Goal: Task Accomplishment & Management: Manage account settings

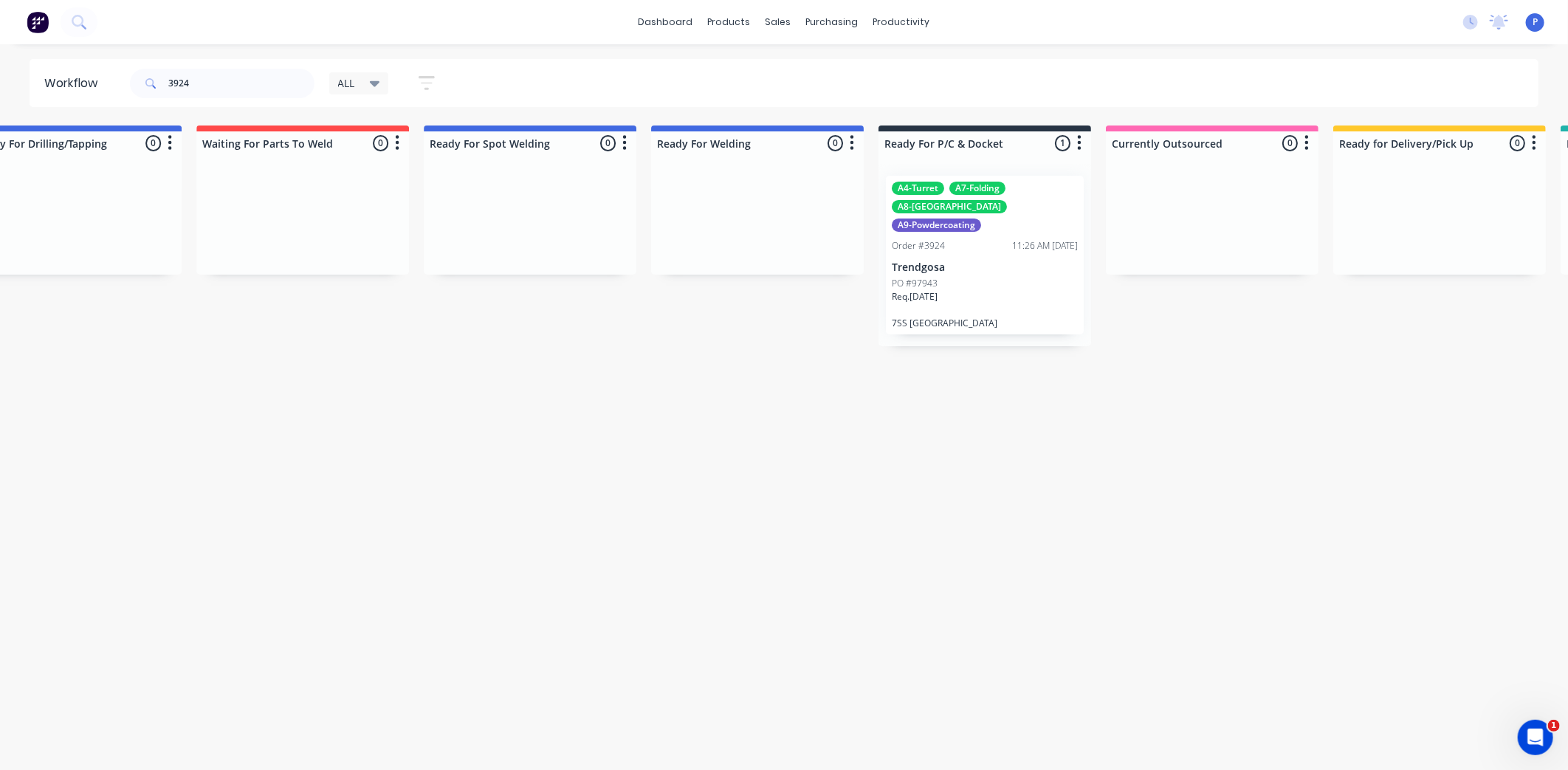
click at [204, 83] on input "3924" at bounding box center [242, 83] width 147 height 30
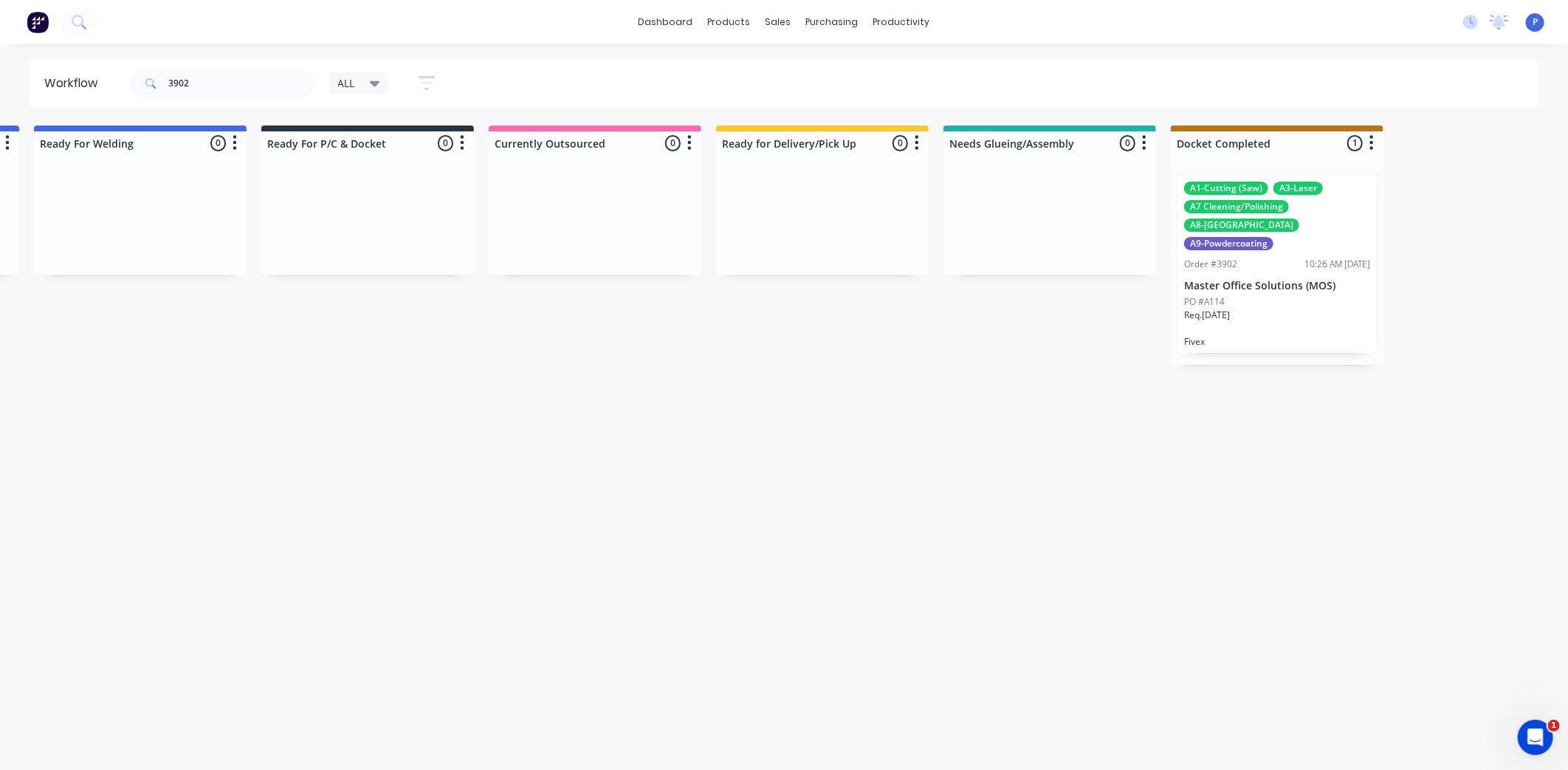
scroll to position [0, 3463]
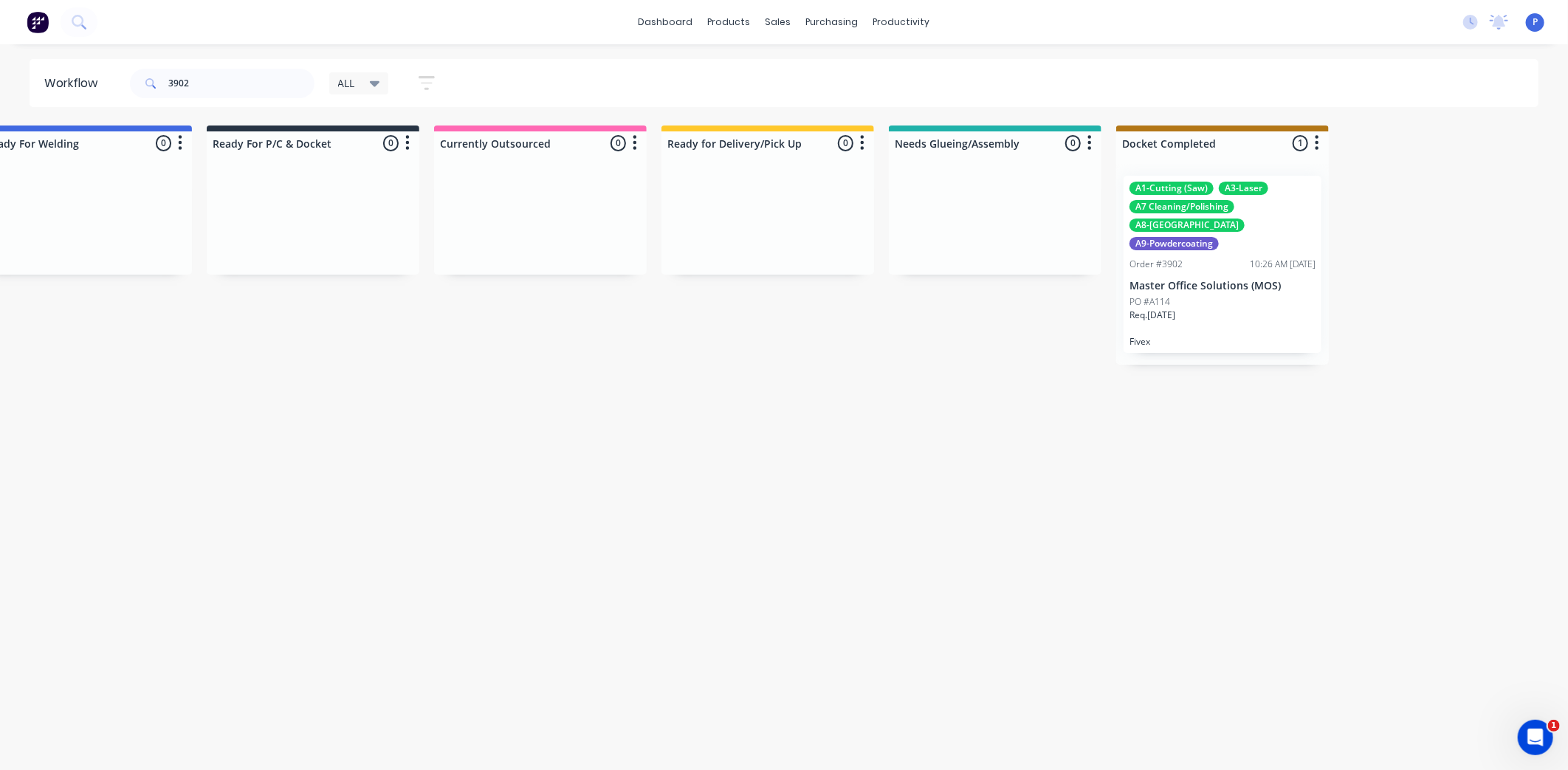
drag, startPoint x: 551, startPoint y: 439, endPoint x: 644, endPoint y: 448, distance: 93.4
drag, startPoint x: 1252, startPoint y: 237, endPoint x: 1231, endPoint y: 240, distance: 21.2
click at [1230, 240] on div "A1-Cutting (Saw) A3-Laser A7 Cleaning/Polishing A8-Welding A9-Powdercoating Ord…" at bounding box center [1222, 255] width 213 height 182
click at [1234, 257] on div "Order #3902 10:26 AM 04/09/25" at bounding box center [1223, 263] width 186 height 13
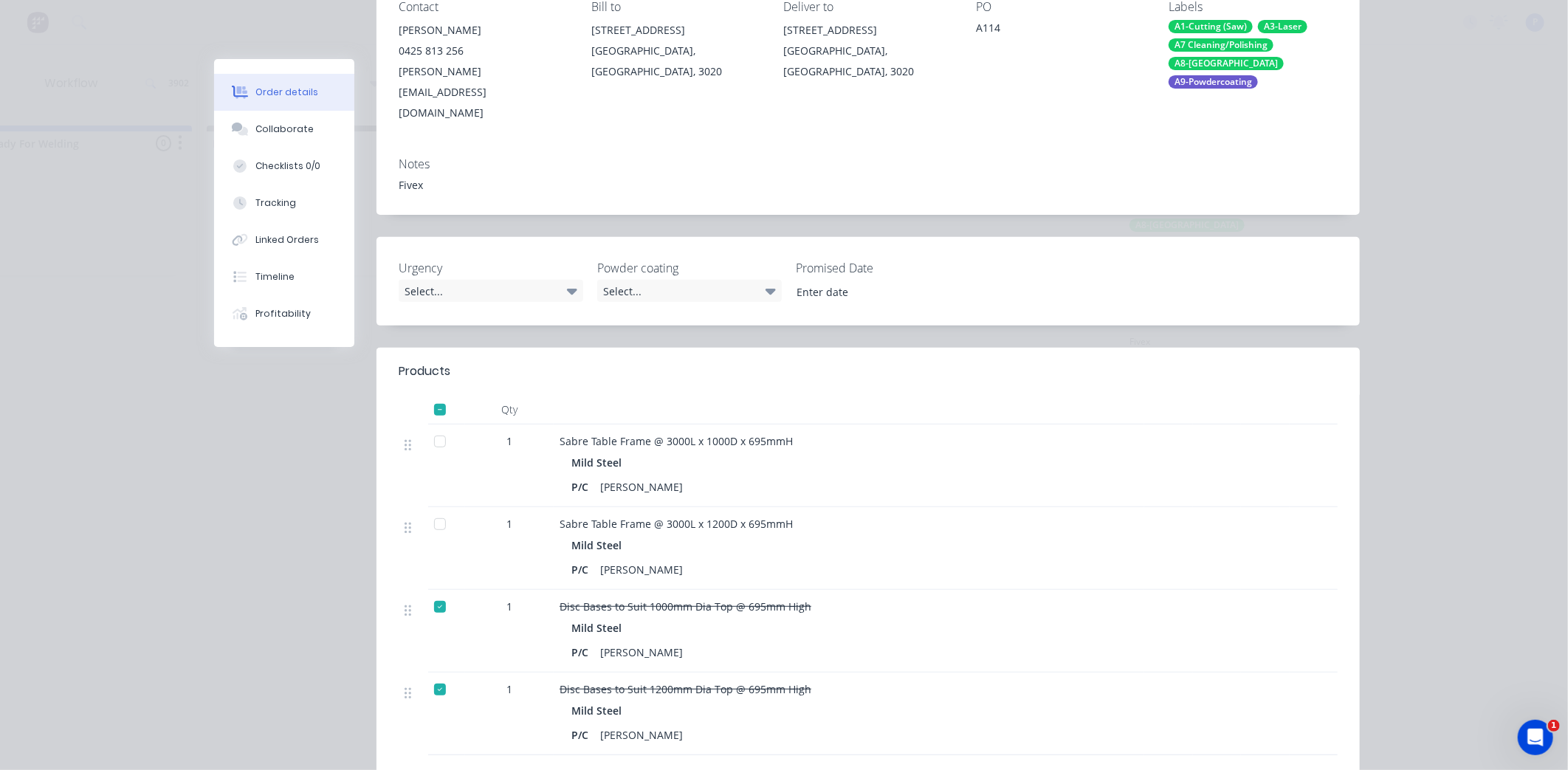
scroll to position [245, 0]
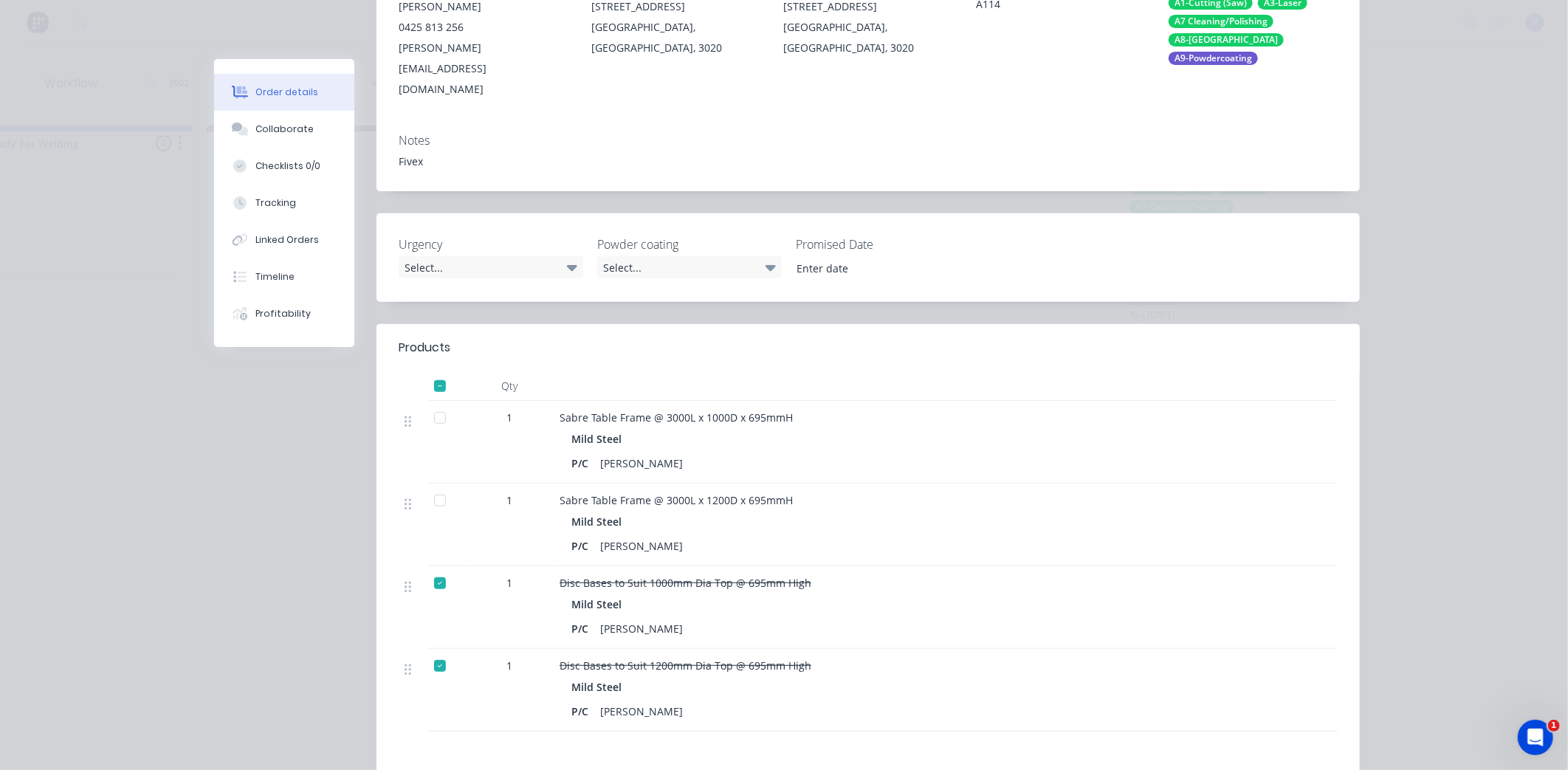
click at [433, 403] on div at bounding box center [440, 418] width 30 height 30
click at [434, 486] on div at bounding box center [440, 501] width 30 height 30
click at [289, 212] on button "Tracking" at bounding box center [284, 202] width 141 height 37
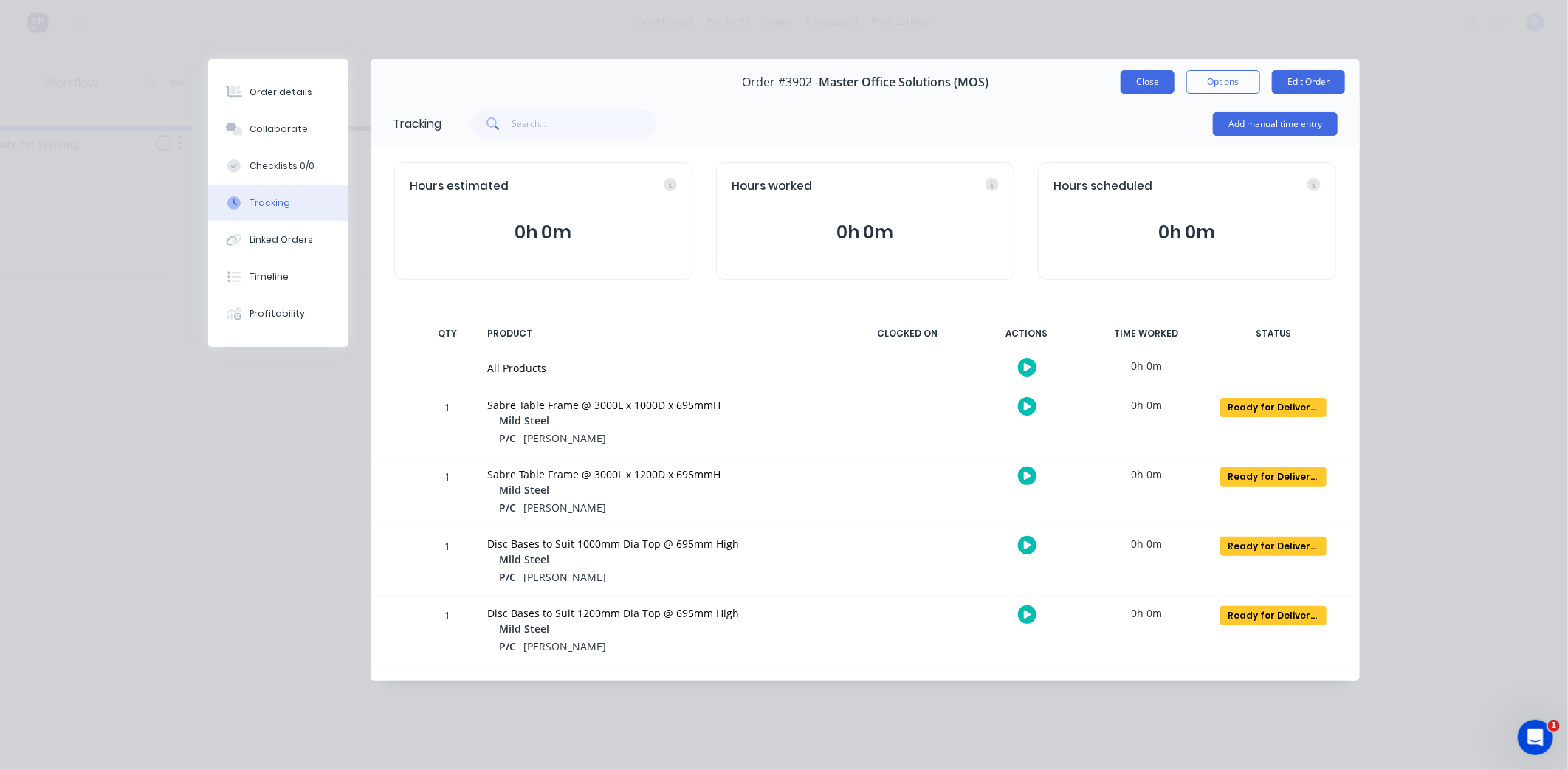
click at [1154, 83] on button "Close" at bounding box center [1147, 82] width 53 height 24
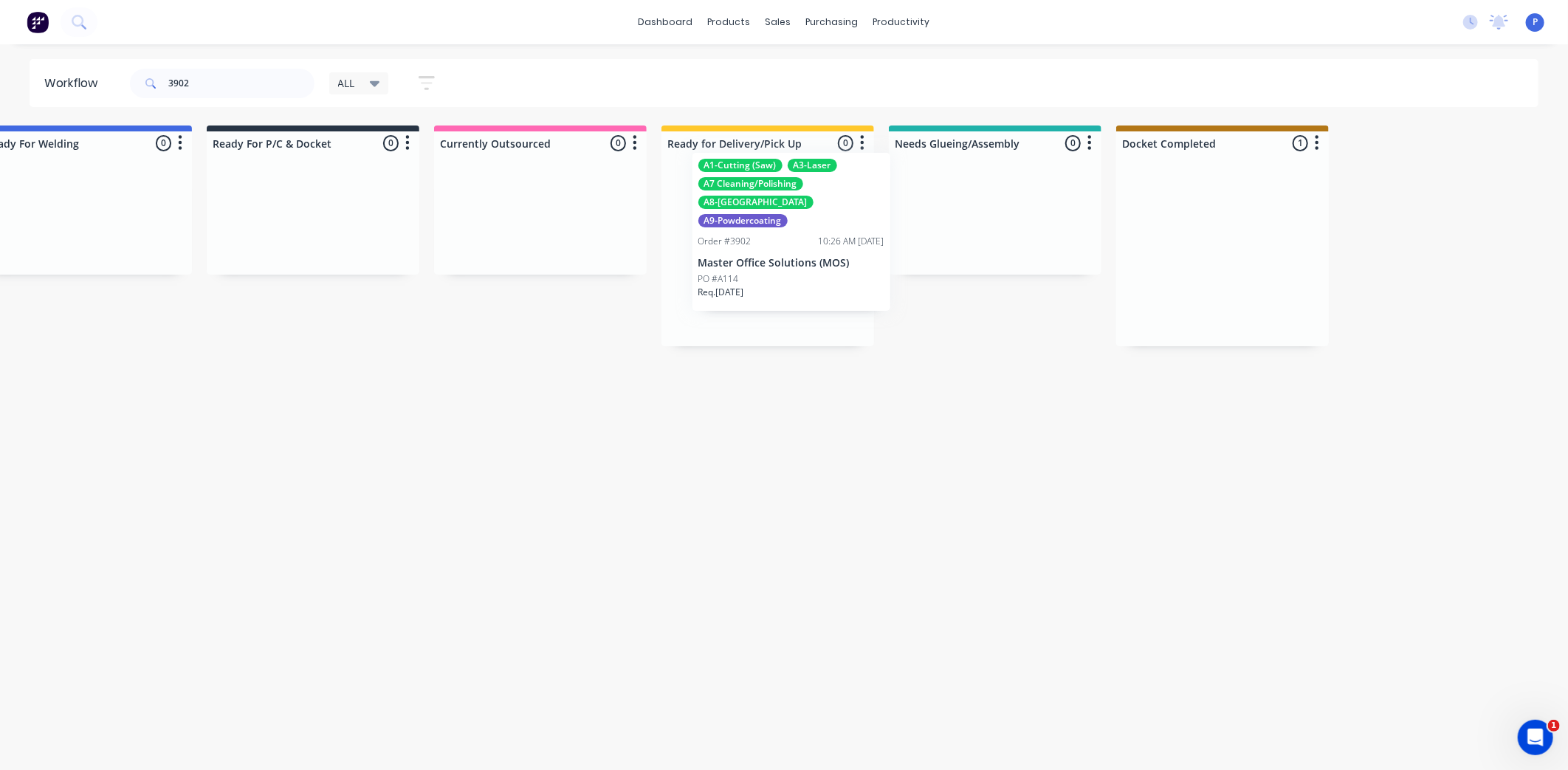
drag, startPoint x: 1215, startPoint y: 225, endPoint x: 741, endPoint y: 208, distance: 474.3
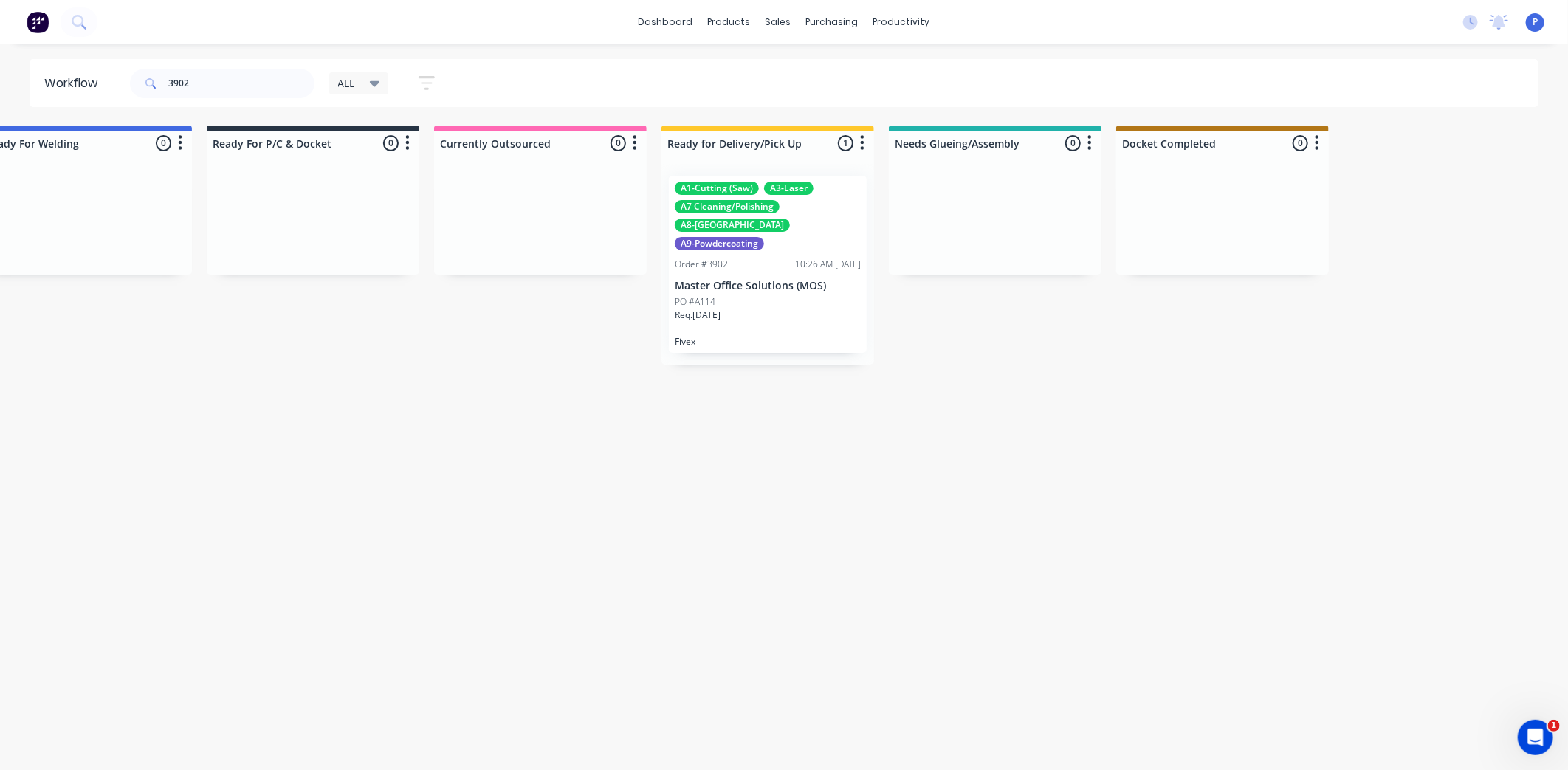
click at [752, 295] on div "PO #A114" at bounding box center [767, 301] width 186 height 13
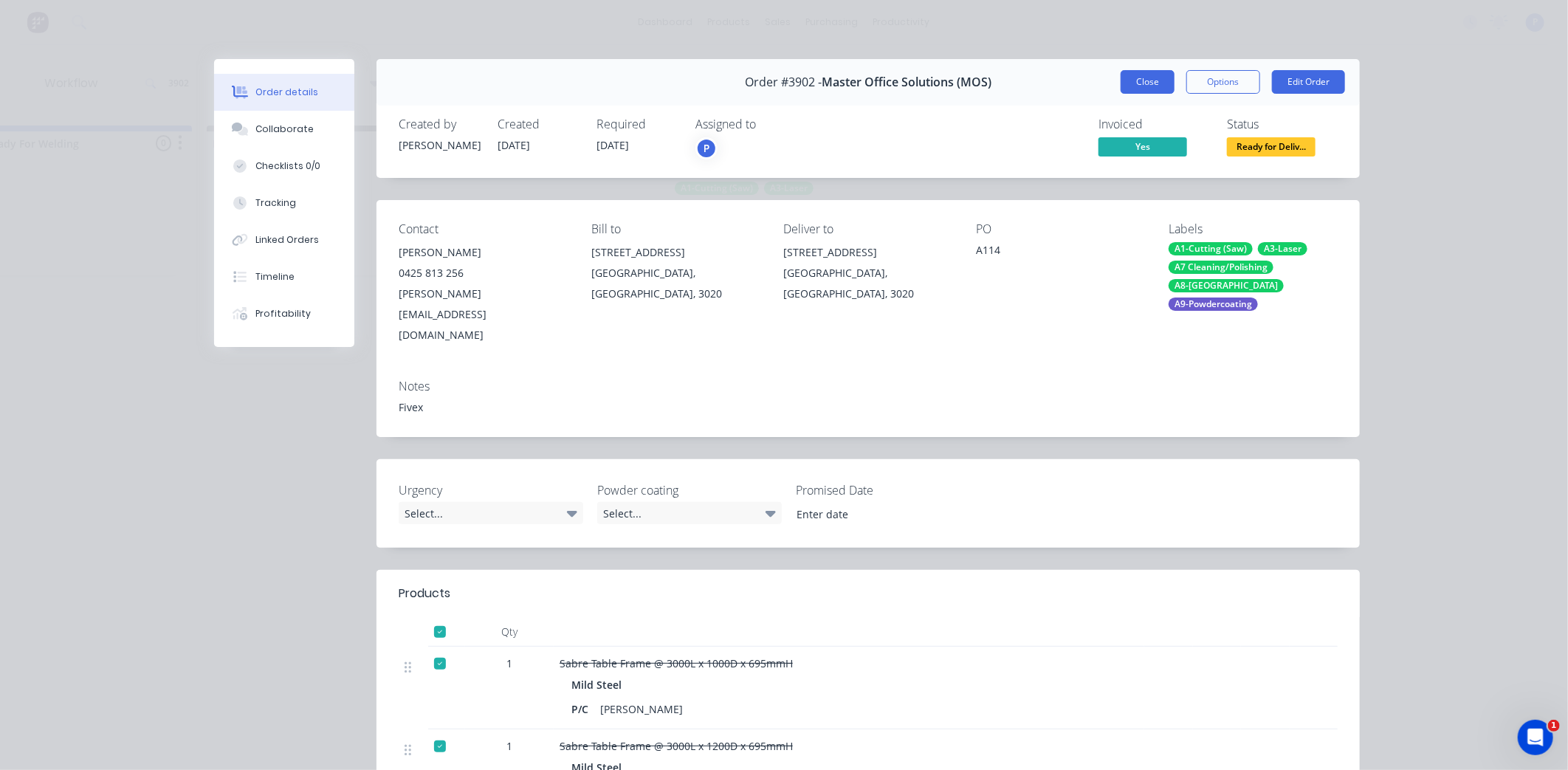
click at [1153, 77] on button "Close" at bounding box center [1147, 82] width 53 height 24
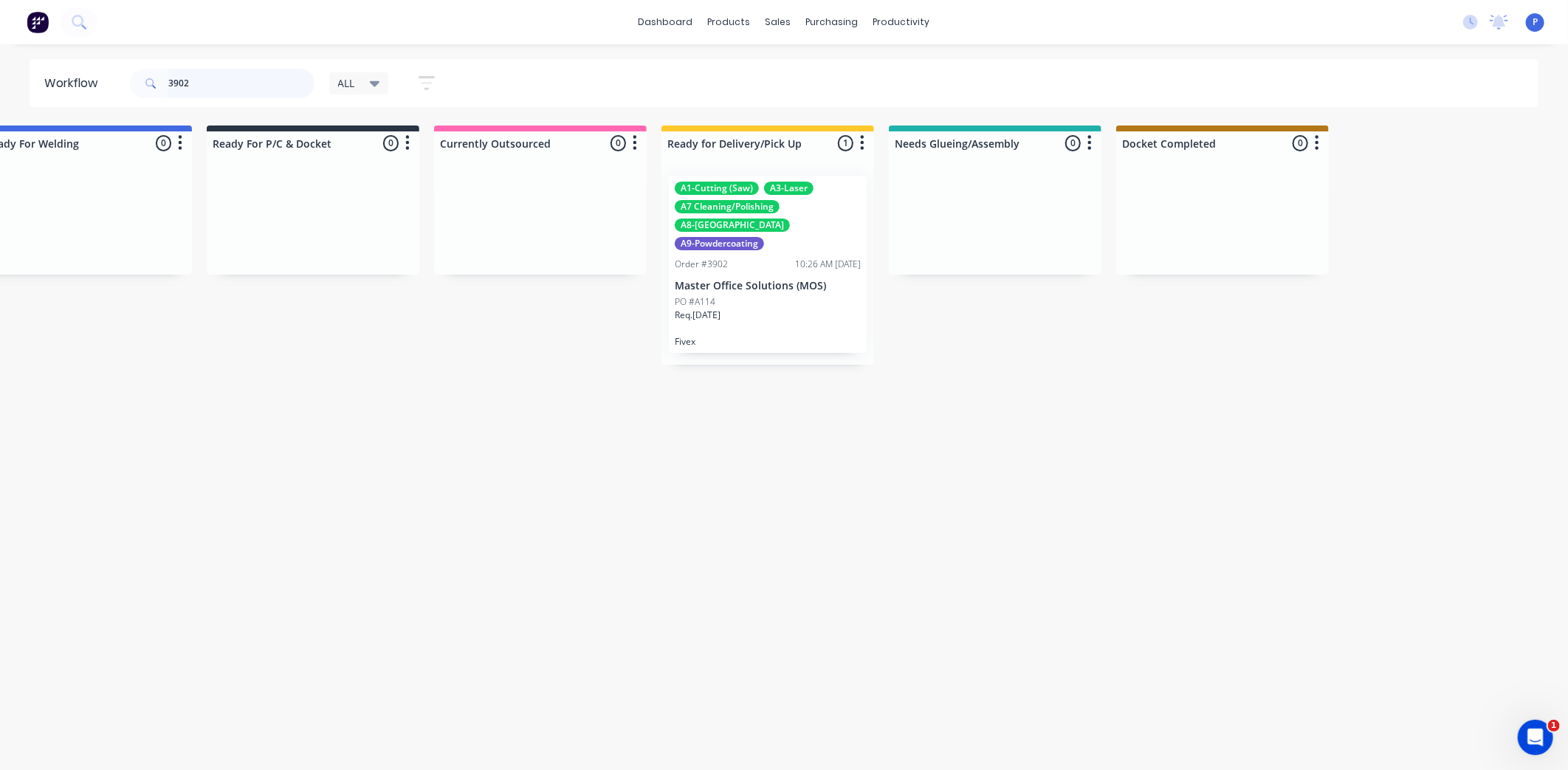
click at [193, 83] on input "3902" at bounding box center [242, 83] width 147 height 30
type input "3"
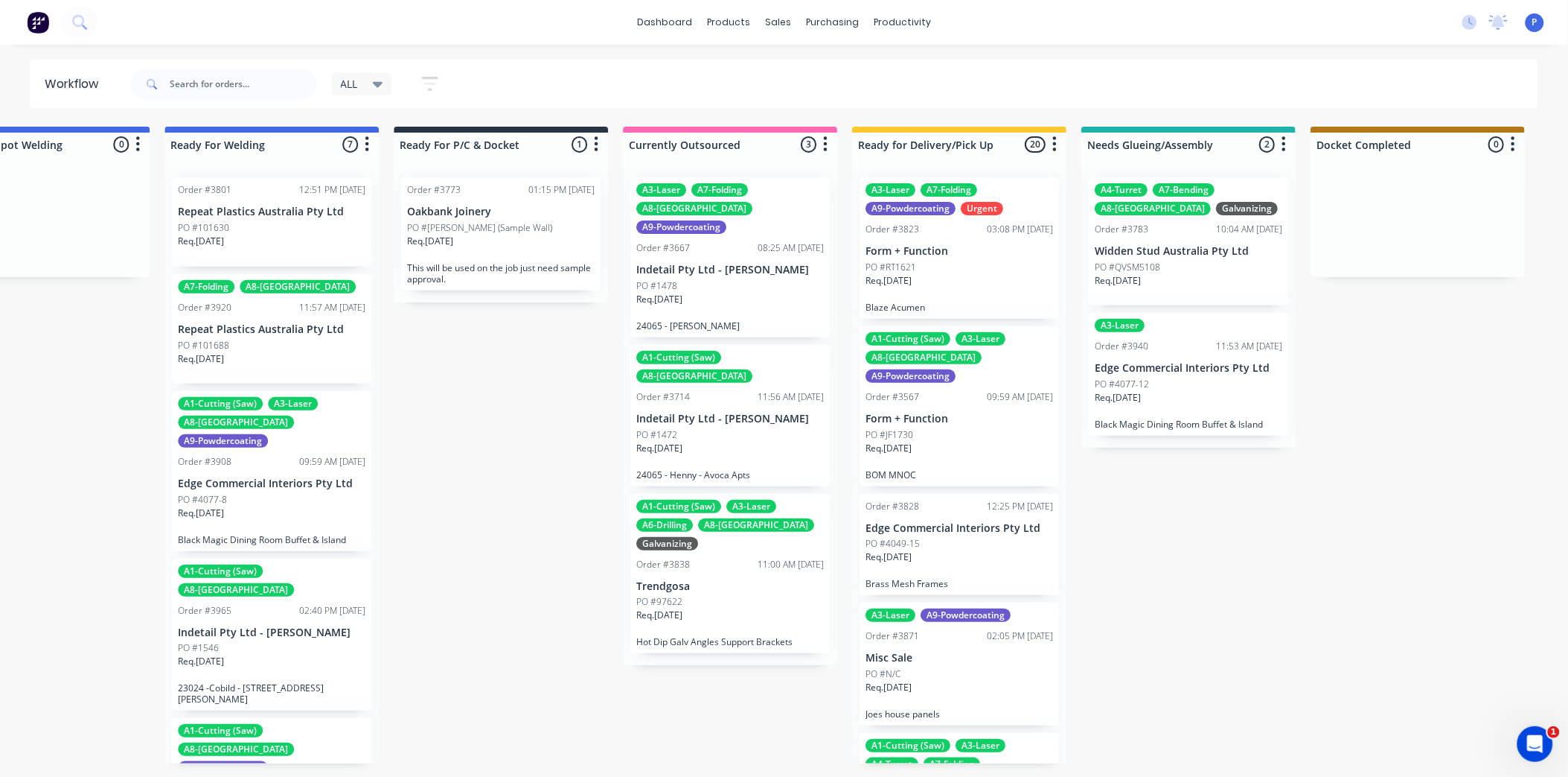
scroll to position [0, 3502]
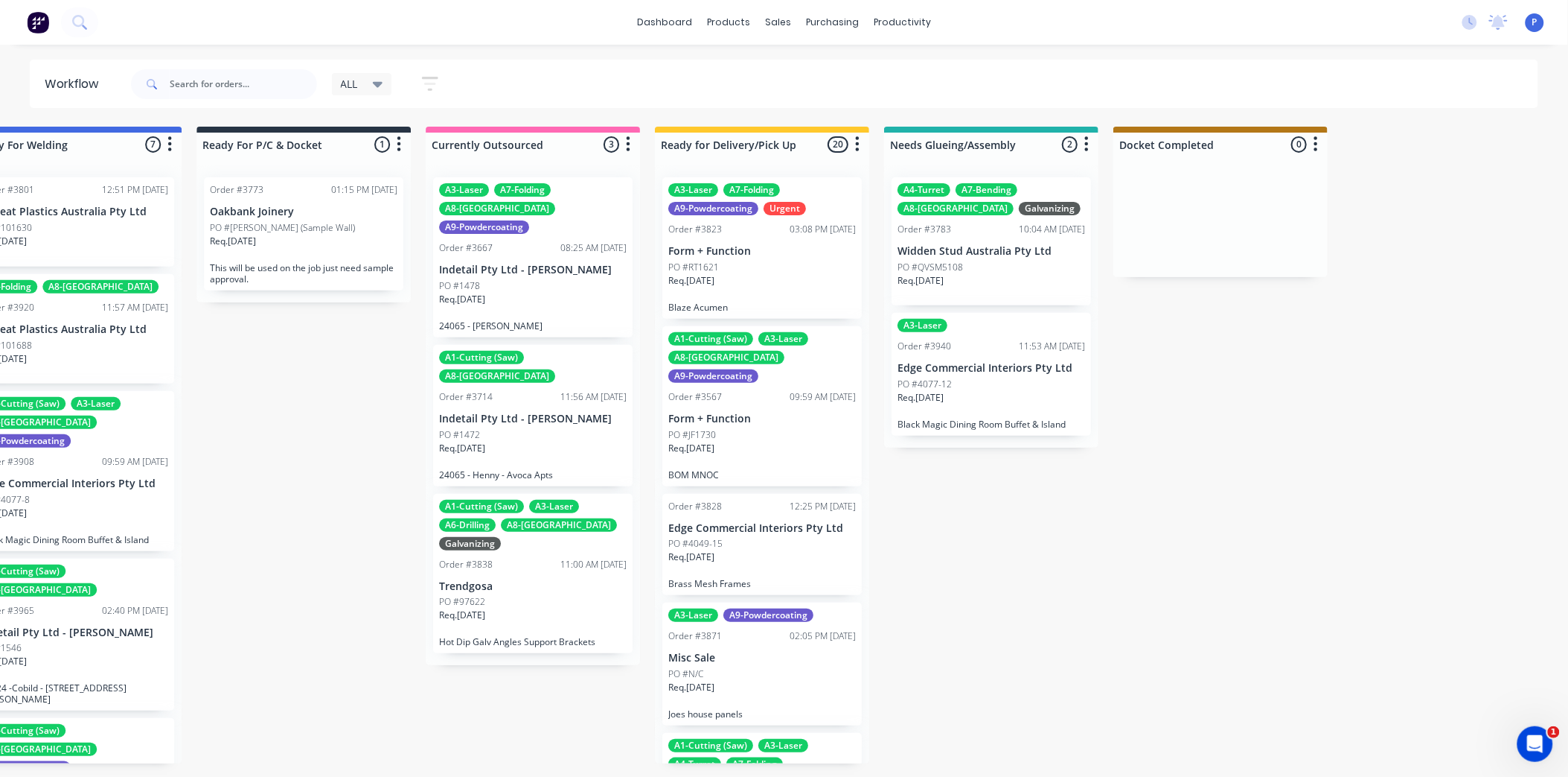
drag, startPoint x: 787, startPoint y: 411, endPoint x: 904, endPoint y: 409, distance: 117.0
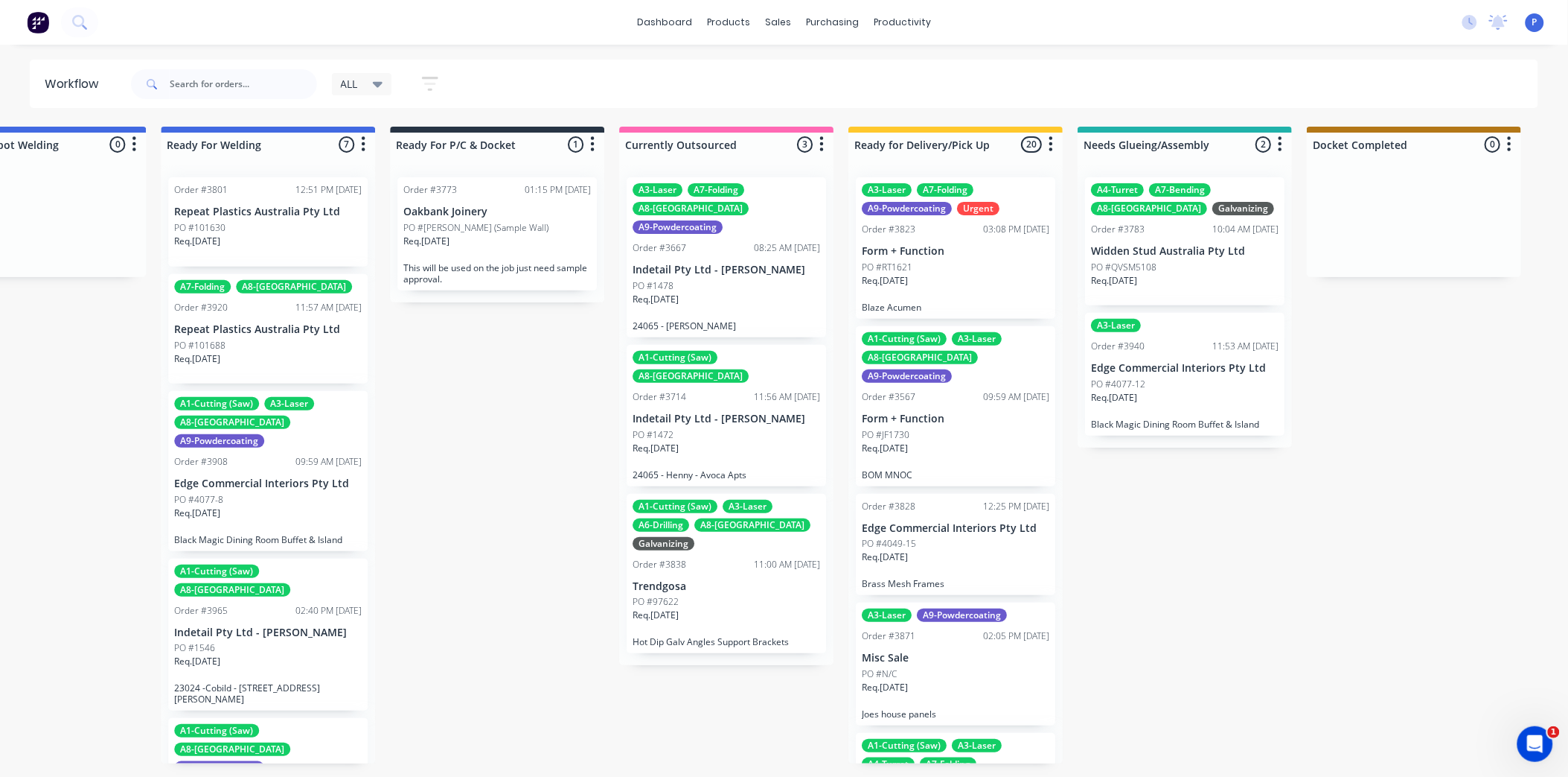
scroll to position [12, 3502]
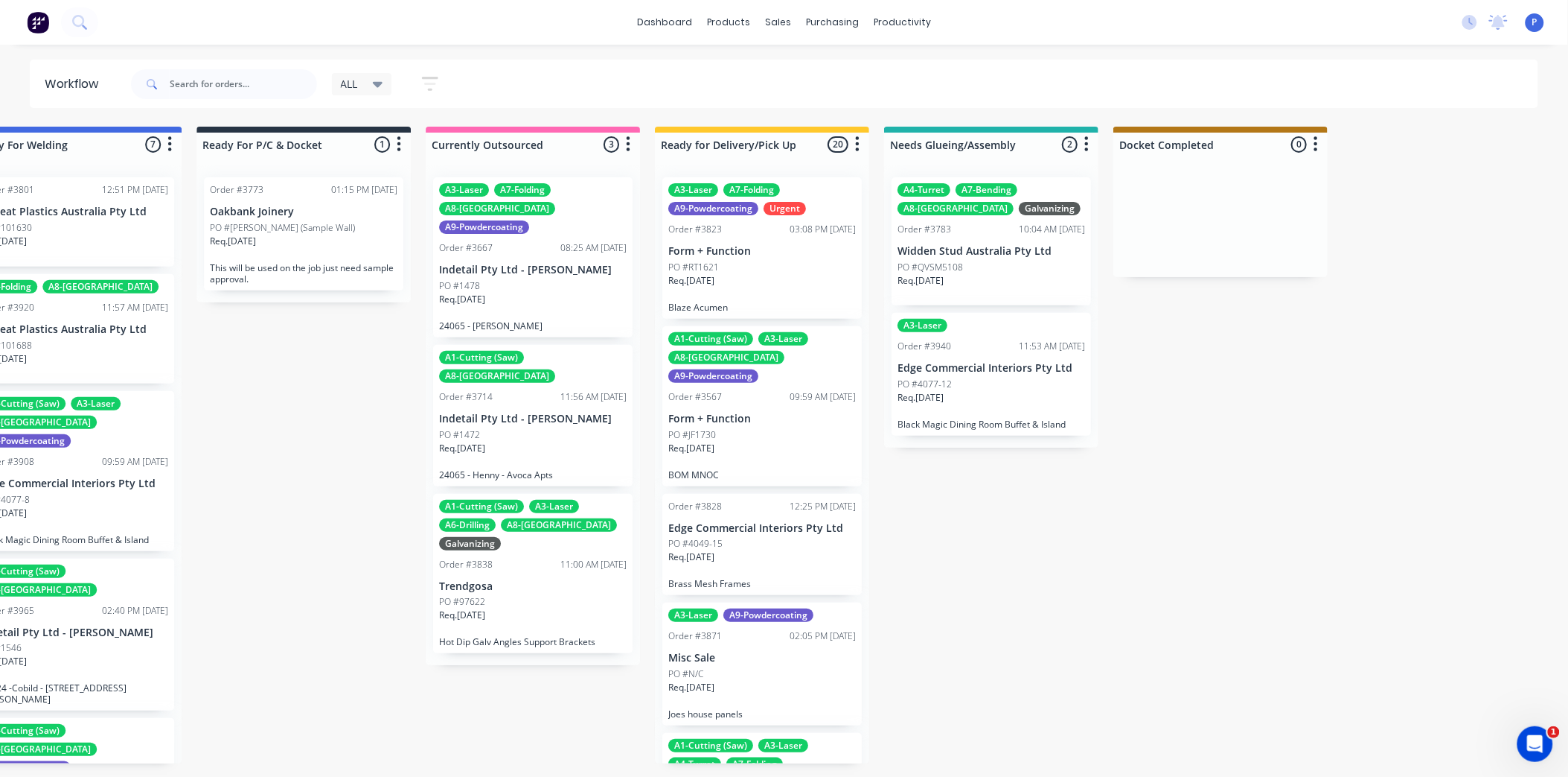
drag, startPoint x: 379, startPoint y: 379, endPoint x: 484, endPoint y: 393, distance: 105.9
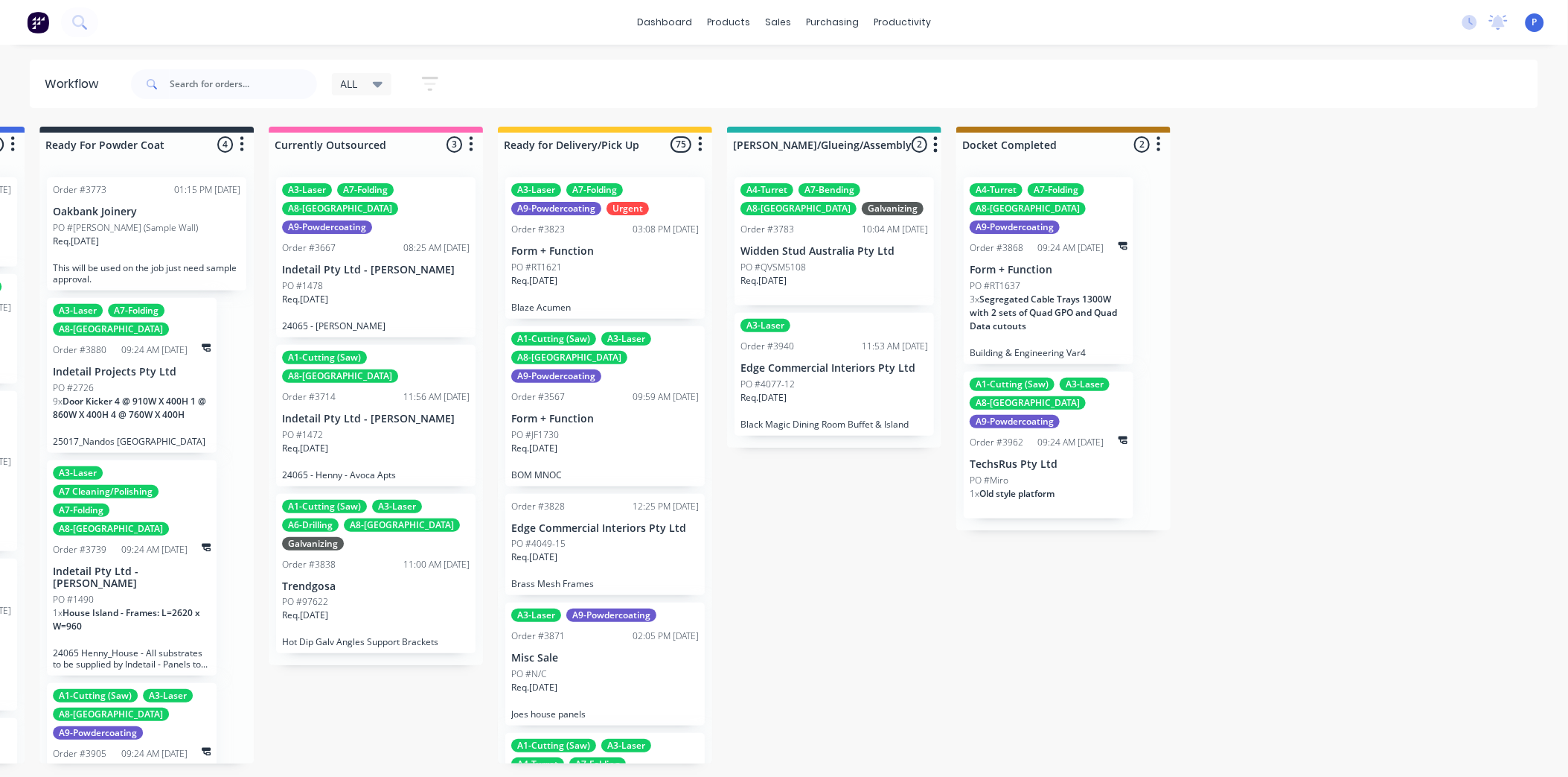
scroll to position [12, 3719]
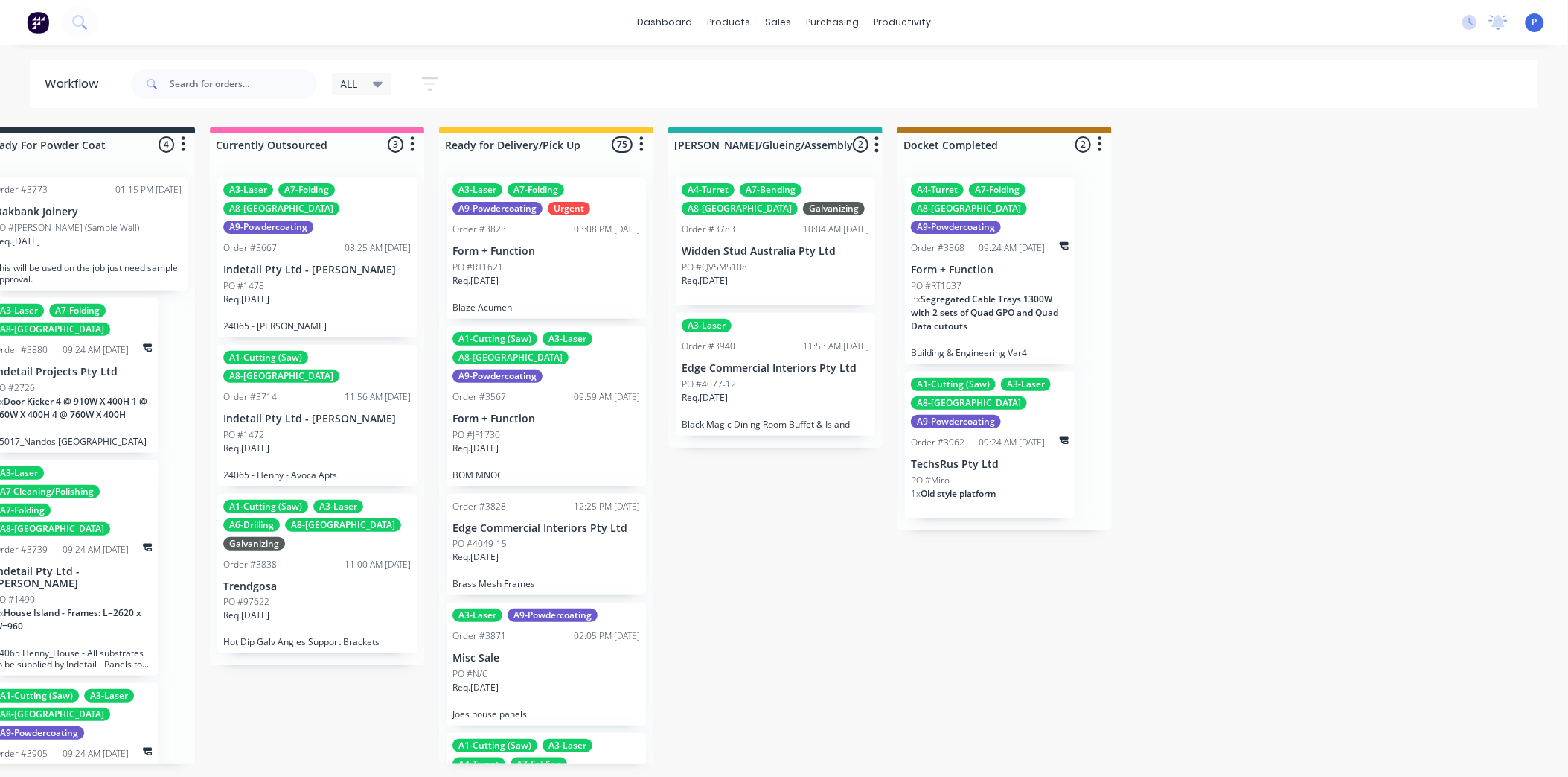
drag, startPoint x: 806, startPoint y: 347, endPoint x: 970, endPoint y: 368, distance: 165.3
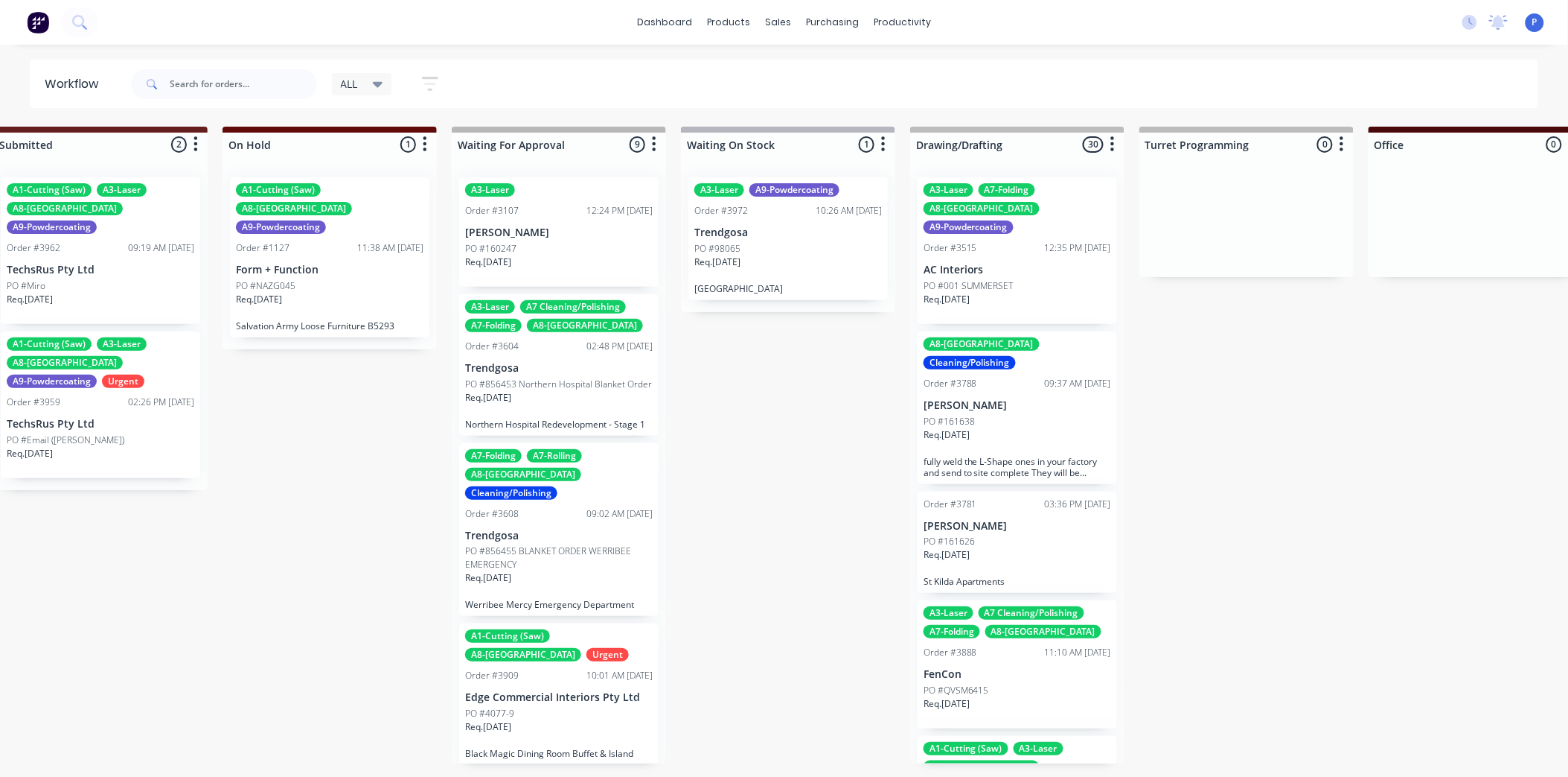
scroll to position [12, 0]
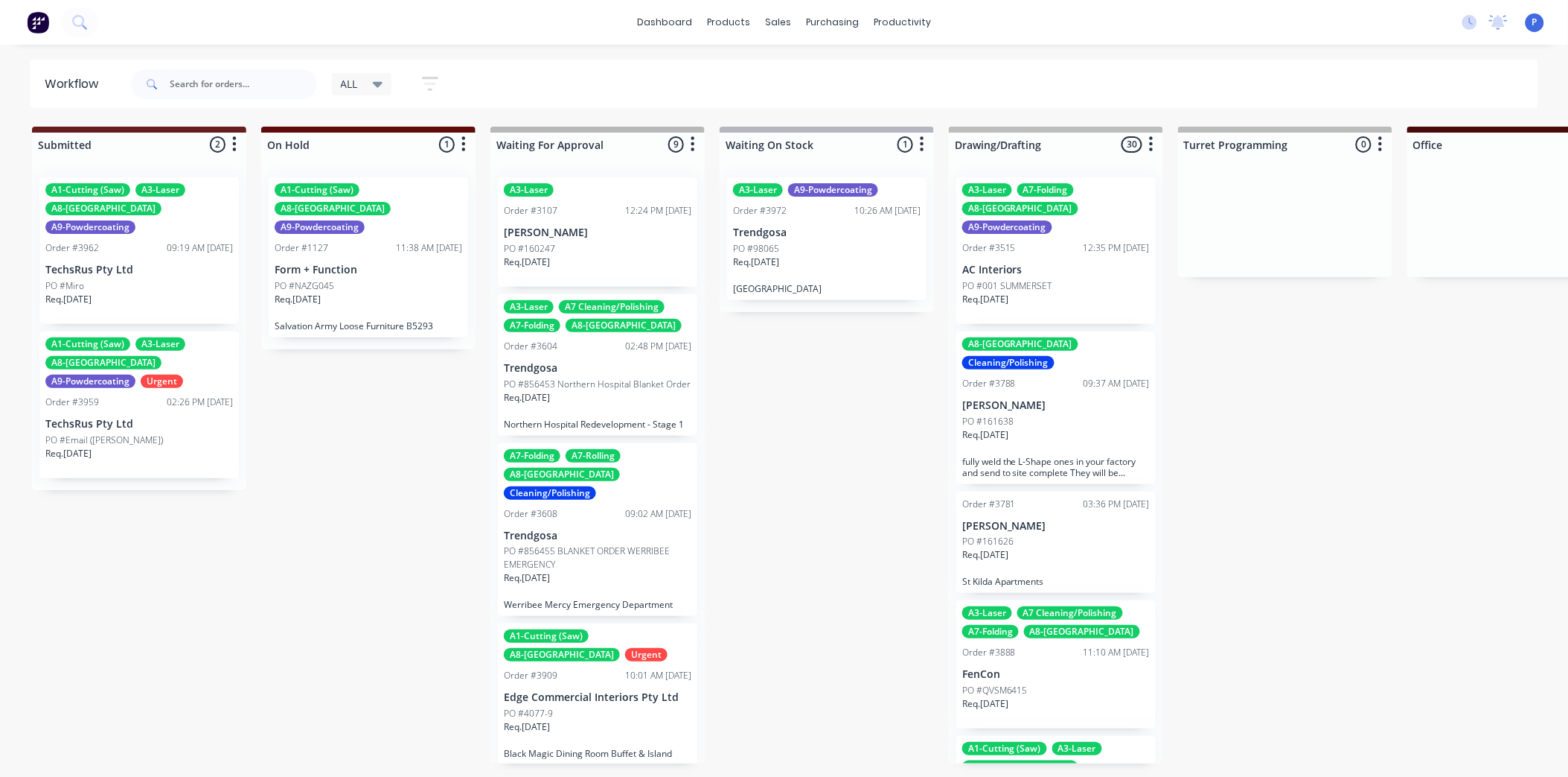
drag, startPoint x: 1400, startPoint y: 434, endPoint x: 1342, endPoint y: 452, distance: 60.7
click at [379, 81] on icon at bounding box center [378, 84] width 10 height 16
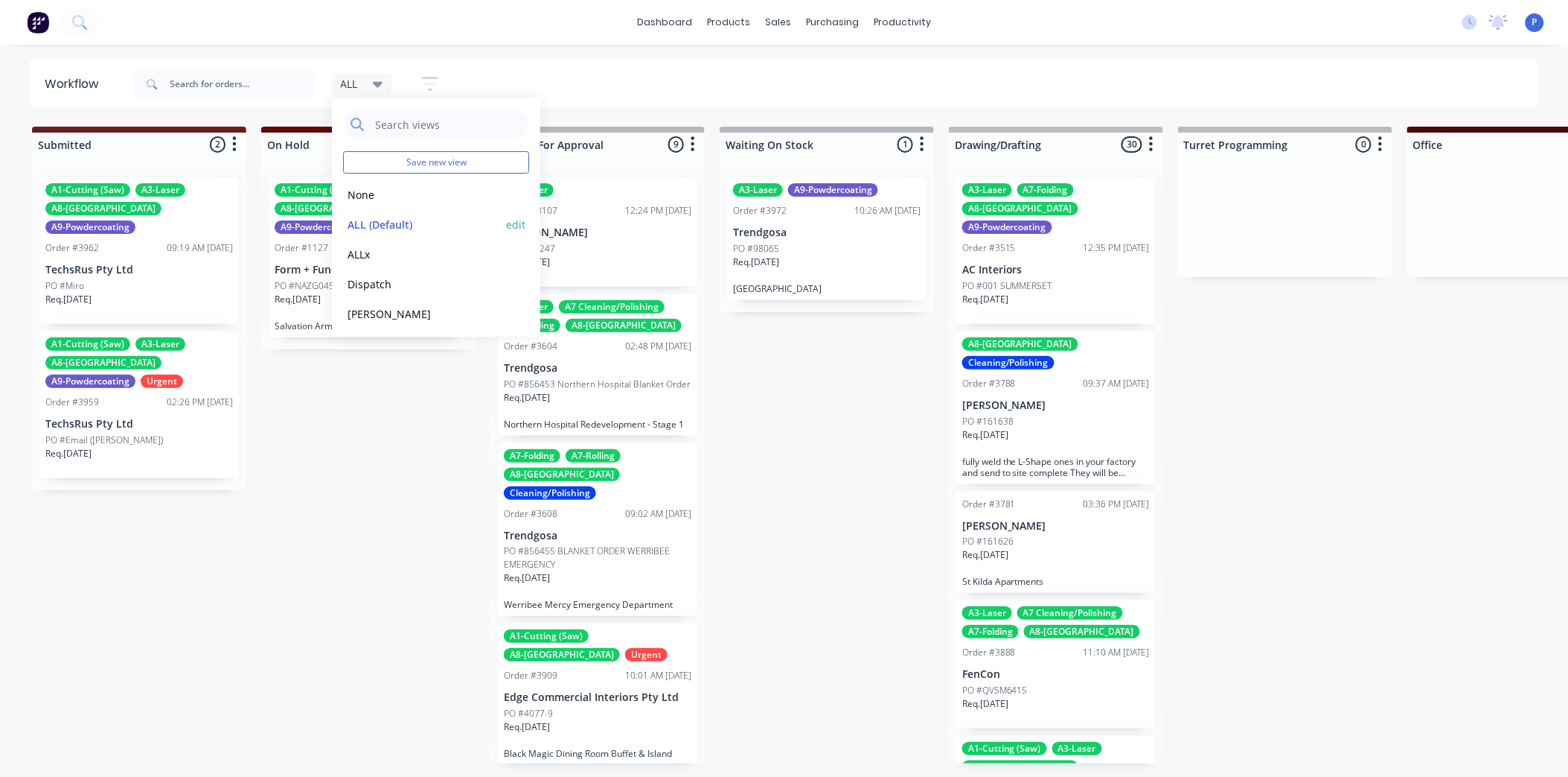
click at [390, 224] on button "ALL (Default)" at bounding box center [422, 224] width 159 height 17
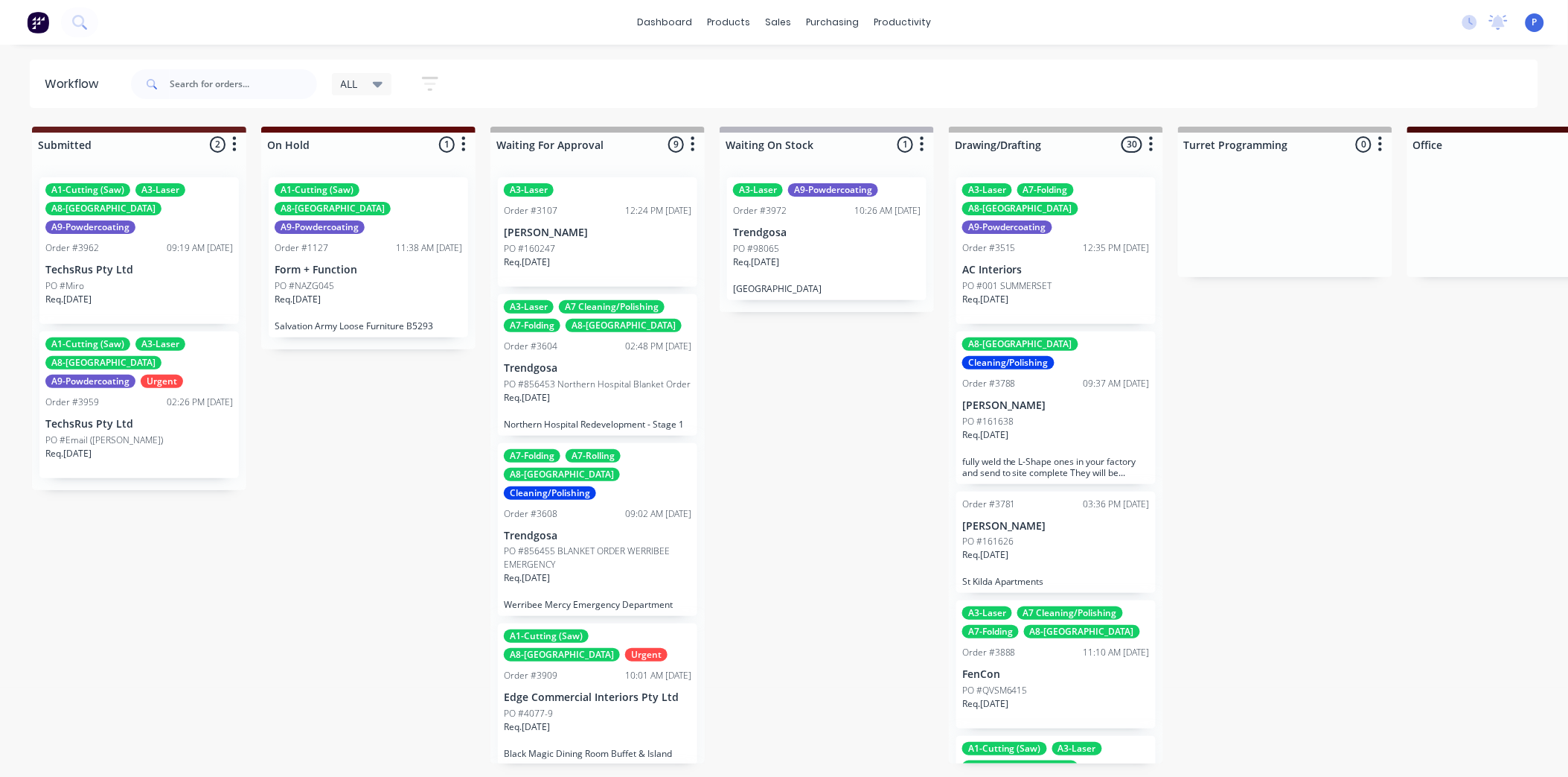
click at [430, 81] on icon "button" at bounding box center [430, 84] width 16 height 19
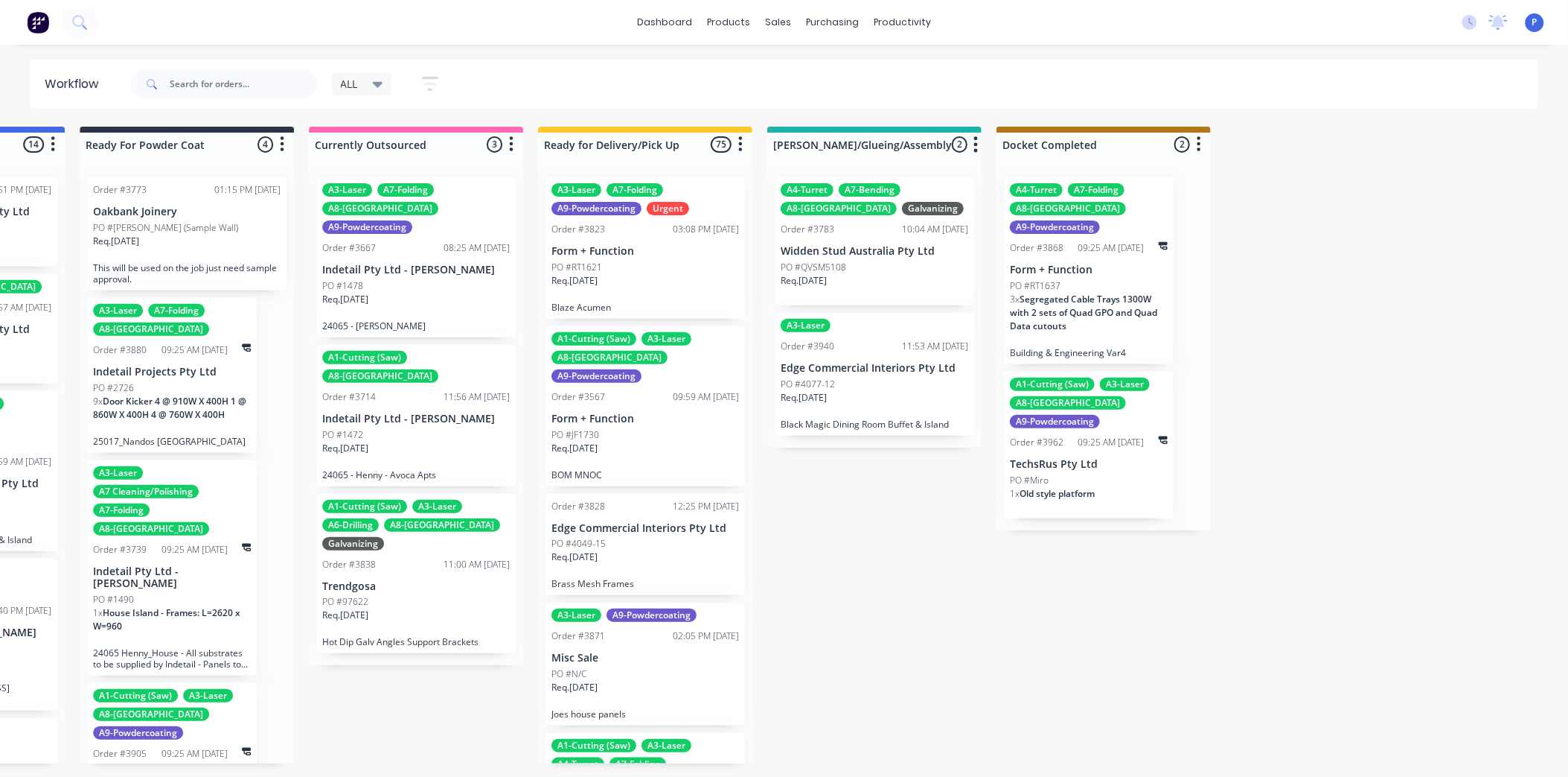
scroll to position [12, 3719]
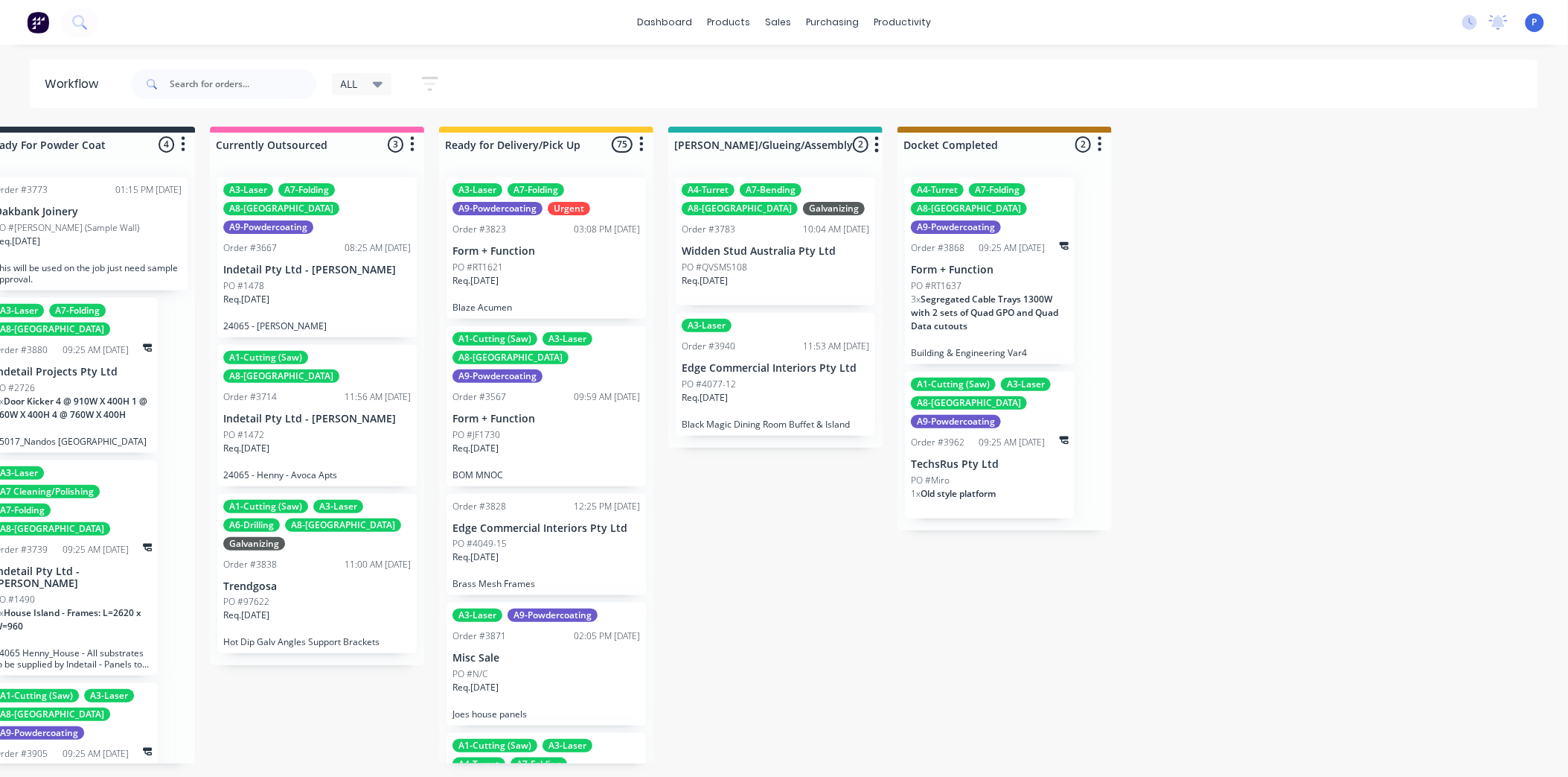
drag, startPoint x: 1319, startPoint y: 444, endPoint x: 1427, endPoint y: 459, distance: 109.0
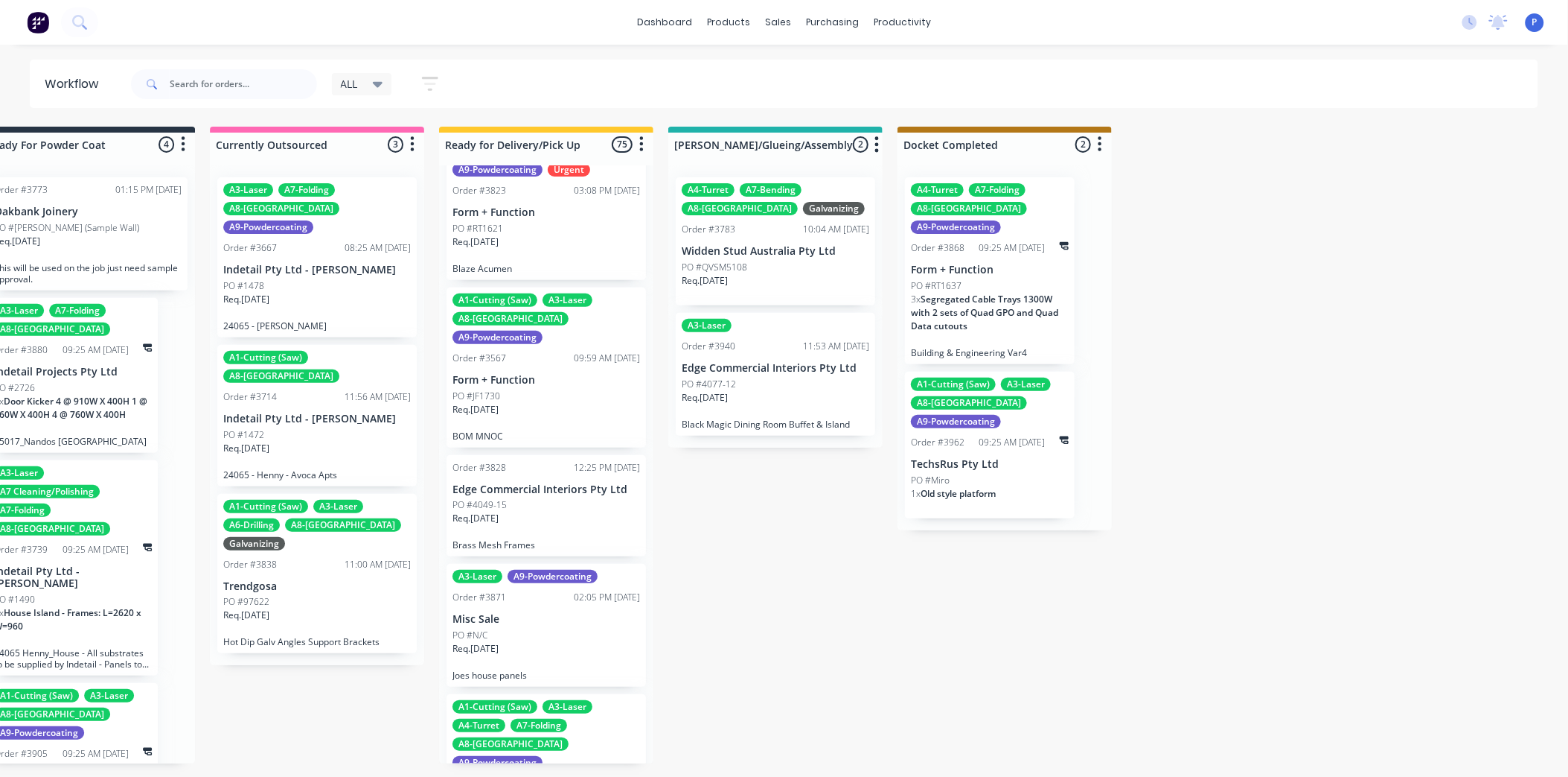
scroll to position [0, 0]
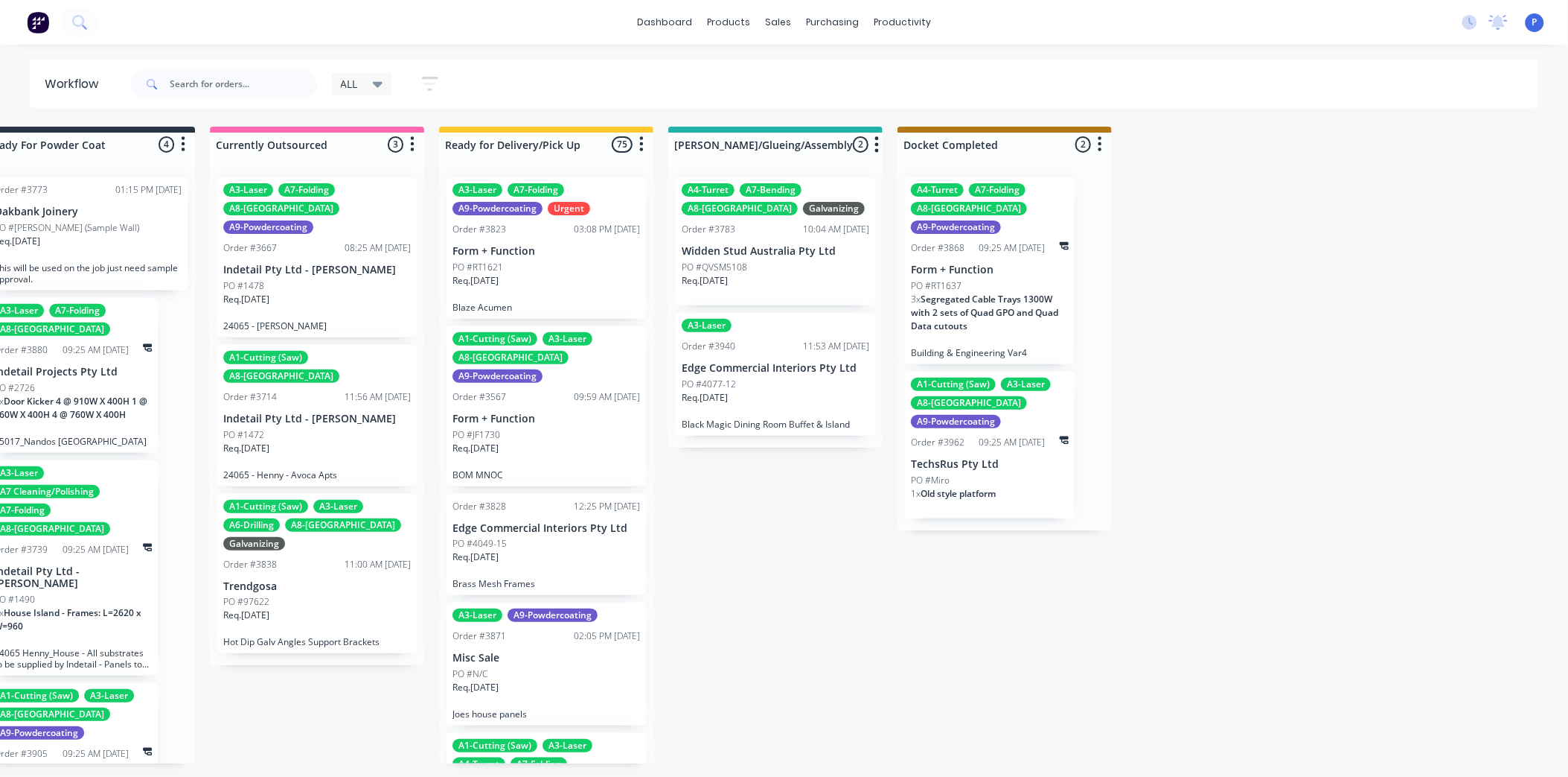
click at [521, 245] on p "Form + Function" at bounding box center [546, 251] width 188 height 13
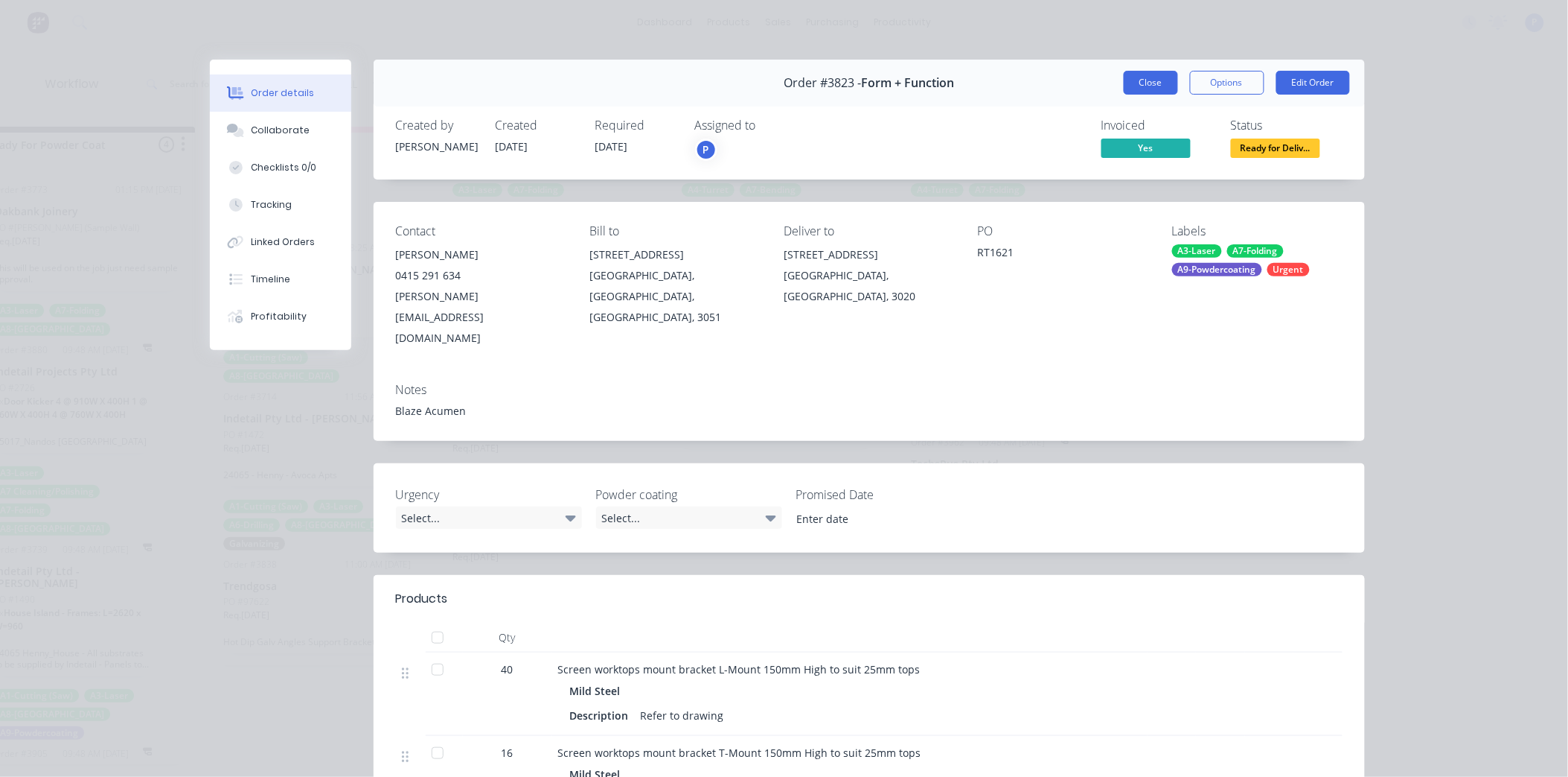
click at [1154, 83] on button "Close" at bounding box center [1151, 83] width 54 height 24
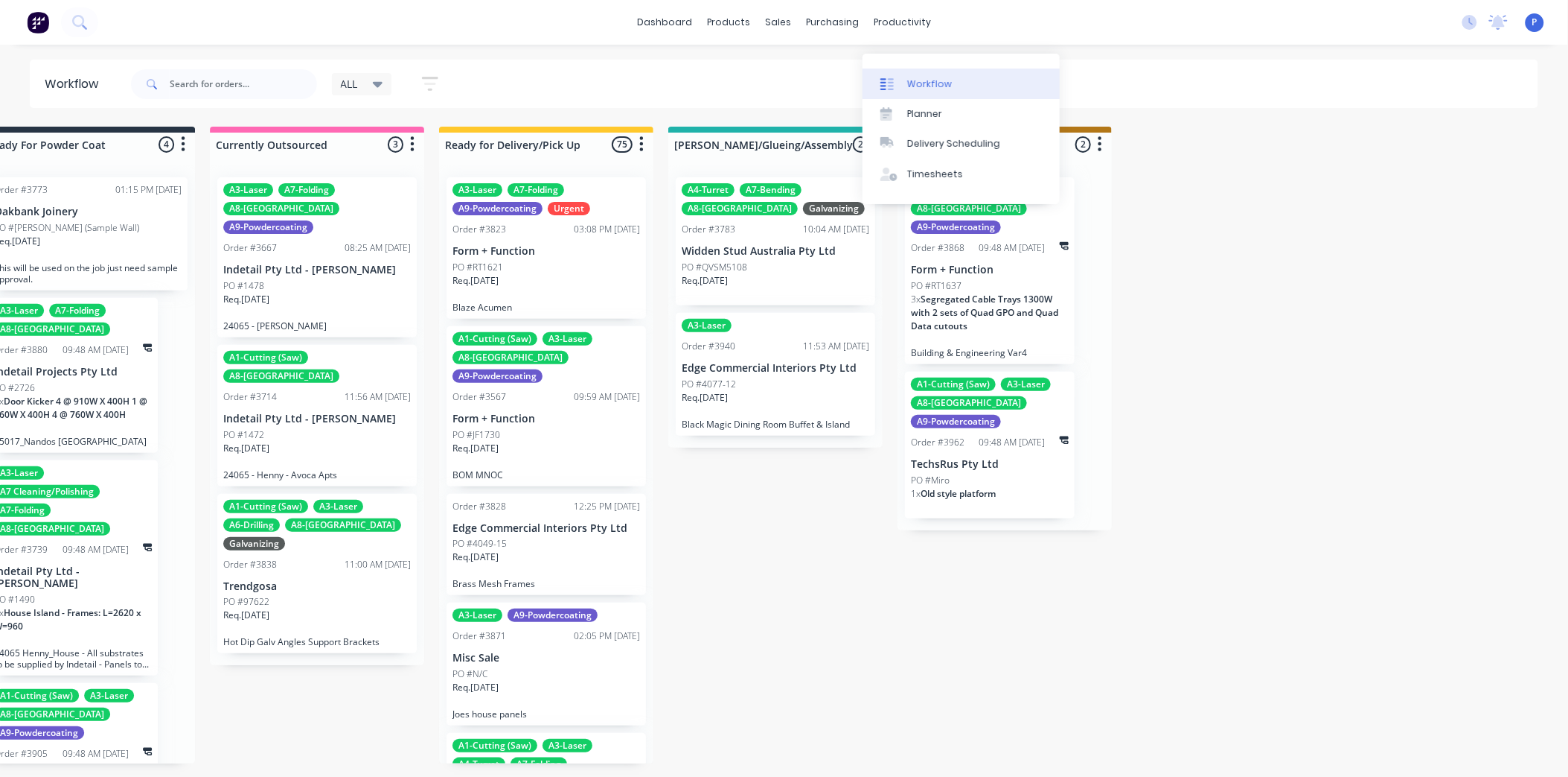
click at [901, 78] on div at bounding box center [891, 84] width 22 height 13
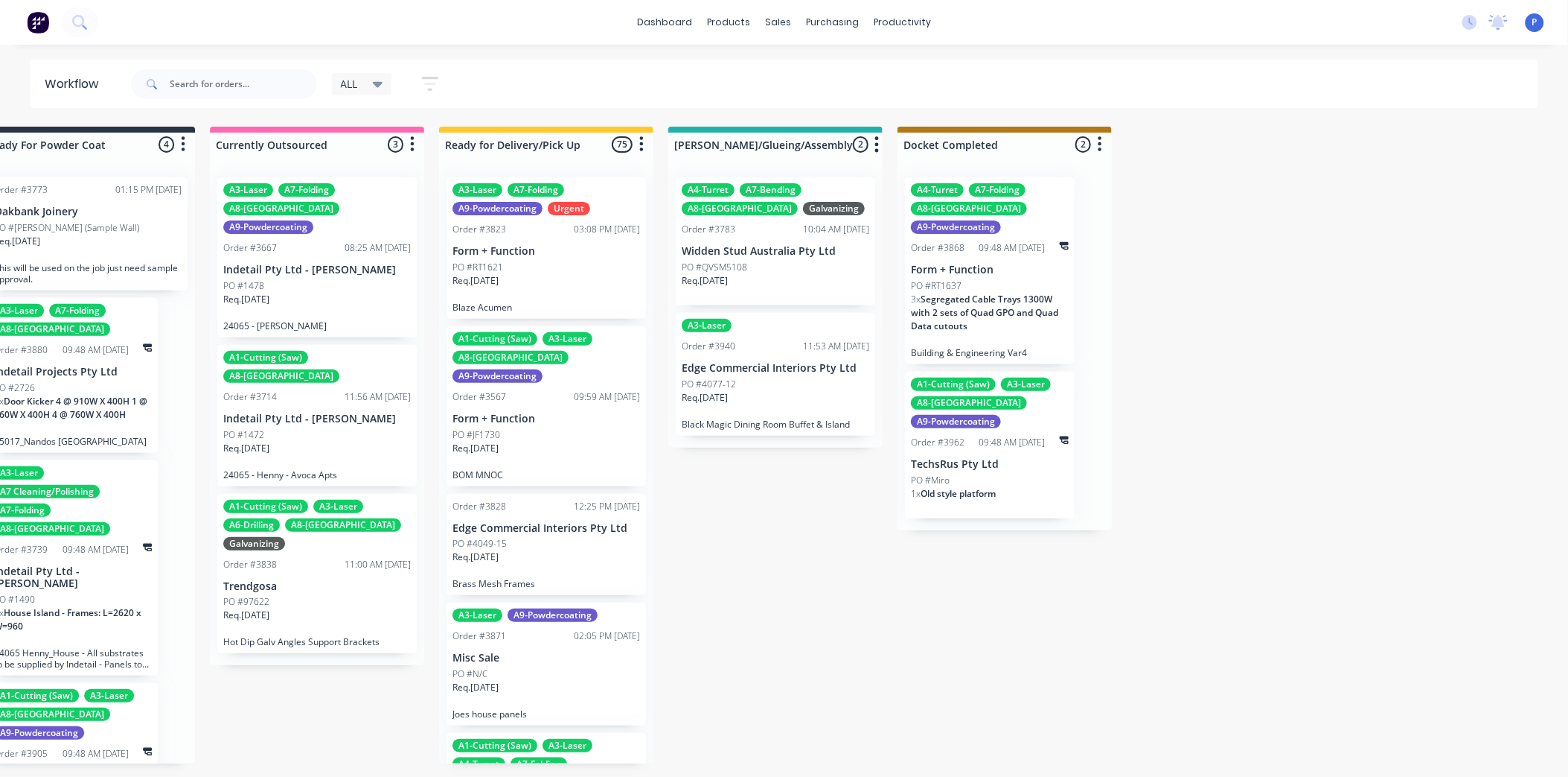
click at [545, 261] on div "PO #RT1621" at bounding box center [546, 267] width 188 height 13
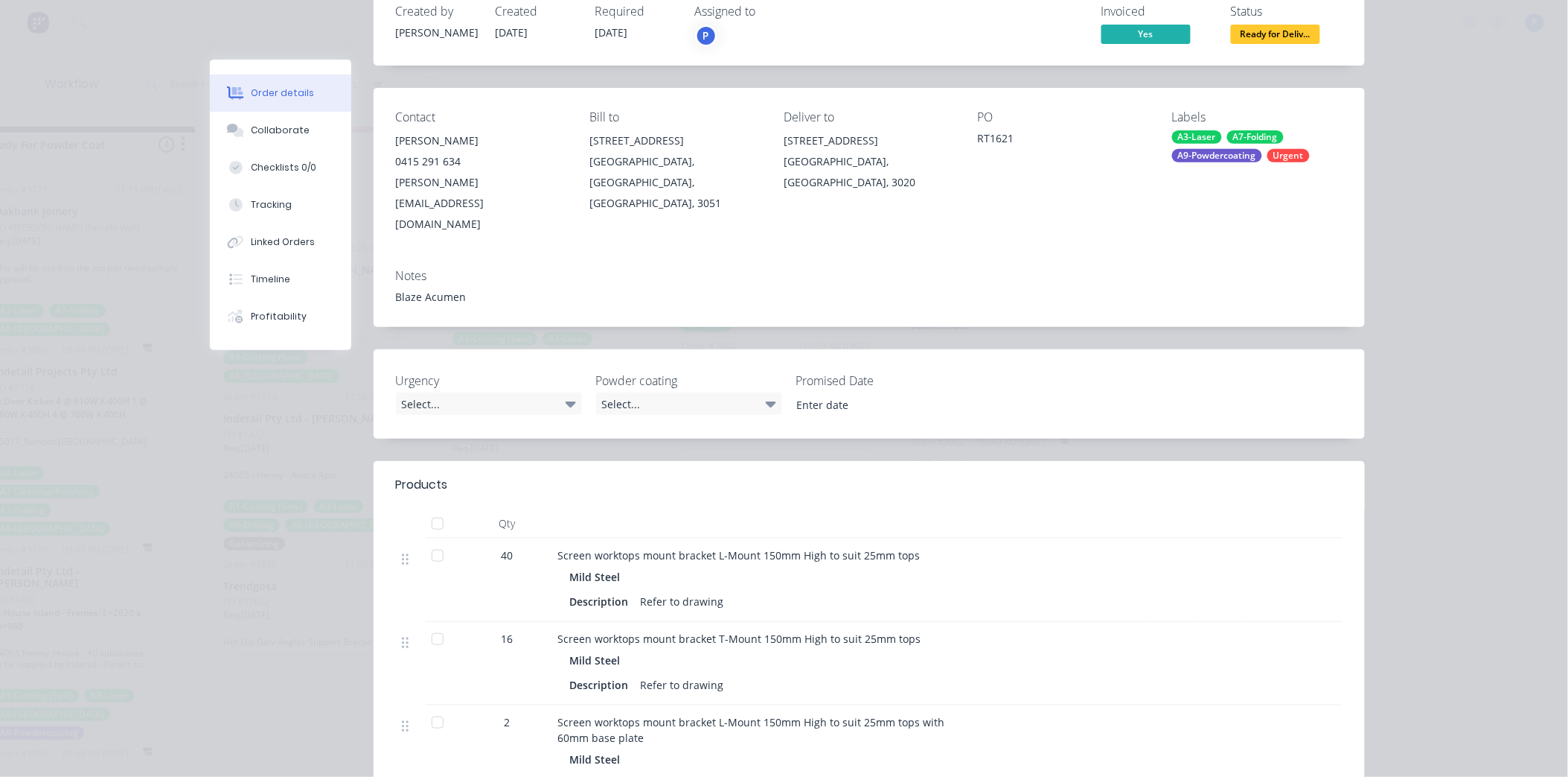
scroll to position [331, 0]
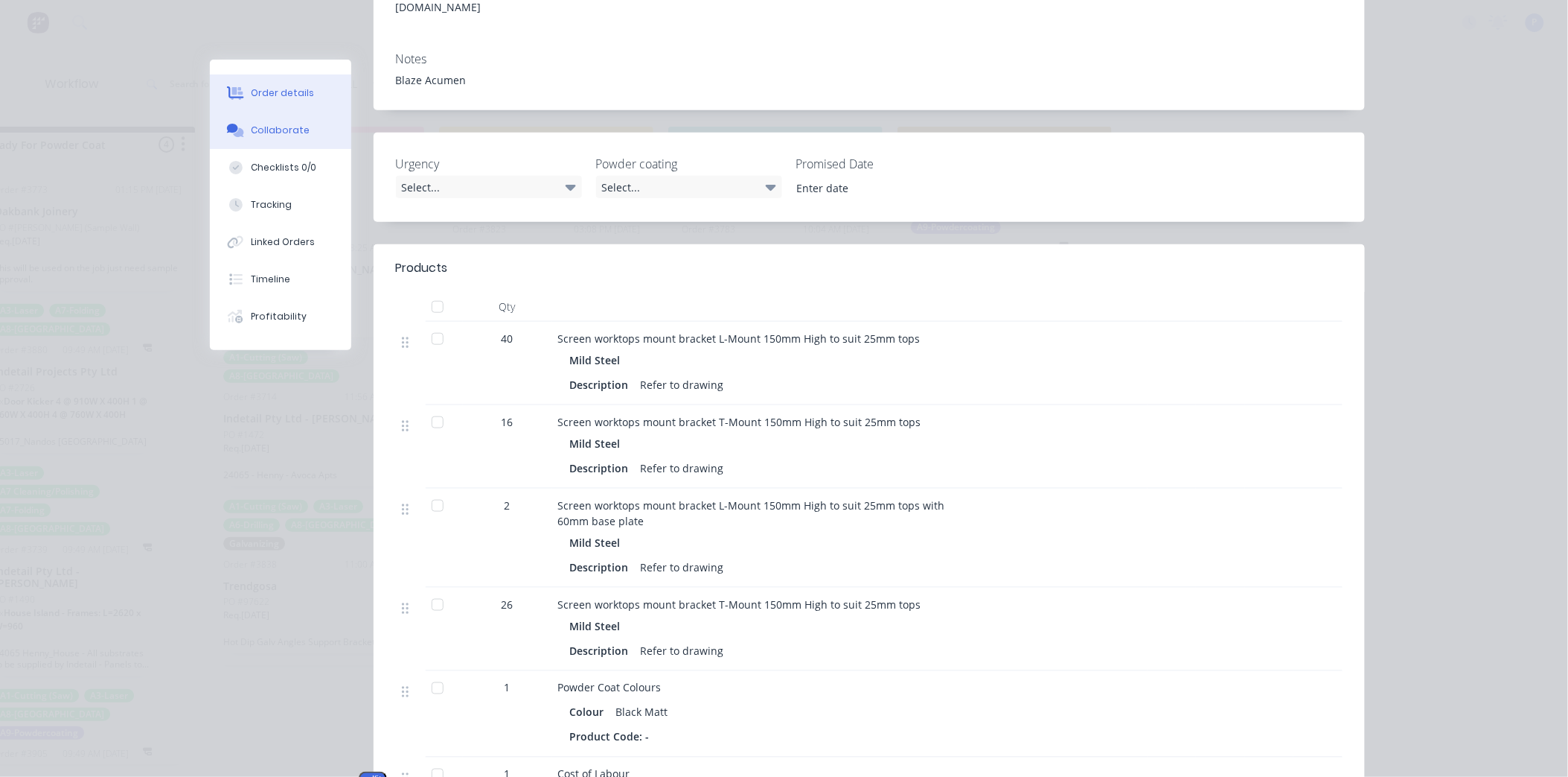
click at [314, 127] on button "Collaborate" at bounding box center [280, 130] width 142 height 37
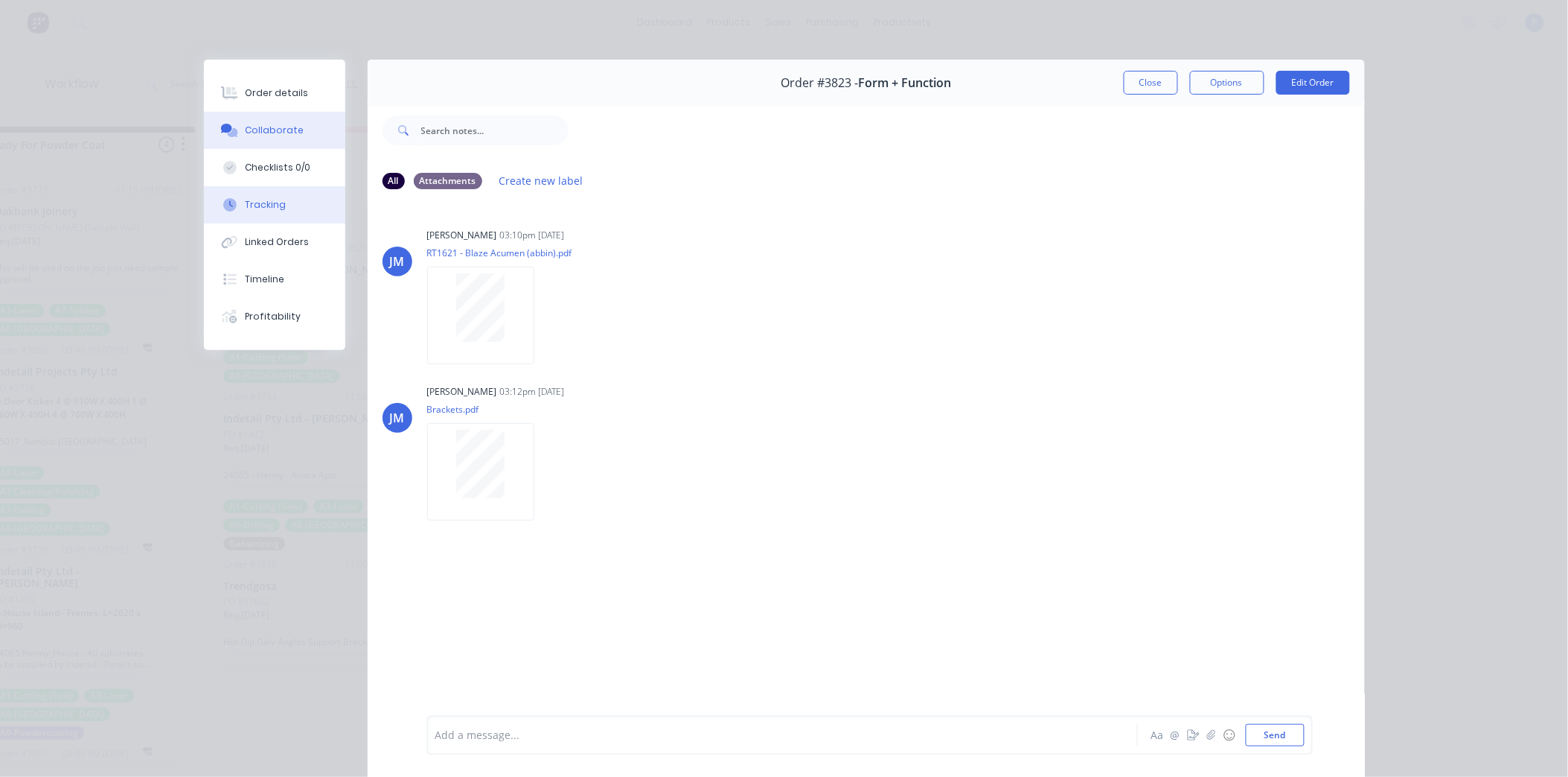
click at [270, 201] on div "Tracking" at bounding box center [264, 204] width 41 height 13
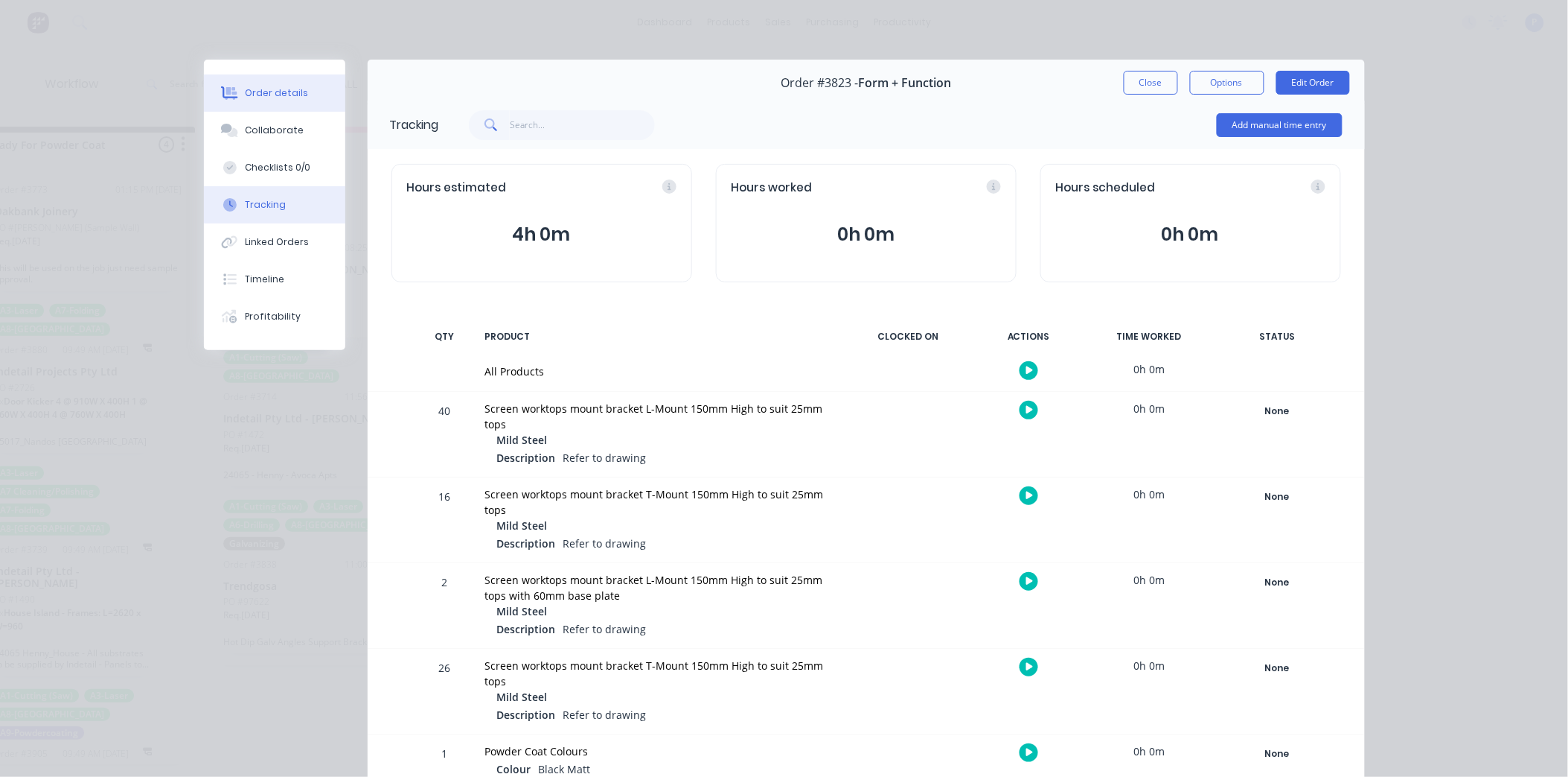
click at [279, 98] on div "Order details" at bounding box center [275, 92] width 63 height 13
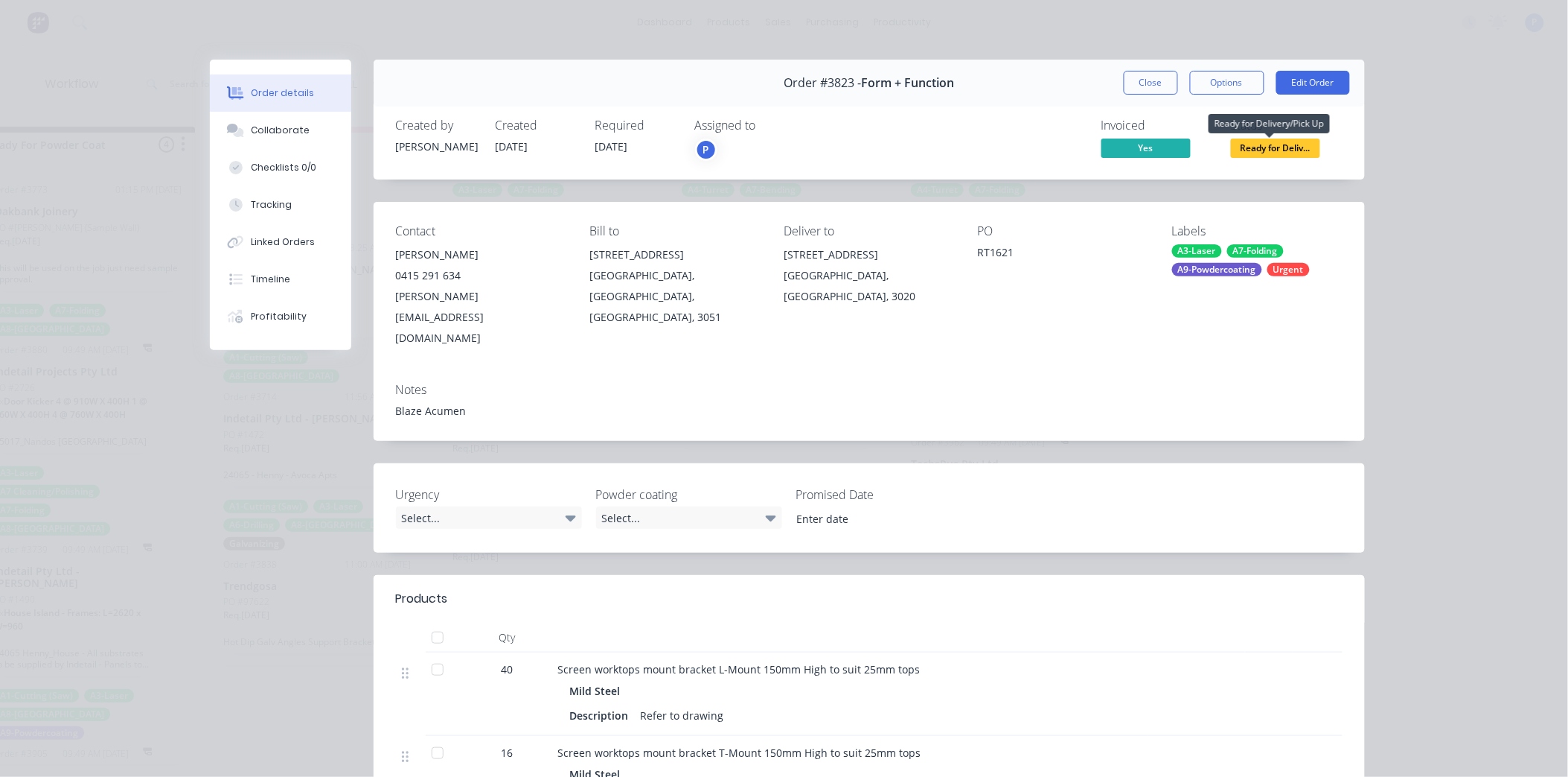
click at [1299, 145] on span "Ready for Deliv..." at bounding box center [1275, 148] width 89 height 19
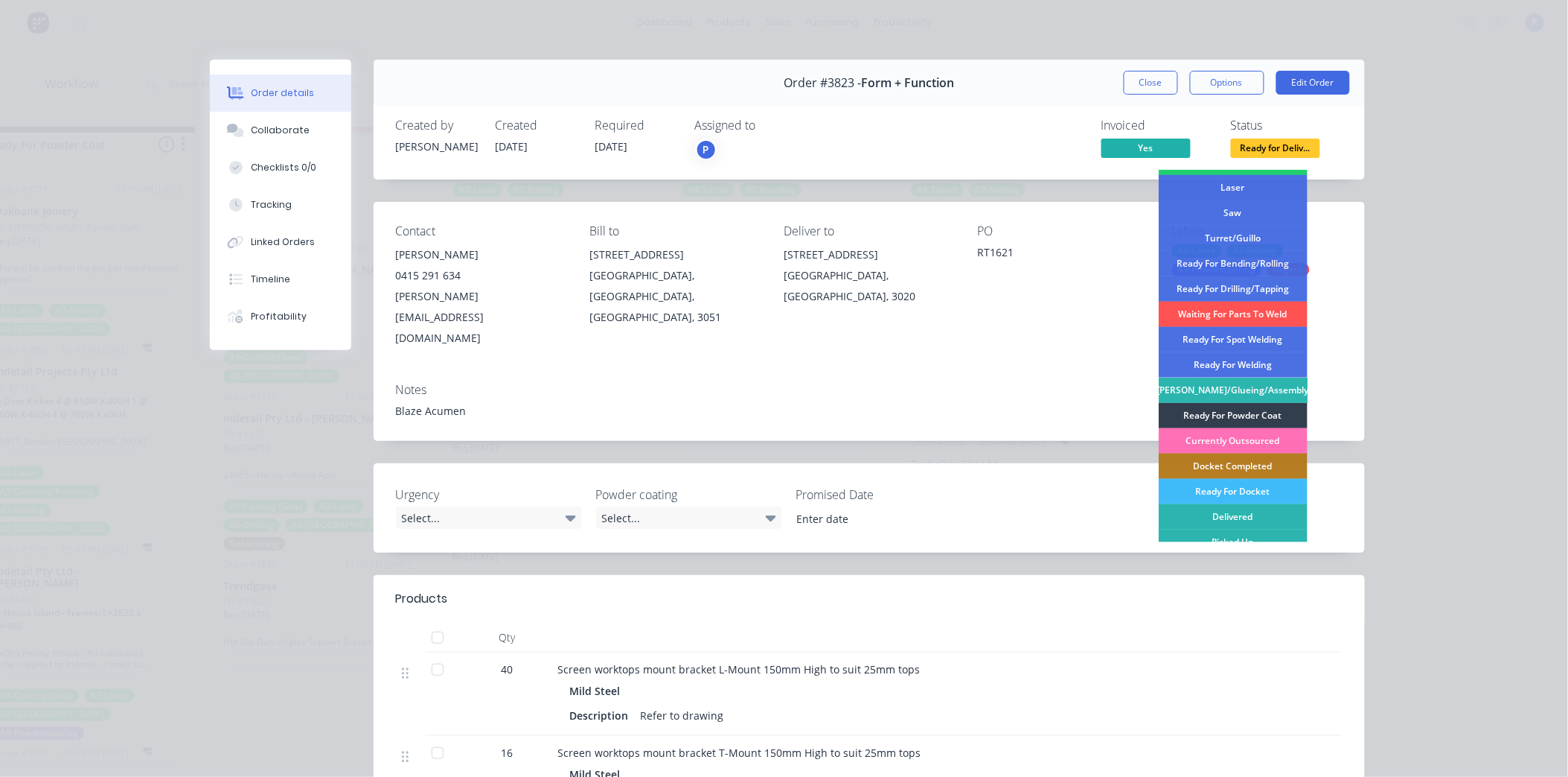
scroll to position [218, 0]
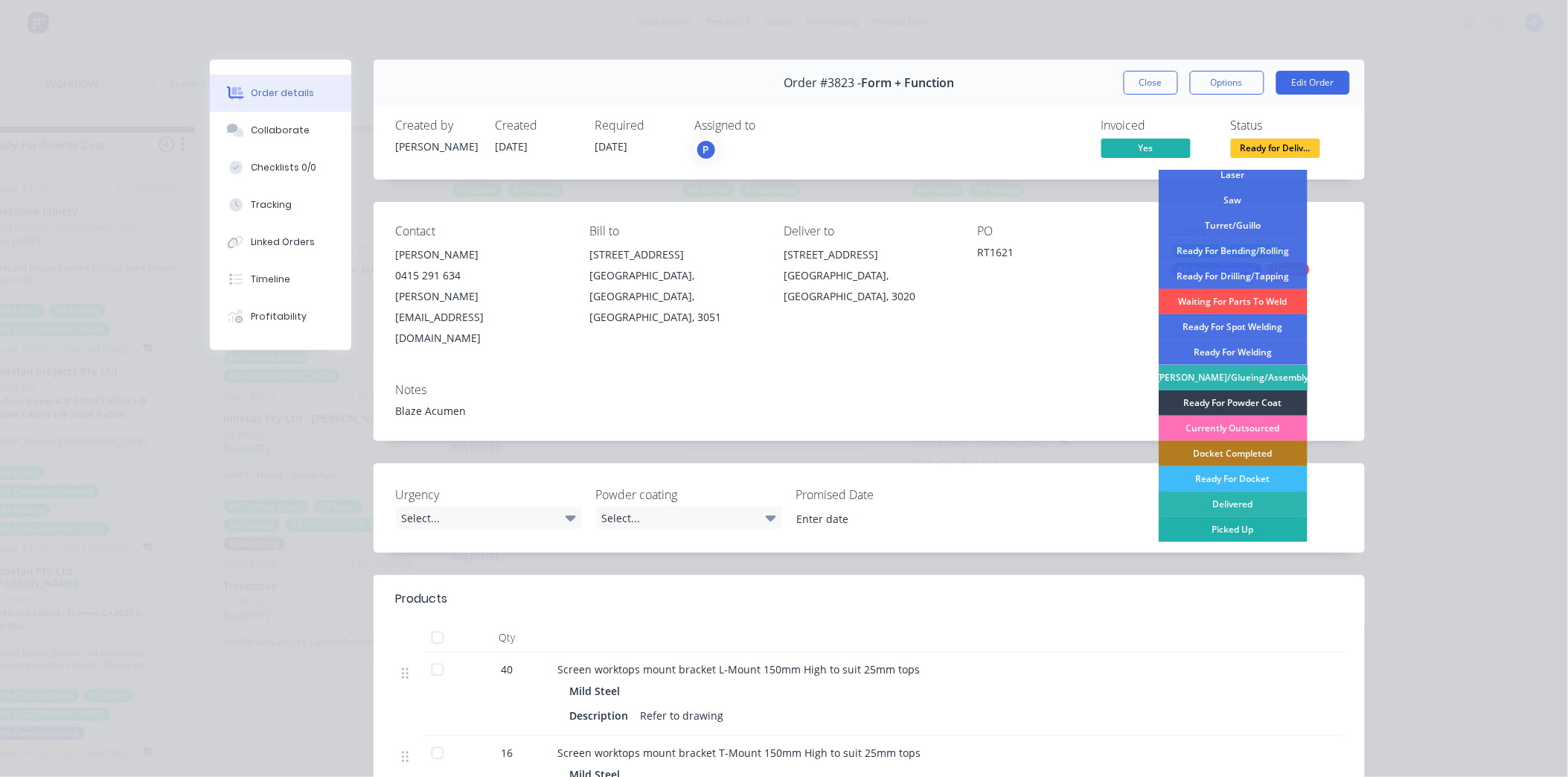
click at [1236, 531] on div "Picked Up" at bounding box center [1233, 528] width 149 height 25
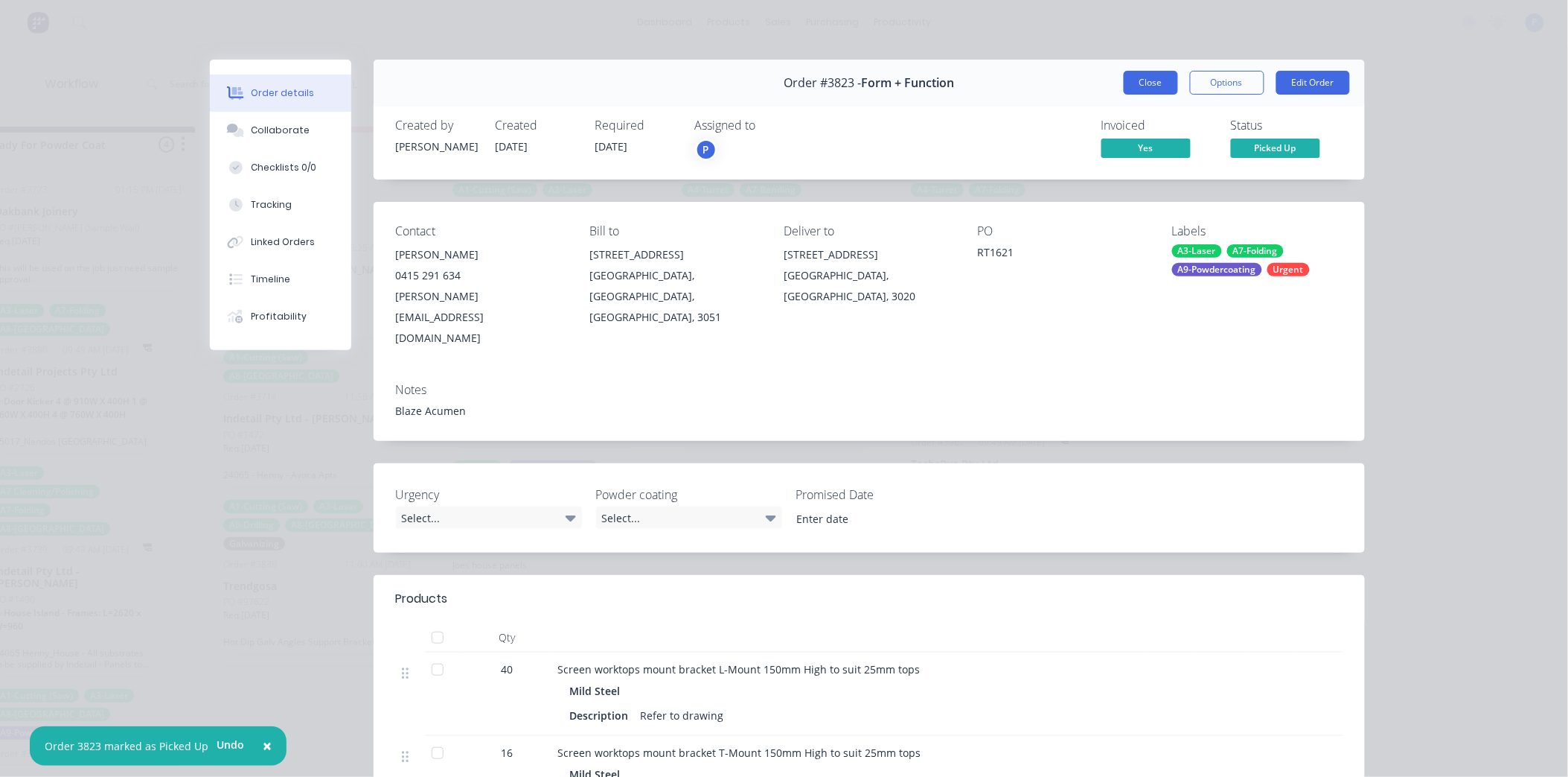
click at [1142, 85] on button "Close" at bounding box center [1151, 83] width 54 height 24
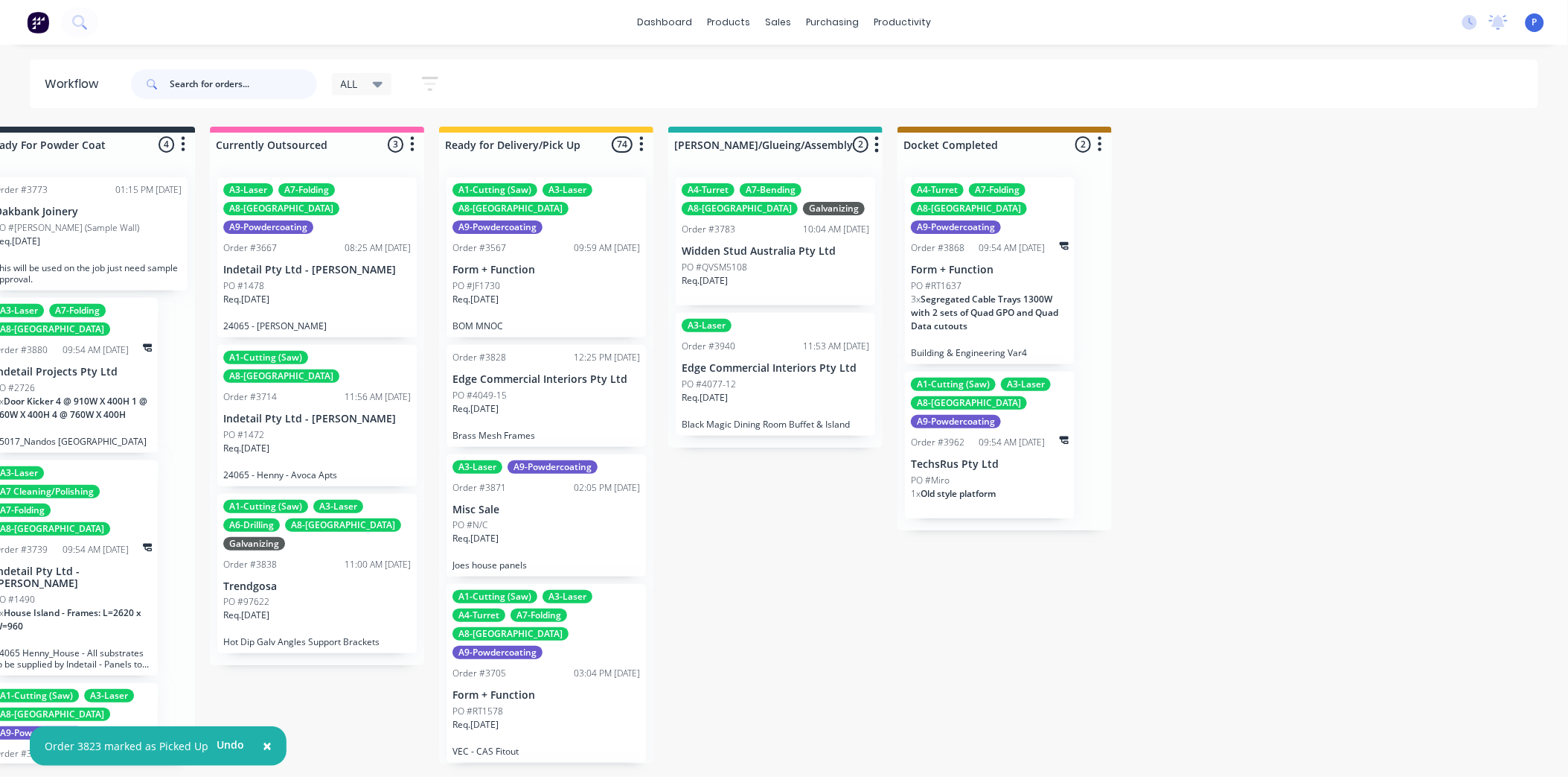
click at [241, 85] on input "text" at bounding box center [244, 84] width 148 height 30
click at [789, 65] on icon at bounding box center [783, 71] width 13 height 13
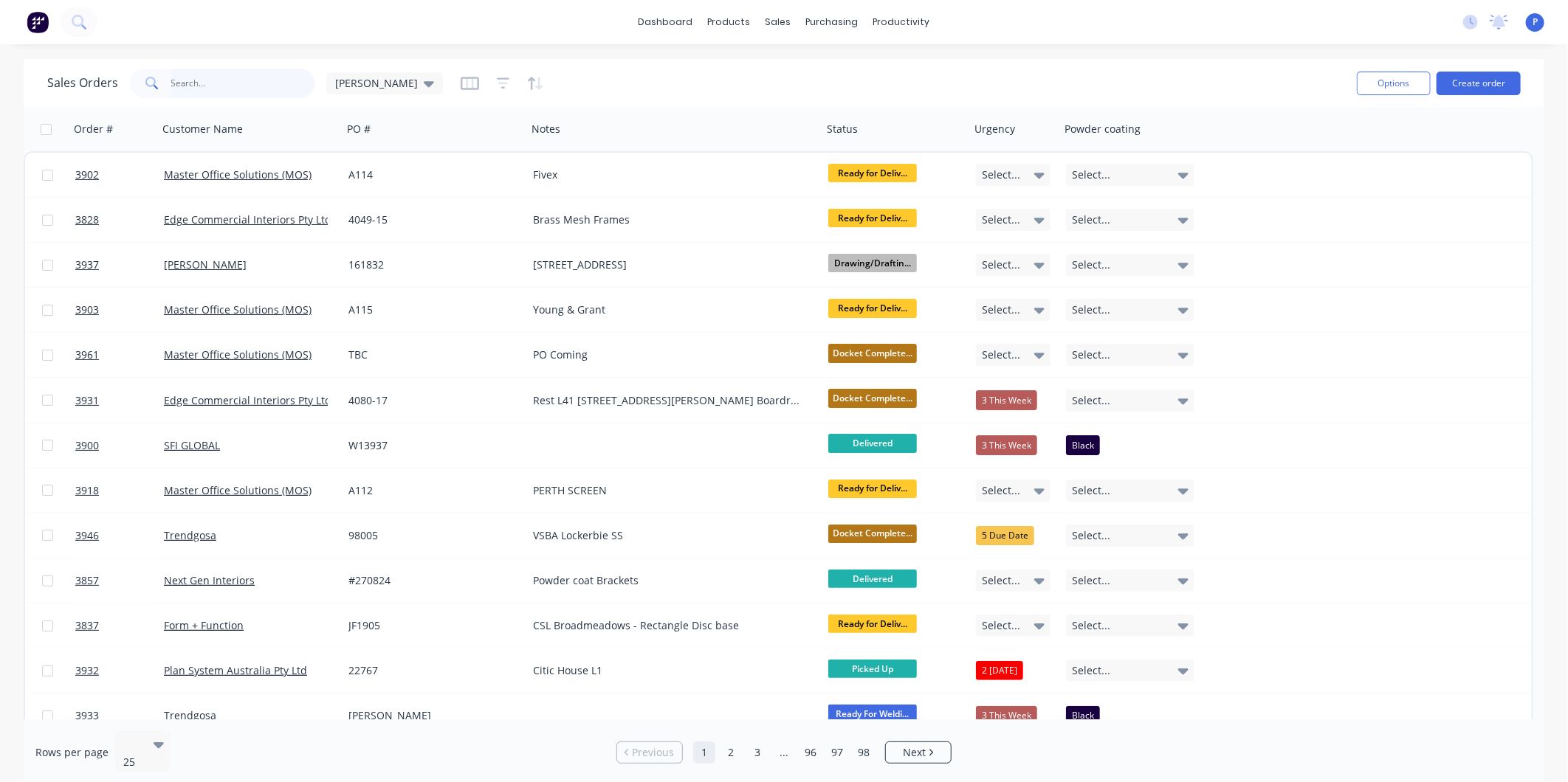
click at [217, 96] on input "text" at bounding box center [243, 83] width 144 height 30
click at [235, 72] on input "text" at bounding box center [243, 83] width 144 height 30
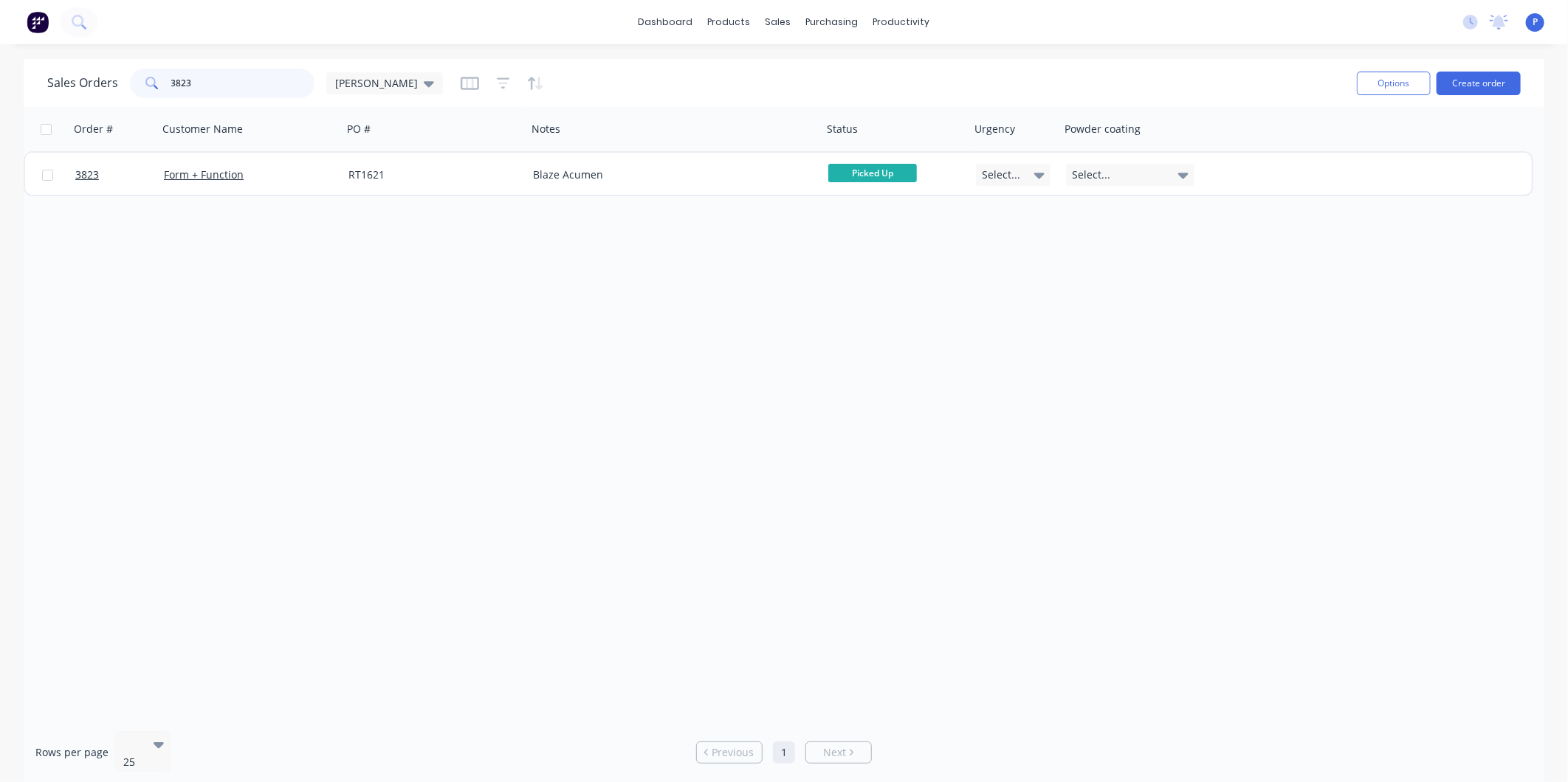
drag, startPoint x: 232, startPoint y: 91, endPoint x: 149, endPoint y: 87, distance: 83.1
click at [149, 87] on div "3823" at bounding box center [222, 83] width 184 height 30
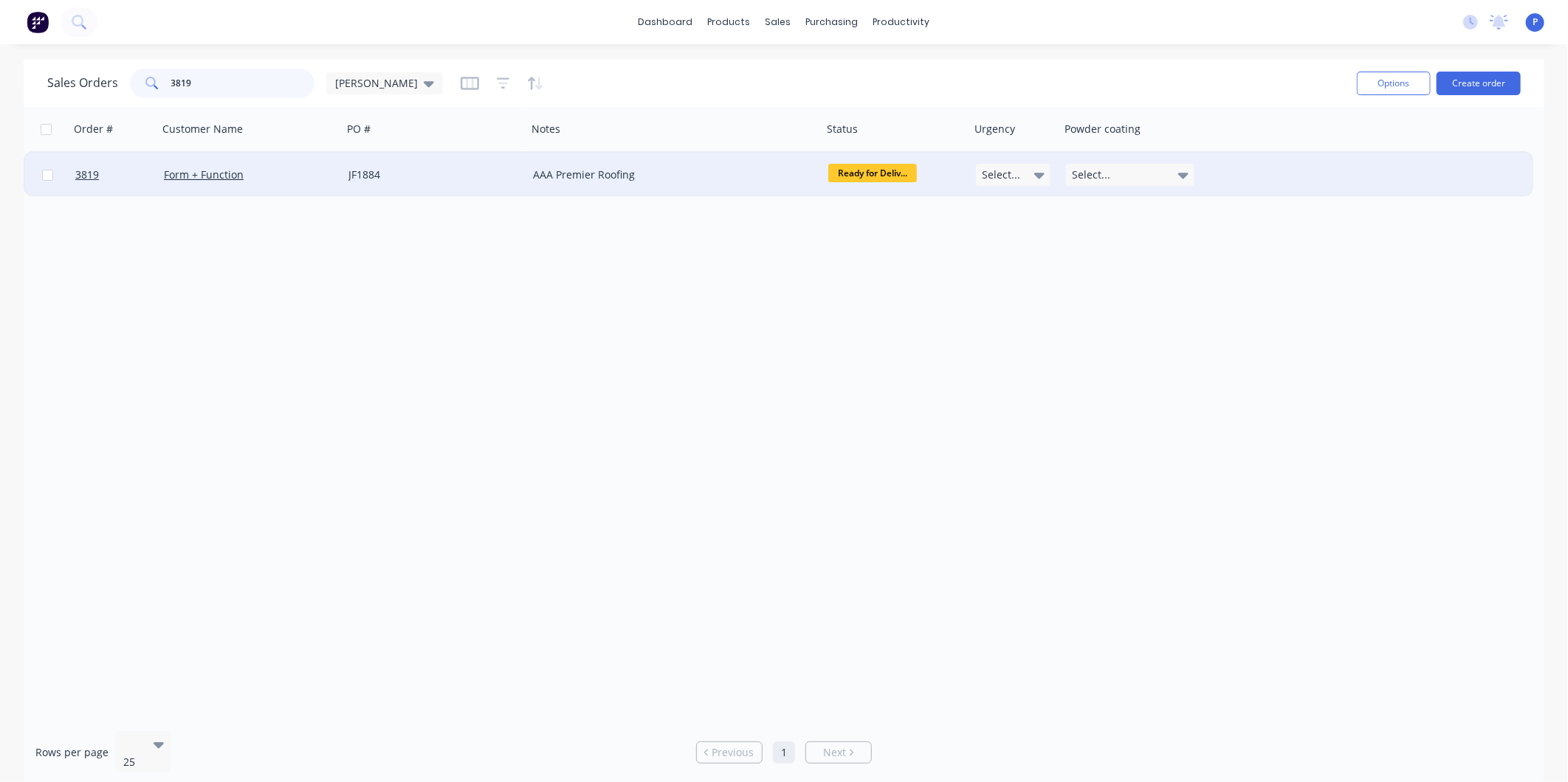
type input "3819"
click at [443, 171] on div "JF1884" at bounding box center [431, 174] width 164 height 15
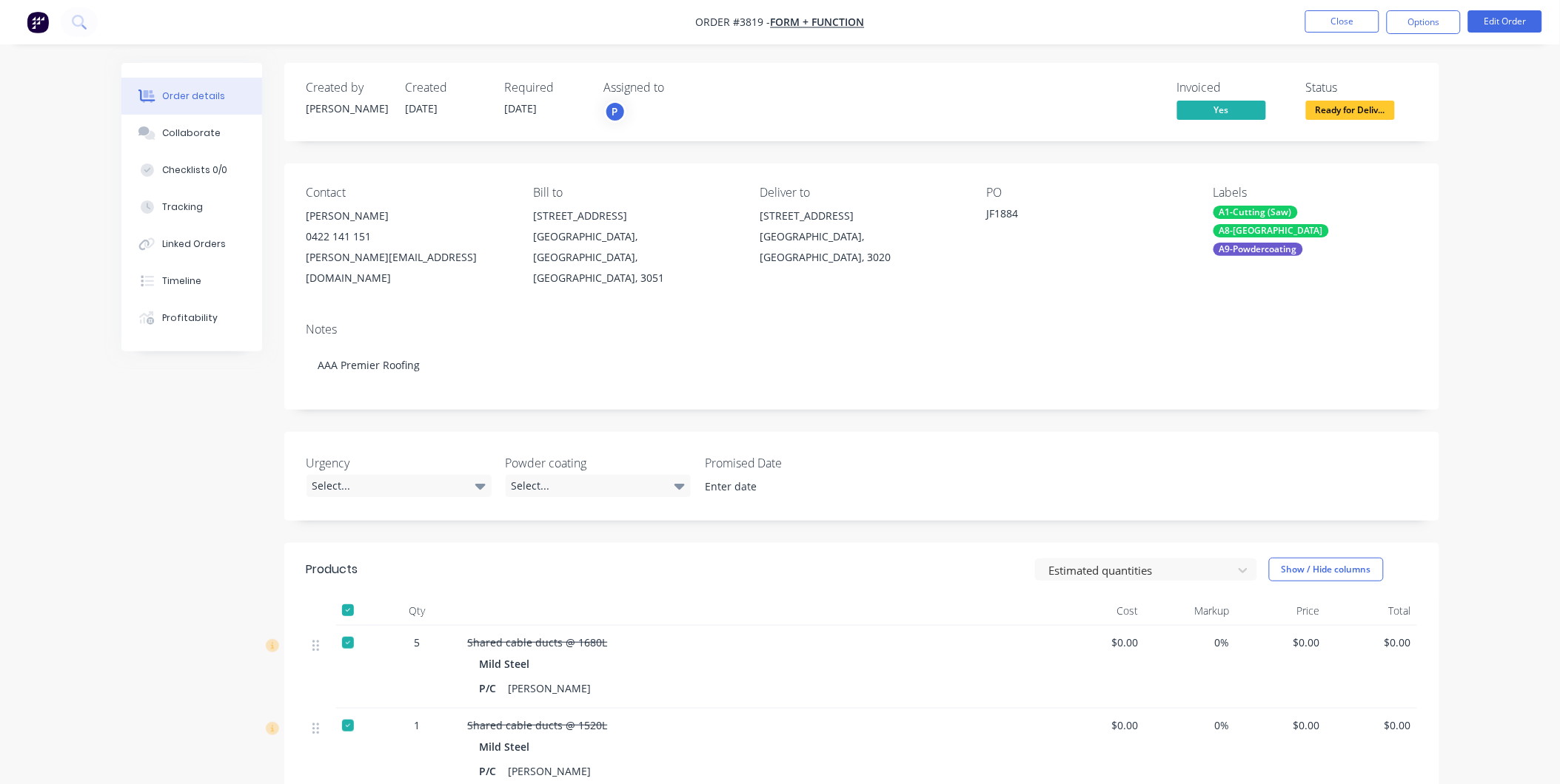
click at [1342, 106] on span "Ready for Deliv..." at bounding box center [1349, 109] width 88 height 19
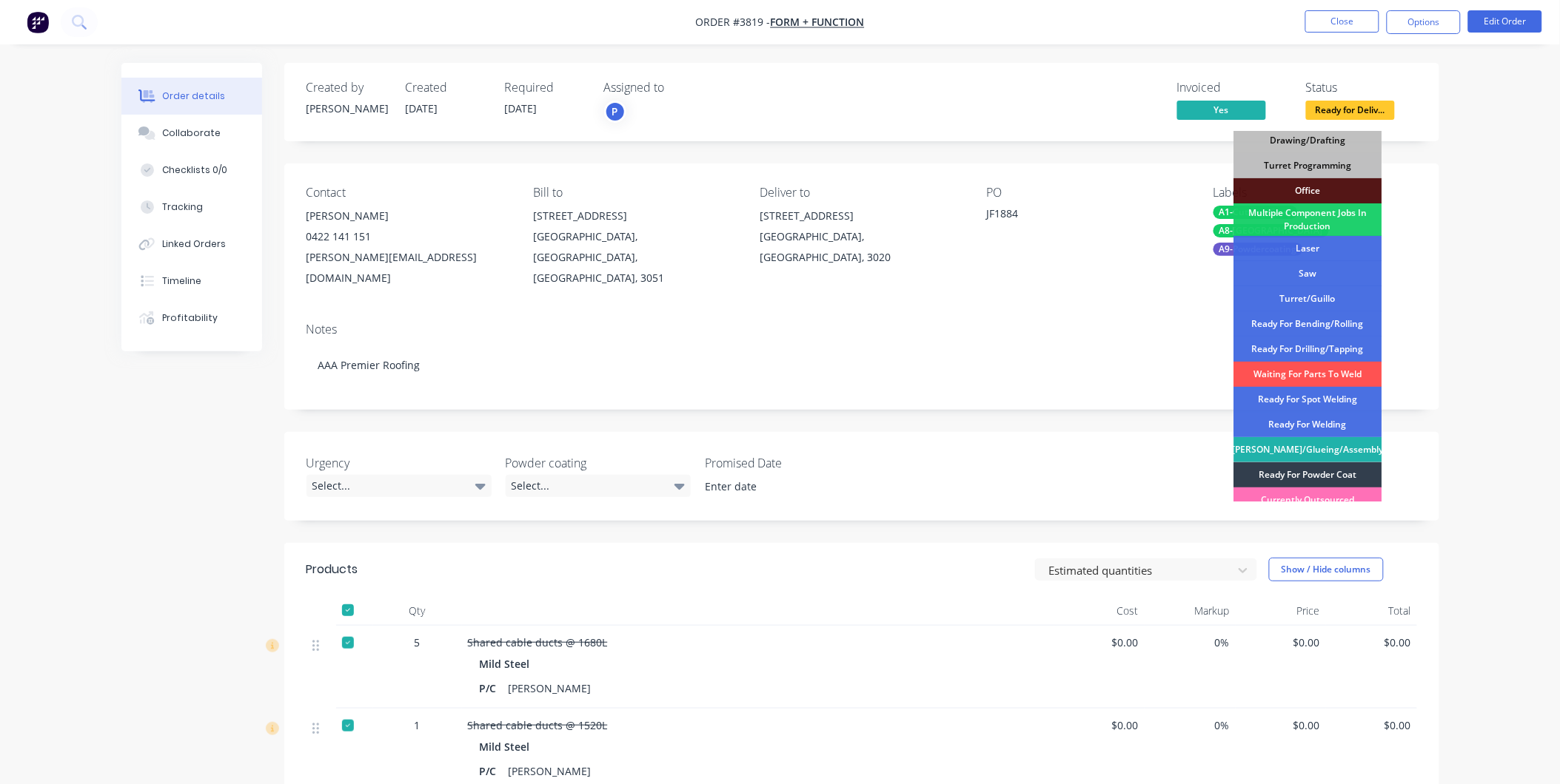
scroll to position [216, 0]
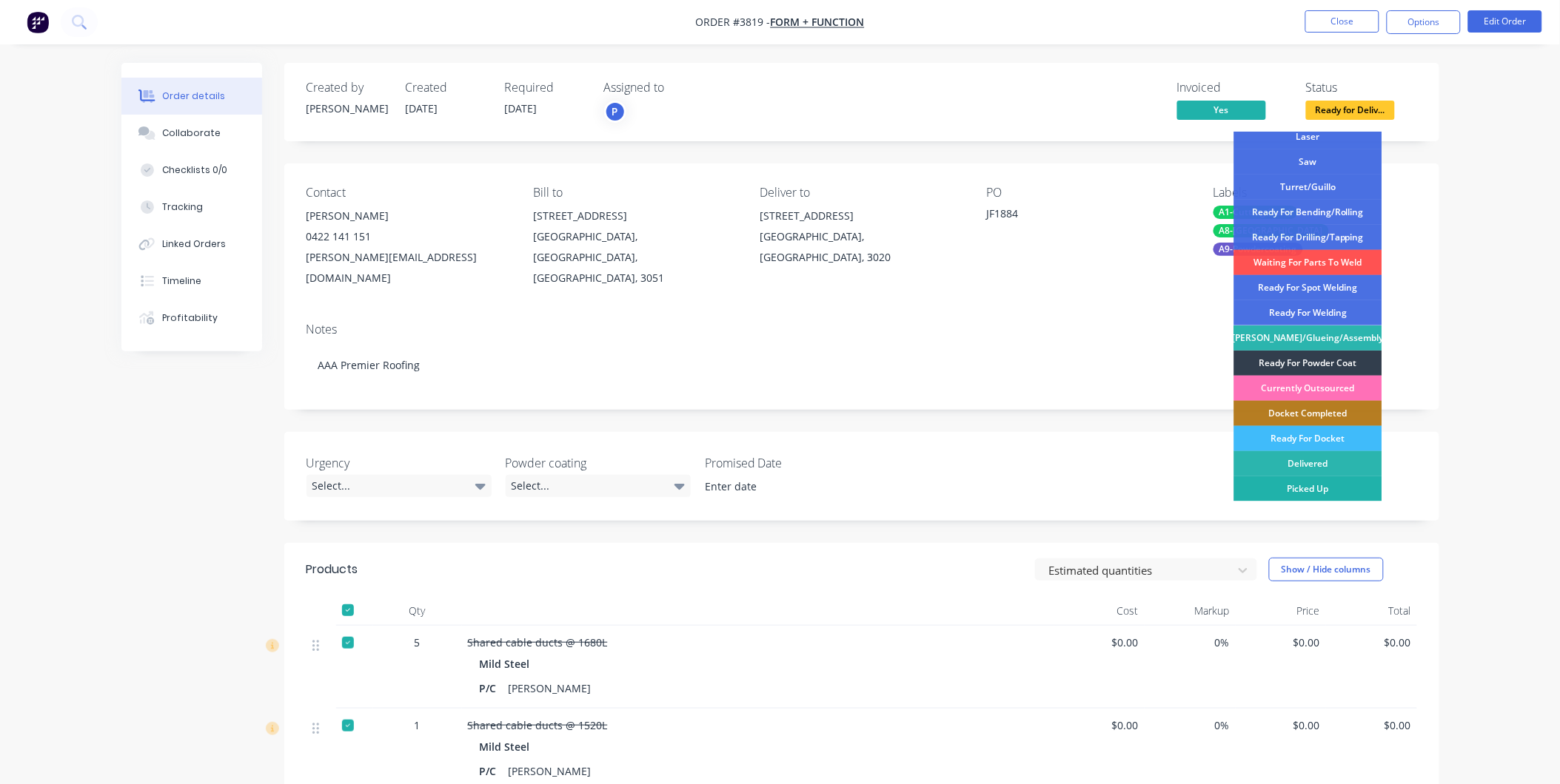
click at [1329, 487] on div "Picked Up" at bounding box center [1308, 488] width 148 height 25
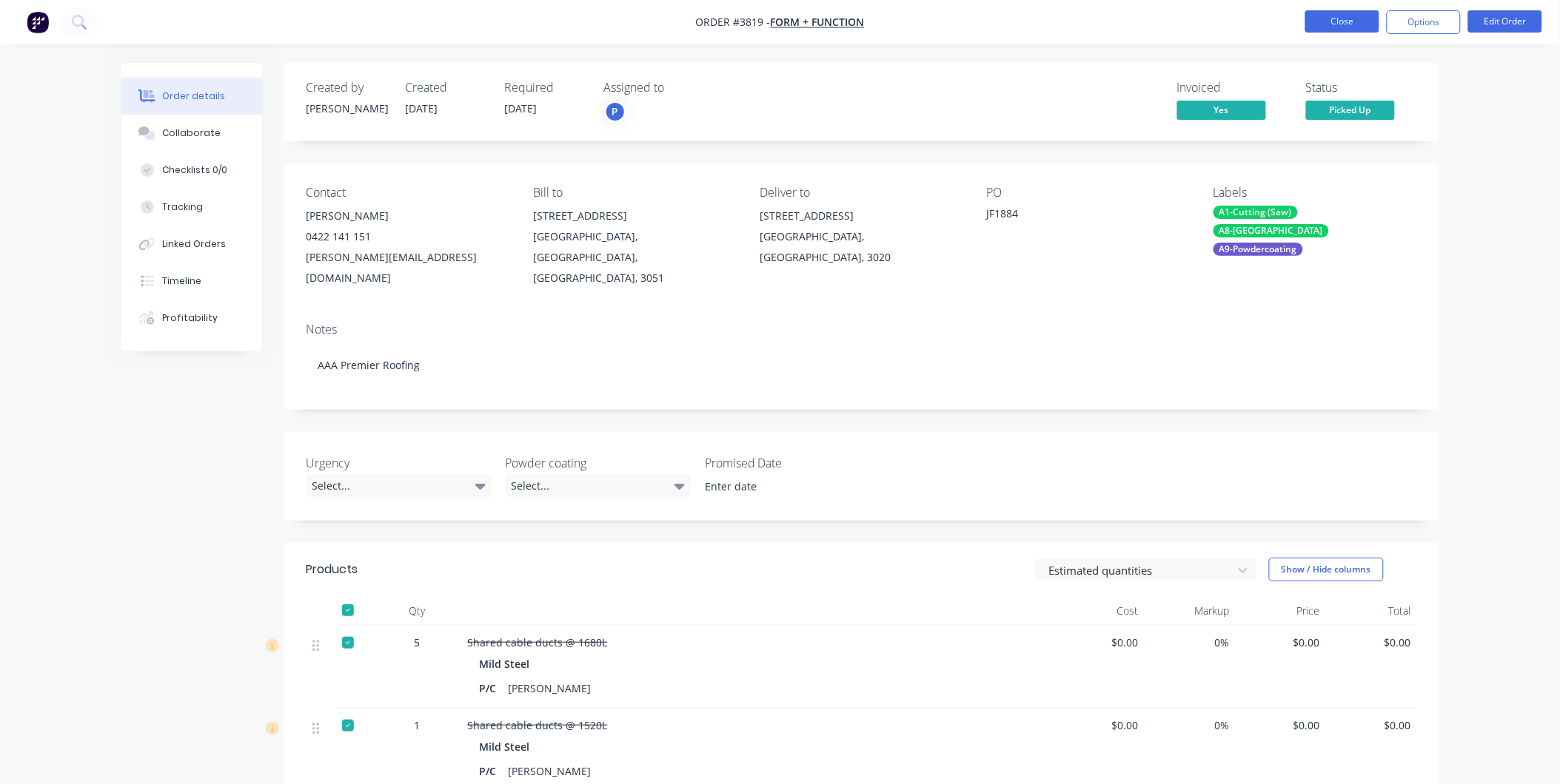
click at [1331, 18] on button "Close" at bounding box center [1342, 21] width 74 height 22
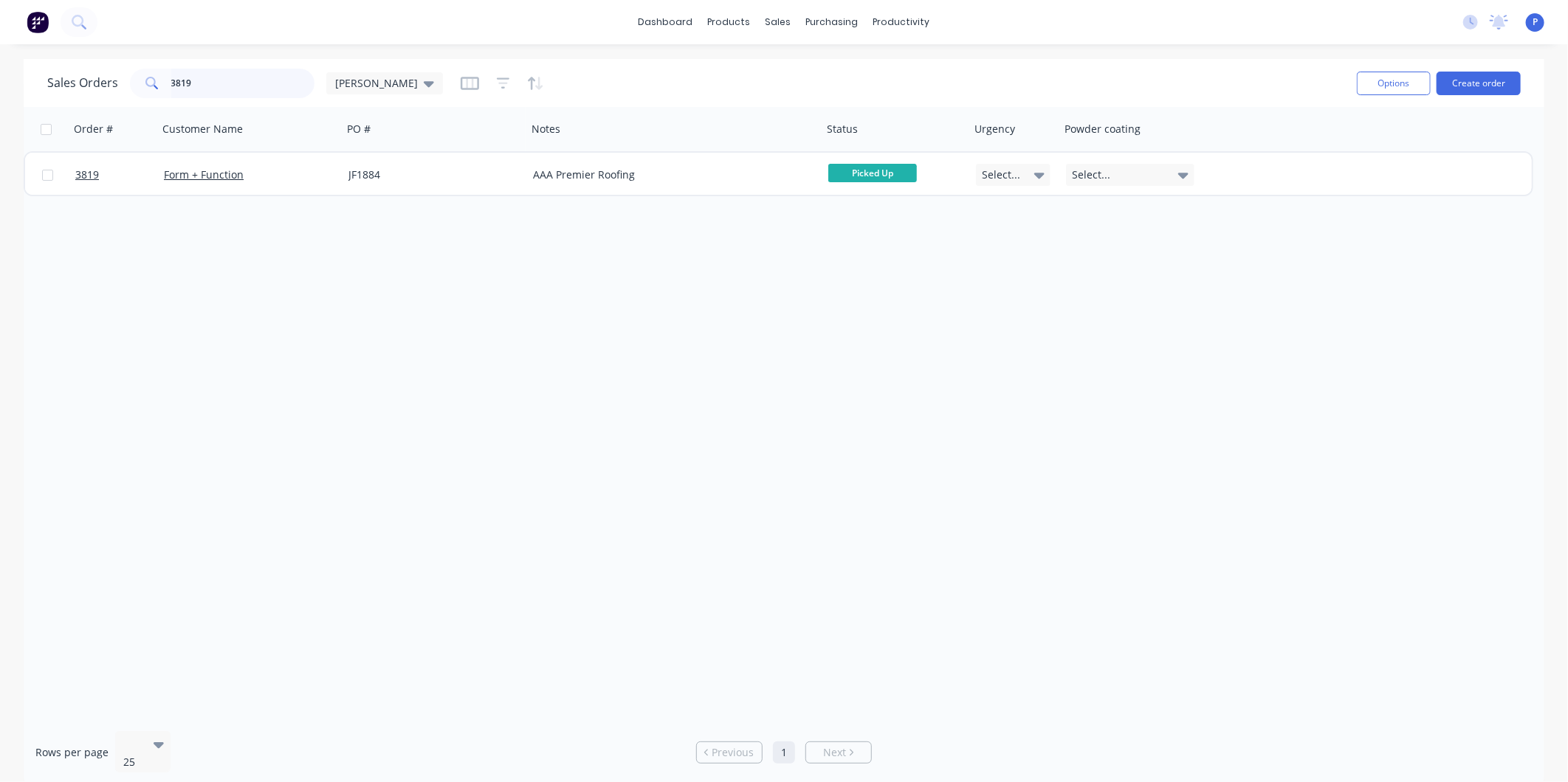
click at [211, 78] on input "3819" at bounding box center [243, 83] width 144 height 30
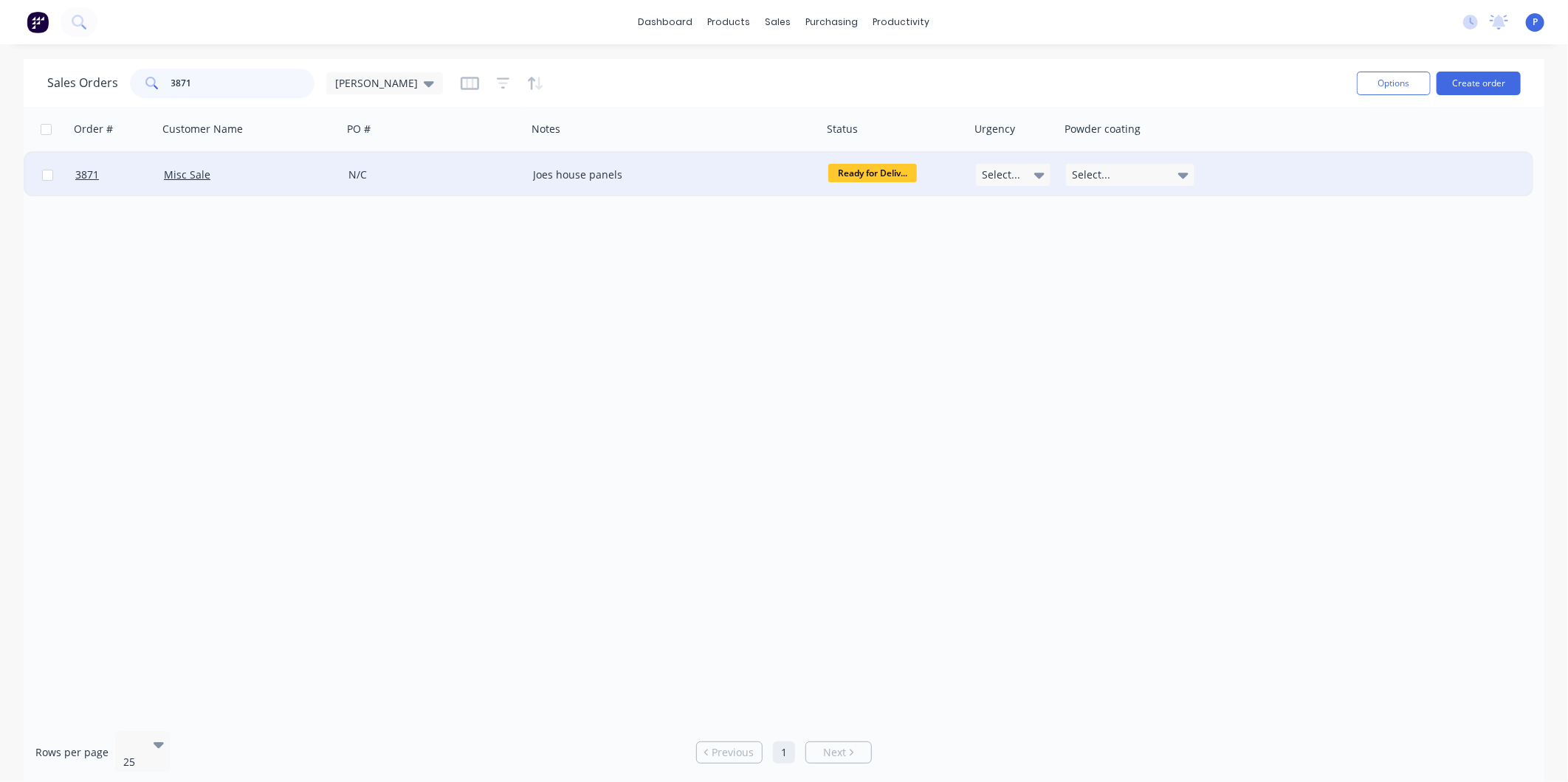
type input "3871"
click at [382, 183] on div "N/C" at bounding box center [435, 174] width 184 height 45
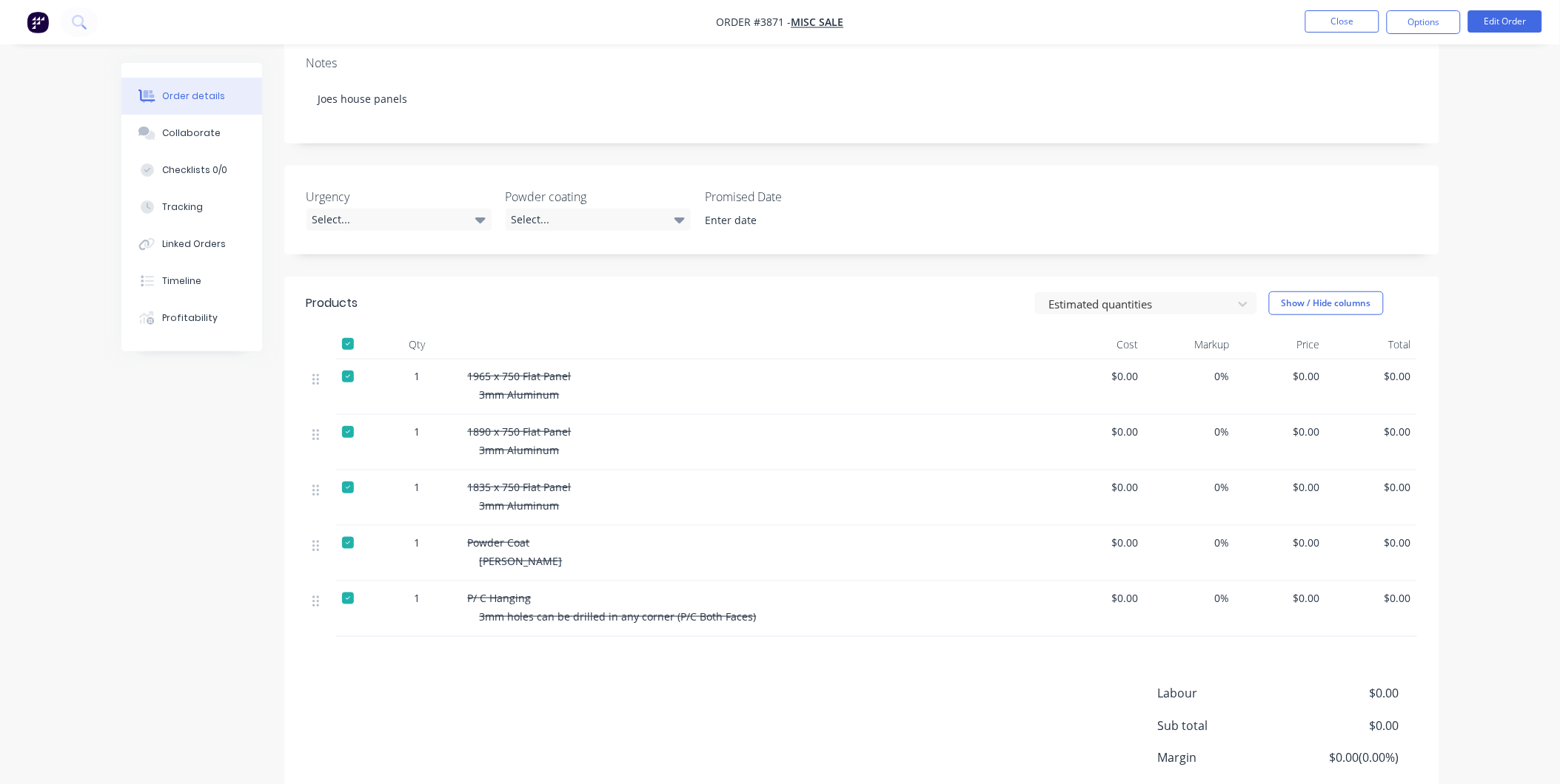
scroll to position [246, 0]
click at [1360, 31] on button "Close" at bounding box center [1342, 21] width 74 height 22
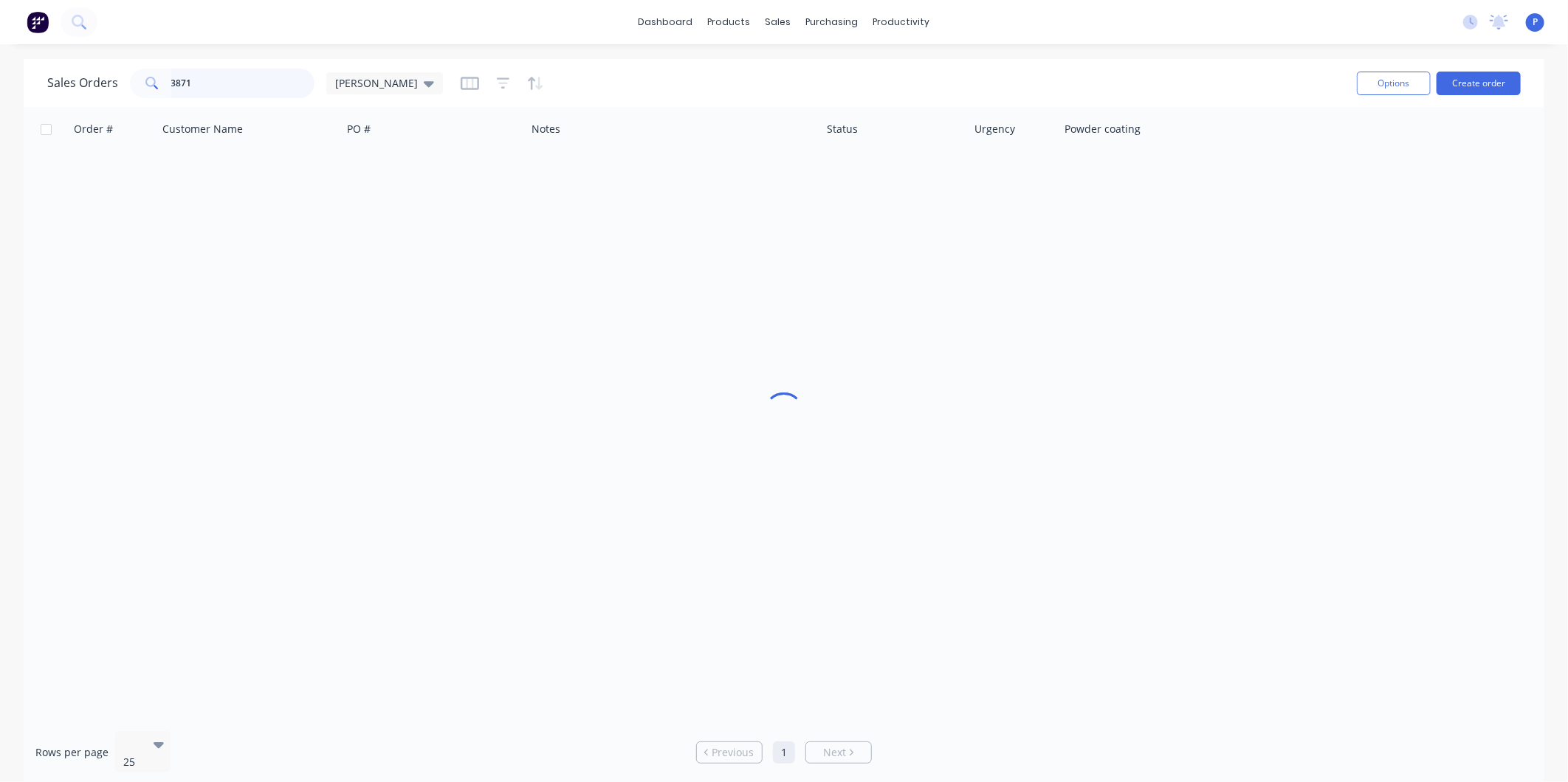
click at [212, 83] on input "3871" at bounding box center [243, 83] width 144 height 30
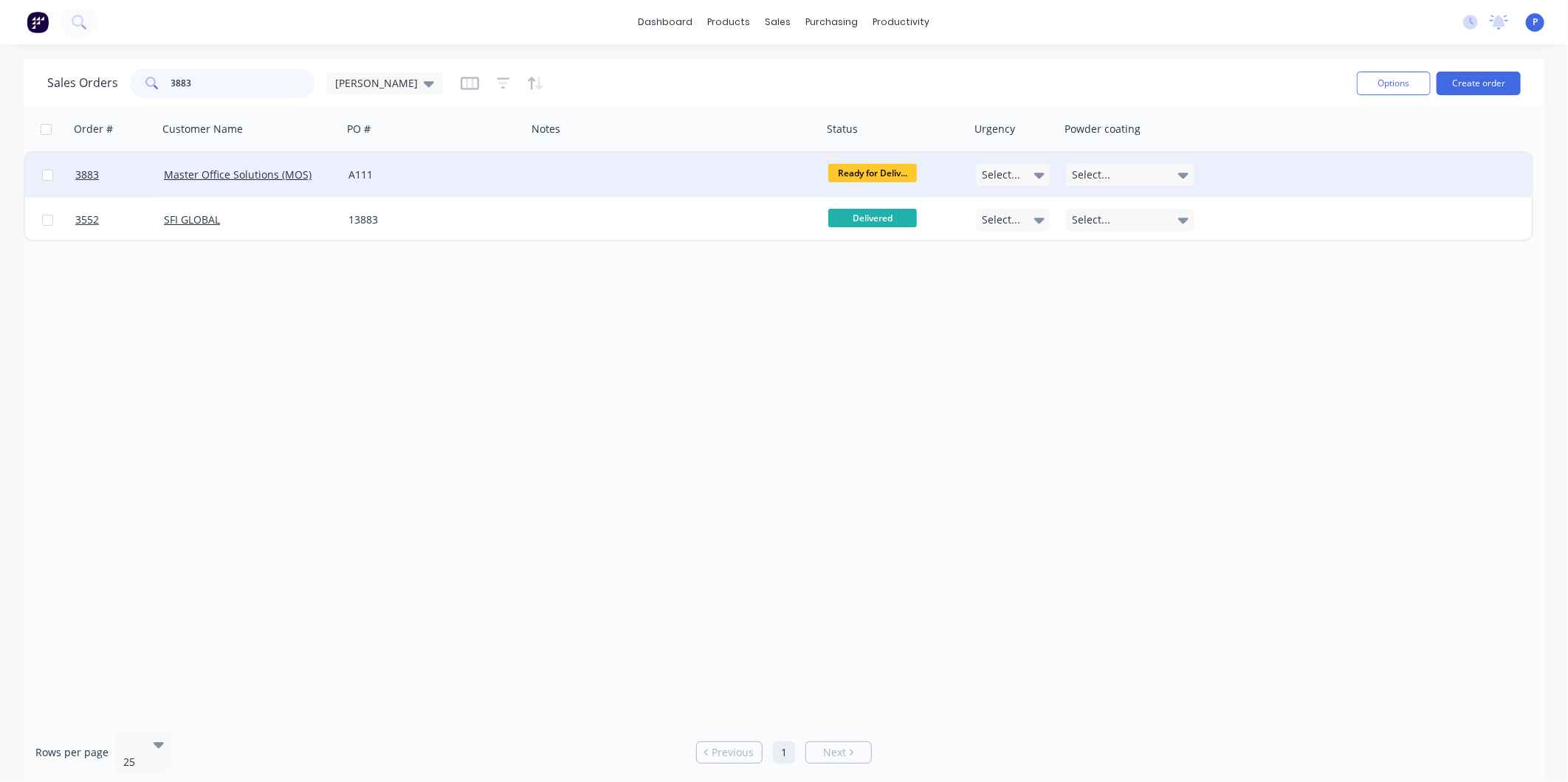
type input "3883"
click at [521, 182] on div "A111" at bounding box center [435, 174] width 184 height 45
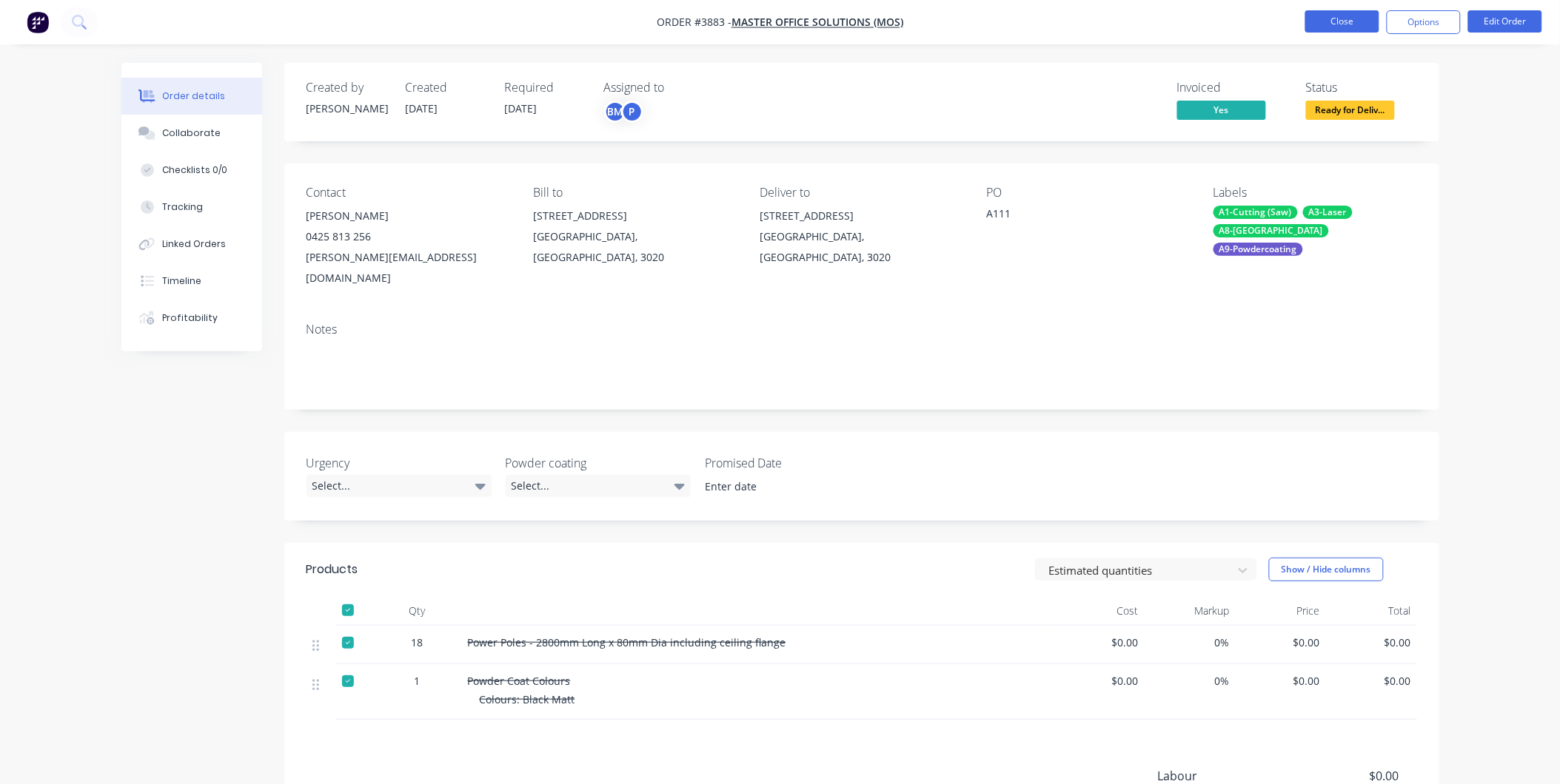
click at [1311, 31] on button "Close" at bounding box center [1342, 21] width 74 height 22
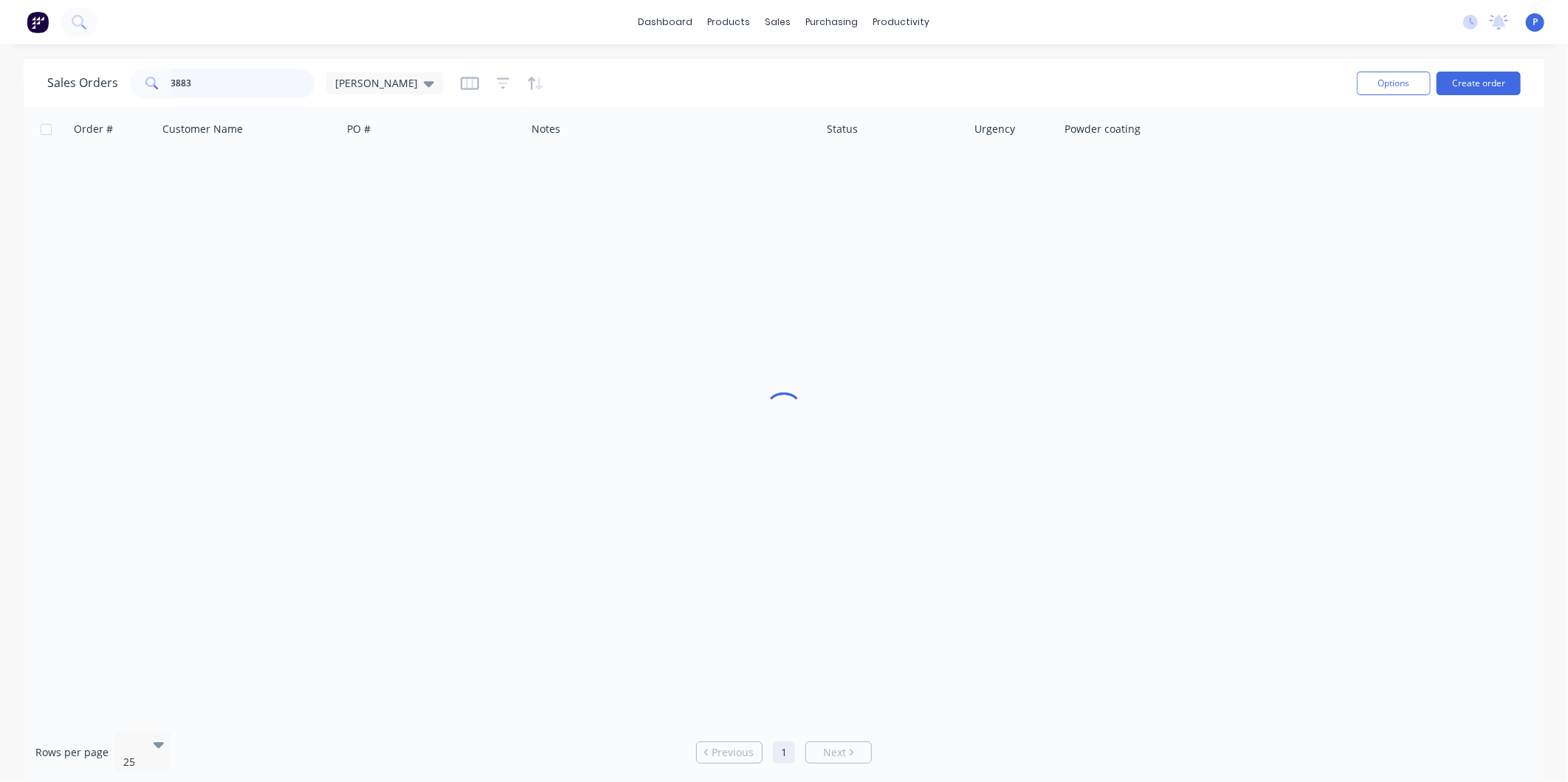
click at [227, 87] on input "3883" at bounding box center [243, 83] width 144 height 30
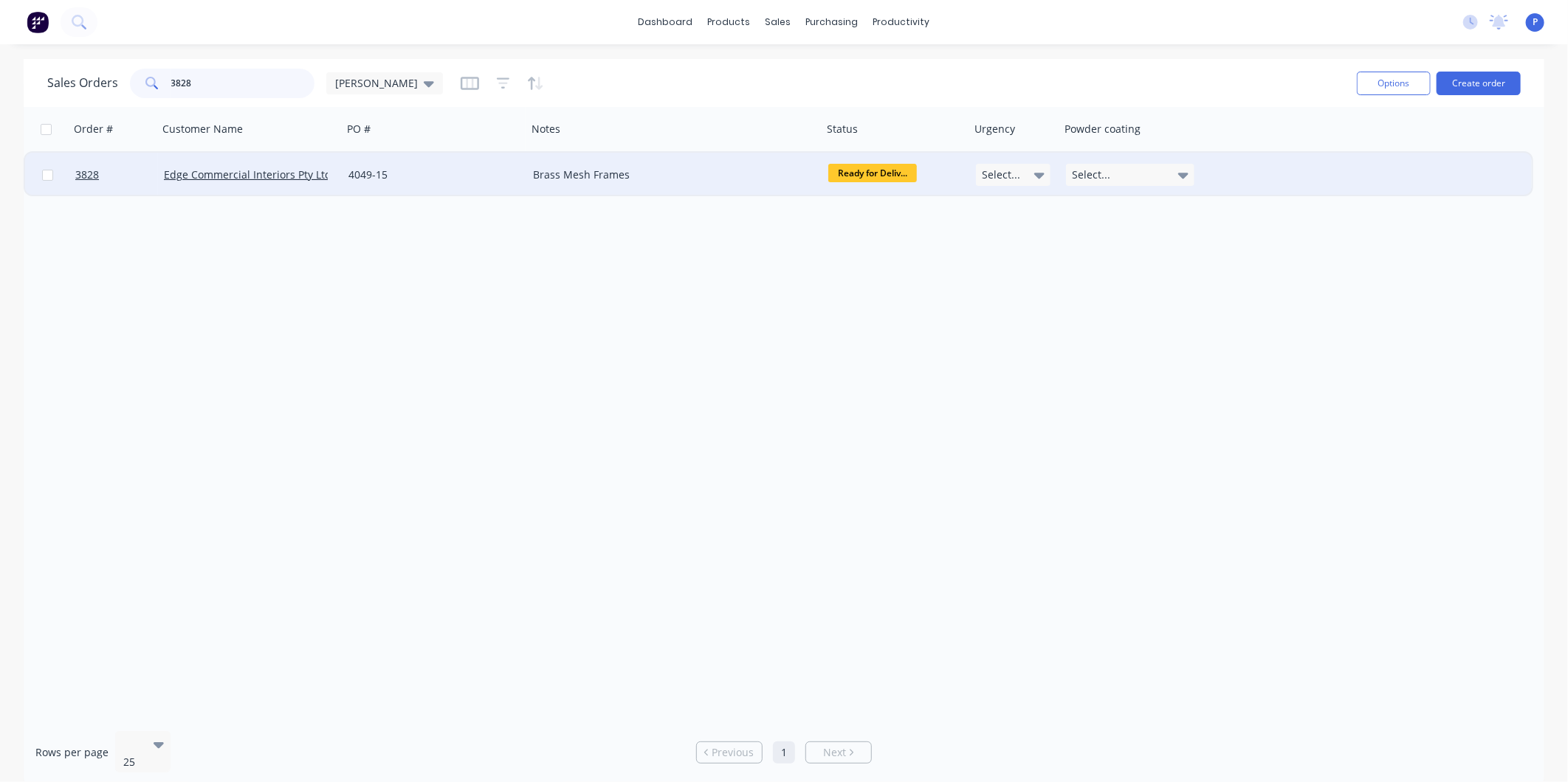
type input "3828"
click at [431, 179] on div "4049-15" at bounding box center [431, 174] width 164 height 15
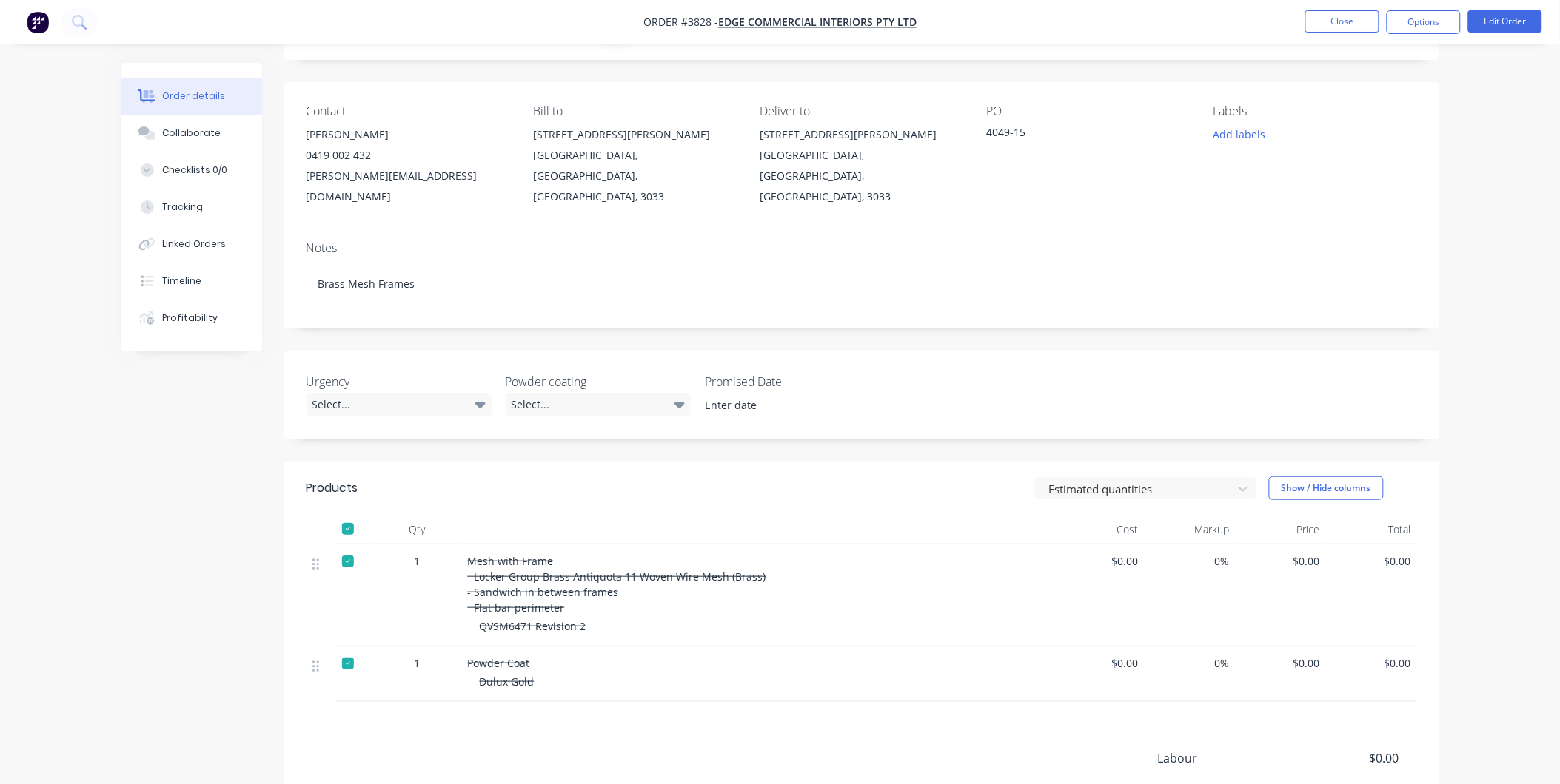
scroll to position [82, 0]
click at [1338, 22] on button "Close" at bounding box center [1342, 21] width 74 height 22
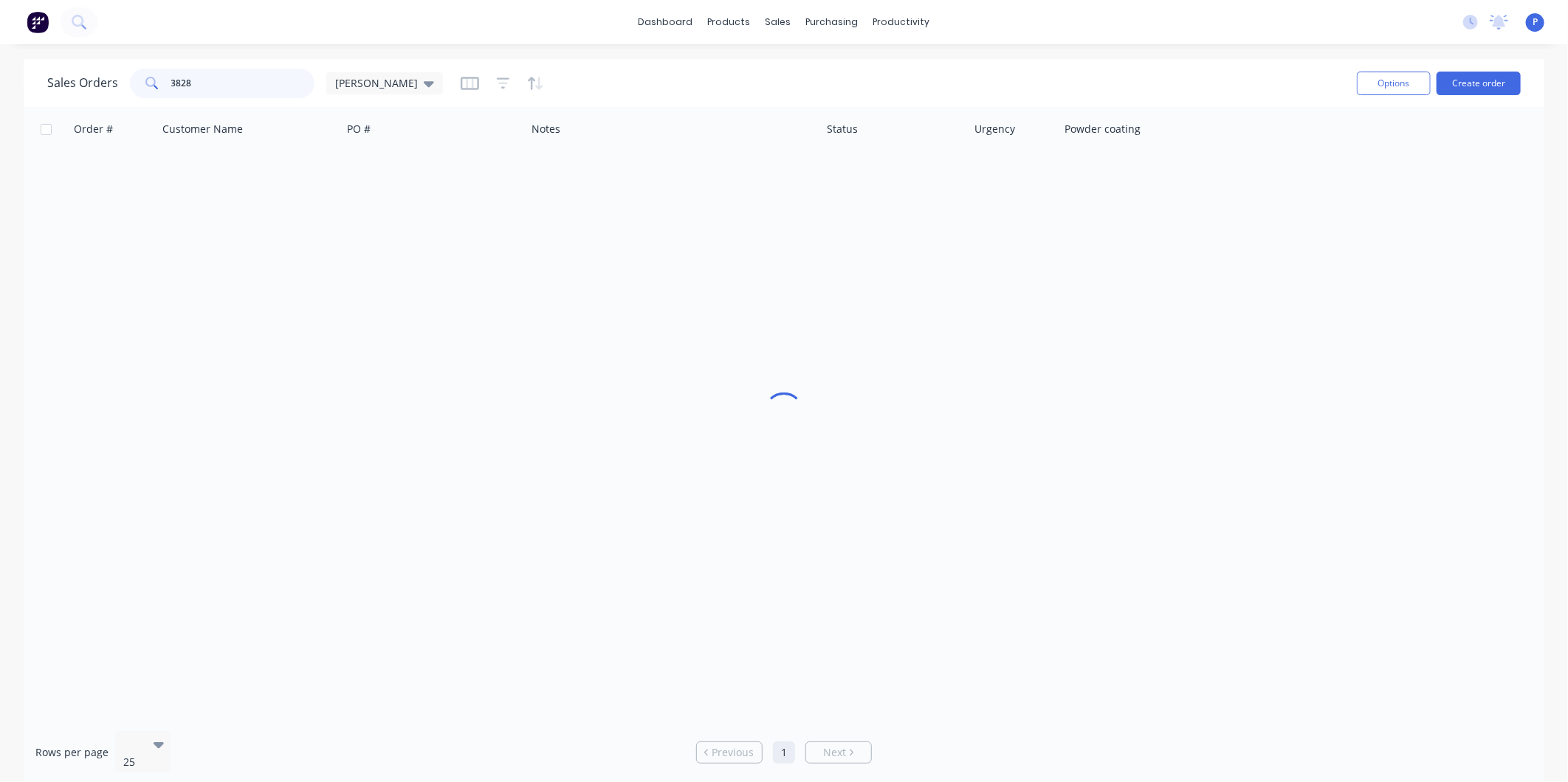
click at [196, 88] on input "3828" at bounding box center [243, 83] width 144 height 30
click at [263, 105] on div "Sales Orders 3828 [PERSON_NAME] Options Create order" at bounding box center [784, 83] width 1520 height 48
click at [262, 86] on input "3828" at bounding box center [243, 83] width 144 height 30
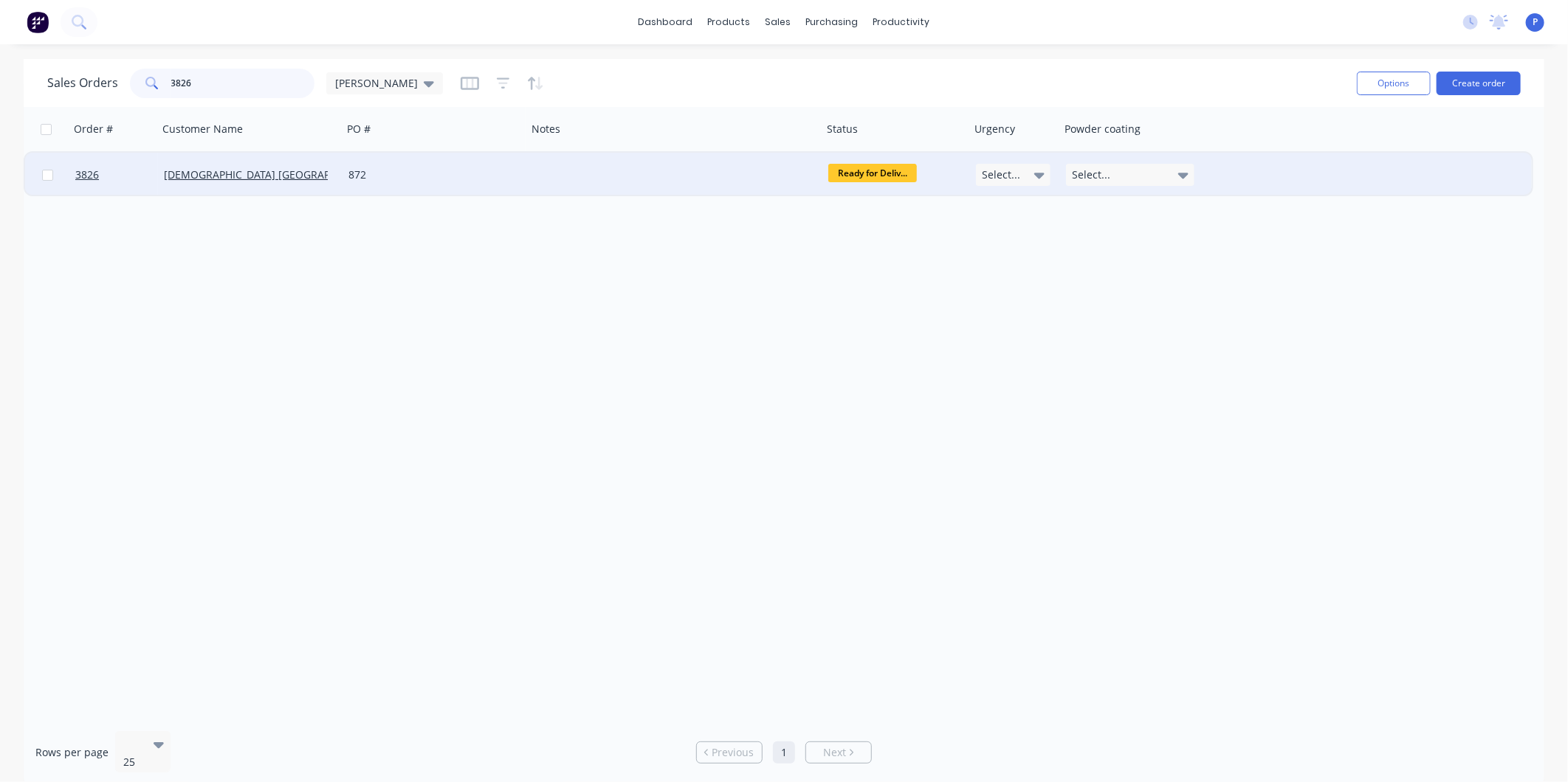
type input "3826"
click at [628, 186] on div at bounding box center [674, 174] width 295 height 45
click at [450, 179] on div "872" at bounding box center [431, 174] width 164 height 15
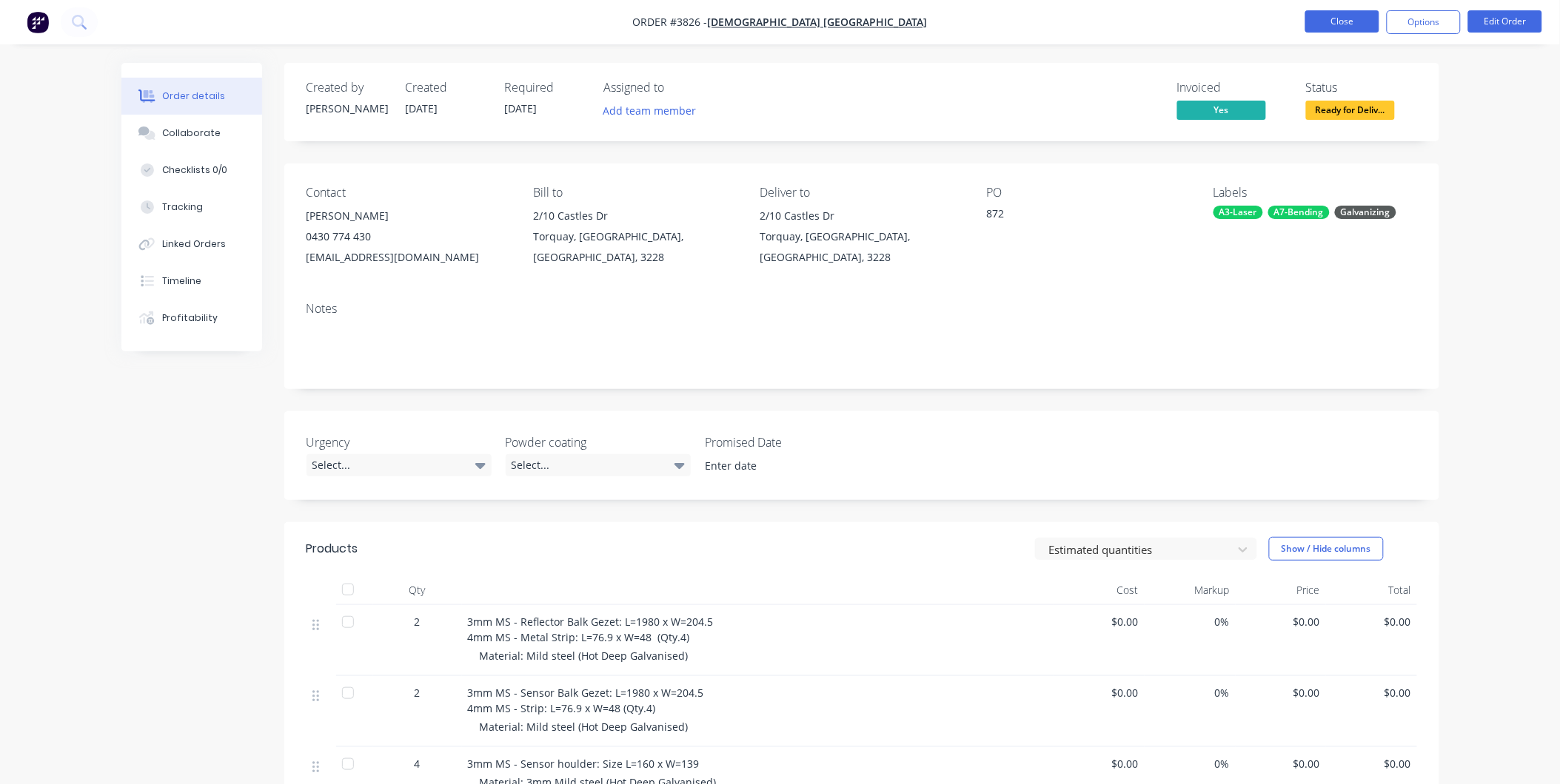
click at [1359, 21] on button "Close" at bounding box center [1342, 21] width 74 height 22
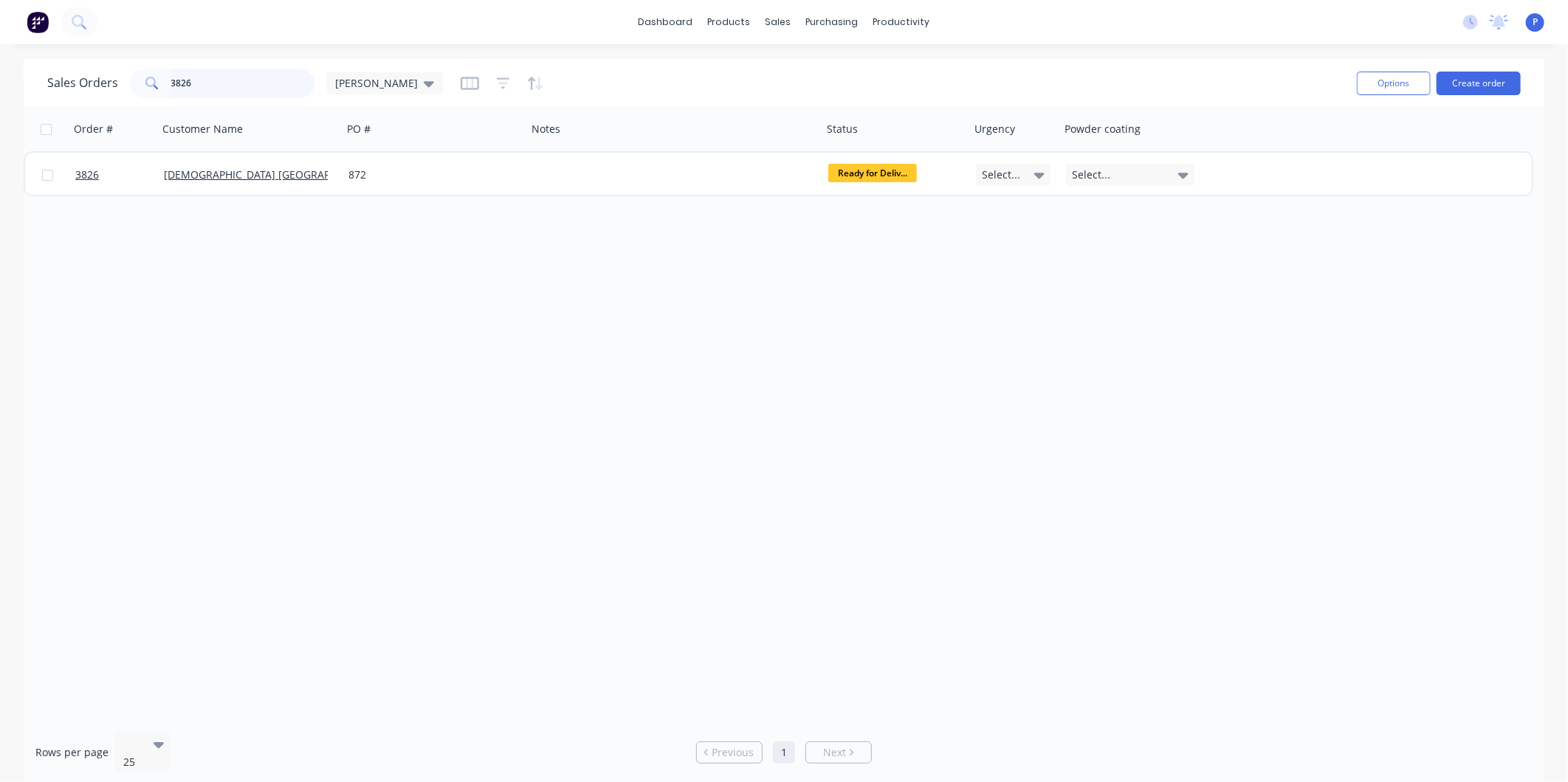
click at [232, 77] on input "3826" at bounding box center [243, 83] width 144 height 30
type input "3"
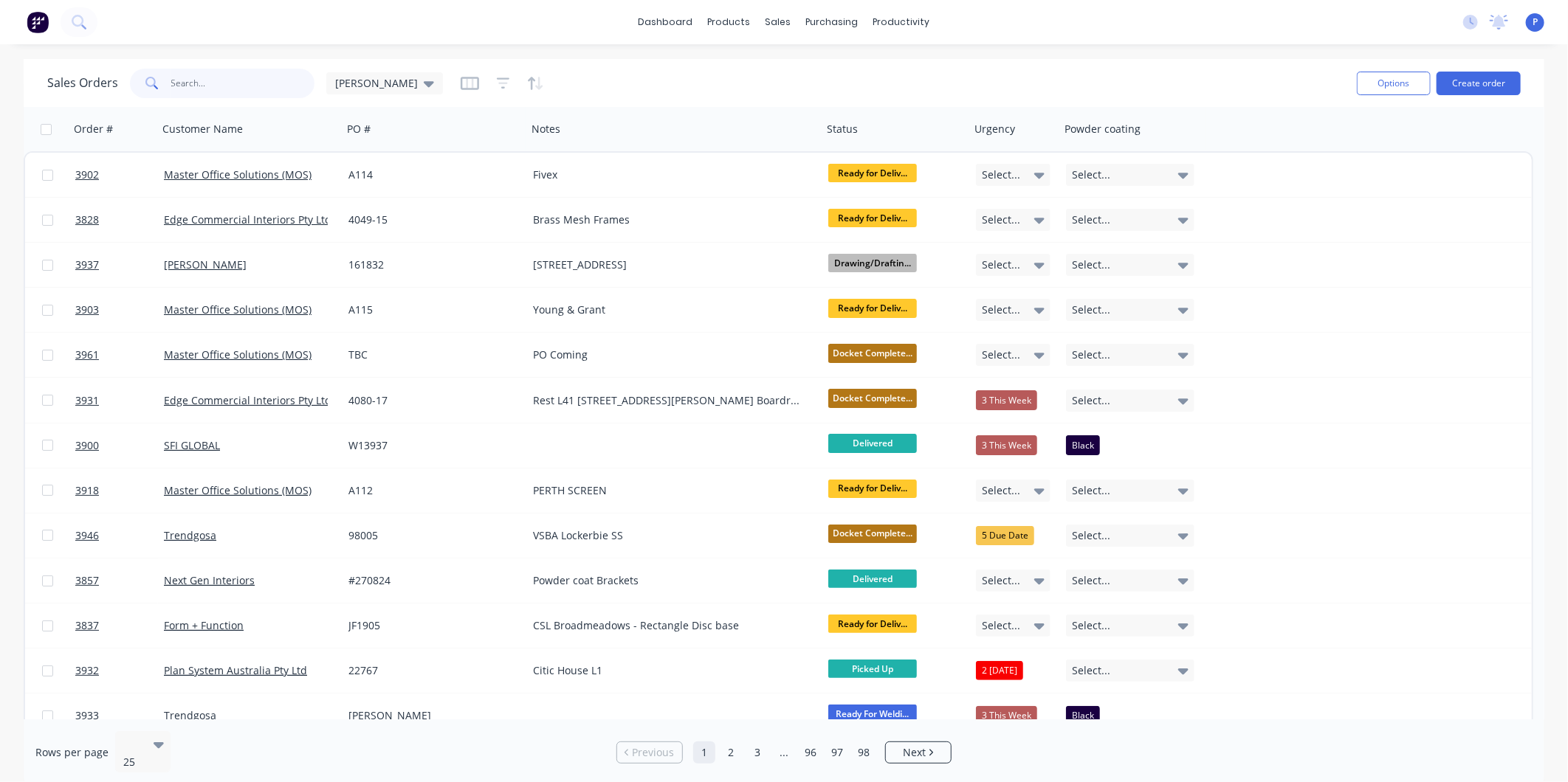
click at [232, 77] on input "text" at bounding box center [243, 83] width 144 height 30
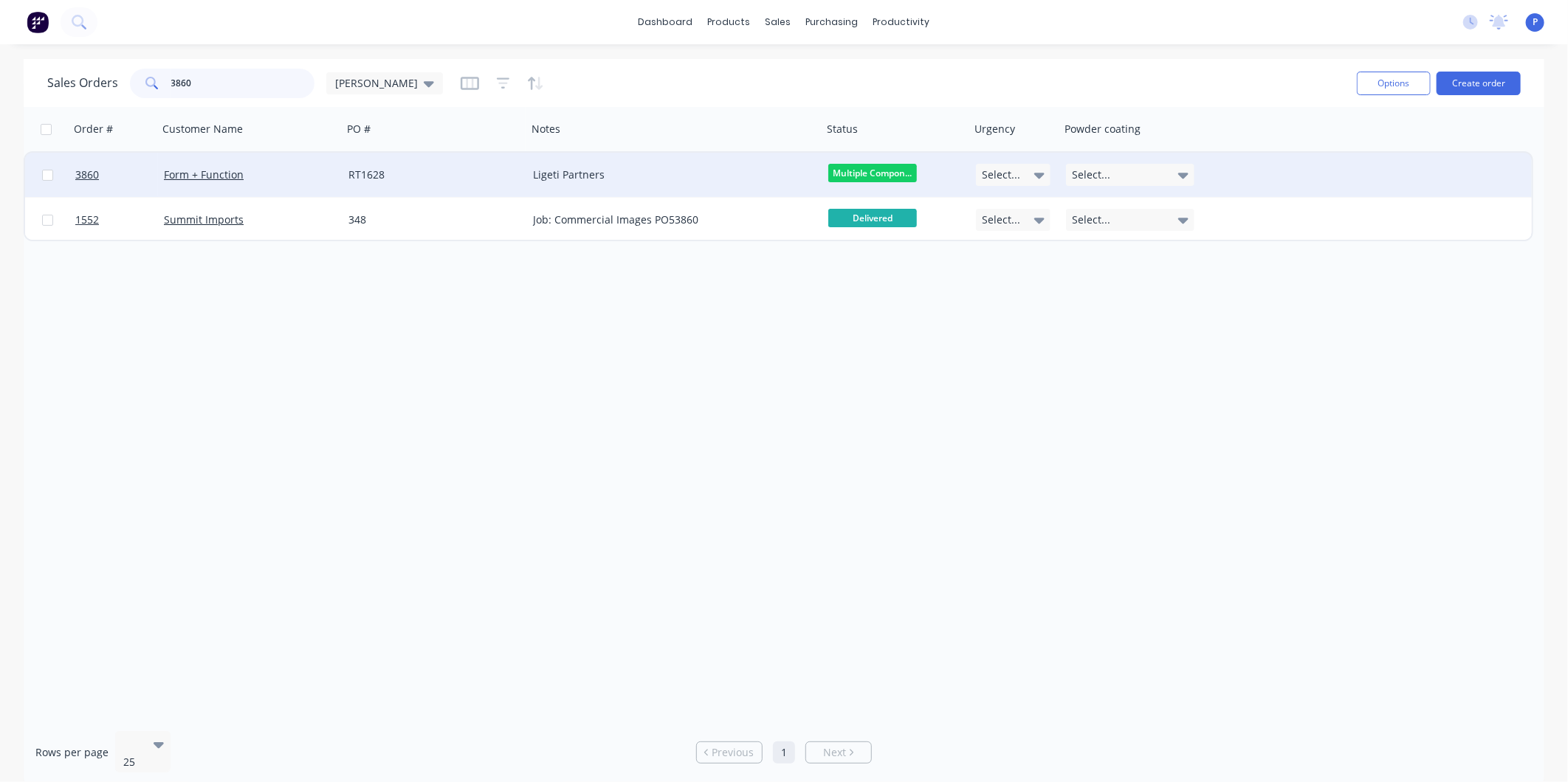
type input "3860"
click at [857, 177] on span "Multiple Compon..." at bounding box center [872, 173] width 88 height 19
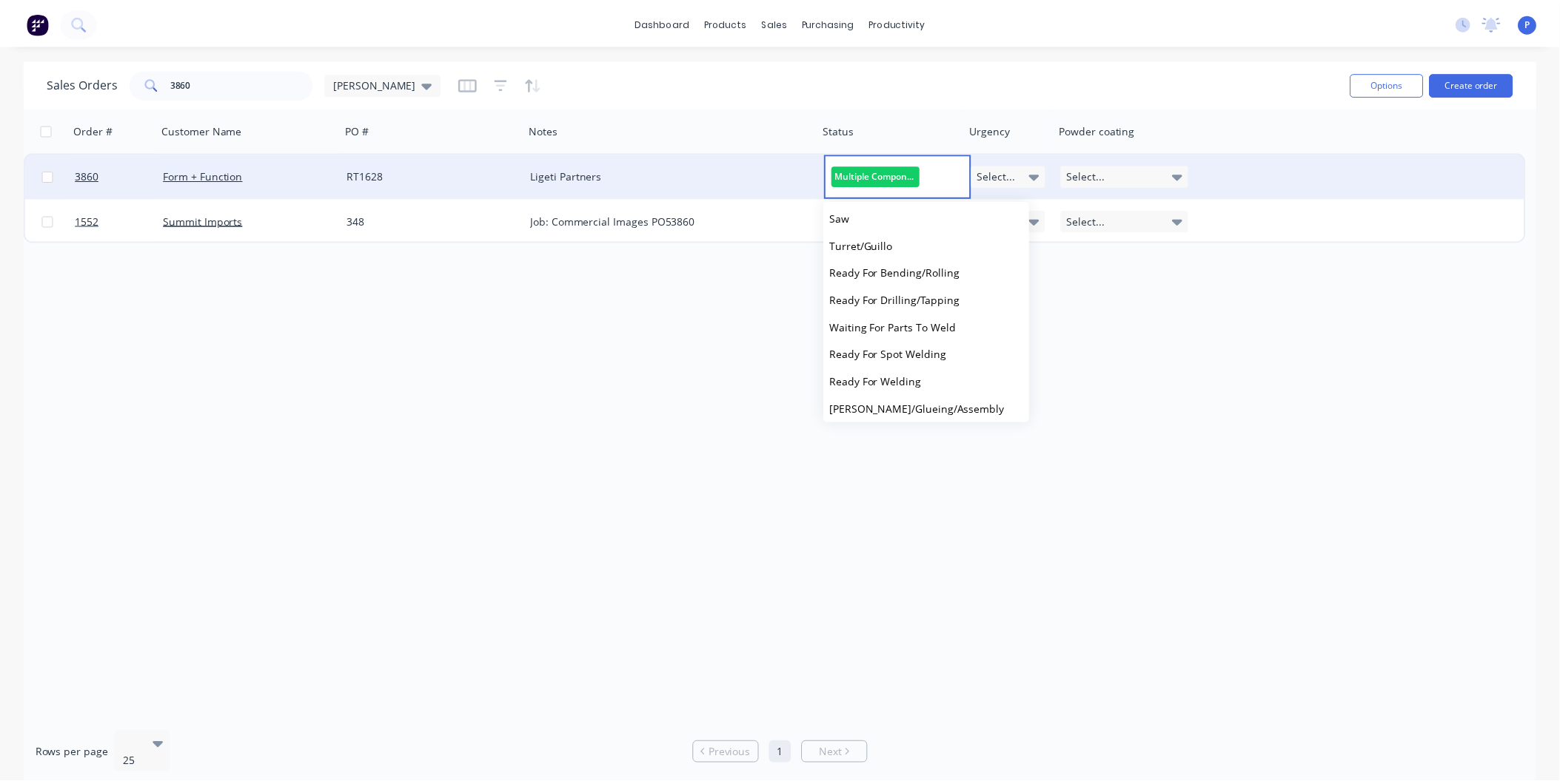
scroll to position [447, 0]
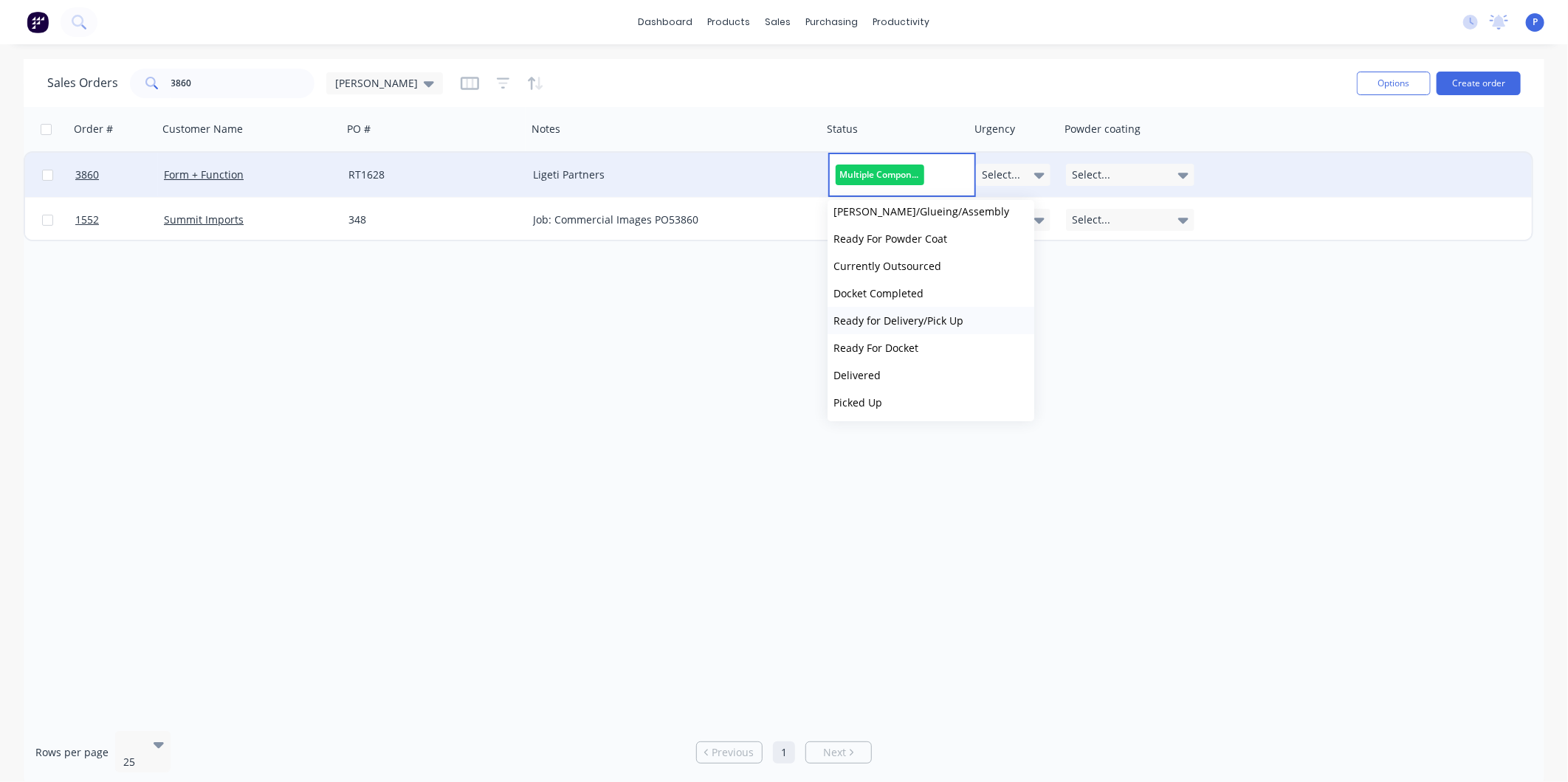
click at [913, 323] on span "Ready for Delivery/Pick Up" at bounding box center [898, 321] width 130 height 14
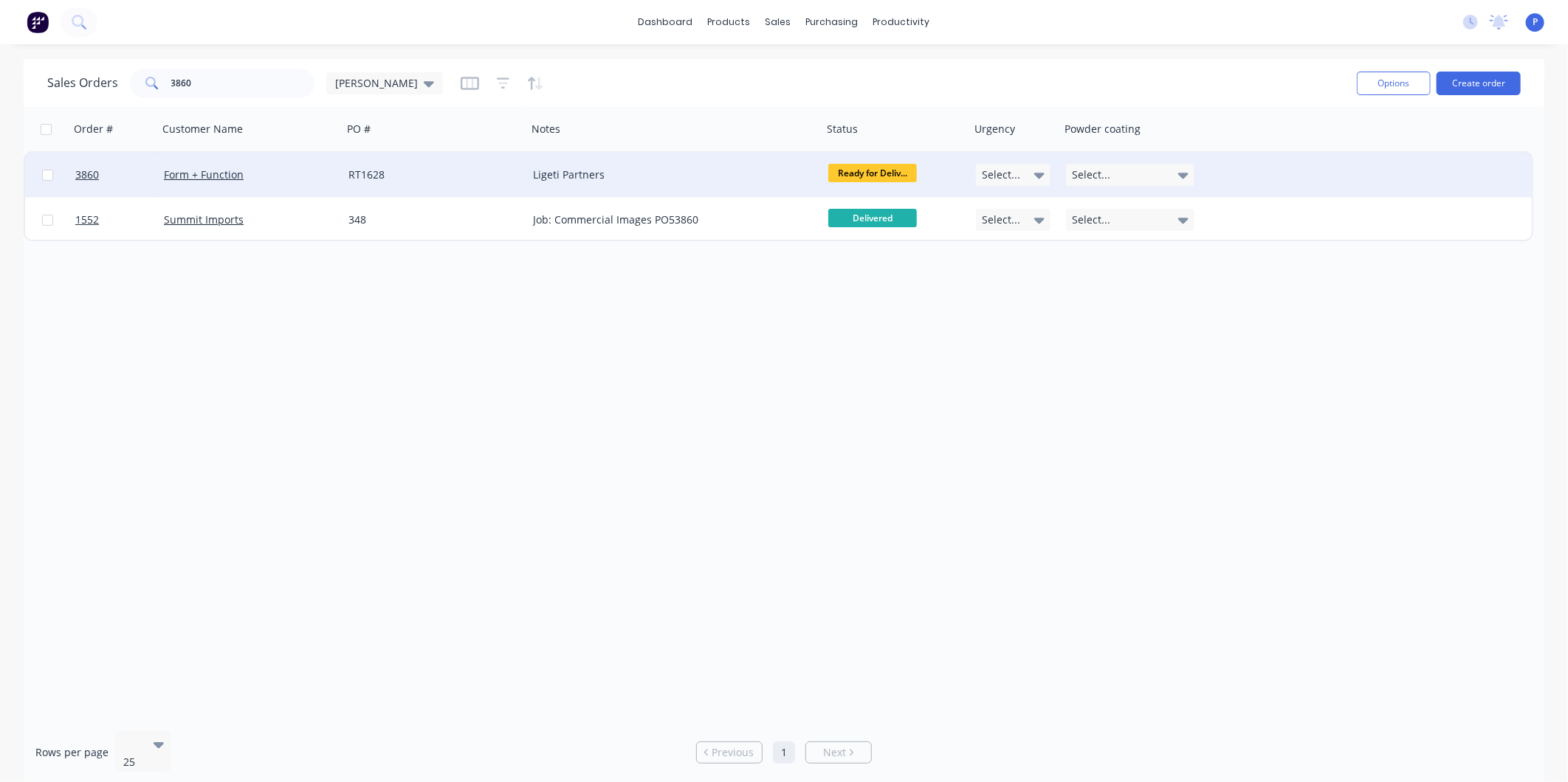
click at [483, 183] on div "RT1628" at bounding box center [435, 174] width 184 height 45
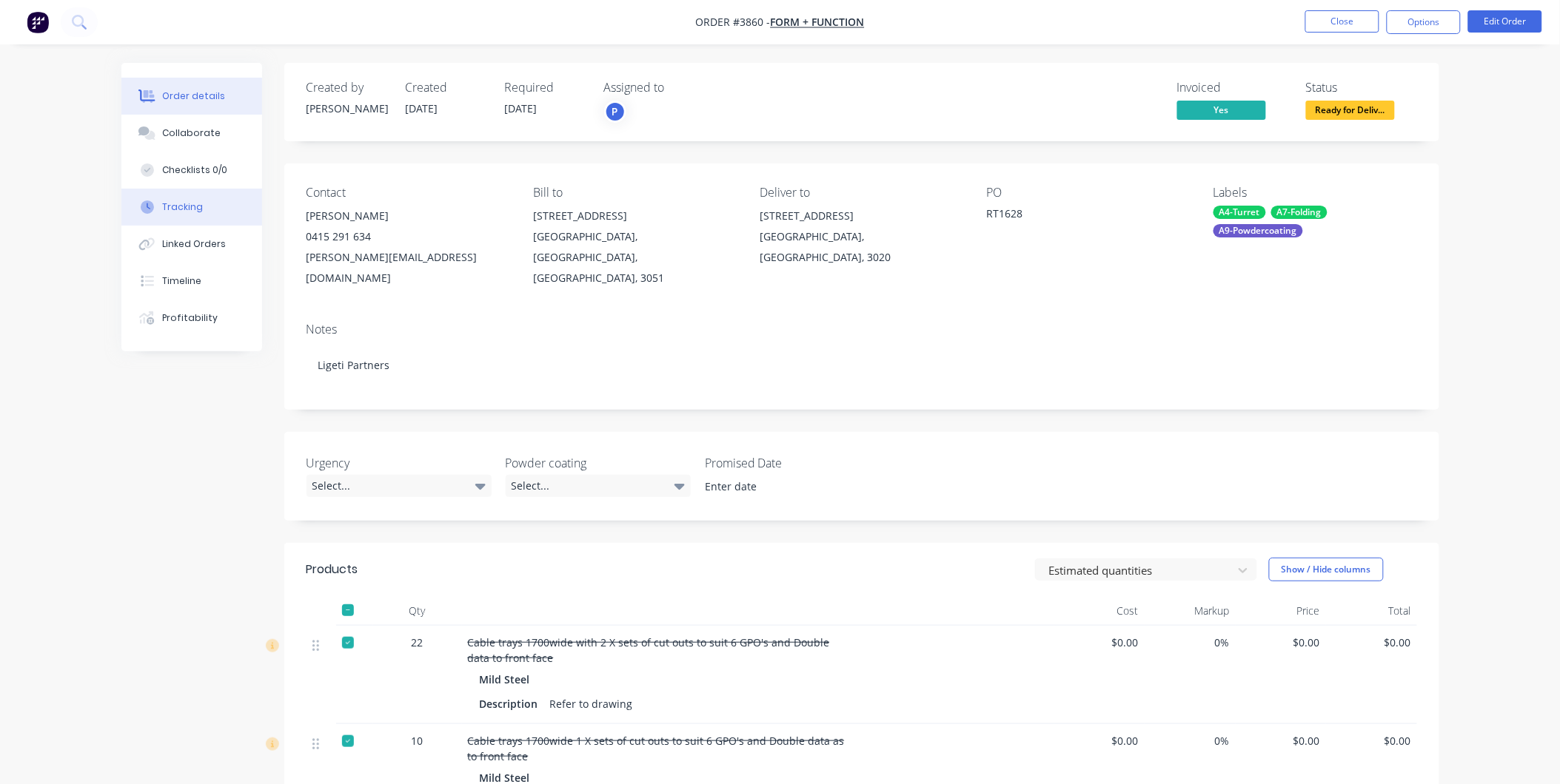
click at [194, 198] on button "Tracking" at bounding box center [192, 206] width 141 height 37
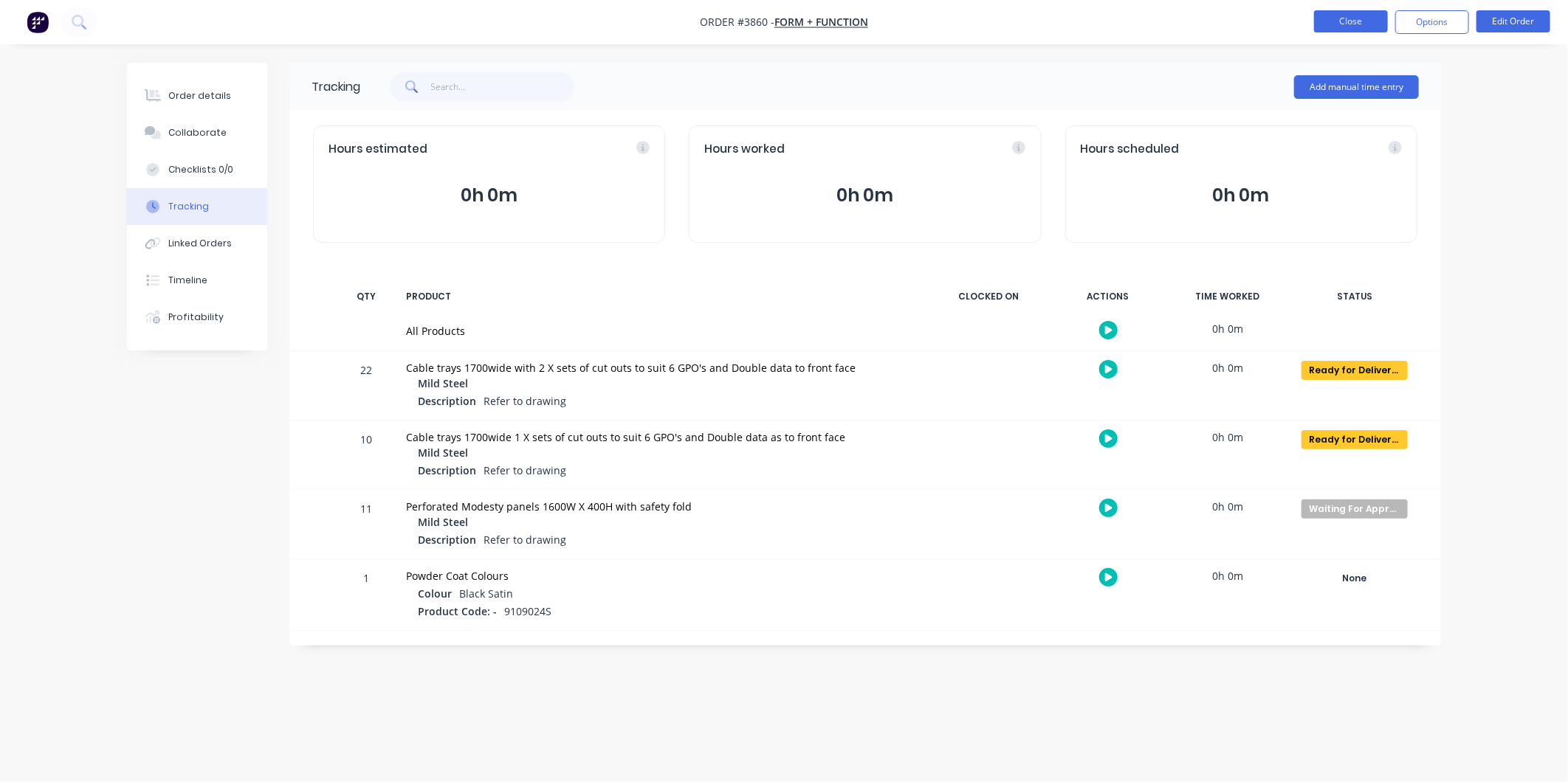
click at [1343, 21] on button "Close" at bounding box center [1350, 21] width 74 height 22
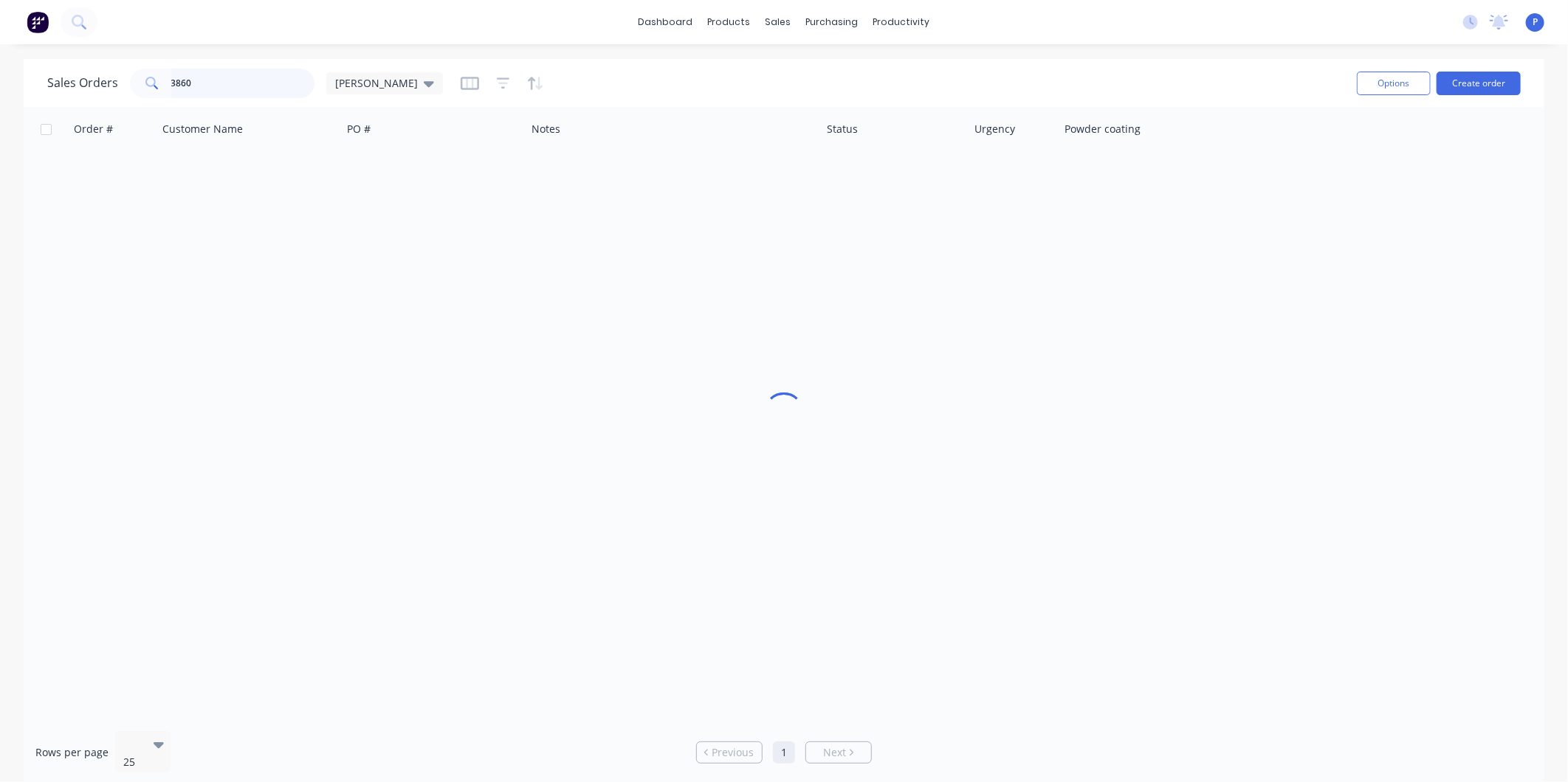
click at [243, 87] on input "3860" at bounding box center [243, 83] width 144 height 30
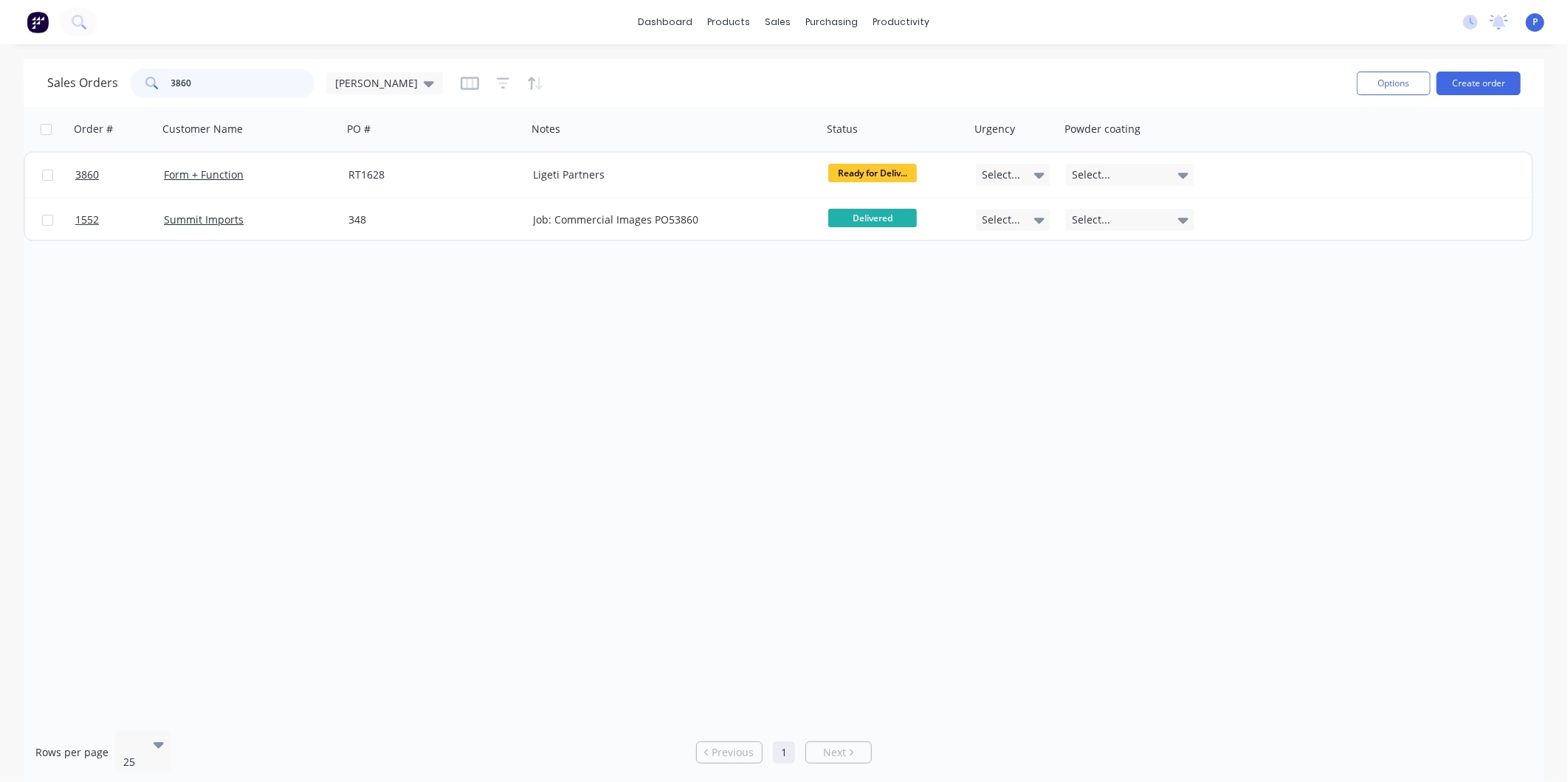
click at [226, 74] on input "3860" at bounding box center [243, 83] width 144 height 30
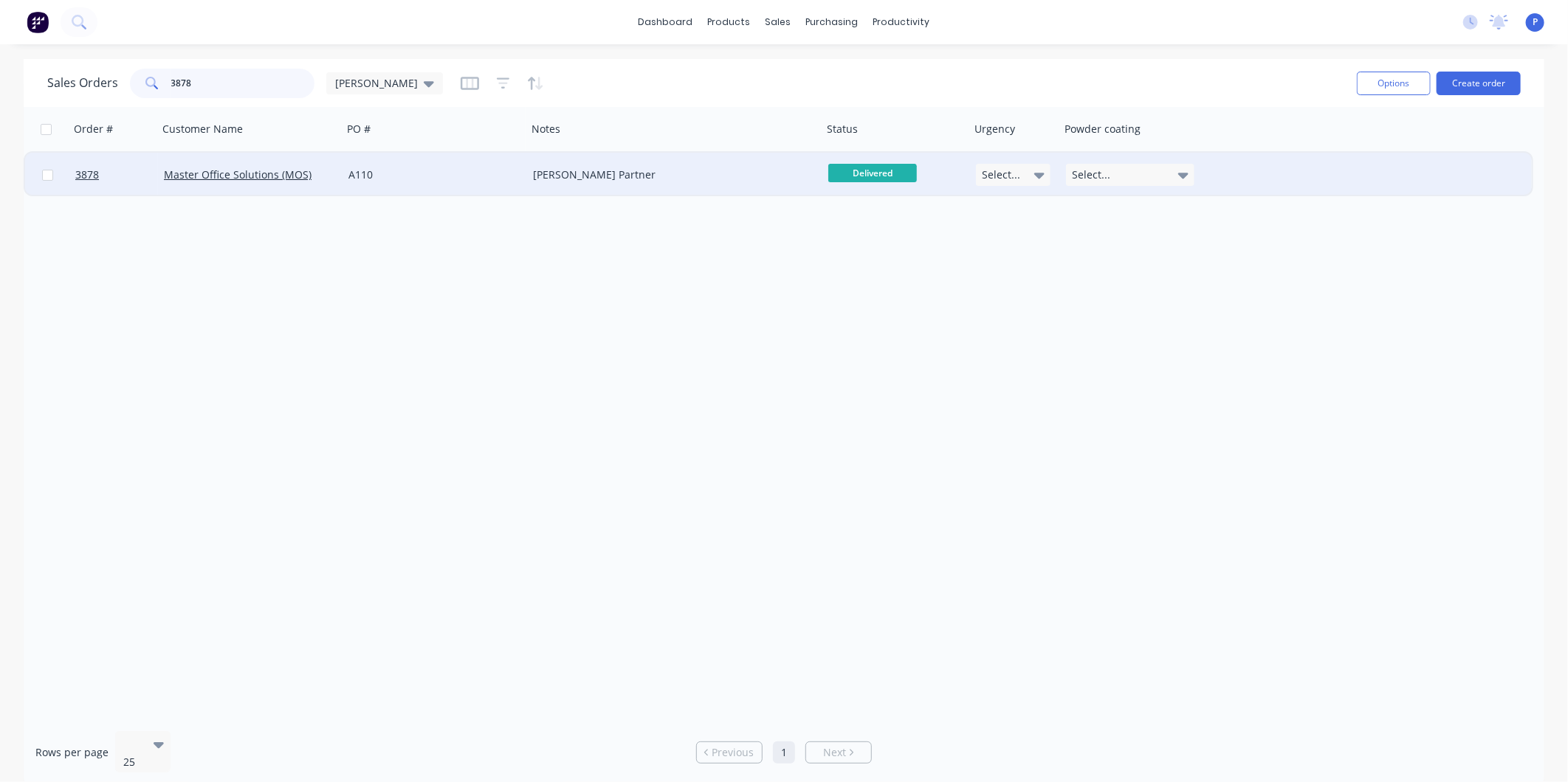
type input "3878"
click at [706, 173] on div "[PERSON_NAME] Partner" at bounding box center [667, 174] width 269 height 15
click at [402, 147] on div "PO #" at bounding box center [433, 129] width 184 height 45
click at [411, 161] on div "A110" at bounding box center [435, 174] width 184 height 45
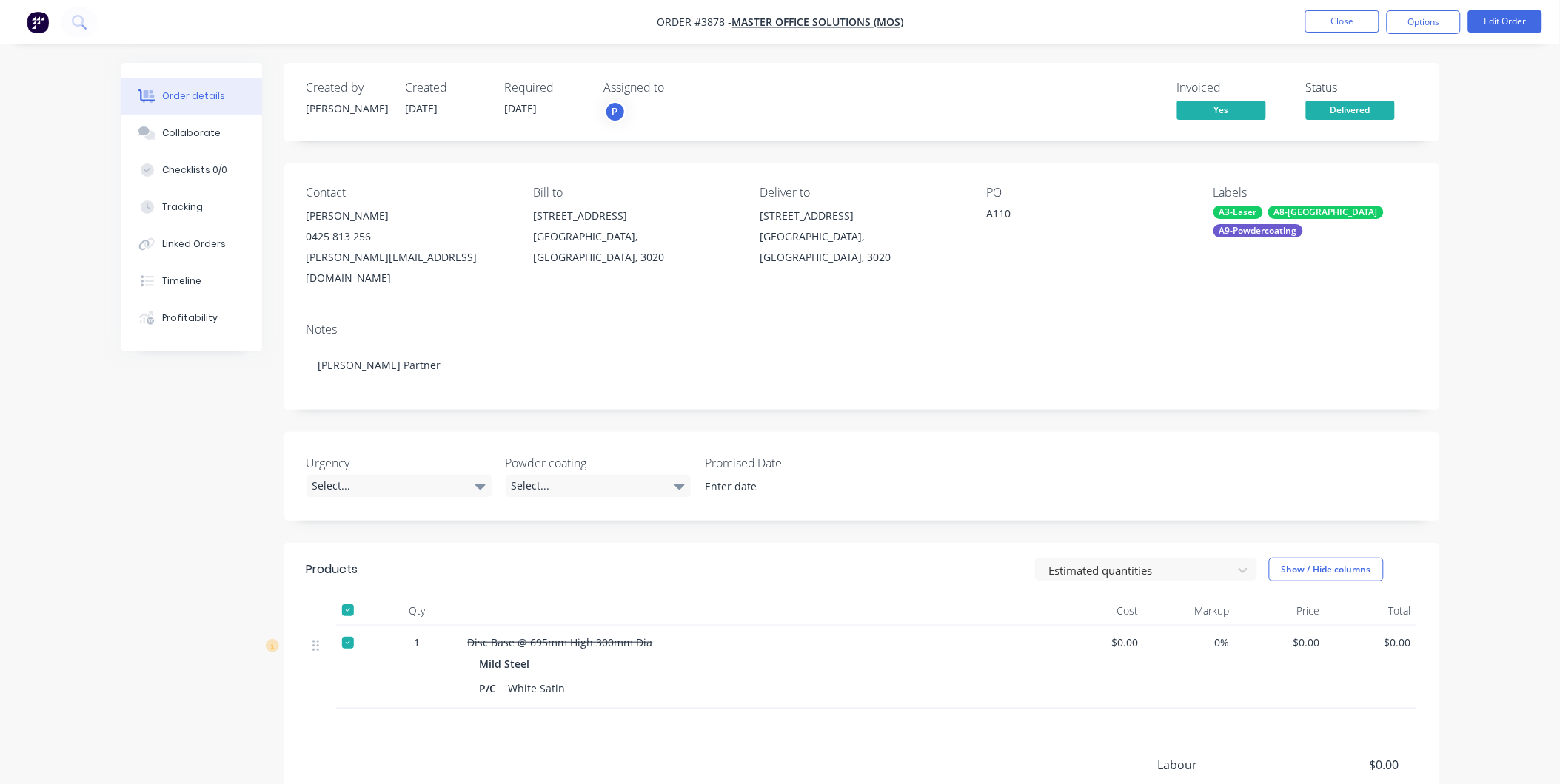
click at [1312, 122] on button "Delivered" at bounding box center [1349, 111] width 88 height 22
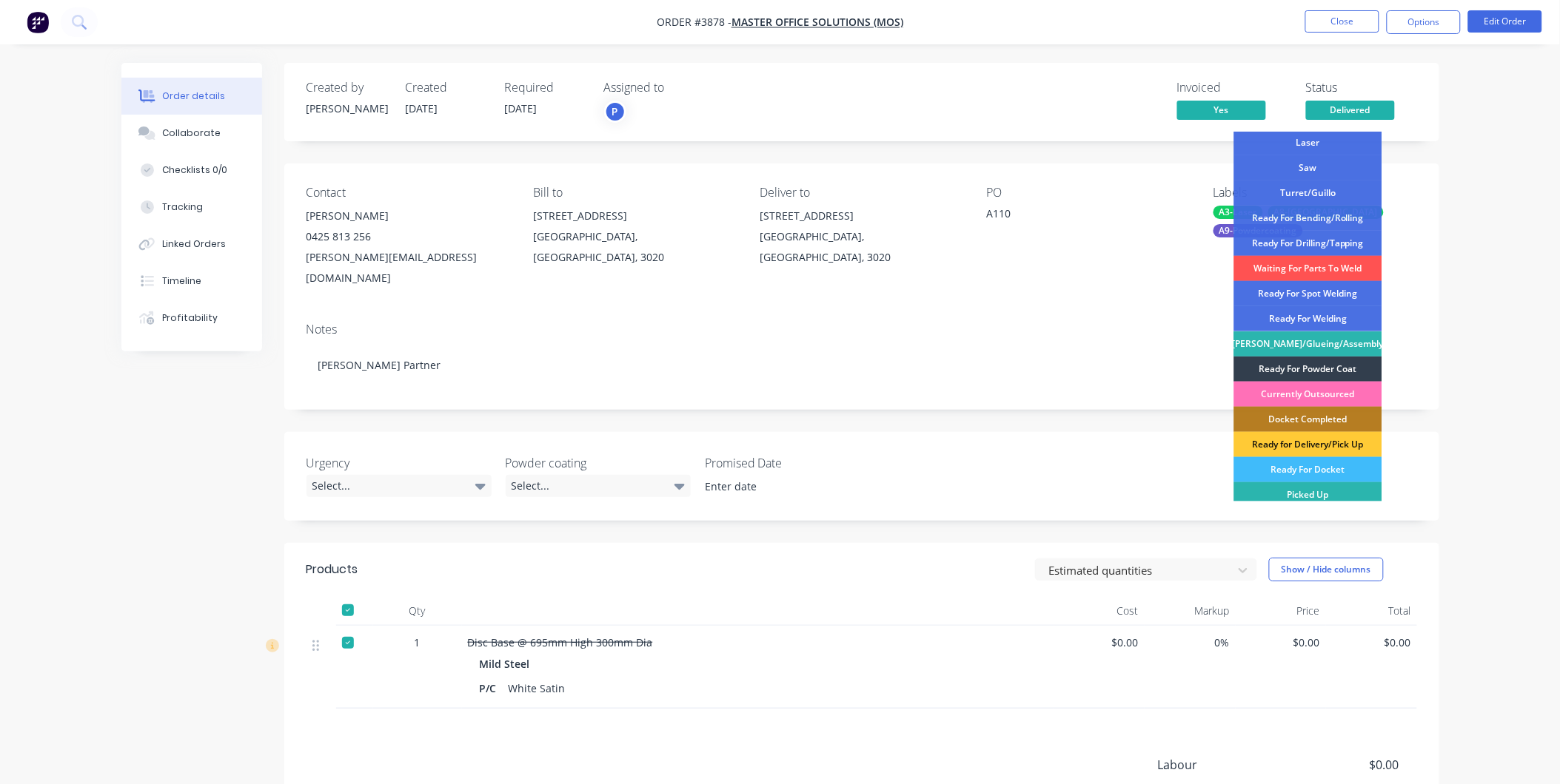
scroll to position [216, 0]
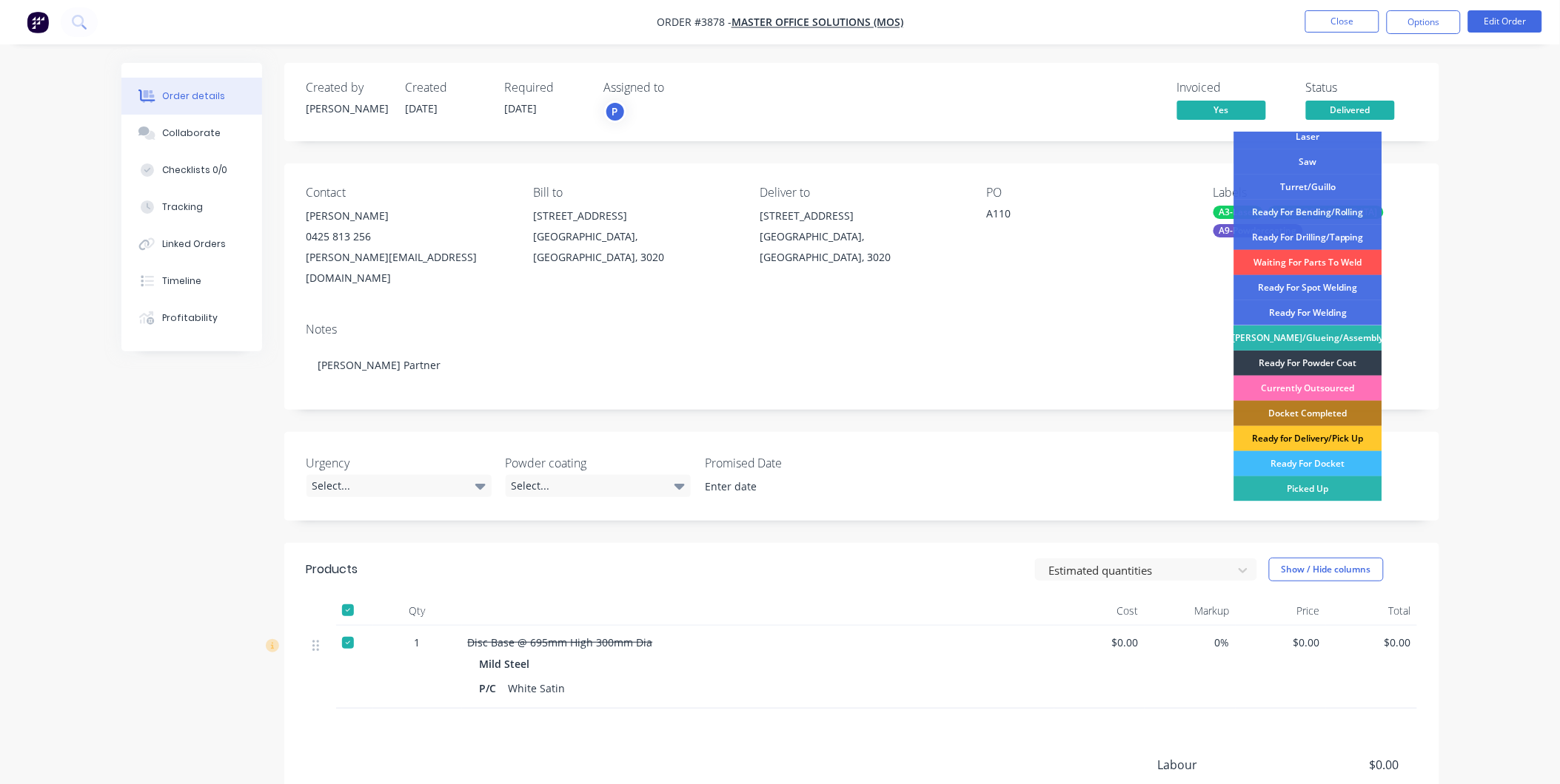
click at [1319, 437] on div "Ready for Delivery/Pick Up" at bounding box center [1308, 438] width 148 height 25
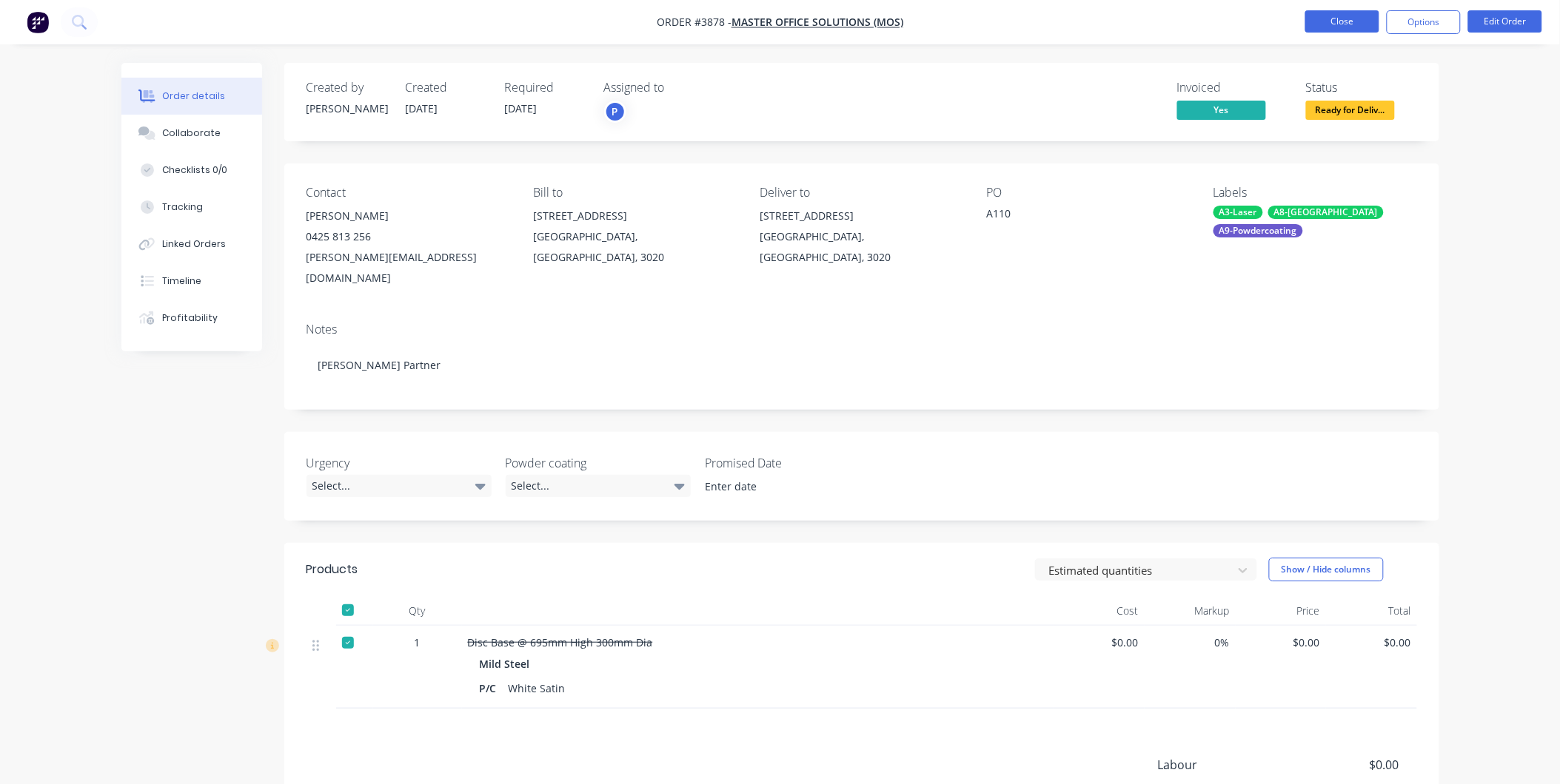
click at [1315, 28] on button "Close" at bounding box center [1342, 21] width 74 height 22
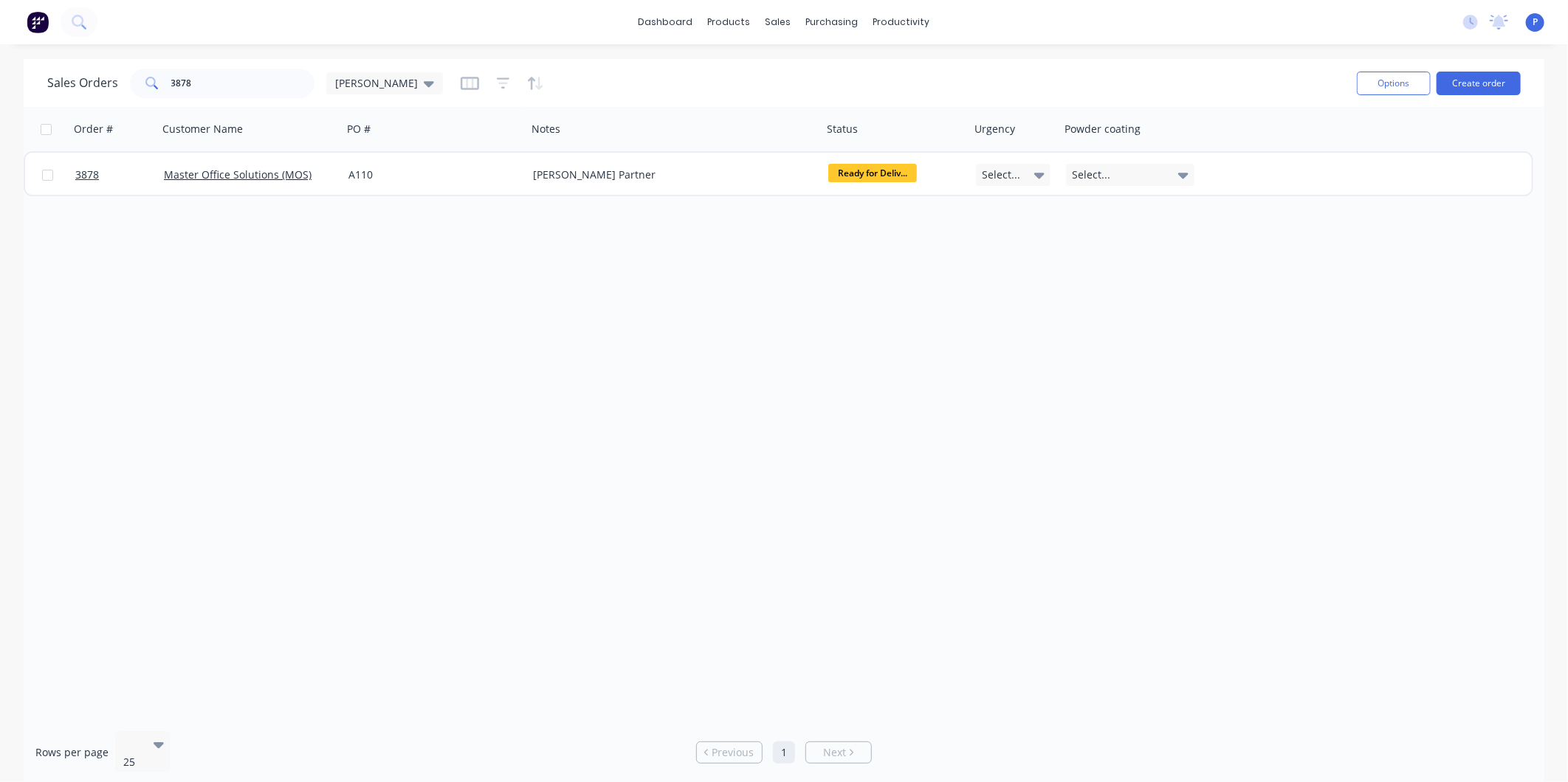
click at [262, 98] on div "Sales Orders 3878 [PERSON_NAME]" at bounding box center [696, 83] width 1298 height 37
click at [262, 83] on input "3878" at bounding box center [243, 83] width 144 height 30
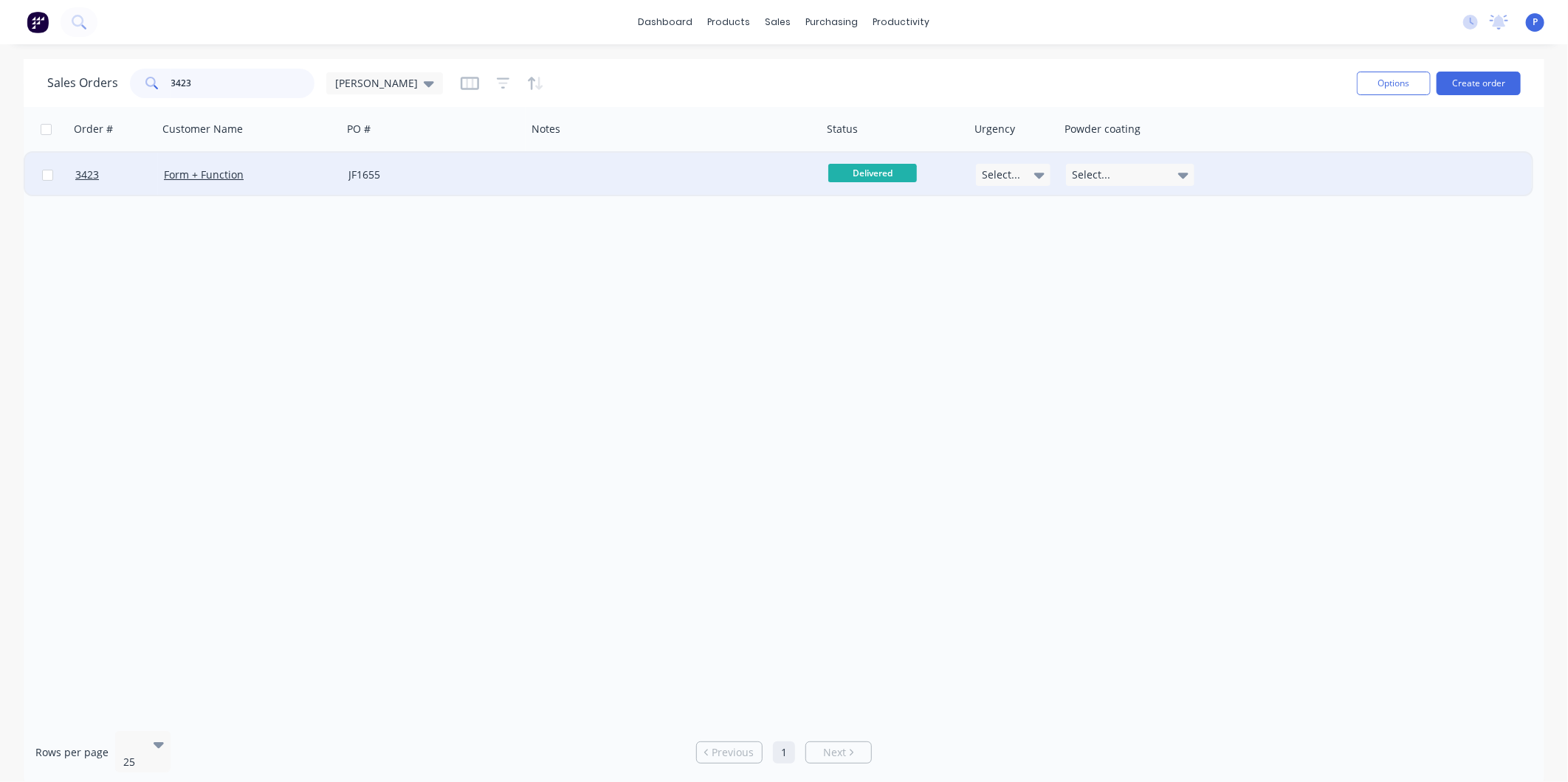
type input "3423"
click at [474, 171] on div "JF1655" at bounding box center [431, 174] width 164 height 15
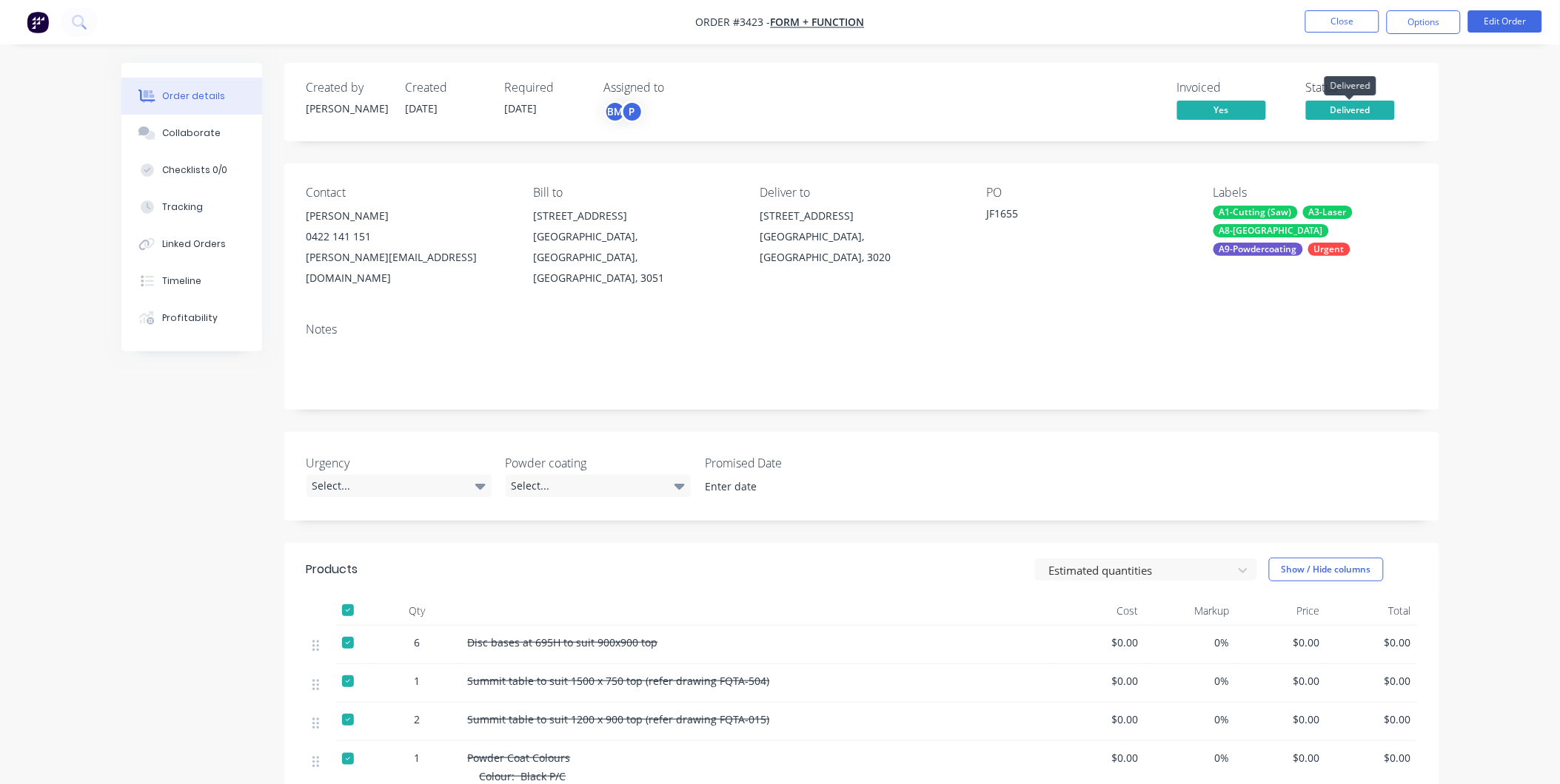
click at [1368, 113] on span "Delivered" at bounding box center [1349, 109] width 88 height 19
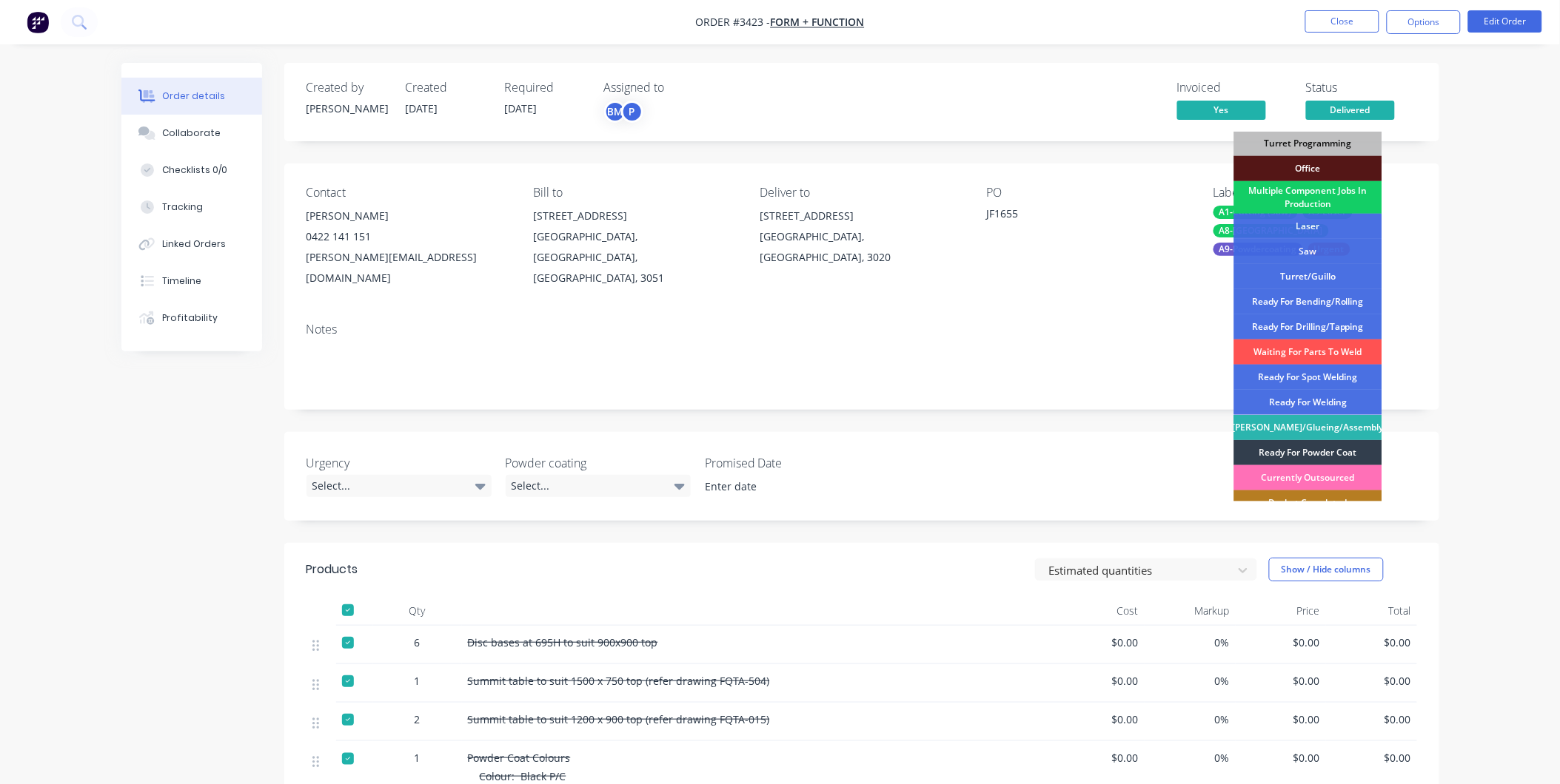
scroll to position [216, 0]
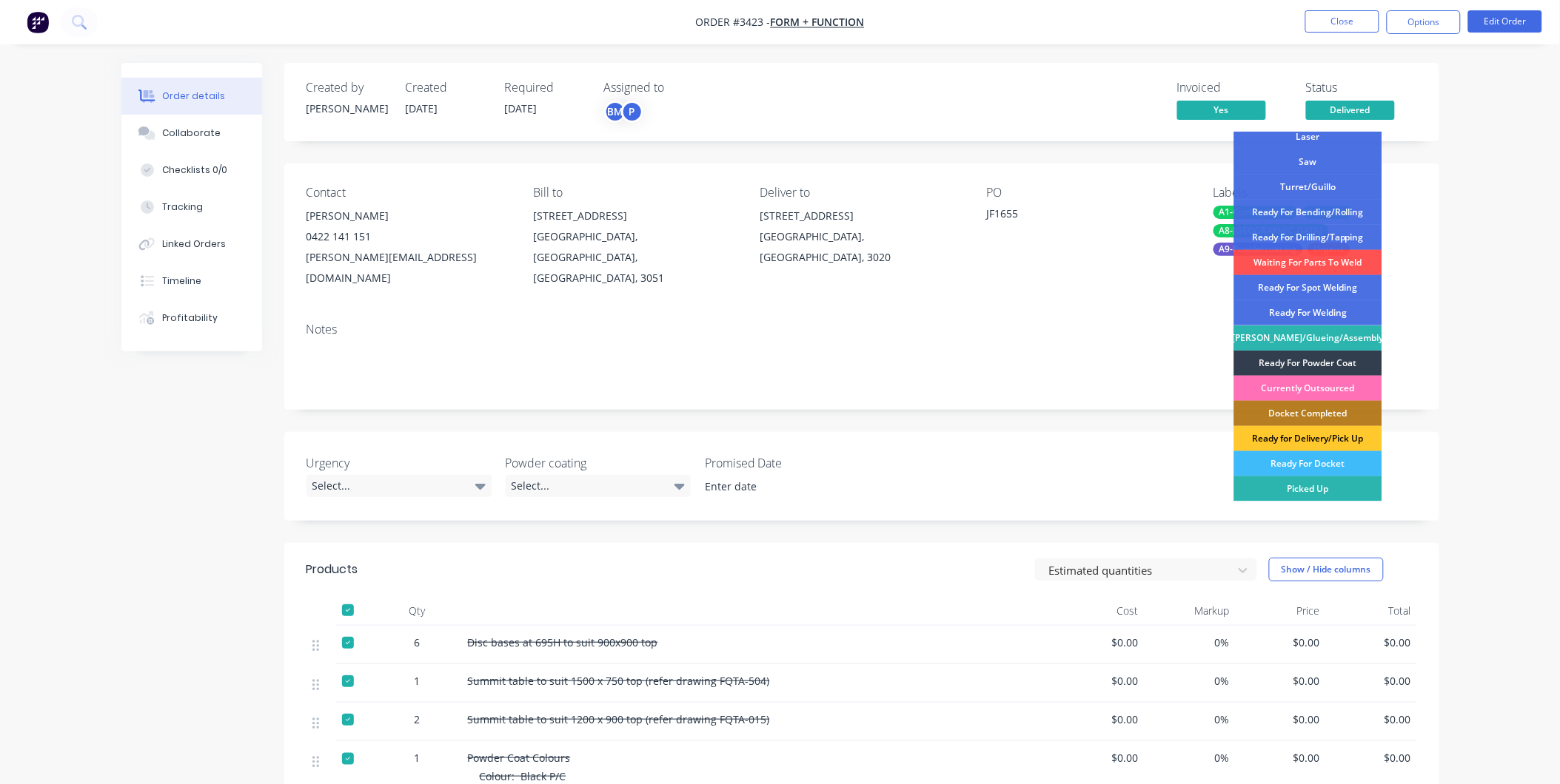
click at [1326, 442] on div "Ready for Delivery/Pick Up" at bounding box center [1308, 438] width 148 height 25
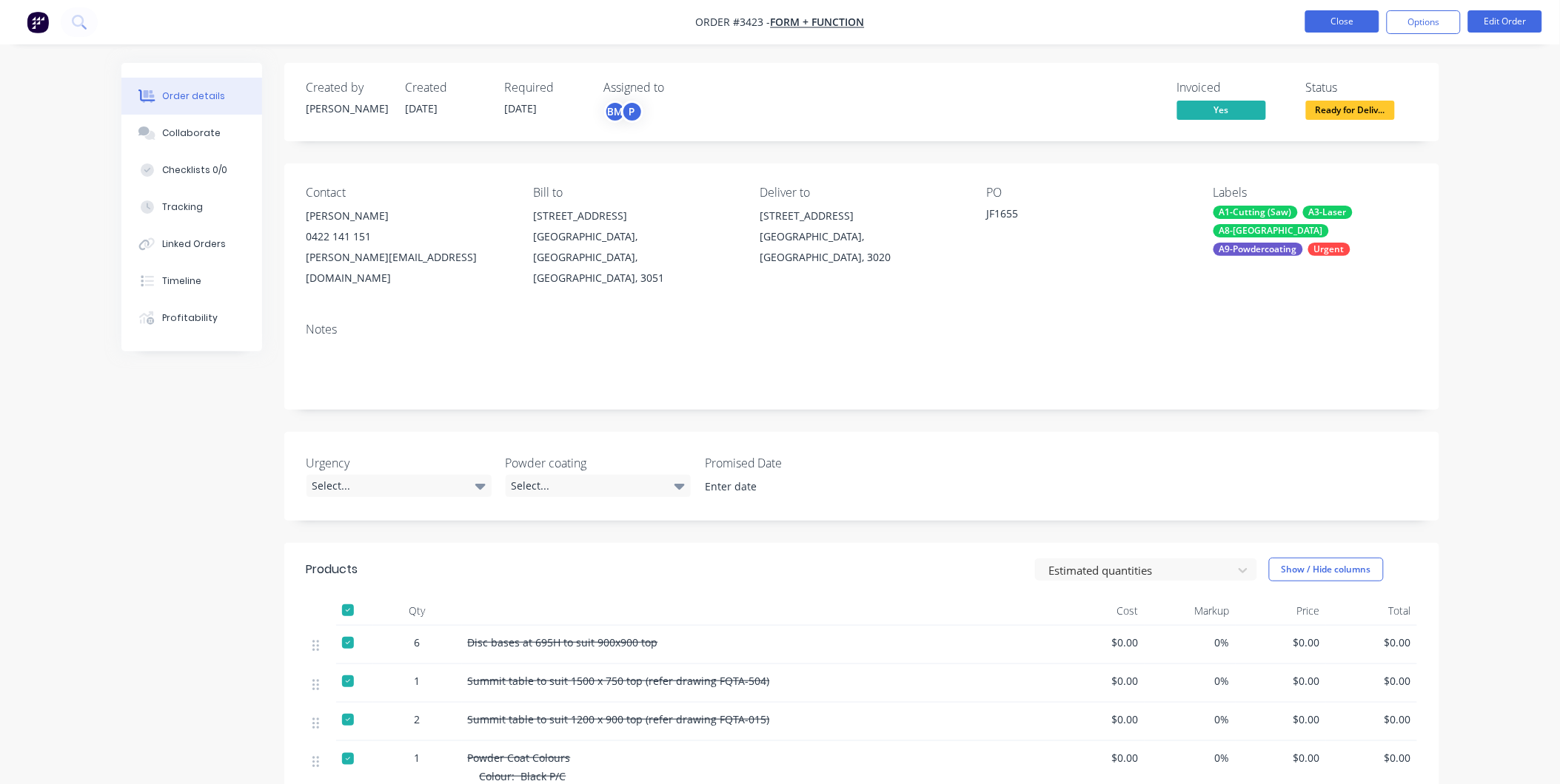
click at [1348, 16] on button "Close" at bounding box center [1342, 21] width 74 height 22
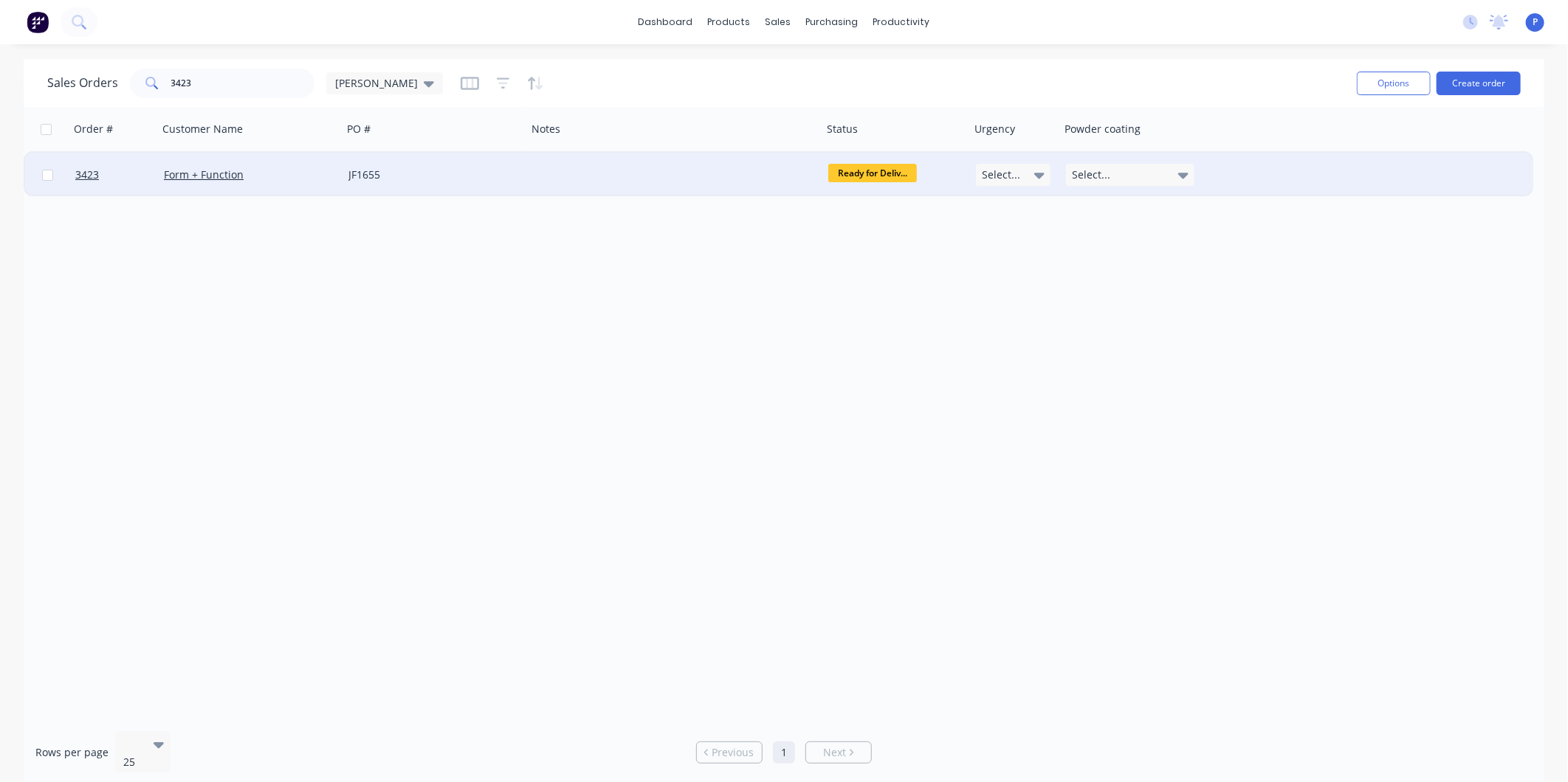
click at [431, 177] on div "JF1655" at bounding box center [431, 174] width 164 height 15
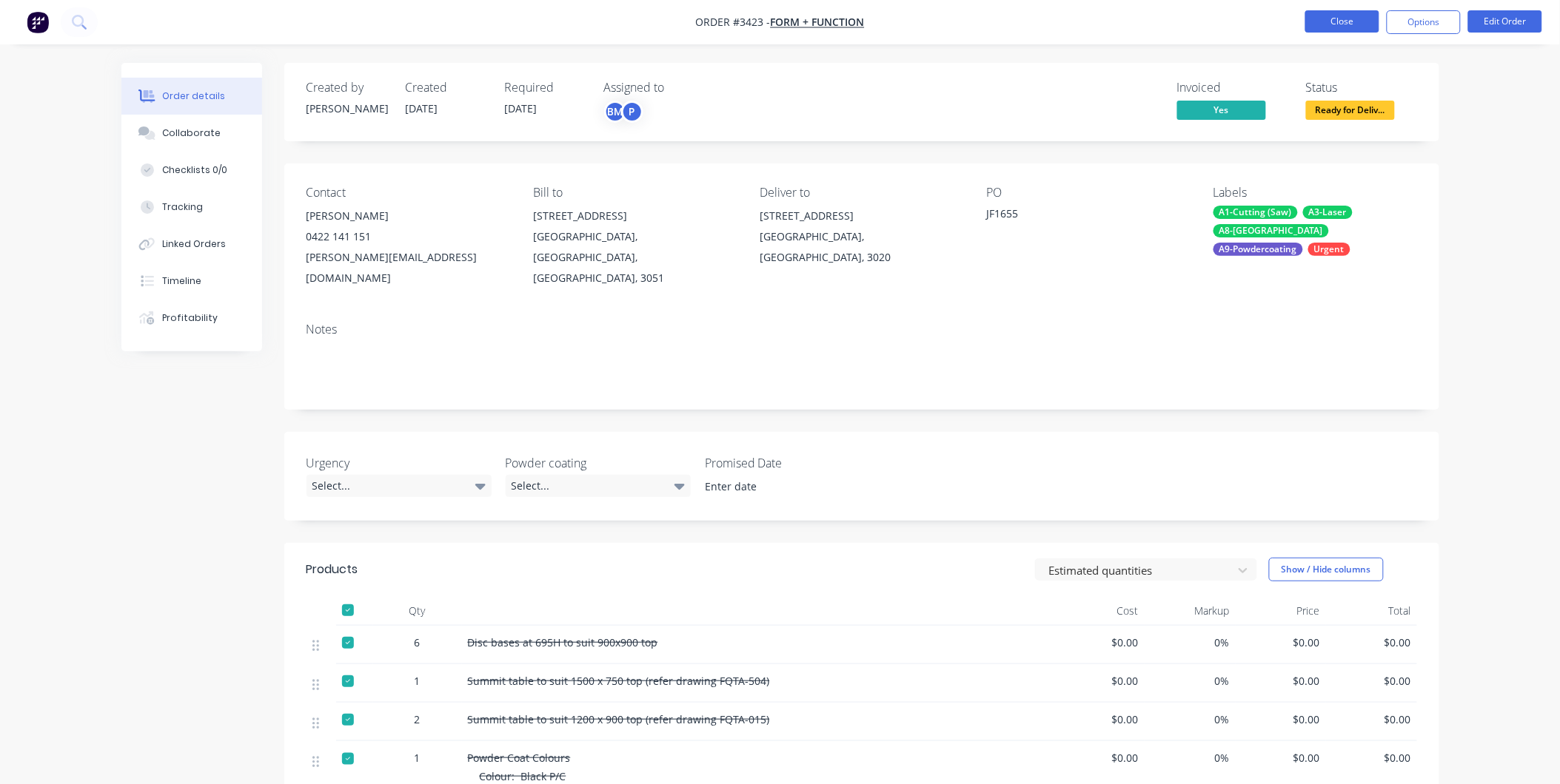
click at [1339, 16] on button "Close" at bounding box center [1342, 21] width 74 height 22
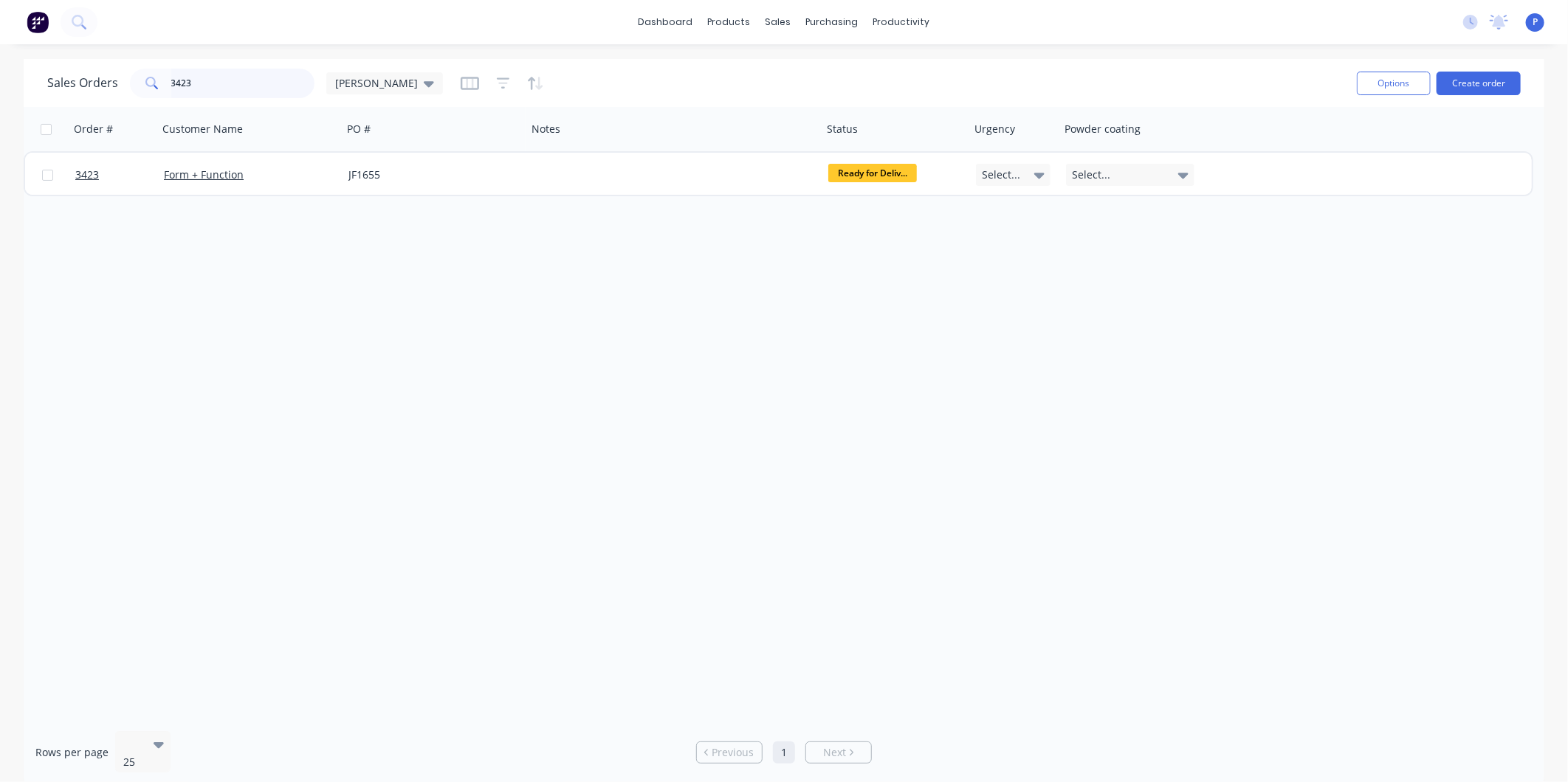
click at [258, 77] on input "3423" at bounding box center [243, 83] width 144 height 30
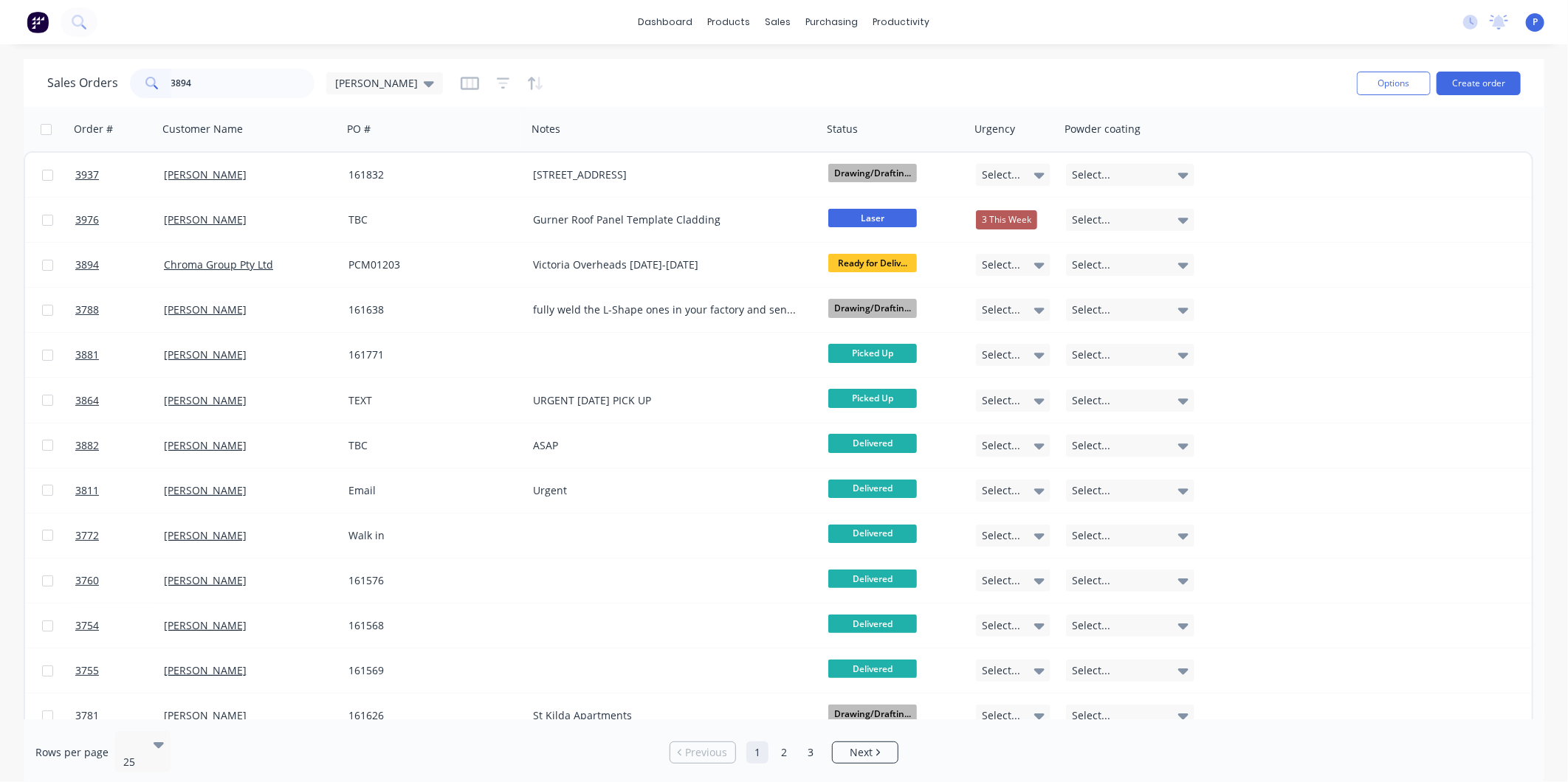
click at [579, 68] on div "Sales Orders 3894 [PERSON_NAME]" at bounding box center [696, 83] width 1298 height 37
click at [277, 68] on input "3894" at bounding box center [243, 83] width 144 height 30
type input "3"
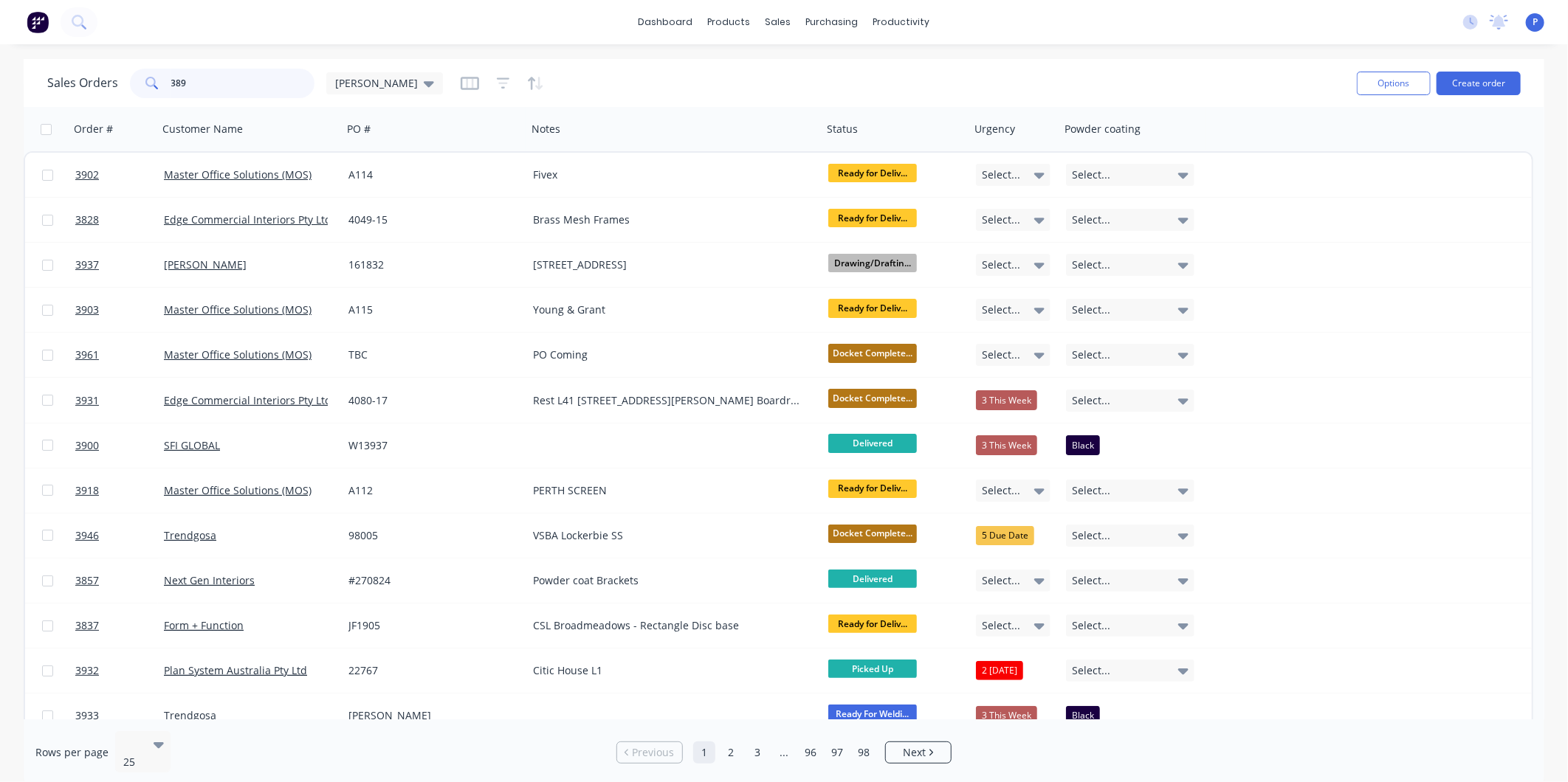
type input "3894"
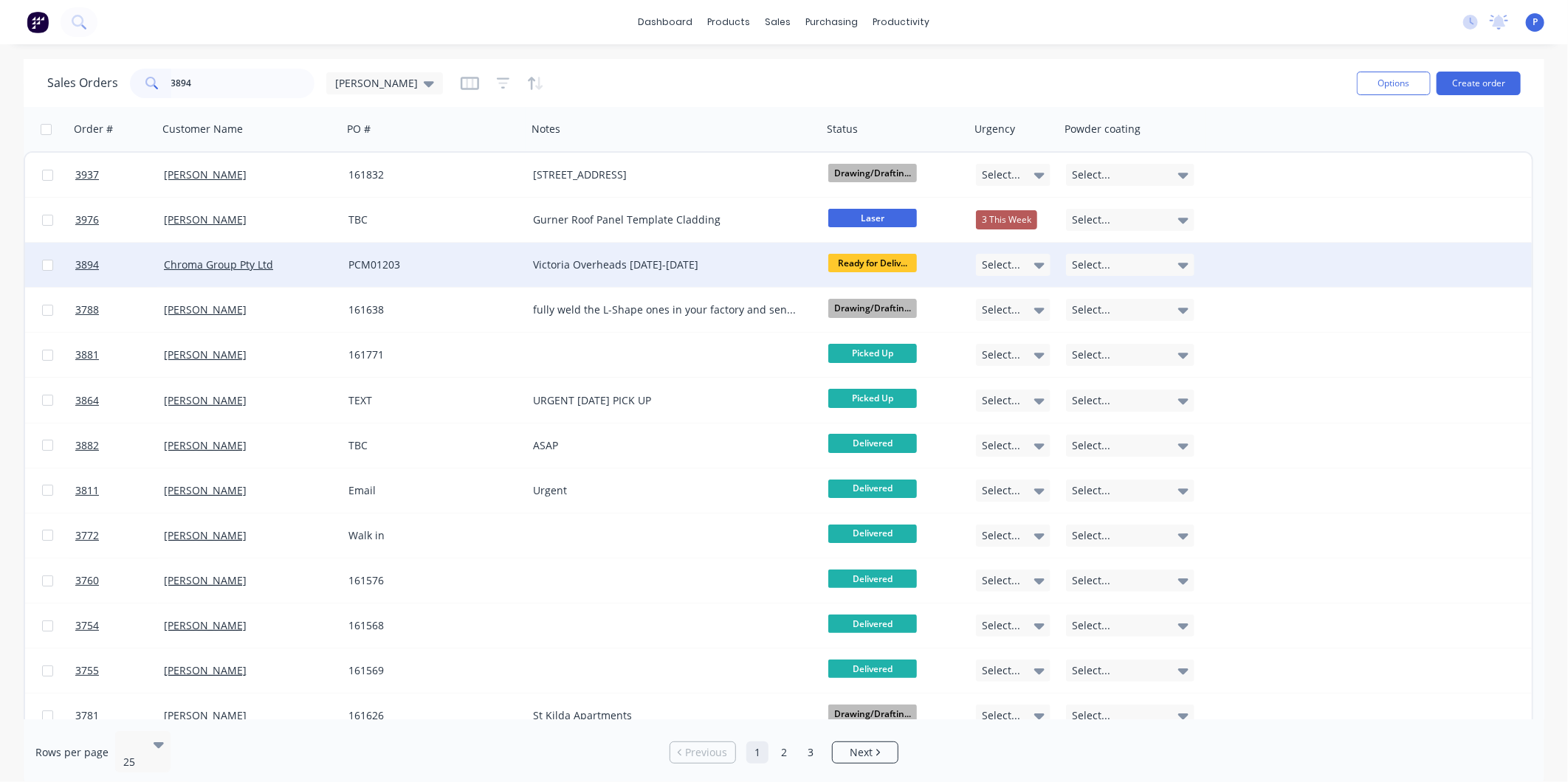
click at [495, 268] on div "PCM01203" at bounding box center [431, 264] width 164 height 15
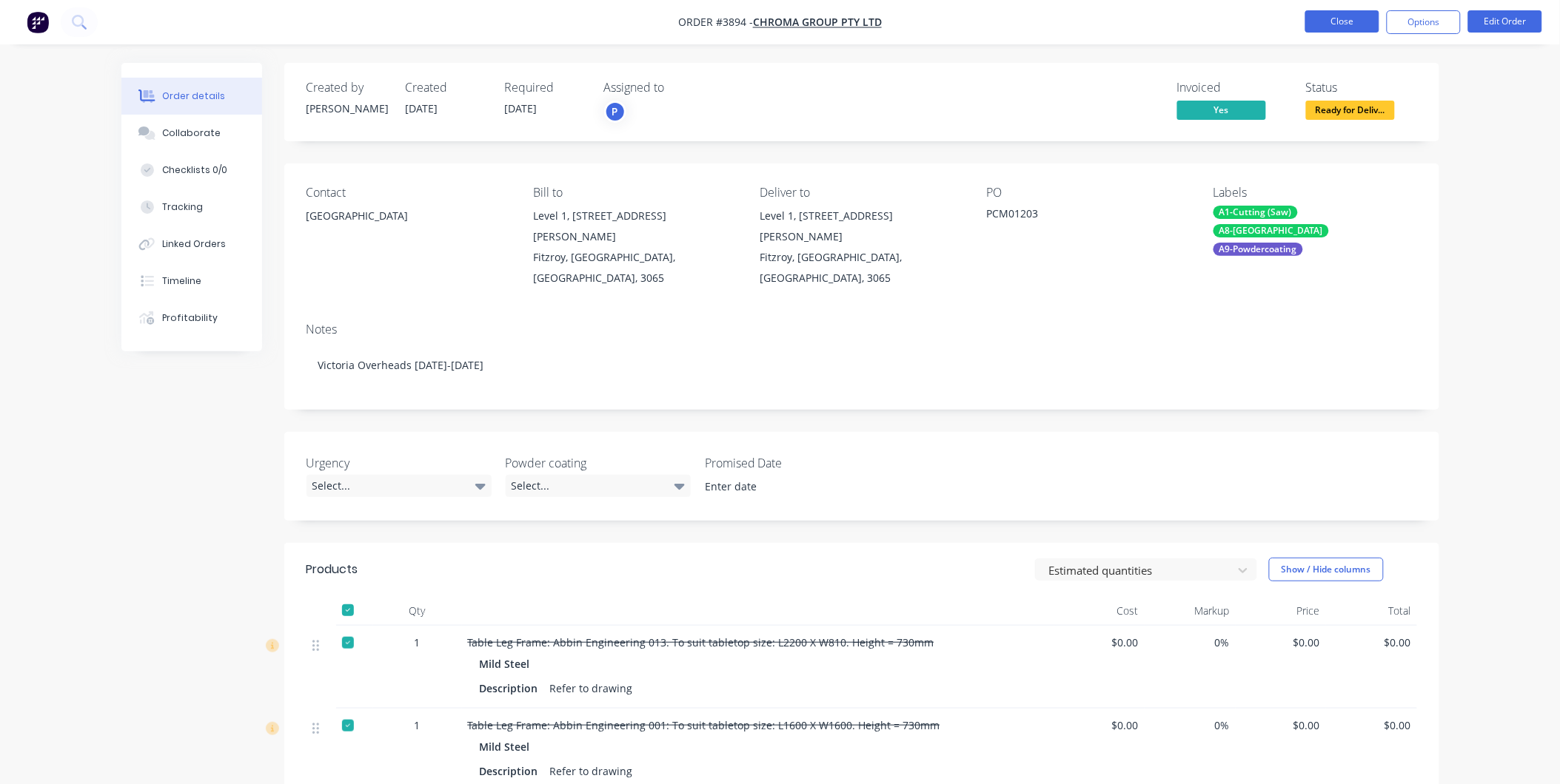
click at [1358, 24] on button "Close" at bounding box center [1342, 21] width 74 height 22
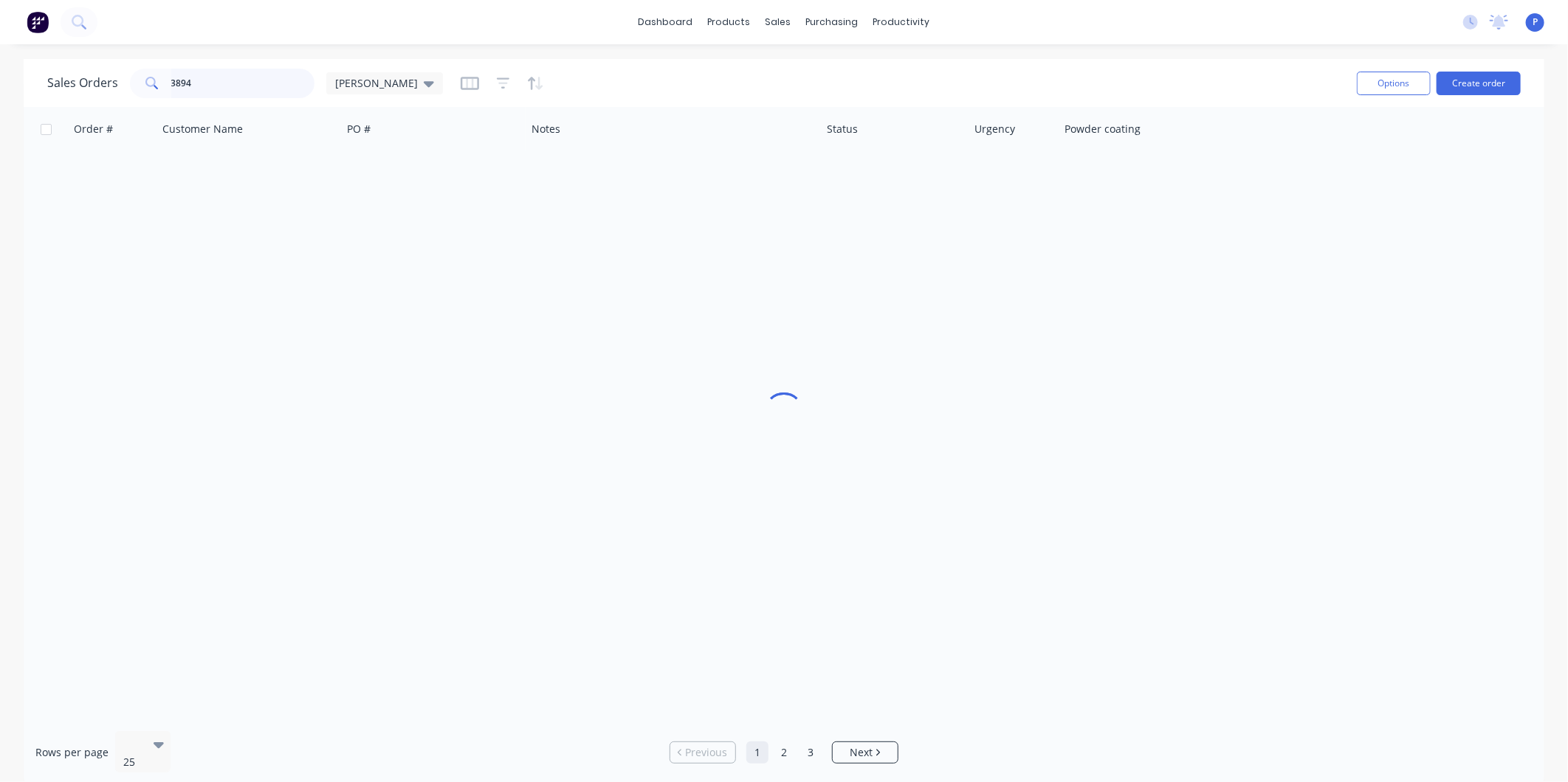
click at [202, 83] on input "3894" at bounding box center [243, 83] width 144 height 30
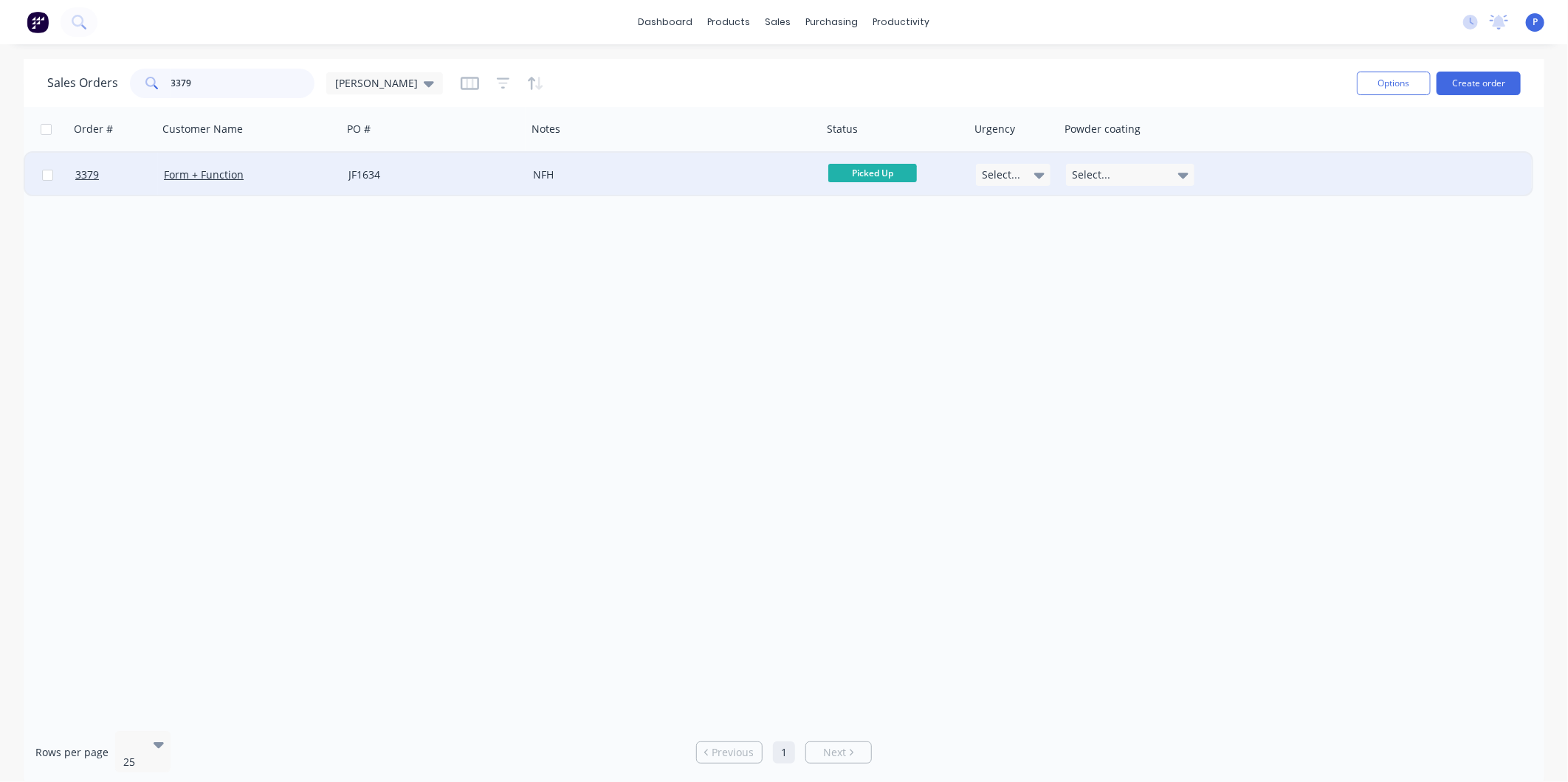
type input "3379"
click at [408, 167] on div "JF1634" at bounding box center [431, 174] width 164 height 15
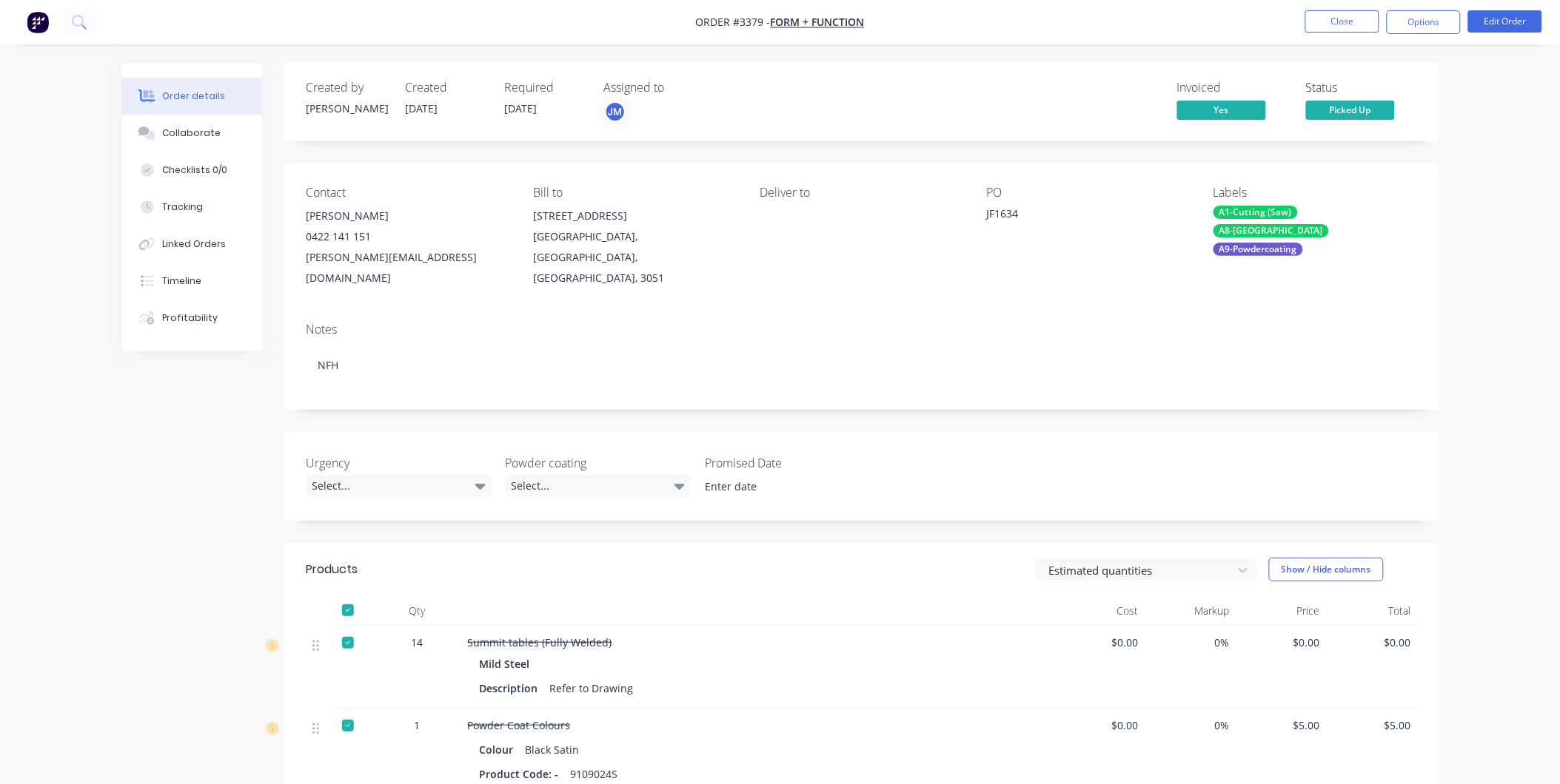
click at [1355, 107] on span "Picked Up" at bounding box center [1349, 109] width 88 height 19
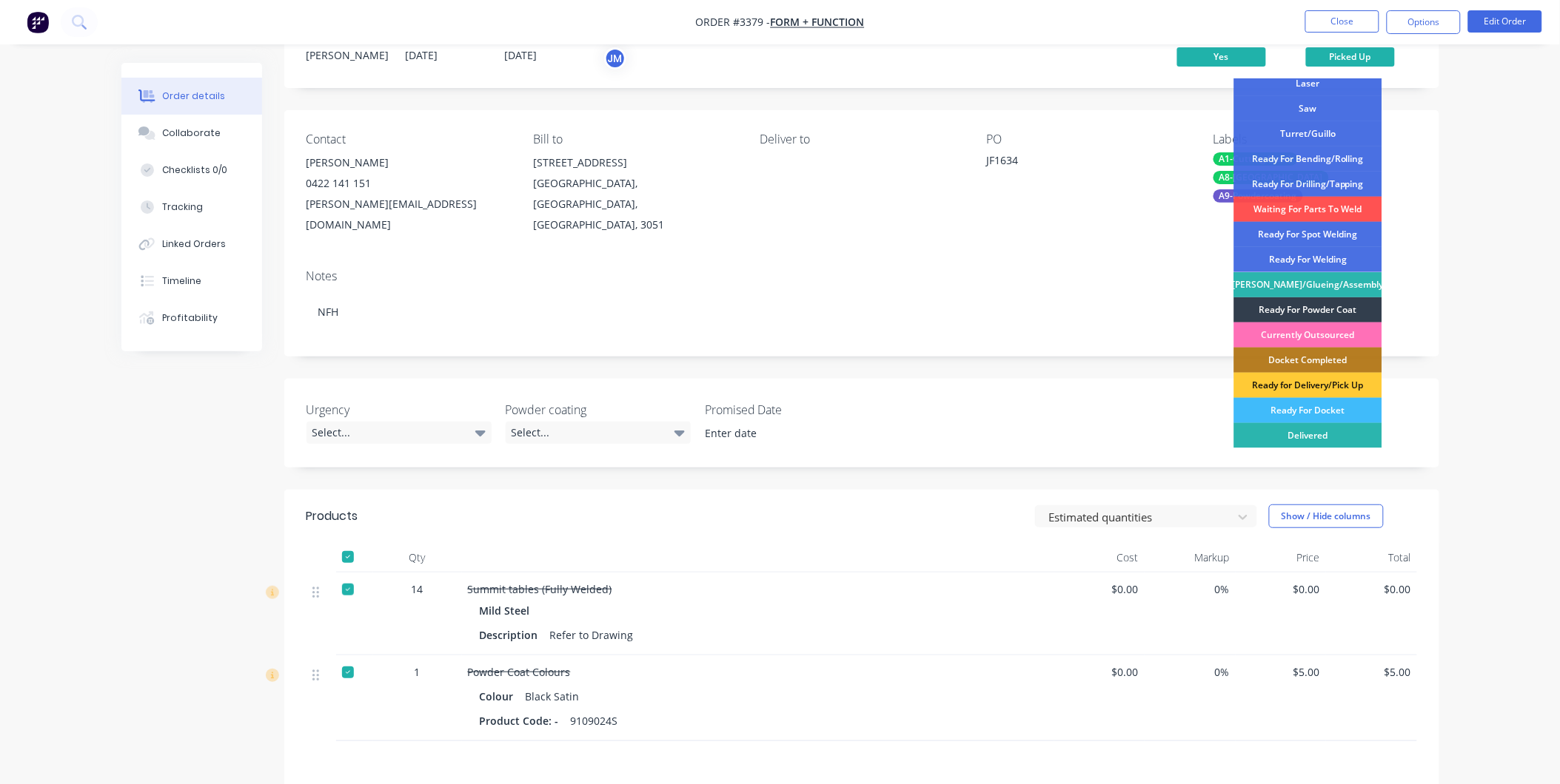
scroll to position [82, 0]
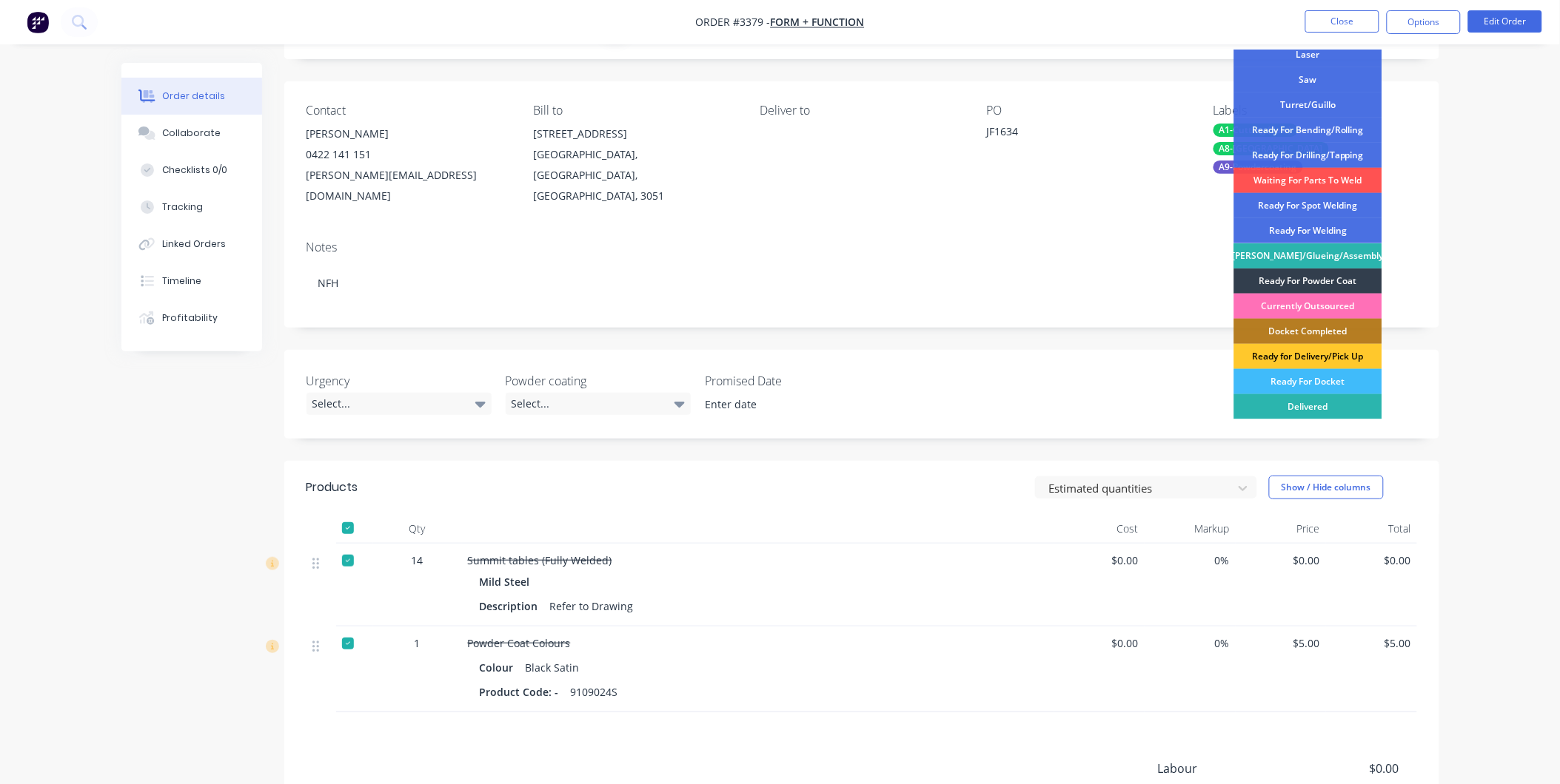
click at [1319, 353] on div "Ready for Delivery/Pick Up" at bounding box center [1308, 356] width 148 height 25
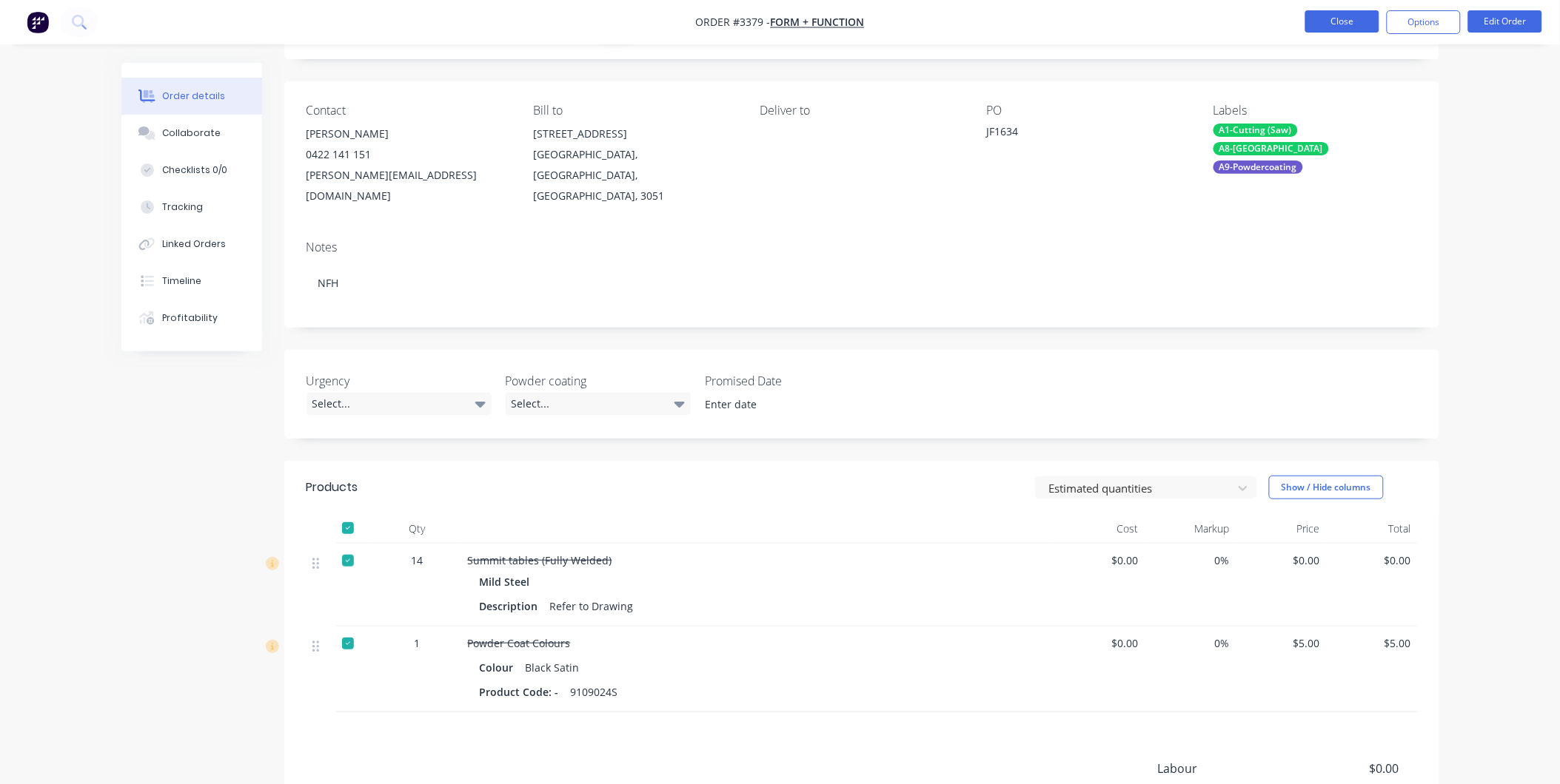
click at [1346, 31] on button "Close" at bounding box center [1342, 21] width 74 height 22
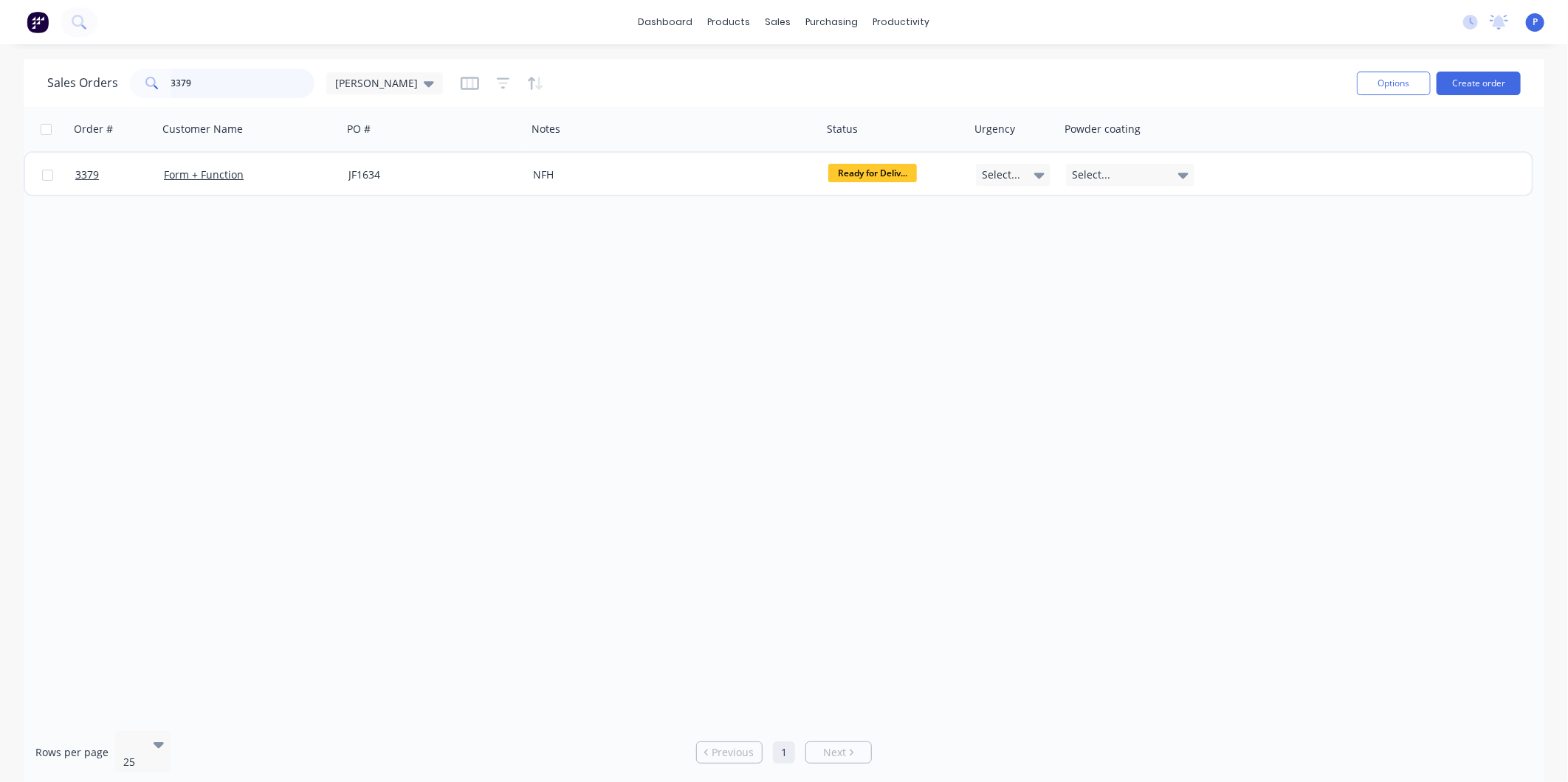
click at [211, 82] on input "3379" at bounding box center [243, 83] width 144 height 30
type input "3"
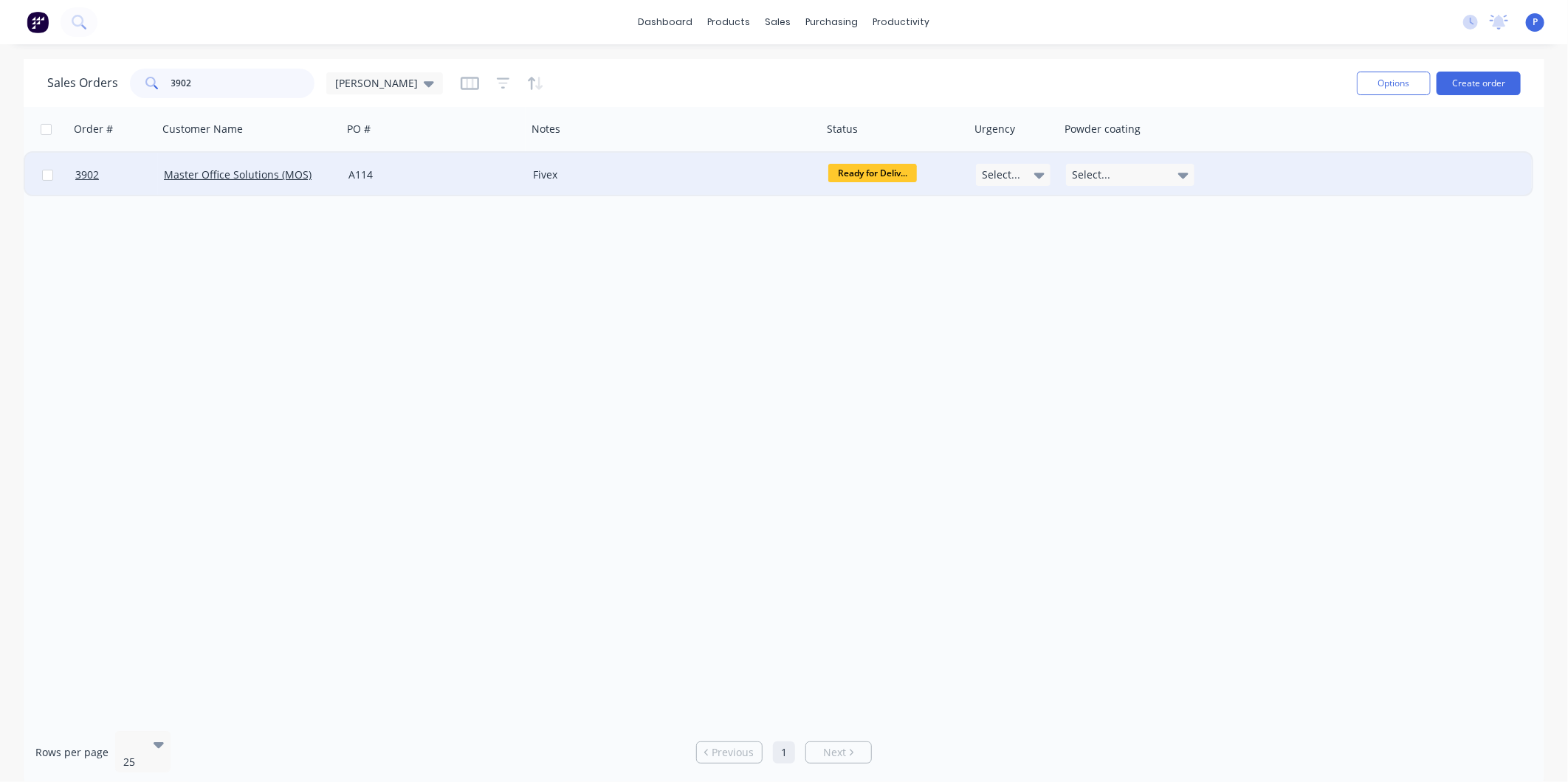
type input "3902"
click at [642, 172] on div "Fivex" at bounding box center [667, 174] width 269 height 15
click at [386, 164] on div "A114" at bounding box center [435, 174] width 184 height 45
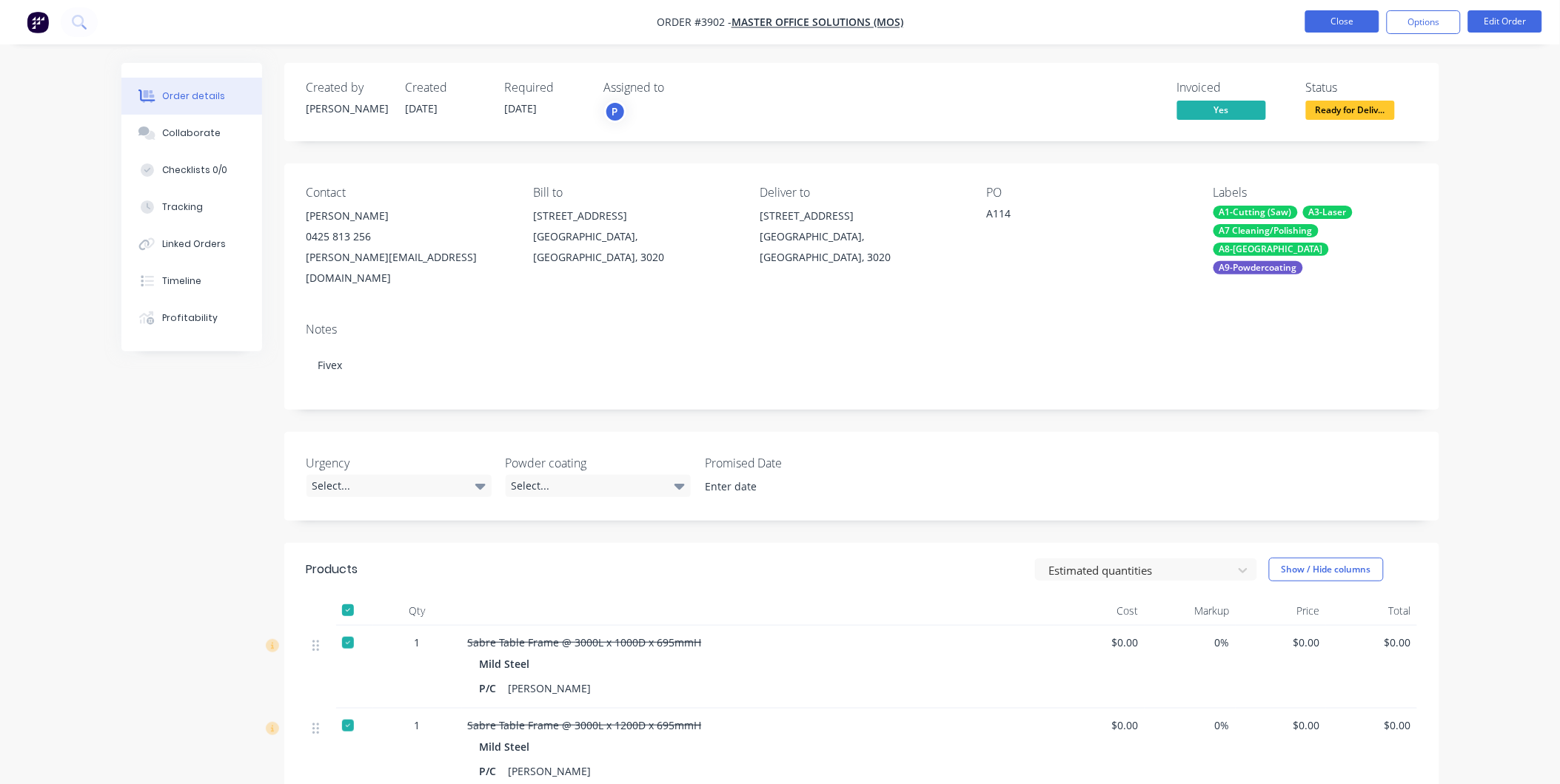
click at [1329, 26] on button "Close" at bounding box center [1342, 21] width 74 height 22
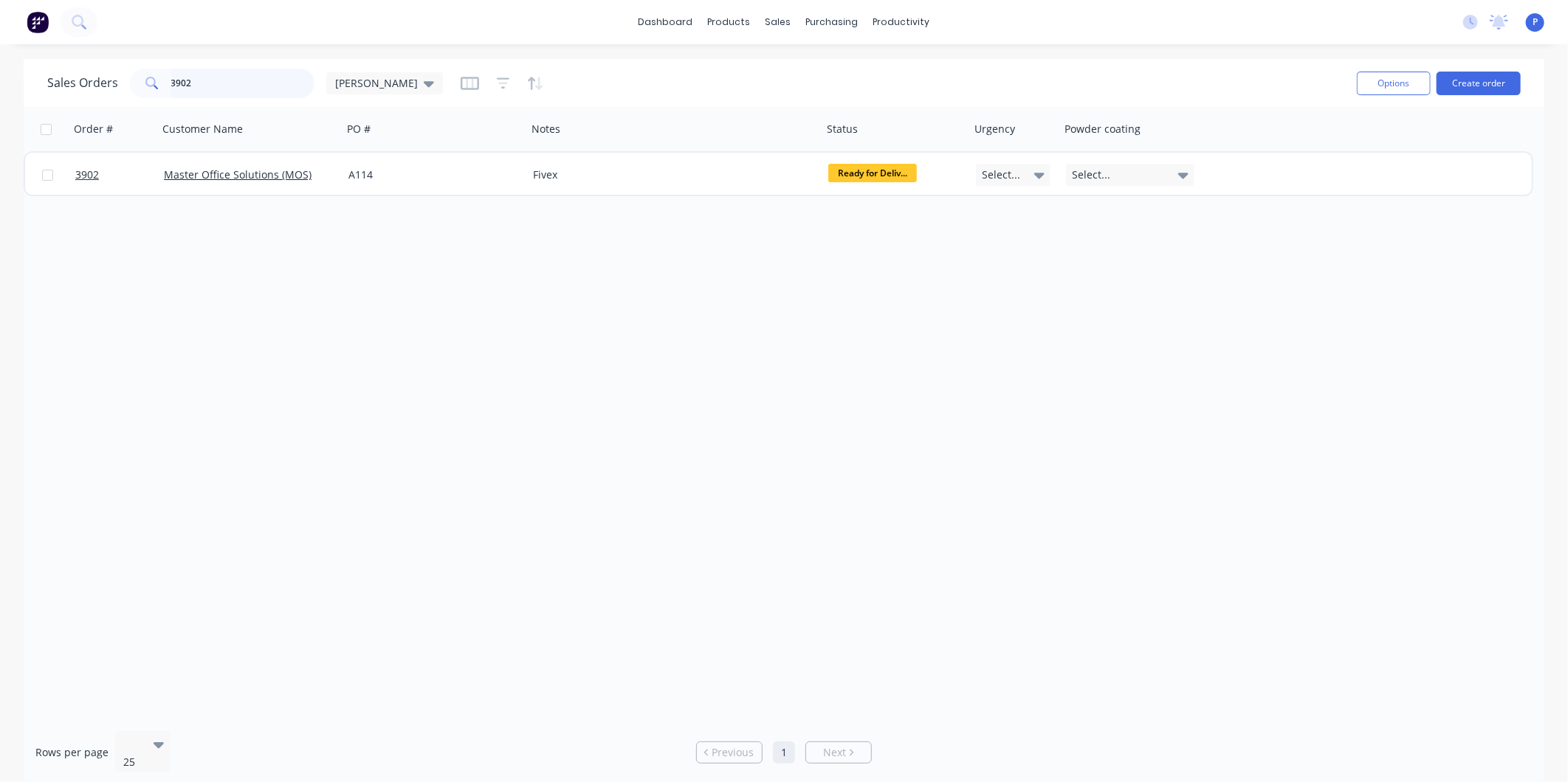
click at [199, 68] on input "3902" at bounding box center [243, 83] width 144 height 30
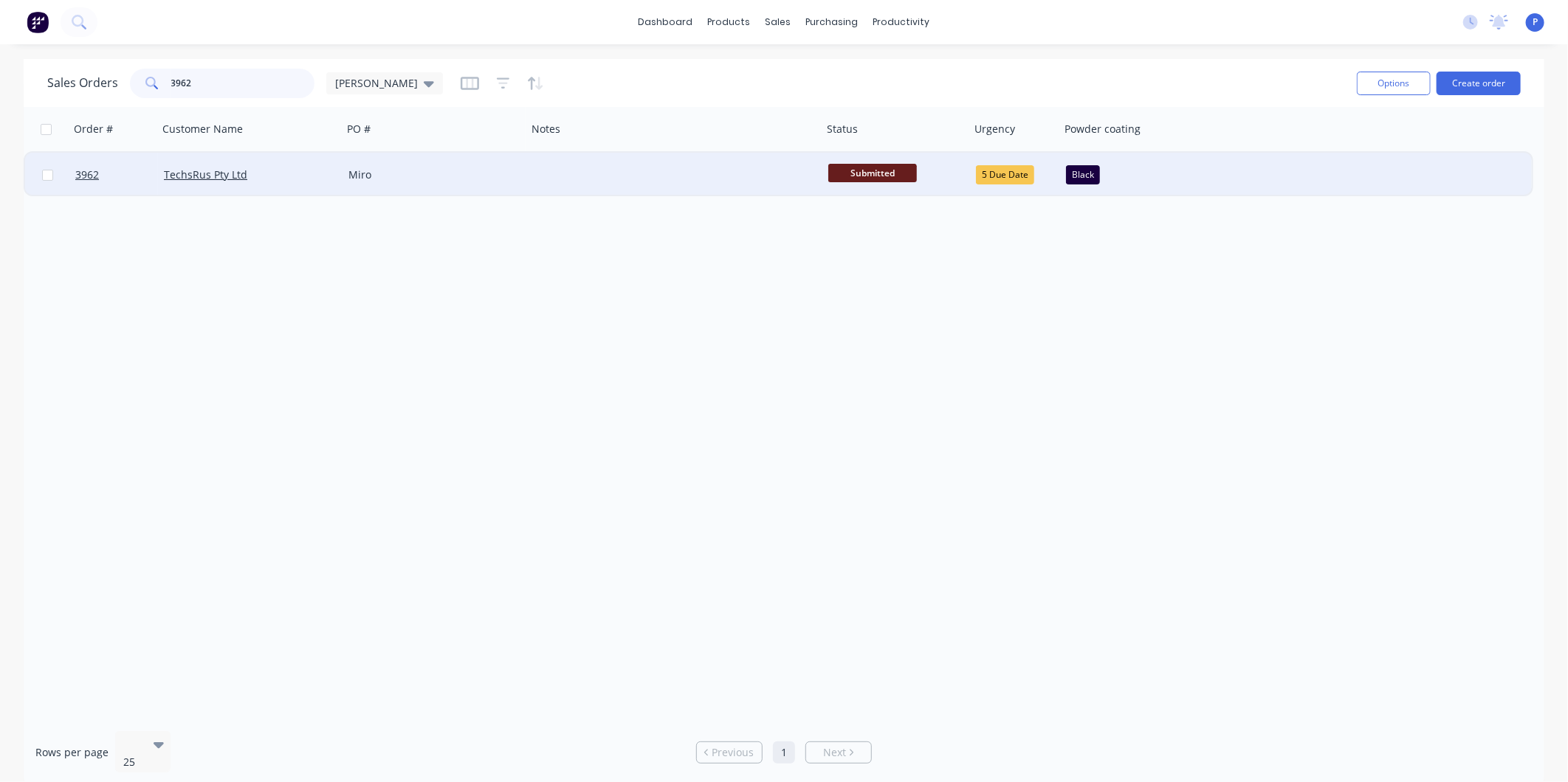
type input "3962"
click at [532, 173] on div at bounding box center [674, 174] width 295 height 45
click at [518, 175] on div "Miro" at bounding box center [435, 174] width 172 height 15
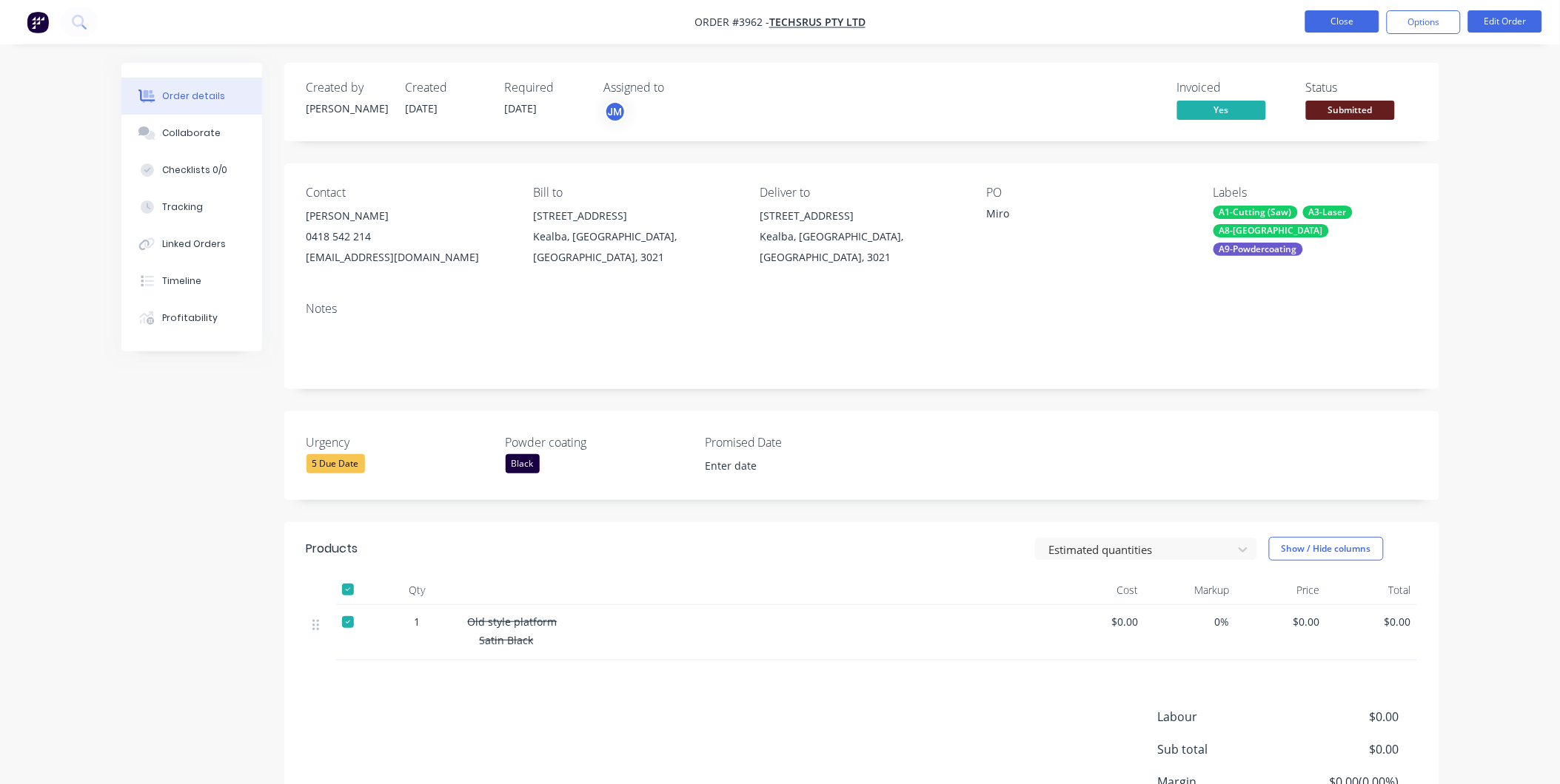
click at [1360, 31] on button "Close" at bounding box center [1342, 21] width 74 height 22
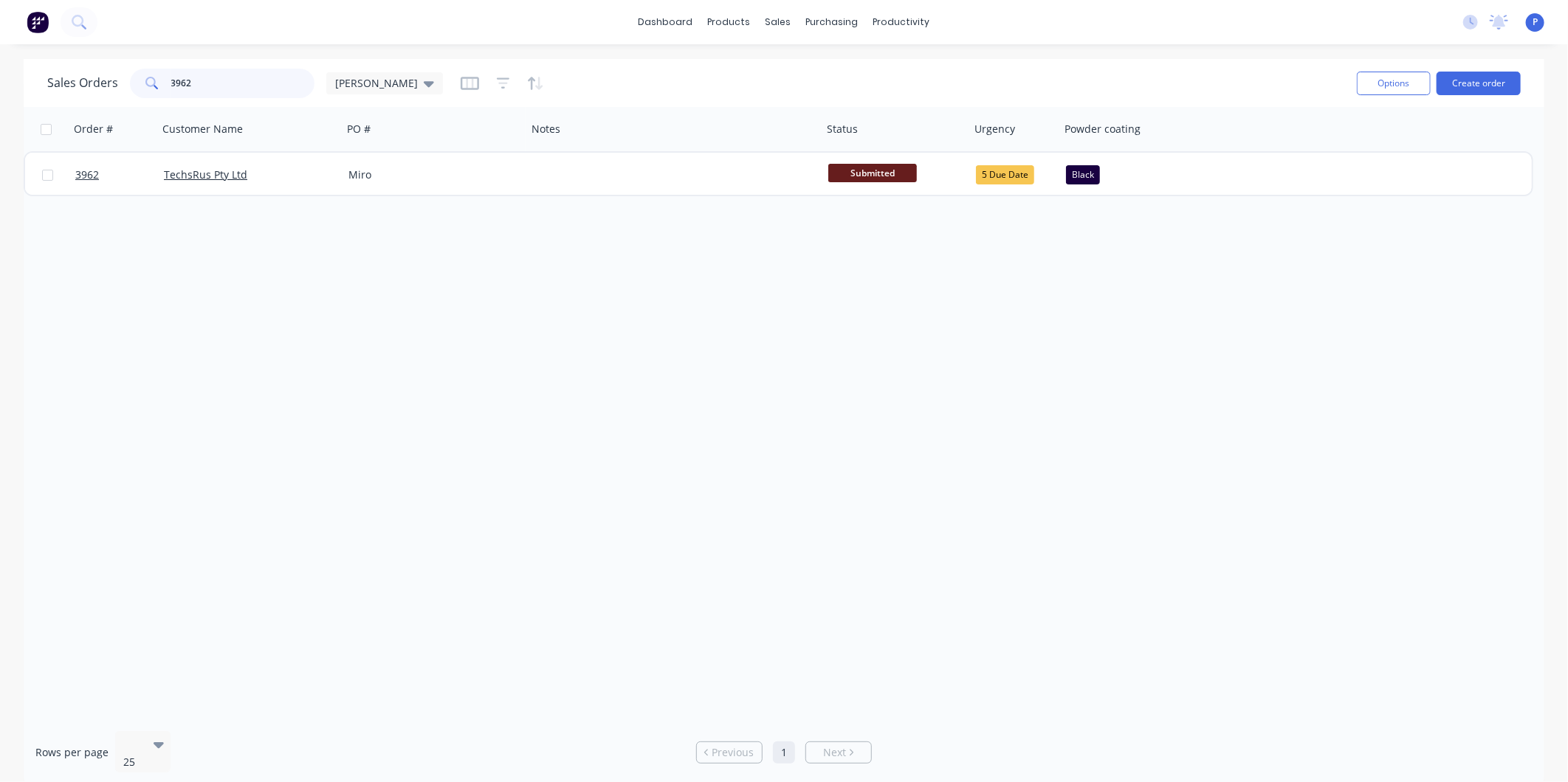
drag, startPoint x: 214, startPoint y: 83, endPoint x: 1, endPoint y: 47, distance: 216.0
click at [1, 47] on div "dashboard products sales purchasing productivity dashboard products Product Cat…" at bounding box center [784, 391] width 1568 height 782
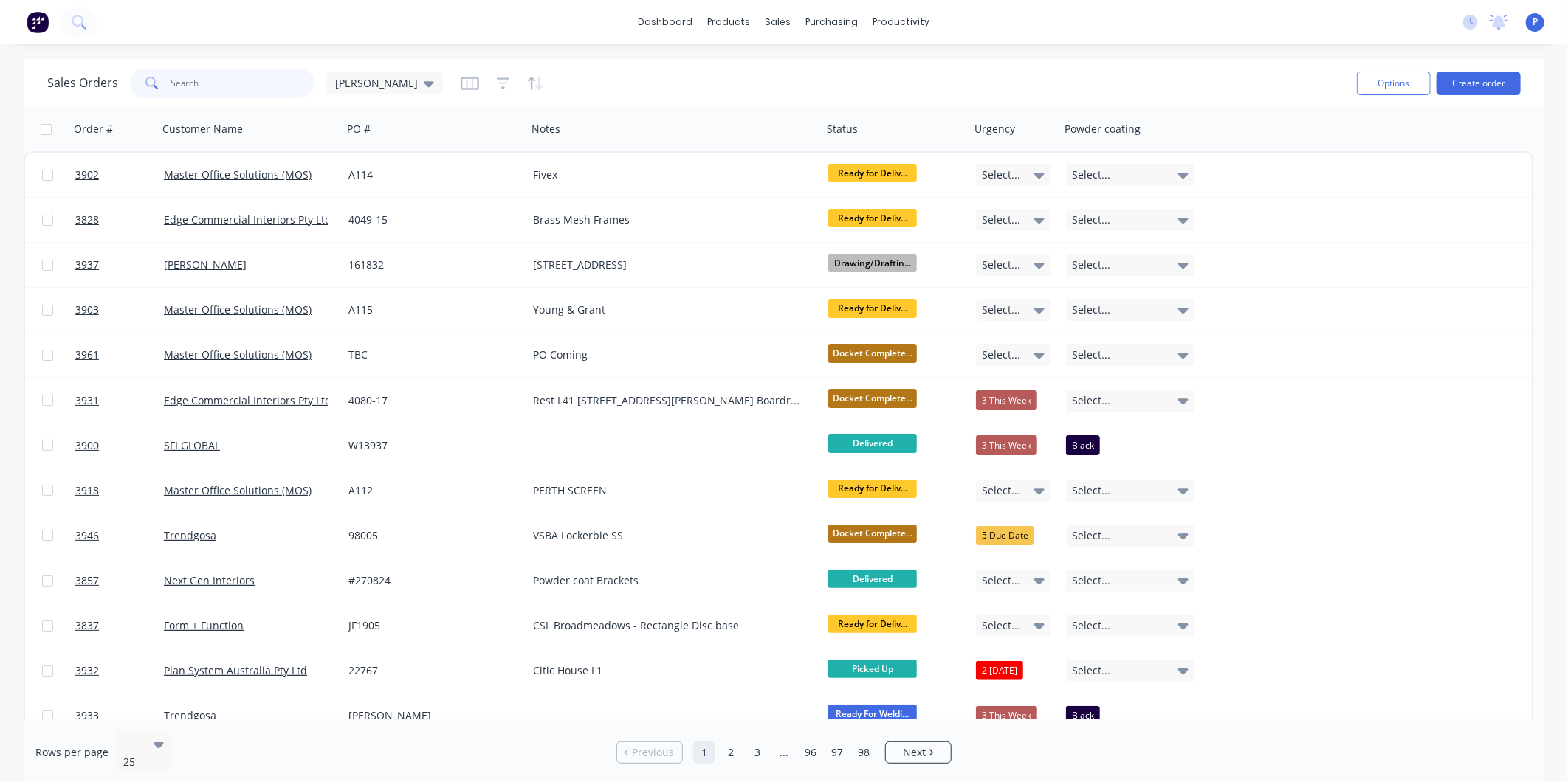
click at [193, 85] on input "text" at bounding box center [243, 83] width 144 height 30
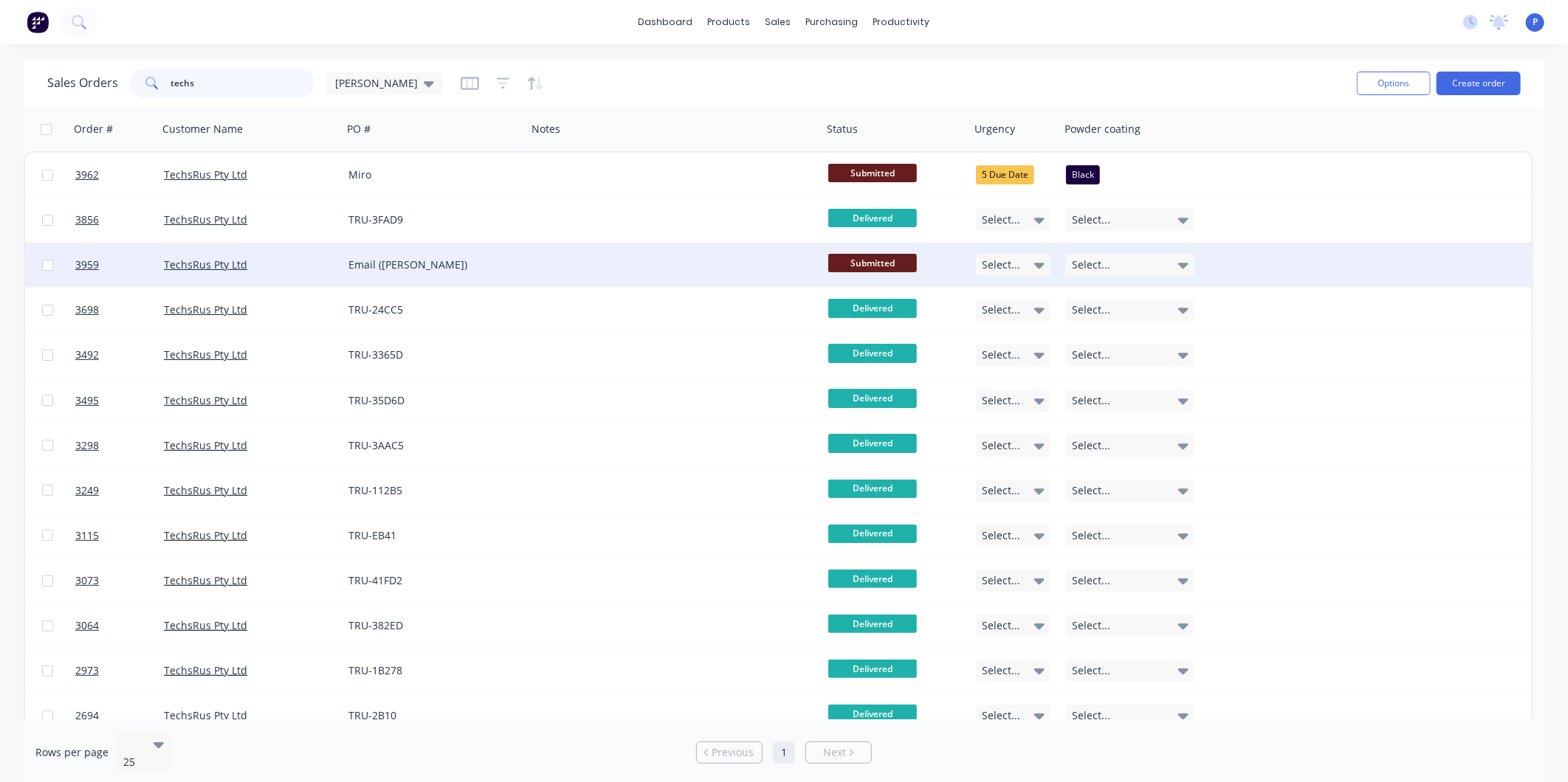
type input "techs"
click at [495, 262] on div "Email ([PERSON_NAME])" at bounding box center [431, 264] width 164 height 15
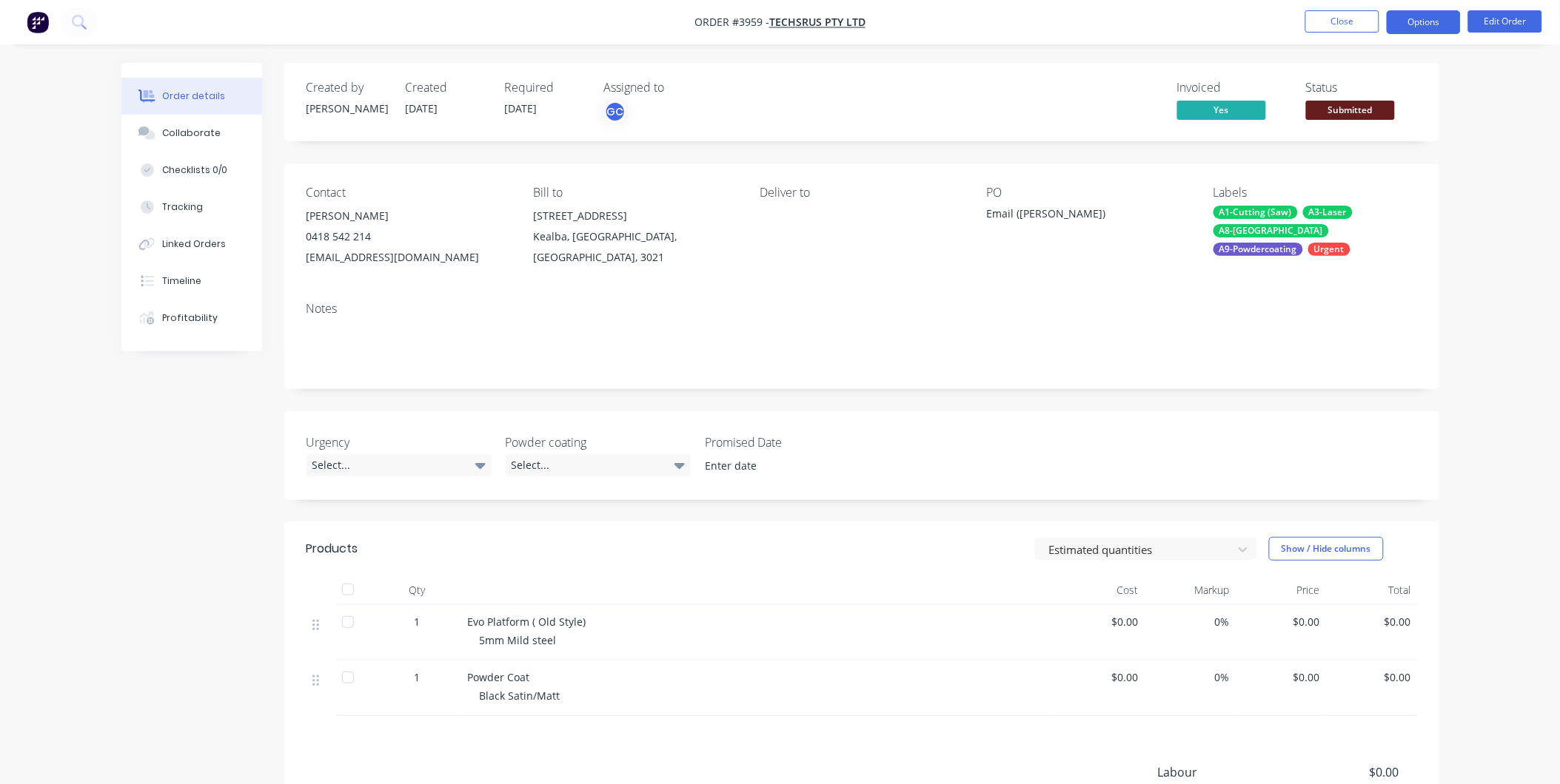
click at [1416, 12] on button "Options" at bounding box center [1423, 22] width 74 height 24
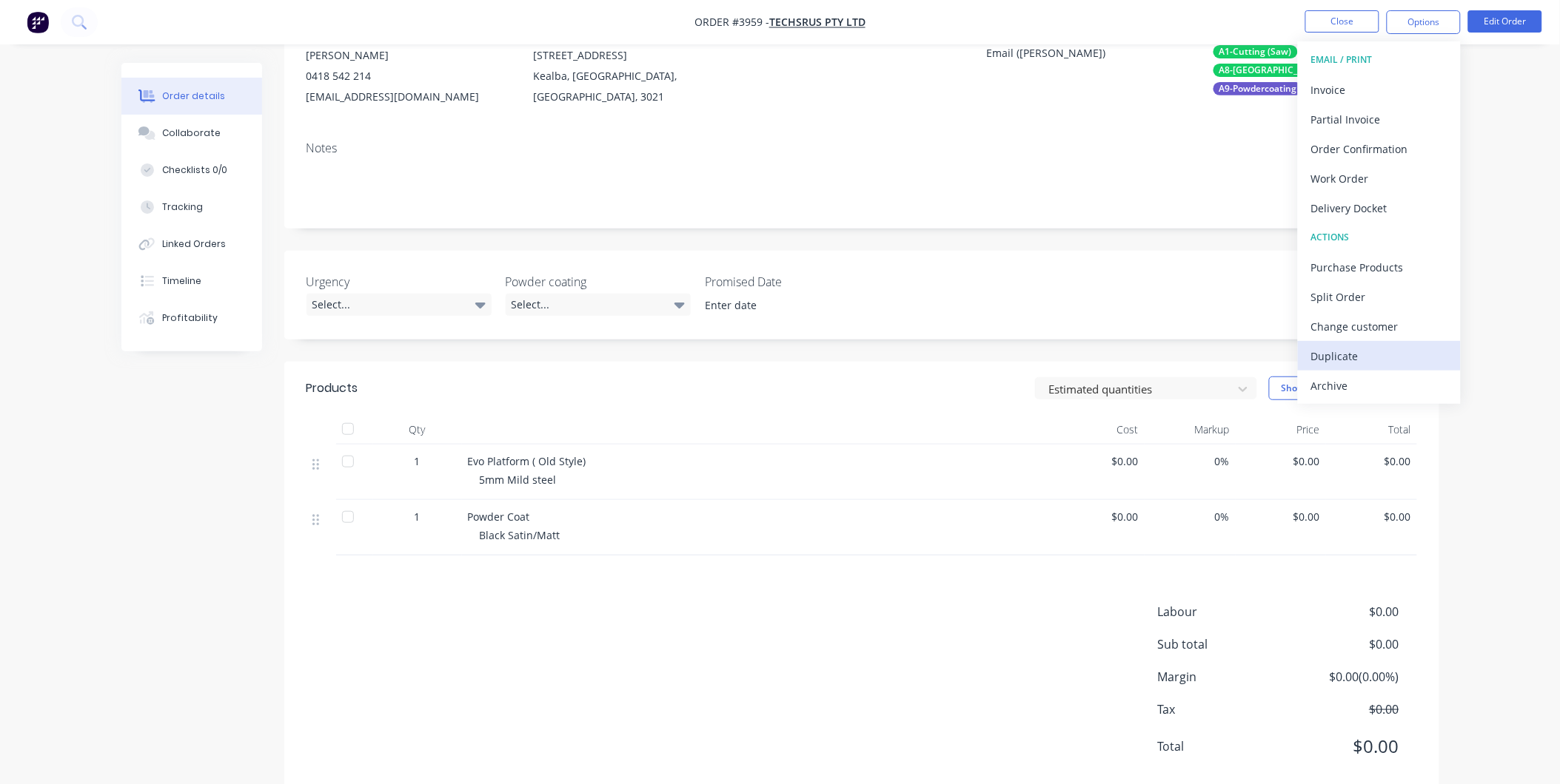
scroll to position [165, 0]
click at [1335, 375] on div "Archive" at bounding box center [1378, 386] width 136 height 22
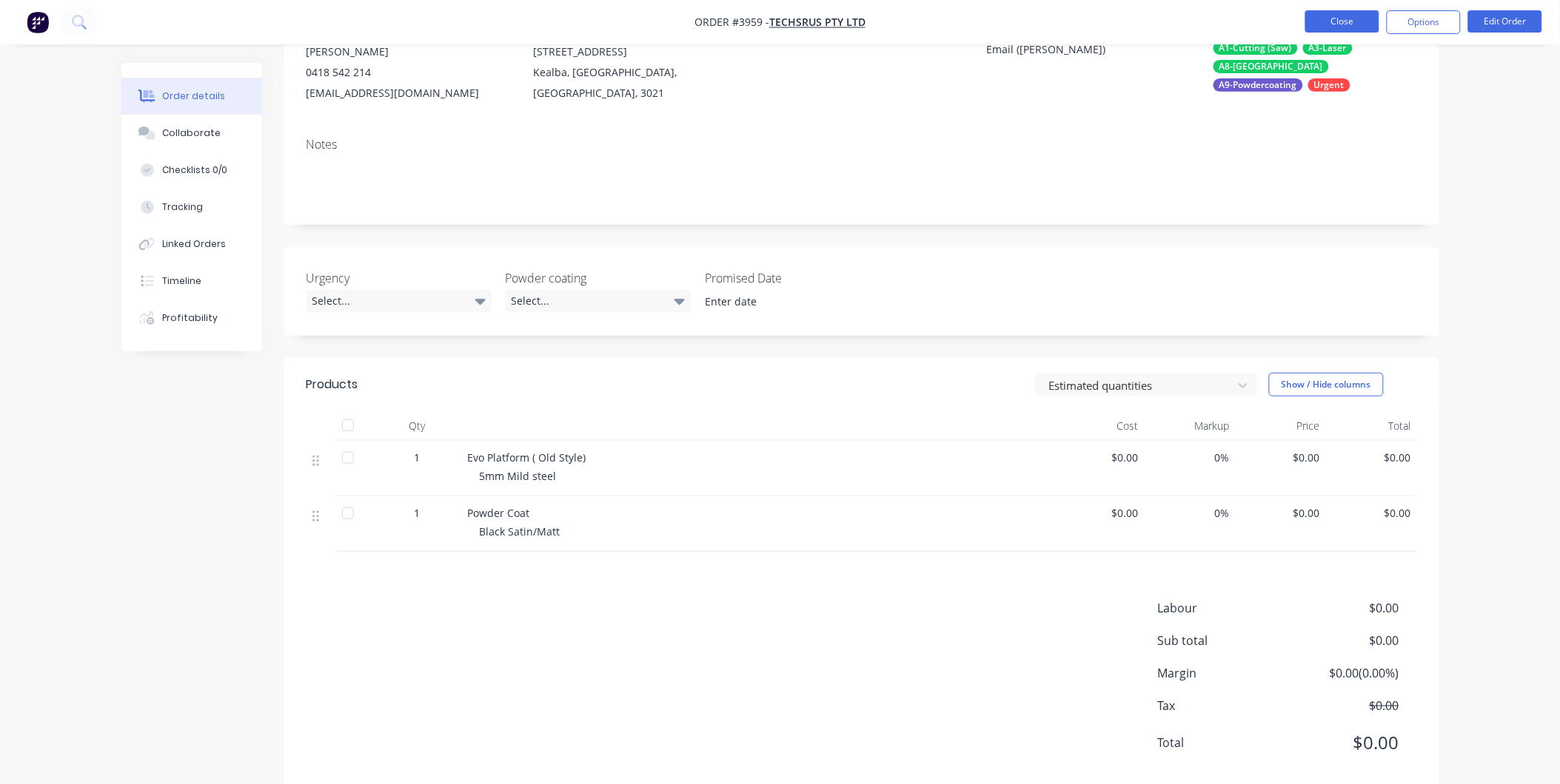
click at [1346, 16] on button "Close" at bounding box center [1342, 21] width 74 height 22
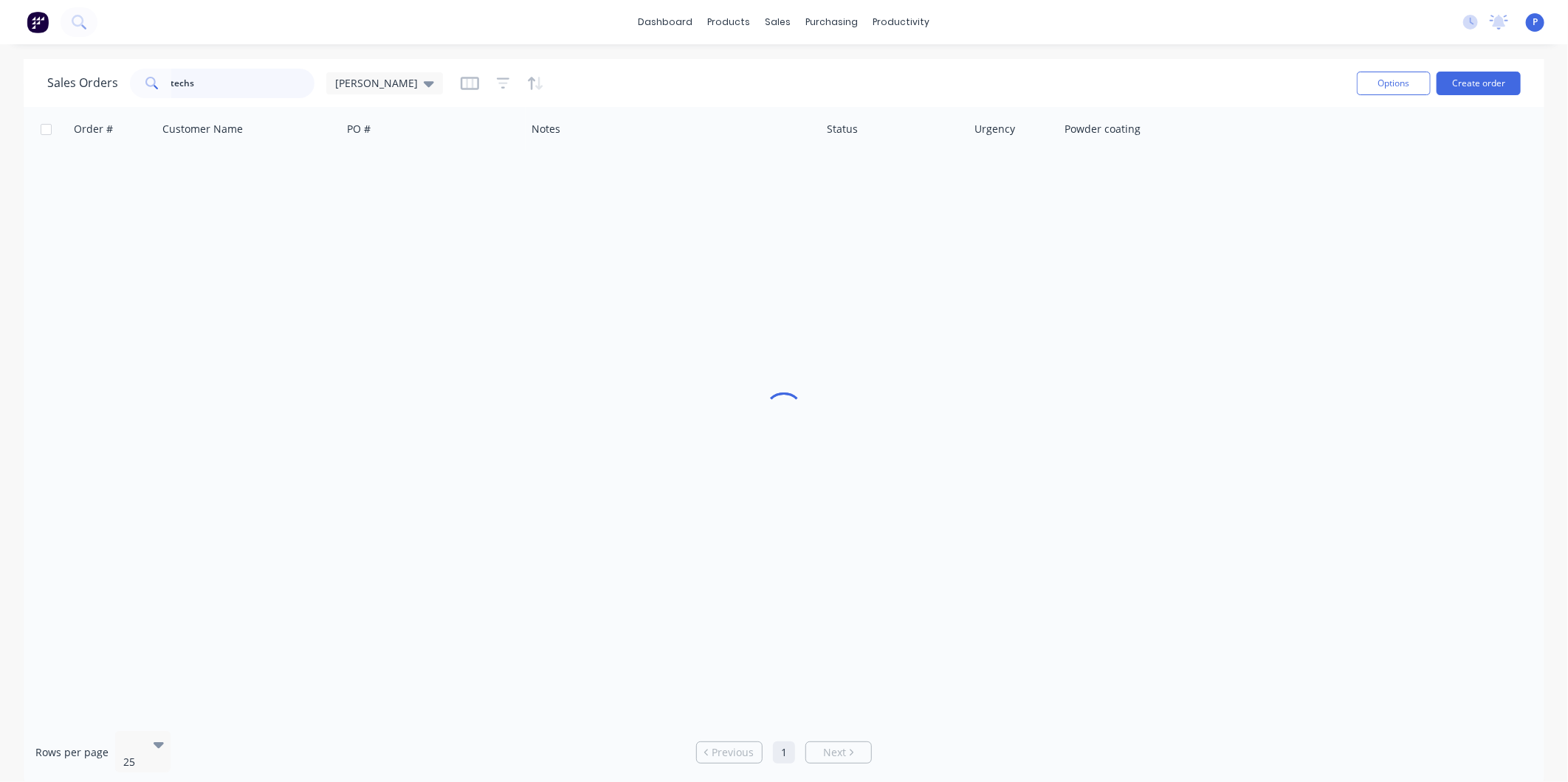
click at [213, 87] on input "techs" at bounding box center [243, 83] width 144 height 30
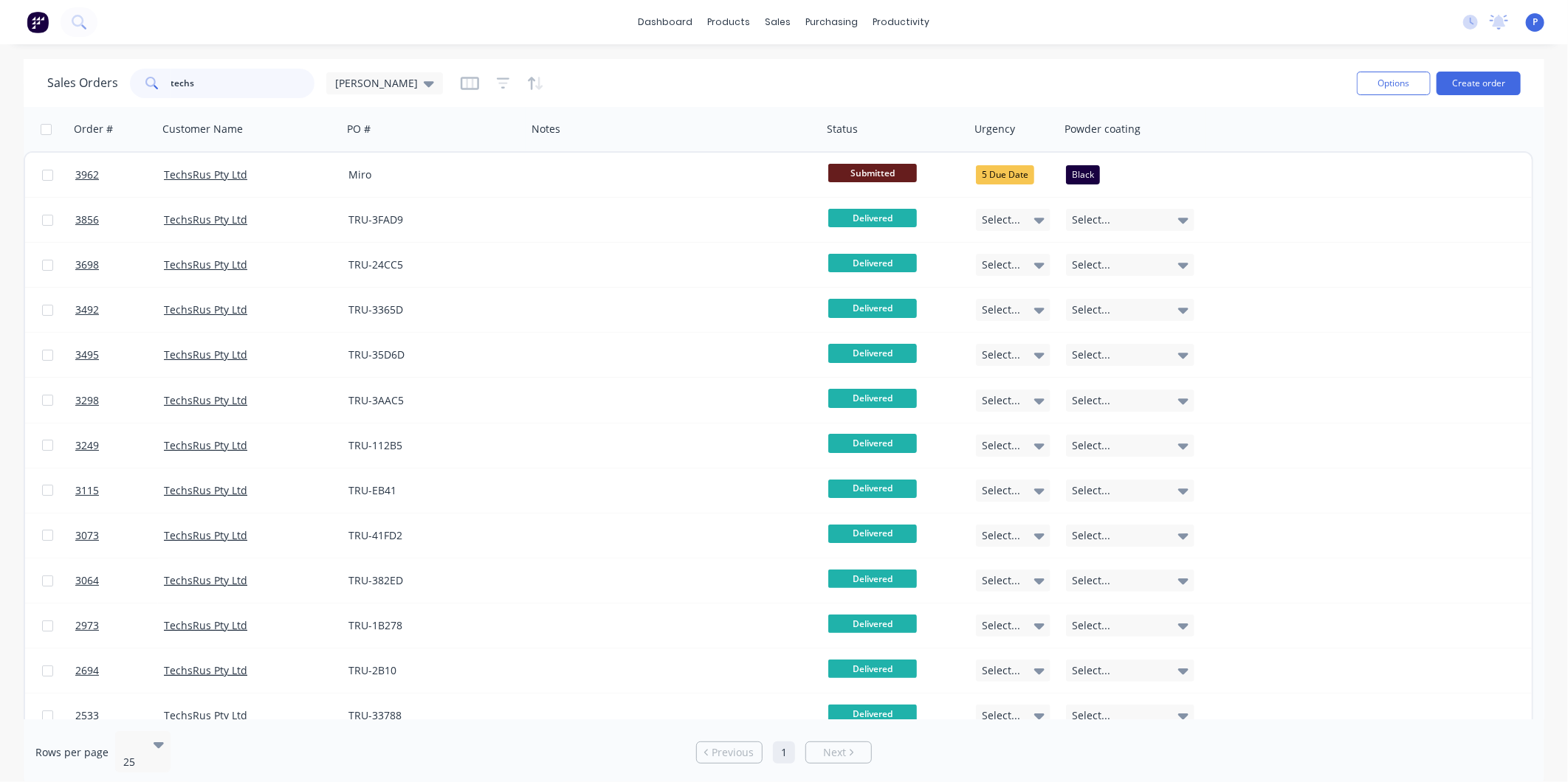
click at [216, 85] on input "techs" at bounding box center [243, 83] width 144 height 30
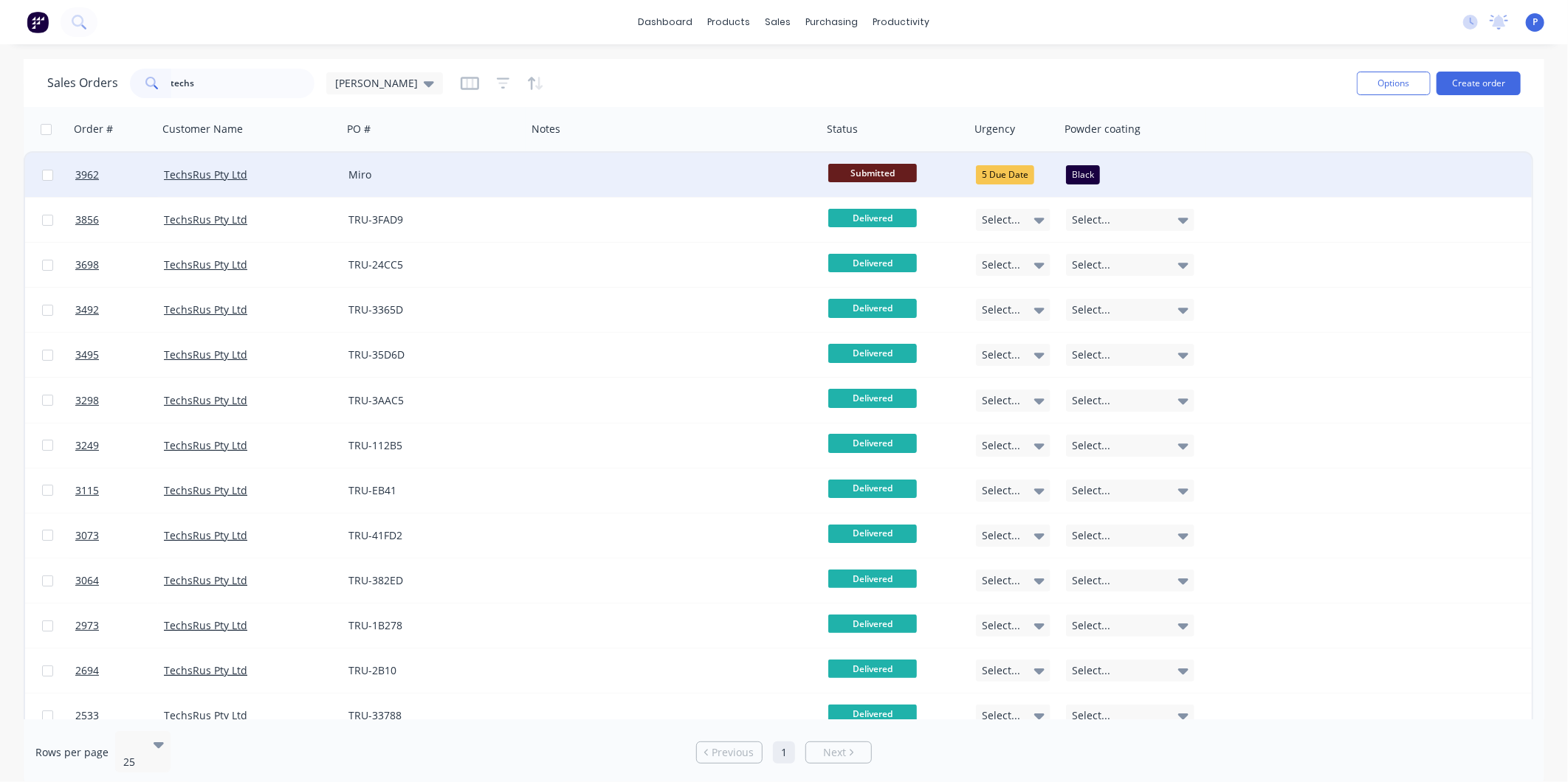
click at [864, 179] on span "Submitted" at bounding box center [872, 173] width 88 height 19
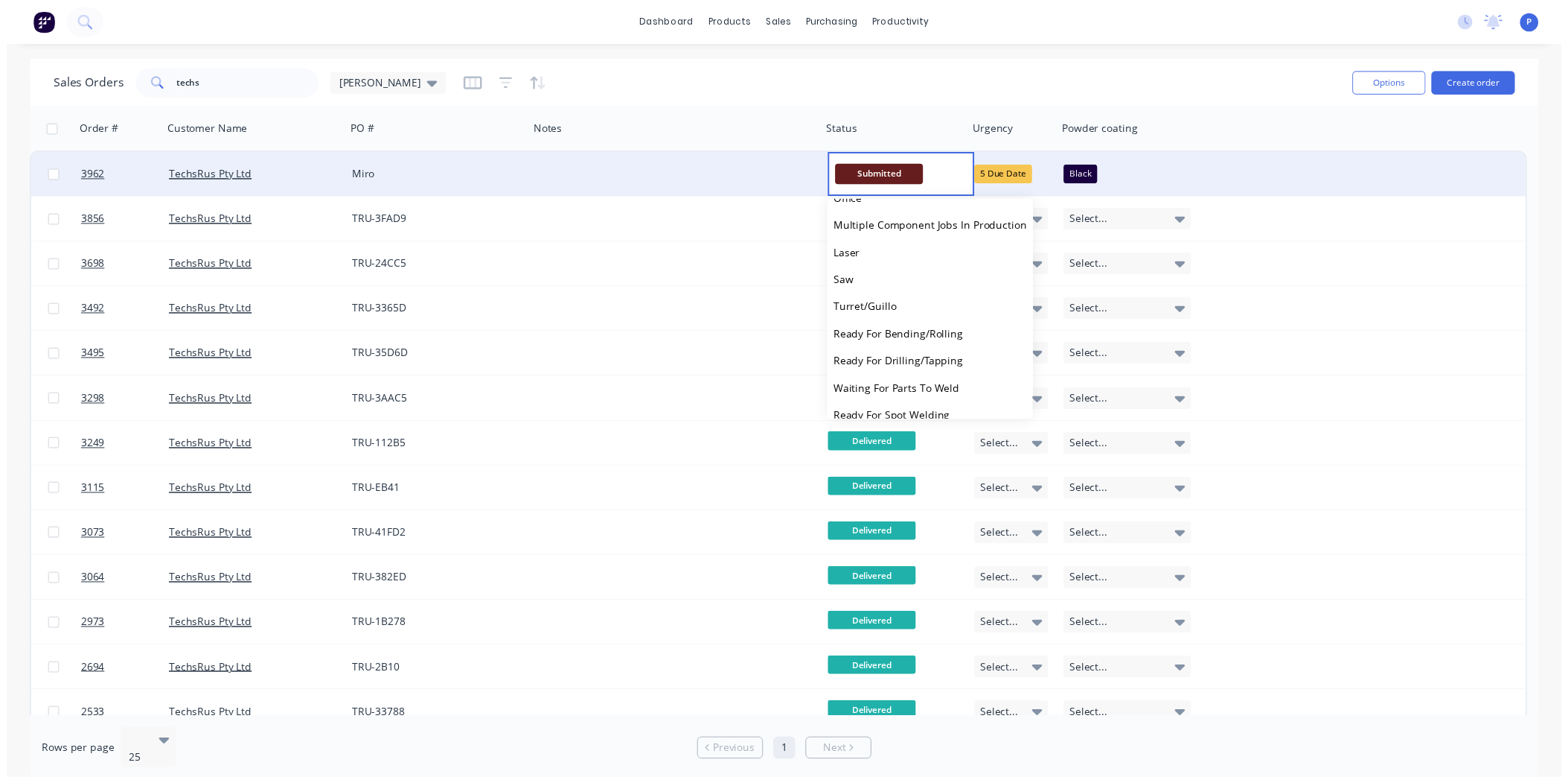
scroll to position [449, 0]
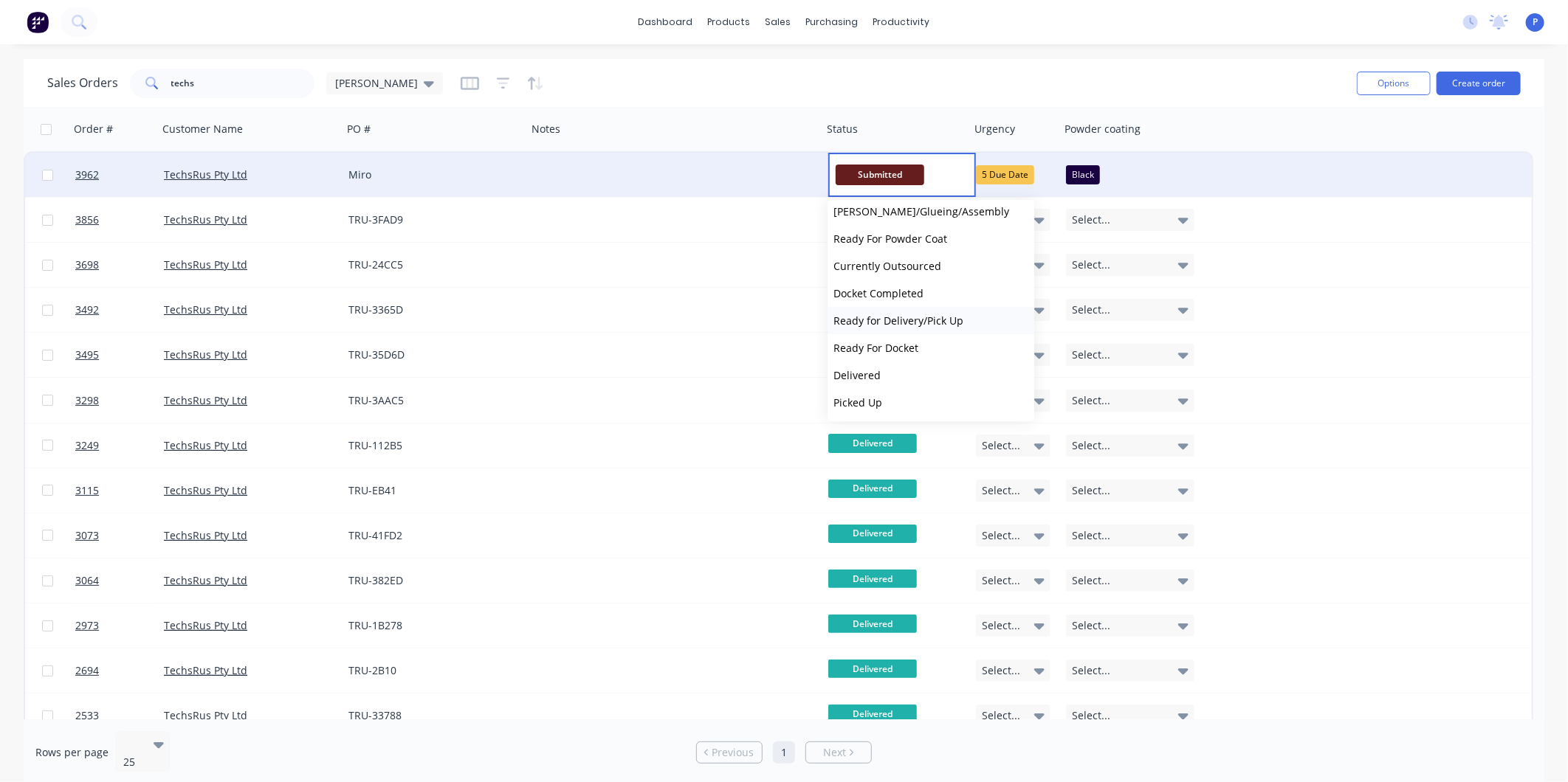
click at [908, 320] on span "Ready for Delivery/Pick Up" at bounding box center [898, 321] width 130 height 14
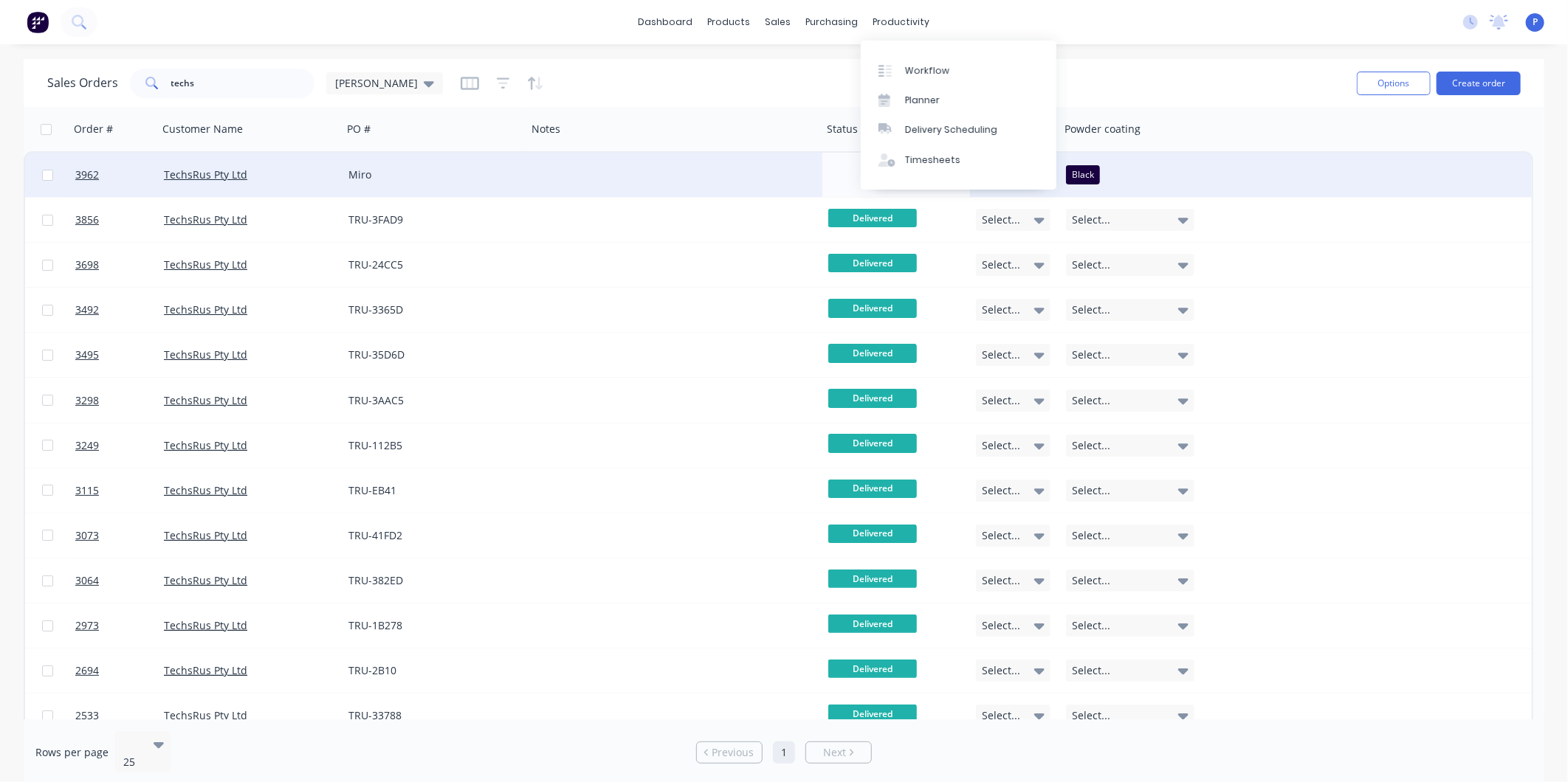
click at [919, 51] on div "Workflow Planner Delivery Scheduling Timesheets" at bounding box center [958, 115] width 196 height 149
click at [926, 69] on div "Workflow" at bounding box center [927, 70] width 45 height 13
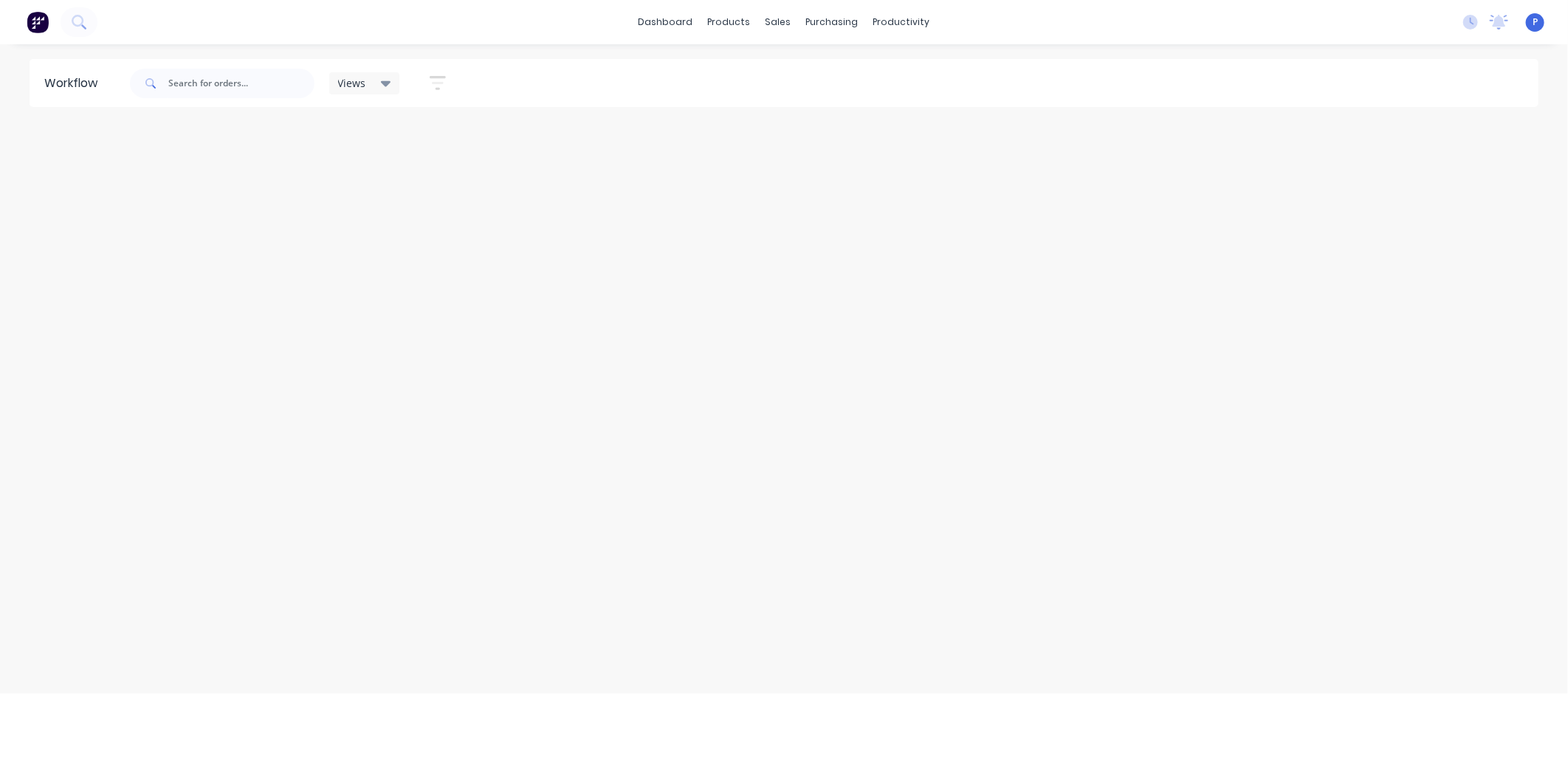
click at [949, 32] on div "dashboard products sales purchasing productivity dashboard products Product Cat…" at bounding box center [784, 22] width 1568 height 45
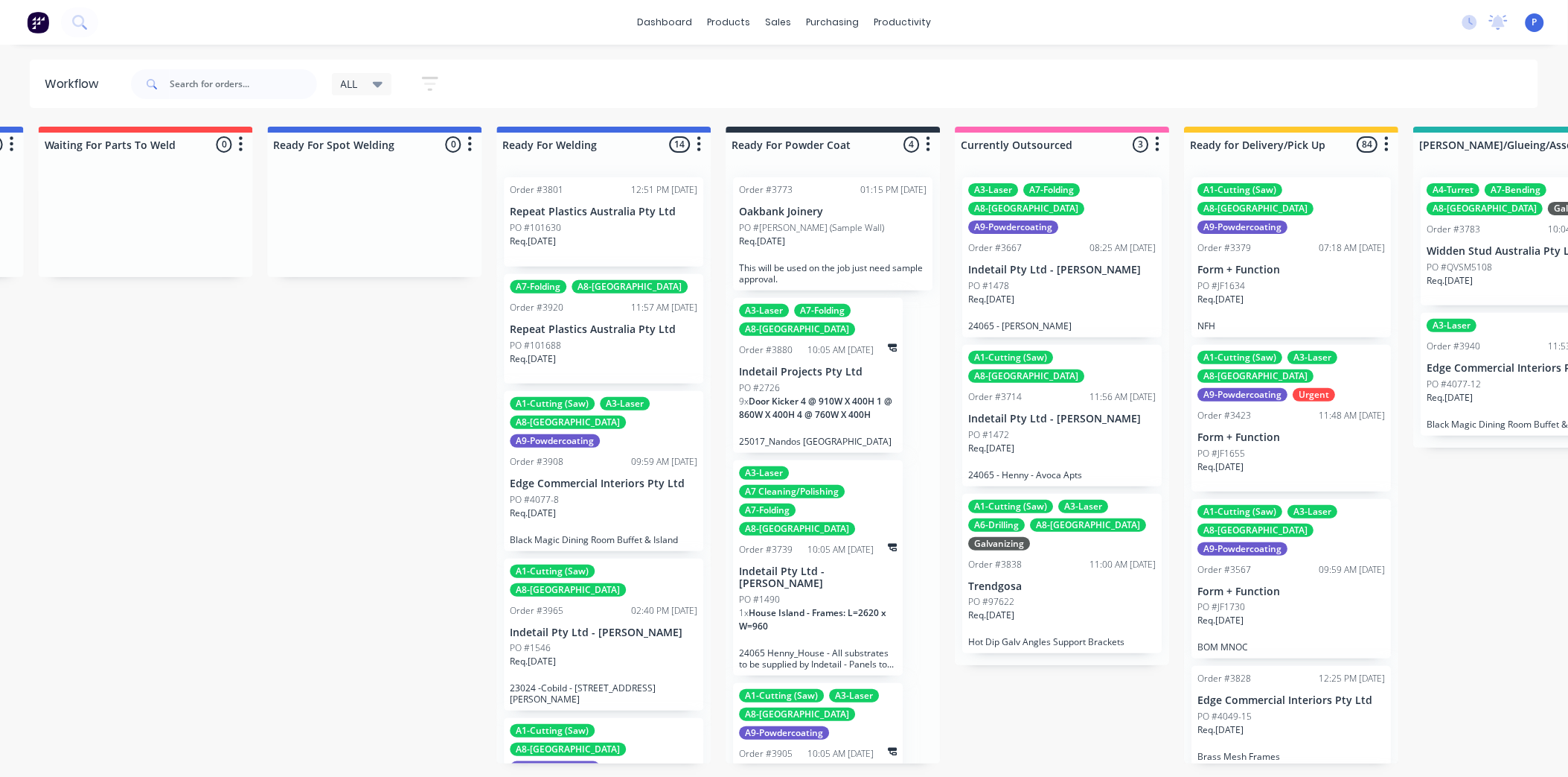
scroll to position [0, 3719]
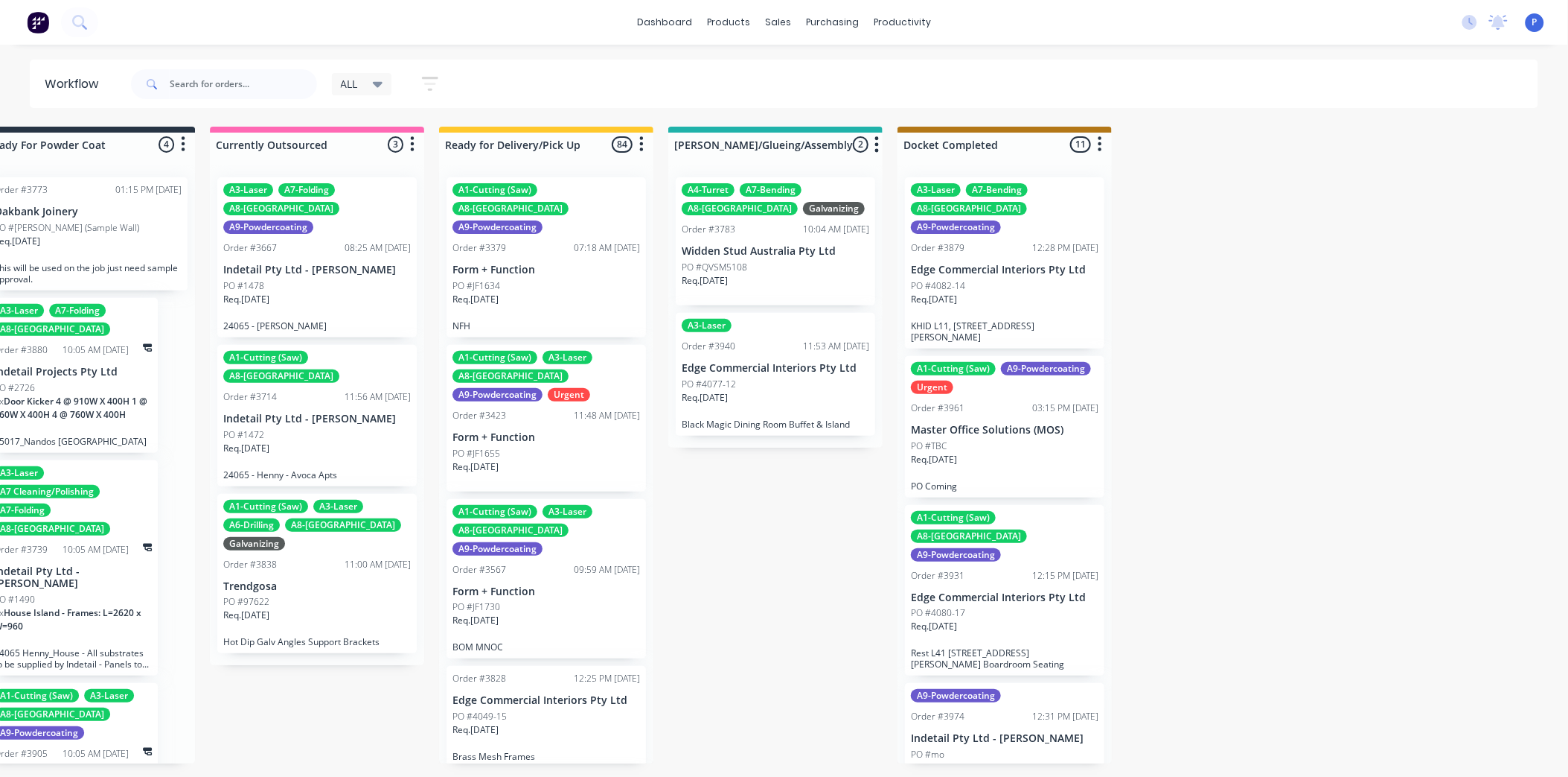
click at [417, 73] on button "button" at bounding box center [430, 83] width 48 height 29
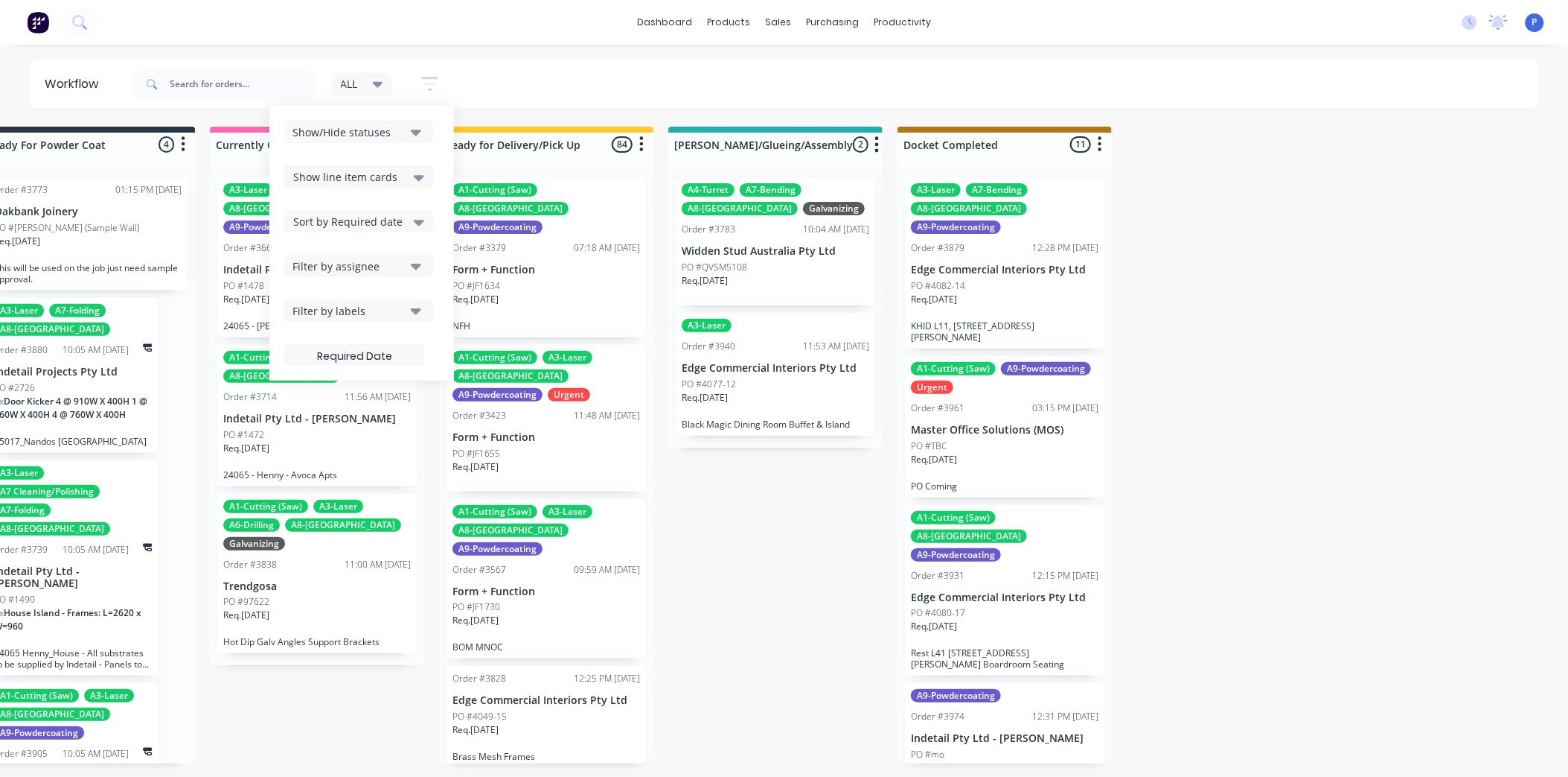
click at [391, 181] on span "Show line item cards" at bounding box center [345, 177] width 104 height 16
click at [365, 227] on div "Hide line item cards" at bounding box center [358, 235] width 149 height 27
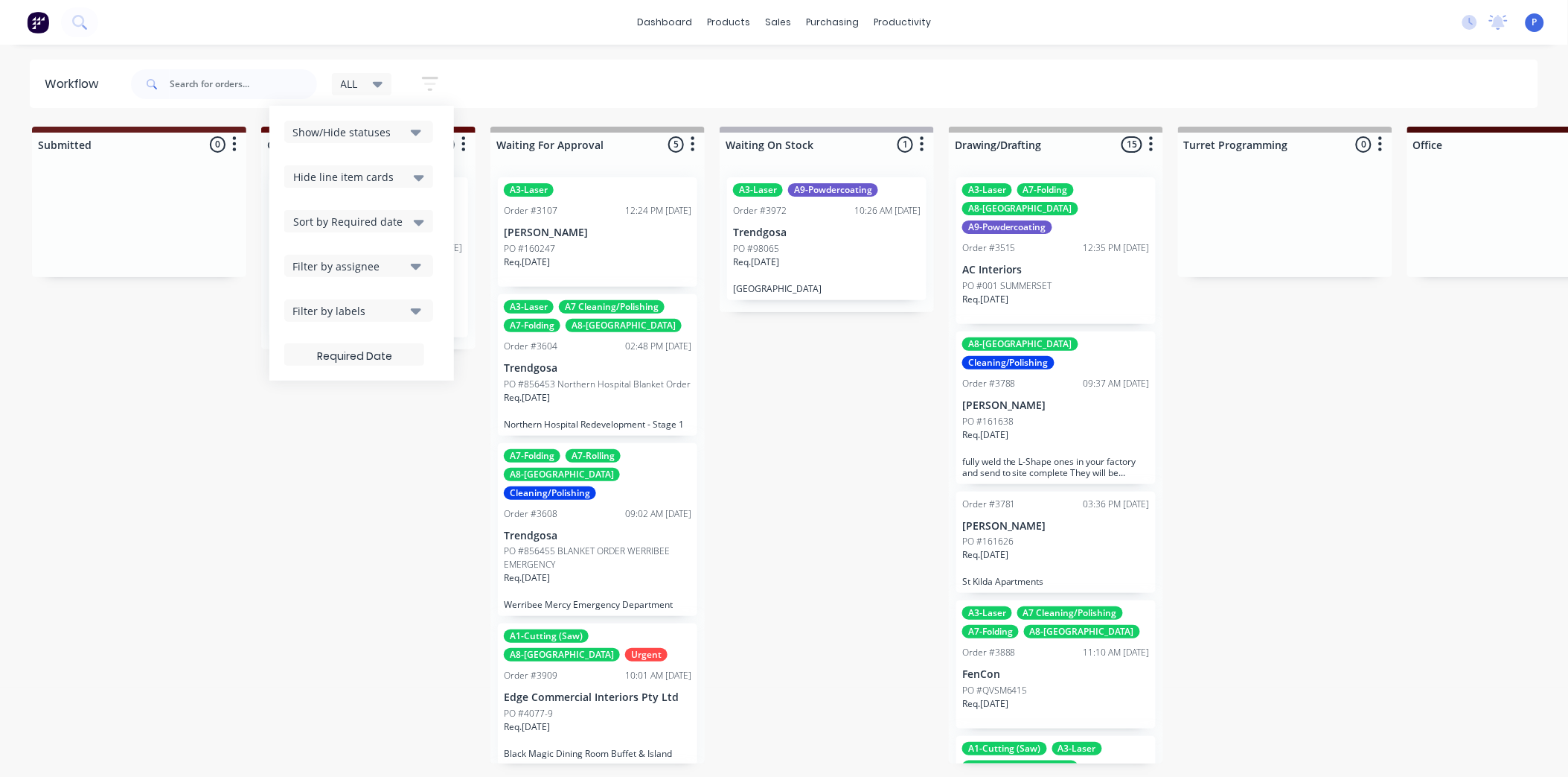
scroll to position [12, 0]
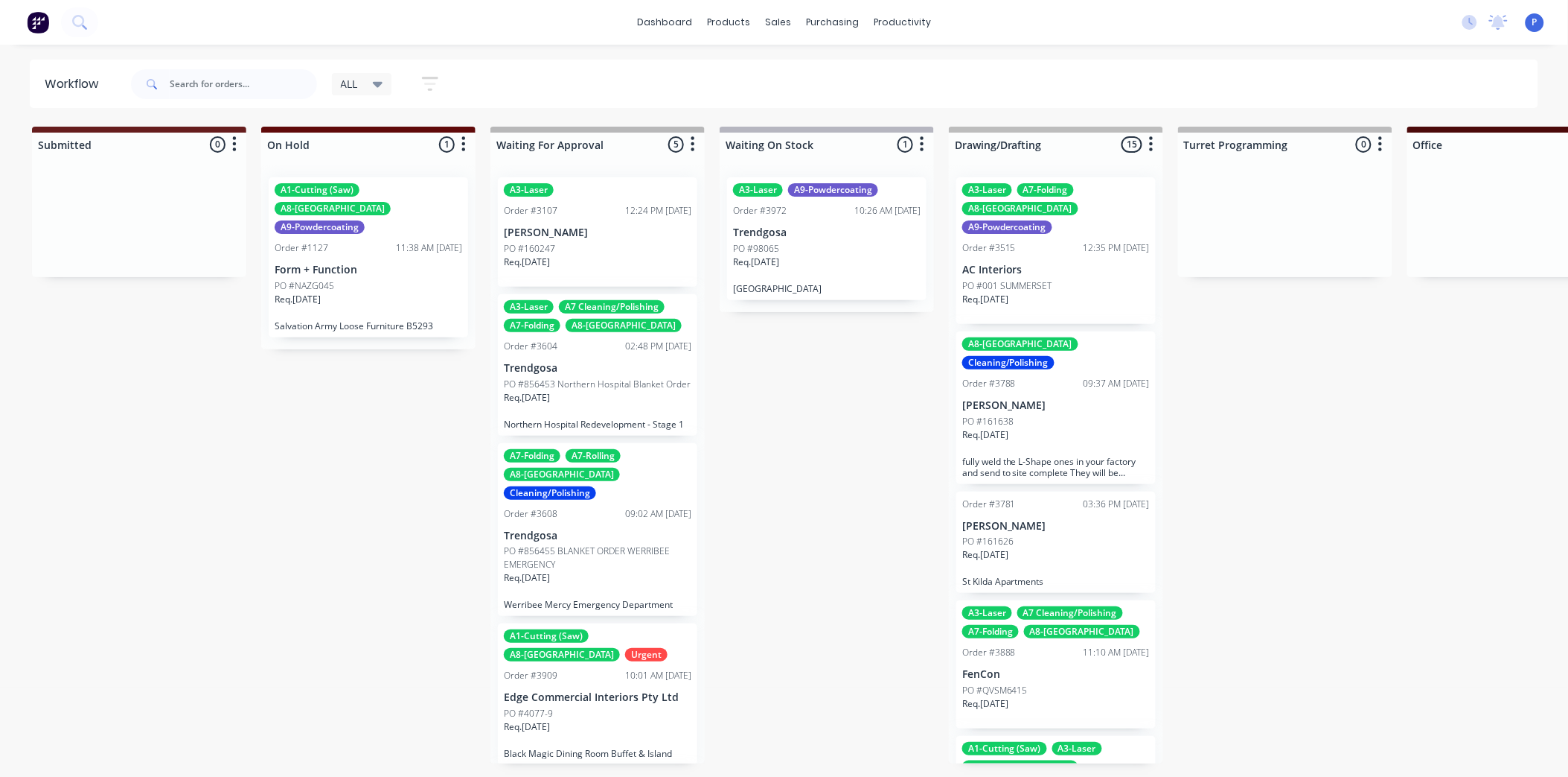
drag, startPoint x: 760, startPoint y: 524, endPoint x: 1096, endPoint y: 548, distance: 336.9
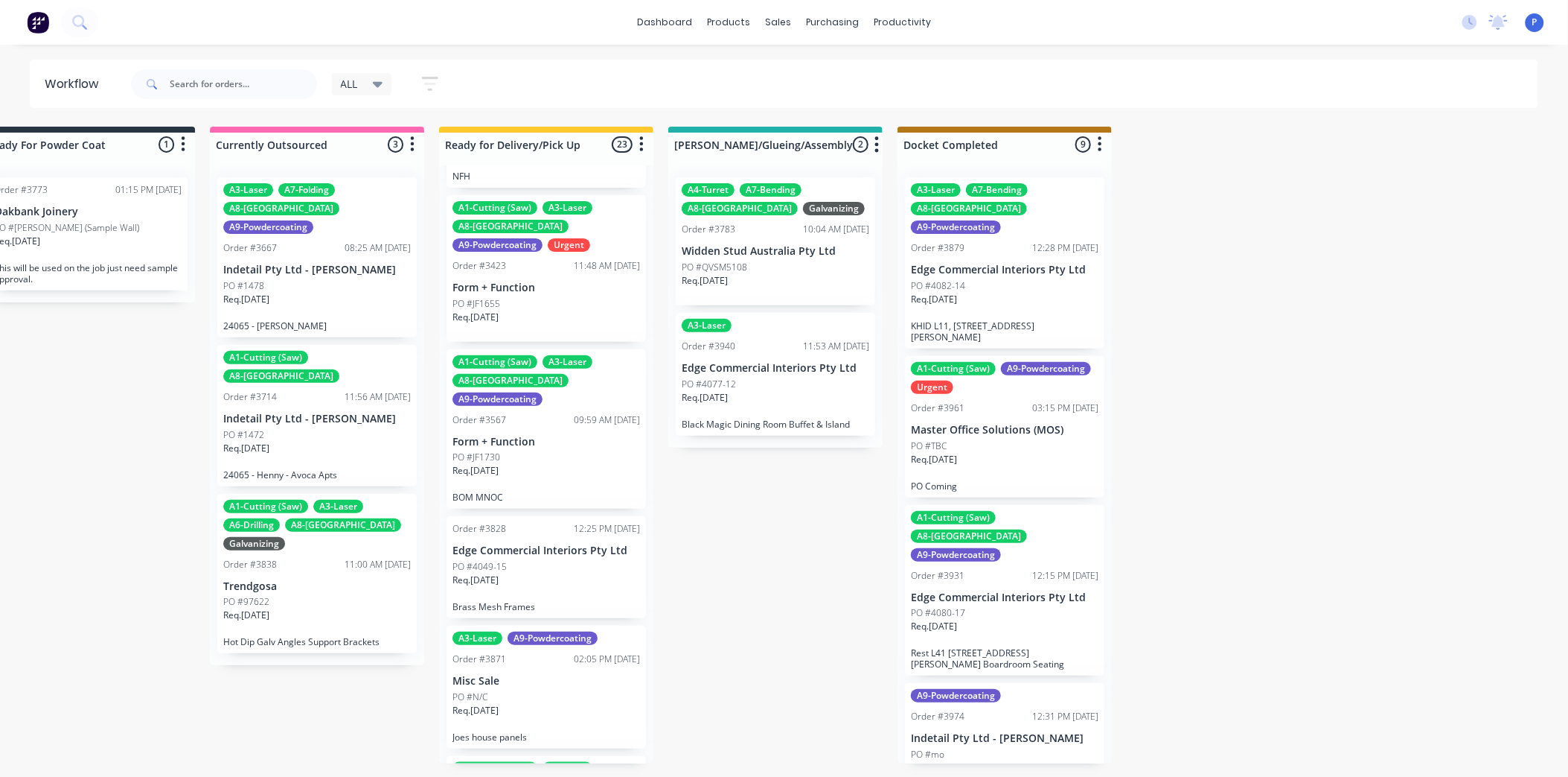
scroll to position [0, 0]
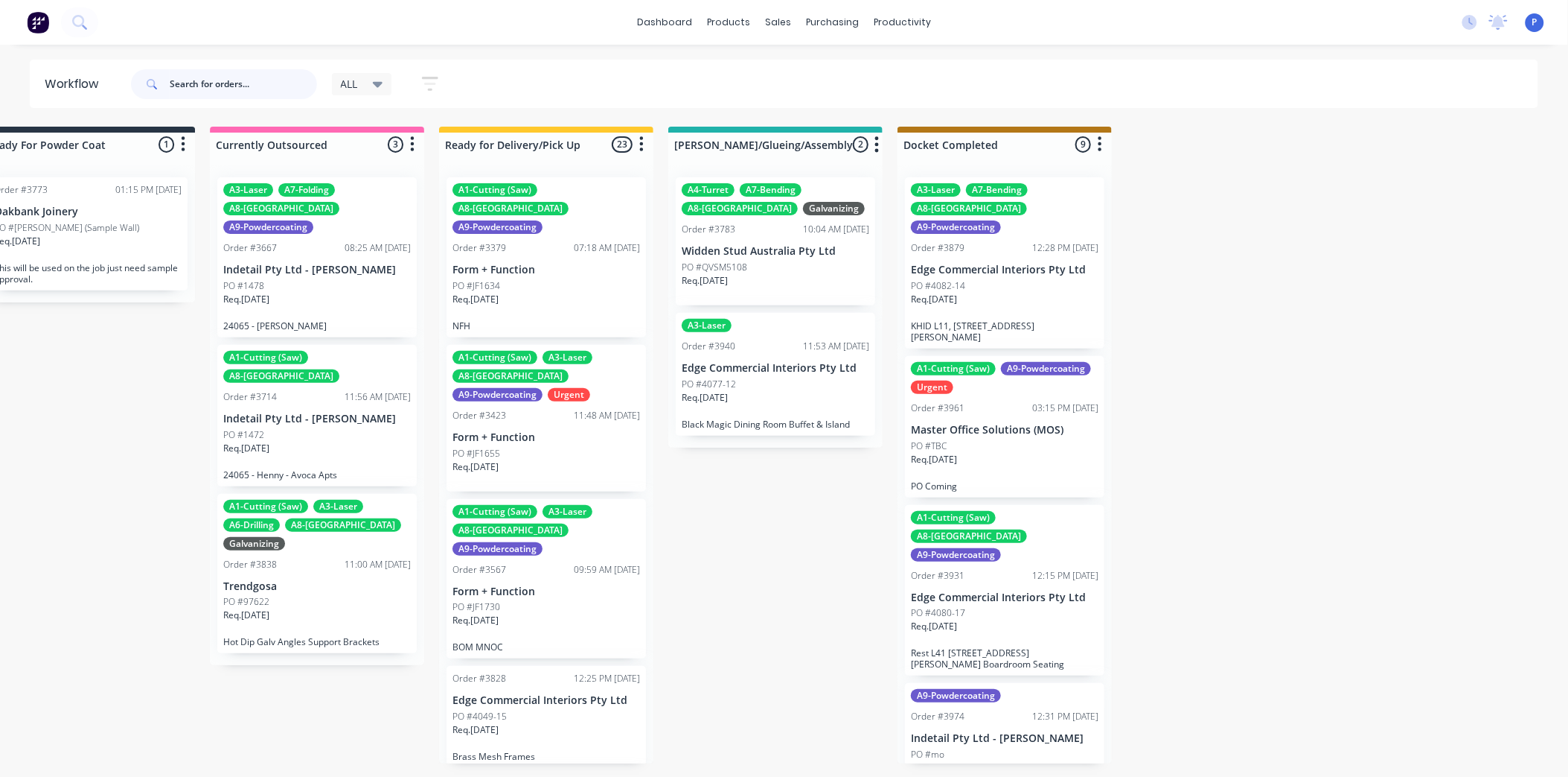
click at [188, 81] on input "text" at bounding box center [244, 84] width 148 height 30
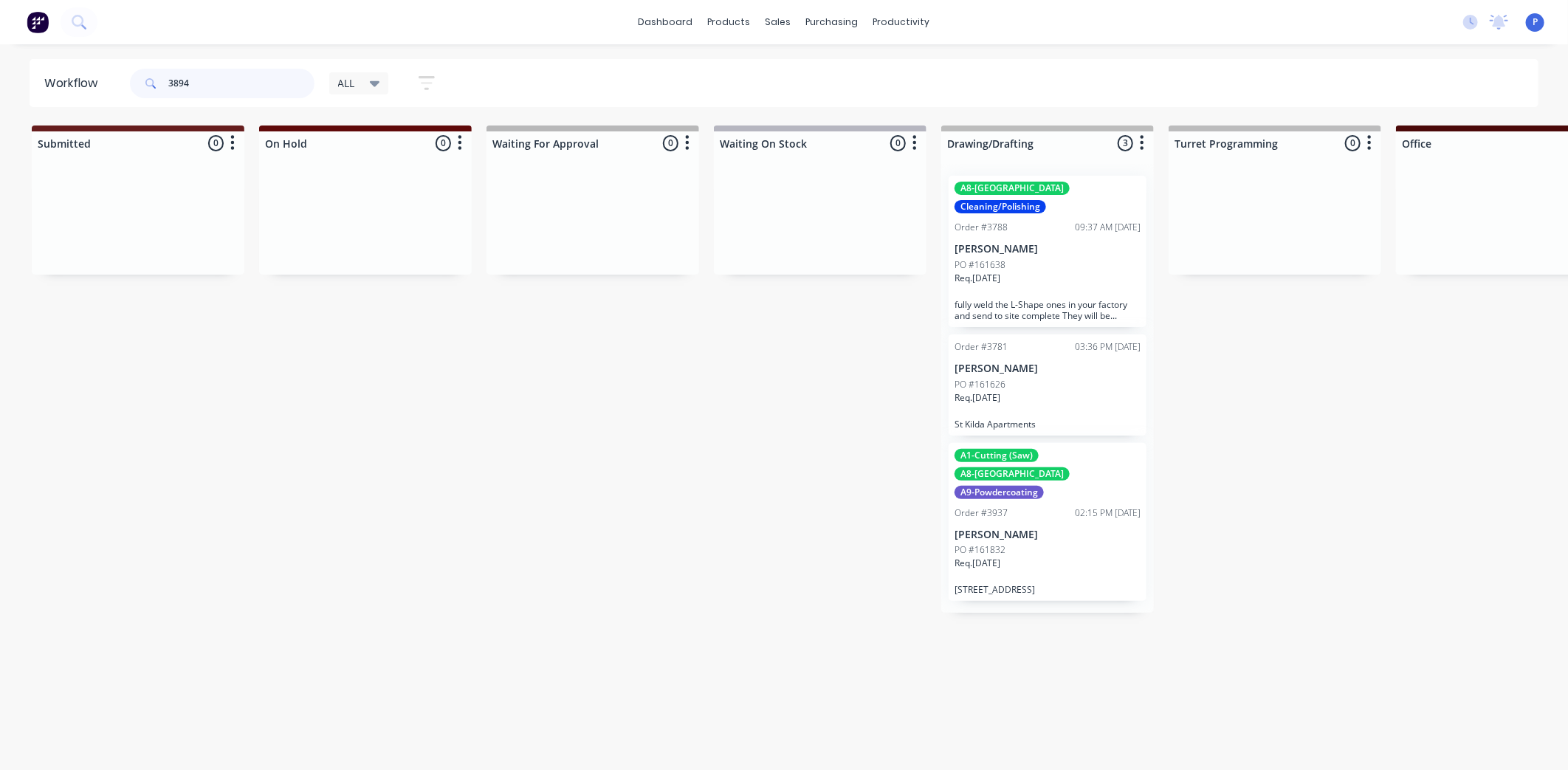
type input "3894"
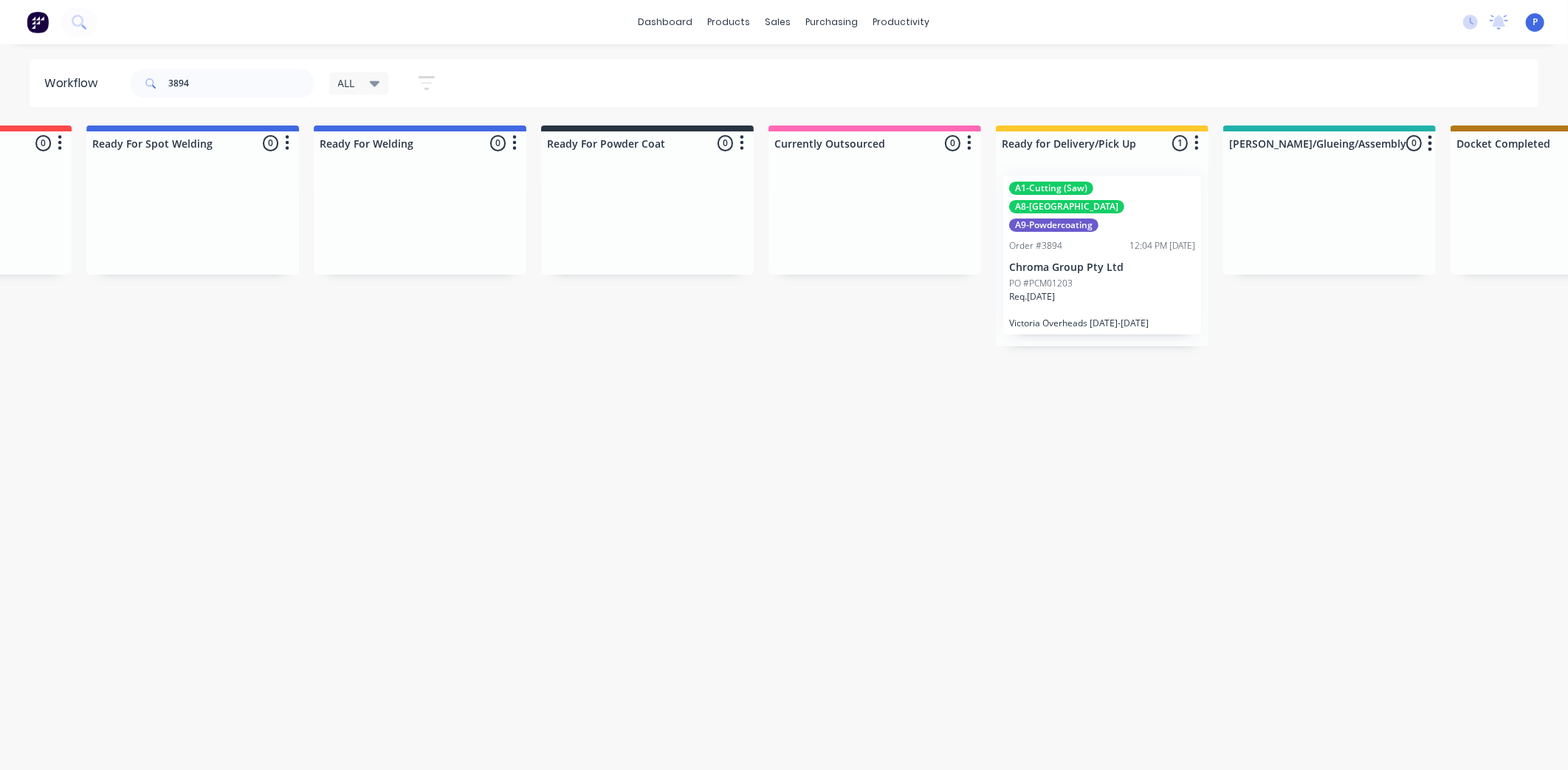
scroll to position [0, 3676]
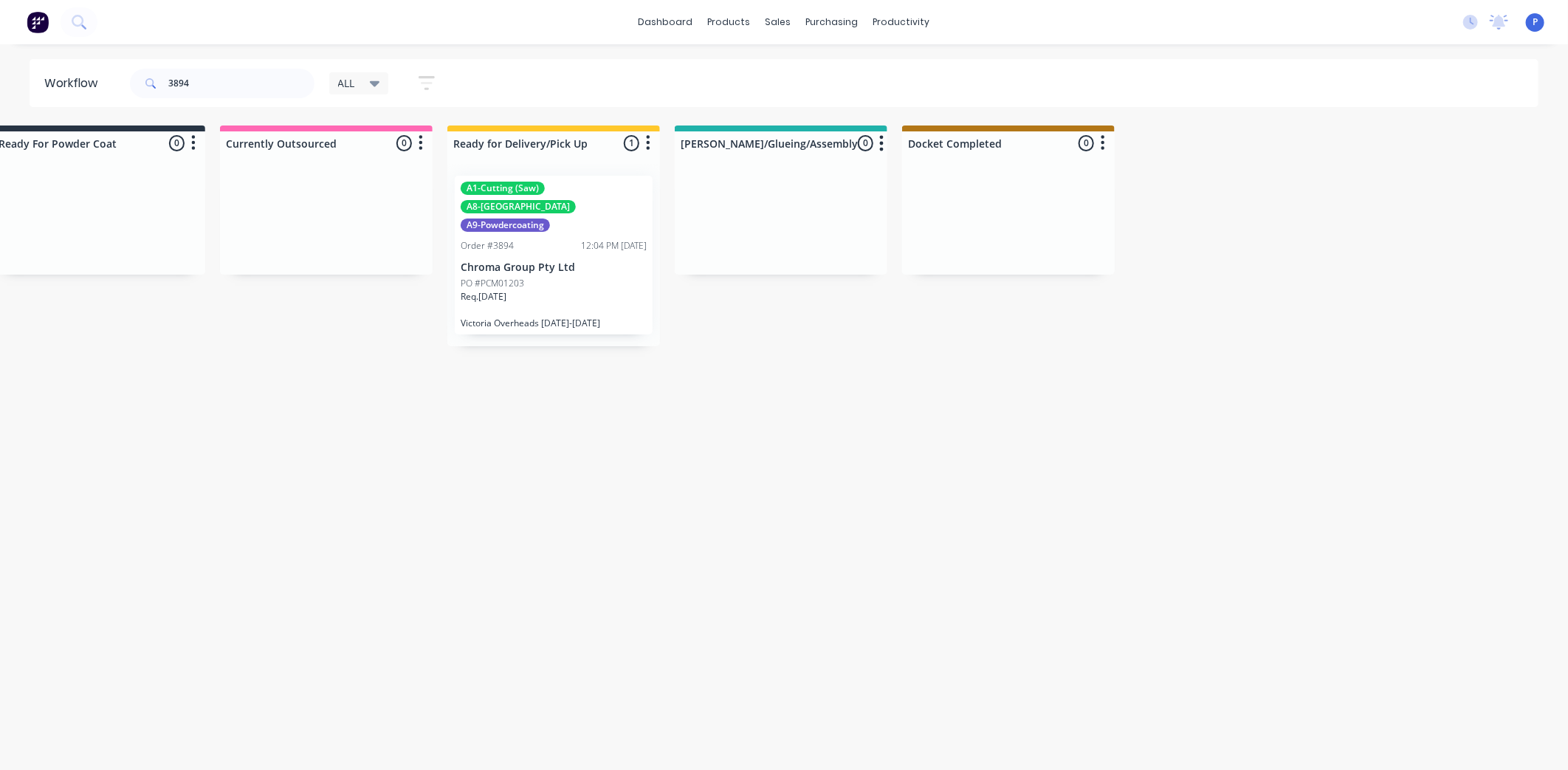
drag, startPoint x: 239, startPoint y: 98, endPoint x: 168, endPoint y: 74, distance: 74.9
click at [168, 74] on div "3894" at bounding box center [222, 83] width 184 height 45
click at [212, 97] on input "3894" at bounding box center [242, 83] width 147 height 30
drag, startPoint x: 220, startPoint y: 88, endPoint x: 141, endPoint y: 81, distance: 79.3
click at [141, 81] on div "3894" at bounding box center [222, 83] width 184 height 30
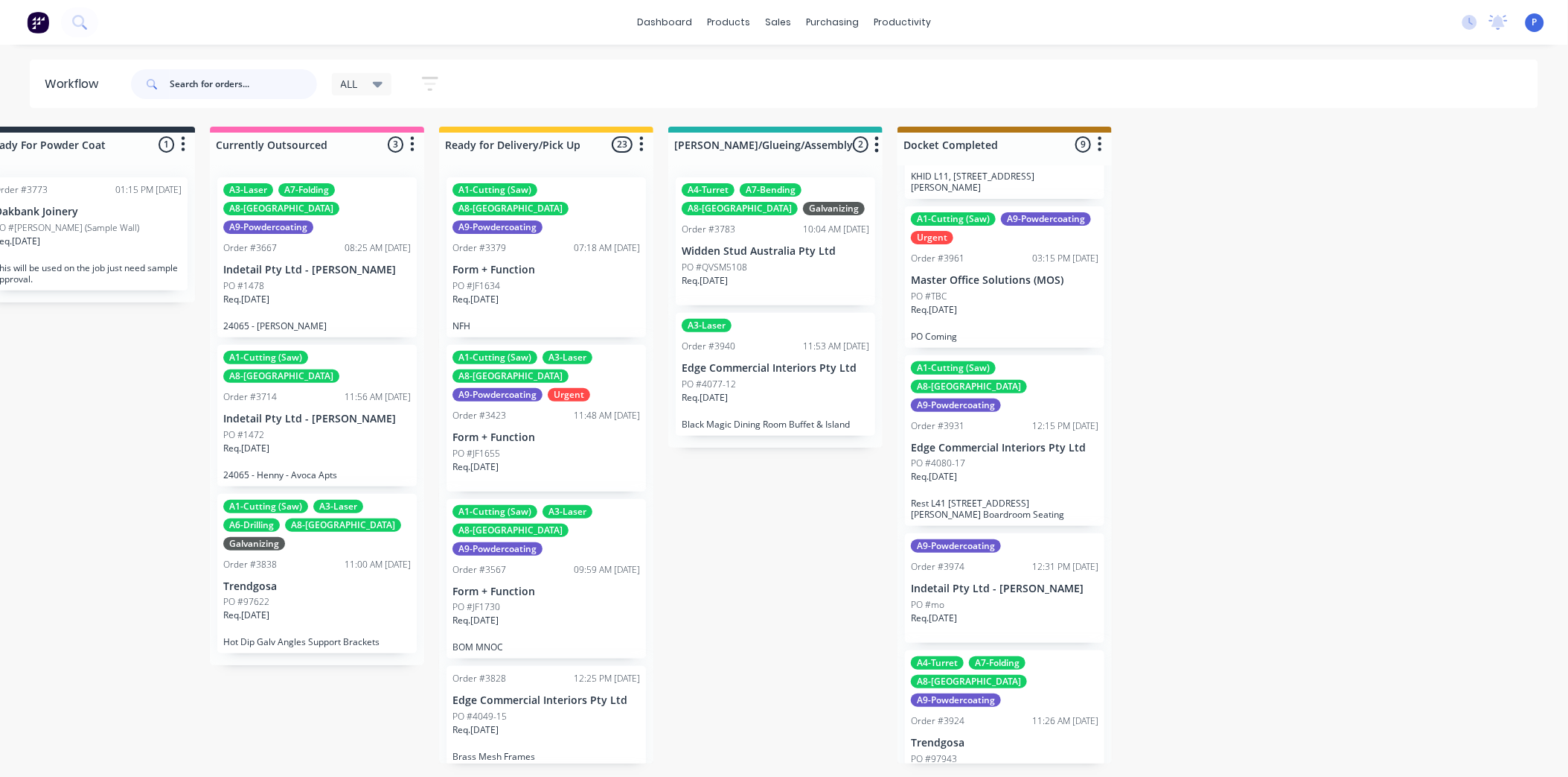
scroll to position [0, 0]
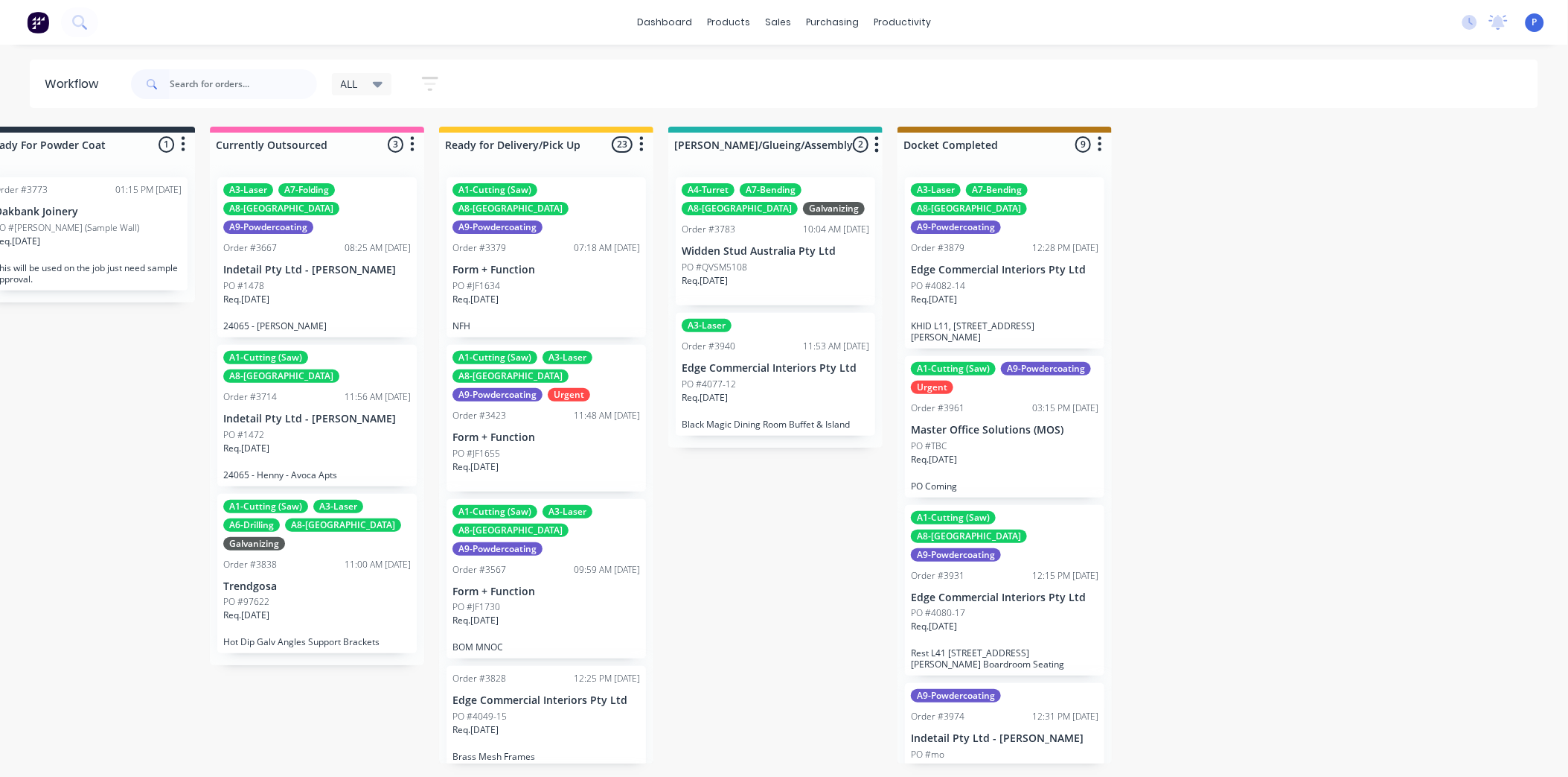
click at [981, 247] on div "A3-Laser A7-Bending A8-Welding A9-Powdercoating Order #3879 12:28 PM [DATE] Edg…" at bounding box center [1005, 262] width 200 height 171
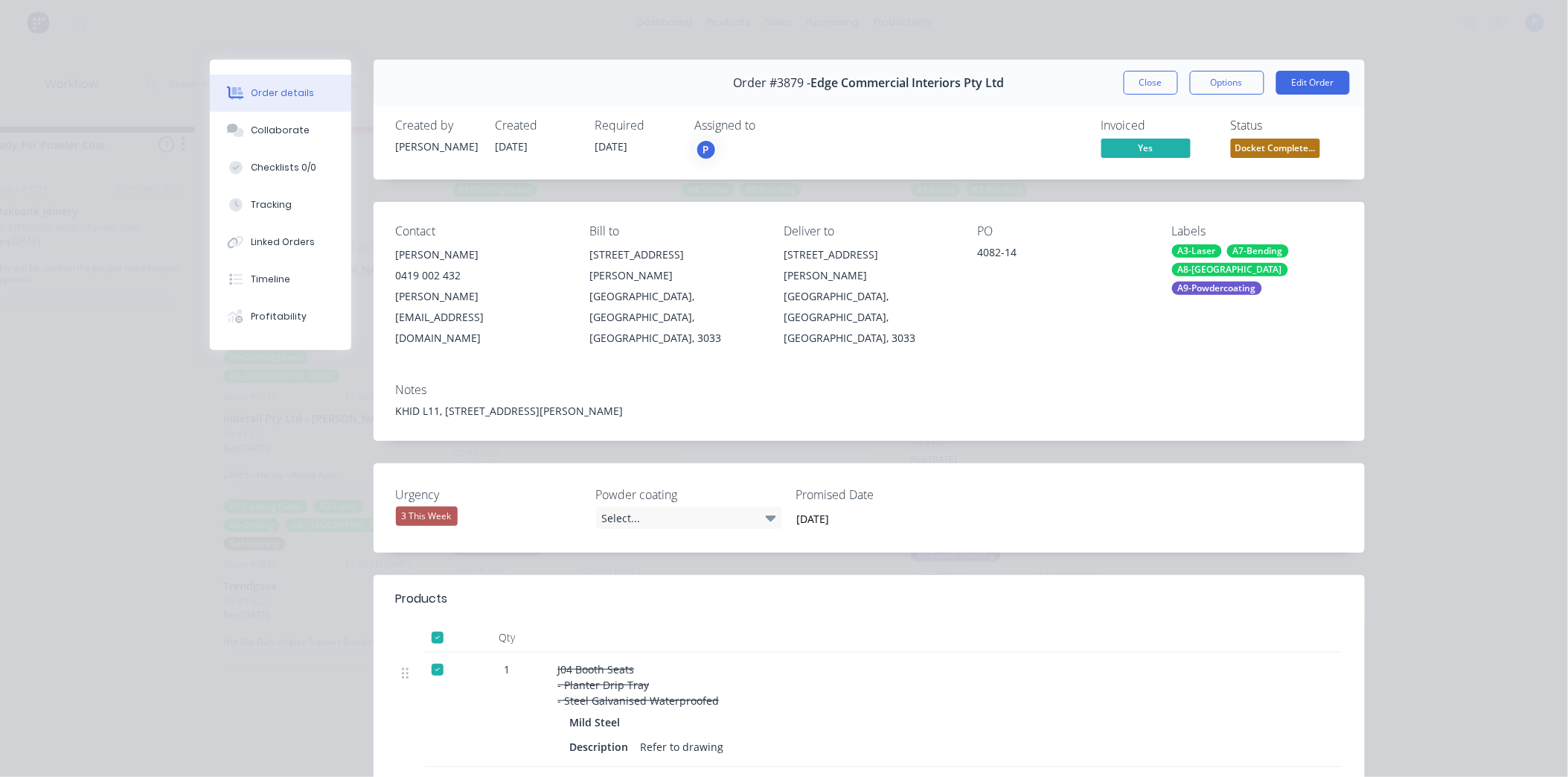
scroll to position [0, 3719]
click at [279, 128] on div "Collaborate" at bounding box center [279, 130] width 59 height 13
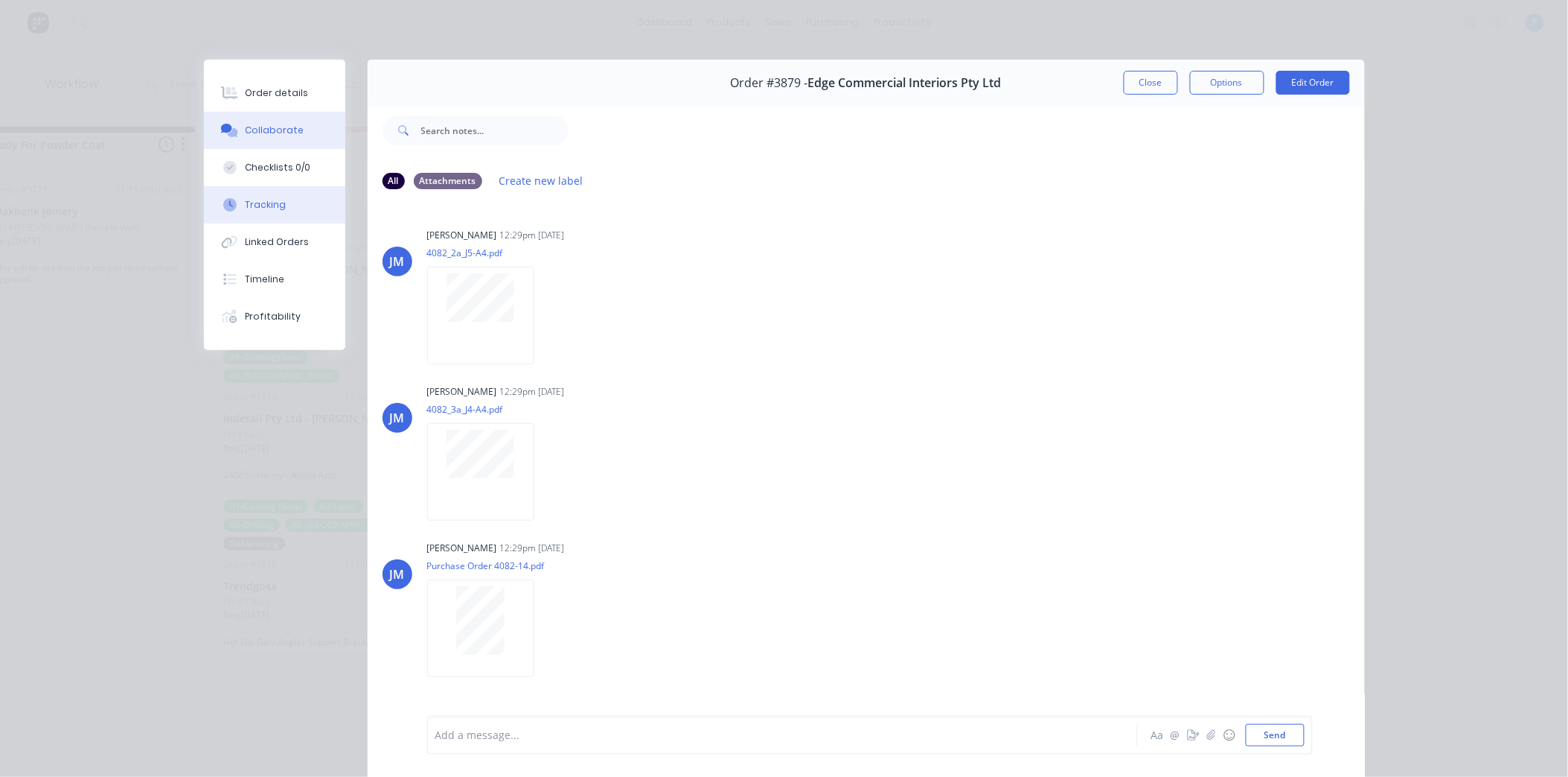
click at [253, 204] on div "Tracking" at bounding box center [264, 204] width 41 height 13
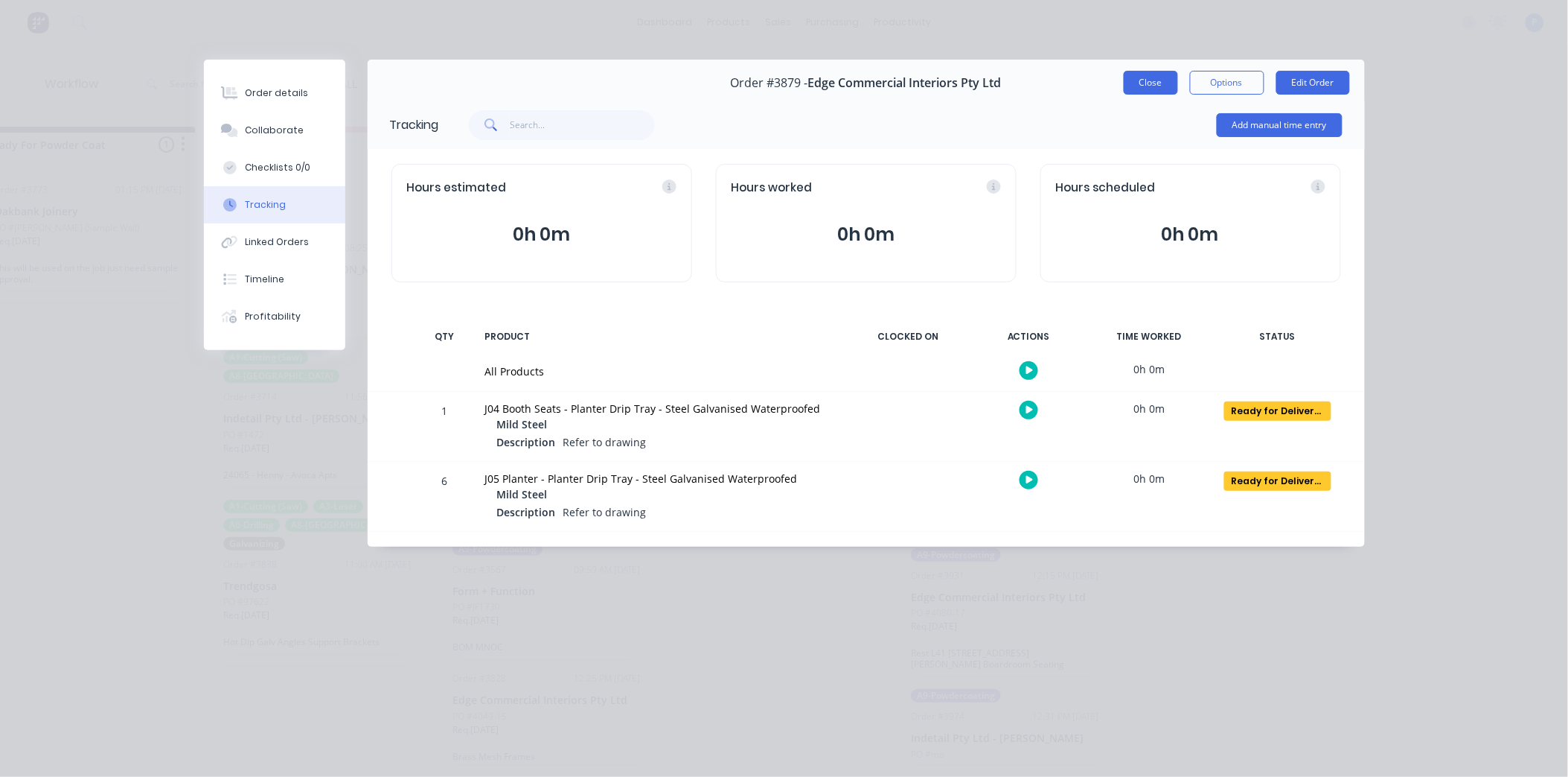
click at [1151, 82] on button "Close" at bounding box center [1151, 83] width 54 height 24
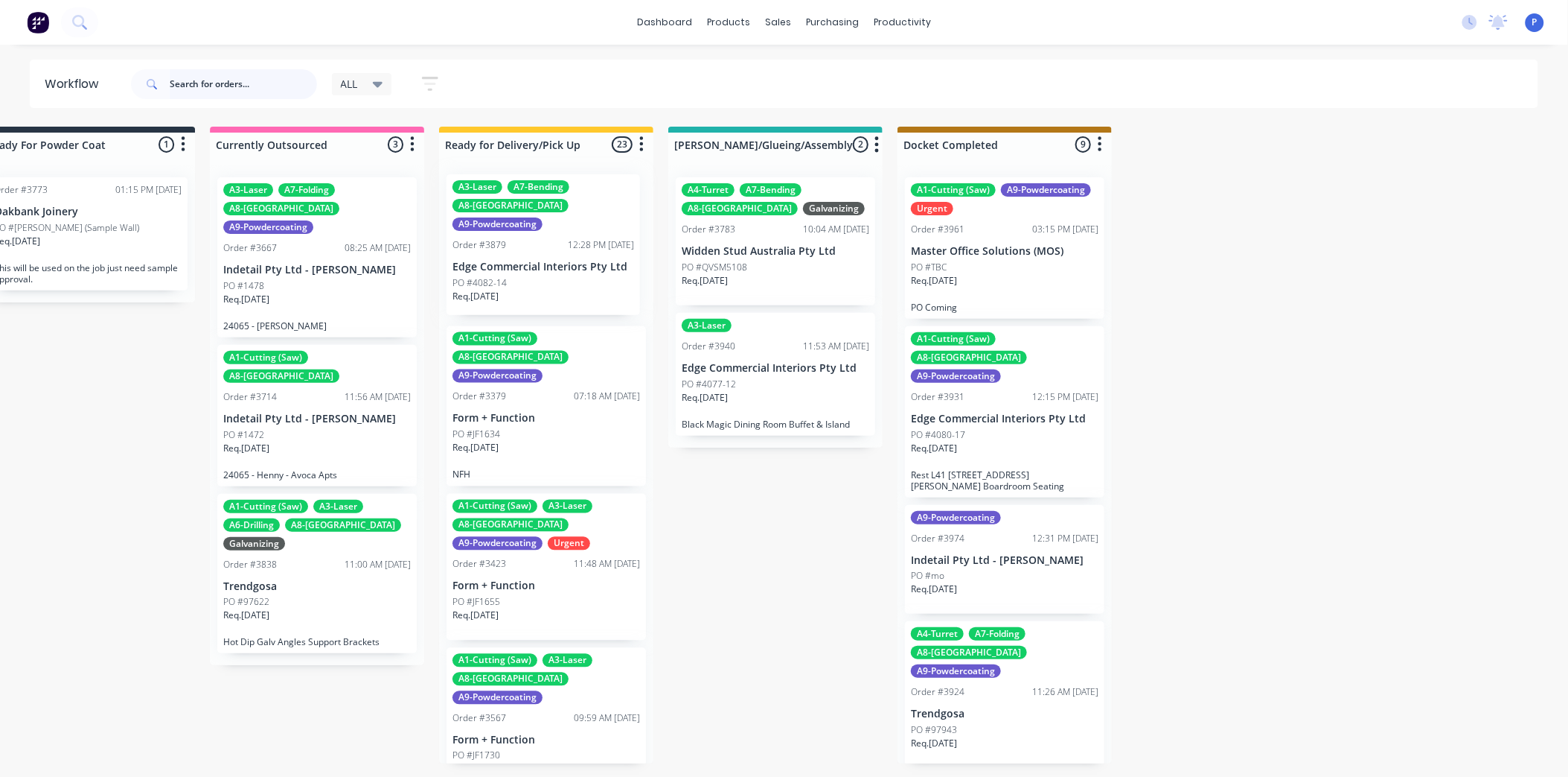
drag, startPoint x: 1001, startPoint y: 253, endPoint x: 534, endPoint y: 252, distance: 467.0
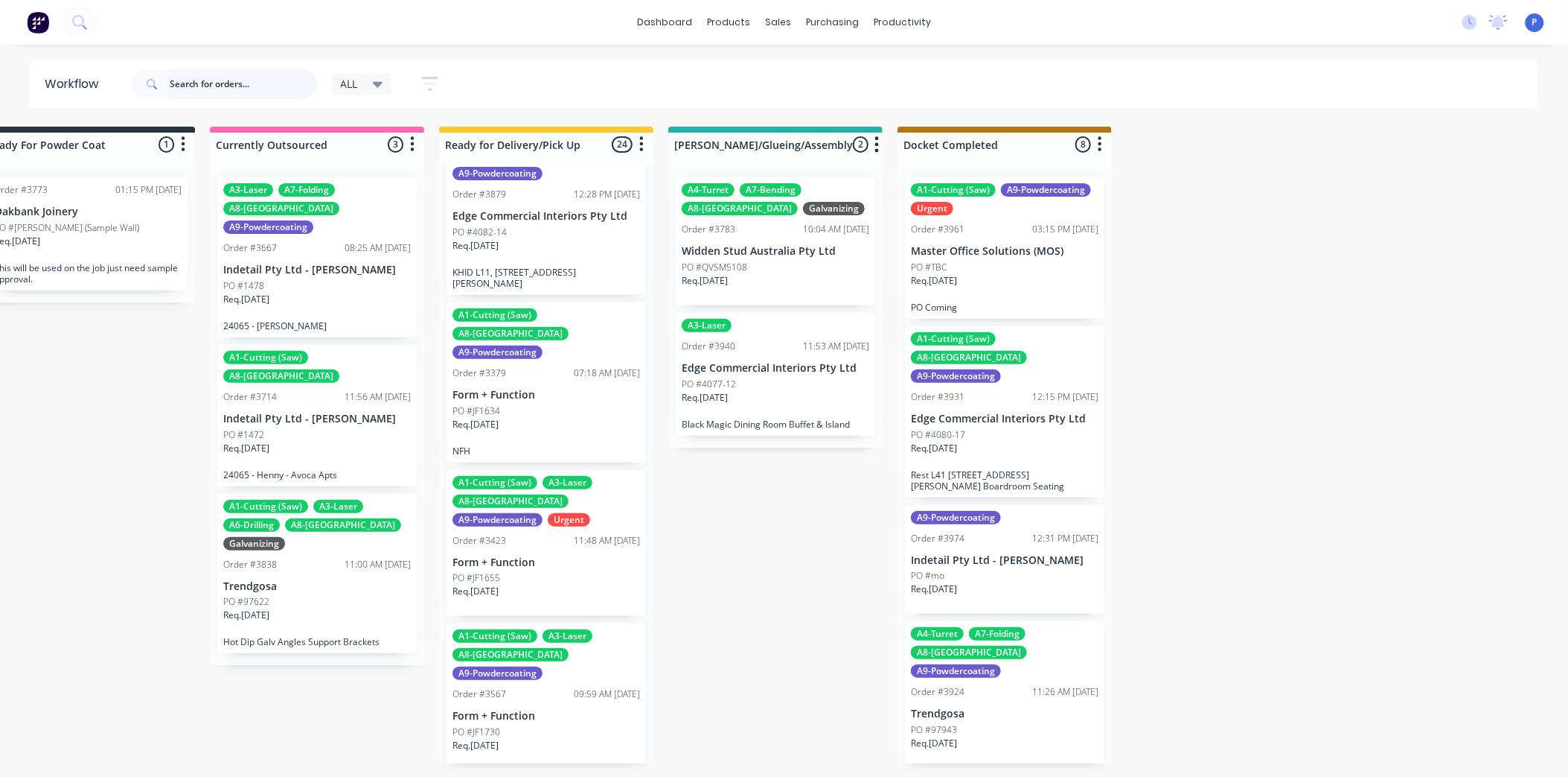
scroll to position [83, 0]
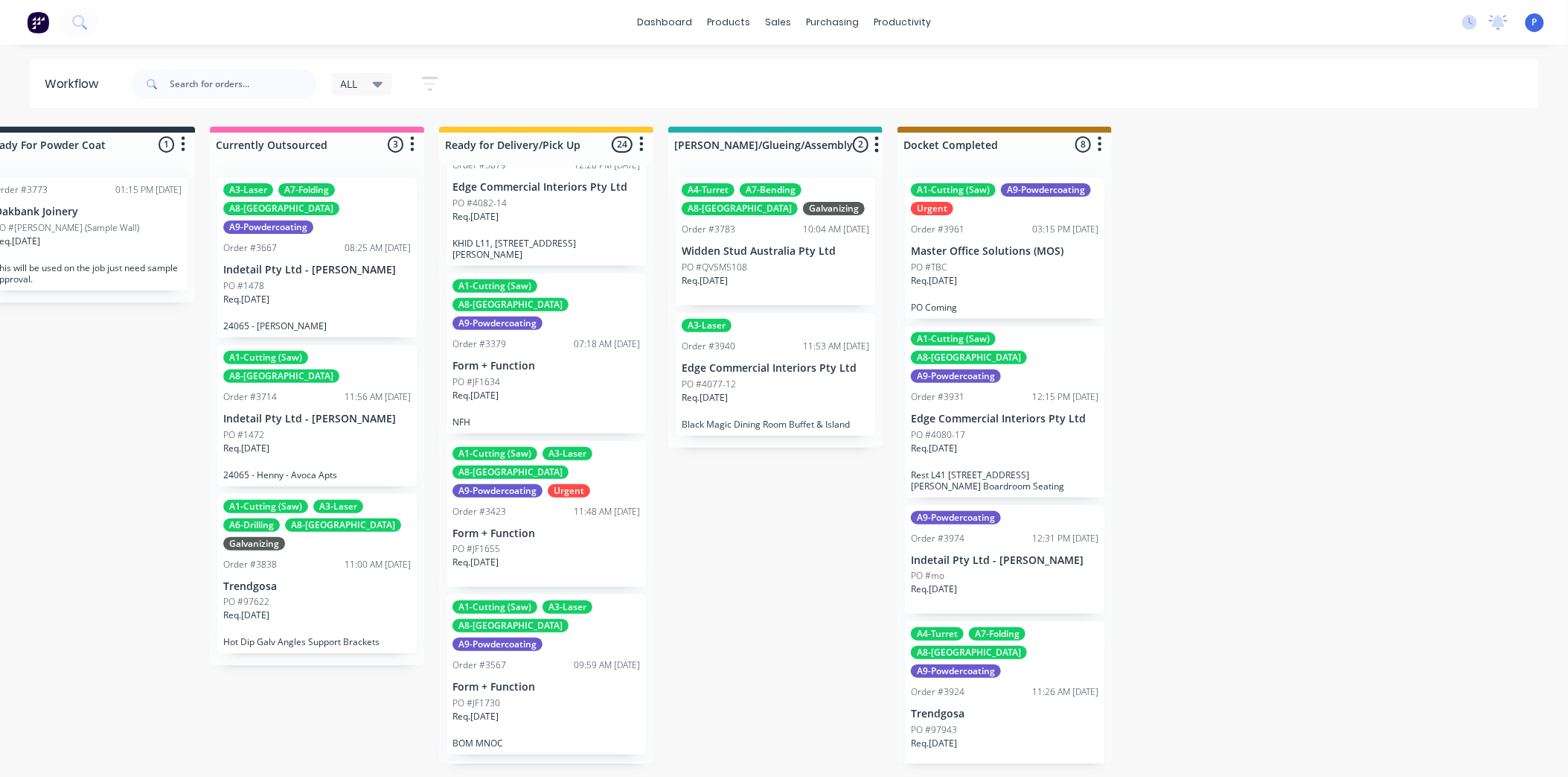
click at [527, 210] on div "Req. [DATE]" at bounding box center [546, 222] width 188 height 25
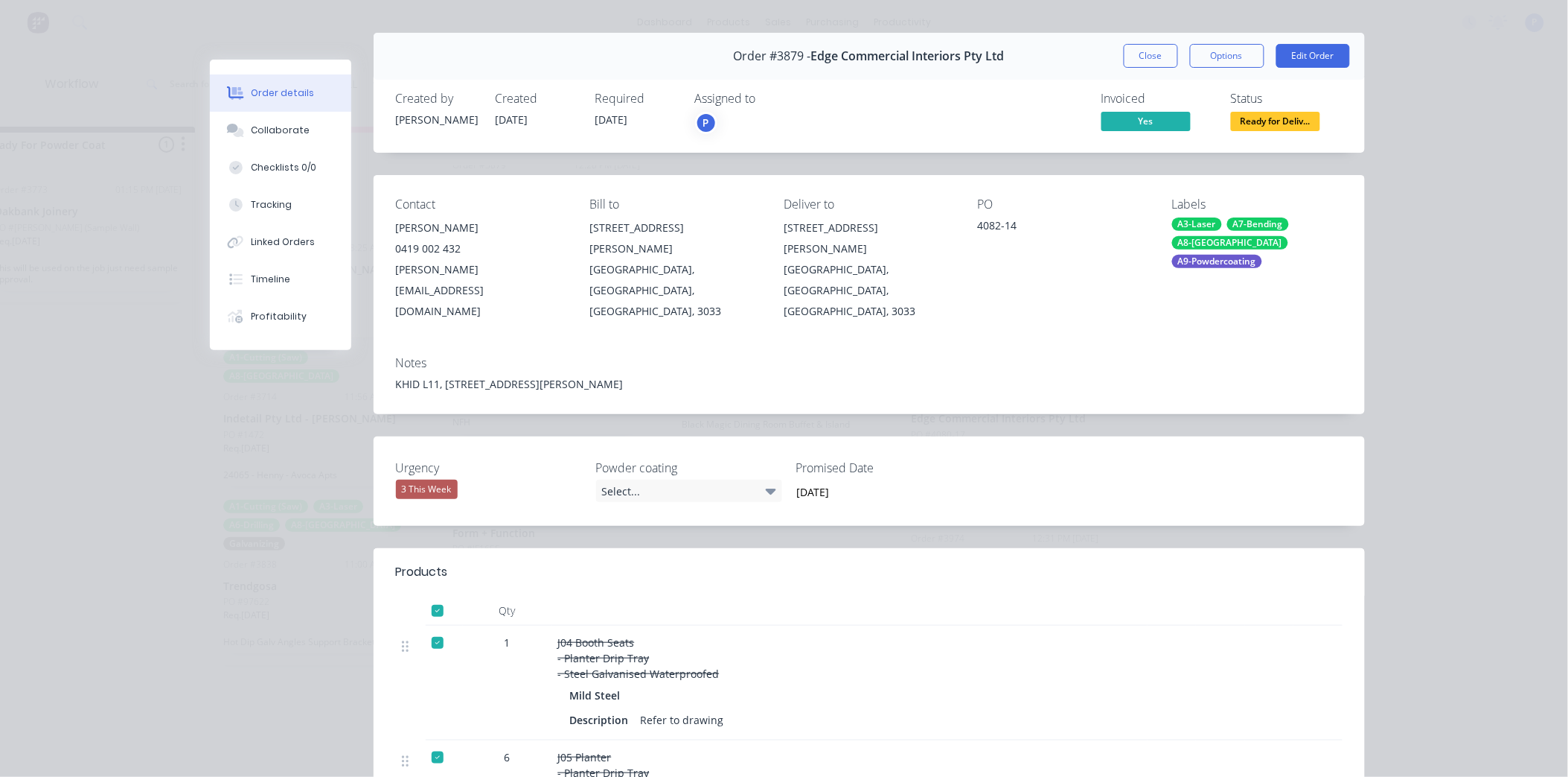
scroll to position [0, 0]
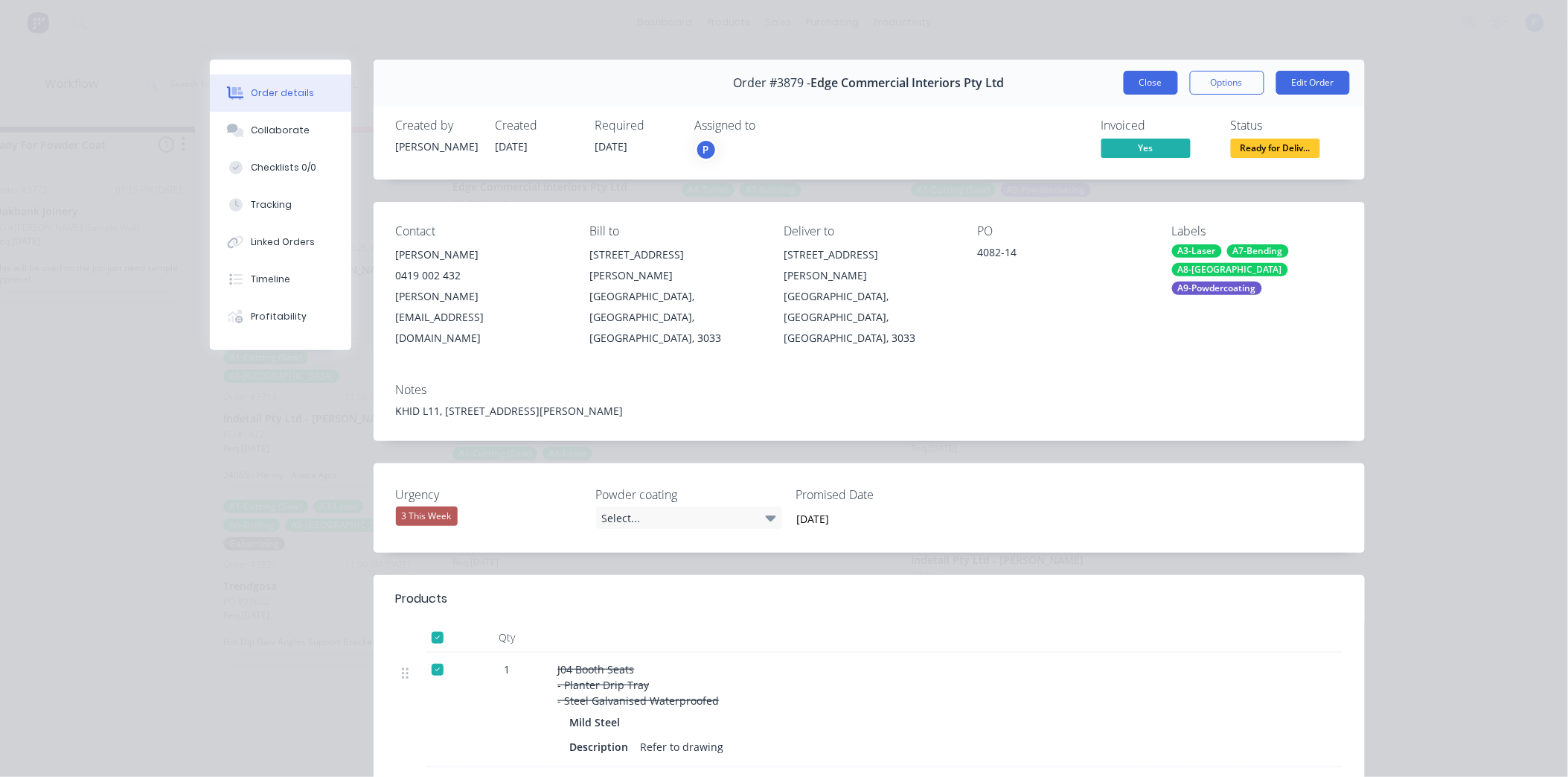
click at [1151, 79] on button "Close" at bounding box center [1151, 83] width 54 height 24
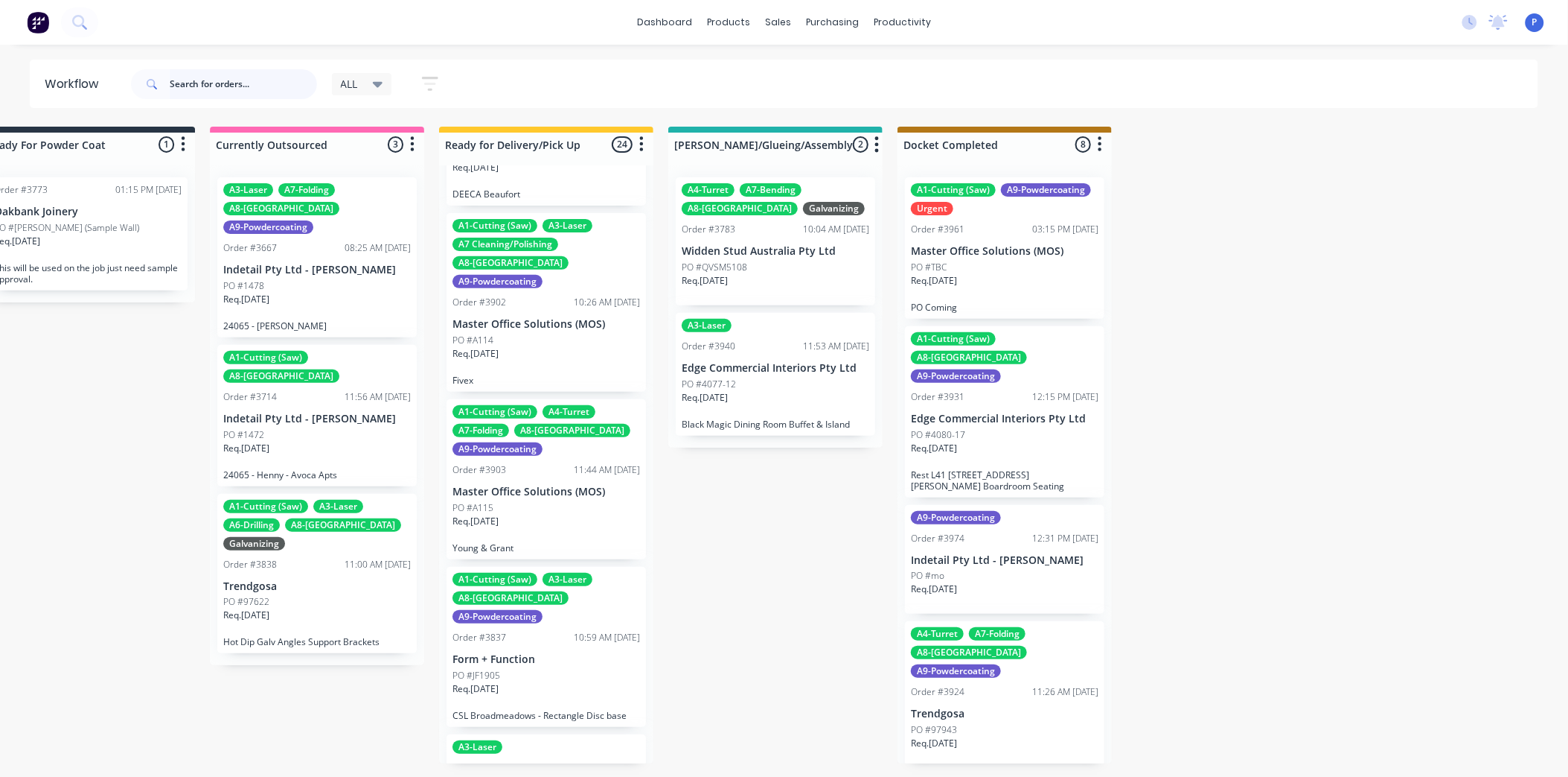
scroll to position [2884, 0]
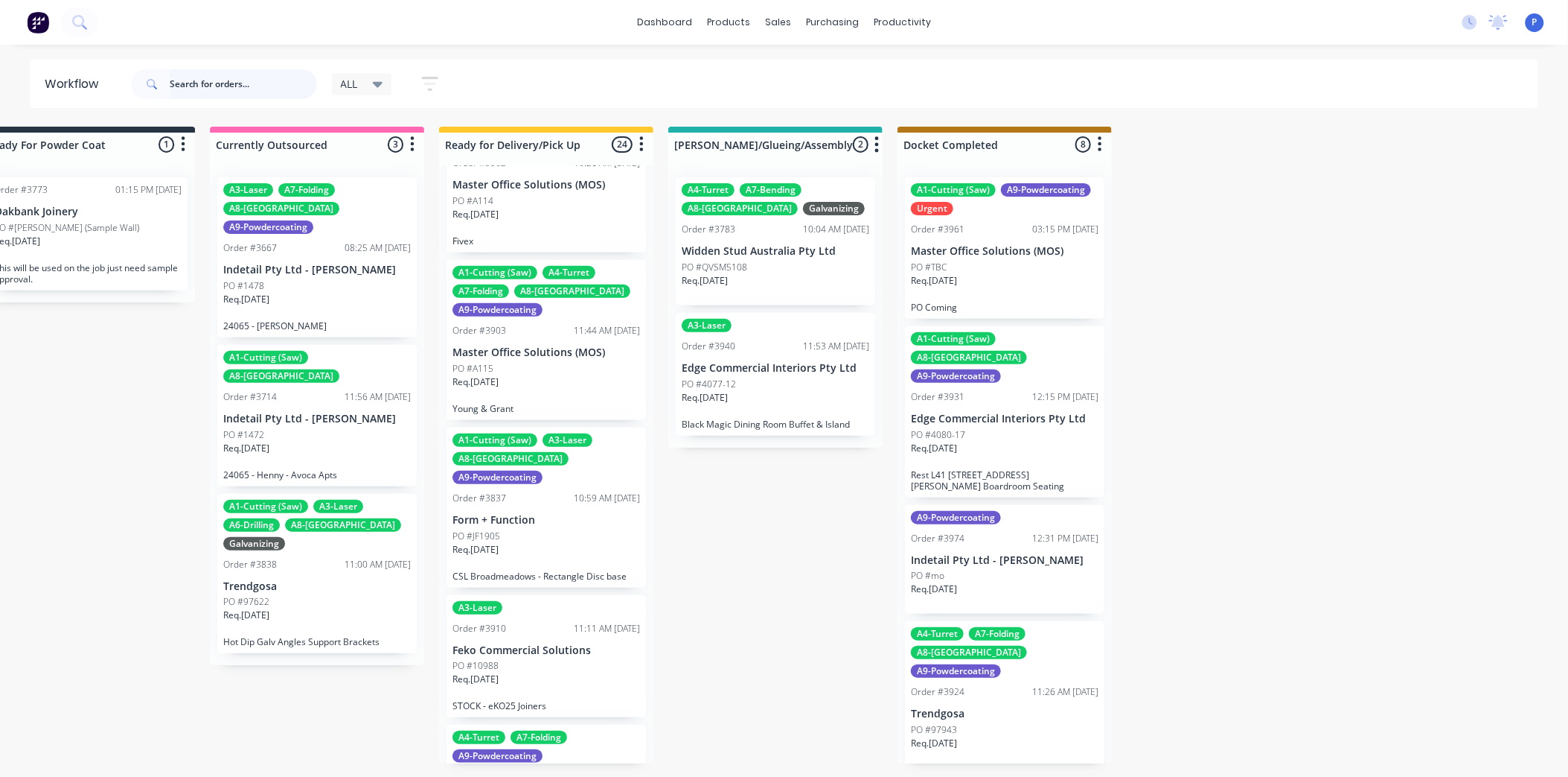
click at [257, 81] on input "text" at bounding box center [244, 84] width 148 height 30
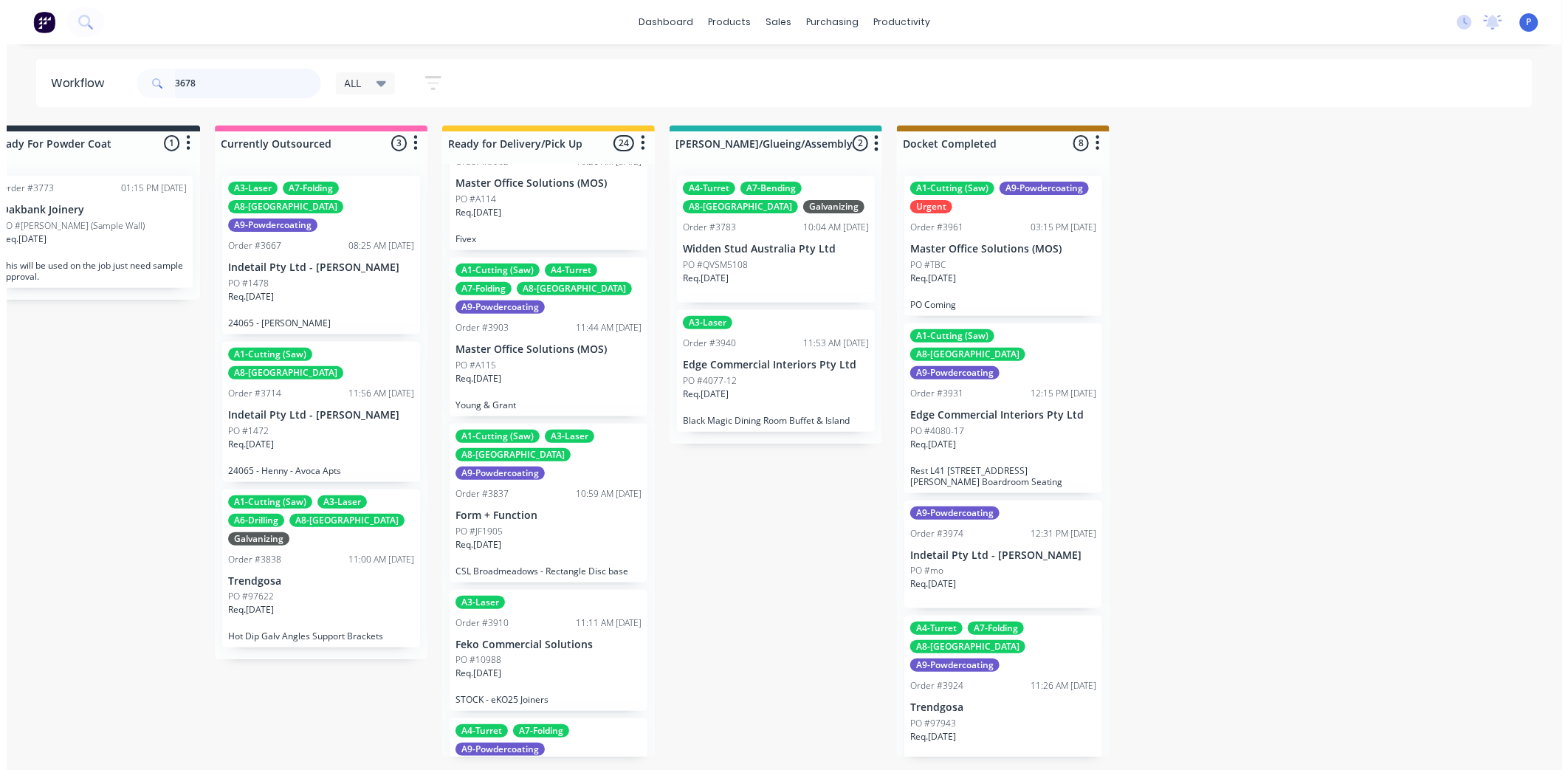
scroll to position [0, 0]
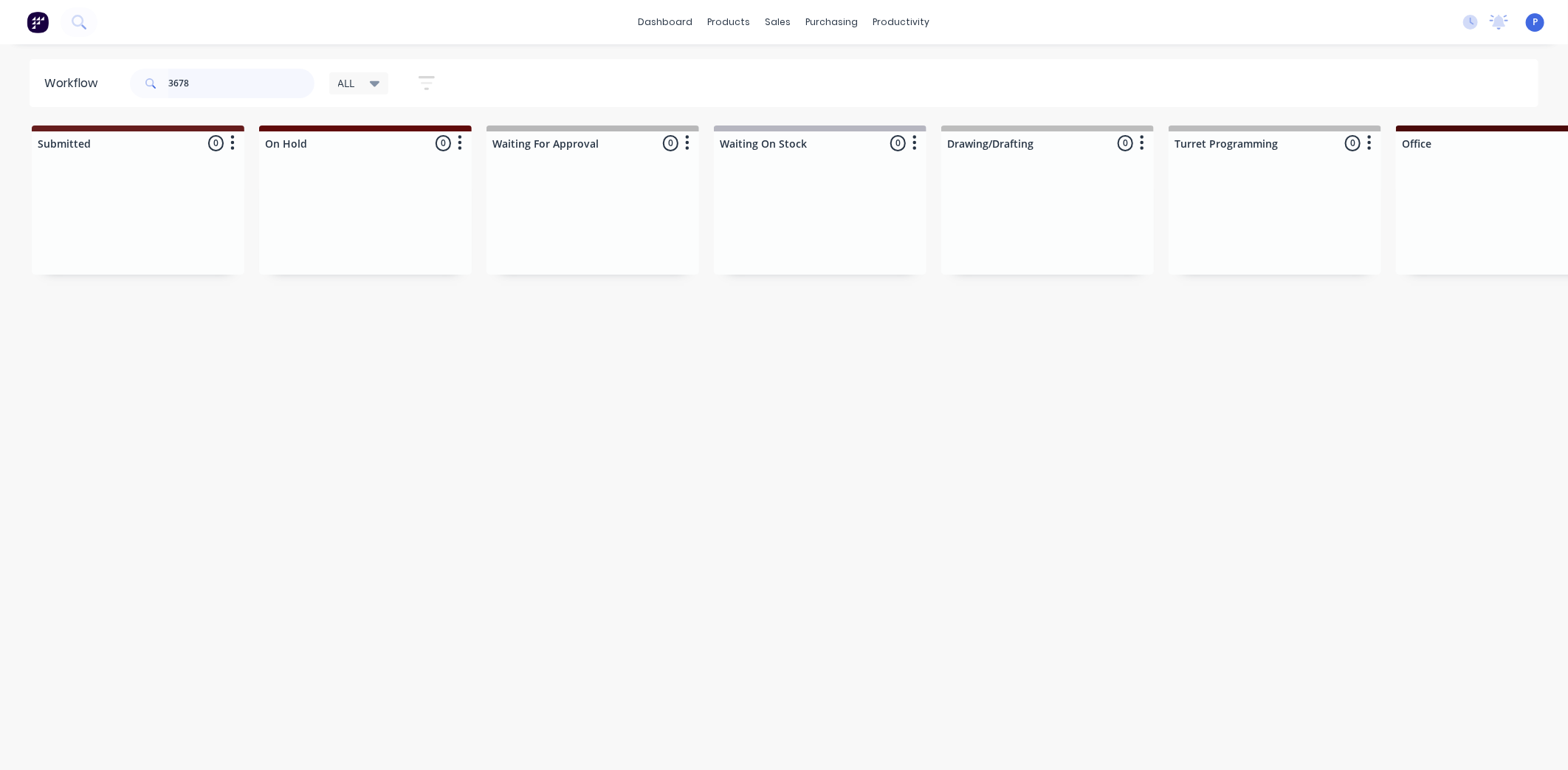
type input "3678"
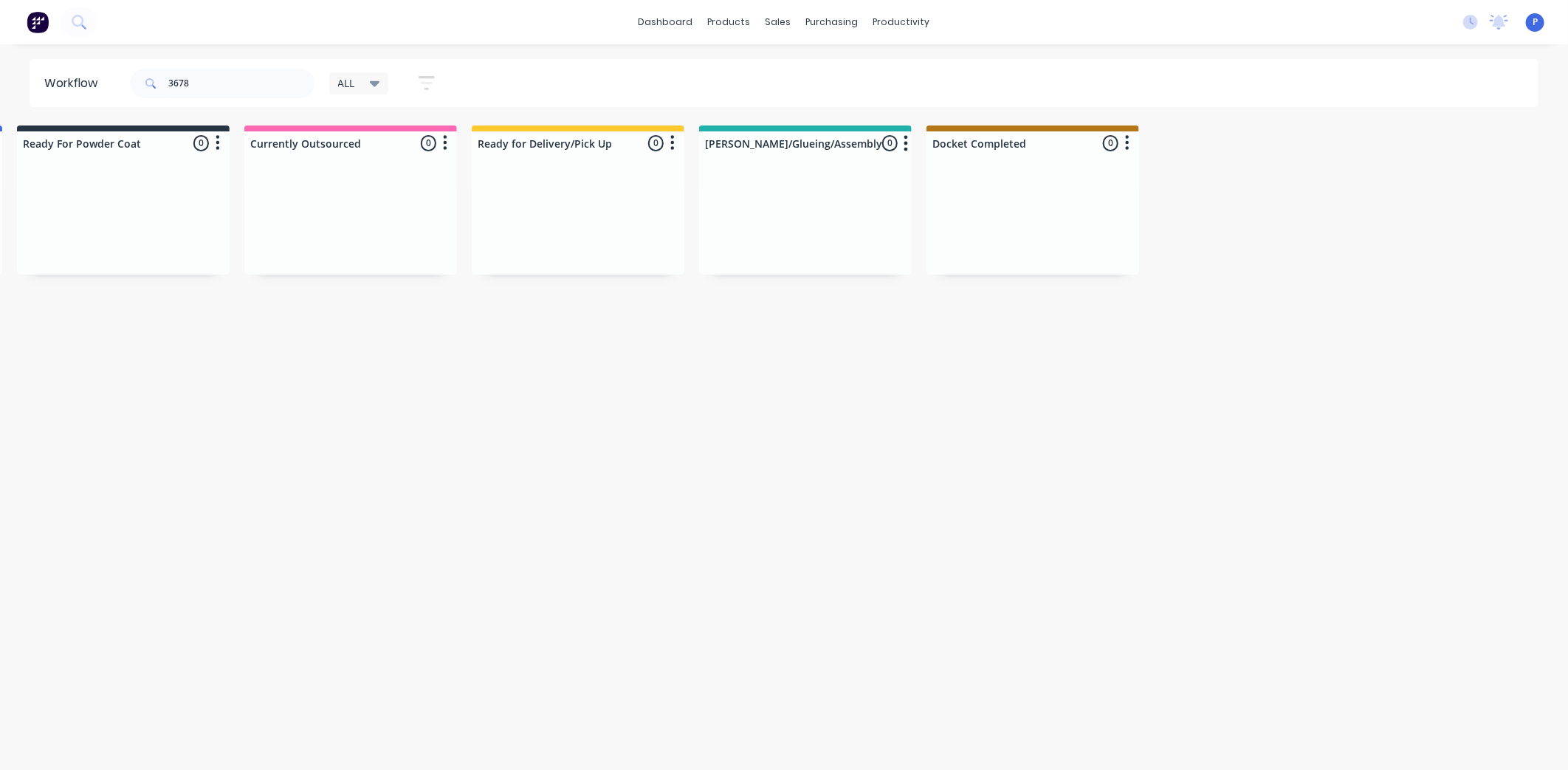
scroll to position [0, 3676]
drag, startPoint x: 370, startPoint y: 293, endPoint x: 480, endPoint y: 311, distance: 111.5
drag, startPoint x: 761, startPoint y: 369, endPoint x: 920, endPoint y: 389, distance: 160.3
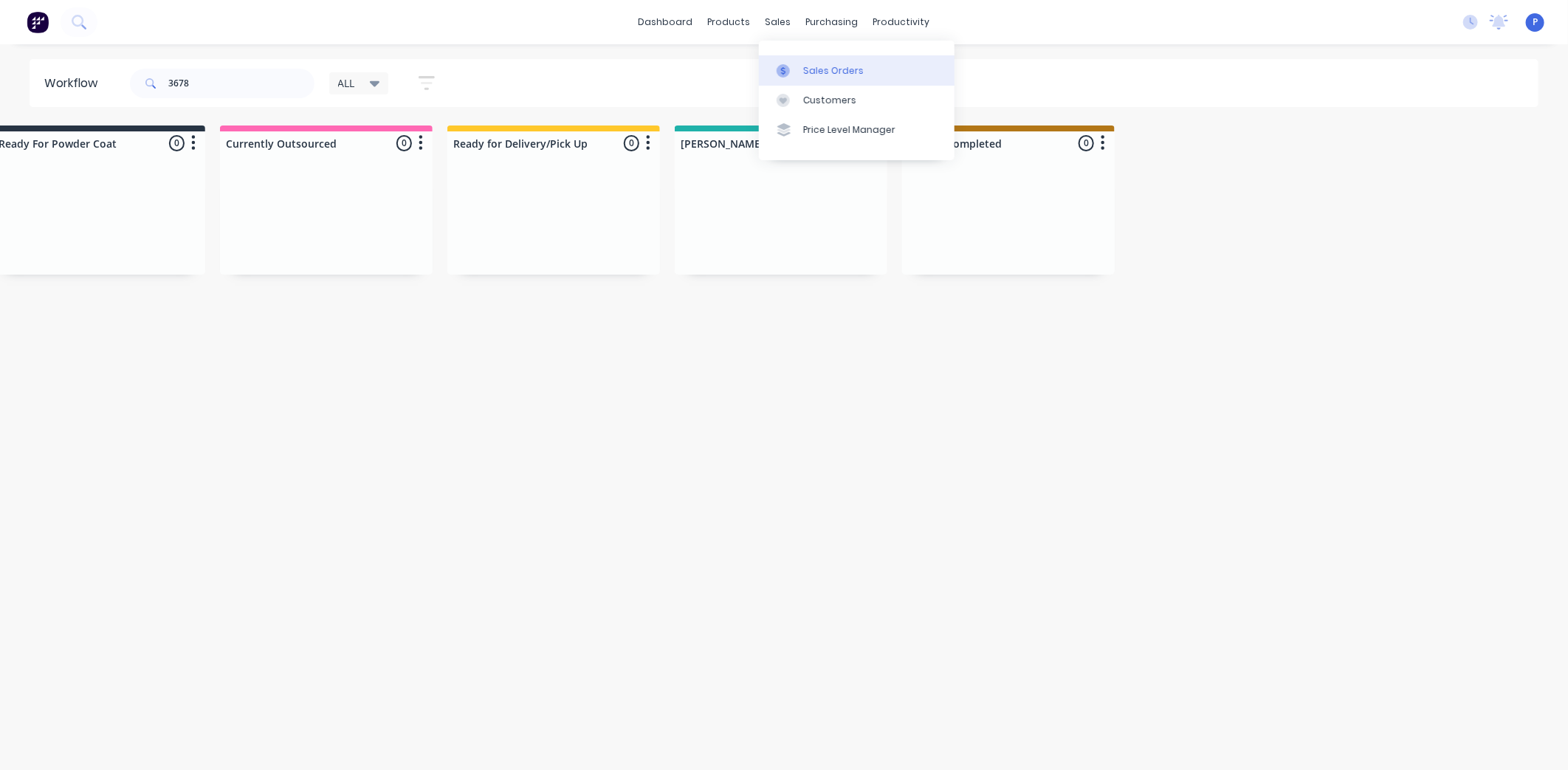
click at [820, 71] on div "Sales Orders" at bounding box center [833, 70] width 60 height 13
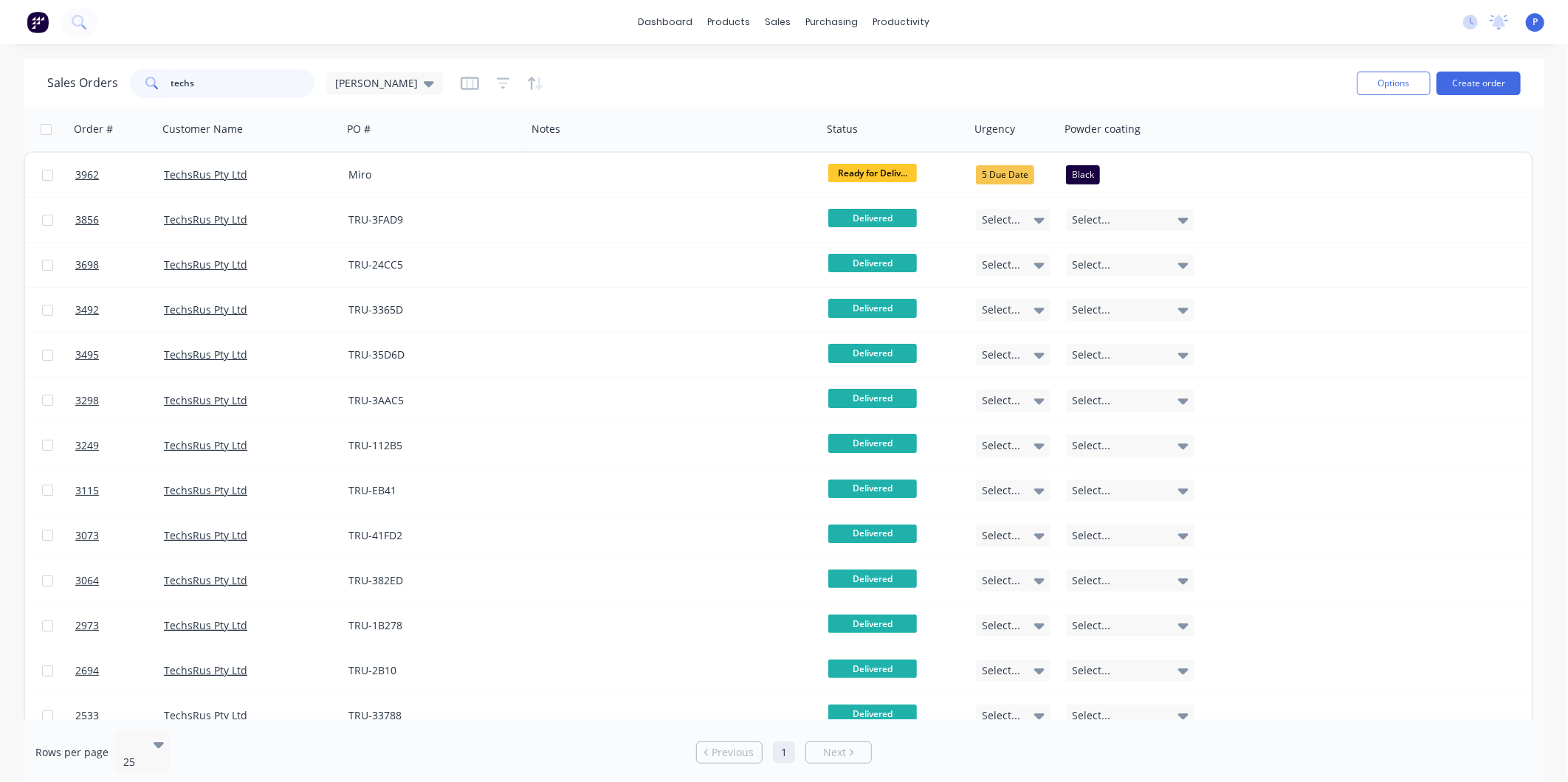
click at [231, 79] on input "techs" at bounding box center [243, 83] width 144 height 30
type input "t"
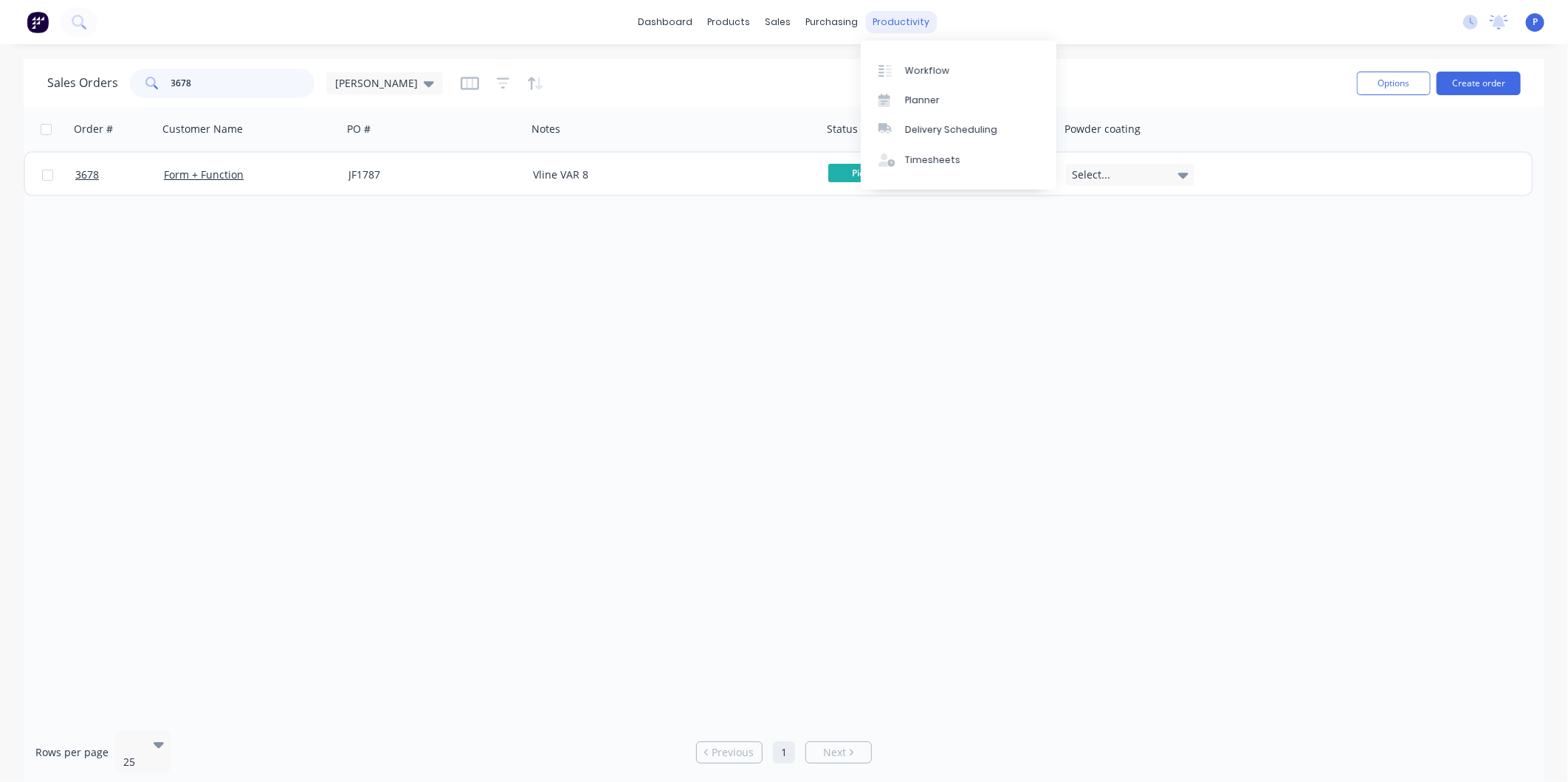
type input "3678"
click at [901, 17] on div "productivity" at bounding box center [902, 22] width 71 height 22
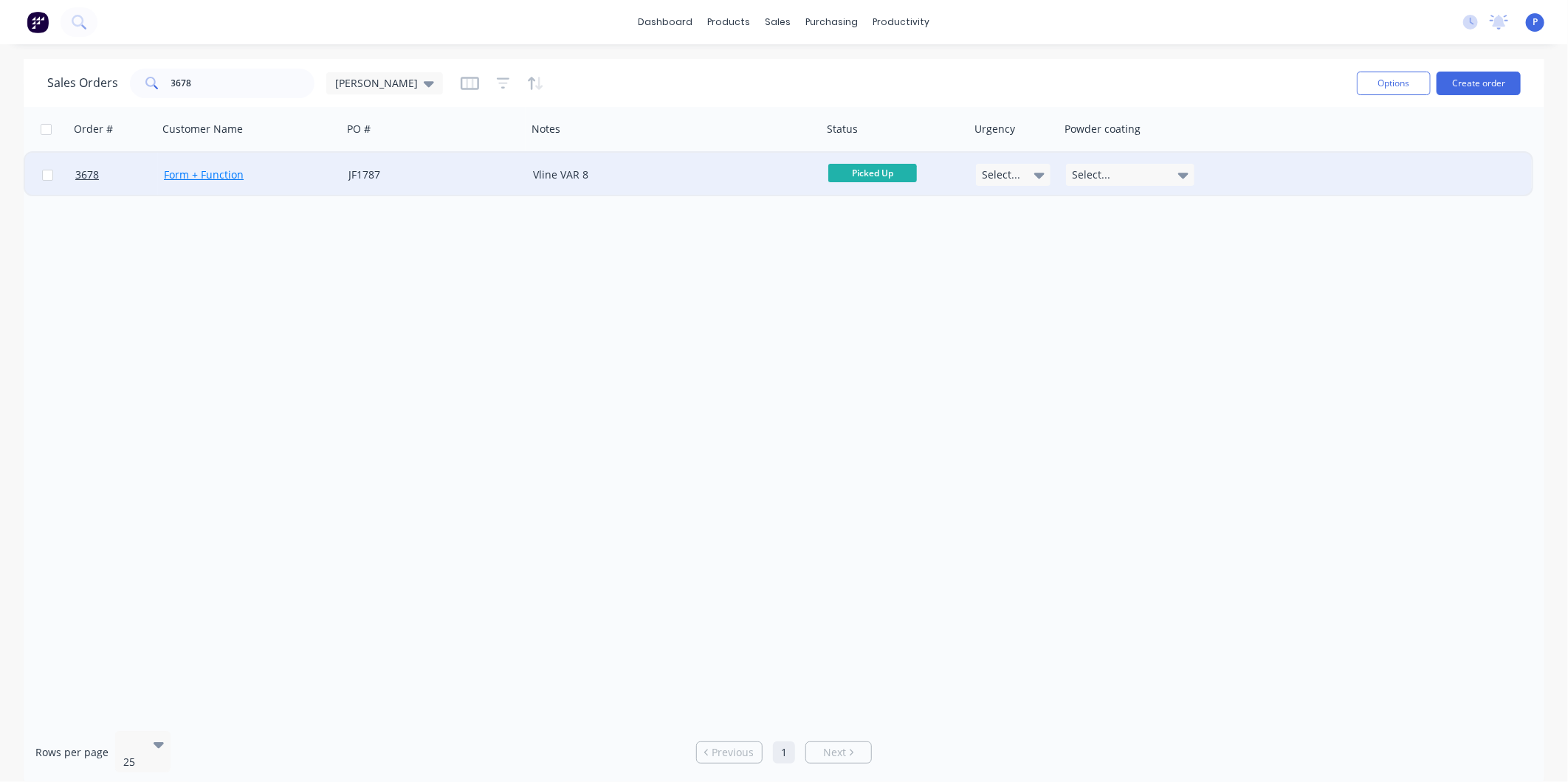
click at [194, 172] on link "Form + Function" at bounding box center [204, 174] width 80 height 14
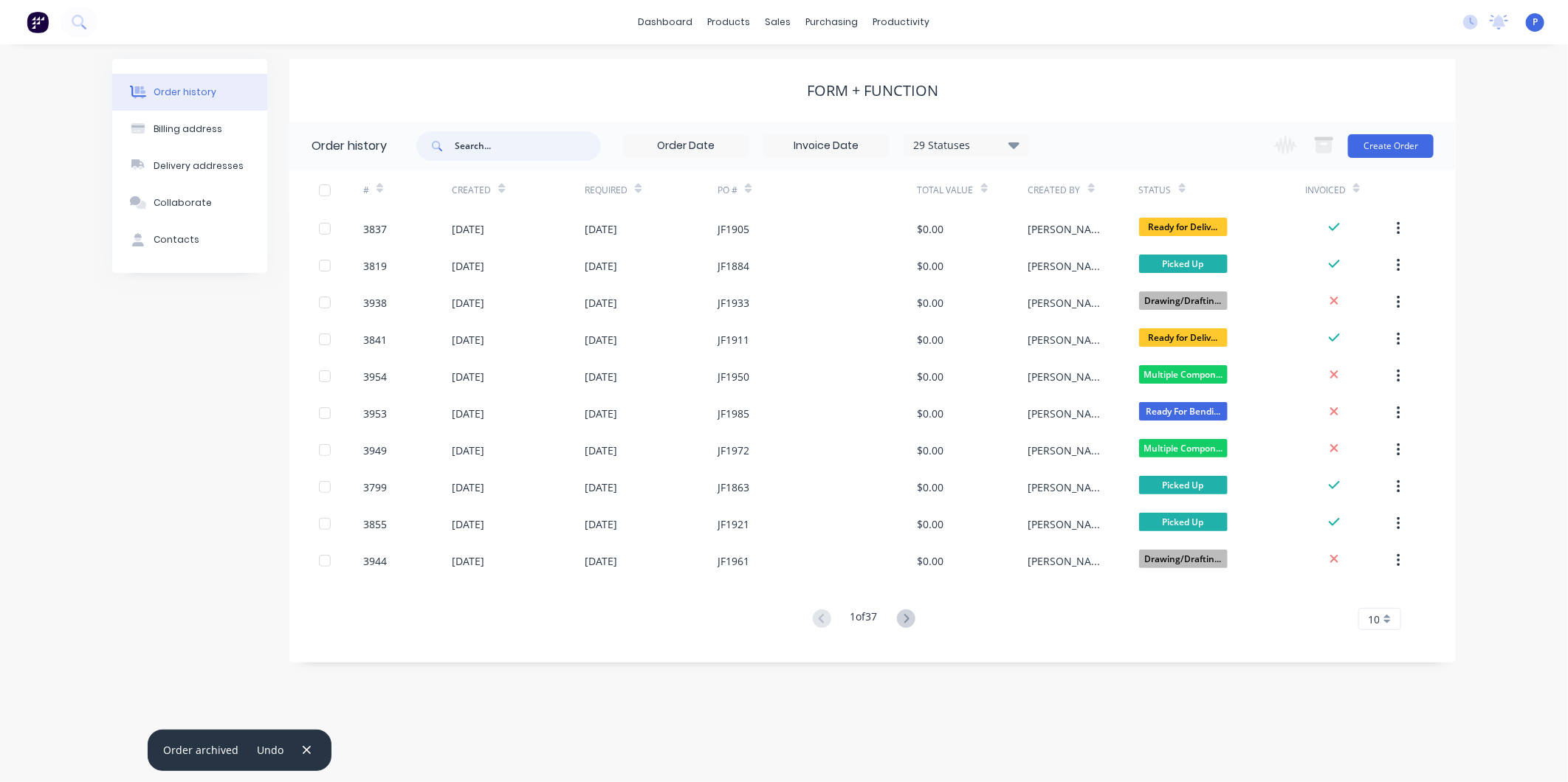
click at [533, 141] on input "text" at bounding box center [528, 147] width 147 height 30
type input "3678"
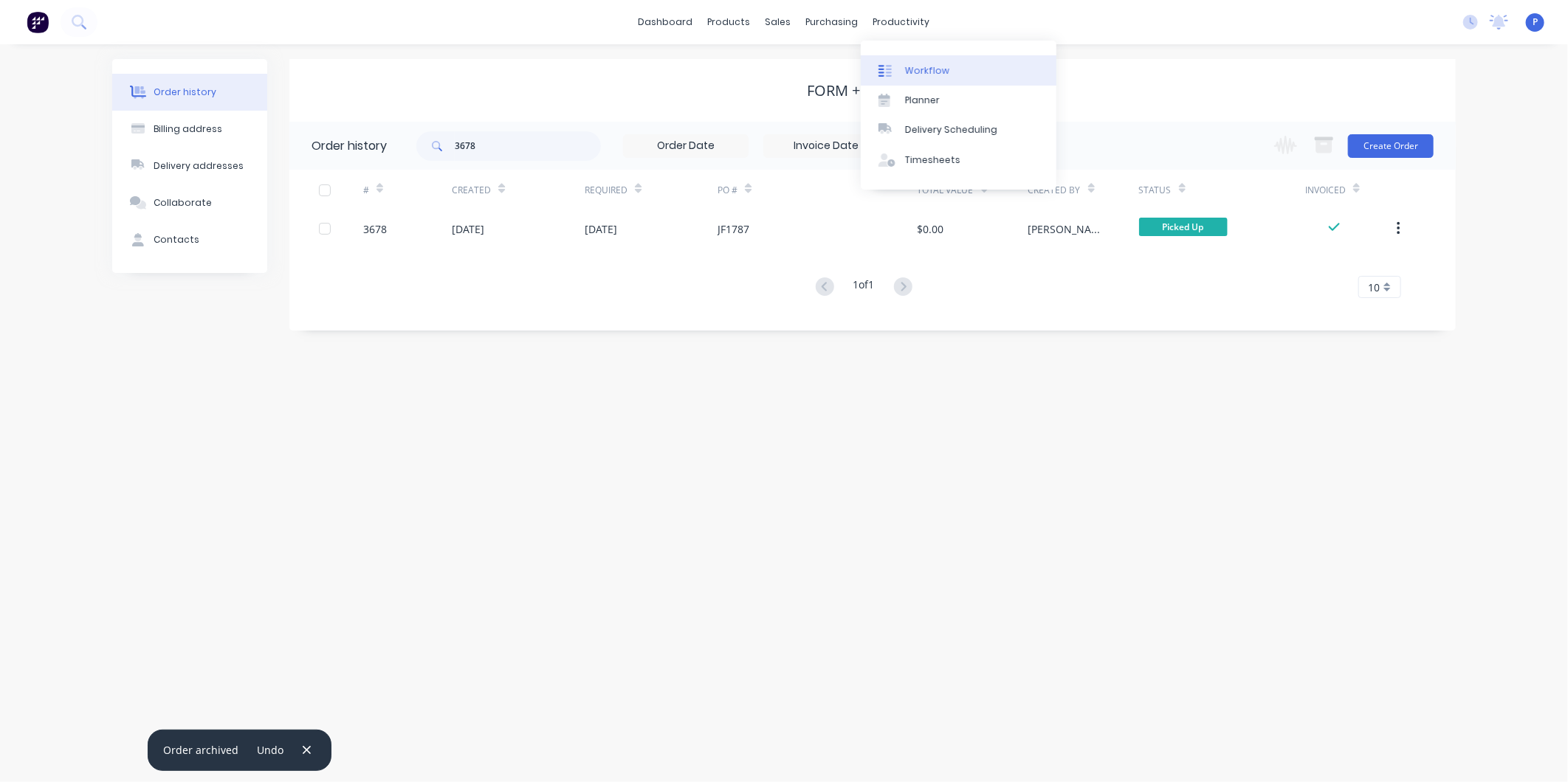
click at [916, 65] on div "Workflow" at bounding box center [927, 70] width 45 height 13
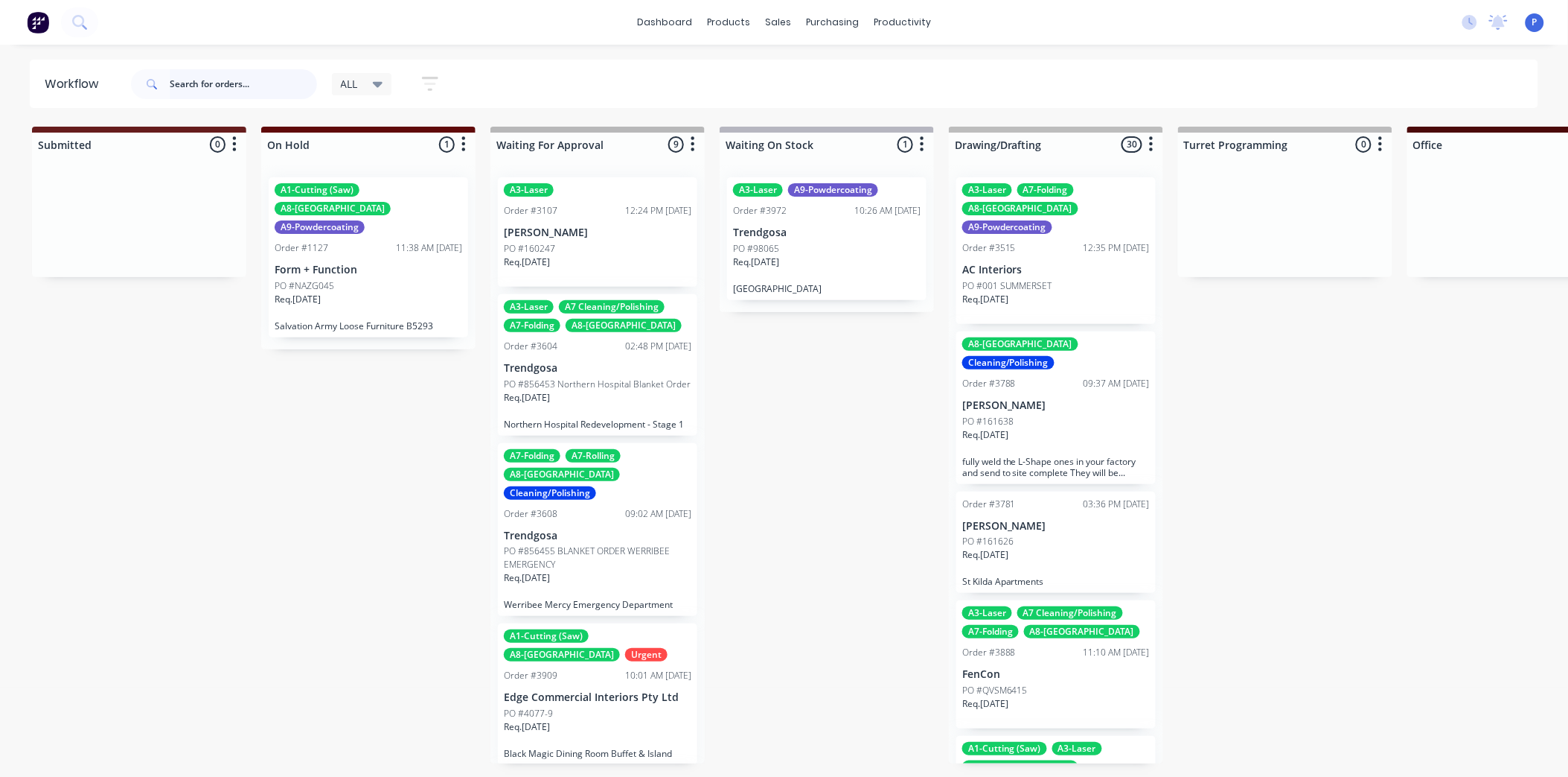
click at [268, 83] on input "text" at bounding box center [244, 84] width 148 height 30
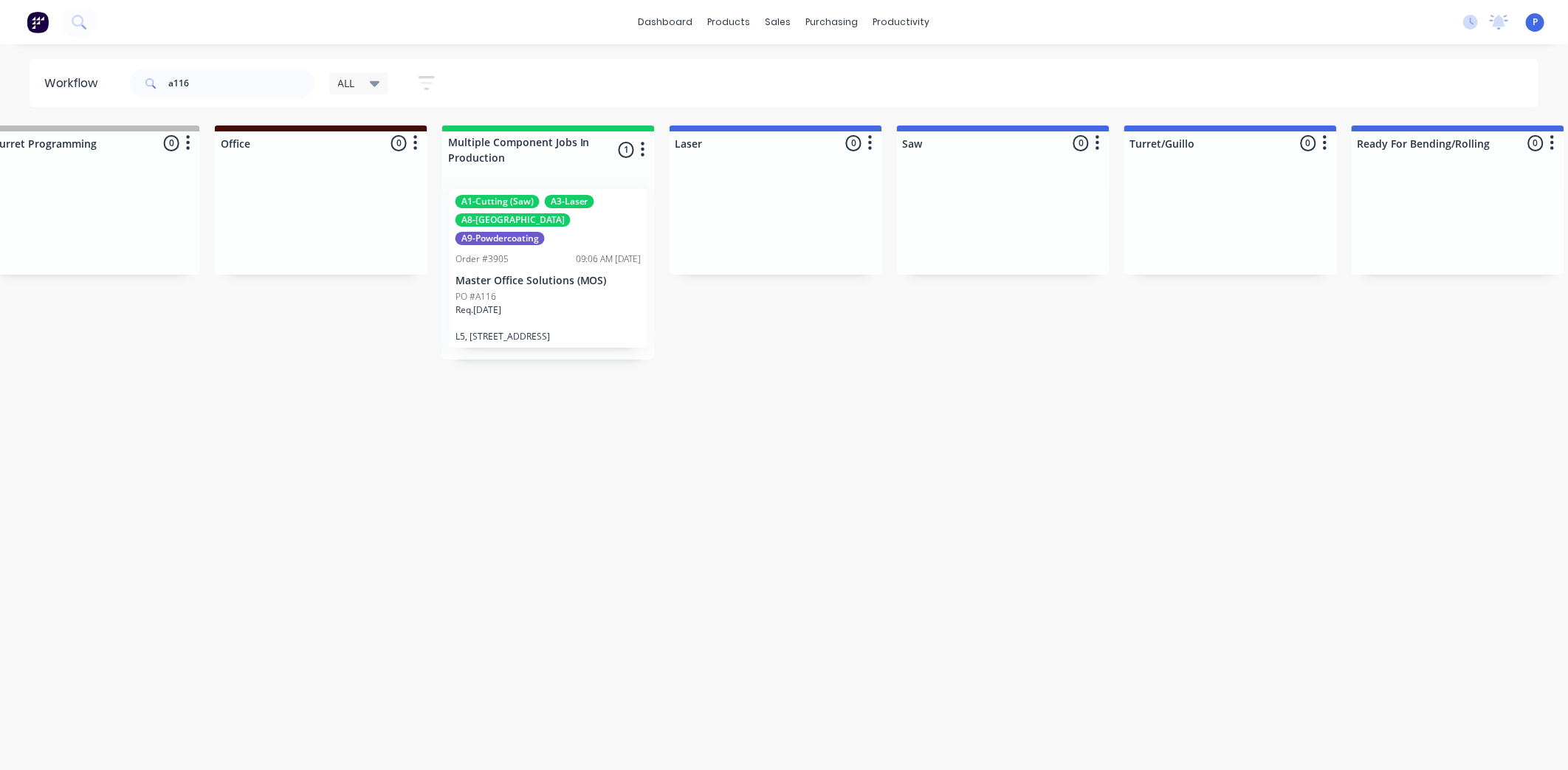
drag, startPoint x: 502, startPoint y: 432, endPoint x: 616, endPoint y: 419, distance: 114.7
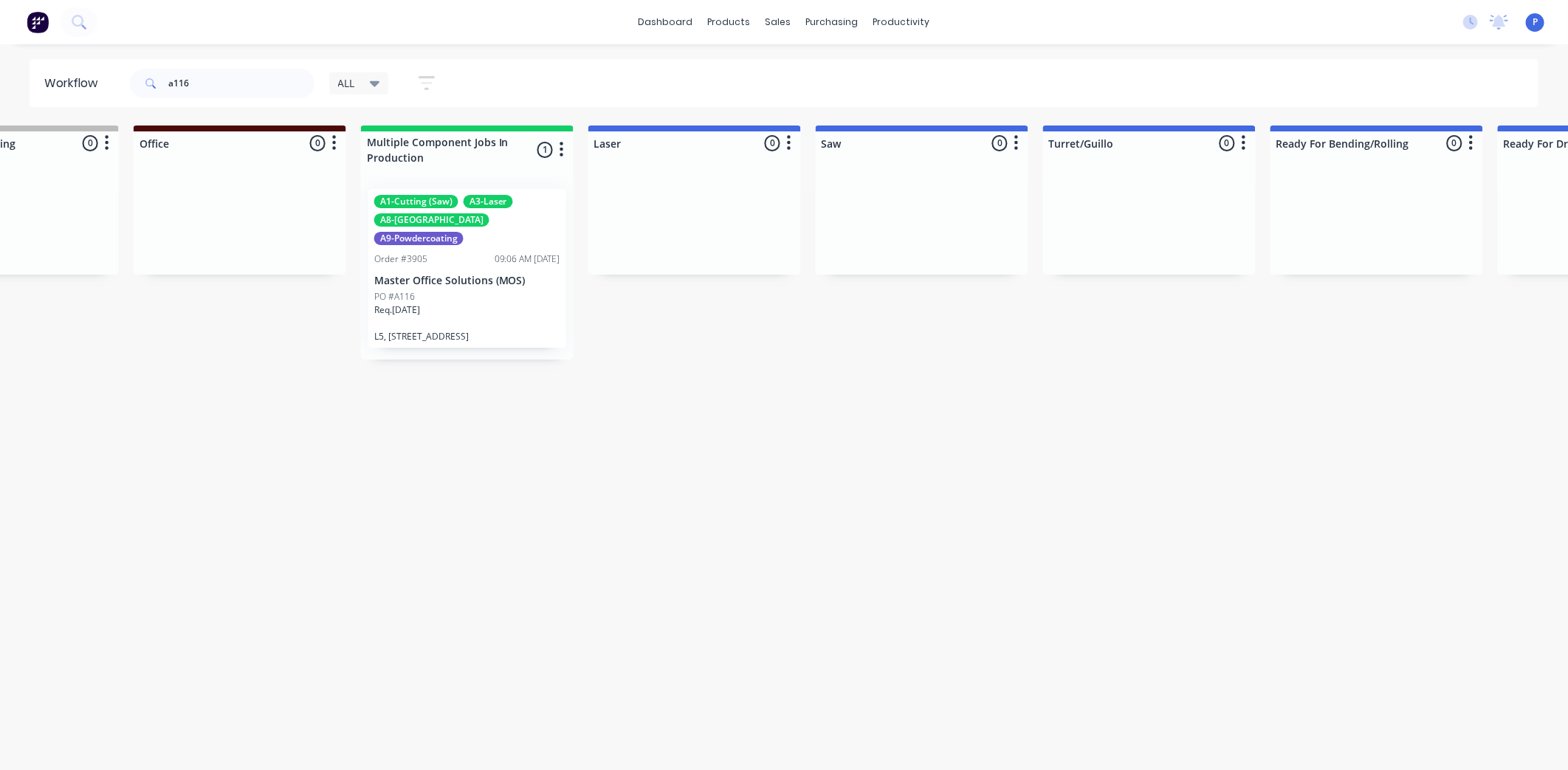
click at [451, 274] on p "Master Office Solutions (MOS)" at bounding box center [467, 280] width 186 height 13
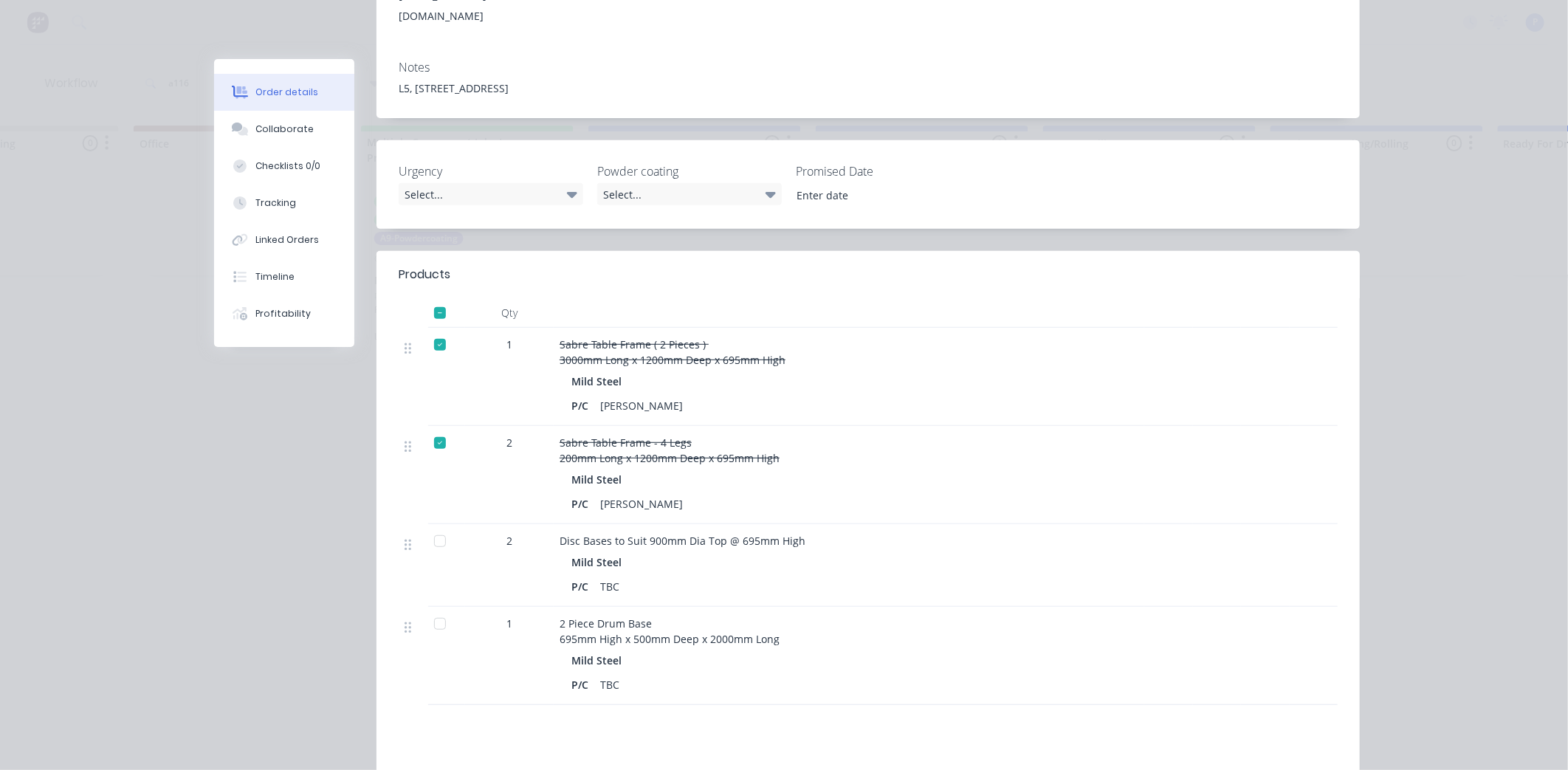
scroll to position [245, 0]
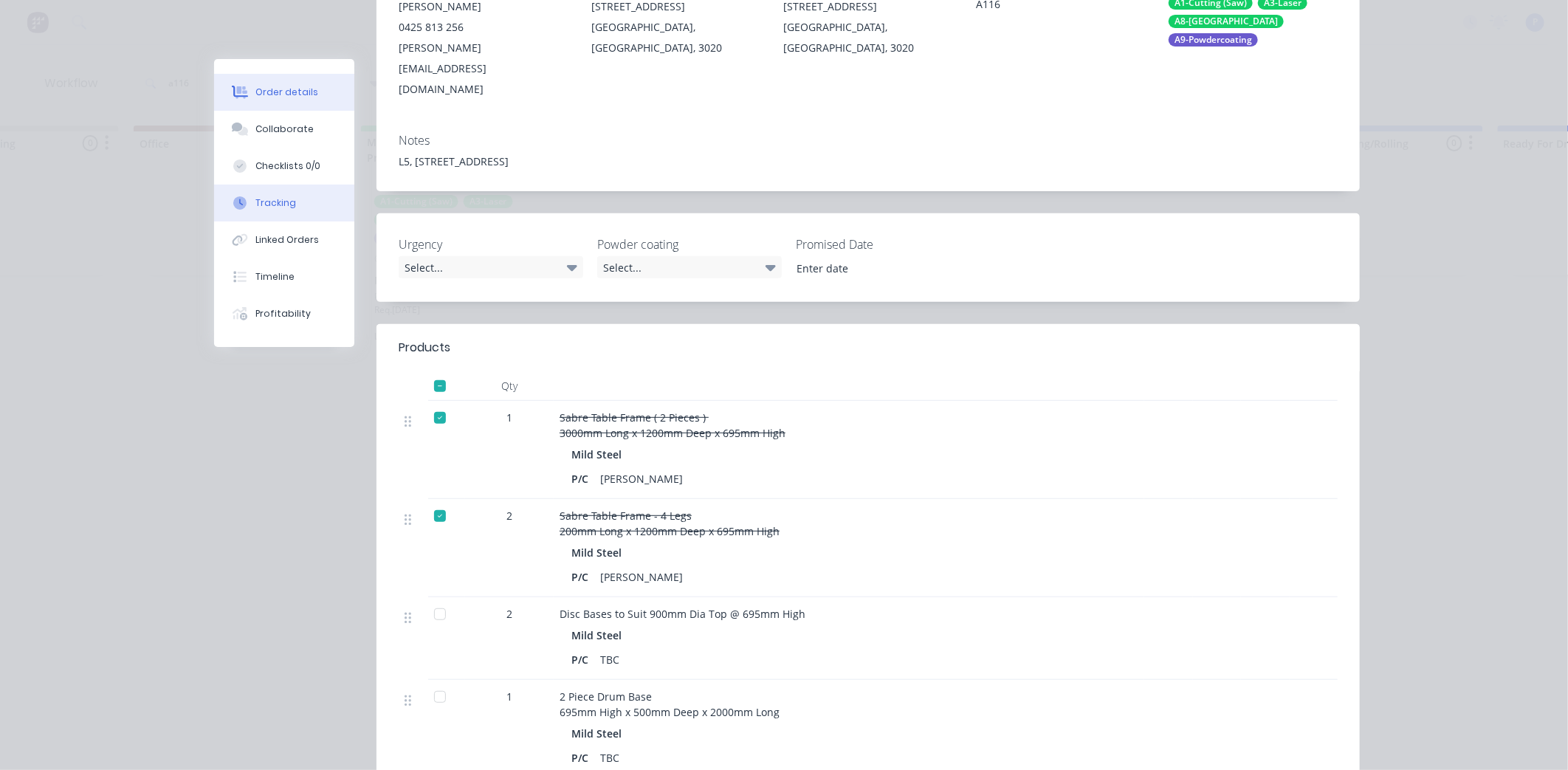
click at [284, 207] on div "Tracking" at bounding box center [275, 202] width 41 height 13
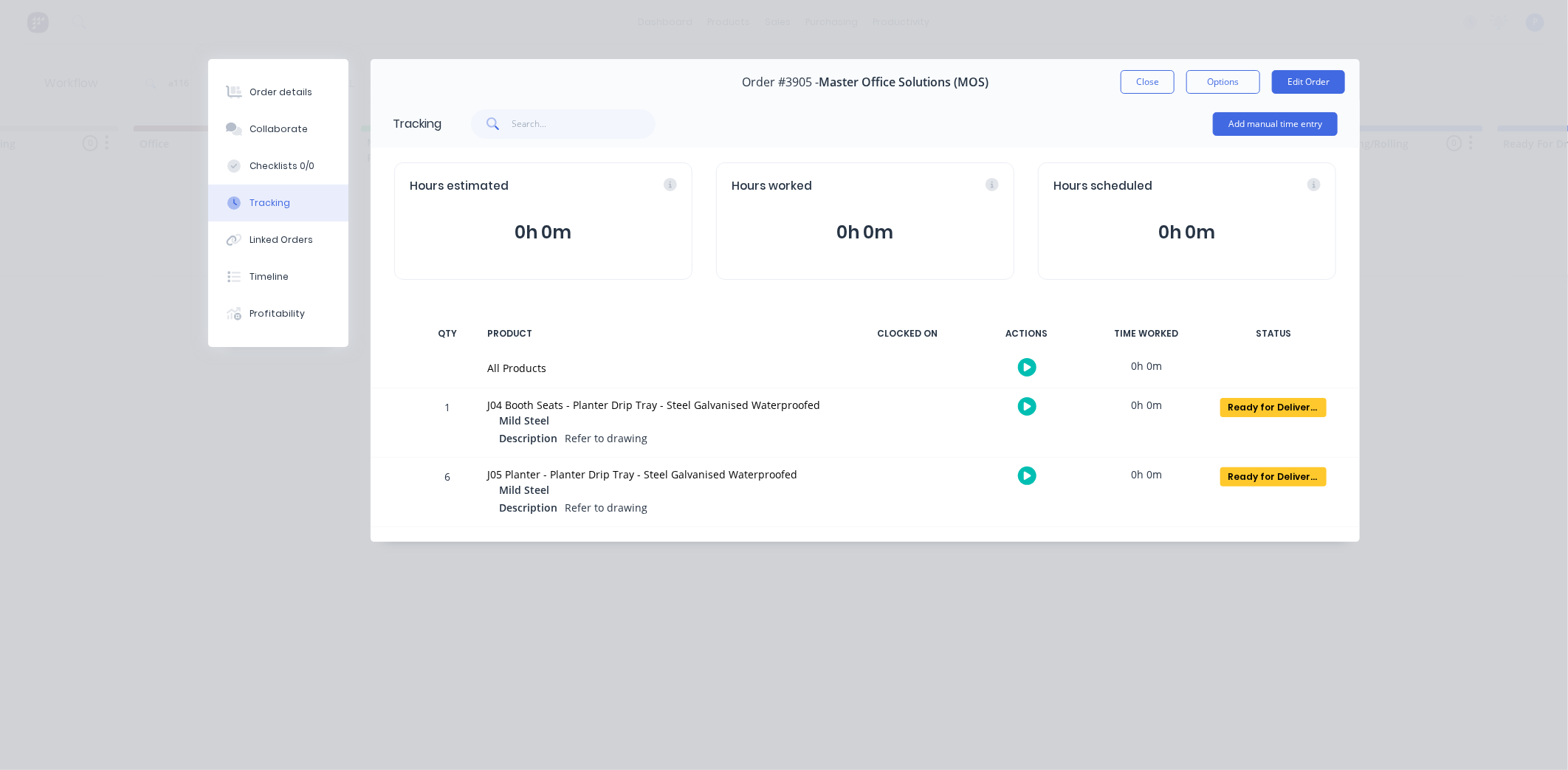
scroll to position [0, 0]
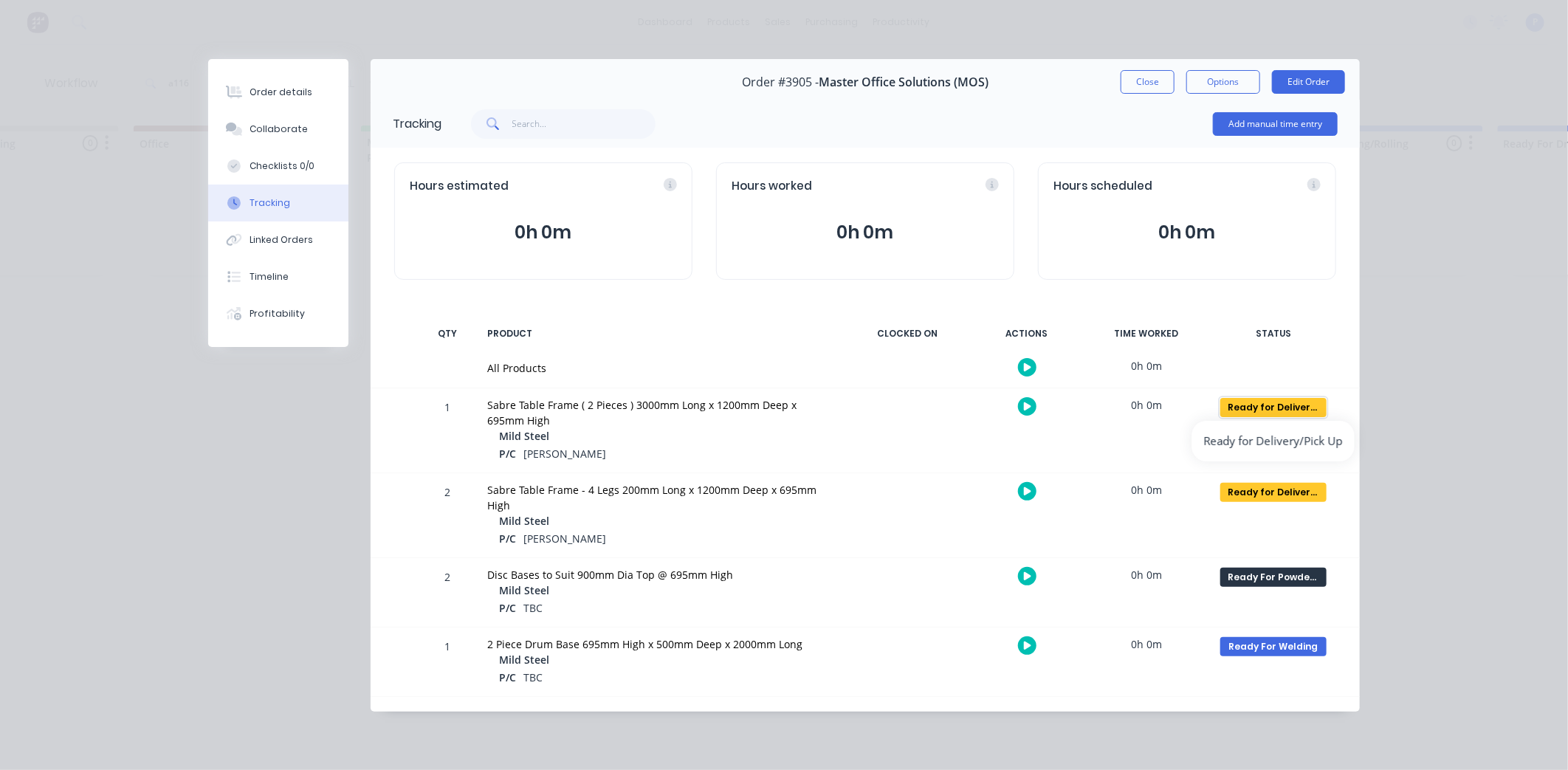
click at [1259, 410] on div "Ready for Delivery/Pick Up" at bounding box center [1272, 407] width 106 height 19
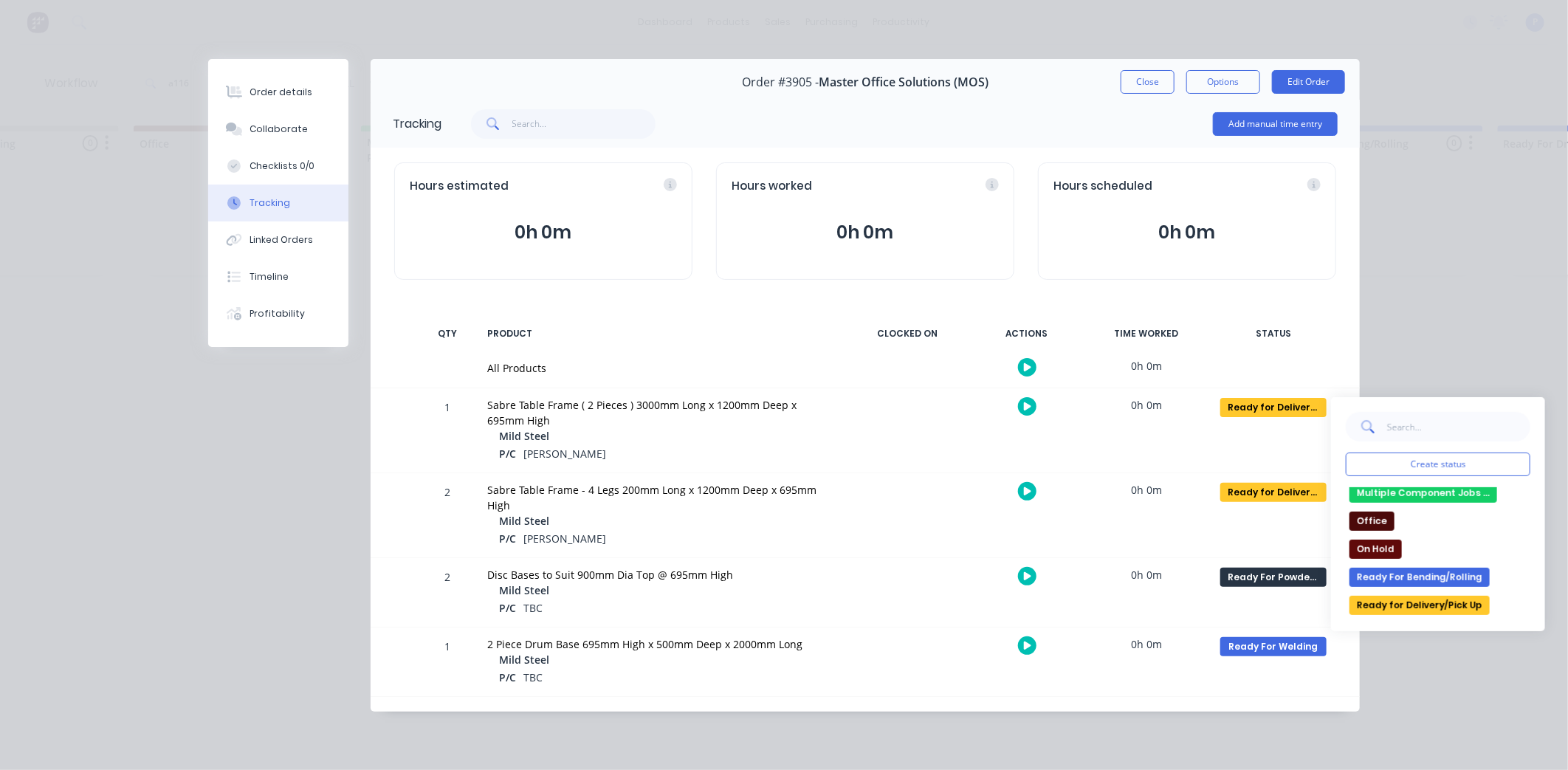
scroll to position [222, 0]
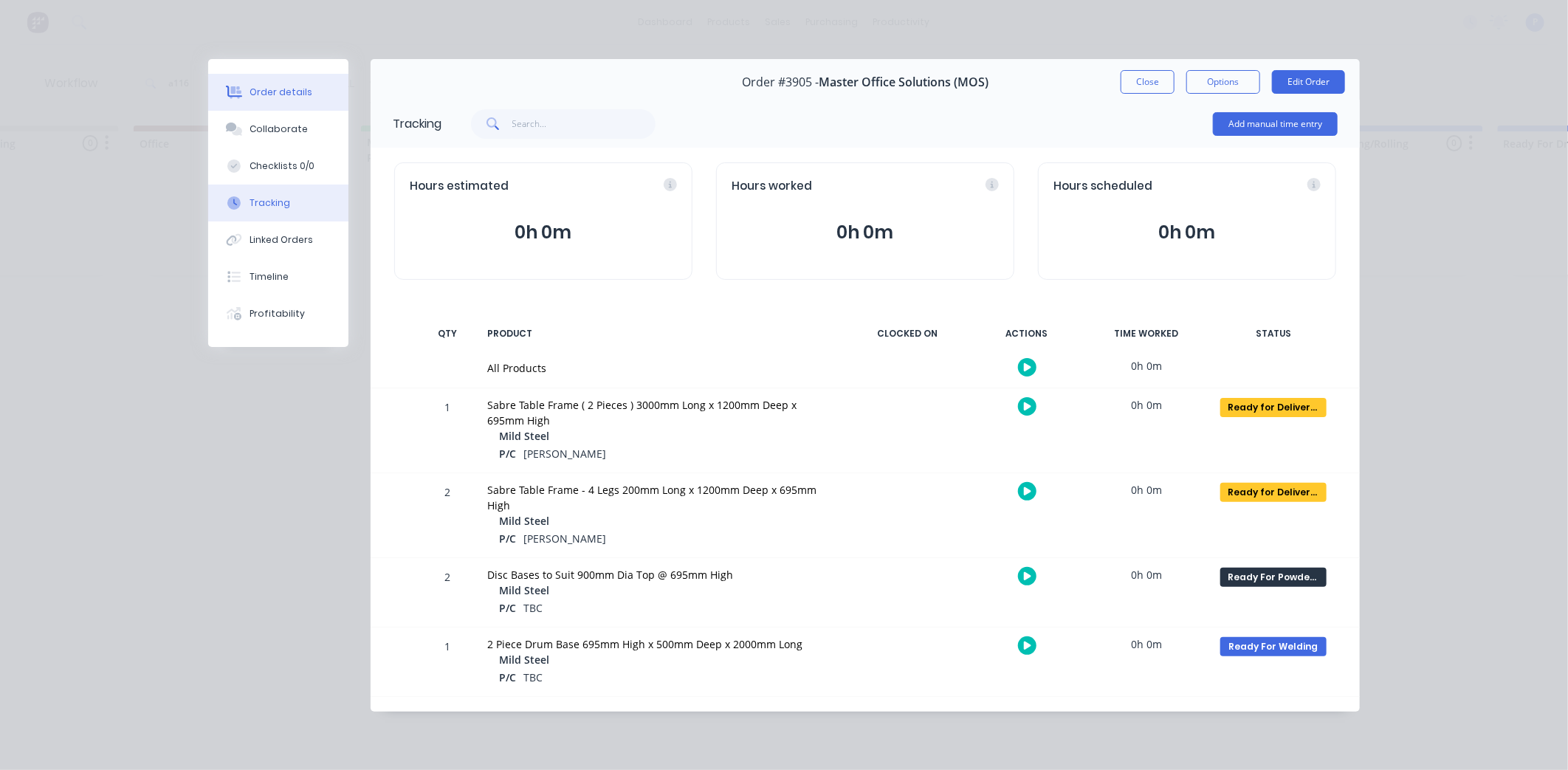
click at [283, 86] on div "Order details" at bounding box center [280, 91] width 62 height 13
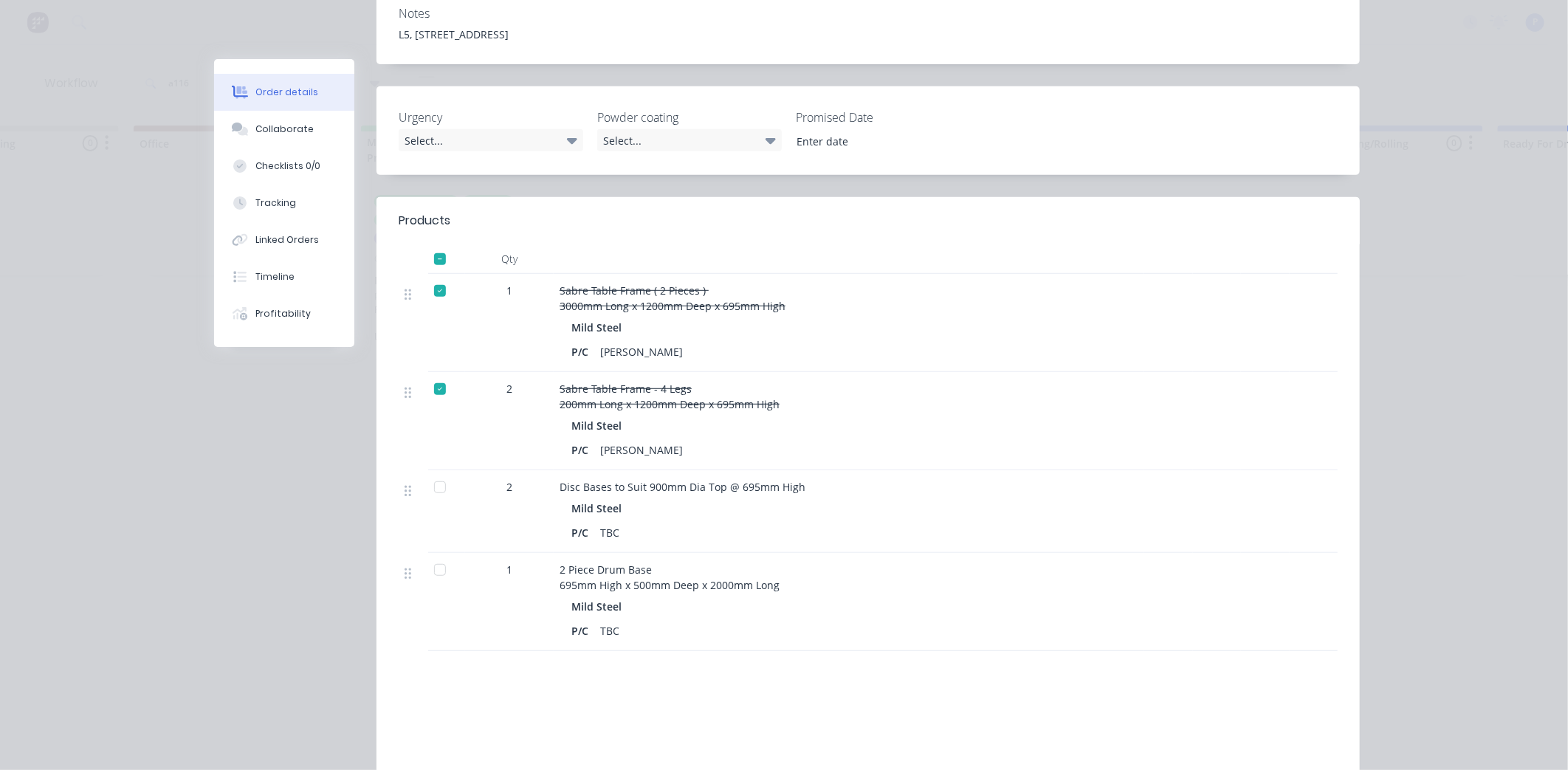
scroll to position [410, 0]
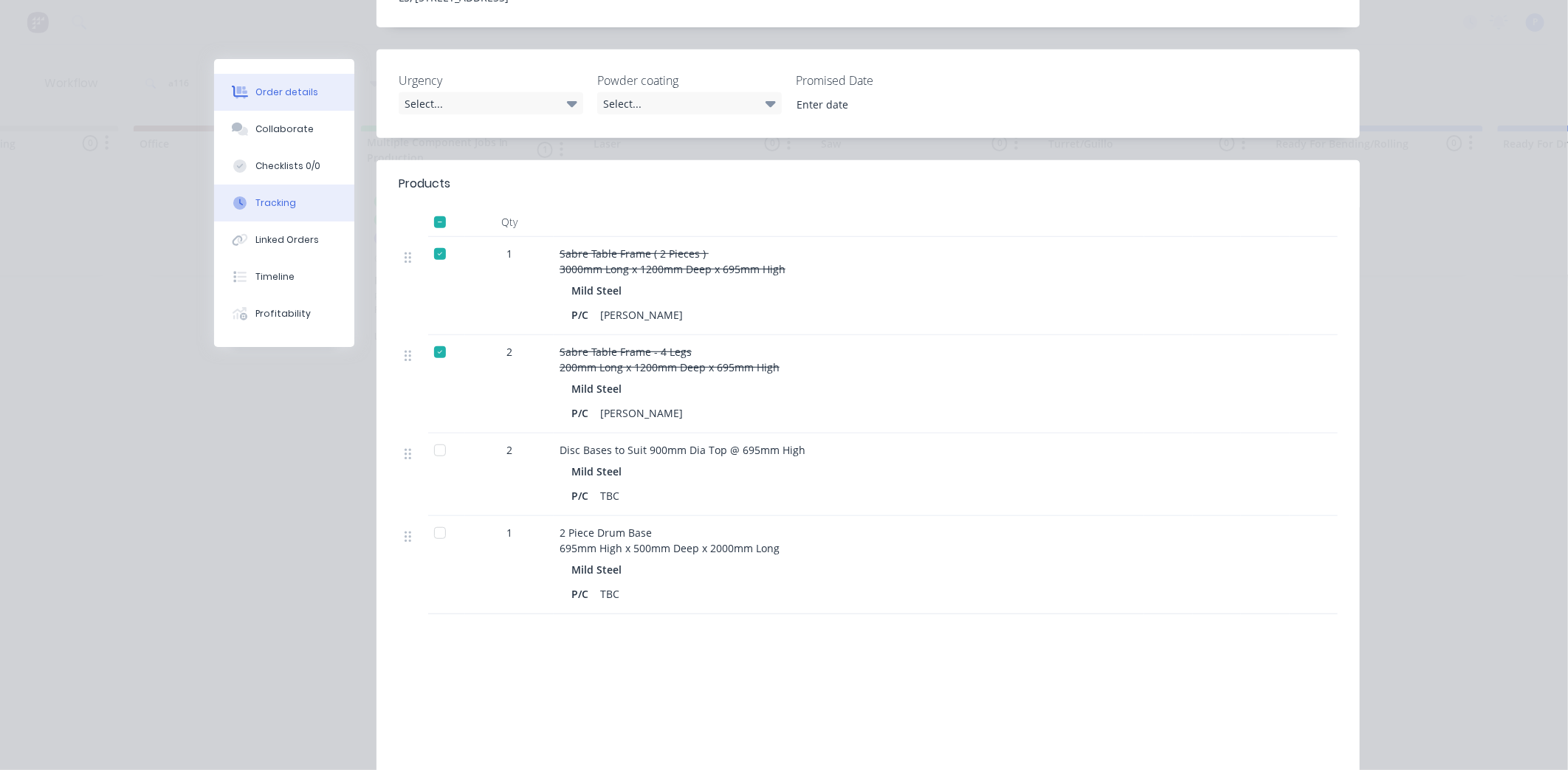
click at [286, 212] on button "Tracking" at bounding box center [284, 202] width 141 height 37
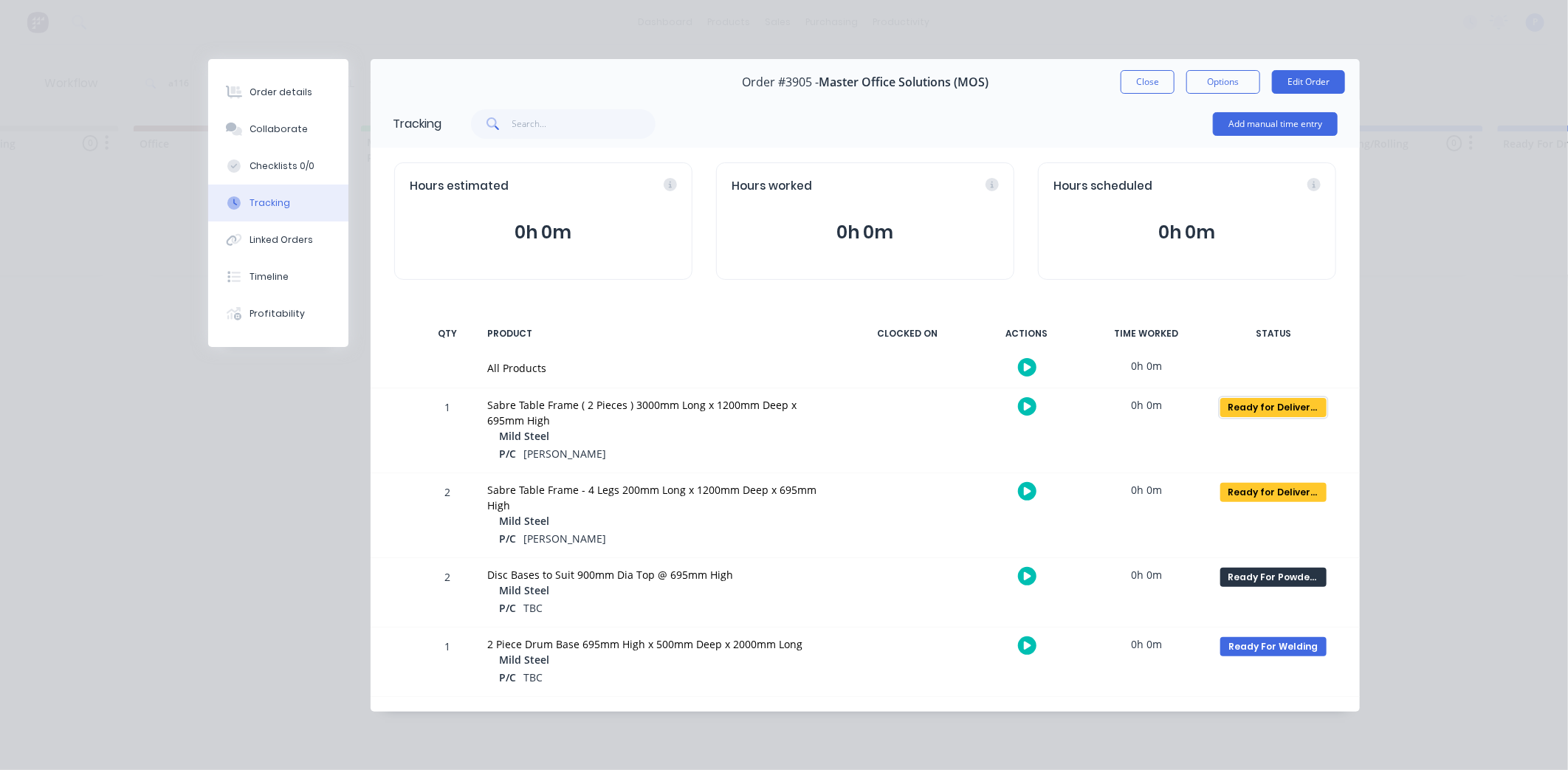
click at [1255, 417] on div "Ready for Delivery/Pick Up" at bounding box center [1272, 407] width 106 height 19
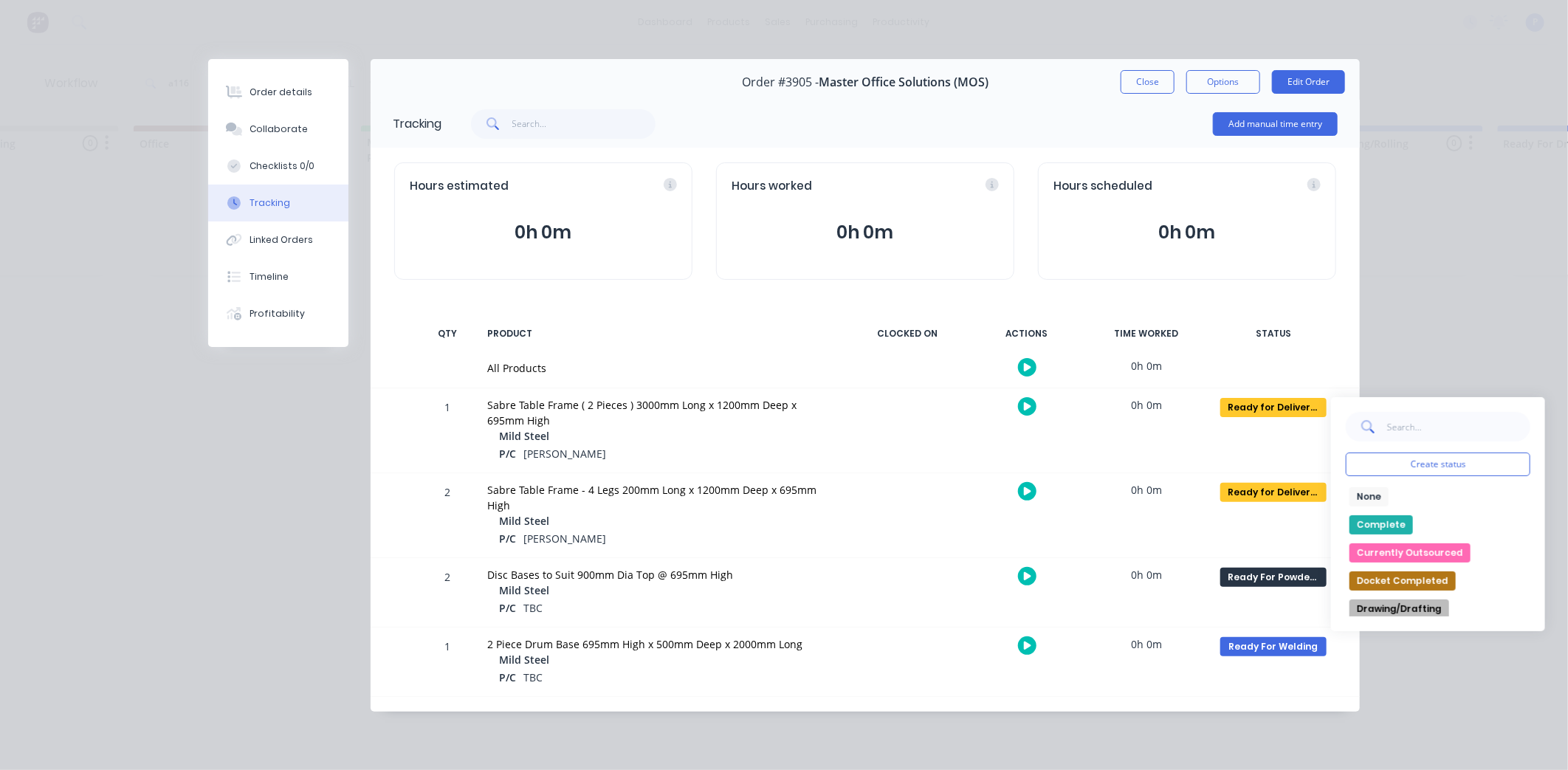
click at [1391, 527] on button "Complete" at bounding box center [1381, 524] width 63 height 19
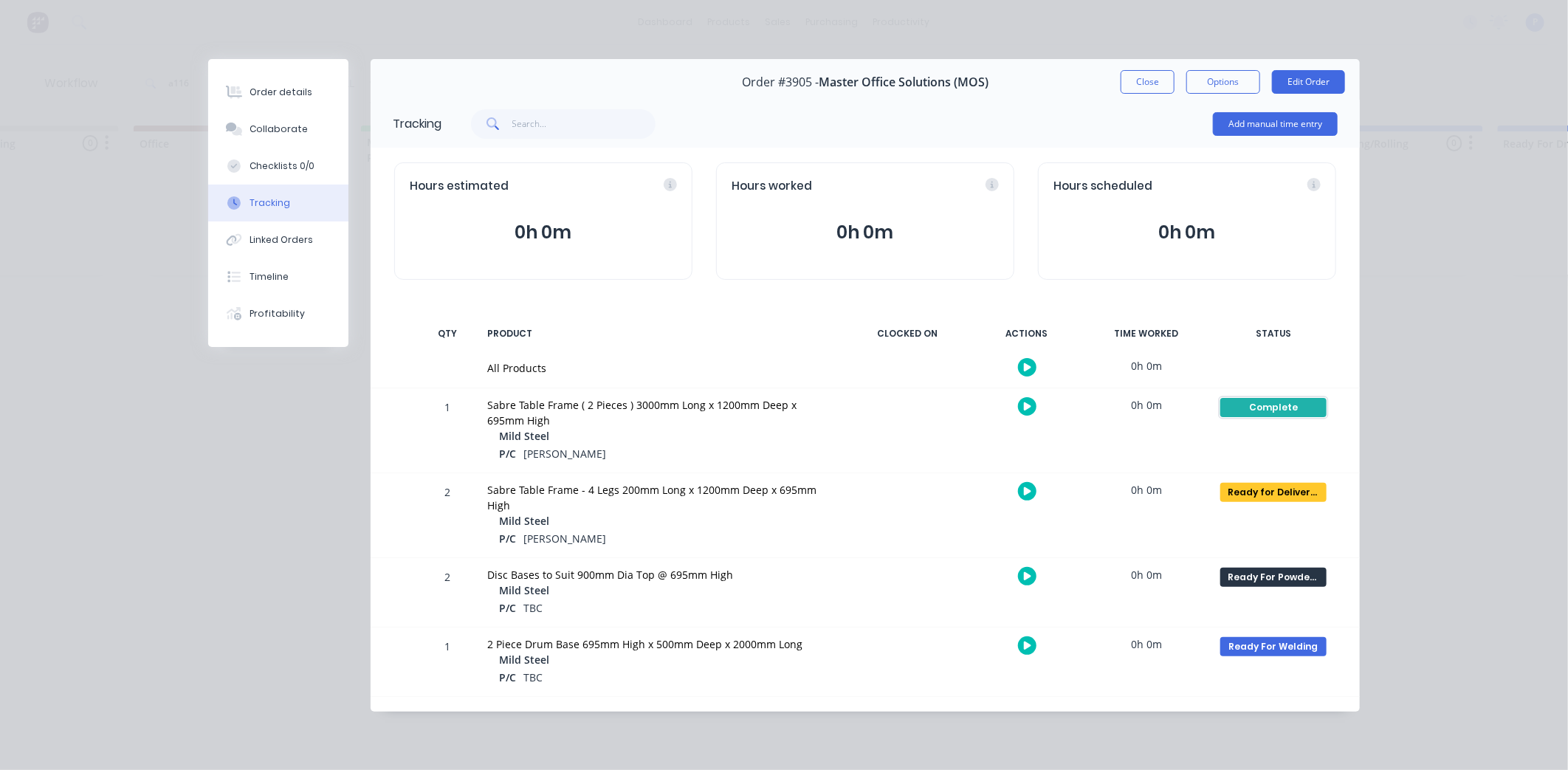
click at [1275, 411] on div "Complete" at bounding box center [1272, 407] width 106 height 19
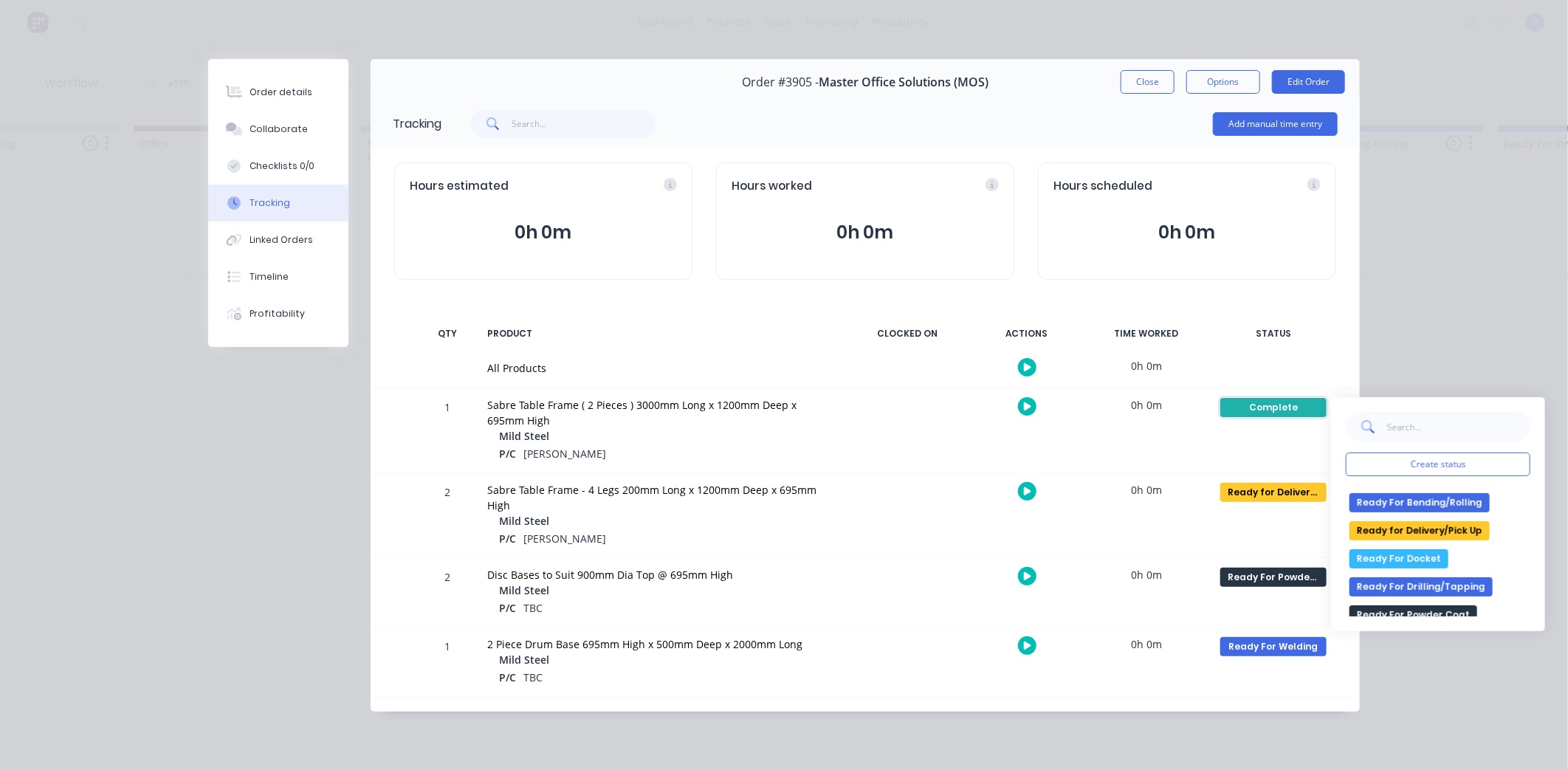
scroll to position [245, 0]
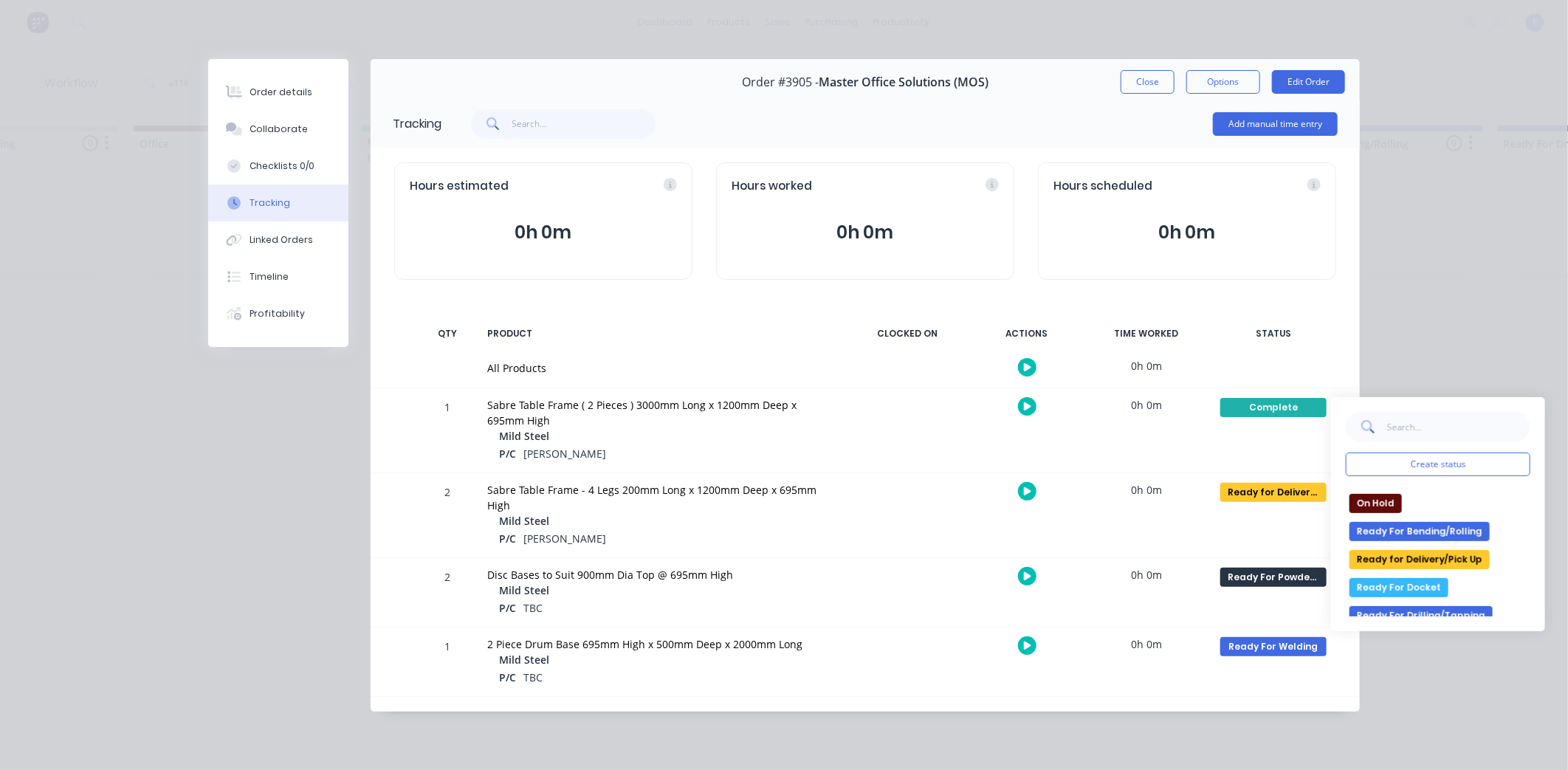
click at [1424, 549] on button "Ready for Delivery/Pick Up" at bounding box center [1420, 558] width 141 height 19
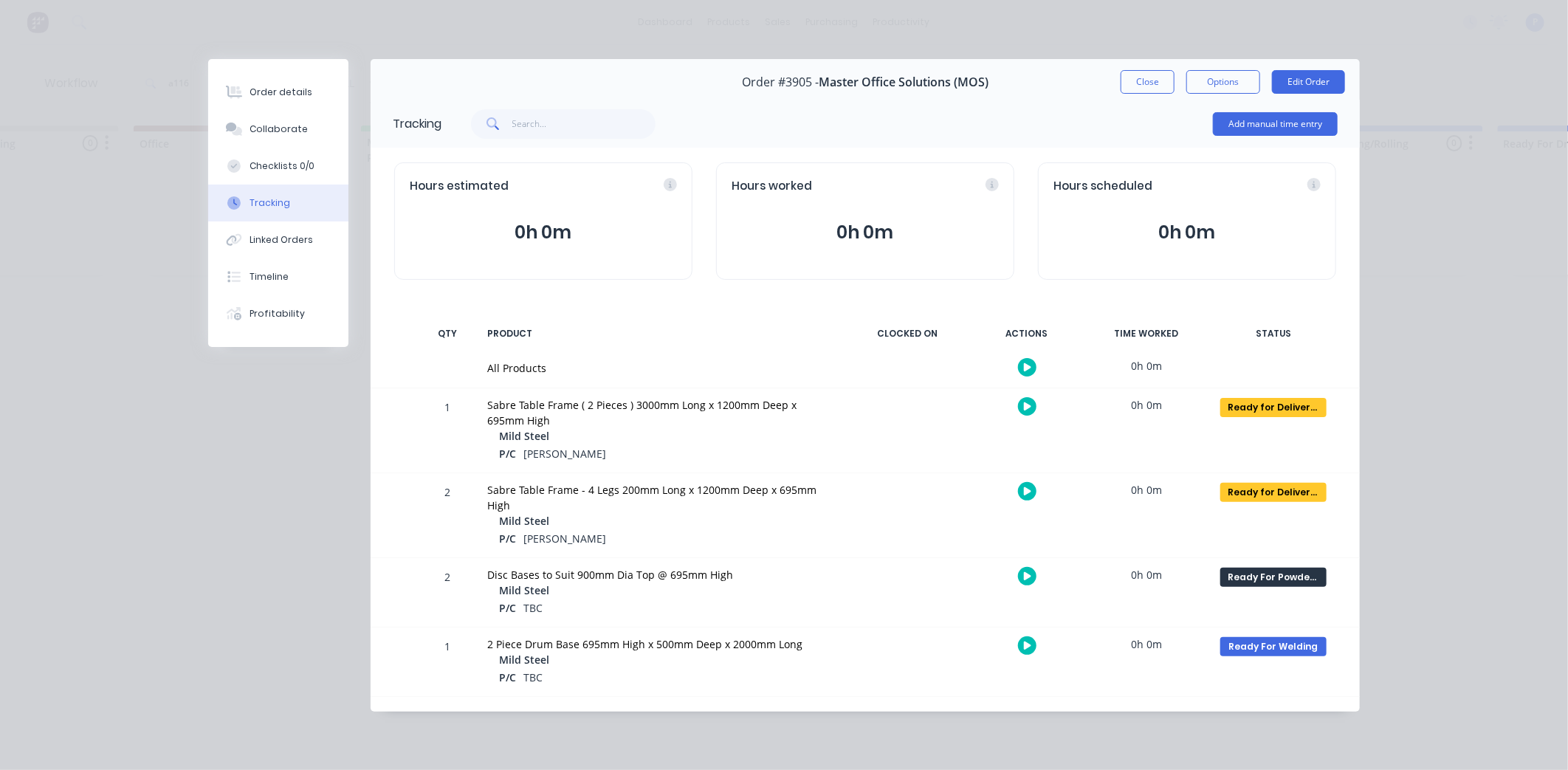
click at [1271, 431] on div "Ready for Delivery/Pick Up Create status None edit Complete Currently Outsource…" at bounding box center [1273, 430] width 126 height 84
click at [1169, 83] on button "Close" at bounding box center [1147, 82] width 53 height 24
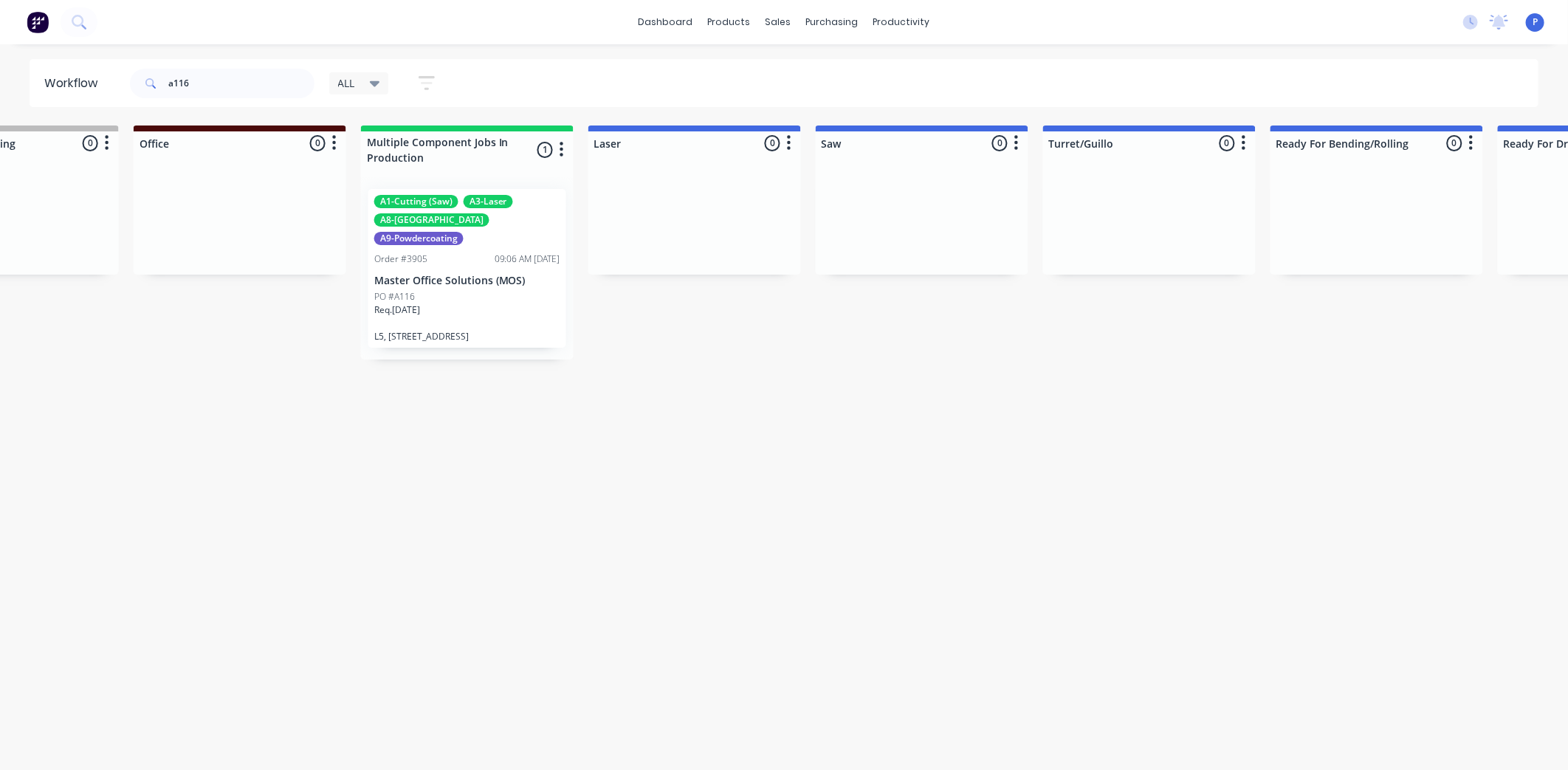
click at [436, 274] on p "Master Office Solutions (MOS)" at bounding box center [467, 280] width 186 height 13
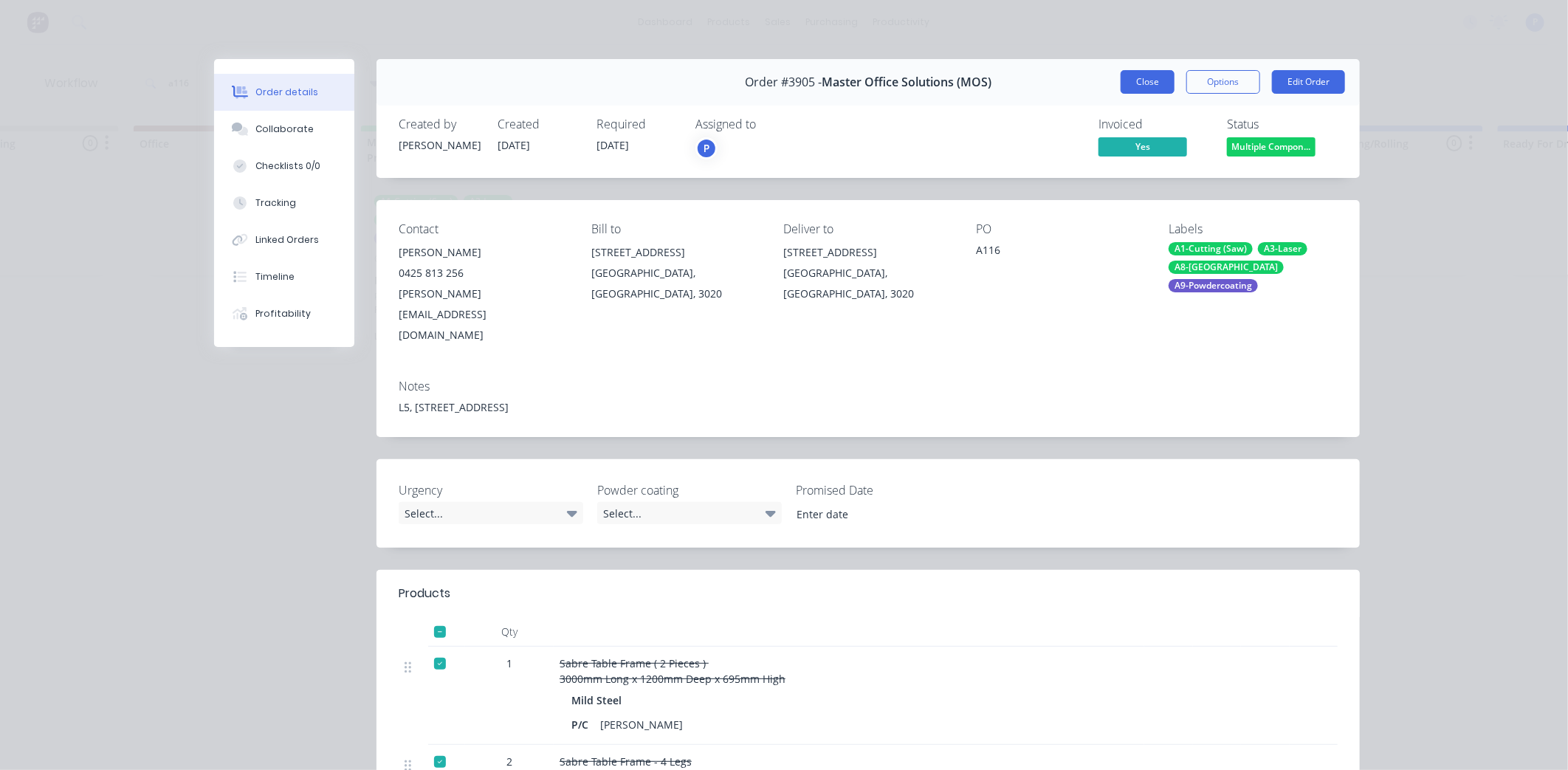
click at [1136, 83] on button "Close" at bounding box center [1147, 82] width 53 height 24
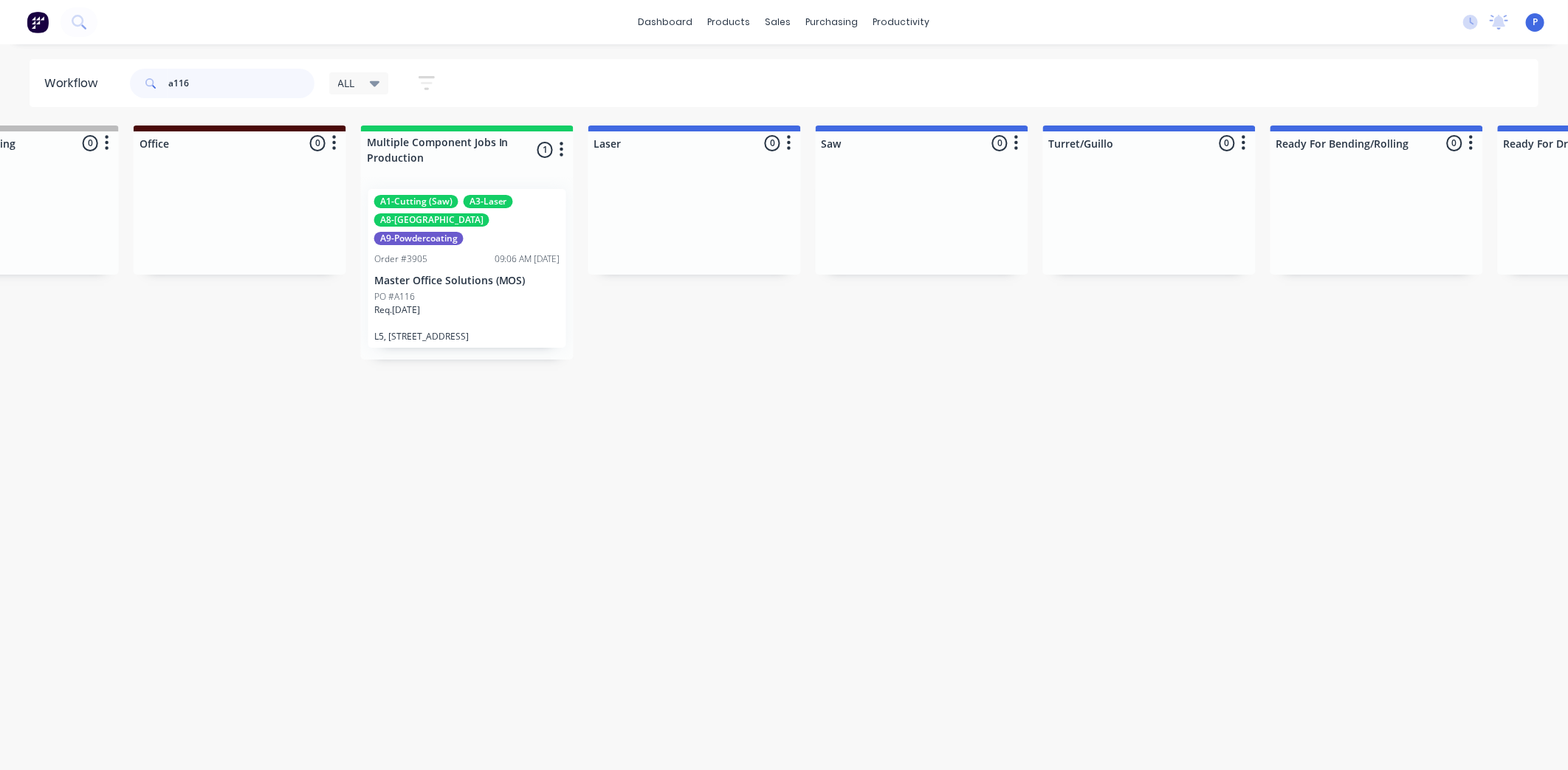
click at [237, 80] on input "a116" at bounding box center [242, 83] width 147 height 30
type input "a"
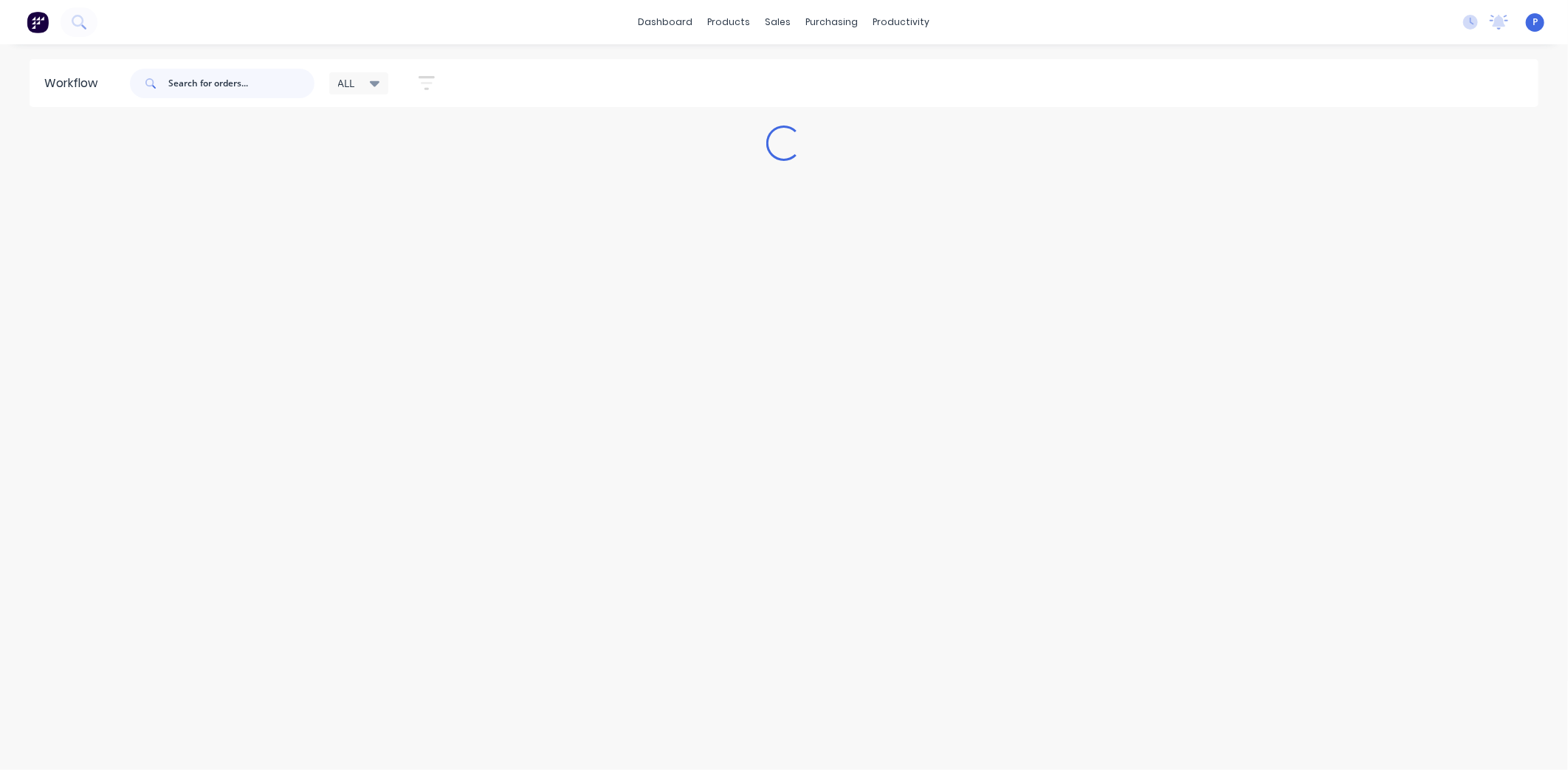
scroll to position [0, 0]
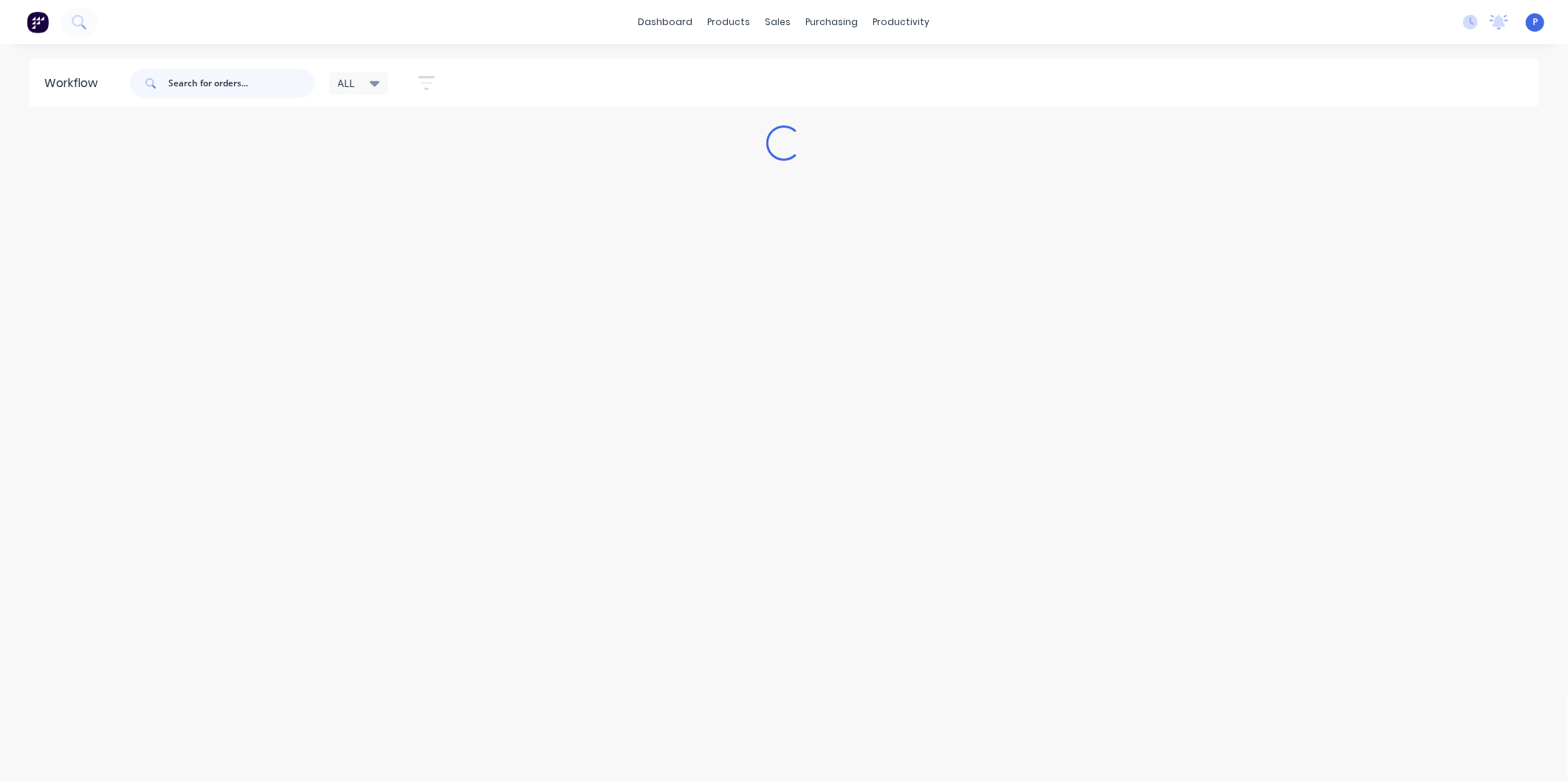
click at [282, 83] on input "text" at bounding box center [242, 83] width 147 height 30
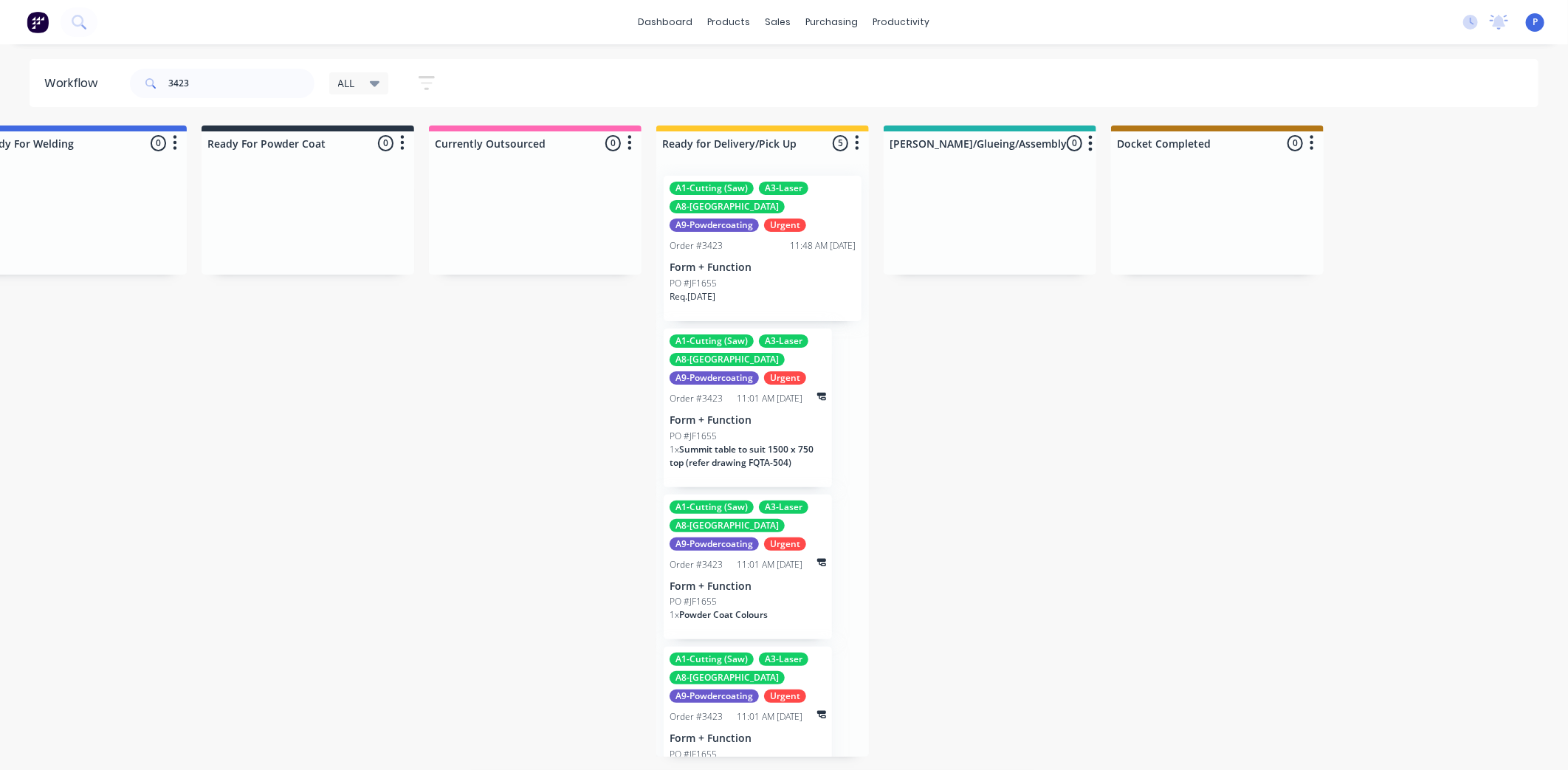
scroll to position [0, 3676]
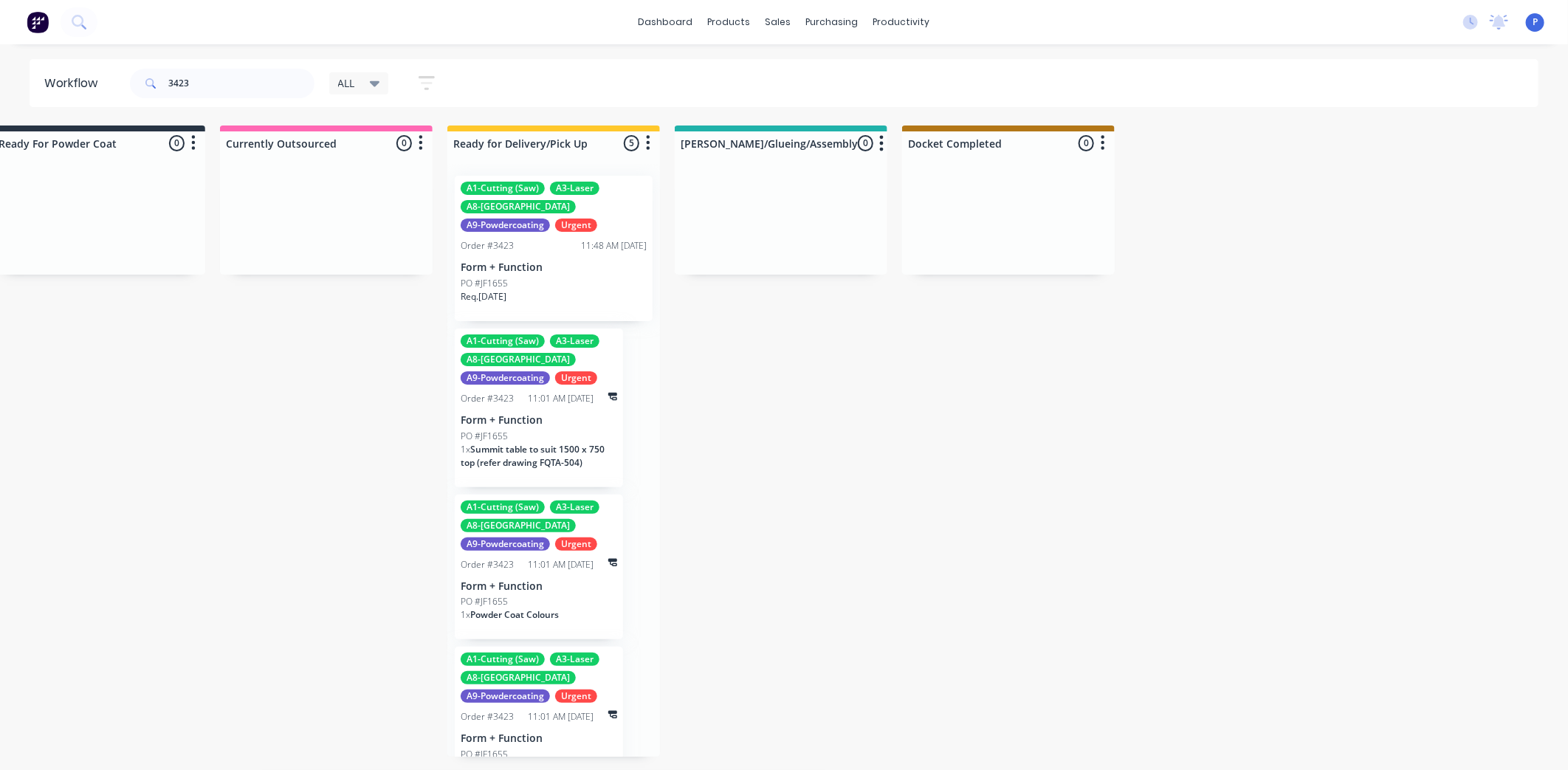
drag, startPoint x: 342, startPoint y: 417, endPoint x: 461, endPoint y: 431, distance: 119.8
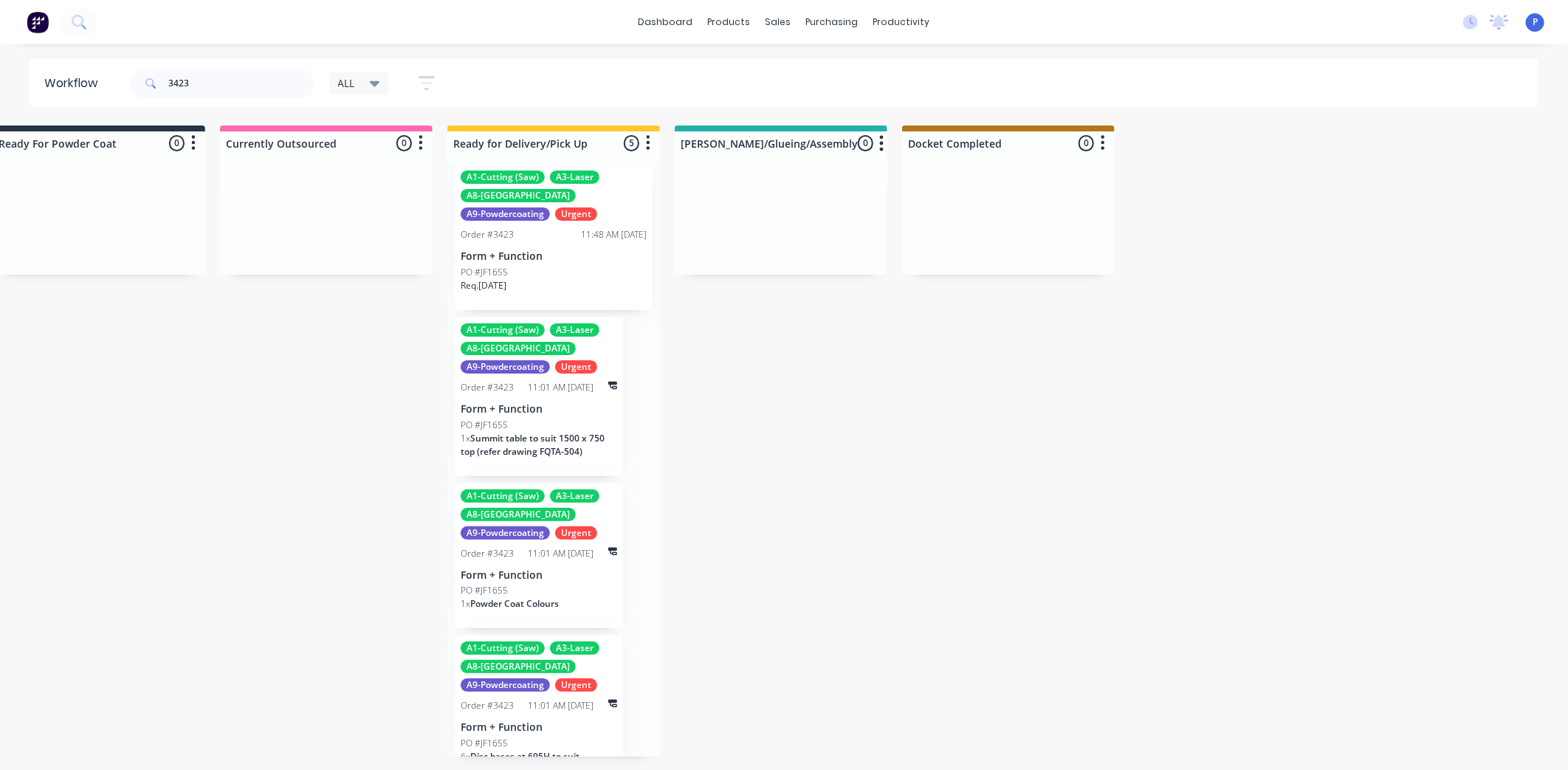
scroll to position [0, 0]
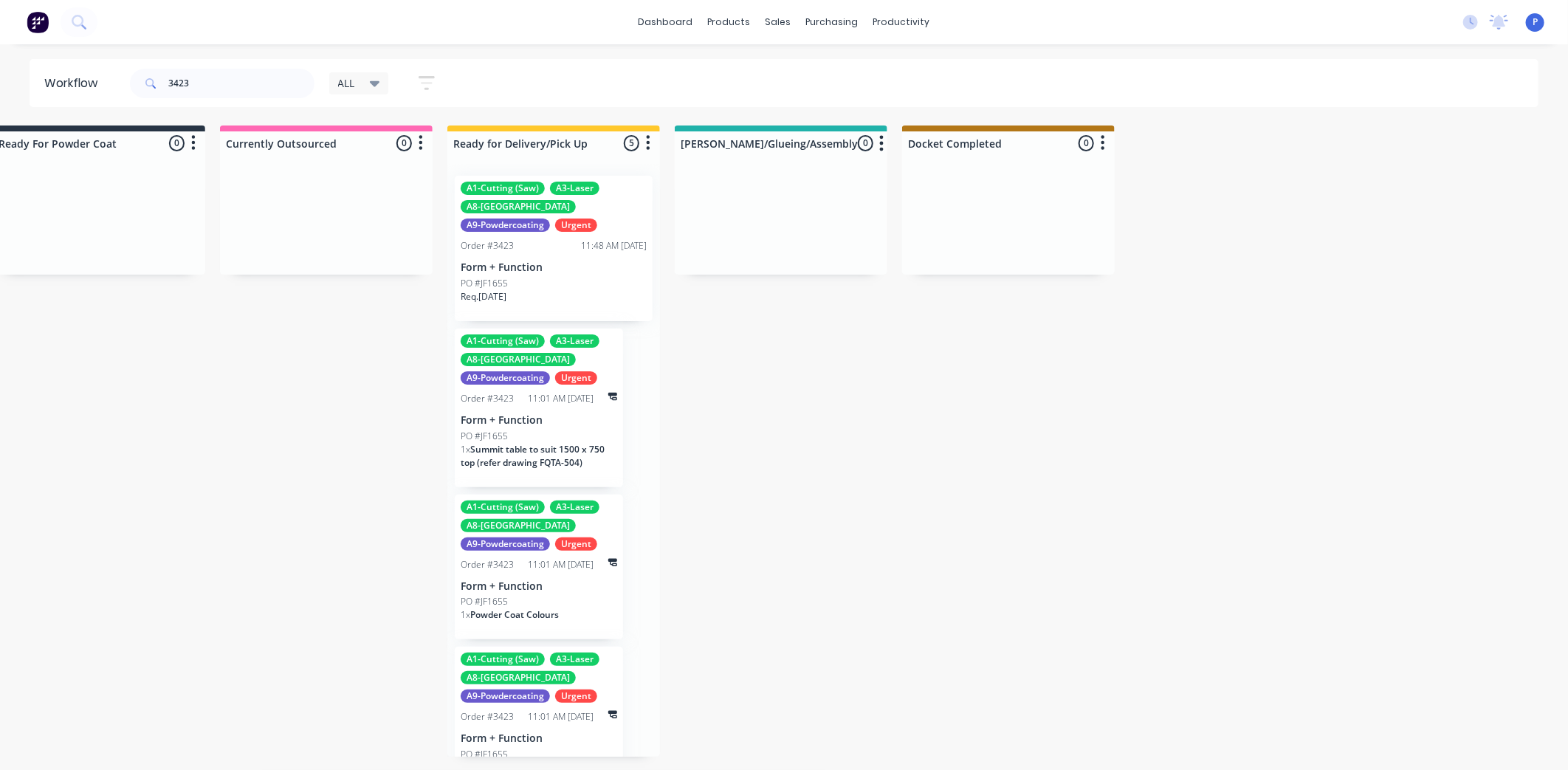
click at [425, 85] on icon "button" at bounding box center [427, 83] width 16 height 19
click at [417, 173] on icon at bounding box center [416, 176] width 10 height 6
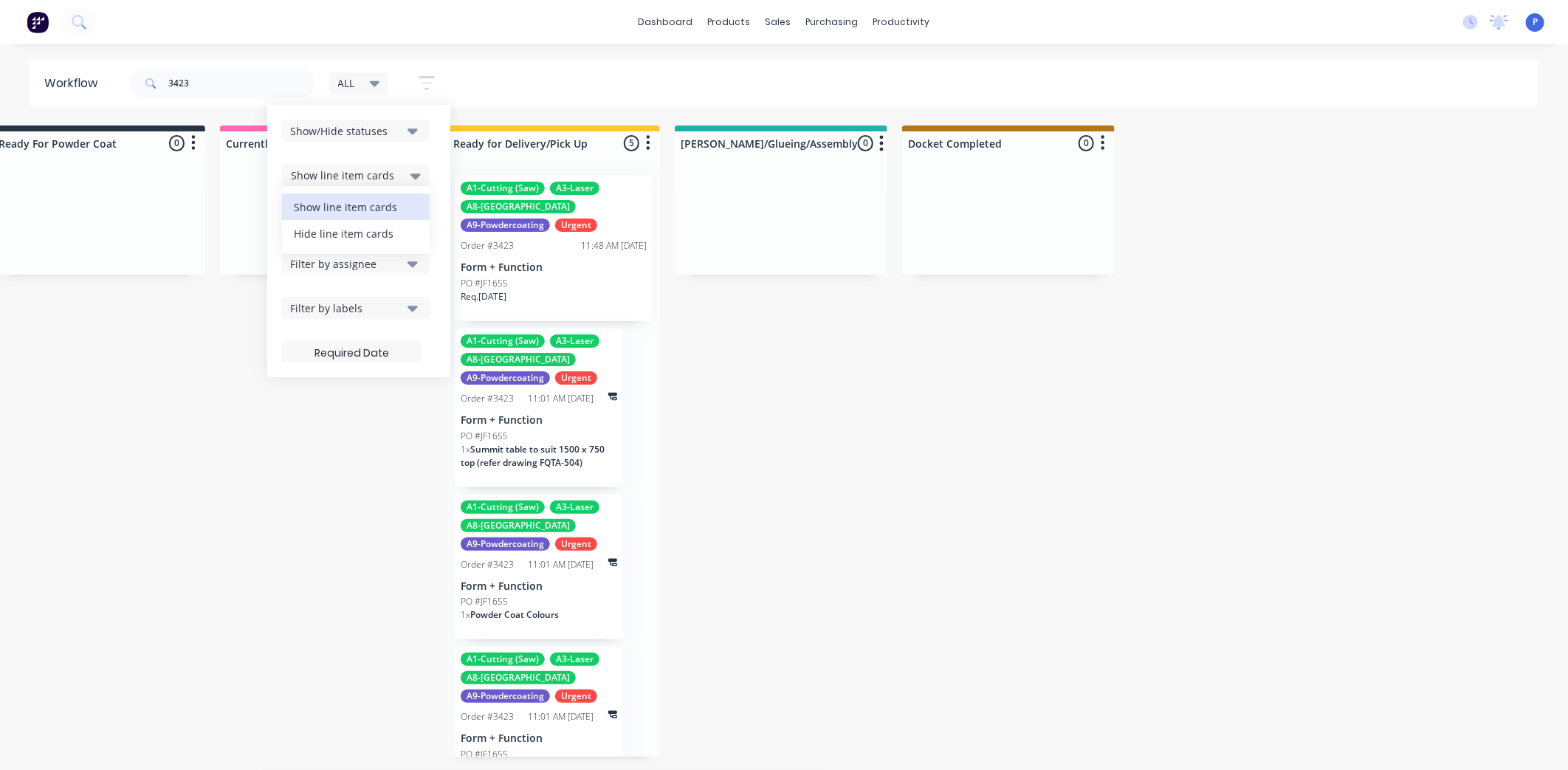
click at [401, 237] on div "Hide line item cards" at bounding box center [355, 233] width 147 height 27
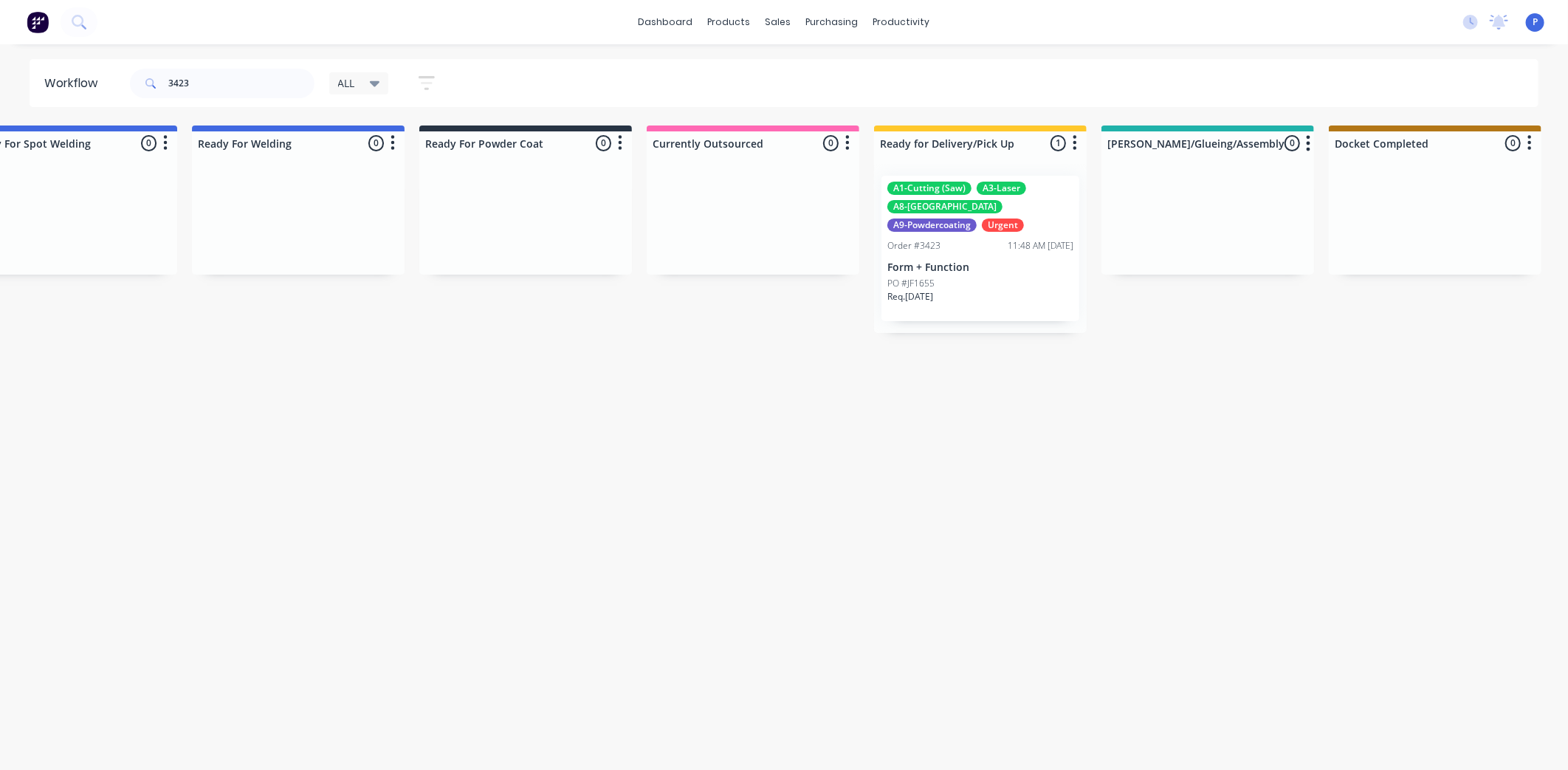
drag, startPoint x: 456, startPoint y: 388, endPoint x: 589, endPoint y: 396, distance: 133.2
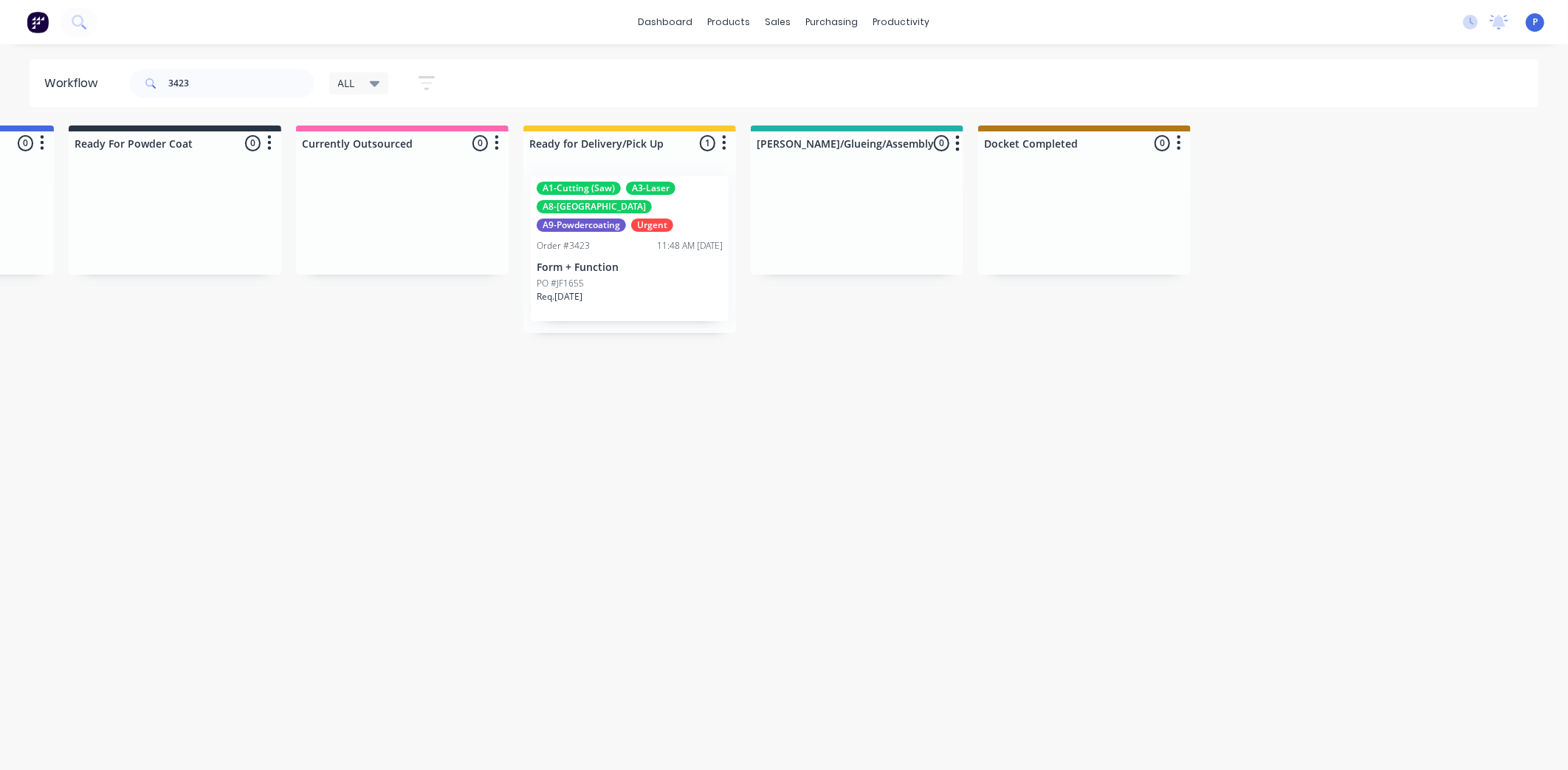
click at [629, 277] on div "PO #JF1655" at bounding box center [630, 283] width 186 height 13
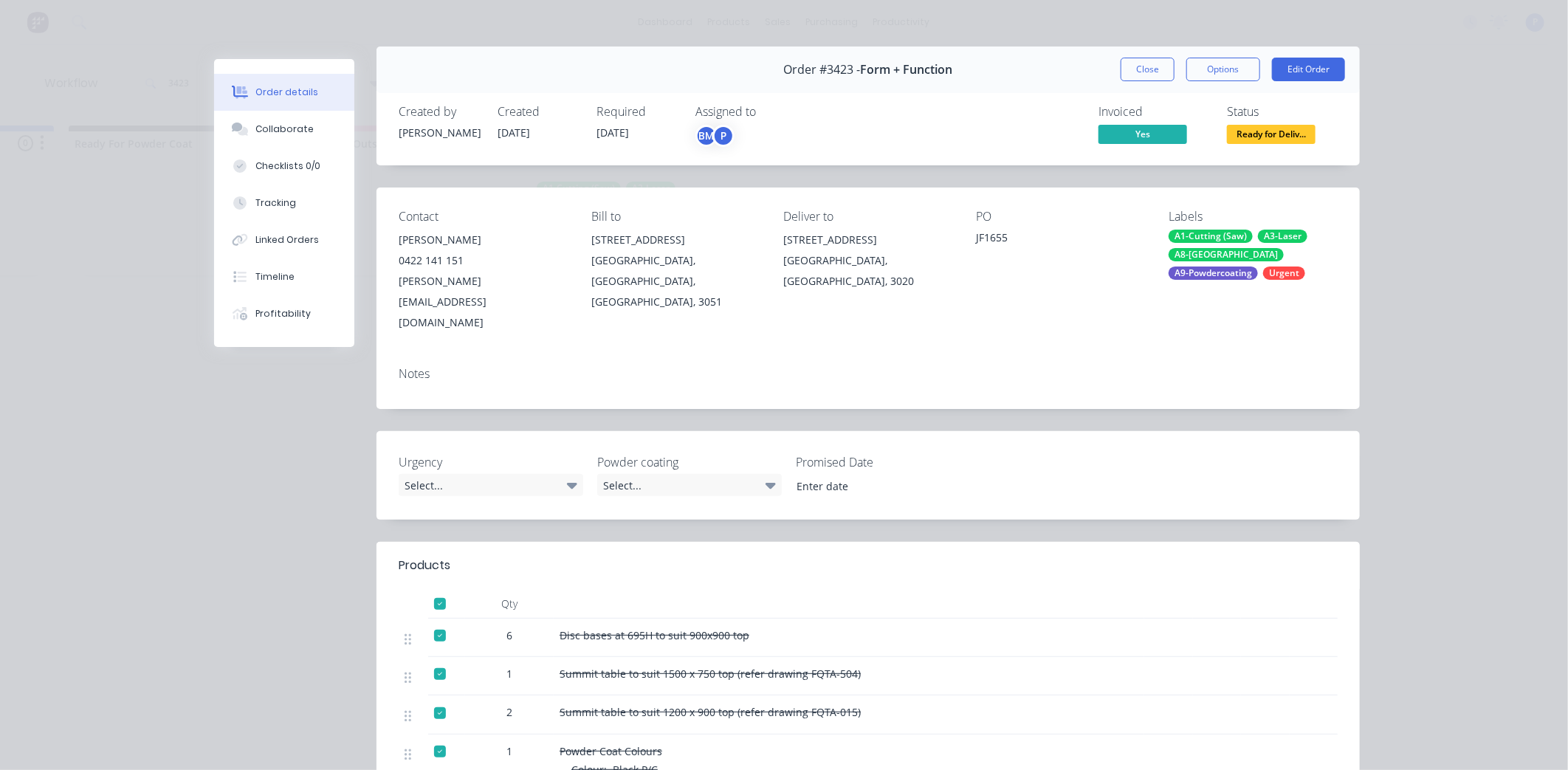
scroll to position [0, 0]
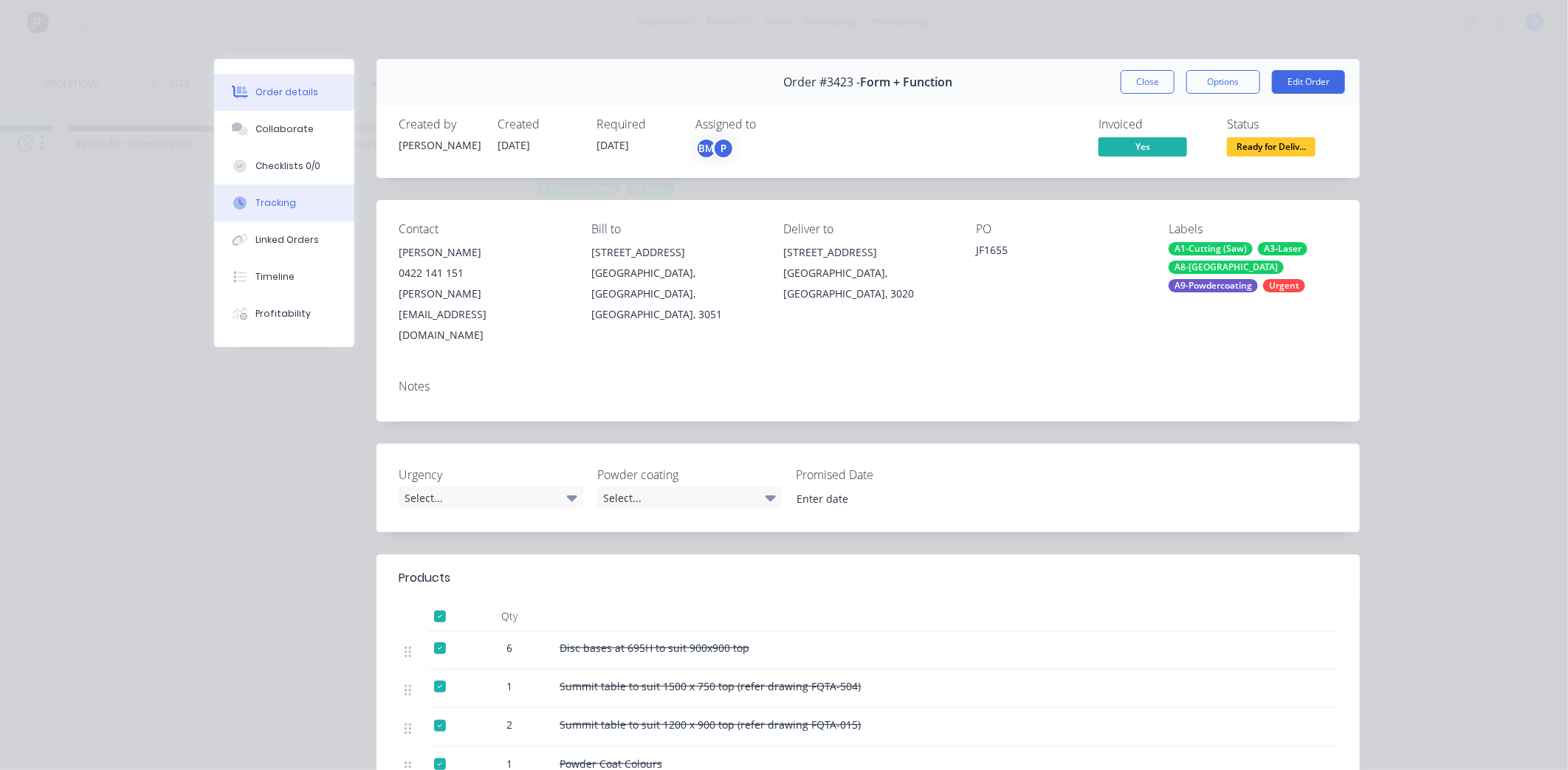
click at [311, 210] on button "Tracking" at bounding box center [284, 202] width 141 height 37
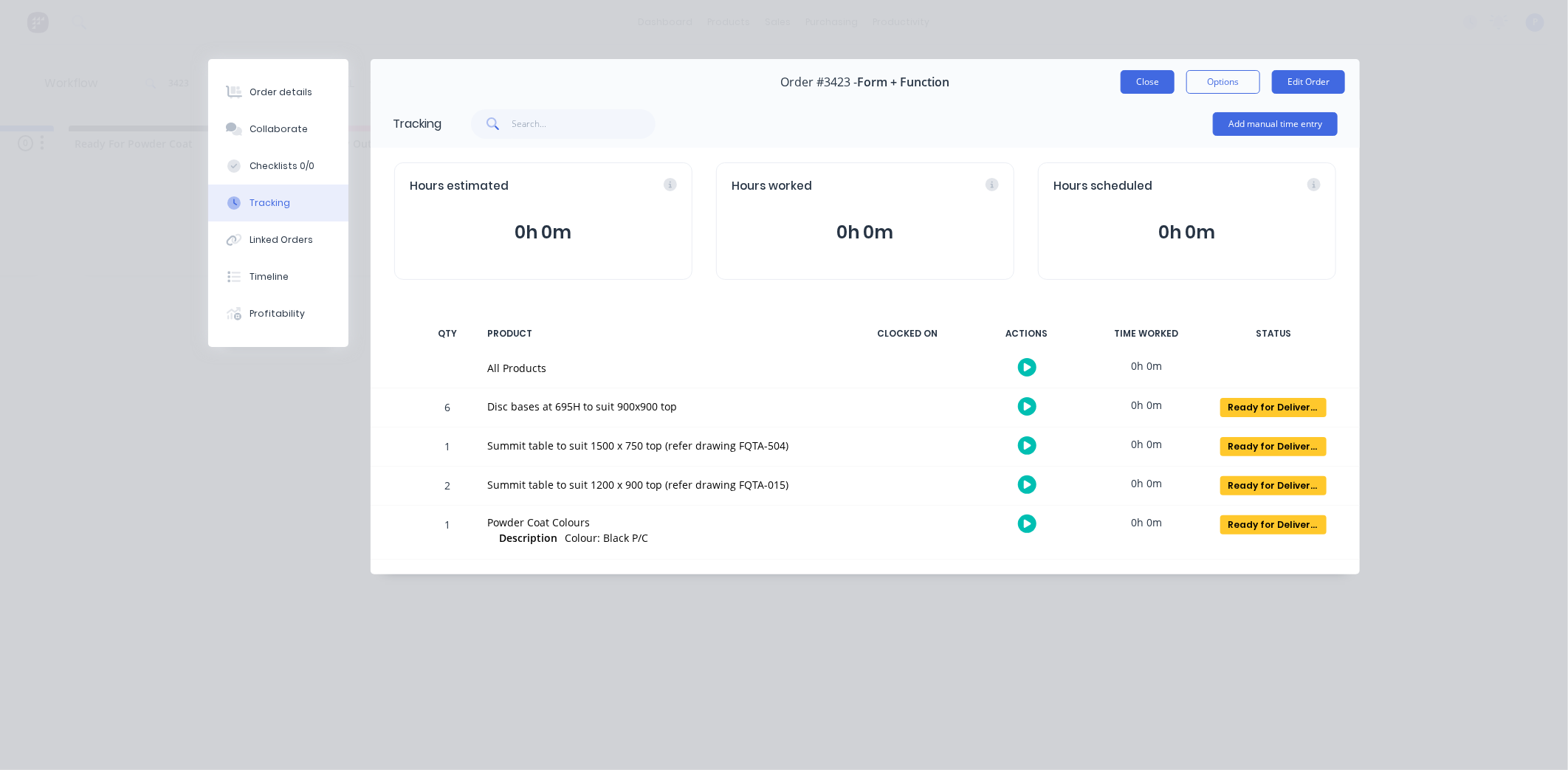
click at [1148, 82] on button "Close" at bounding box center [1147, 82] width 53 height 24
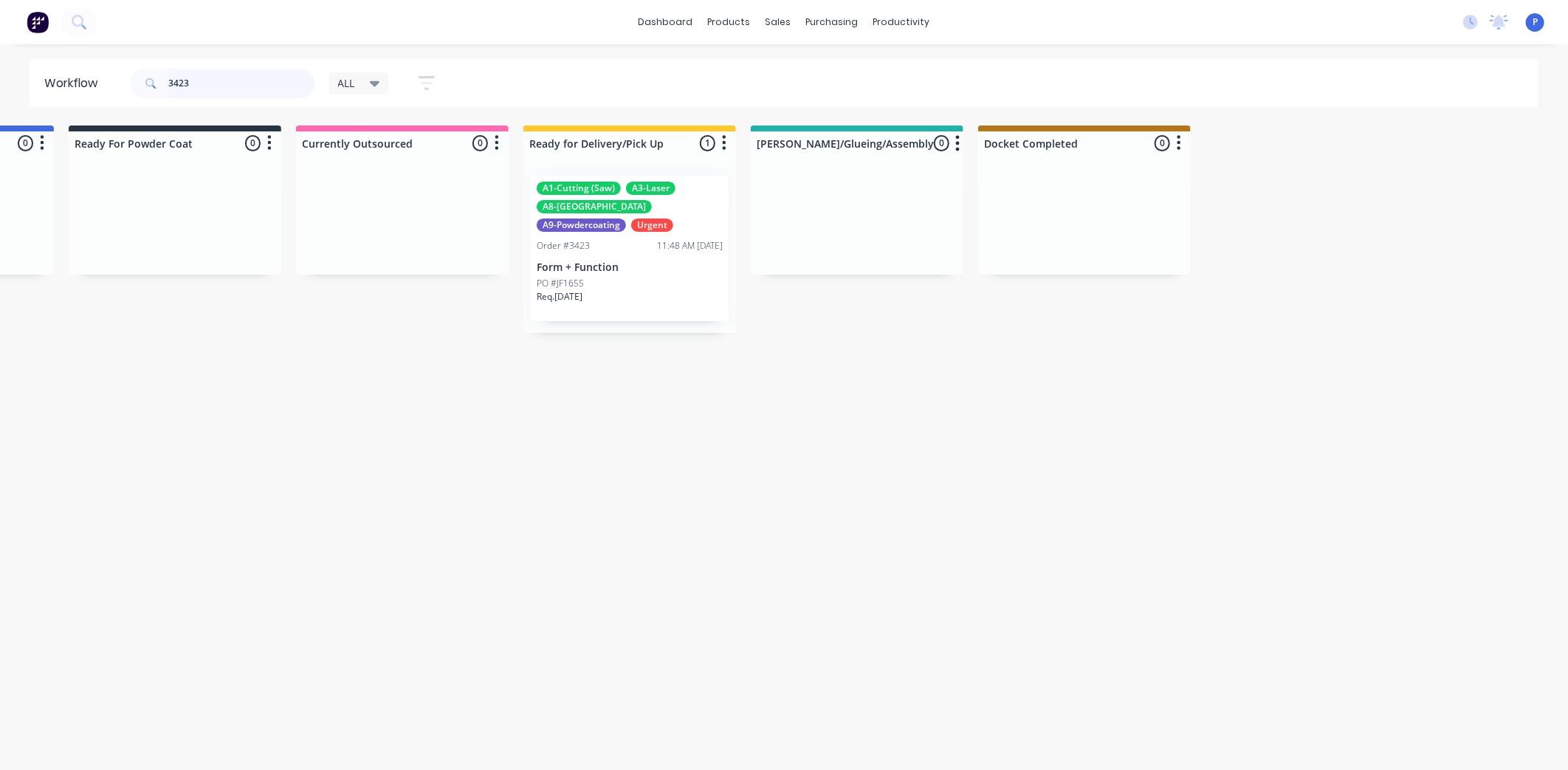
click at [192, 79] on input "3423" at bounding box center [242, 83] width 147 height 30
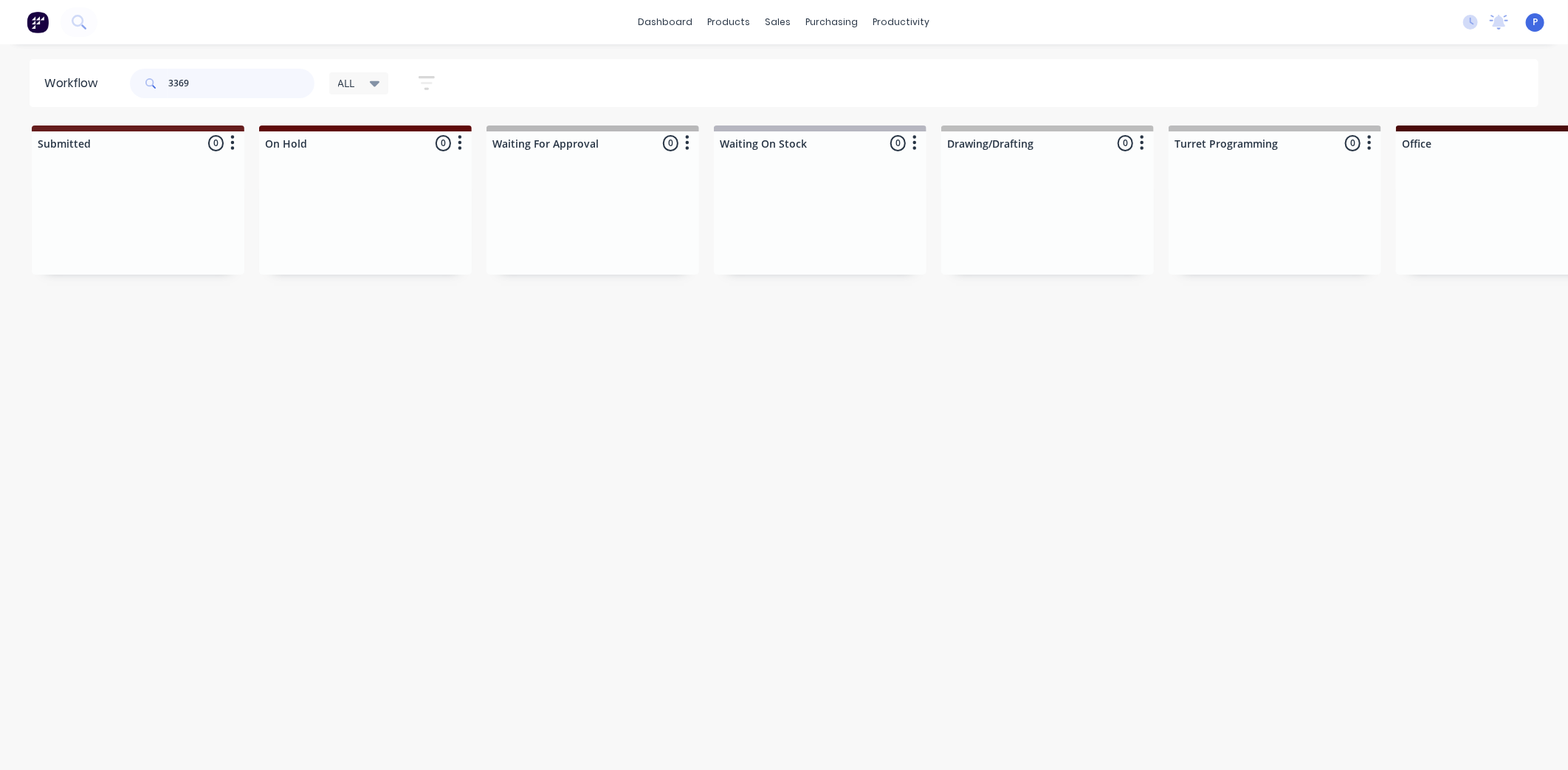
type input "3369"
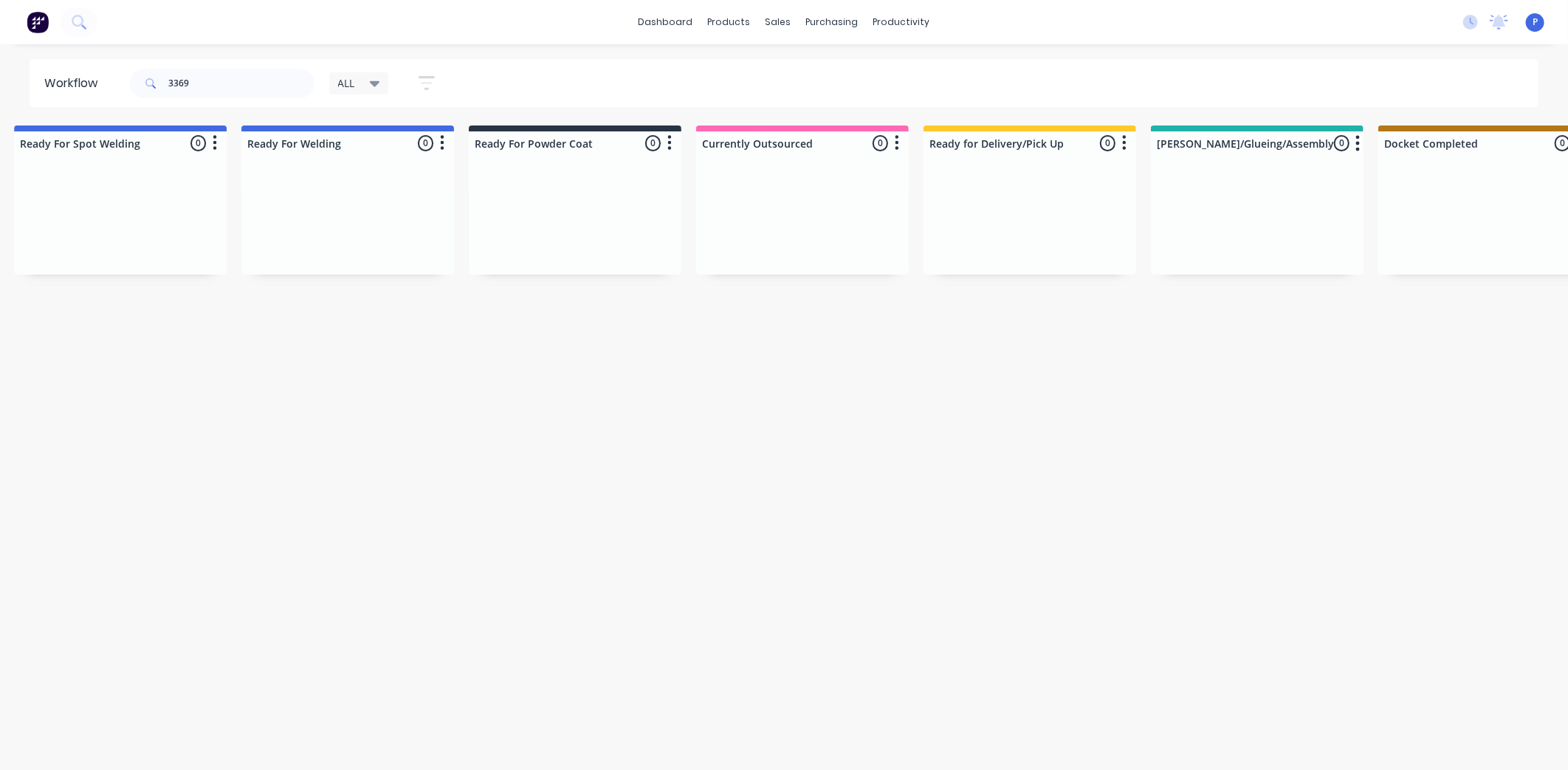
scroll to position [0, 3676]
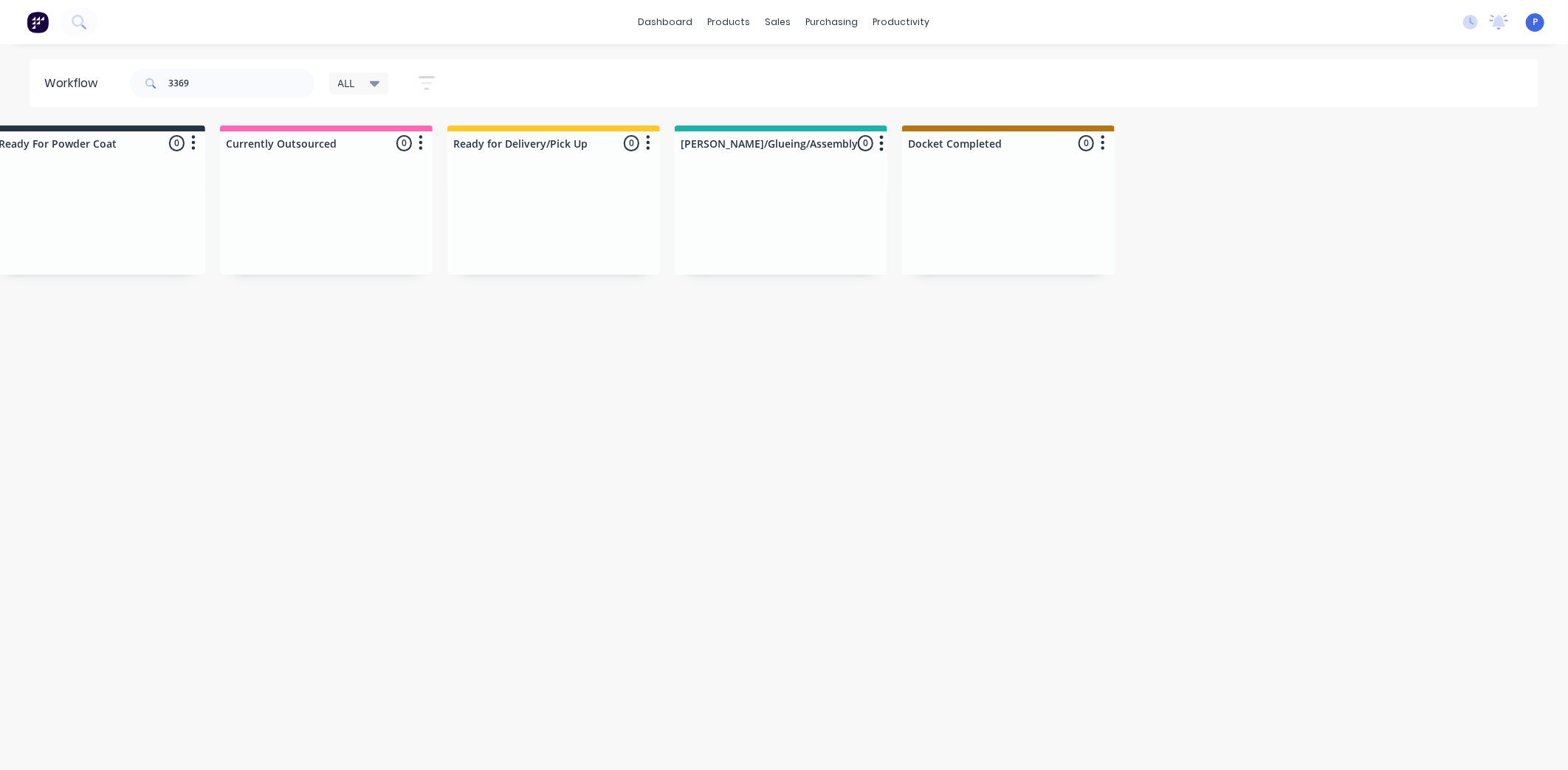
drag, startPoint x: 352, startPoint y: 380, endPoint x: 486, endPoint y: 410, distance: 137.3
click at [779, 25] on div "sales" at bounding box center [778, 22] width 41 height 22
click at [808, 59] on link "Sales Orders" at bounding box center [856, 70] width 196 height 30
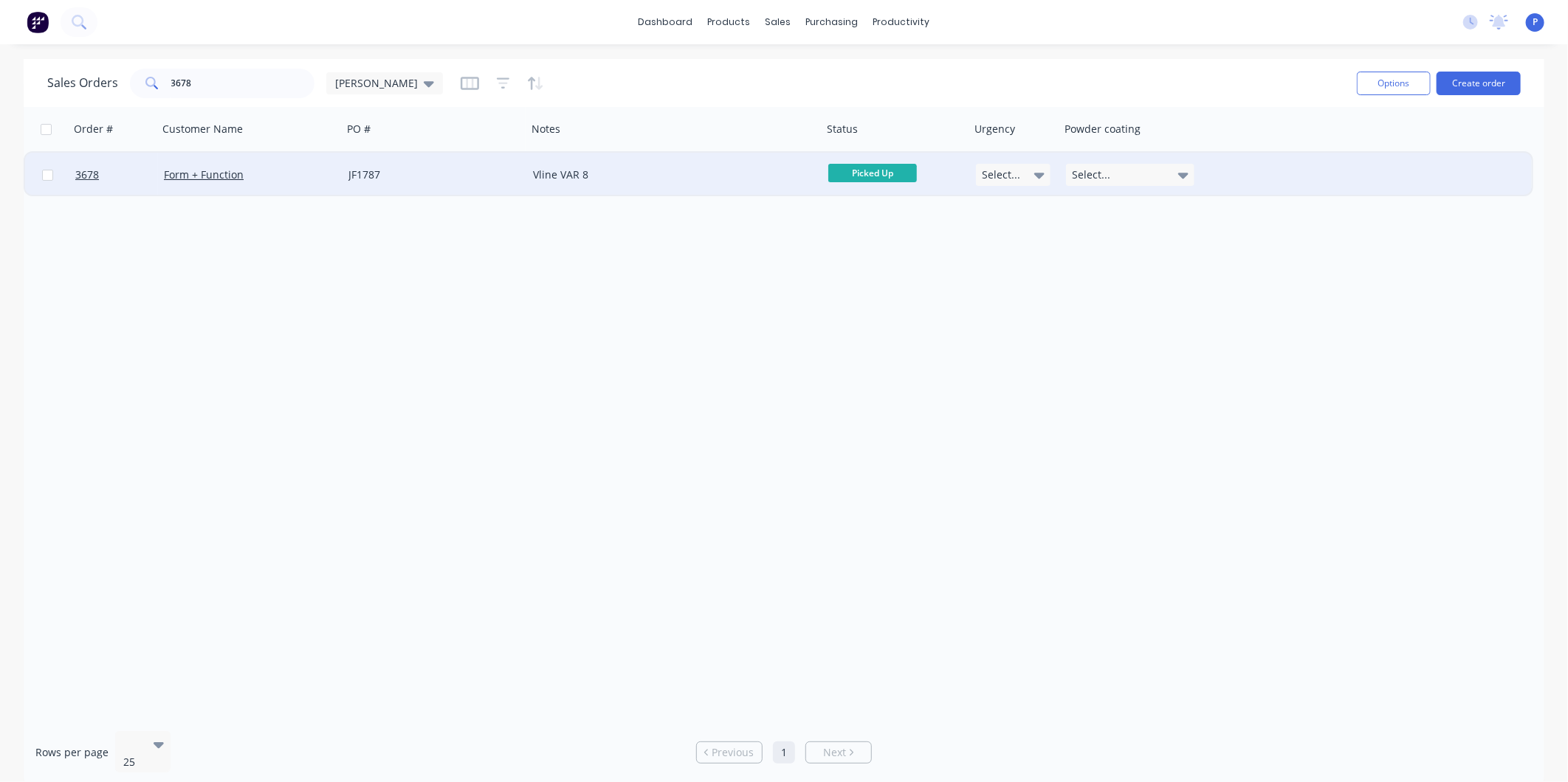
click at [865, 172] on span "Picked Up" at bounding box center [872, 173] width 88 height 19
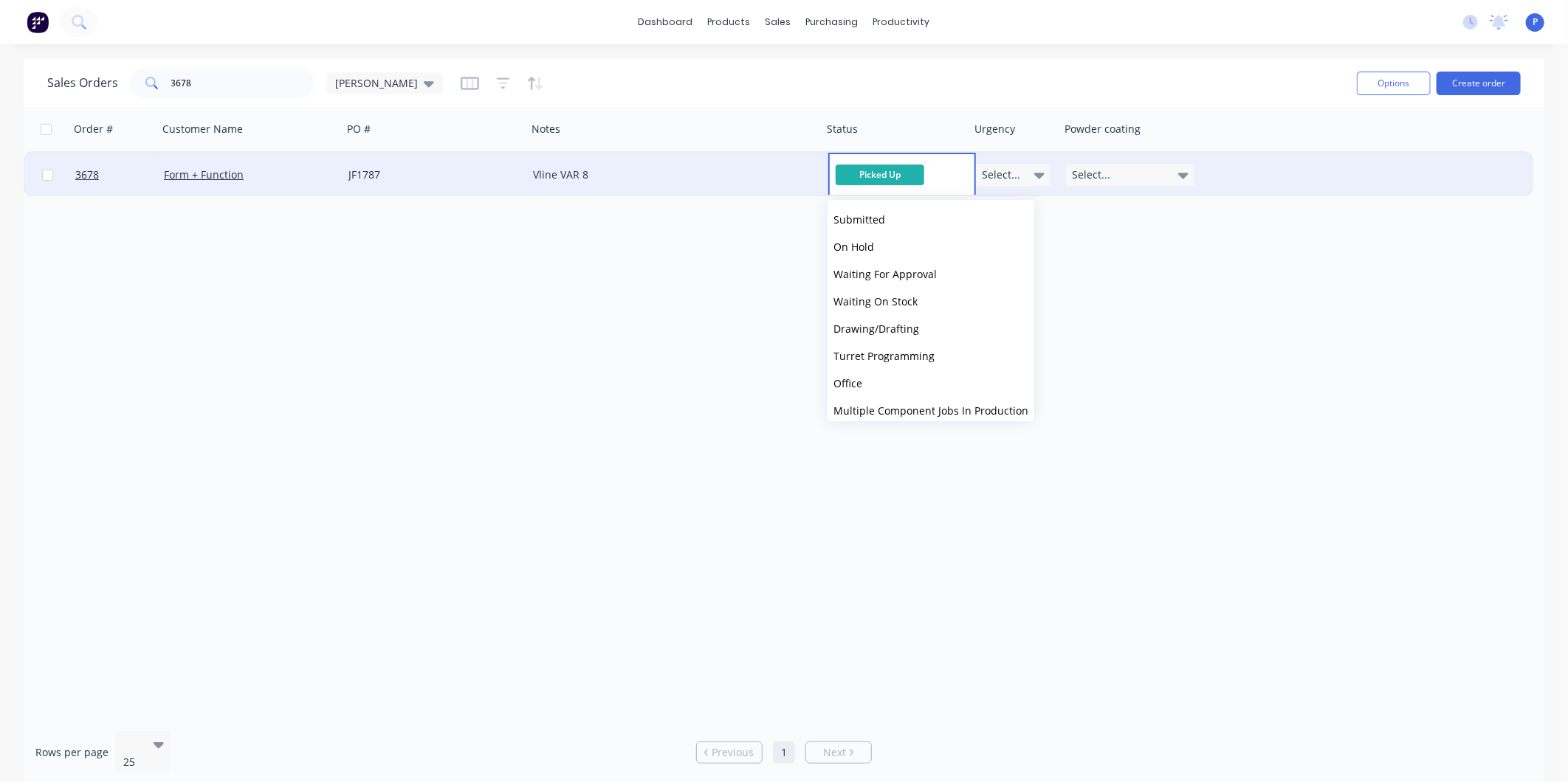
click at [790, 246] on div "Order # Customer Name PO # Notes Status Urgency Powder coating 3678 Form + Func…" at bounding box center [784, 413] width 1520 height 613
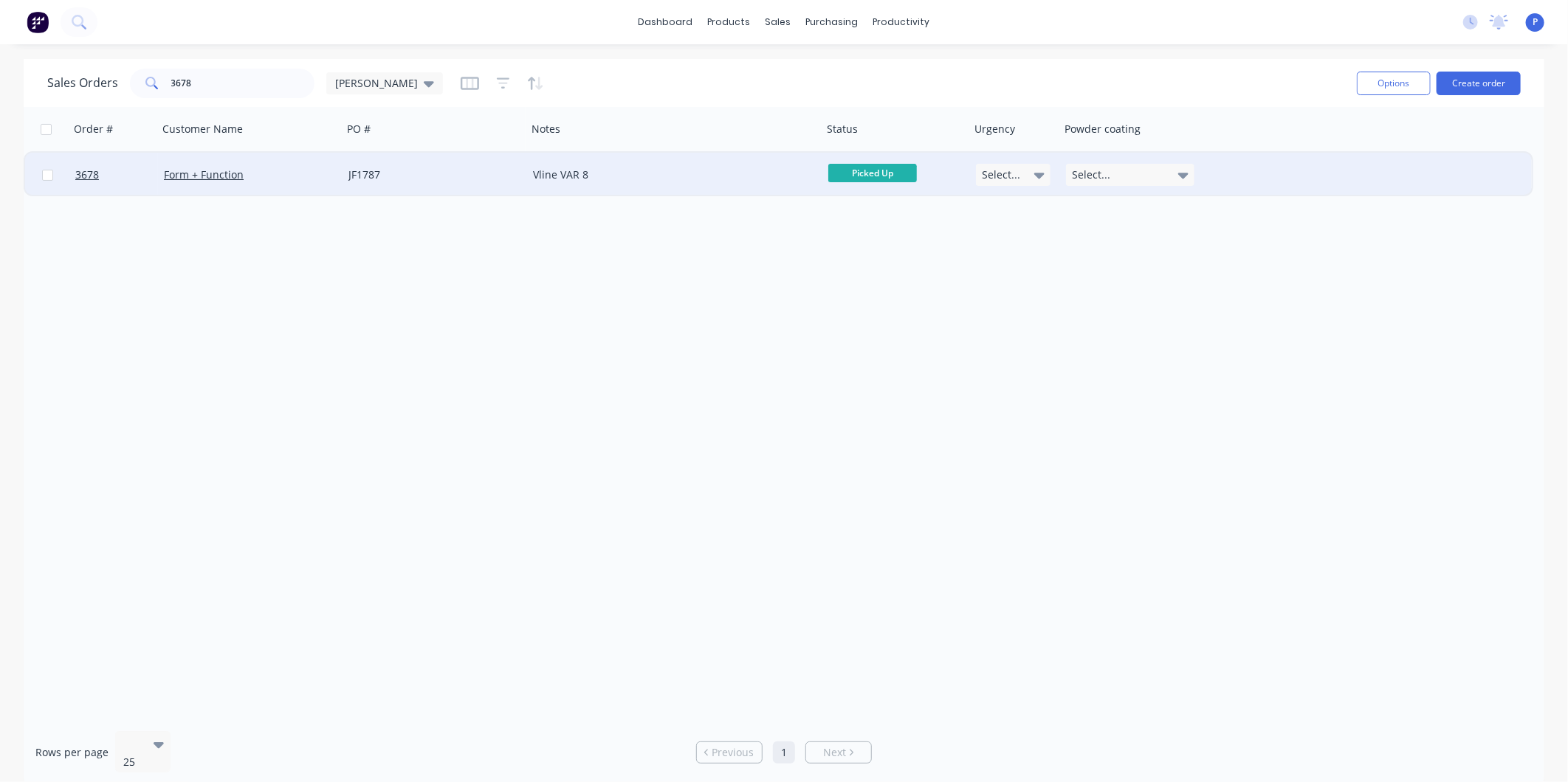
click at [45, 175] on input "checkbox" at bounding box center [47, 174] width 11 height 11
checkbox input "true"
click at [45, 175] on input "checkbox" at bounding box center [47, 174] width 11 height 11
checkbox input "false"
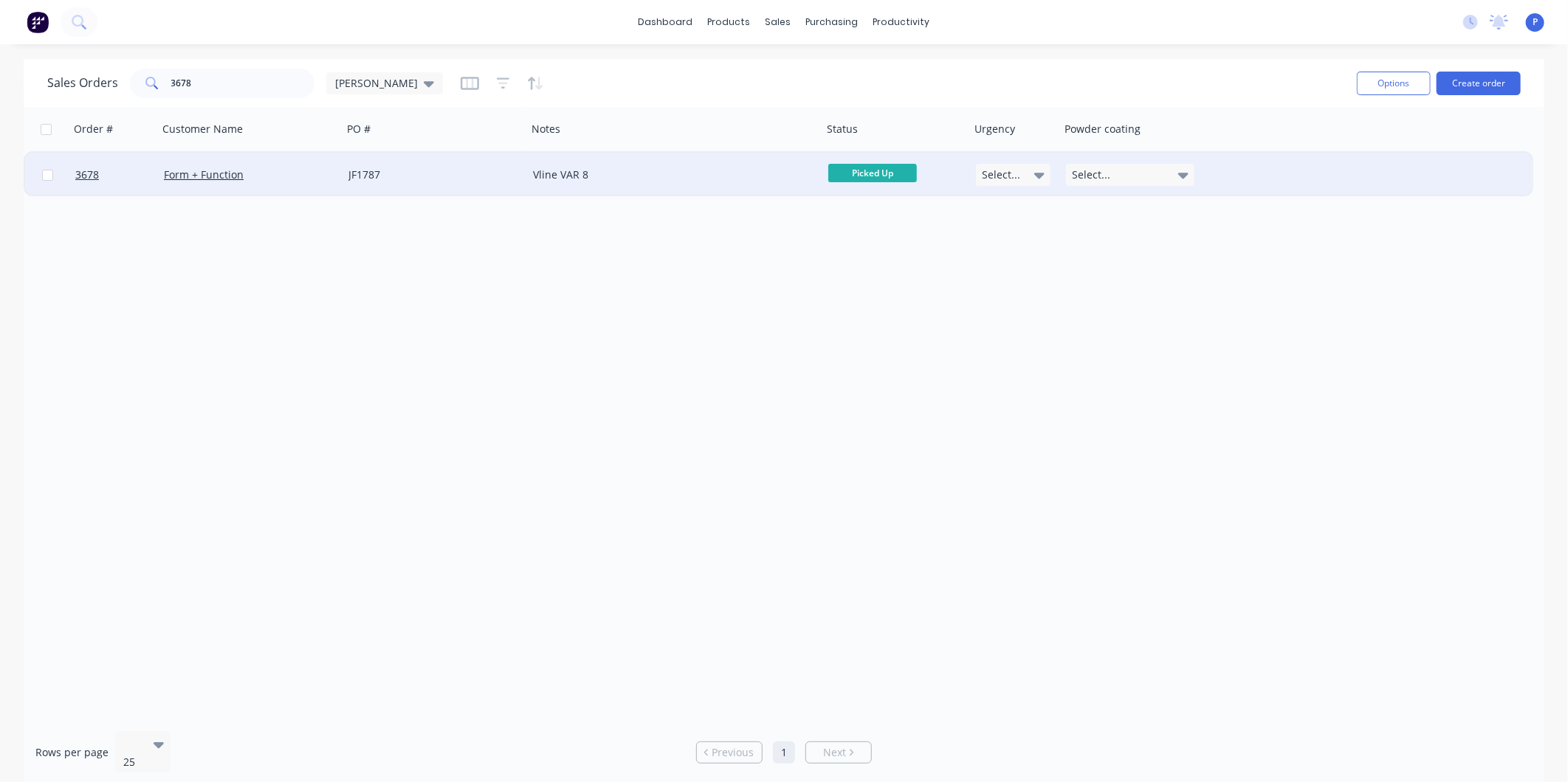
checkbox input "false"
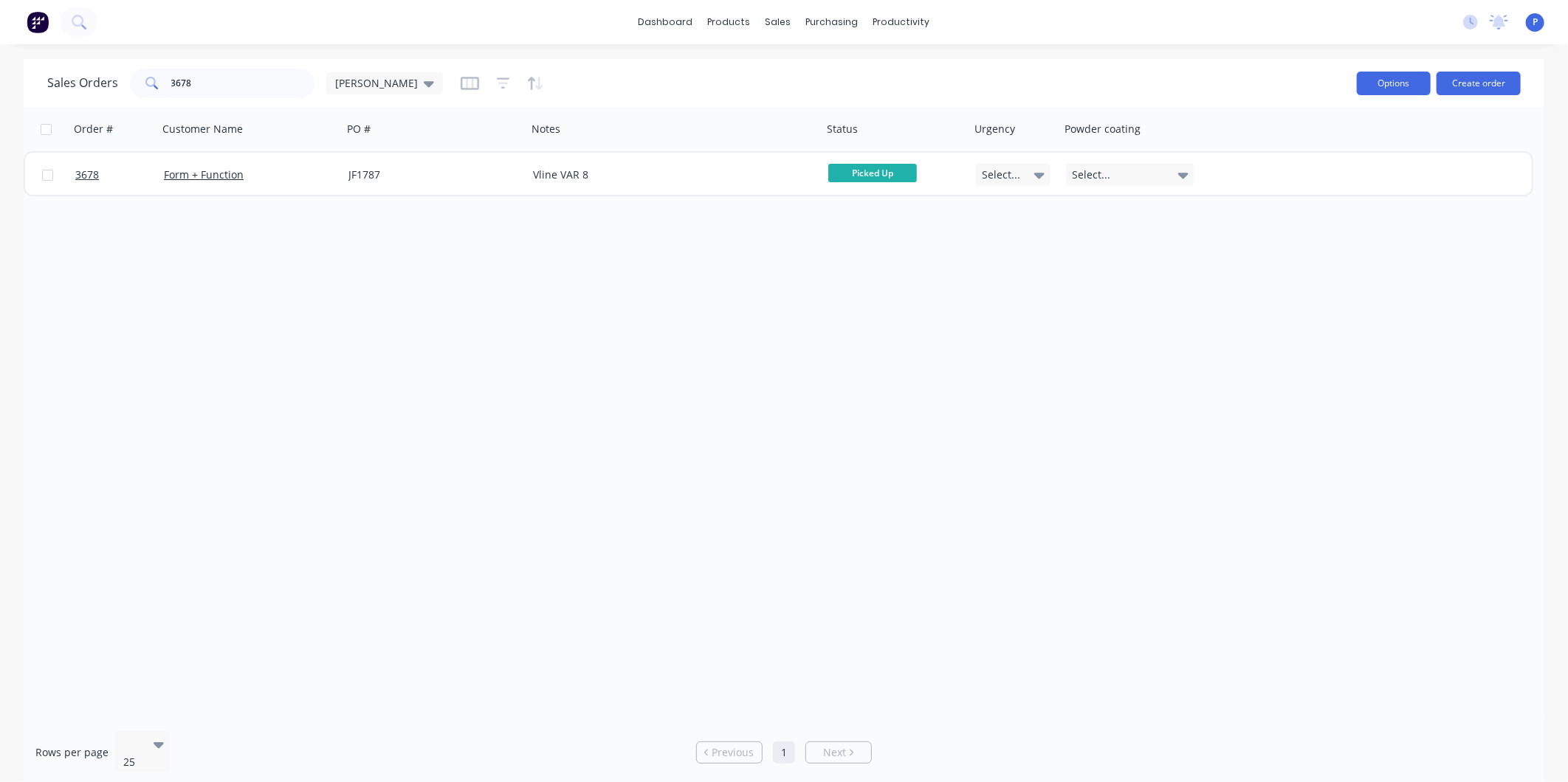
click at [1388, 80] on button "Options" at bounding box center [1393, 83] width 74 height 24
click at [753, 319] on div "Order # Customer Name PO # Notes Status Urgency Powder coating 3678 Form + Func…" at bounding box center [784, 413] width 1520 height 613
click at [893, 173] on span "Picked Up" at bounding box center [872, 173] width 88 height 19
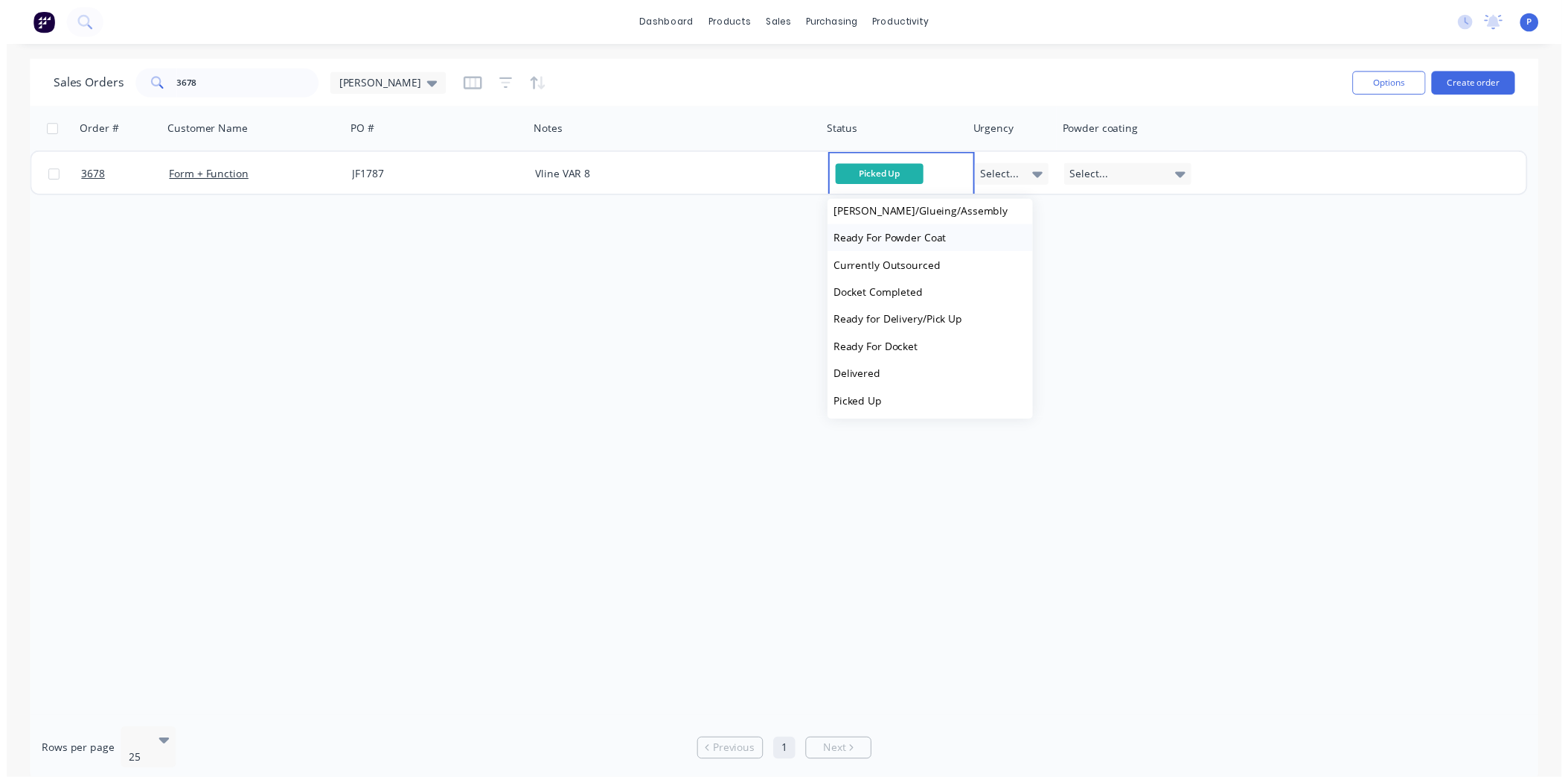
scroll to position [449, 0]
click at [887, 323] on span "Ready for Delivery/Pick Up" at bounding box center [905, 324] width 131 height 14
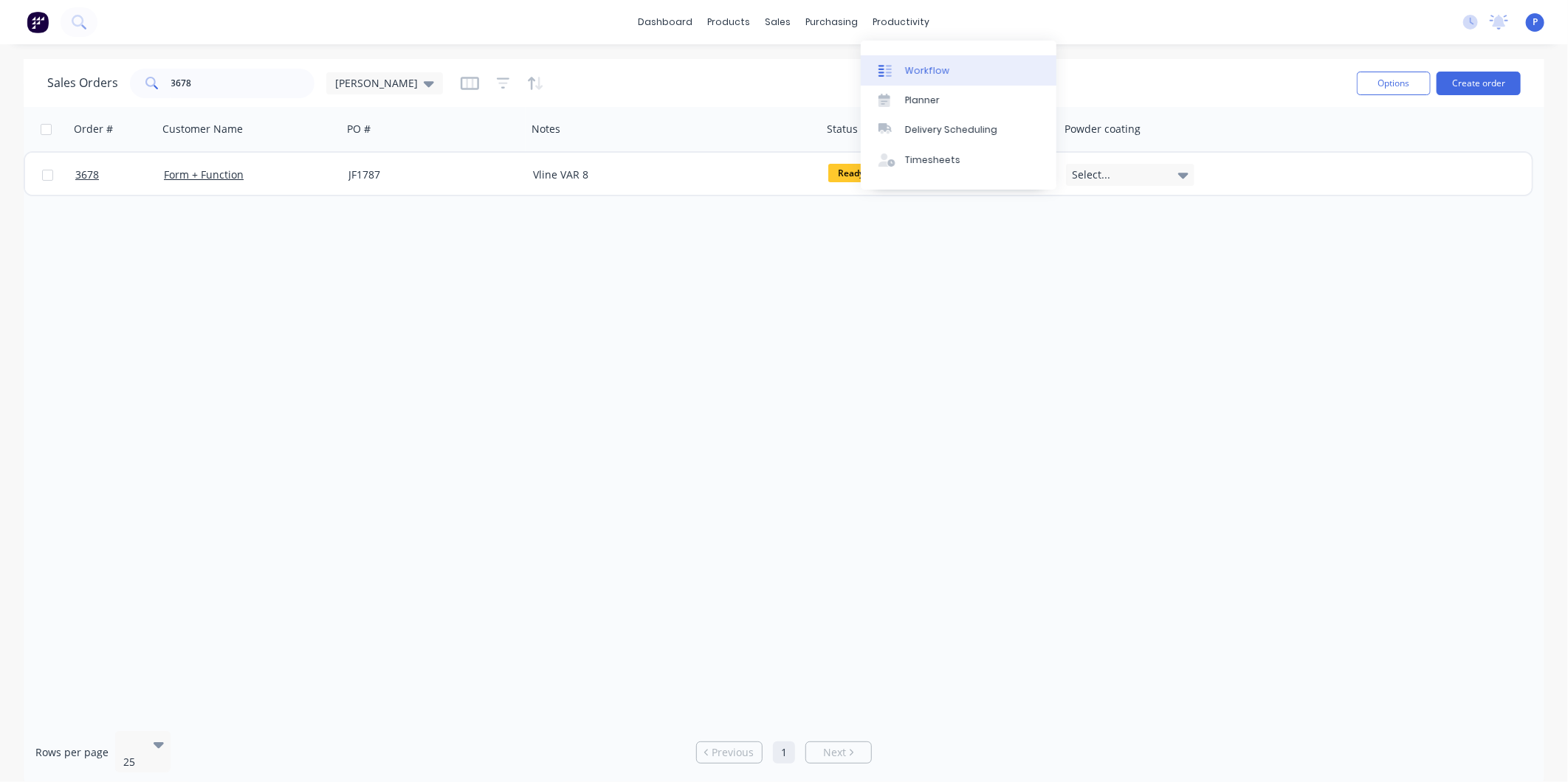
click at [925, 70] on div "Workflow" at bounding box center [927, 70] width 45 height 13
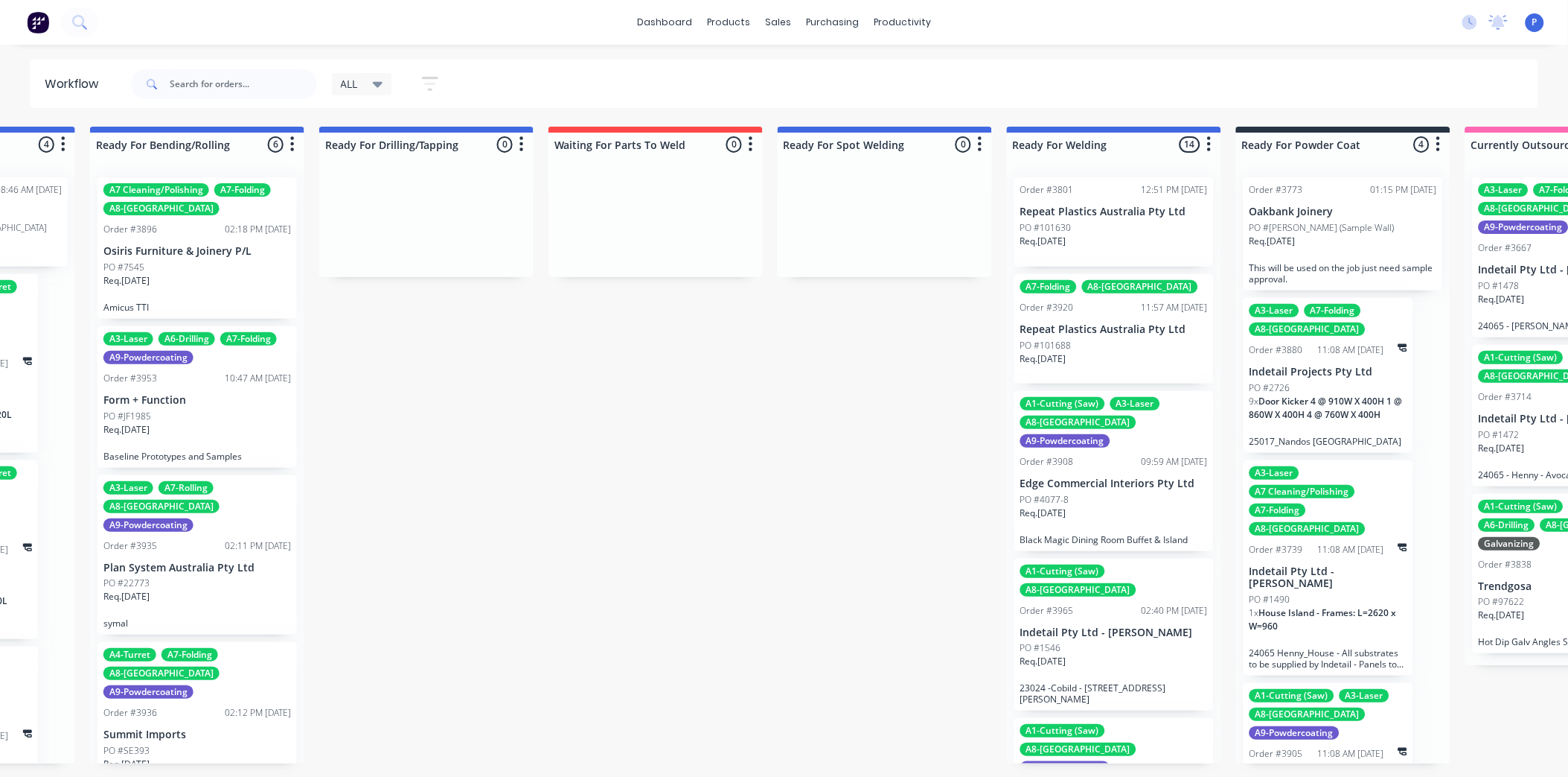
scroll to position [12, 3719]
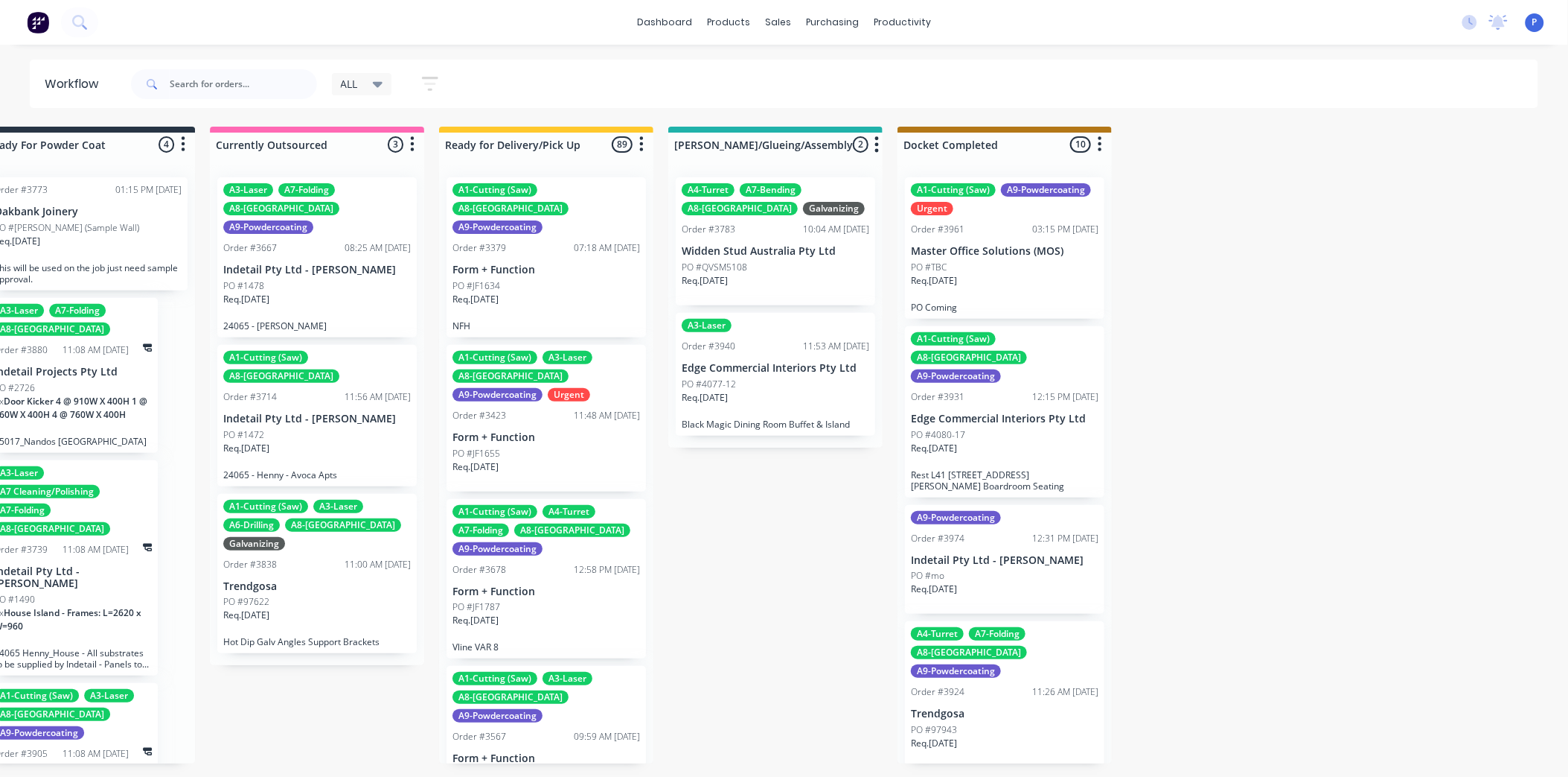
drag, startPoint x: 915, startPoint y: 399, endPoint x: 1239, endPoint y: 454, distance: 328.6
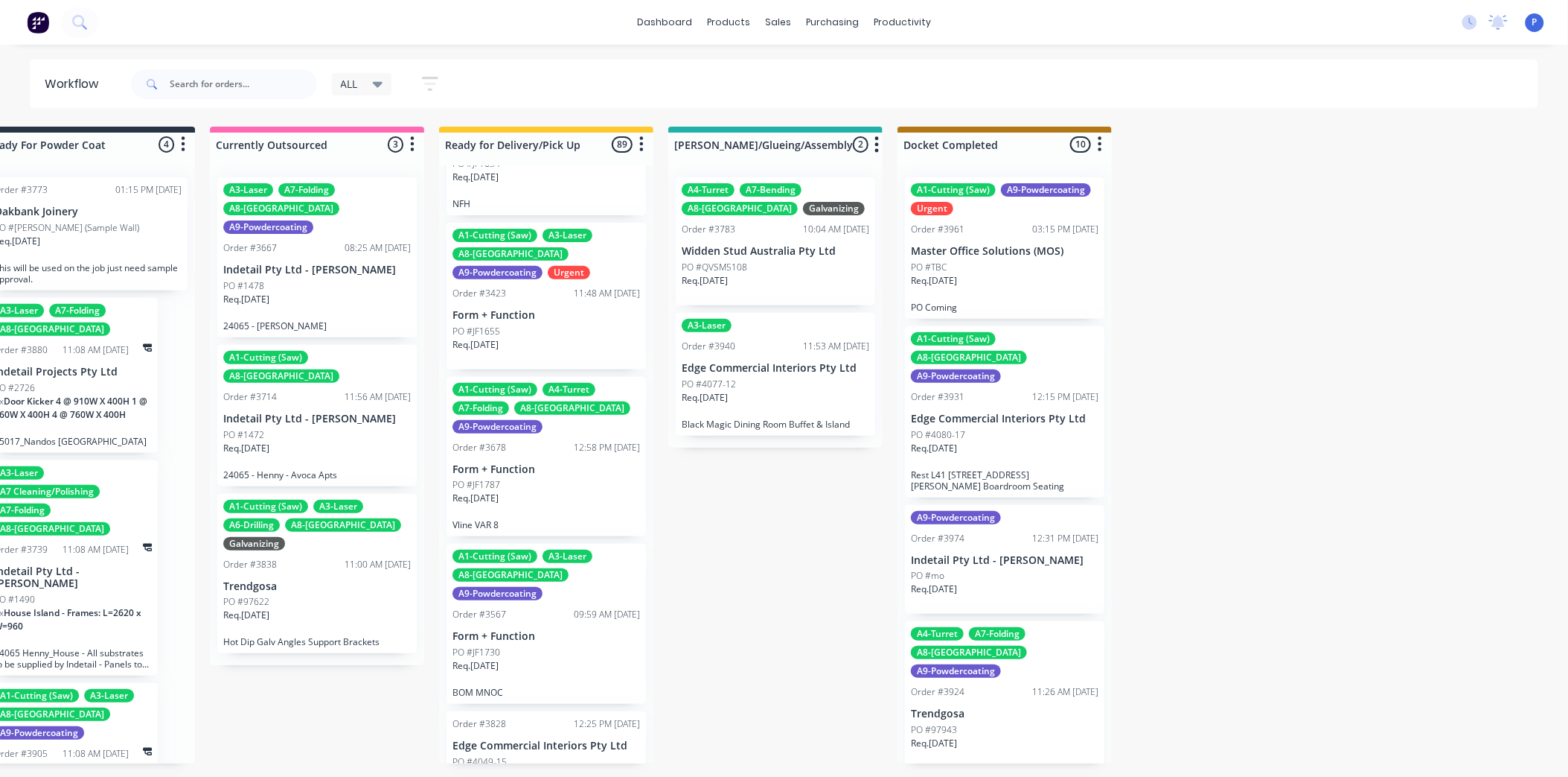
scroll to position [83, 0]
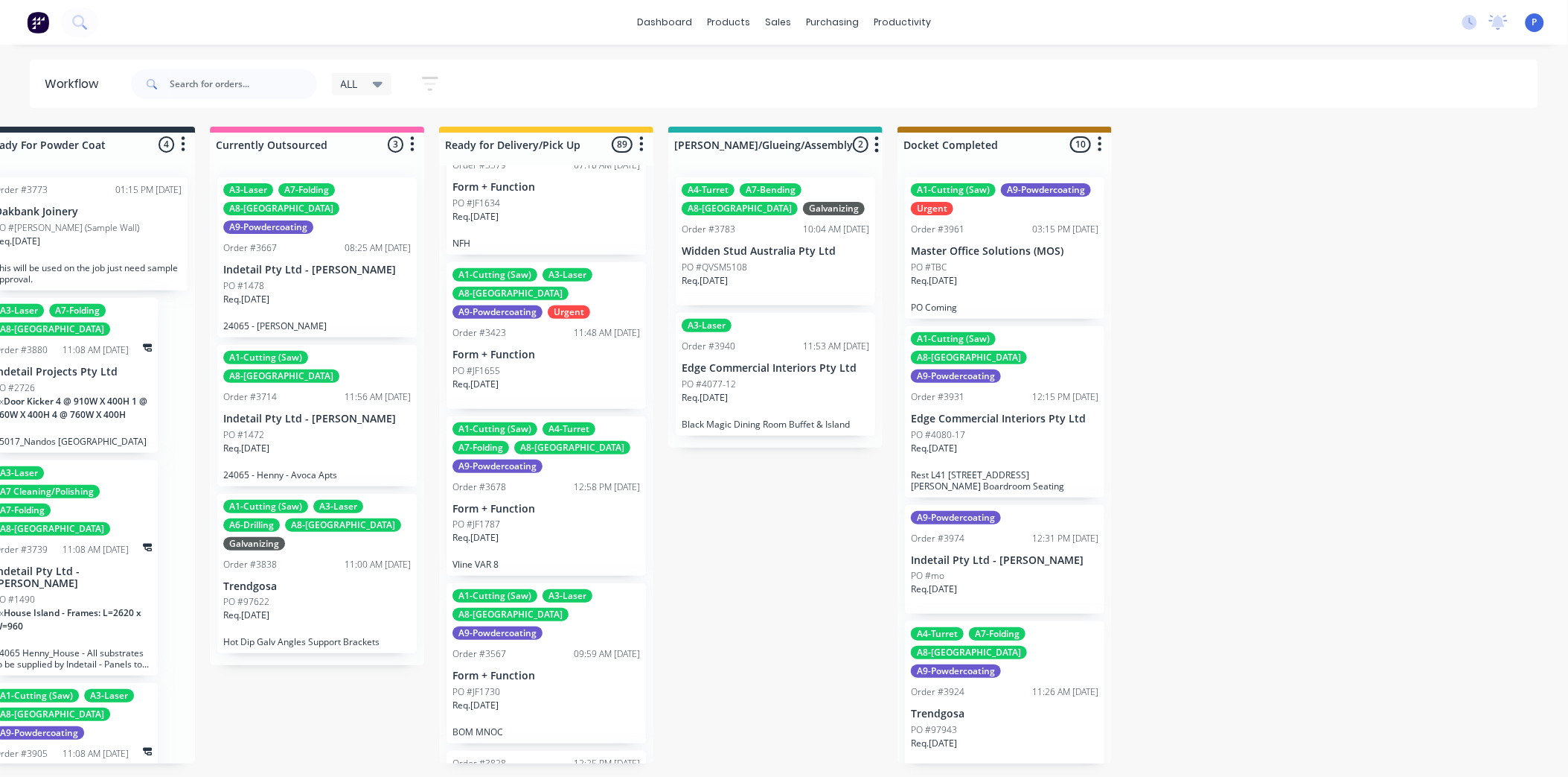
click at [516, 210] on div "Req. [DATE]" at bounding box center [546, 222] width 188 height 25
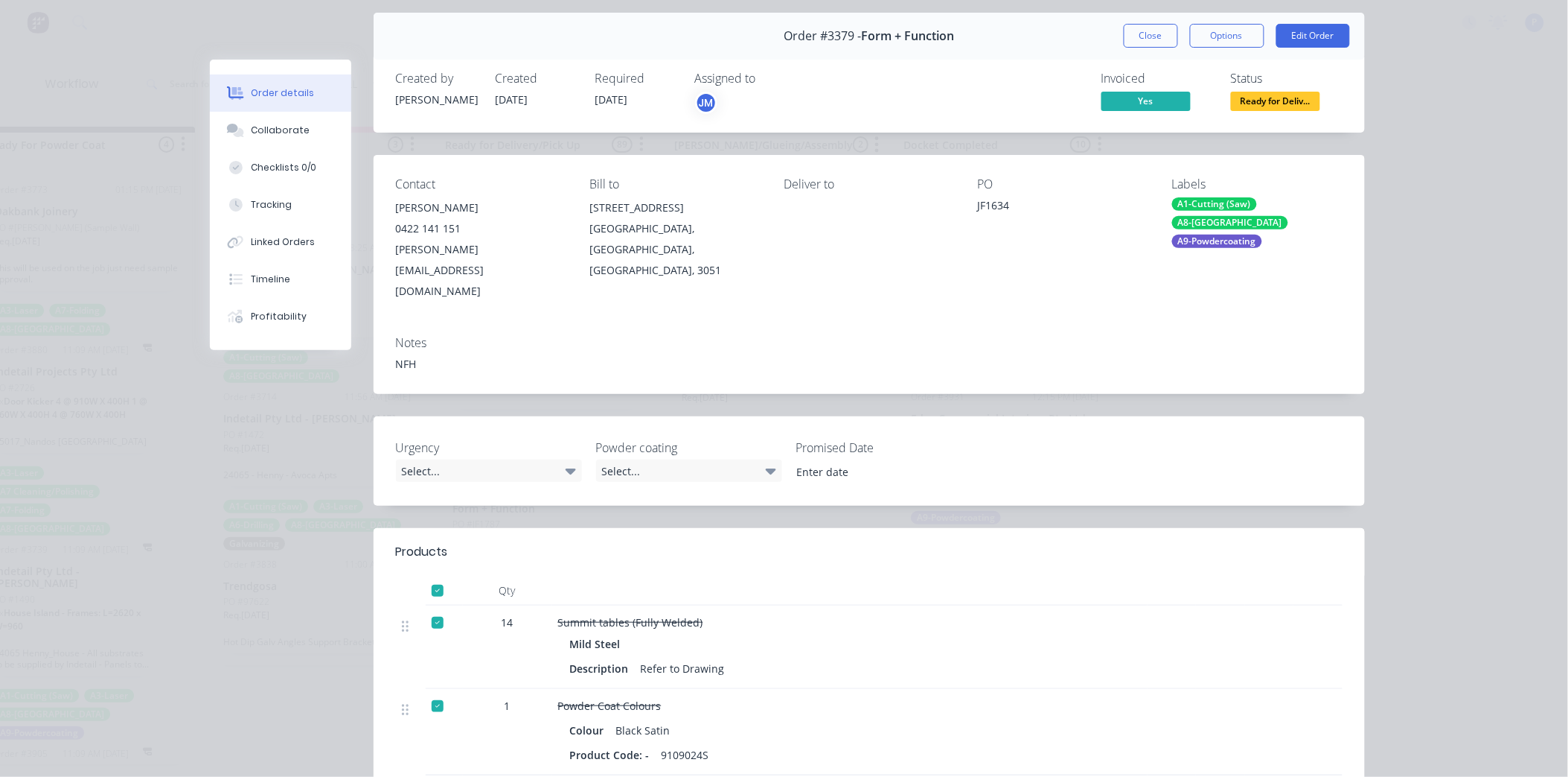
scroll to position [0, 0]
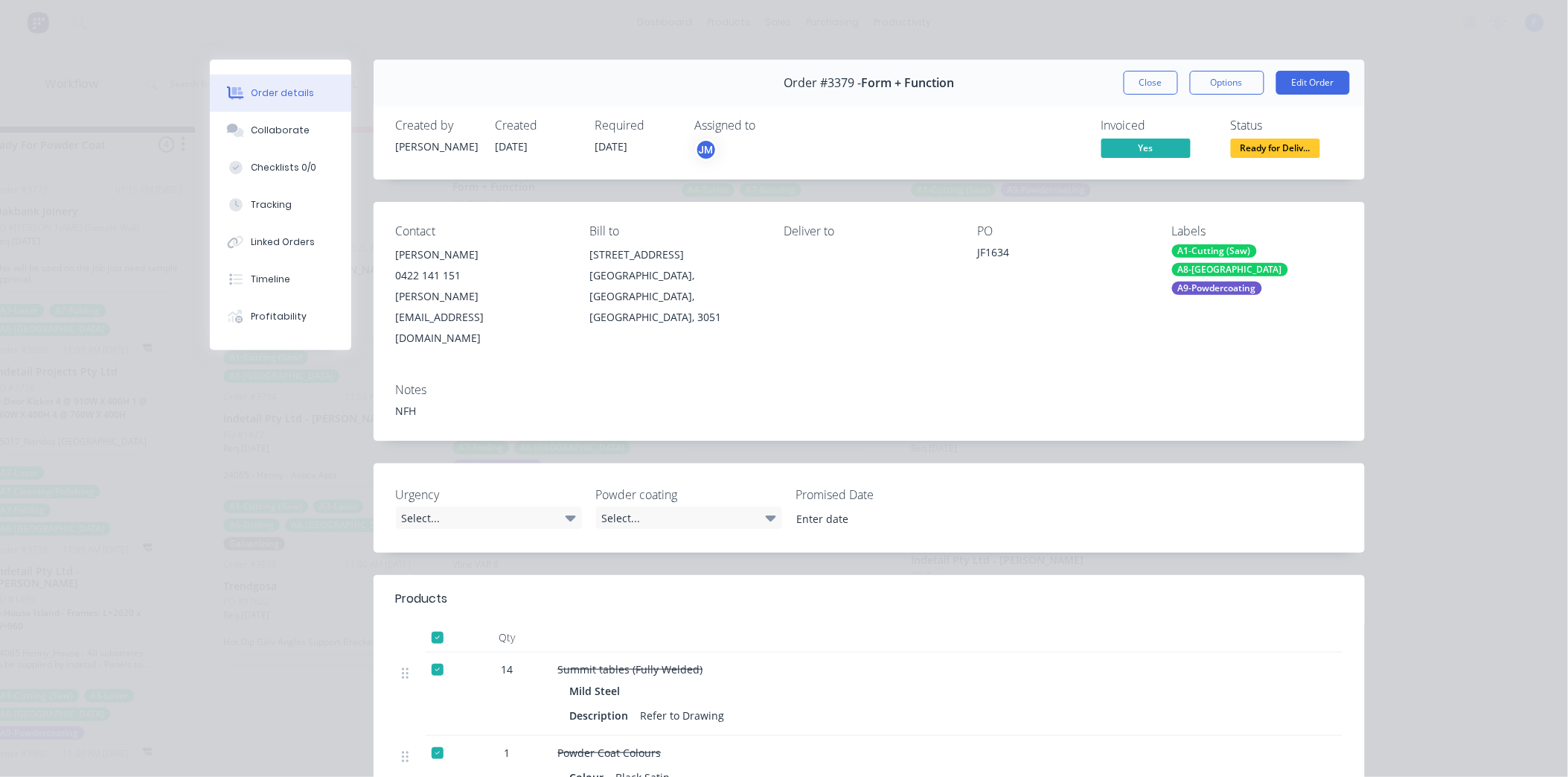
click at [1128, 75] on button "Close" at bounding box center [1151, 83] width 54 height 24
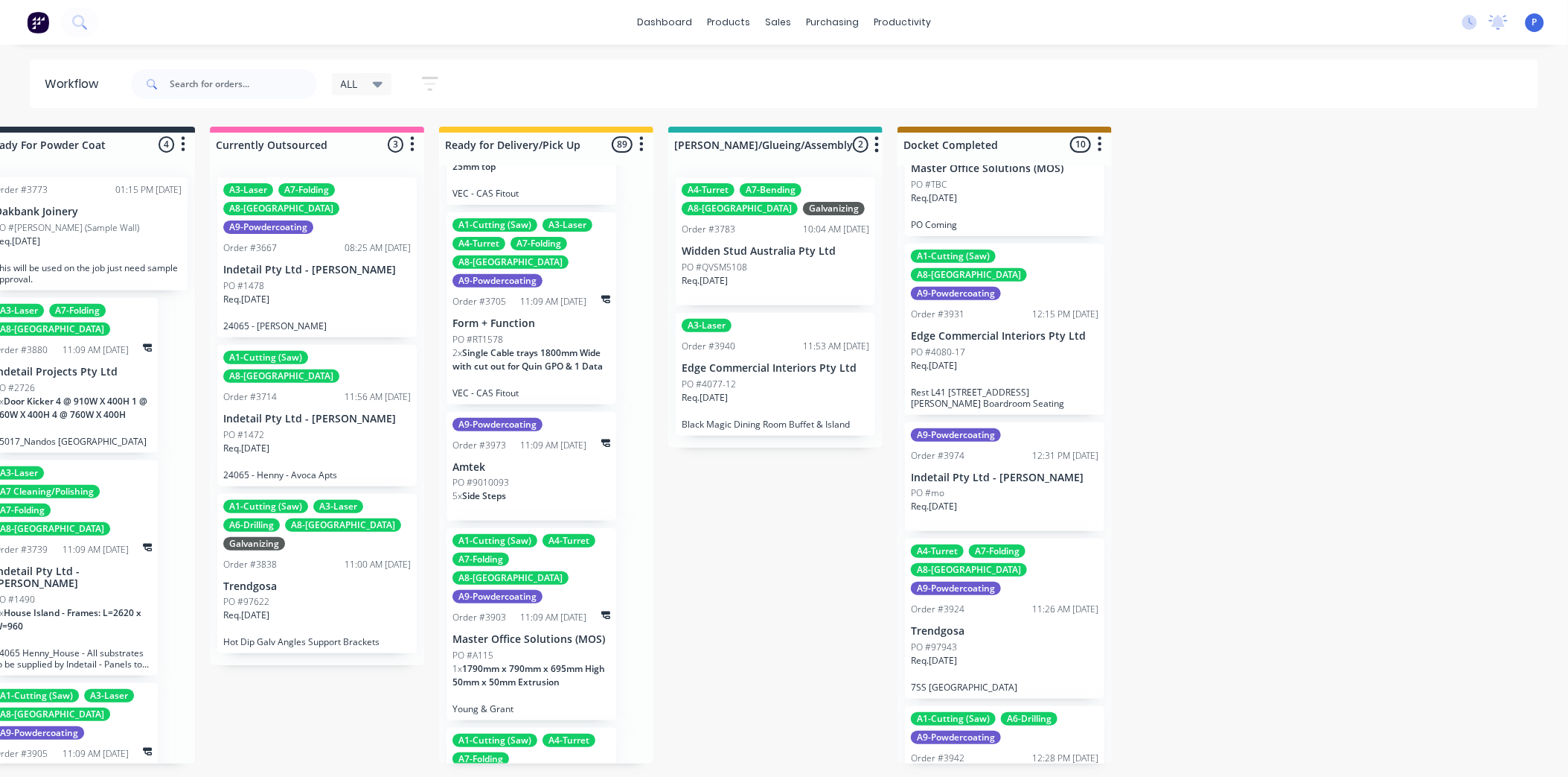
scroll to position [14558, 0]
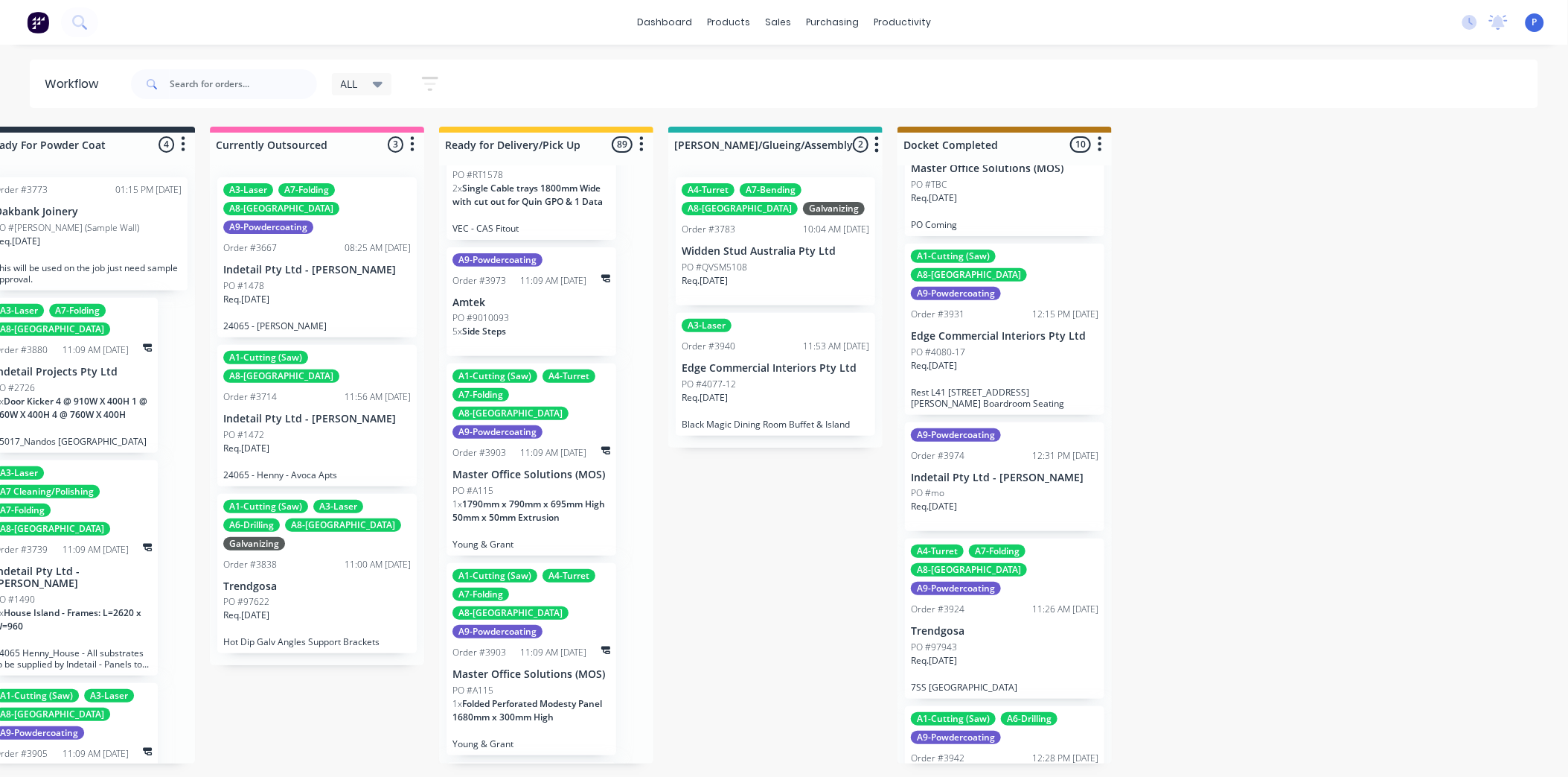
click at [432, 84] on icon "button" at bounding box center [430, 84] width 12 height 2
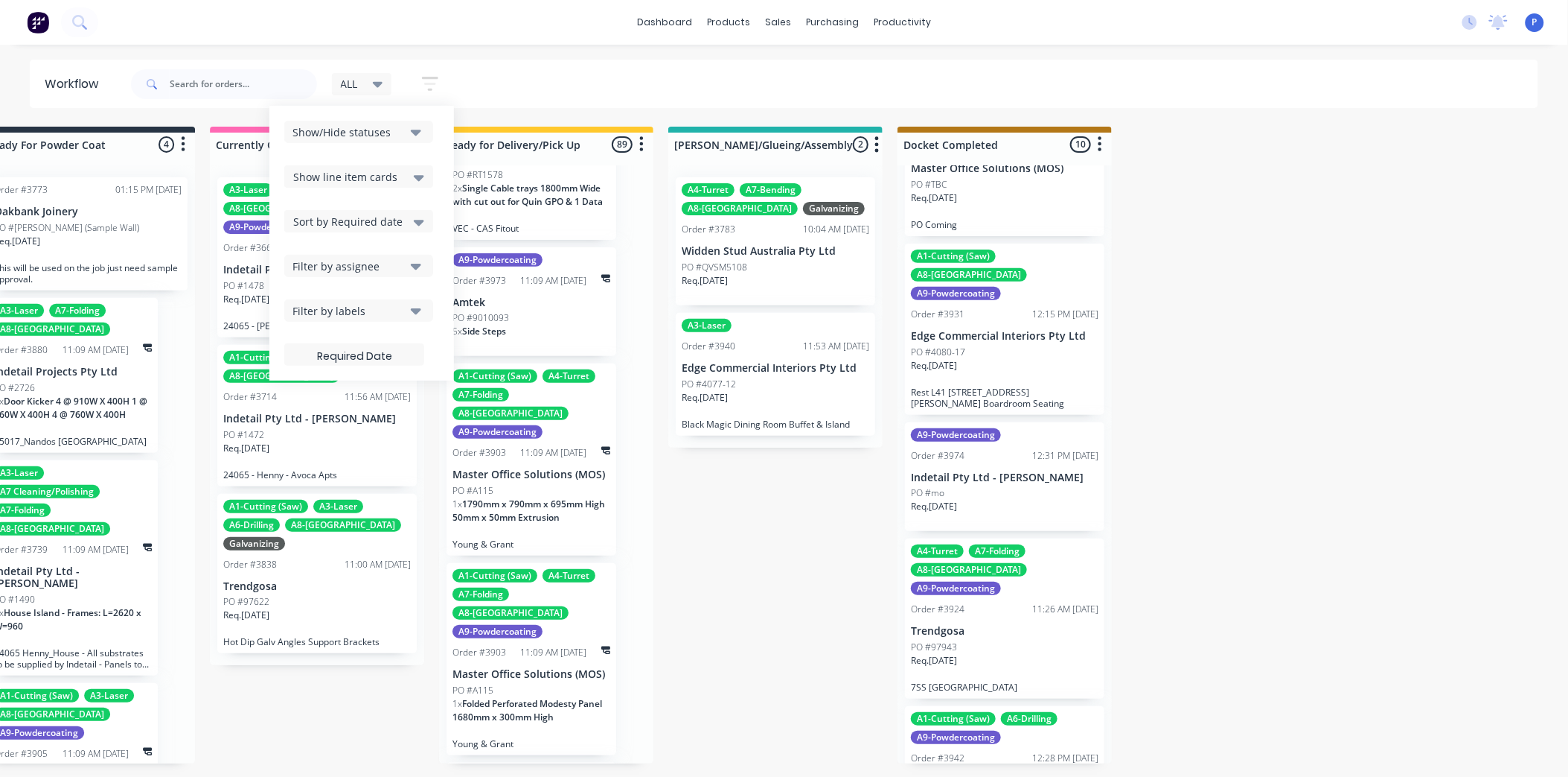
click at [414, 179] on icon at bounding box center [419, 177] width 10 height 16
click at [381, 228] on div "Hide line item cards" at bounding box center [358, 235] width 149 height 27
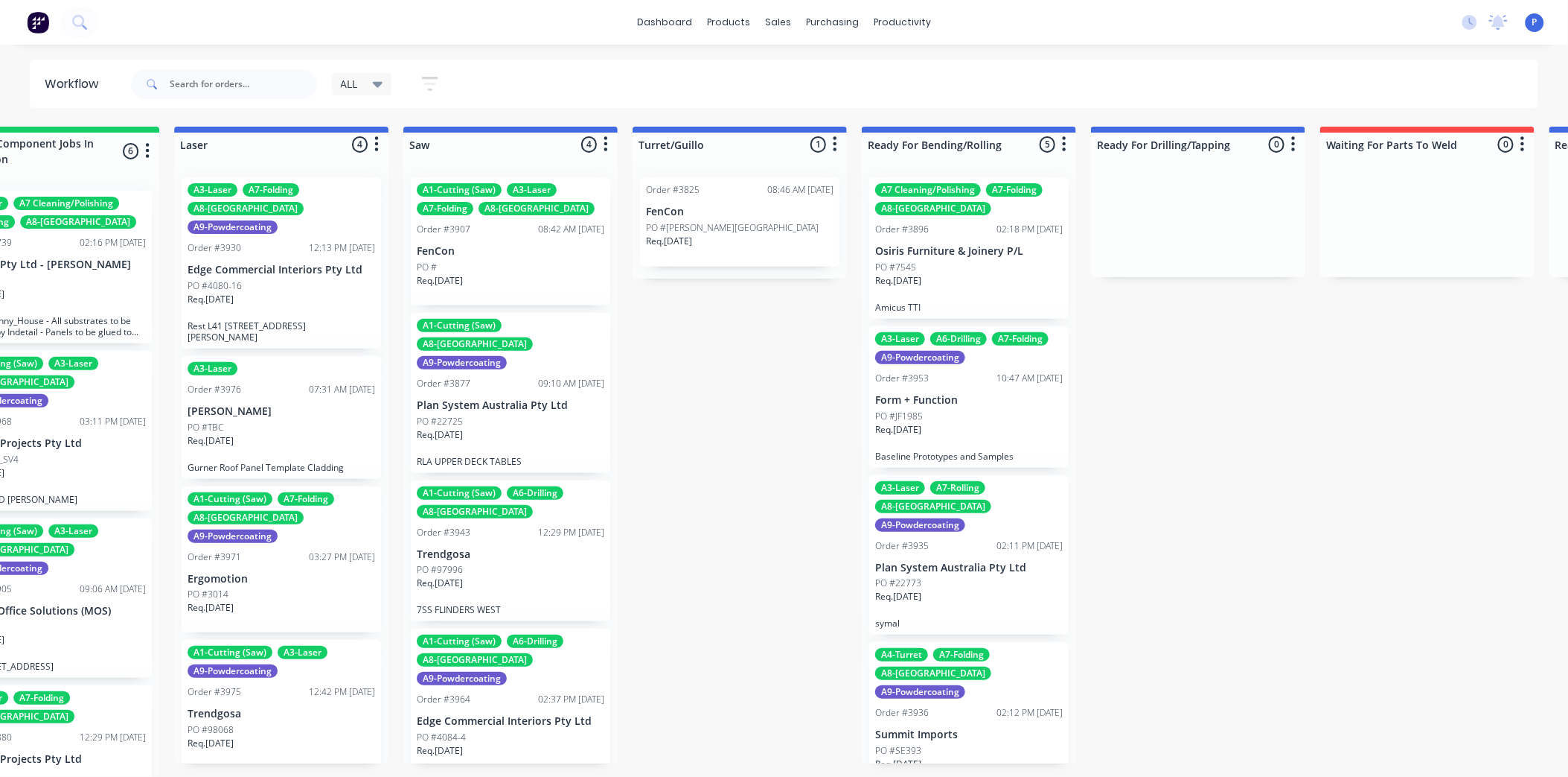
scroll to position [12, 2305]
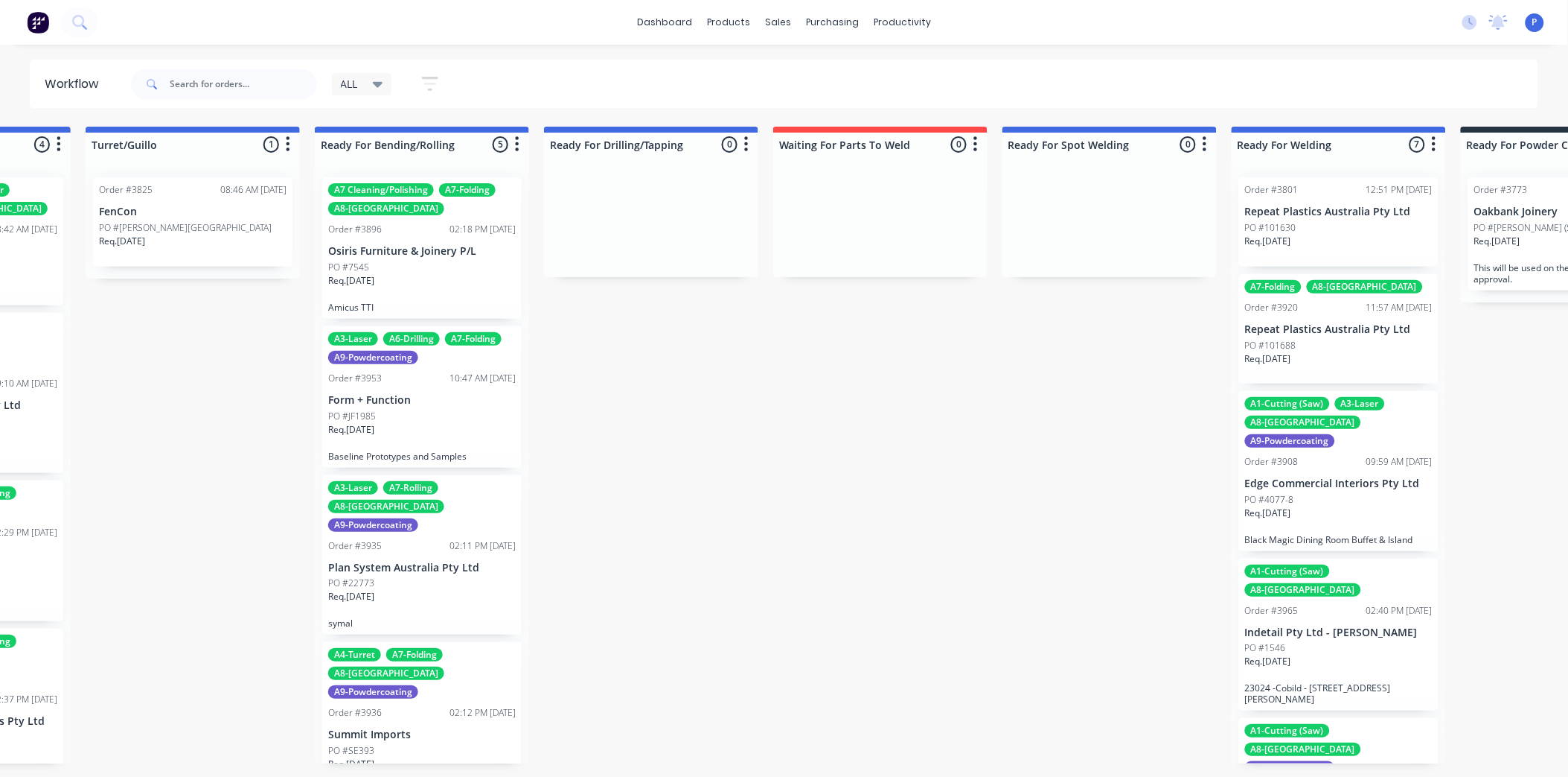
drag, startPoint x: 804, startPoint y: 383, endPoint x: 923, endPoint y: 398, distance: 119.9
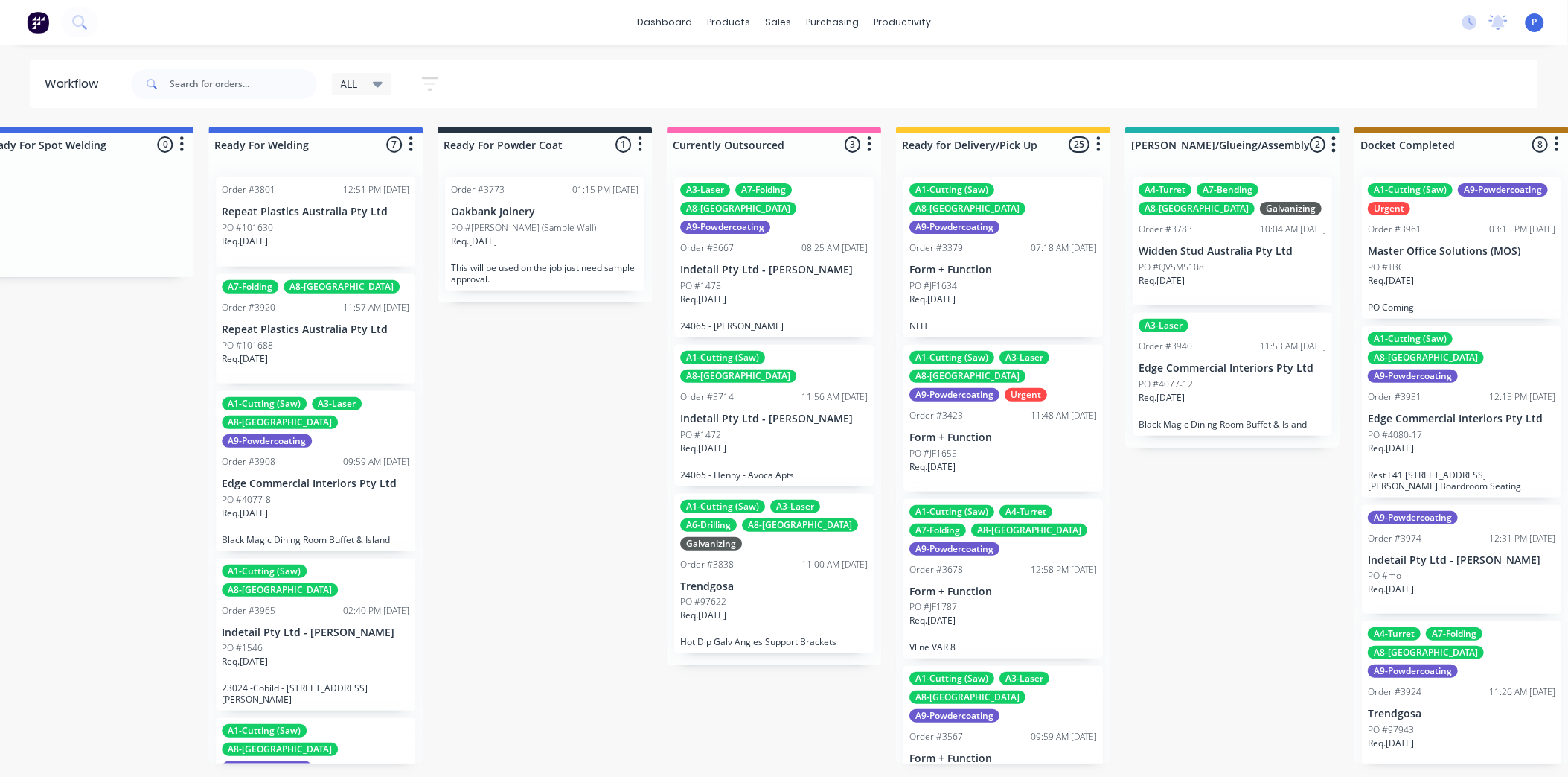
scroll to position [12, 3546]
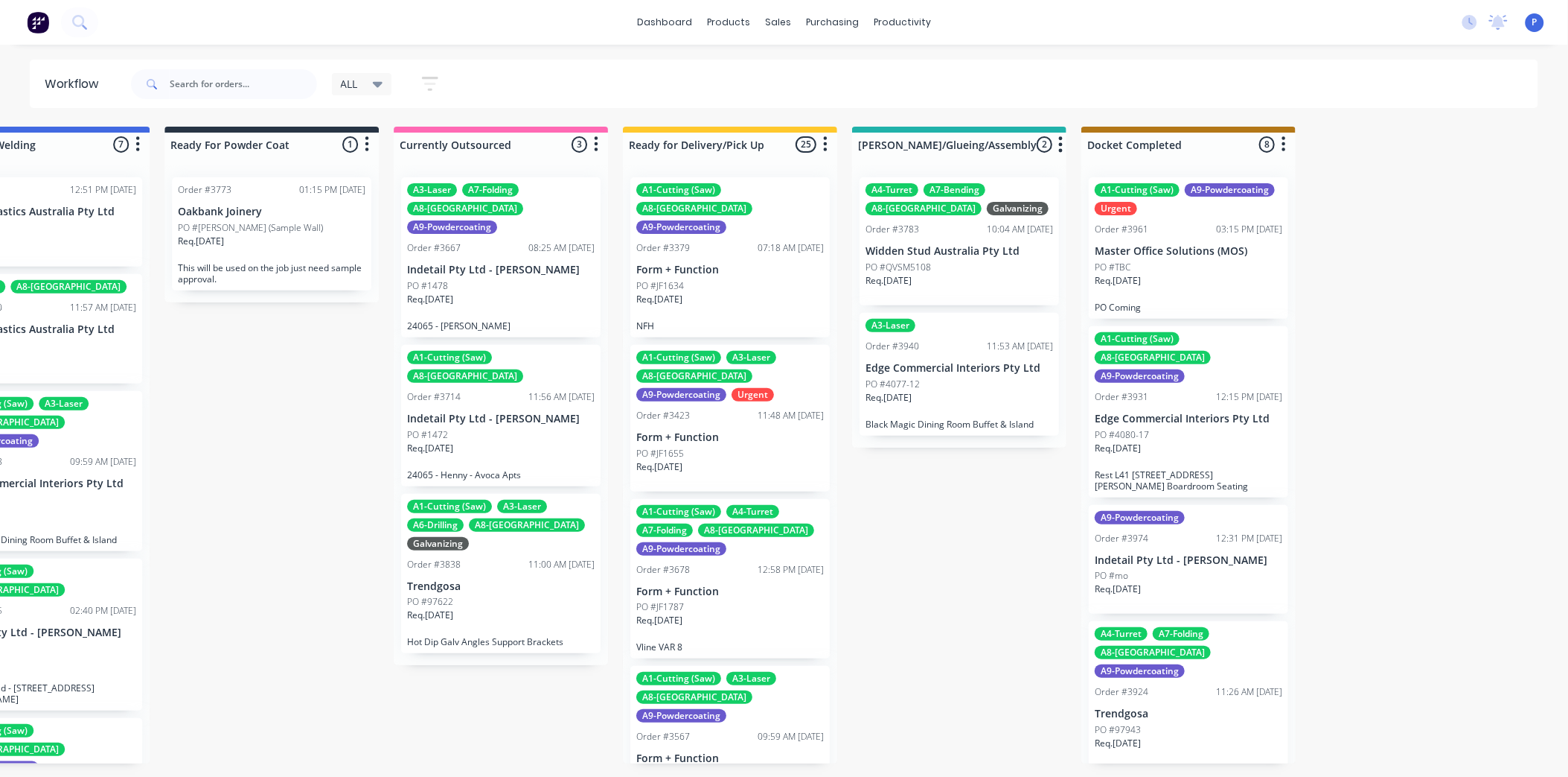
drag, startPoint x: 783, startPoint y: 380, endPoint x: 871, endPoint y: 404, distance: 91.2
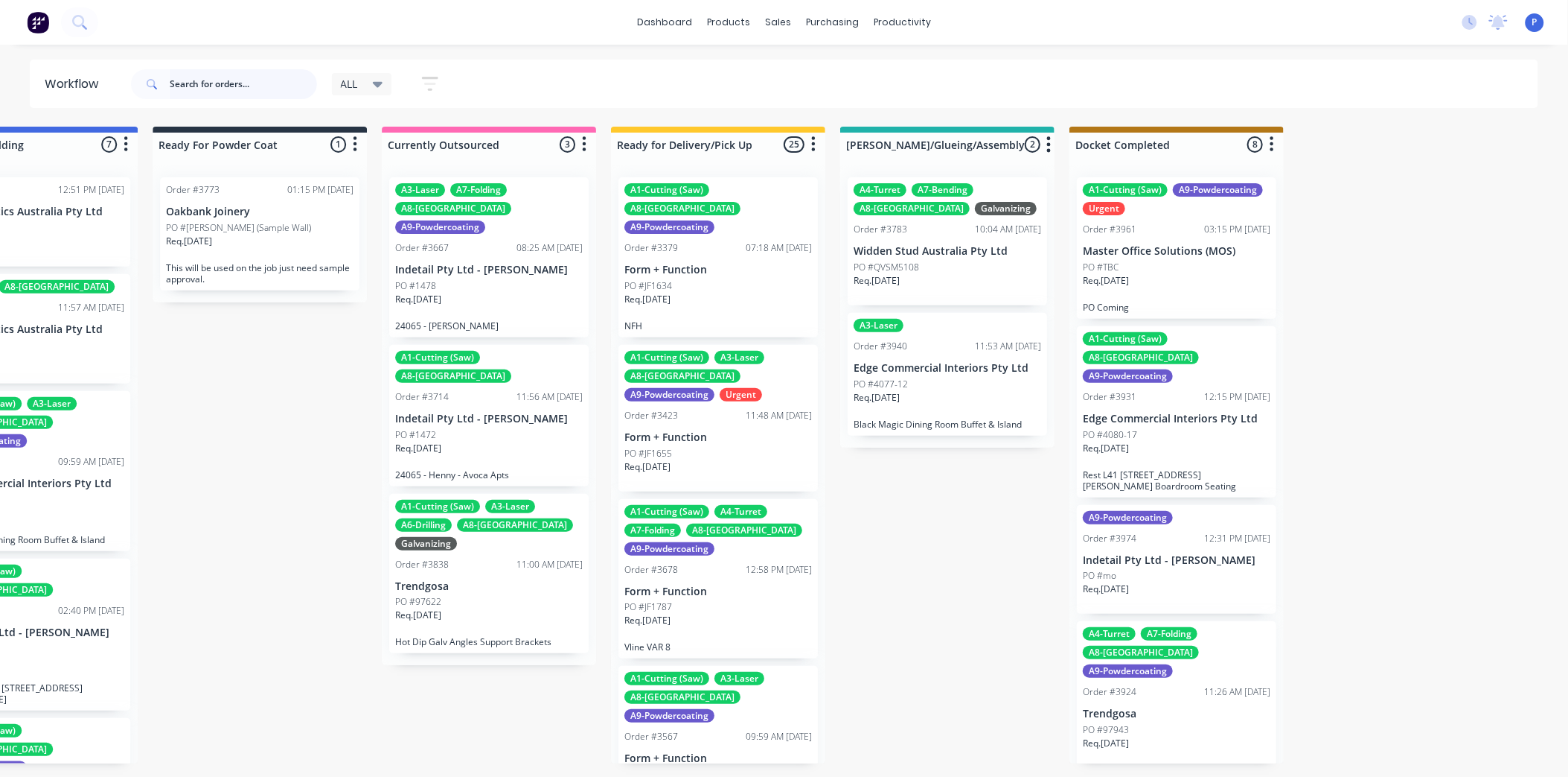
click at [255, 85] on input "text" at bounding box center [244, 84] width 148 height 30
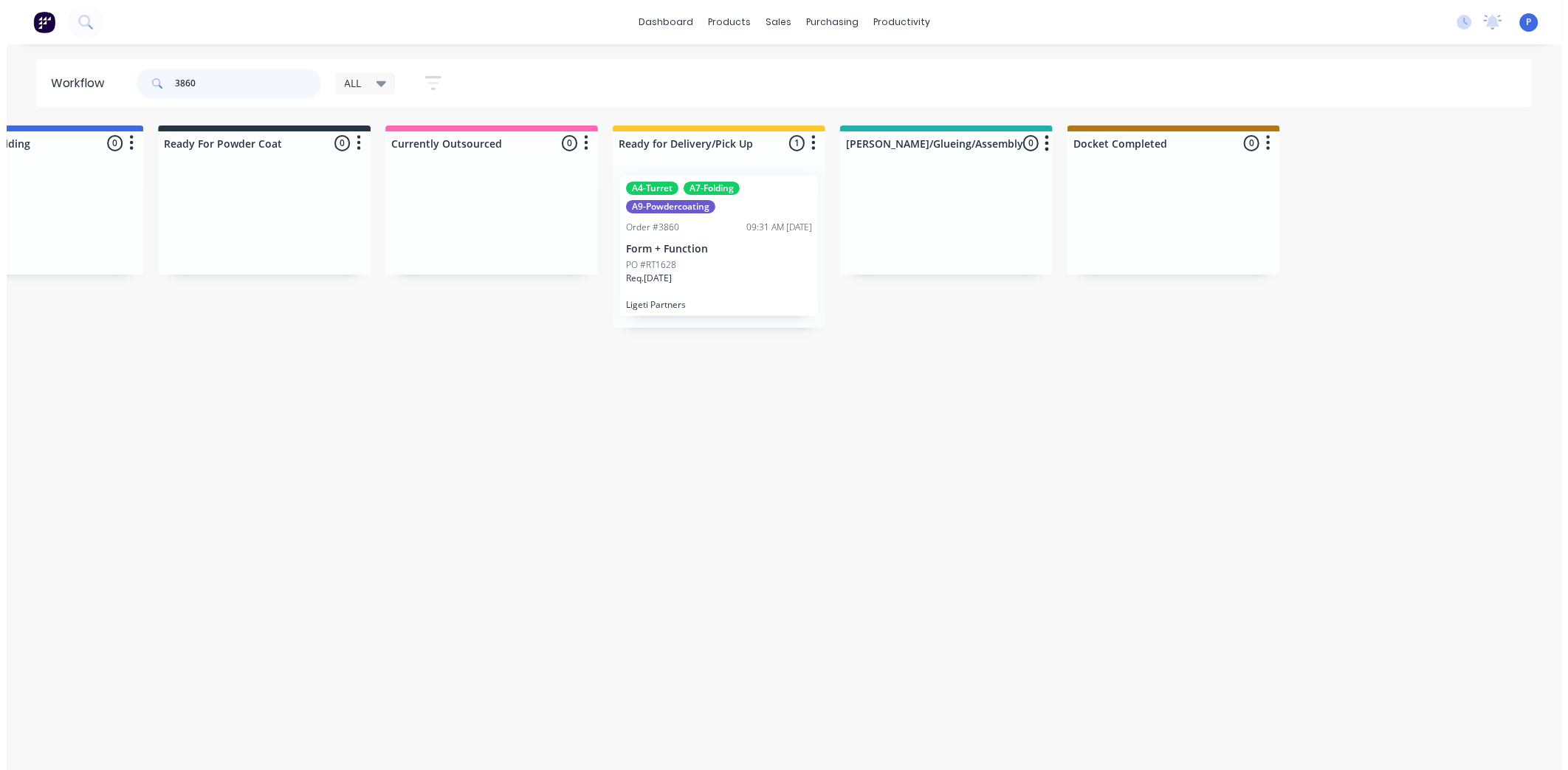
scroll to position [0, 0]
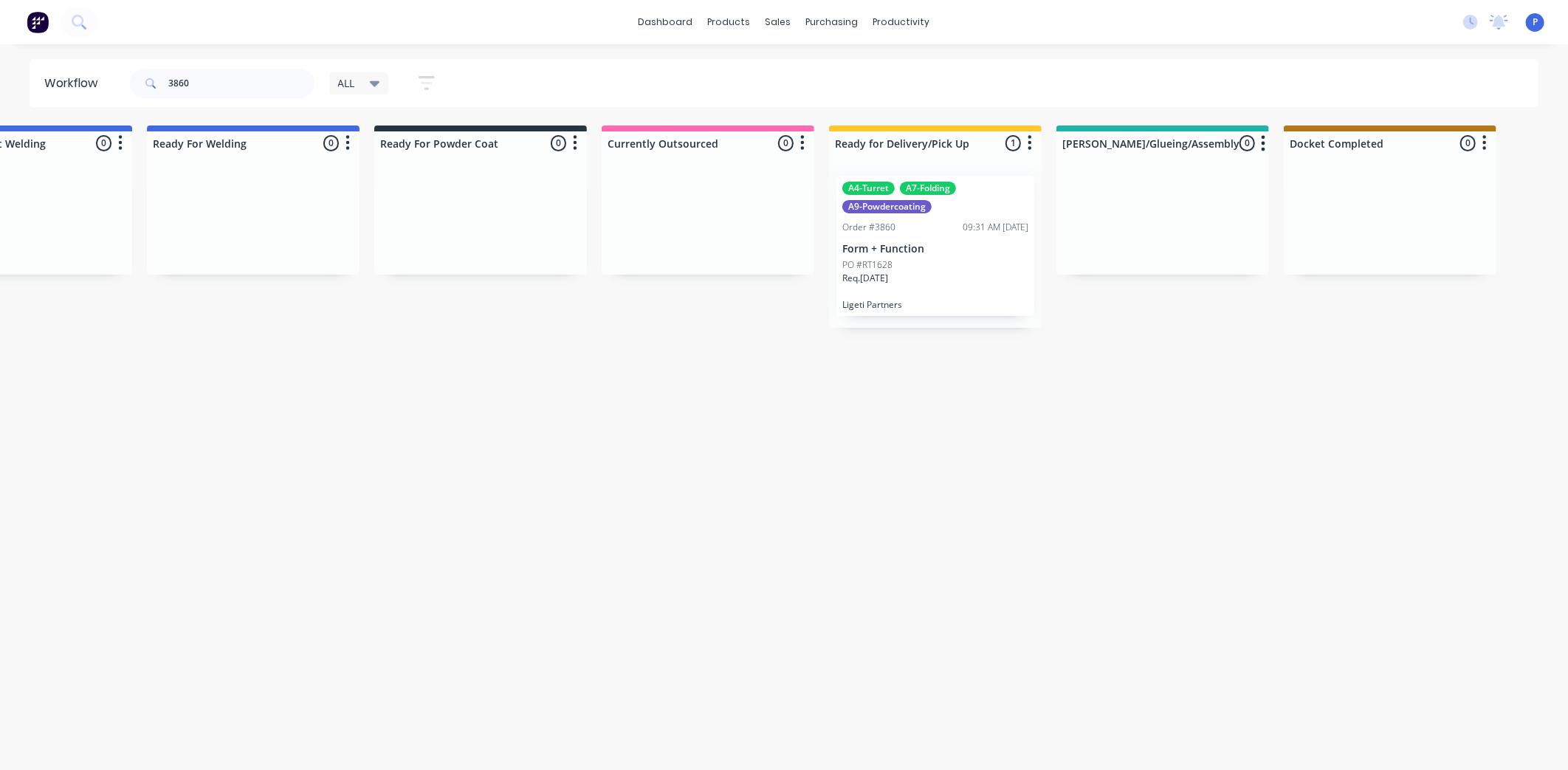
drag, startPoint x: 338, startPoint y: 377, endPoint x: 439, endPoint y: 392, distance: 102.1
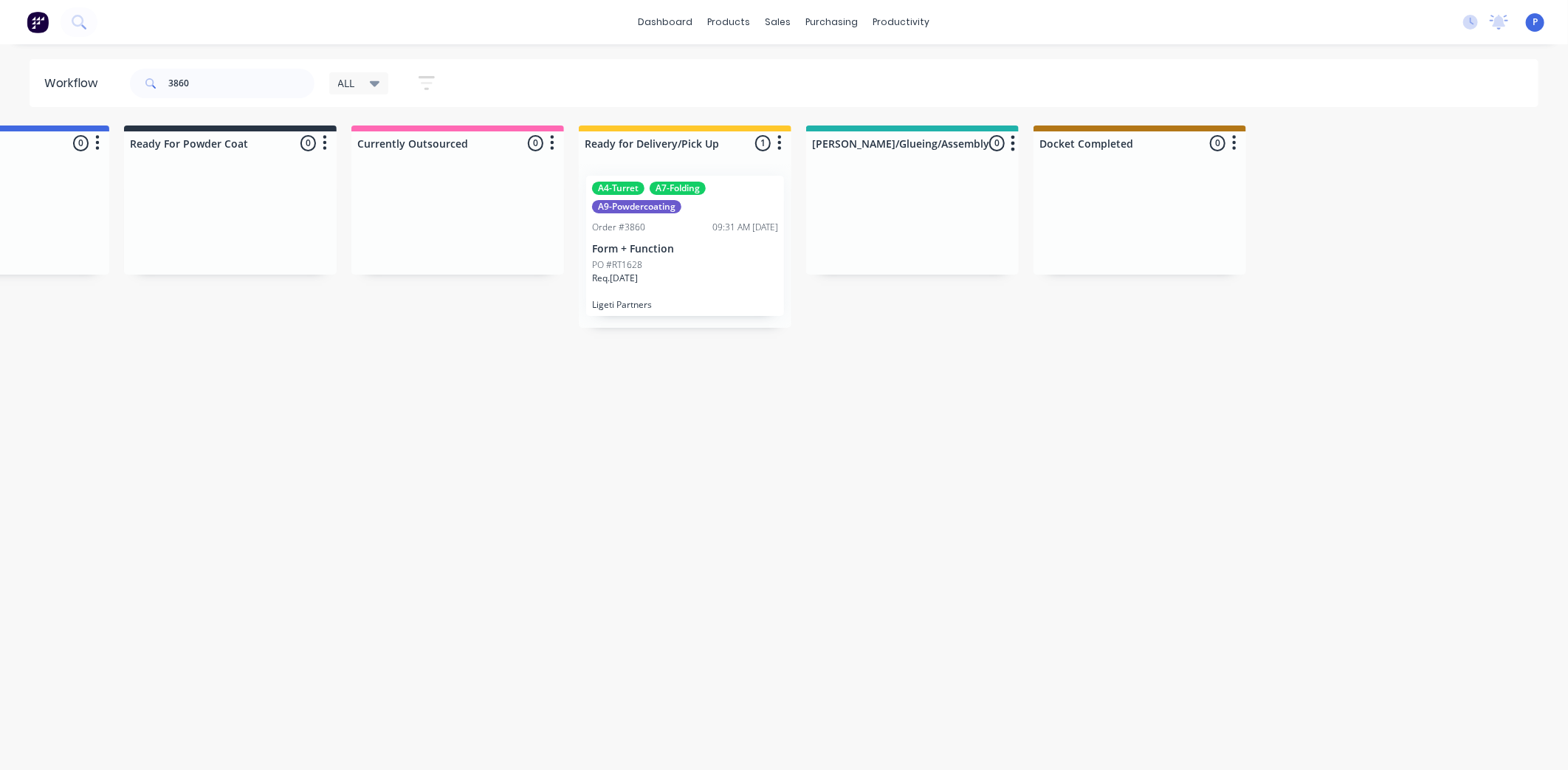
click at [654, 248] on p "Form + Function" at bounding box center [685, 248] width 186 height 13
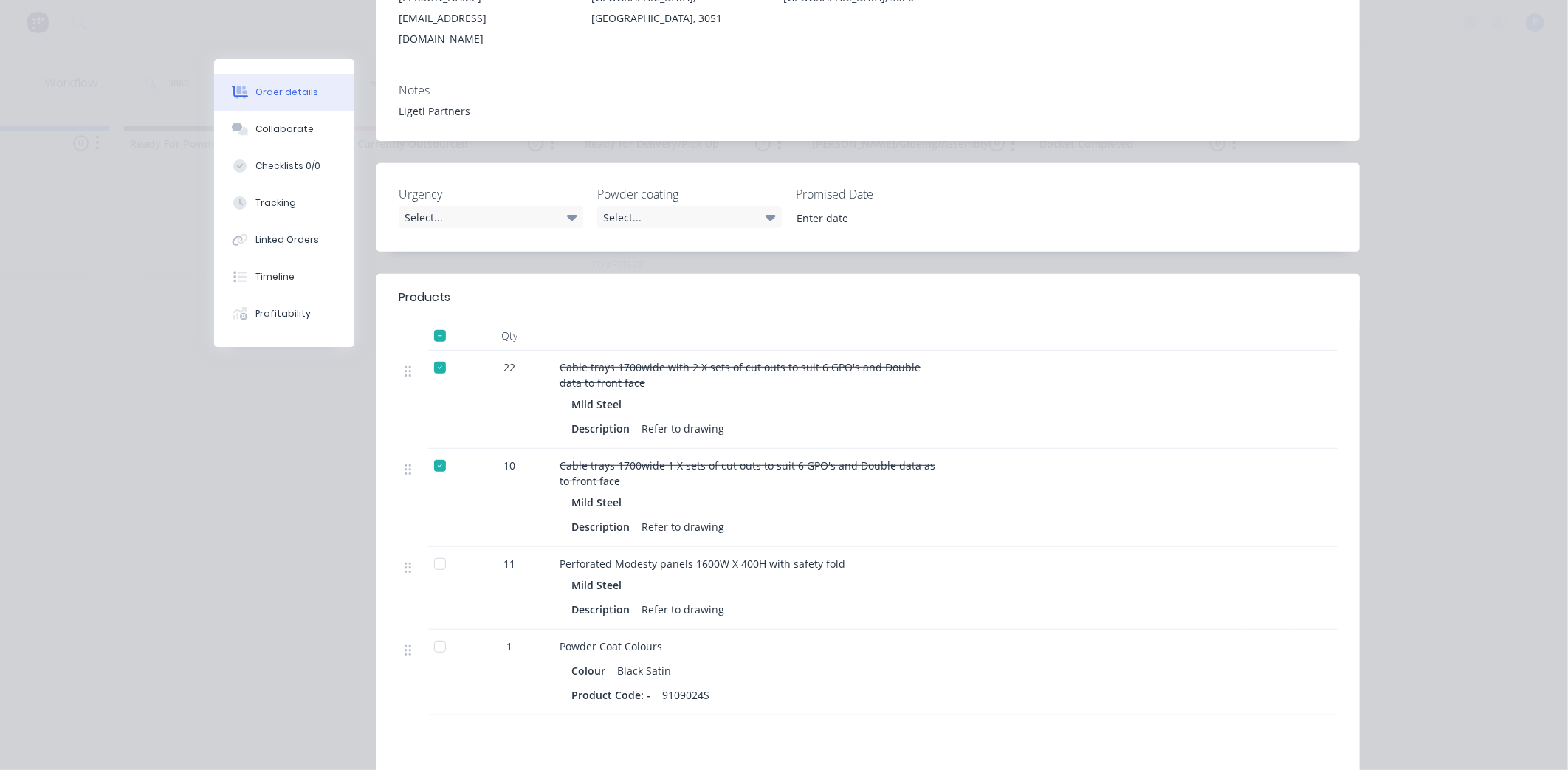
scroll to position [328, 0]
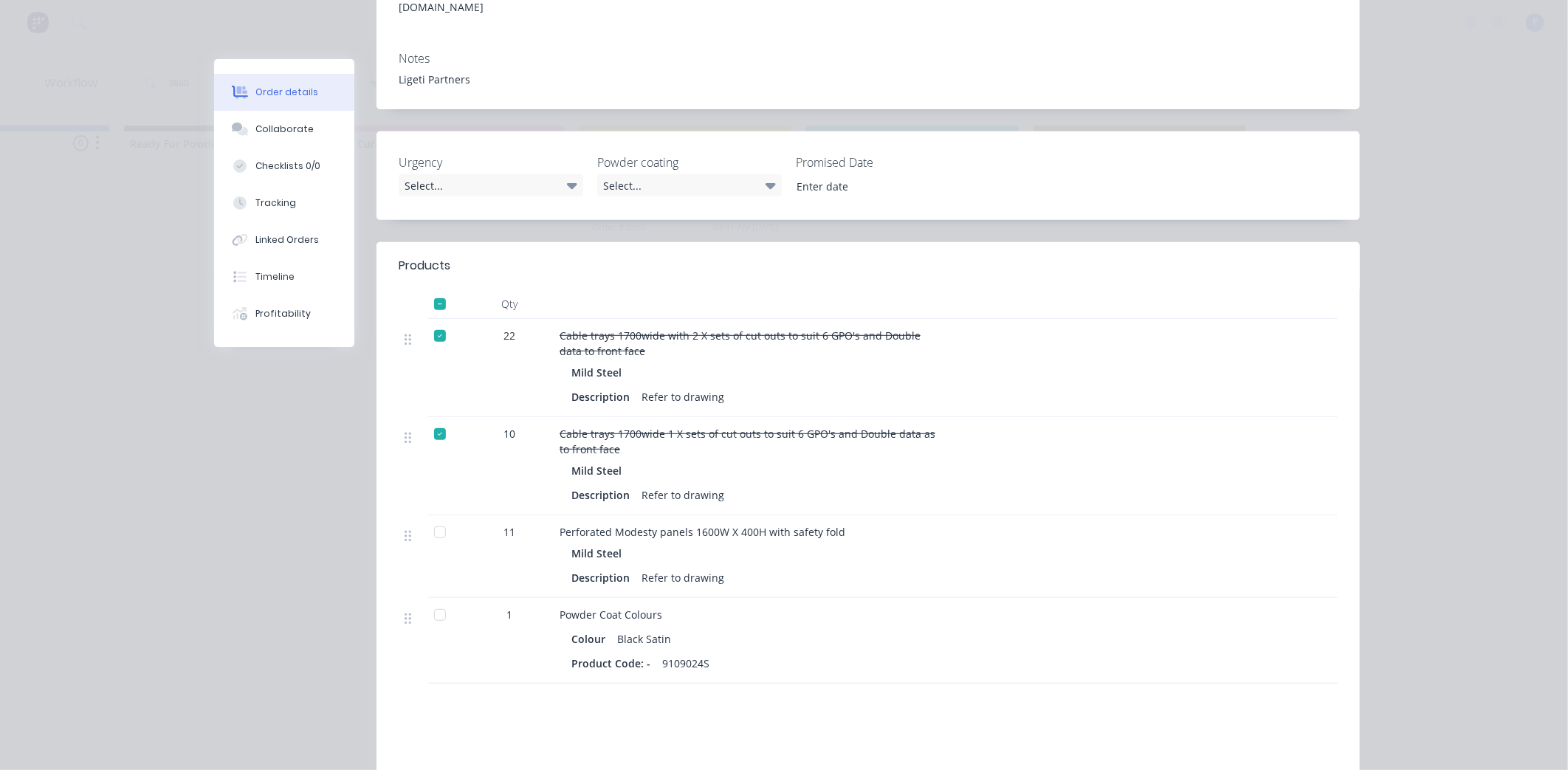
click at [434, 600] on div at bounding box center [440, 615] width 30 height 30
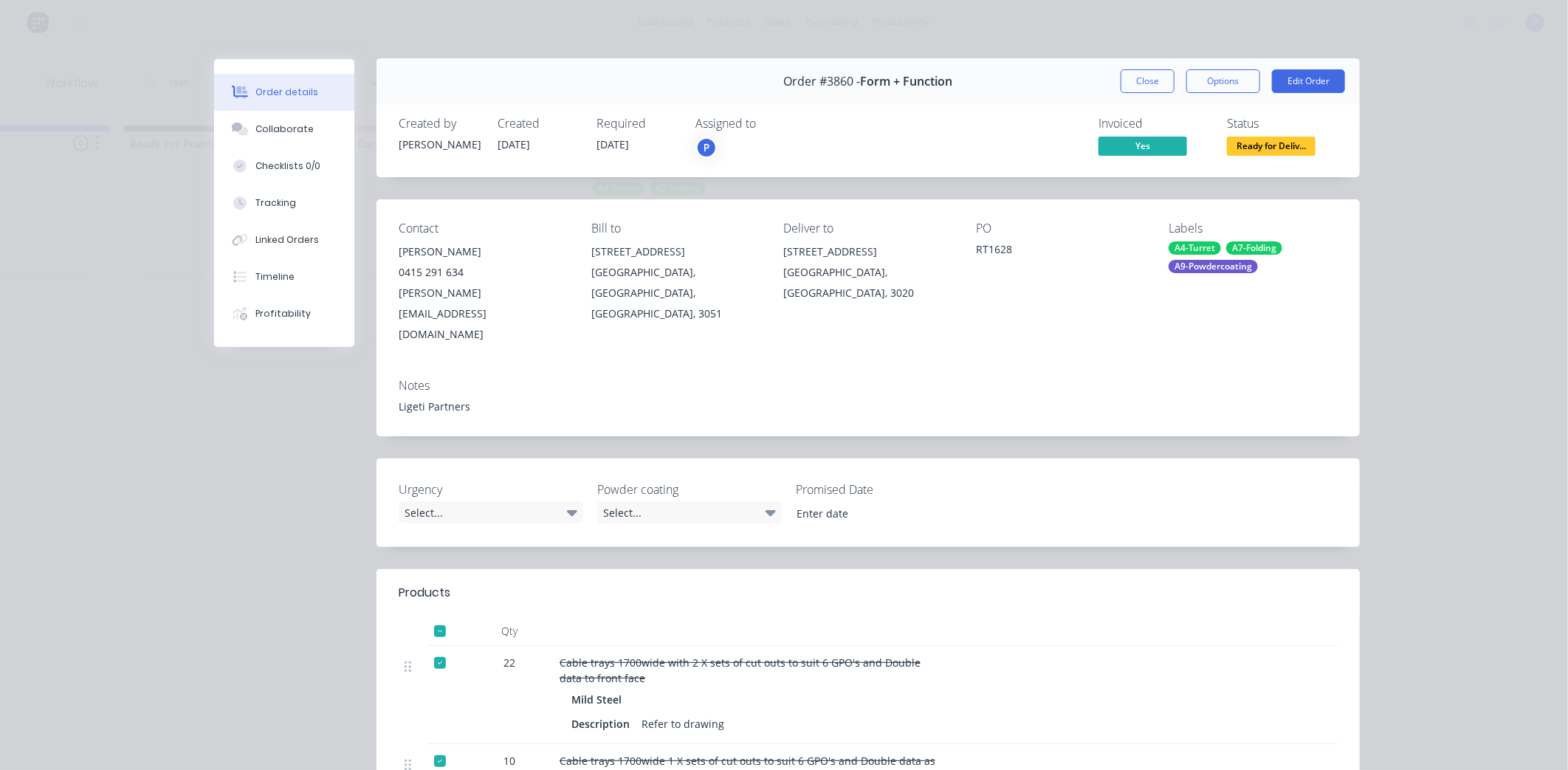
scroll to position [0, 0]
click at [1121, 85] on button "Close" at bounding box center [1147, 82] width 53 height 24
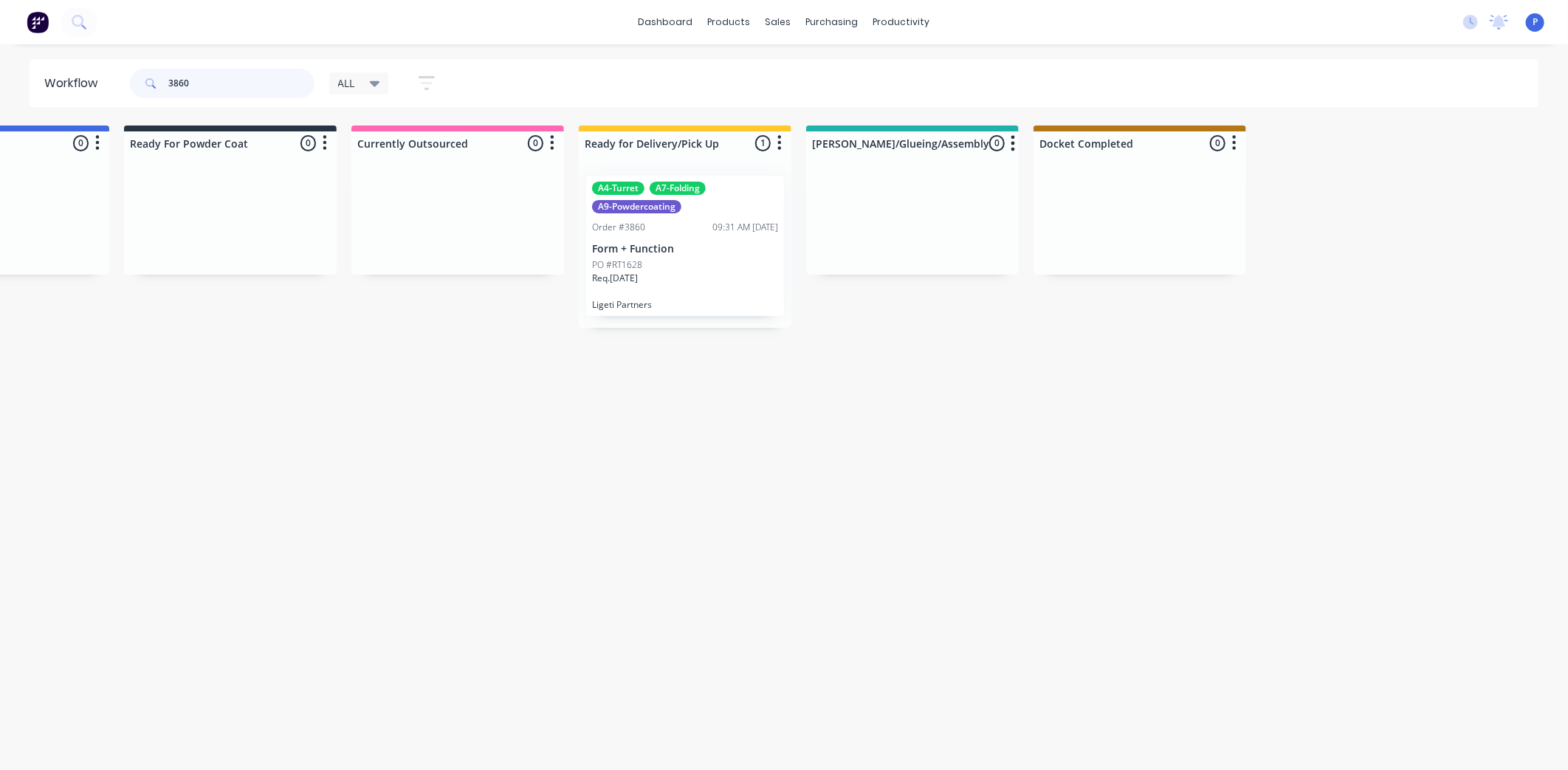
click at [194, 81] on input "3860" at bounding box center [242, 83] width 147 height 30
type input "3"
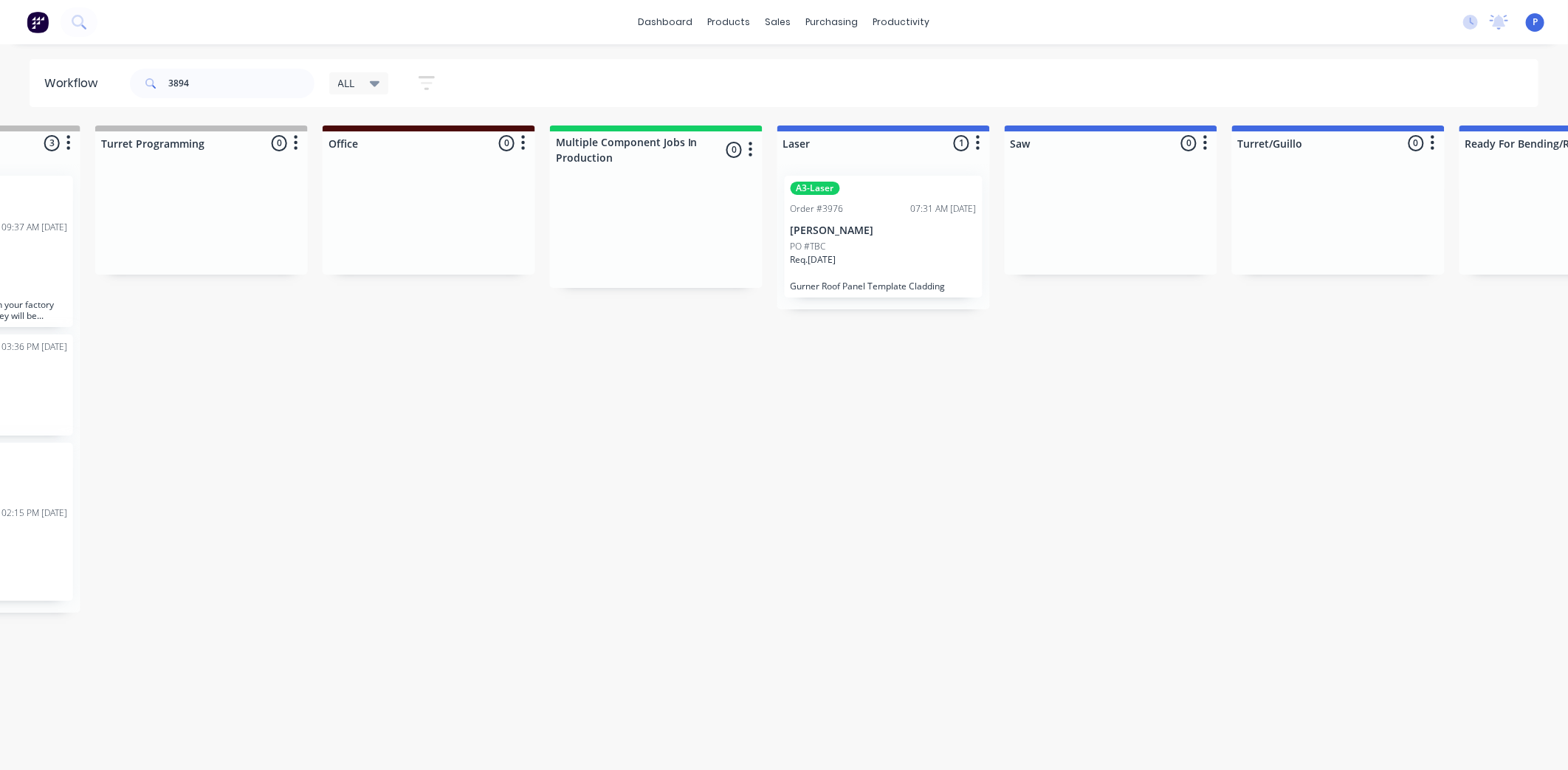
drag, startPoint x: 667, startPoint y: 358, endPoint x: 756, endPoint y: 372, distance: 90.1
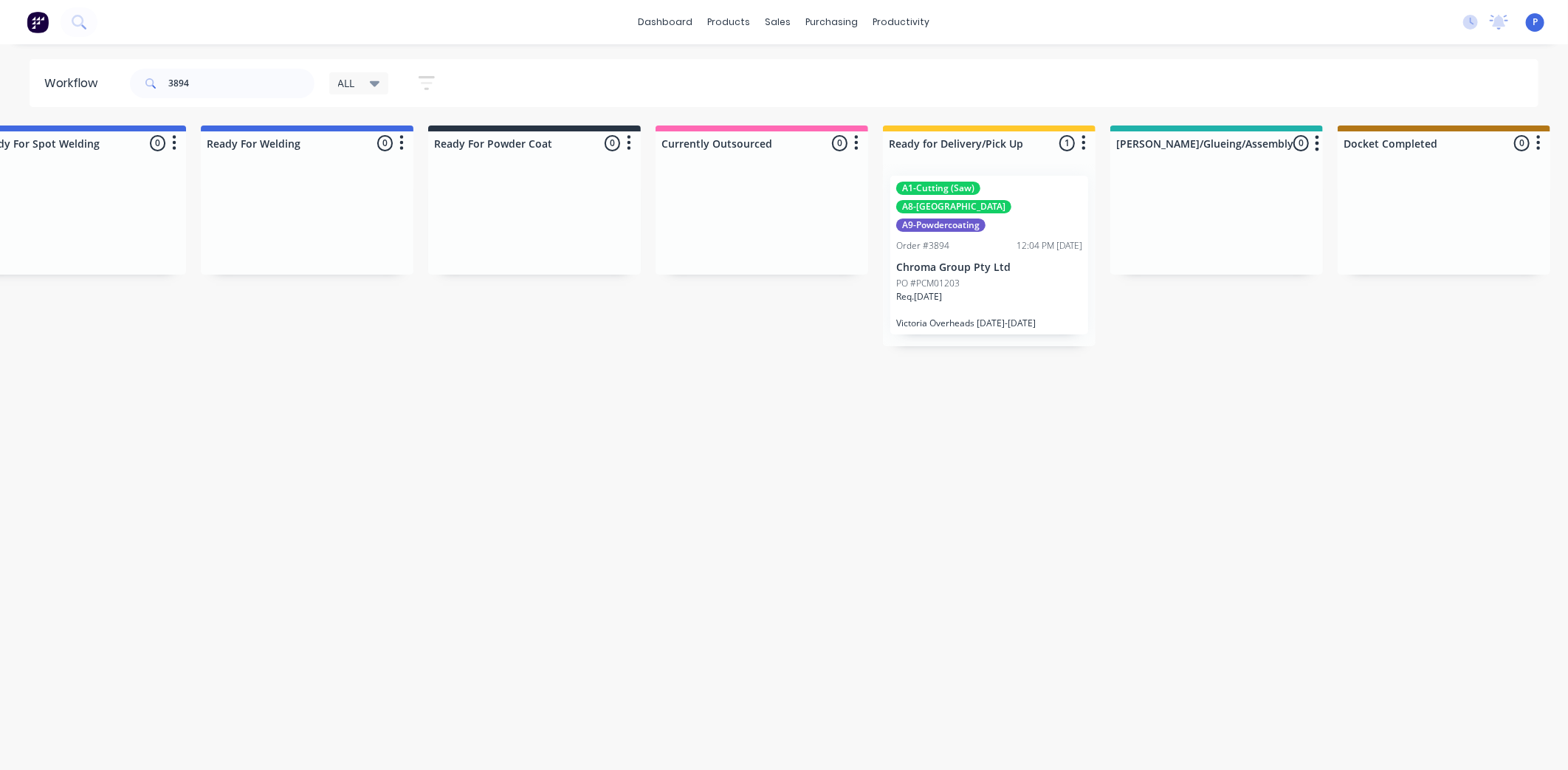
drag, startPoint x: 688, startPoint y: 352, endPoint x: 800, endPoint y: 370, distance: 113.4
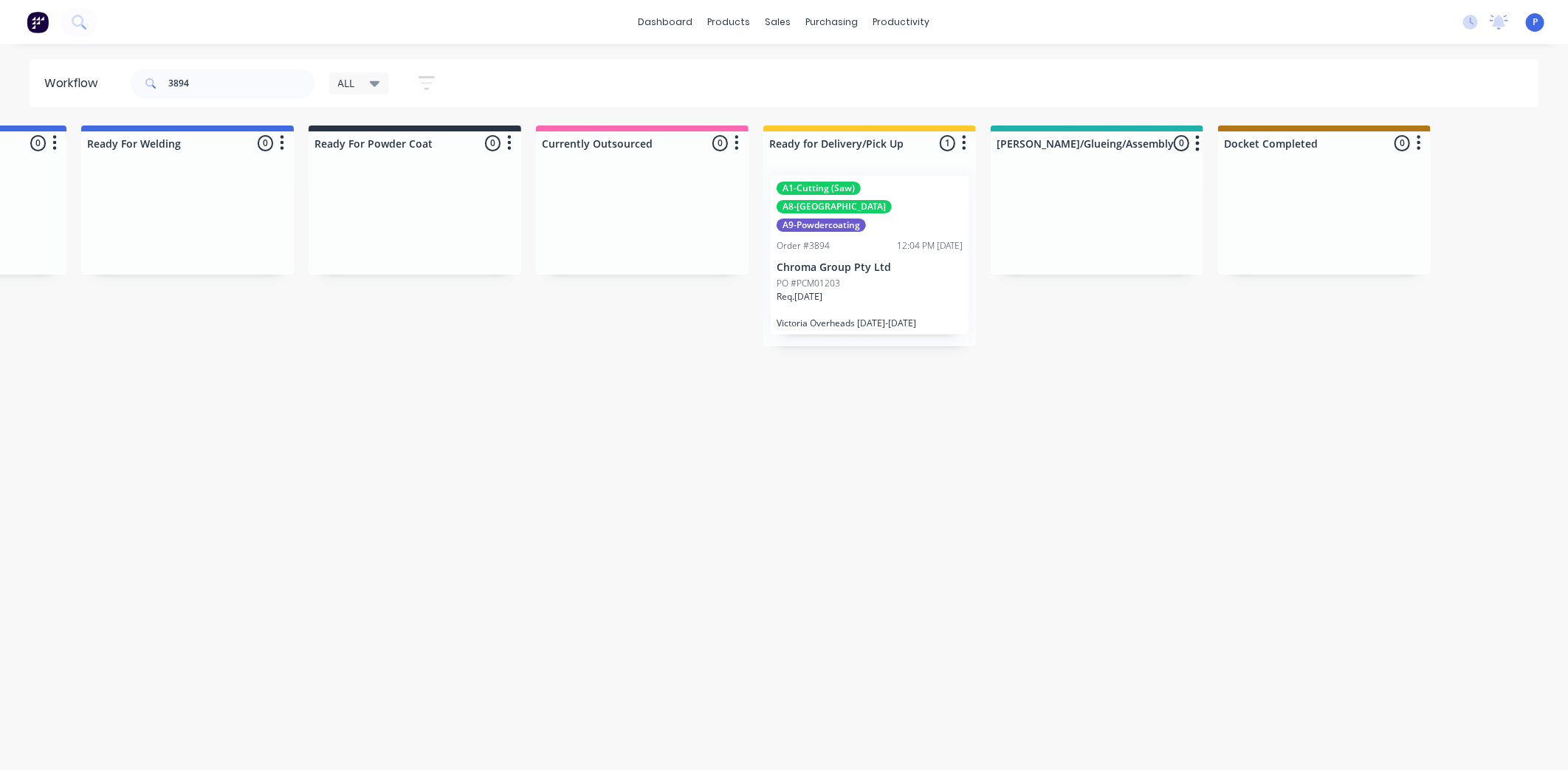
click at [844, 261] on p "Chroma Group Pty Ltd" at bounding box center [869, 267] width 186 height 13
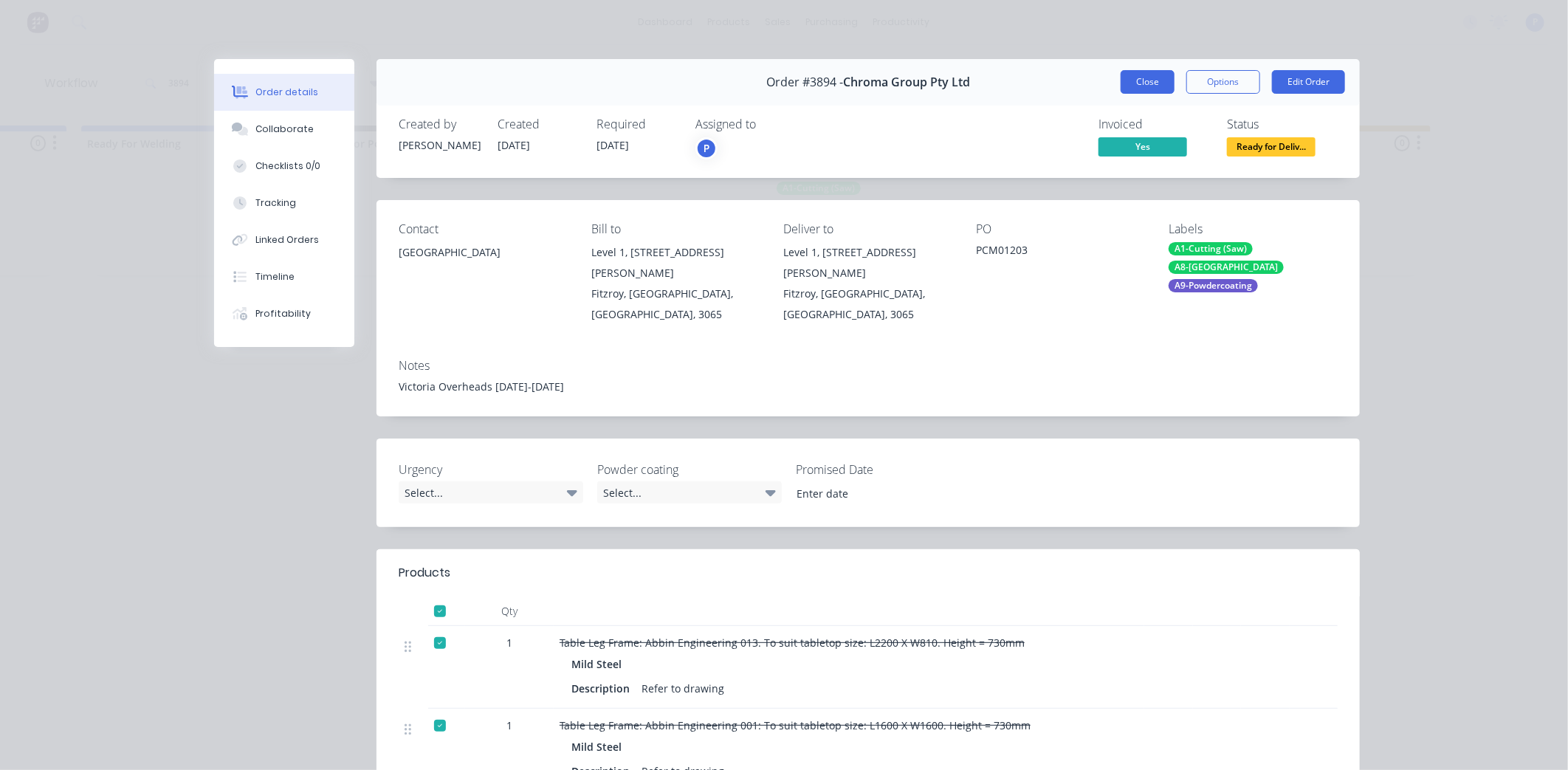
click at [1136, 86] on button "Close" at bounding box center [1147, 82] width 53 height 24
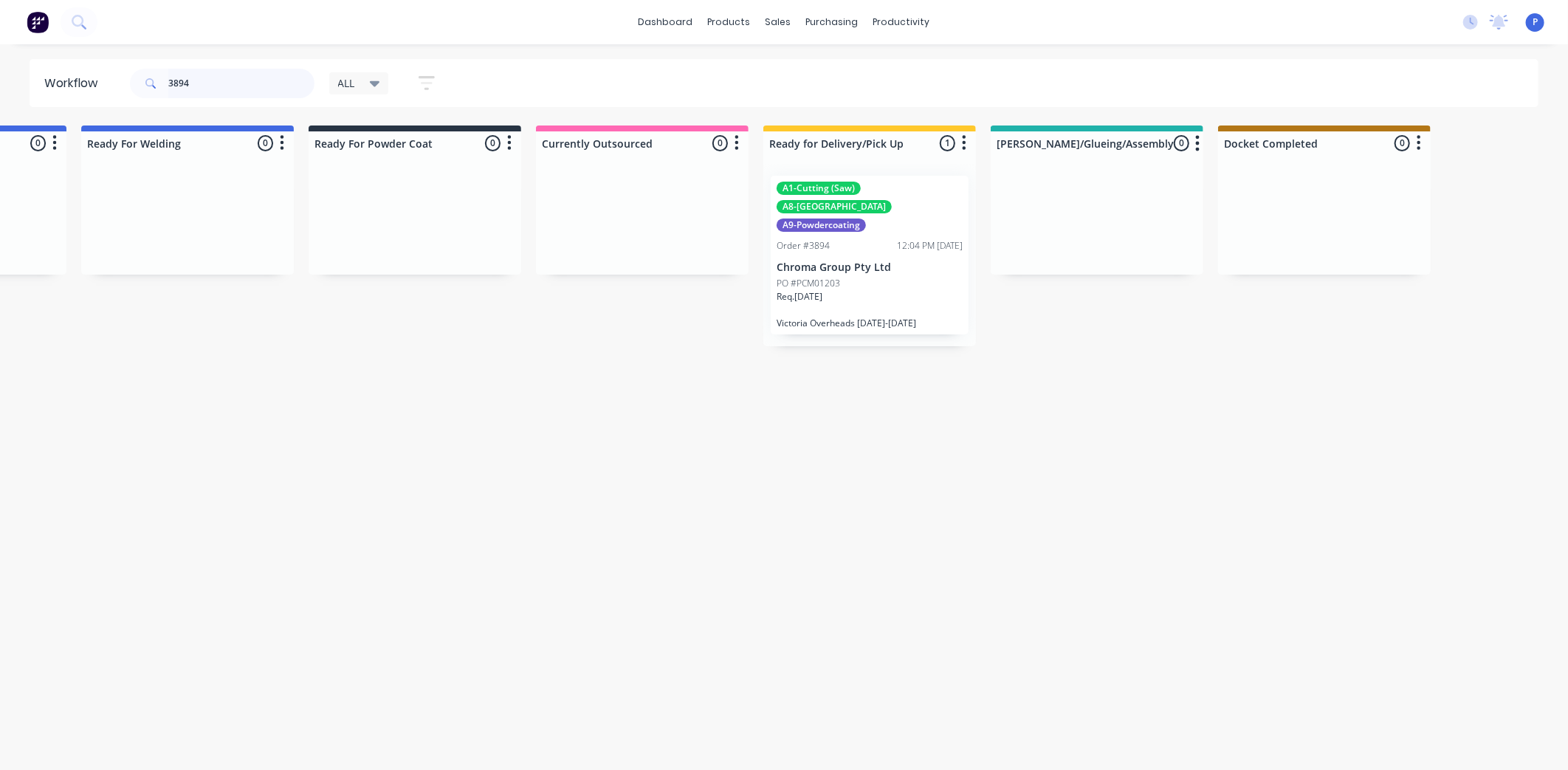
click at [197, 86] on input "3894" at bounding box center [242, 83] width 147 height 30
click at [214, 75] on input "3894" at bounding box center [242, 83] width 147 height 30
type input "3"
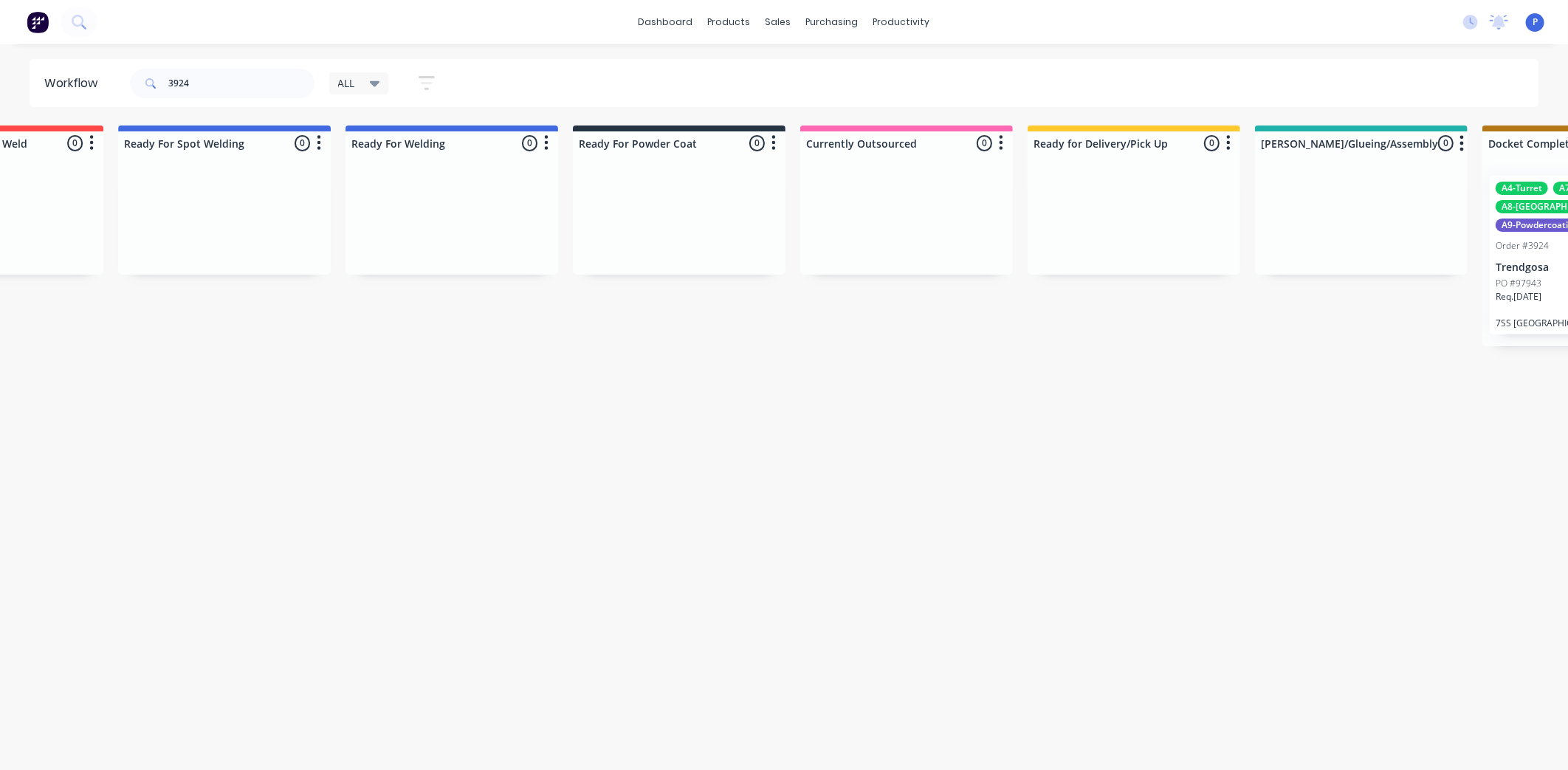
scroll to position [0, 3676]
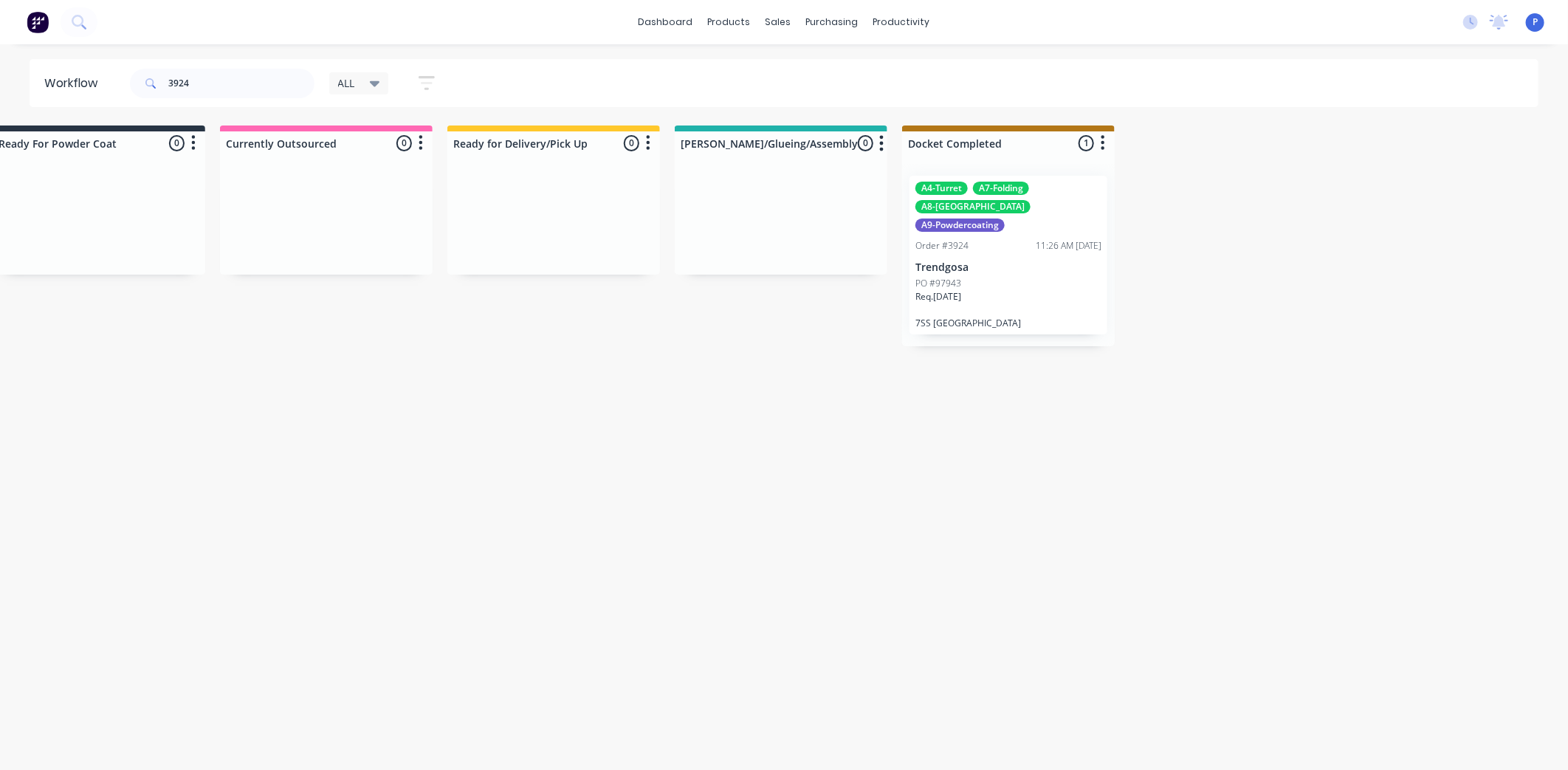
drag, startPoint x: 654, startPoint y: 421, endPoint x: 881, endPoint y: 433, distance: 227.3
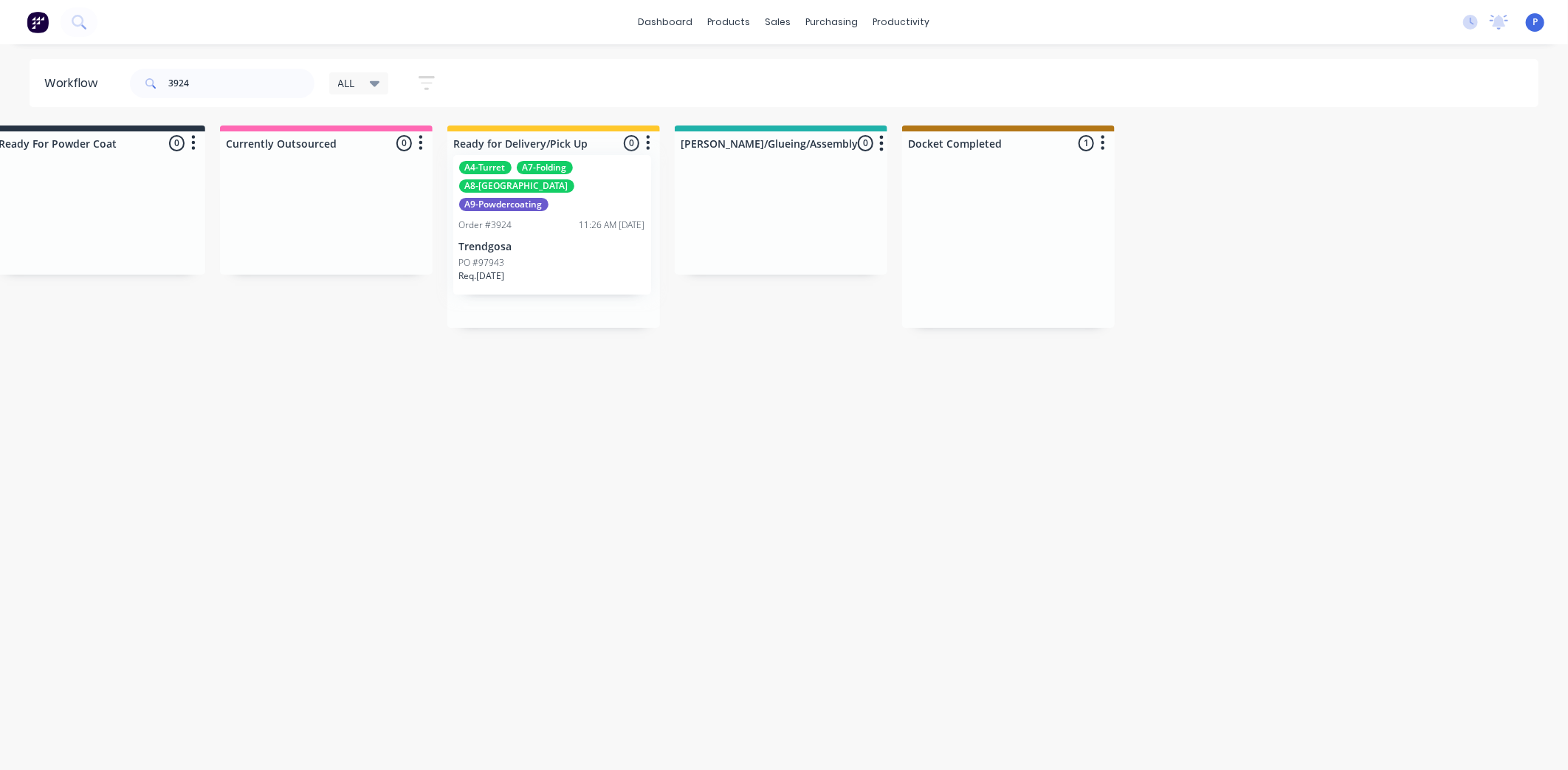
drag, startPoint x: 1000, startPoint y: 241, endPoint x: 539, endPoint y: 225, distance: 461.3
click at [210, 74] on input "3924" at bounding box center [242, 83] width 147 height 30
type input "3"
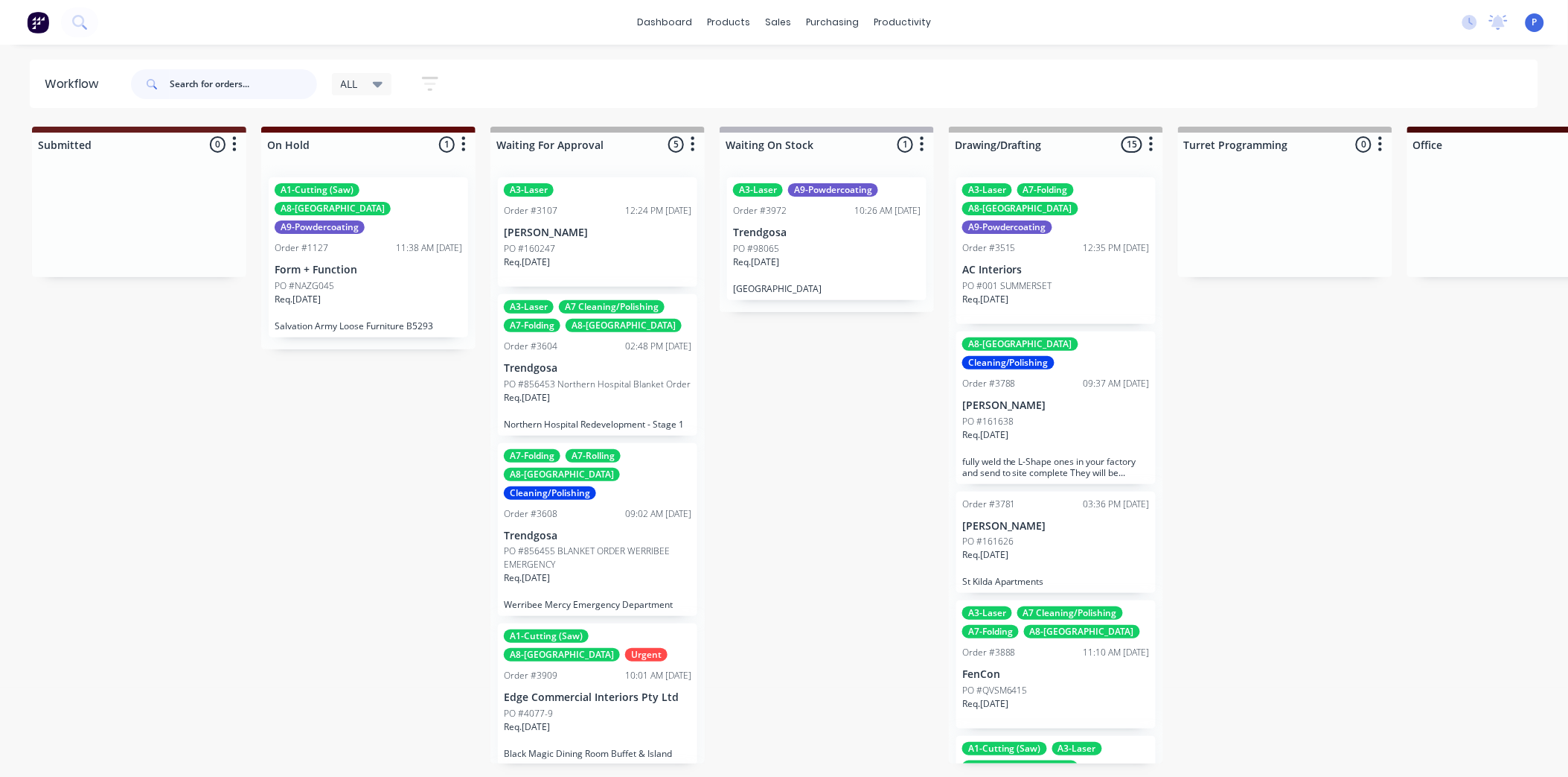
click at [253, 82] on input "text" at bounding box center [244, 84] width 148 height 30
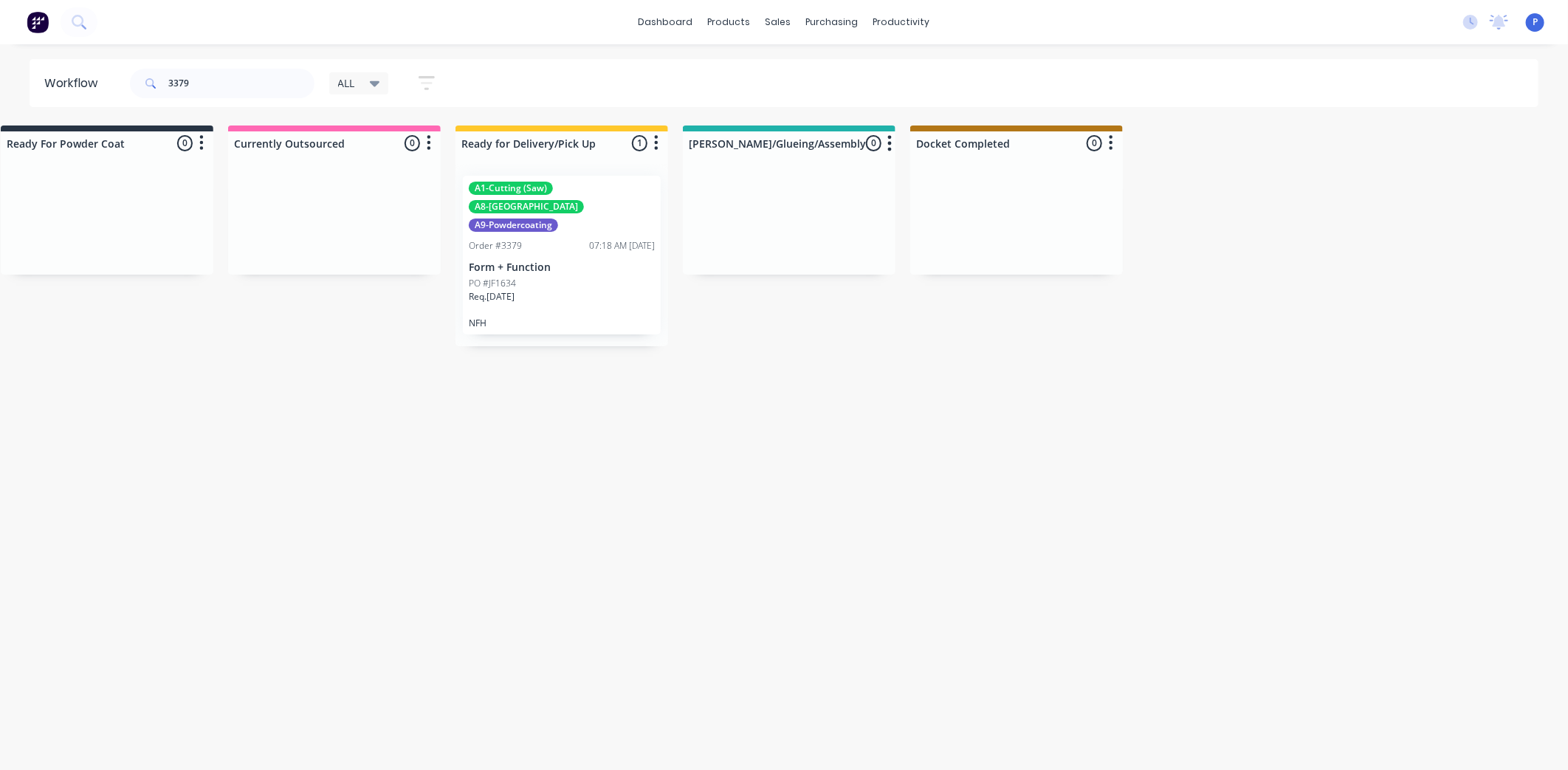
scroll to position [0, 3676]
drag, startPoint x: 595, startPoint y: 379, endPoint x: 677, endPoint y: 386, distance: 82.3
click at [515, 261] on p "Form + Function" at bounding box center [553, 267] width 186 height 13
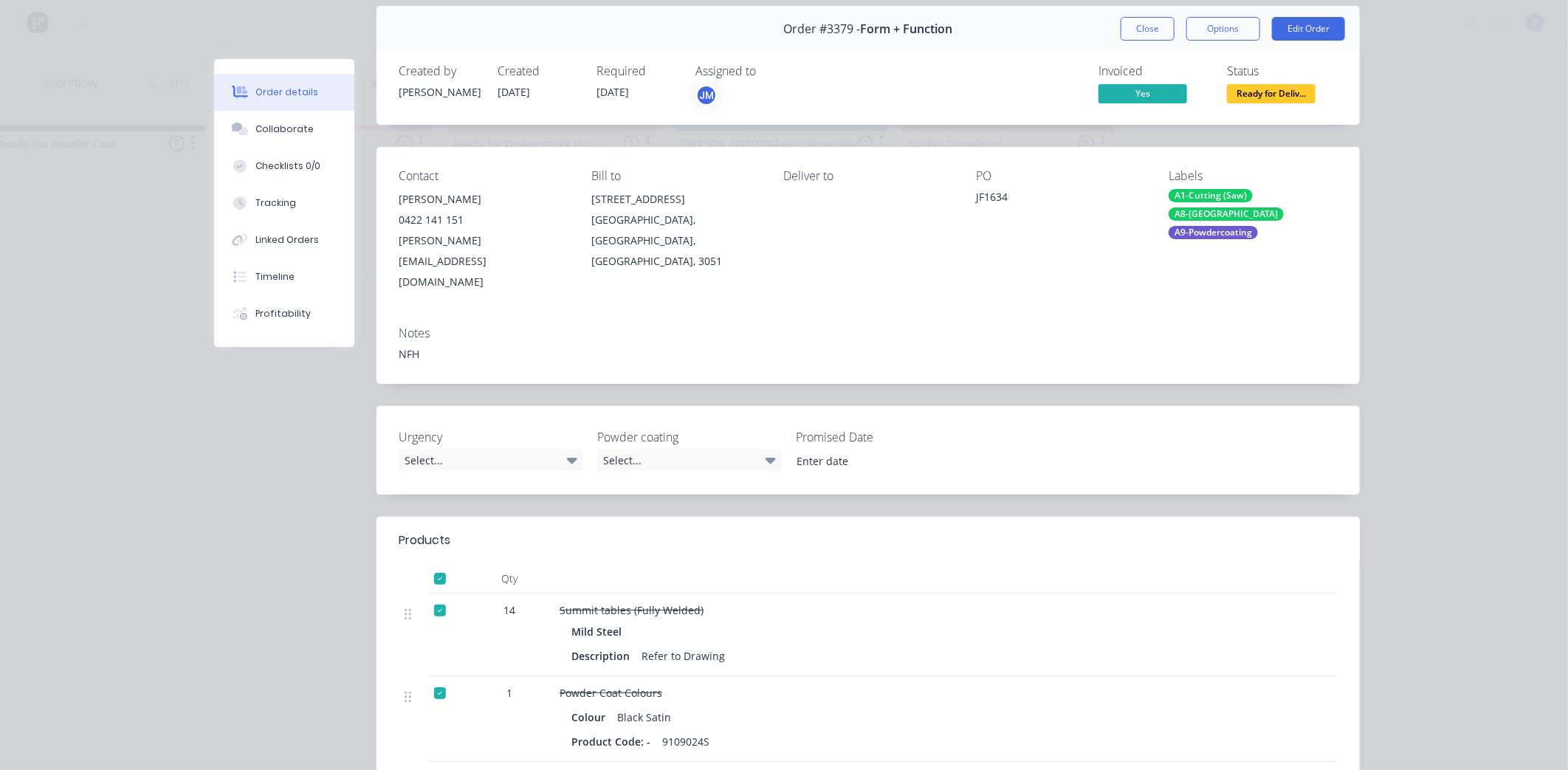
scroll to position [82, 0]
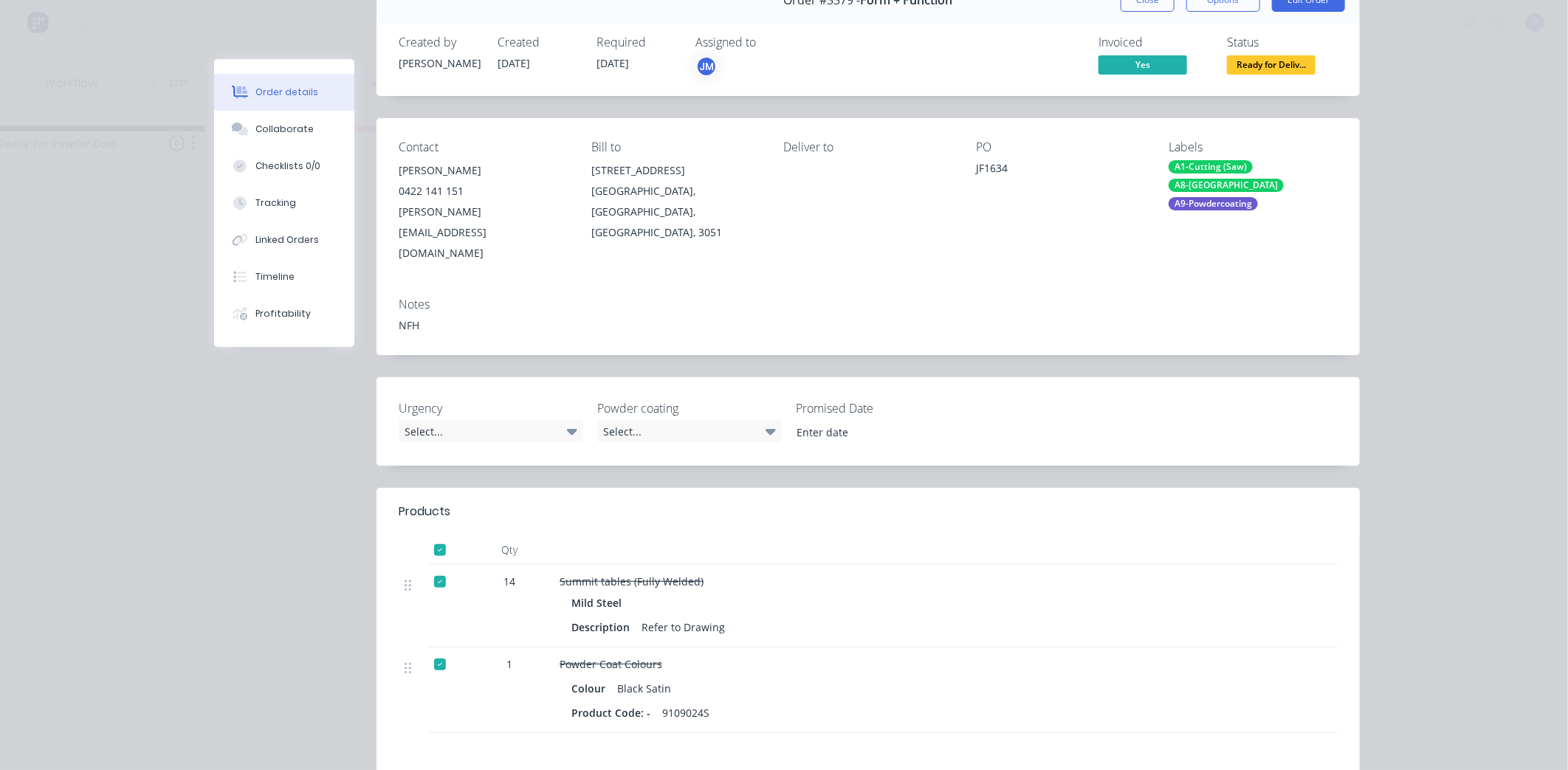
click at [1447, 229] on div "Order details Collaborate Checklists 0/0 Tracking Linked Orders Timeline Profit…" at bounding box center [784, 385] width 1568 height 770
click at [1152, 7] on button "Close" at bounding box center [1147, 0] width 53 height 24
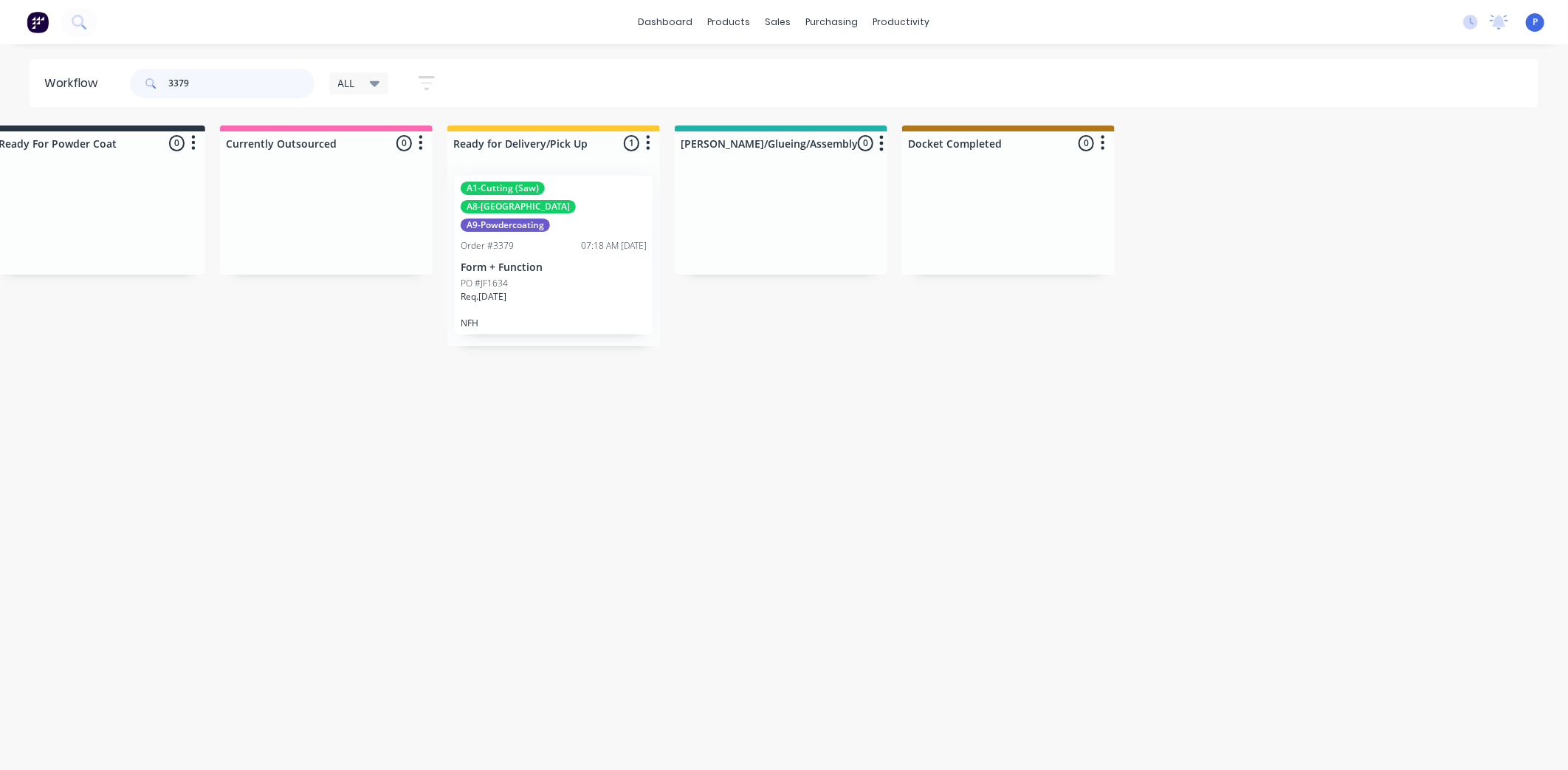
click at [227, 81] on input "3379" at bounding box center [242, 83] width 147 height 30
type input "3"
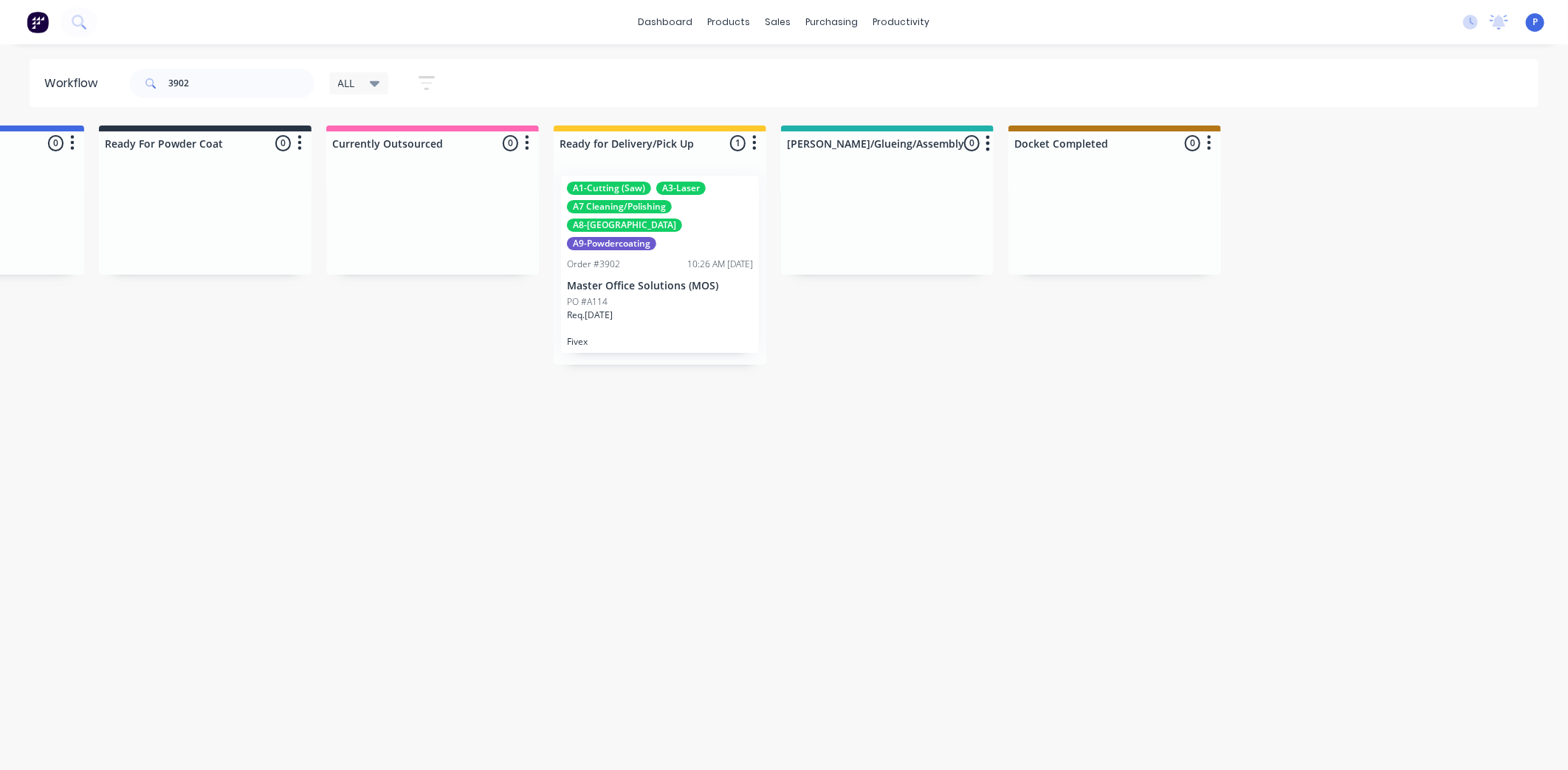
drag, startPoint x: 551, startPoint y: 352, endPoint x: 692, endPoint y: 375, distance: 142.9
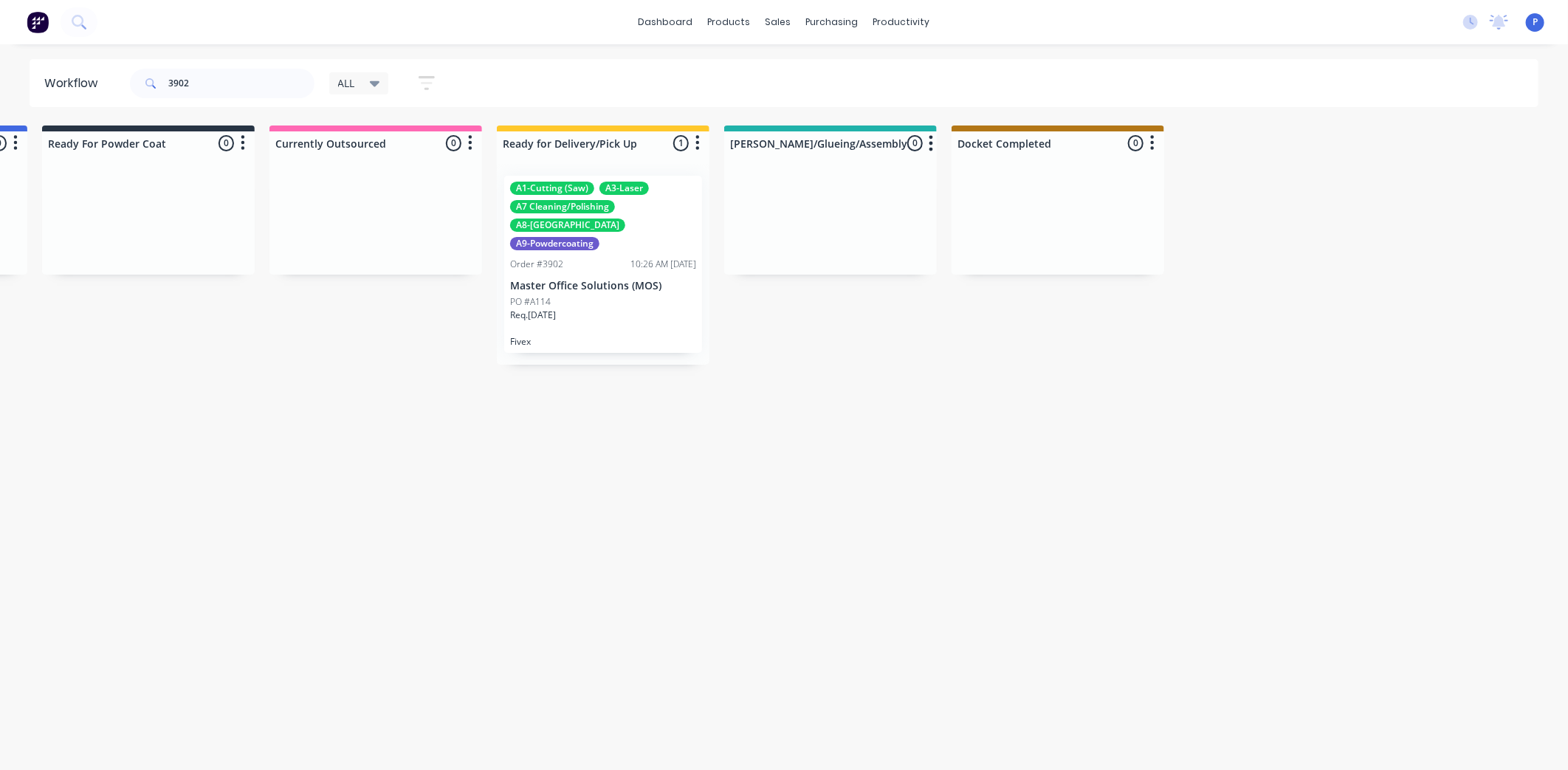
click at [588, 280] on p "Master Office Solutions (MOS)" at bounding box center [603, 286] width 186 height 13
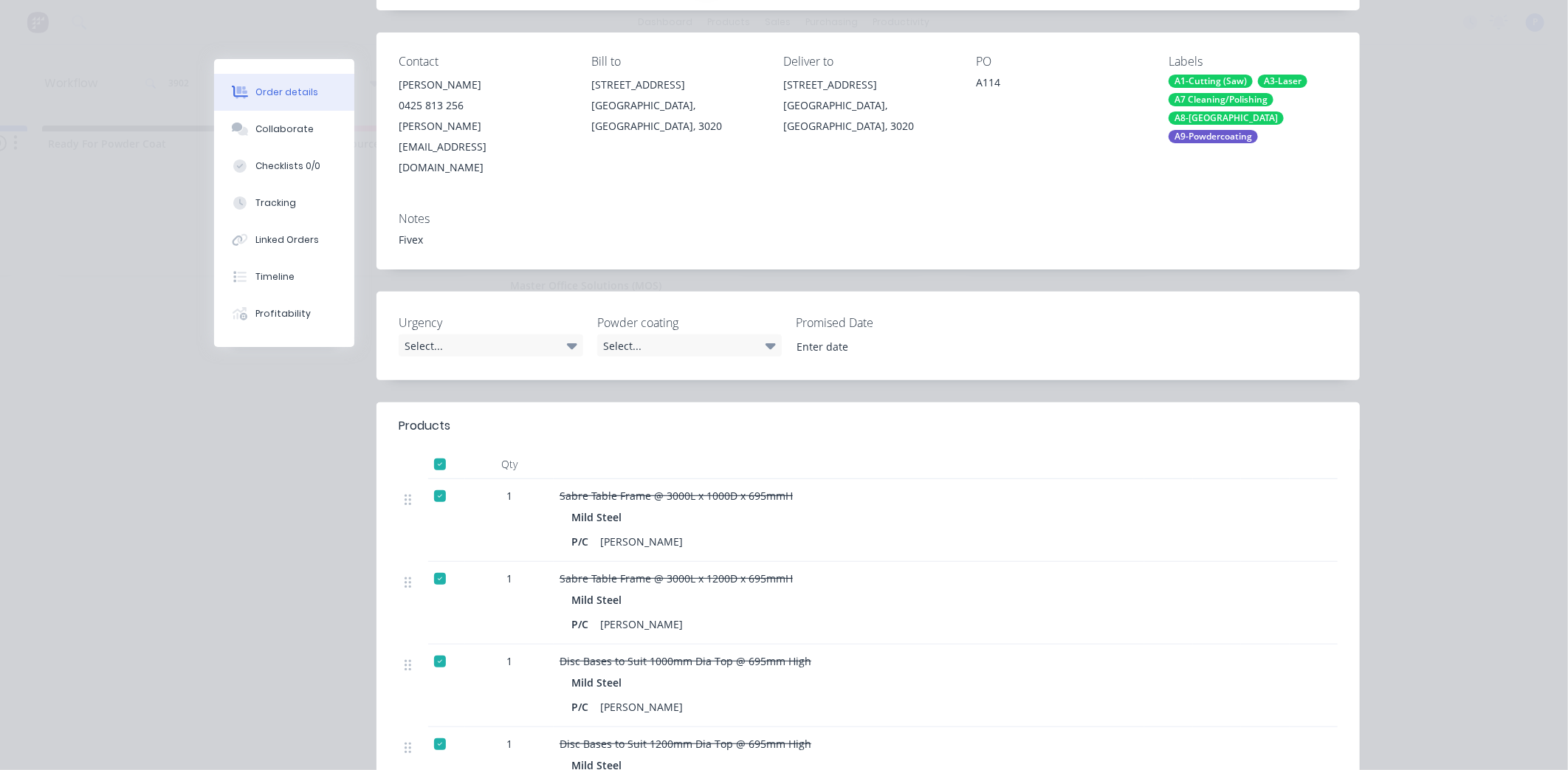
scroll to position [245, 0]
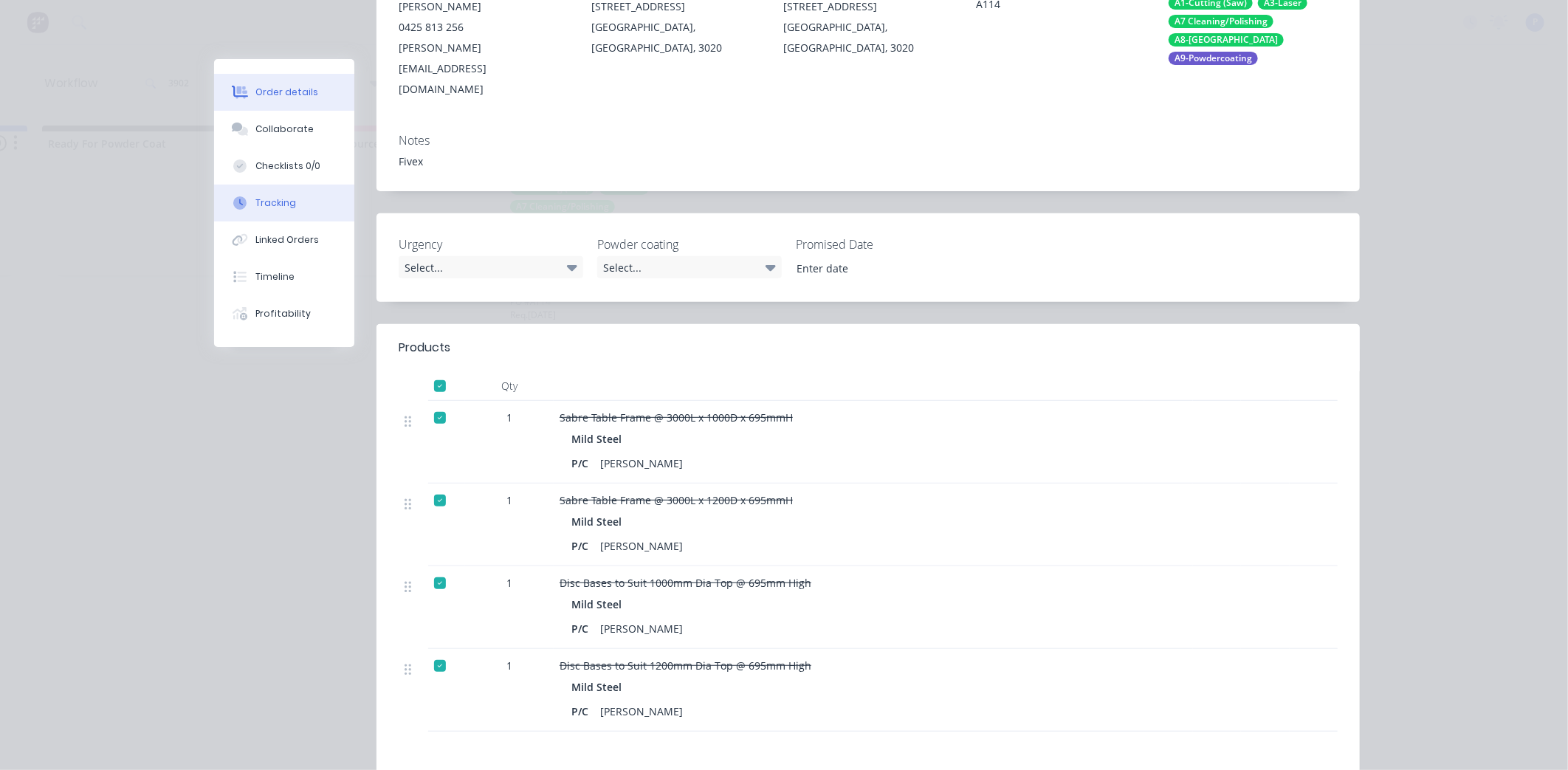
click at [274, 205] on div "Tracking" at bounding box center [275, 202] width 41 height 13
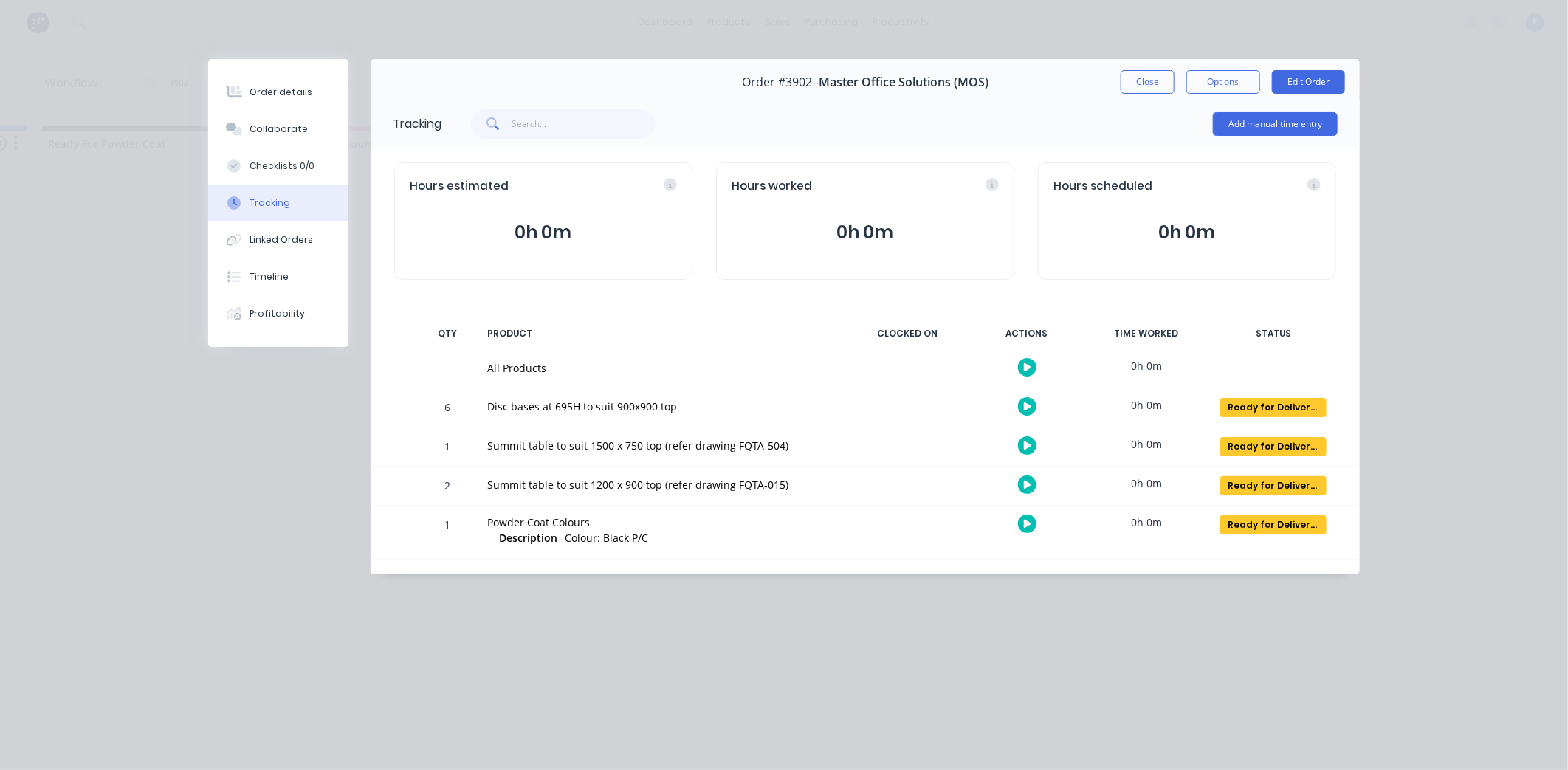
scroll to position [0, 0]
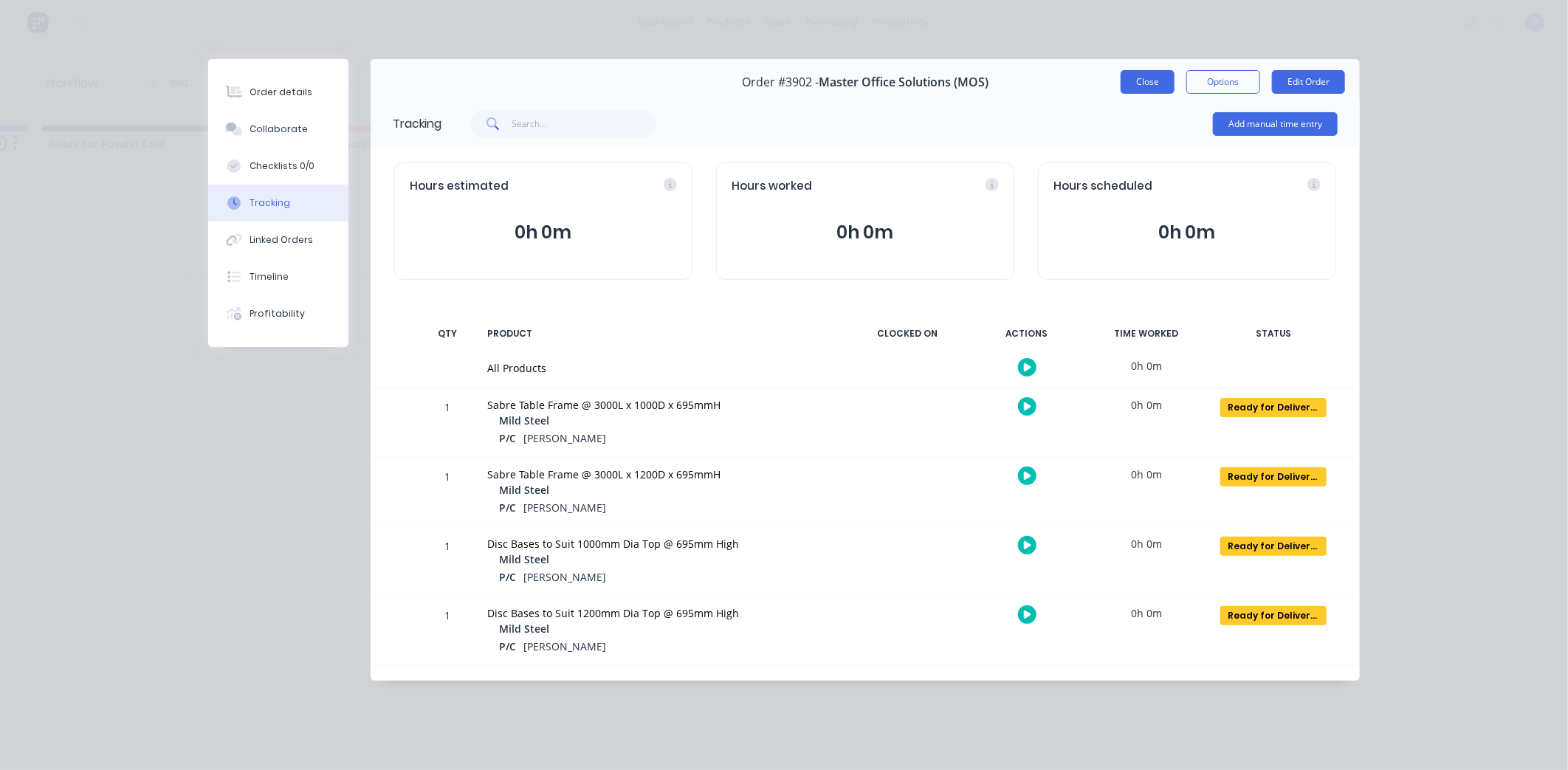
click at [1162, 81] on button "Close" at bounding box center [1147, 82] width 53 height 24
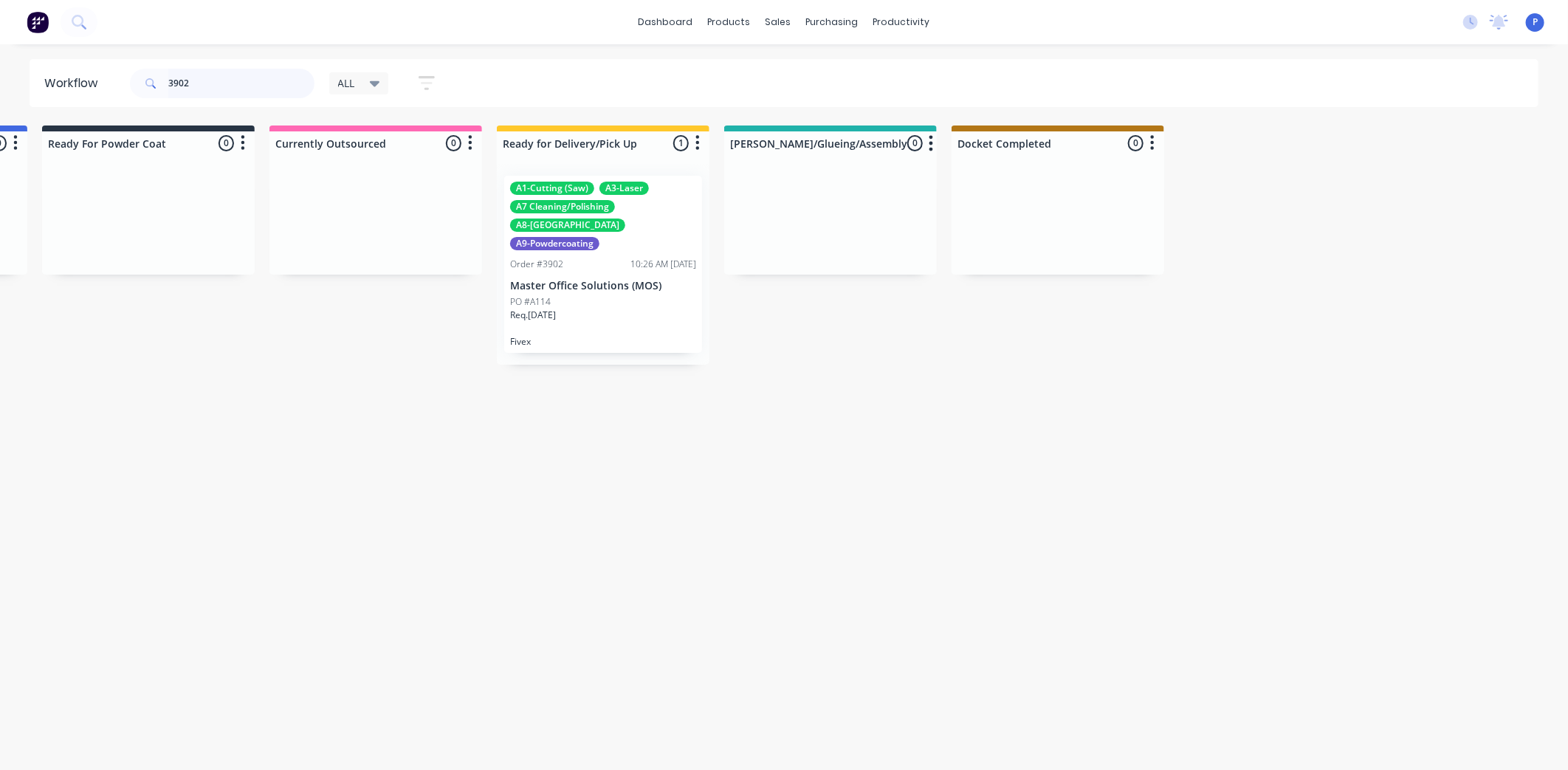
click at [193, 80] on input "3902" at bounding box center [242, 83] width 147 height 30
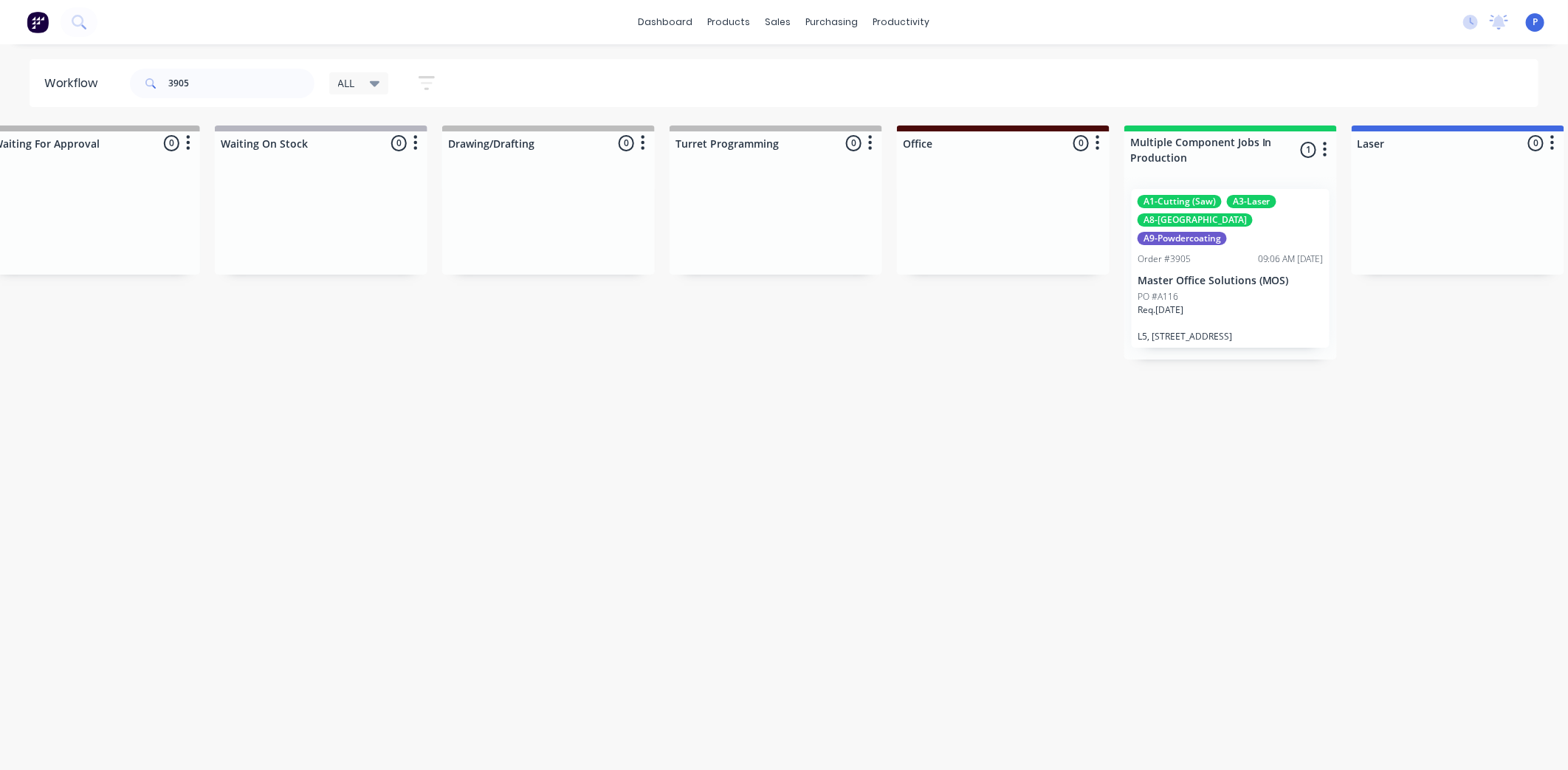
drag, startPoint x: 932, startPoint y: 441, endPoint x: 579, endPoint y: 497, distance: 357.4
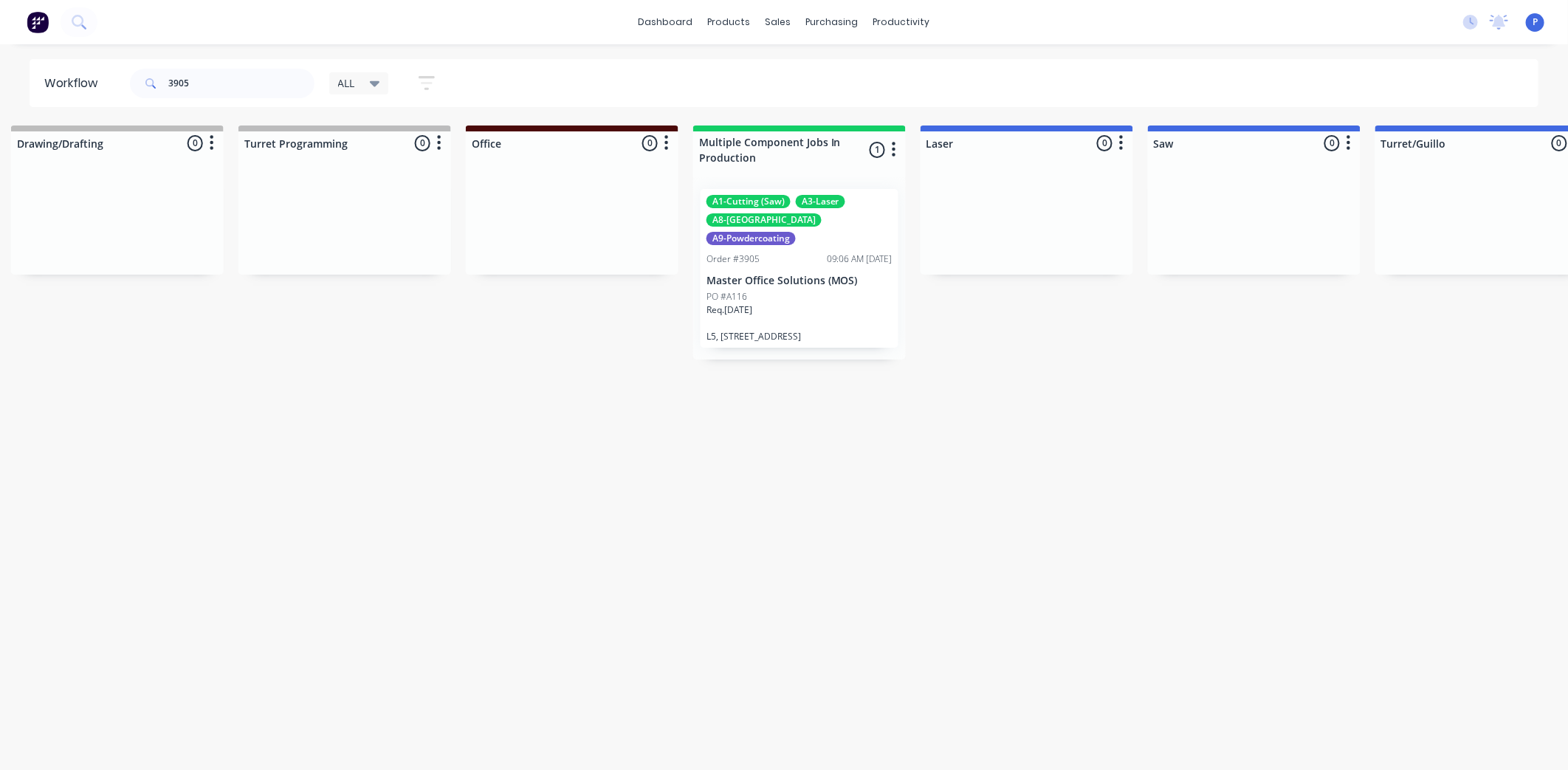
drag, startPoint x: 677, startPoint y: 488, endPoint x: 698, endPoint y: 489, distance: 21.0
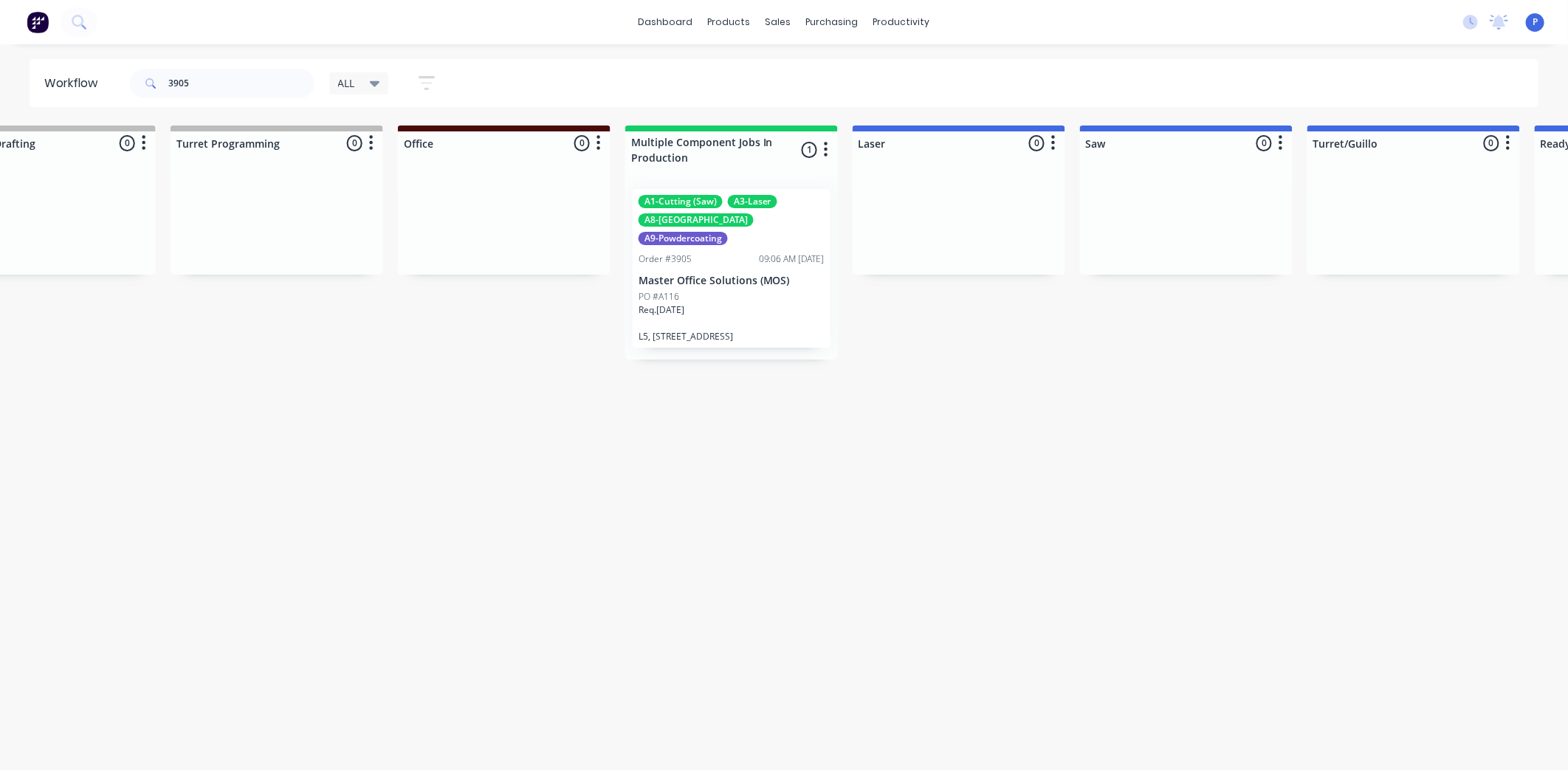
click at [705, 290] on div "PO #A116" at bounding box center [732, 296] width 186 height 13
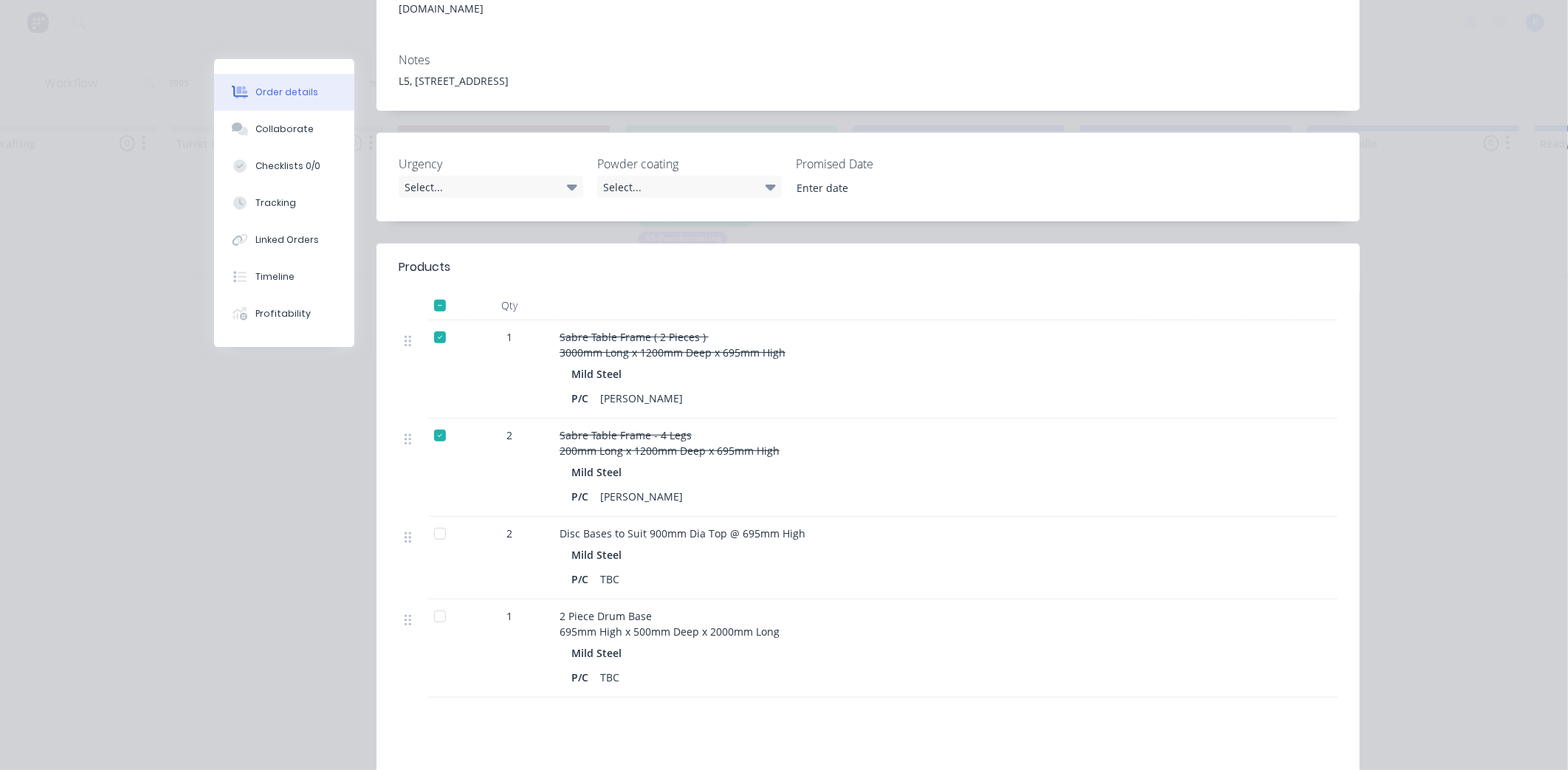
scroll to position [328, 0]
click at [305, 212] on button "Tracking" at bounding box center [284, 202] width 141 height 37
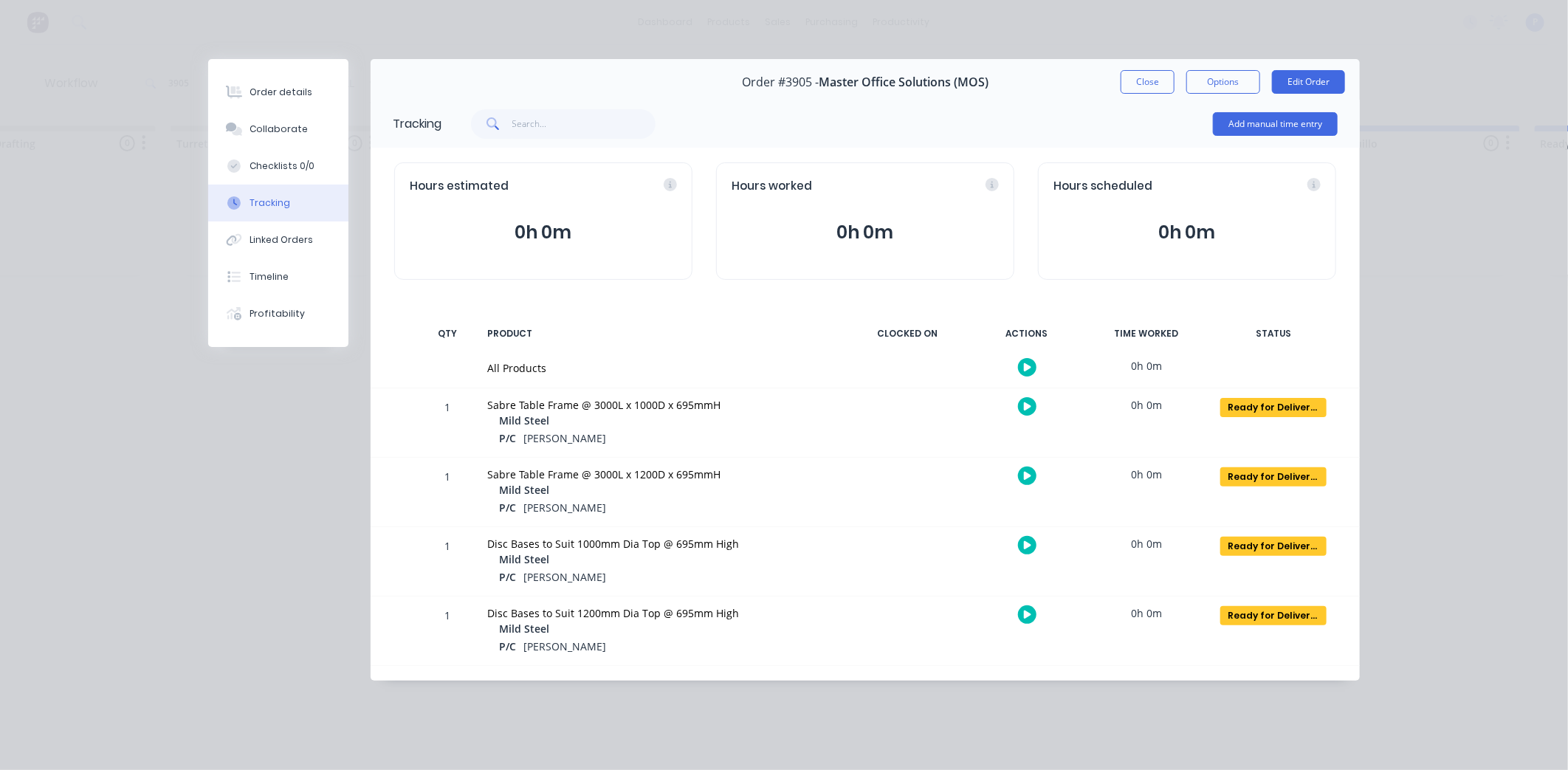
scroll to position [0, 0]
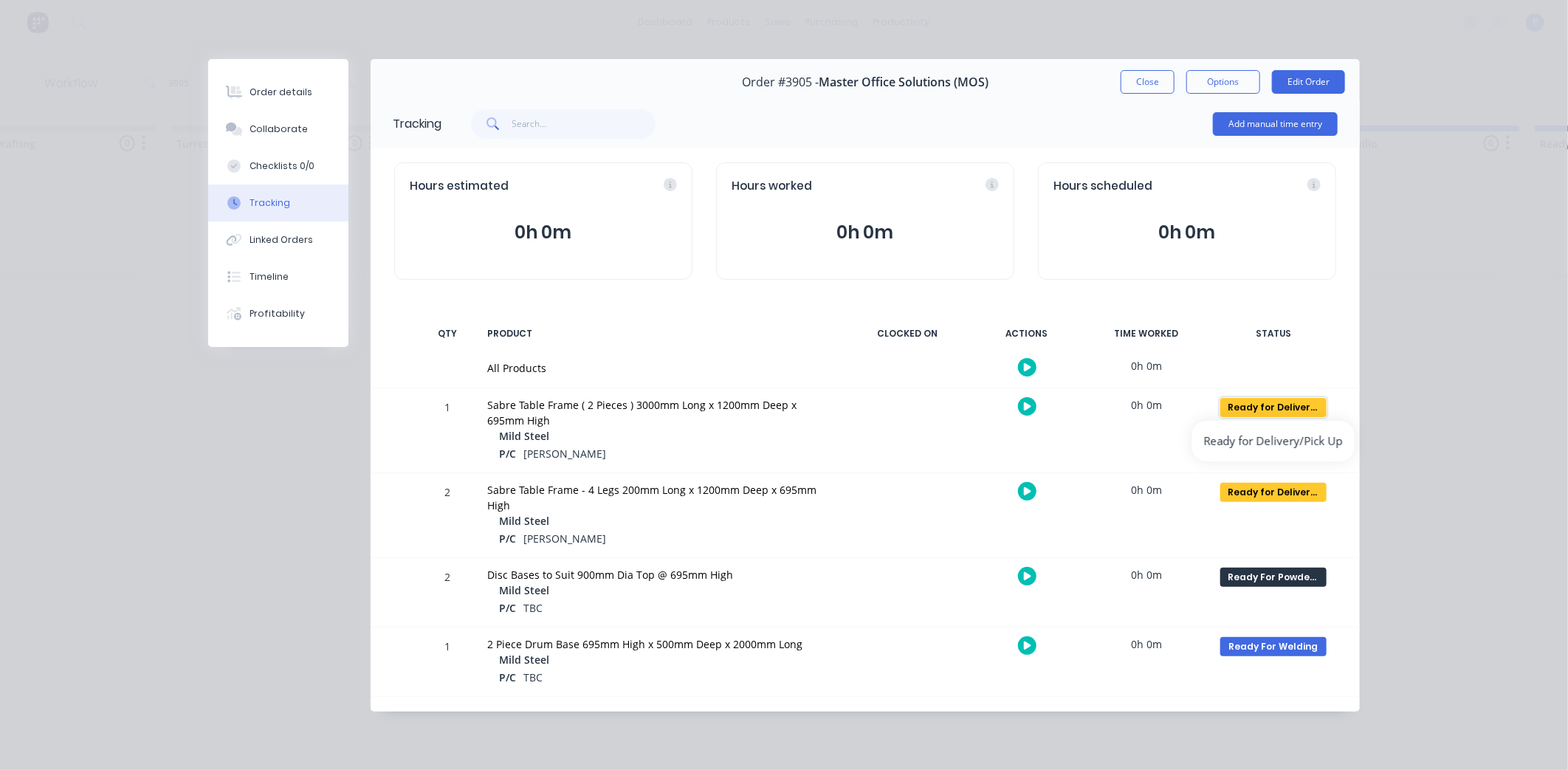
click at [1270, 410] on div "Ready for Delivery/Pick Up" at bounding box center [1272, 407] width 106 height 19
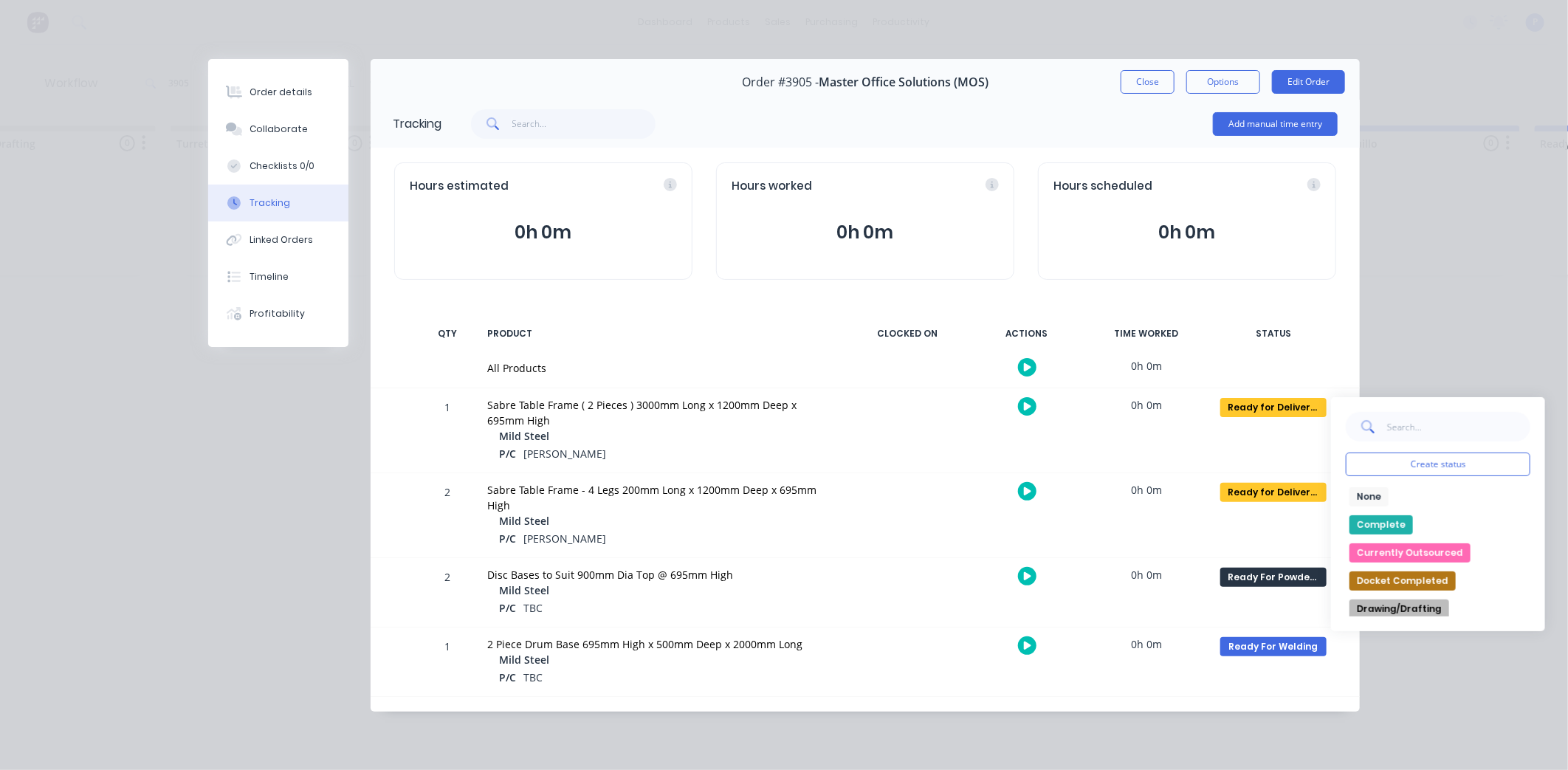
click at [1375, 522] on button "Complete" at bounding box center [1381, 524] width 63 height 19
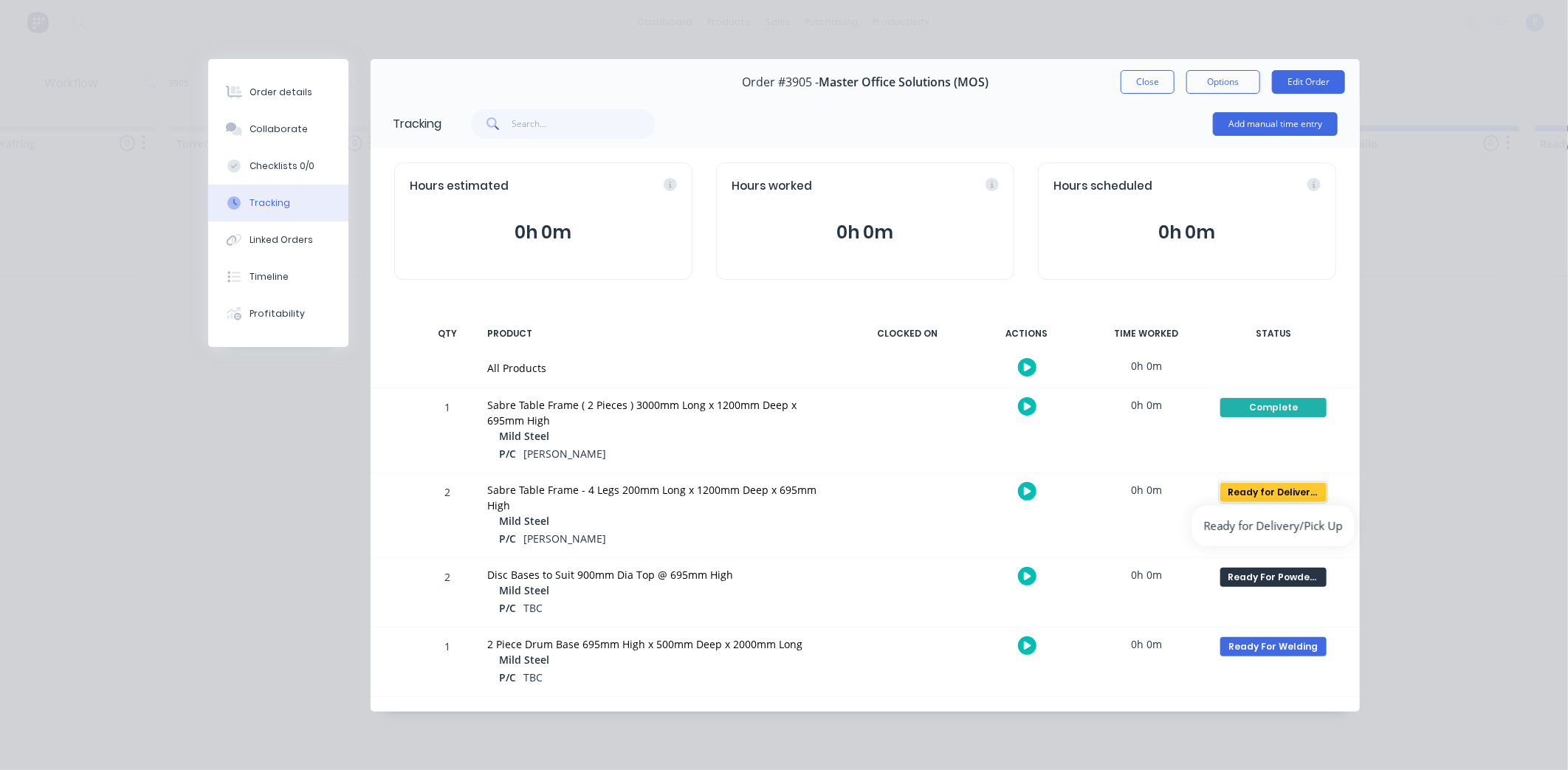
click at [1297, 488] on div "Ready for Delivery/Pick Up" at bounding box center [1272, 492] width 106 height 19
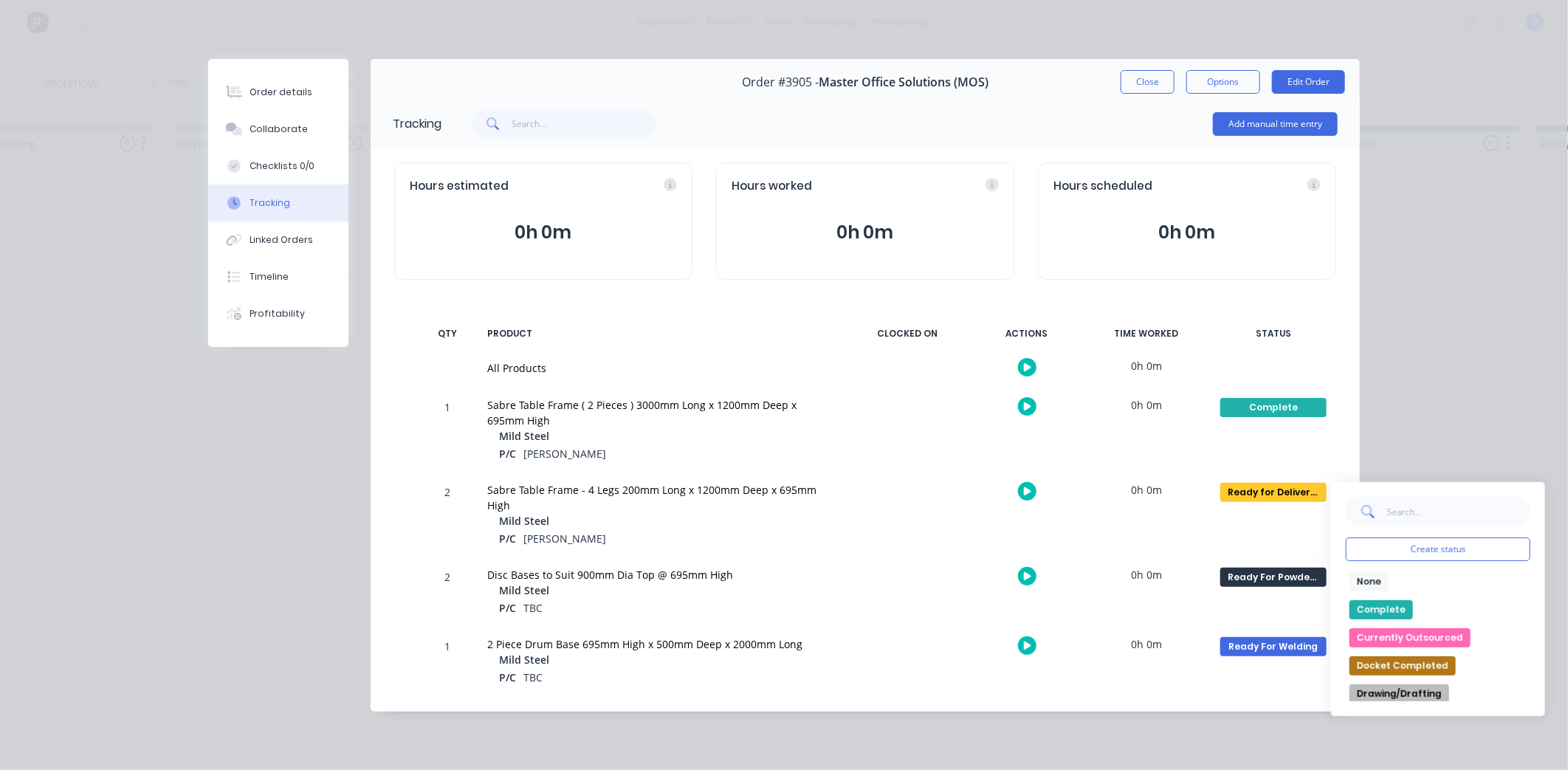
click at [1395, 610] on button "Complete" at bounding box center [1381, 609] width 63 height 19
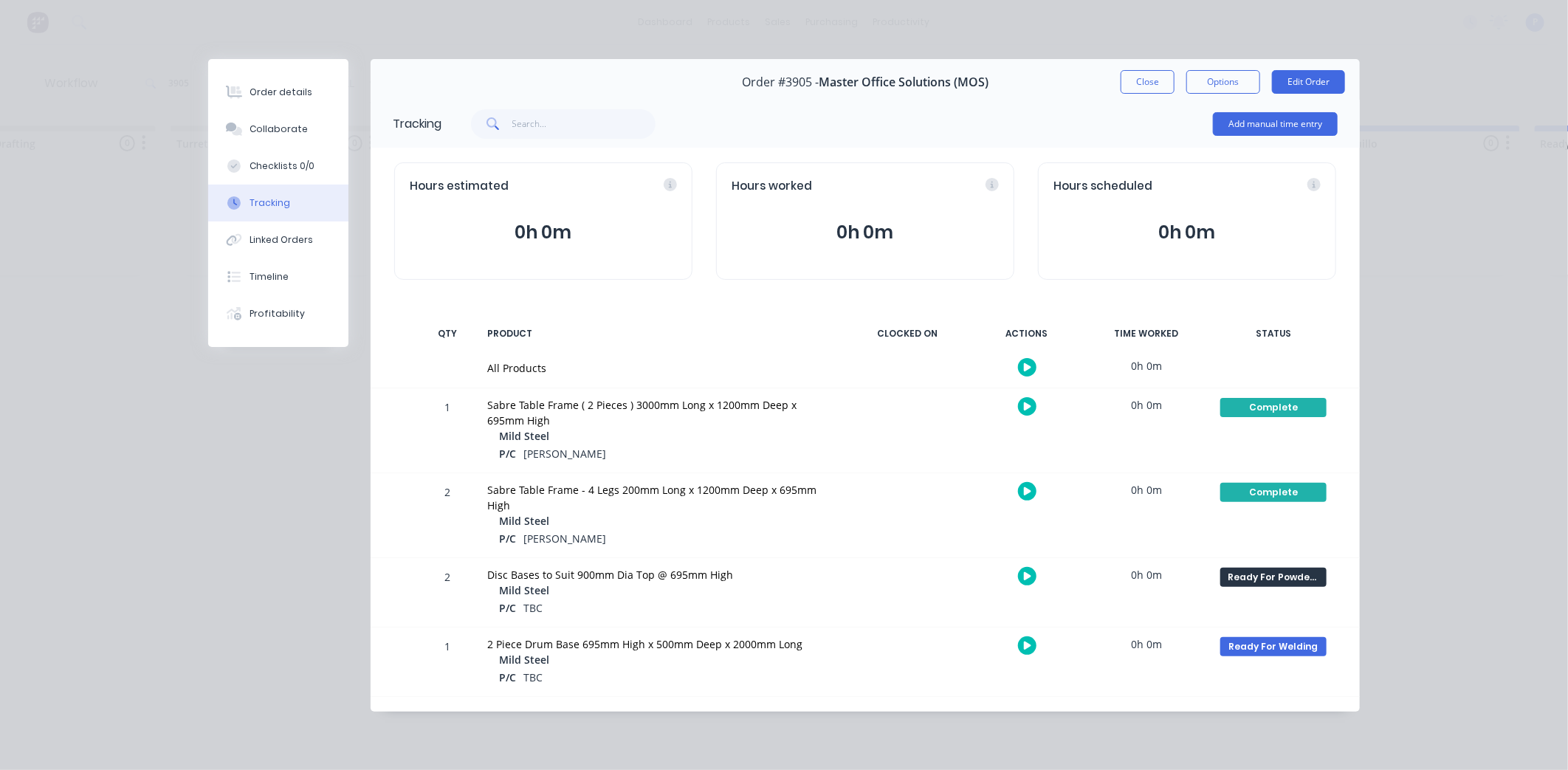
click at [1029, 407] on icon "button" at bounding box center [1027, 406] width 7 height 8
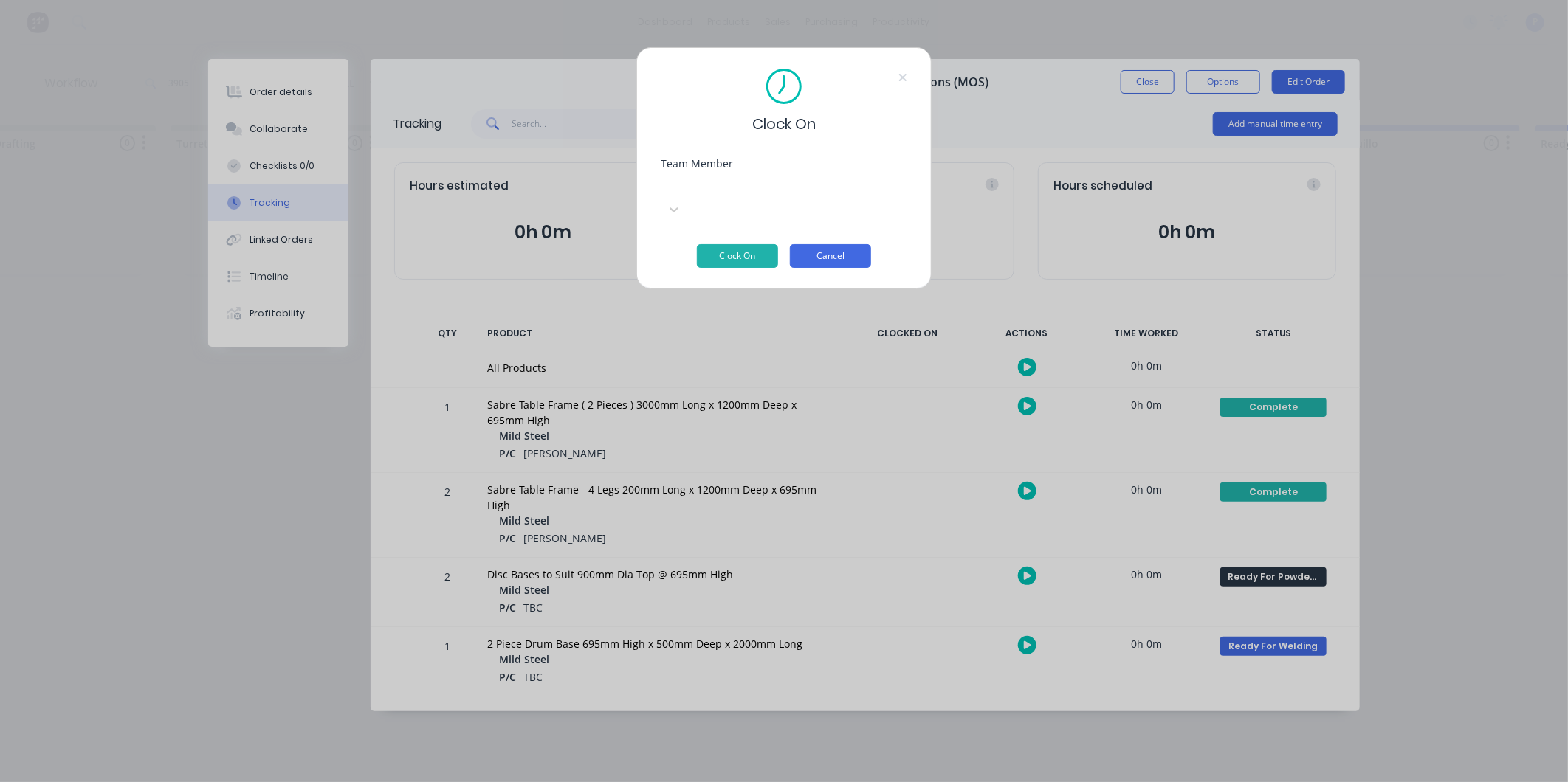
click at [851, 244] on button "Cancel" at bounding box center [831, 256] width 81 height 24
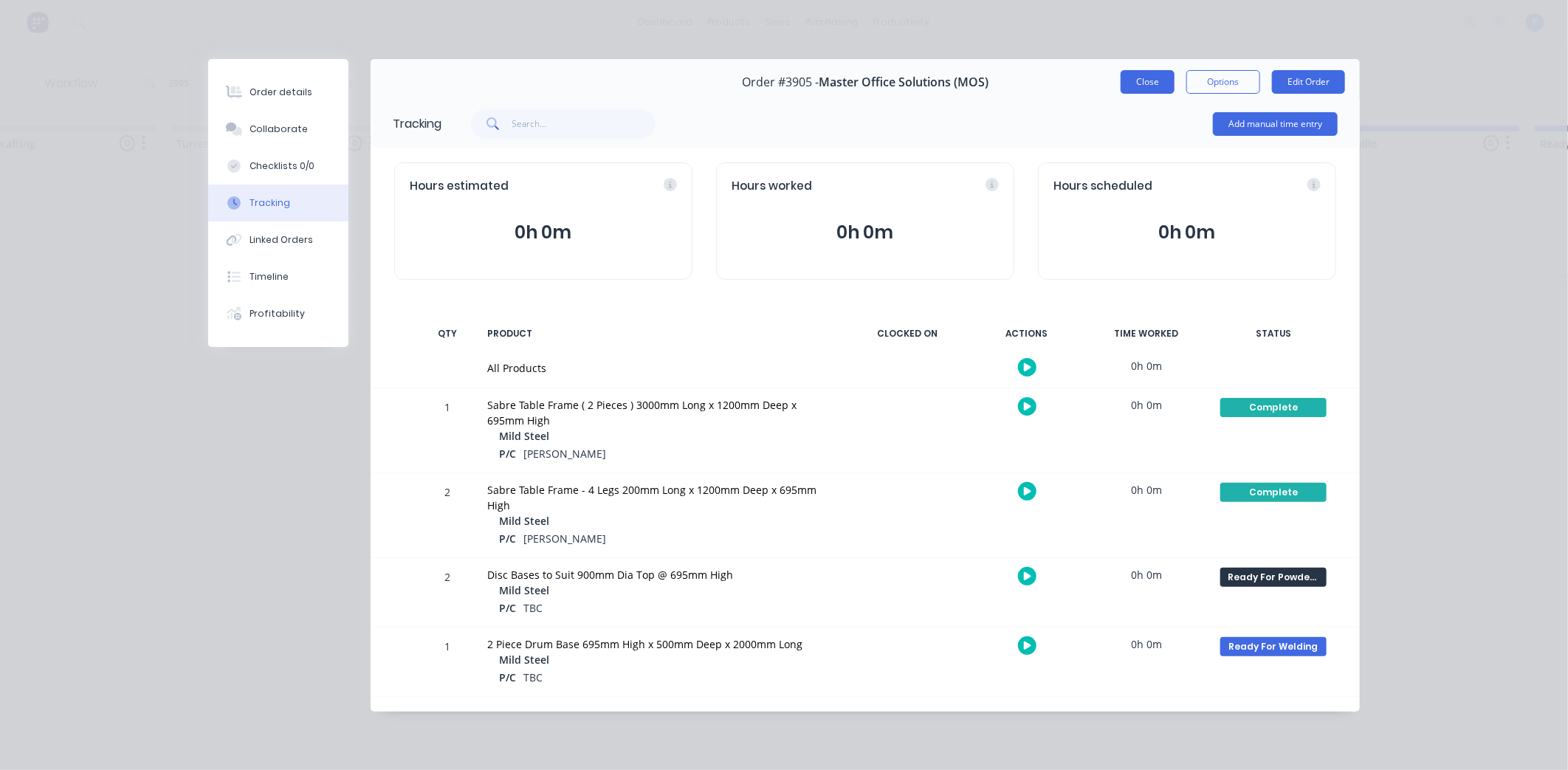
click at [1168, 85] on button "Close" at bounding box center [1147, 82] width 53 height 24
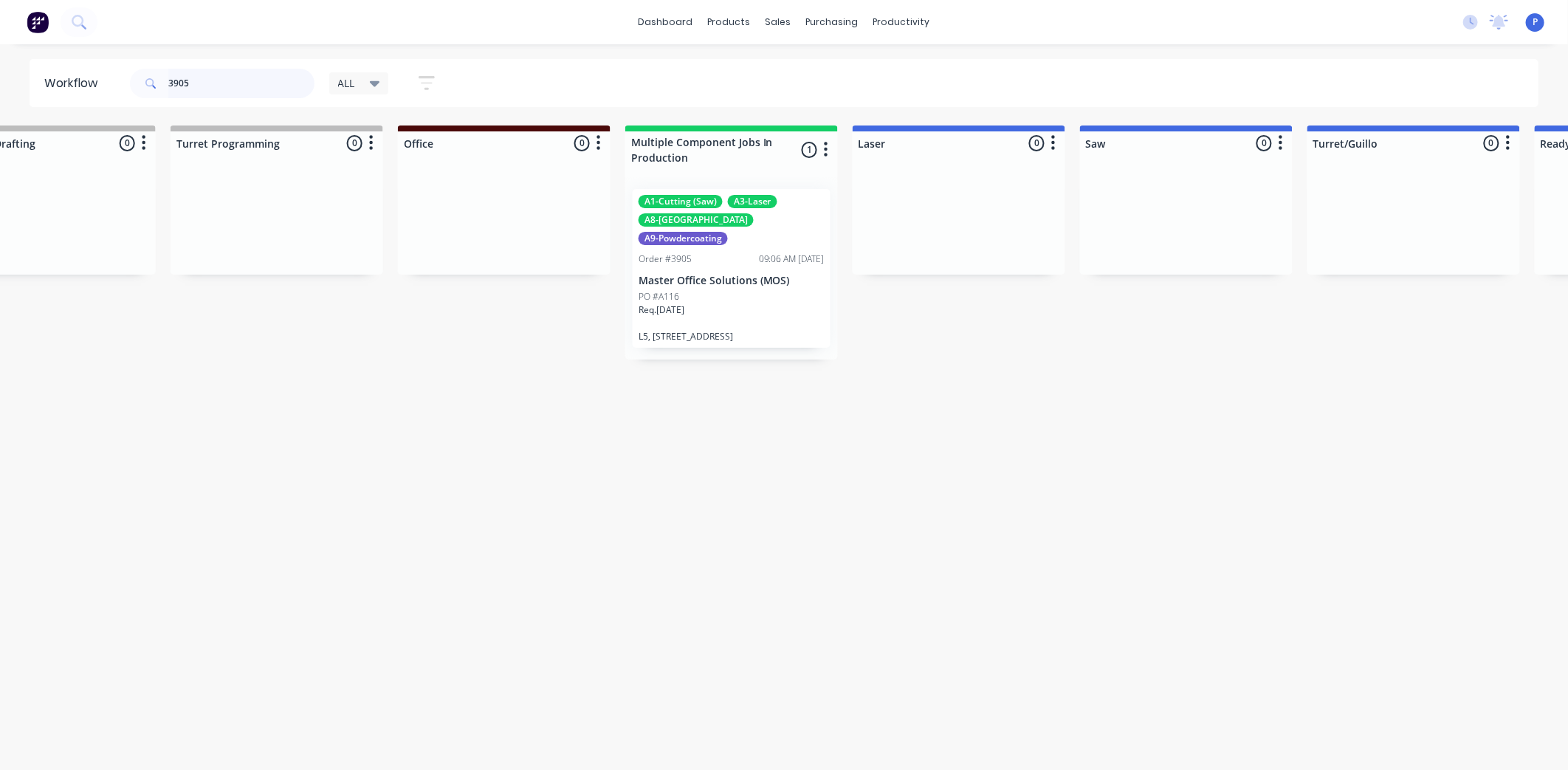
click at [210, 78] on input "3905" at bounding box center [242, 83] width 147 height 30
type input "3"
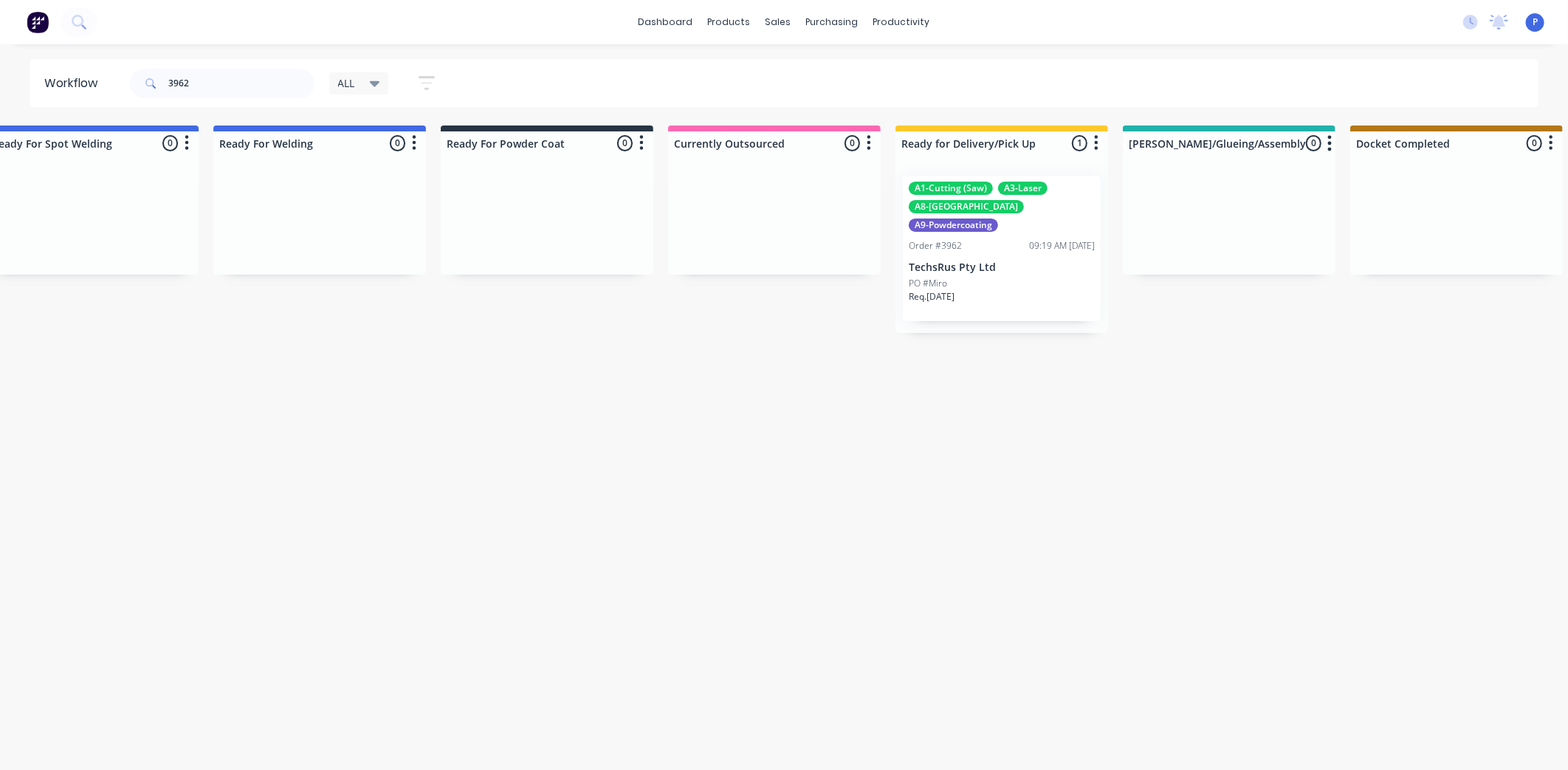
drag, startPoint x: 336, startPoint y: 421, endPoint x: 442, endPoint y: 439, distance: 107.5
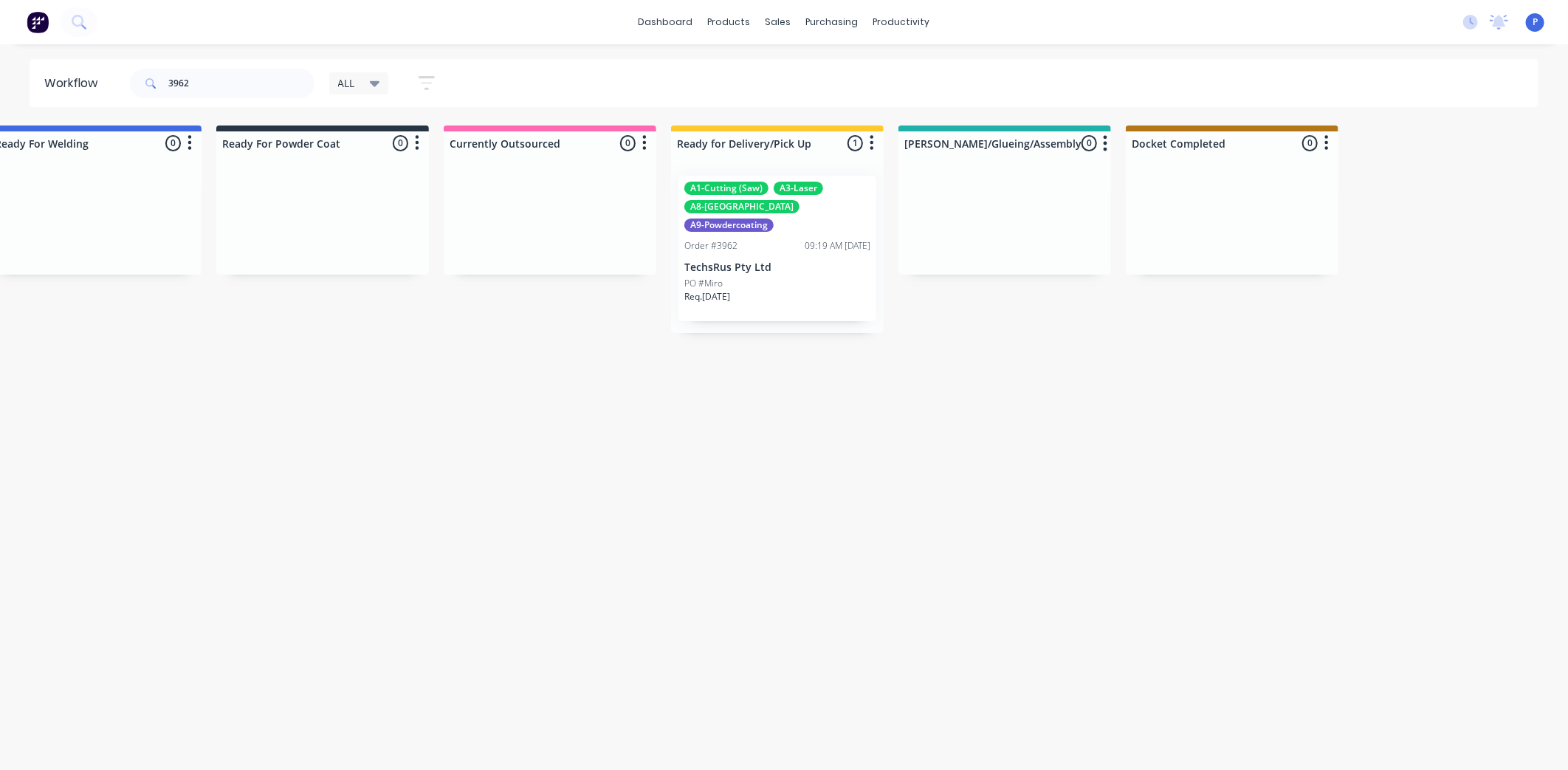
click at [748, 240] on div "A1-Cutting (Saw) A3-Laser A8-Welding A9-Powdercoating Order #3962 09:19 AM [DAT…" at bounding box center [777, 247] width 198 height 145
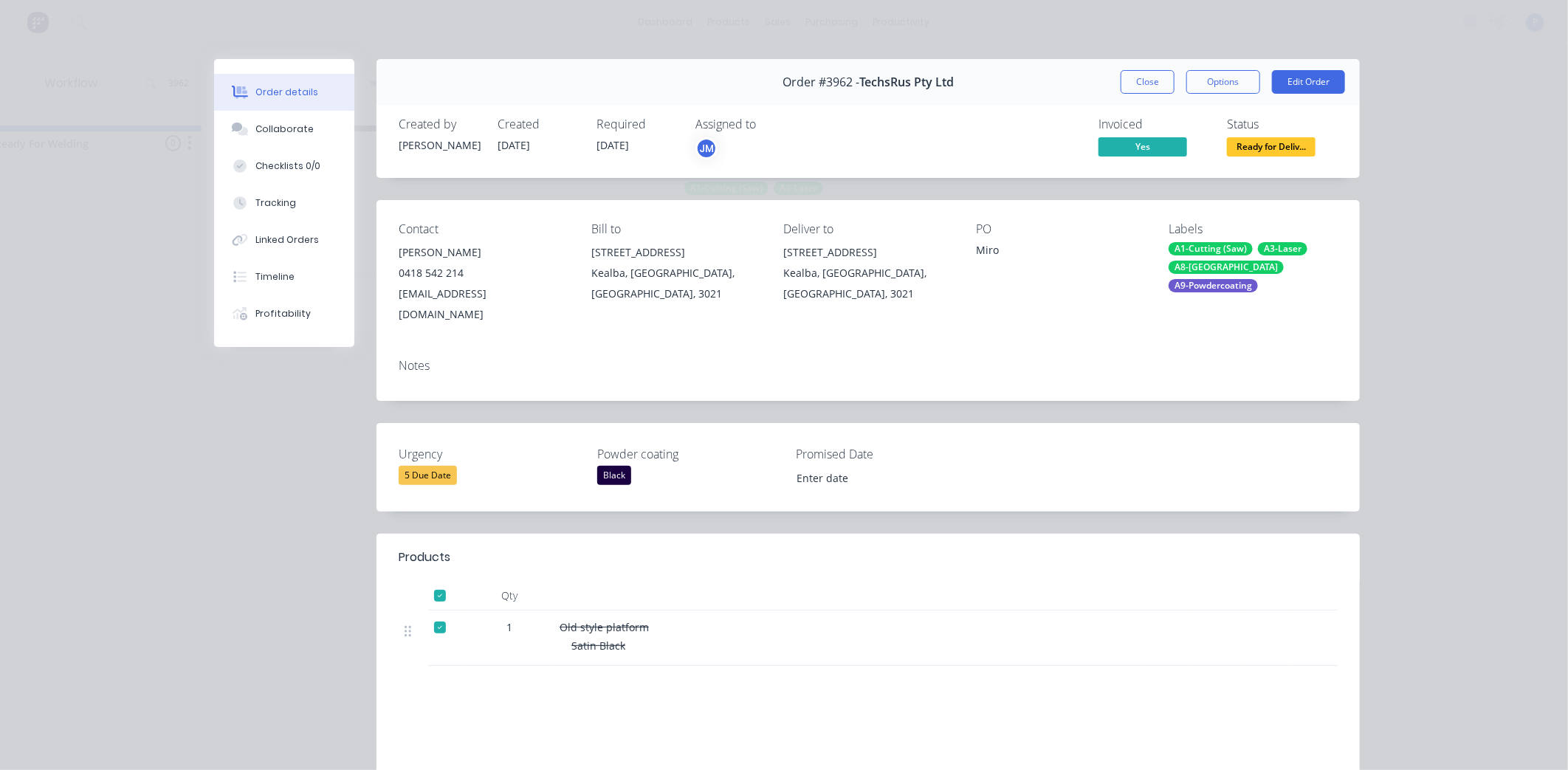
drag, startPoint x: 1144, startPoint y: 84, endPoint x: 904, endPoint y: 89, distance: 240.1
click at [1144, 83] on button "Close" at bounding box center [1147, 82] width 53 height 24
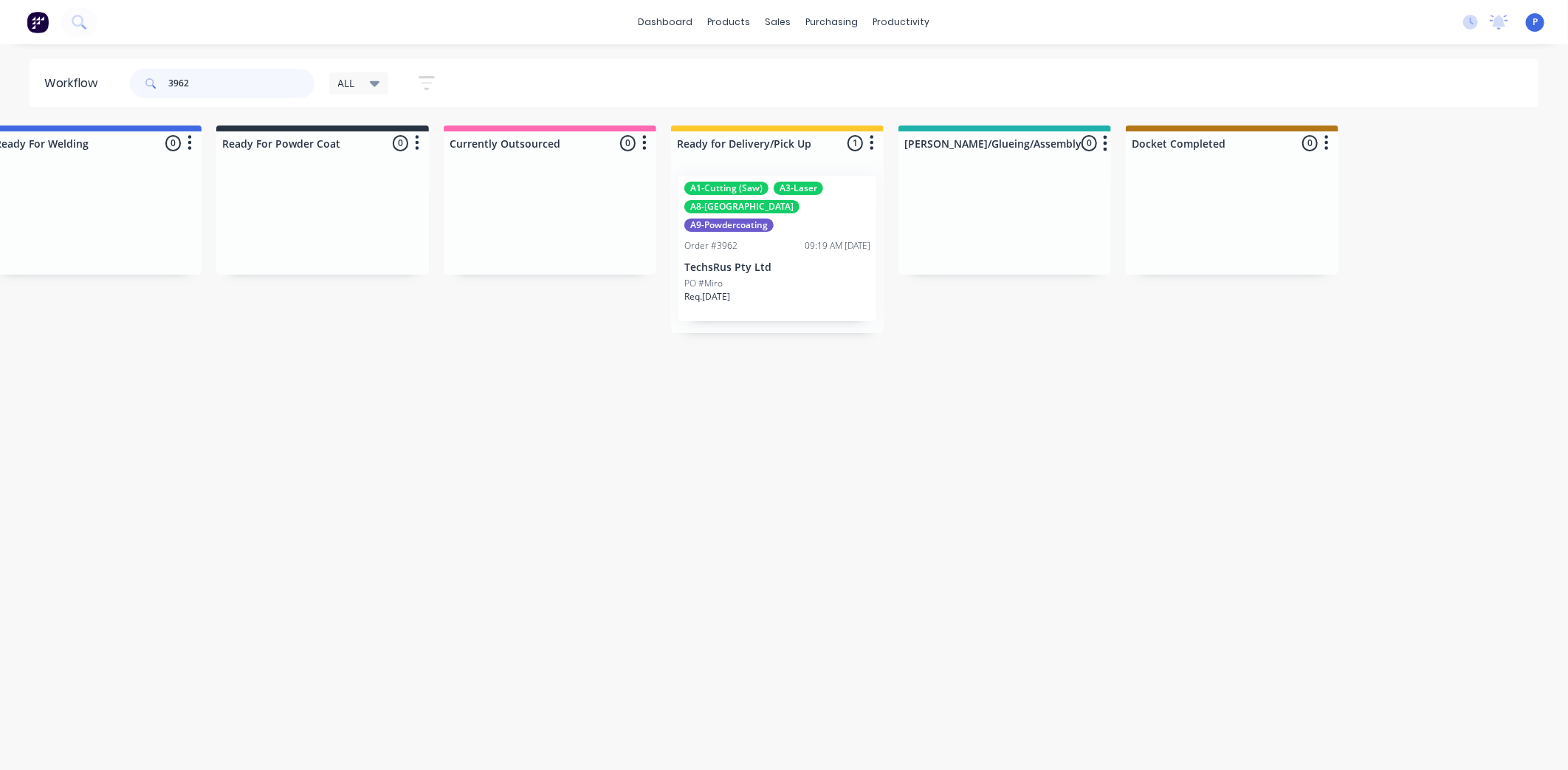
click at [203, 80] on input "3962" at bounding box center [242, 83] width 147 height 30
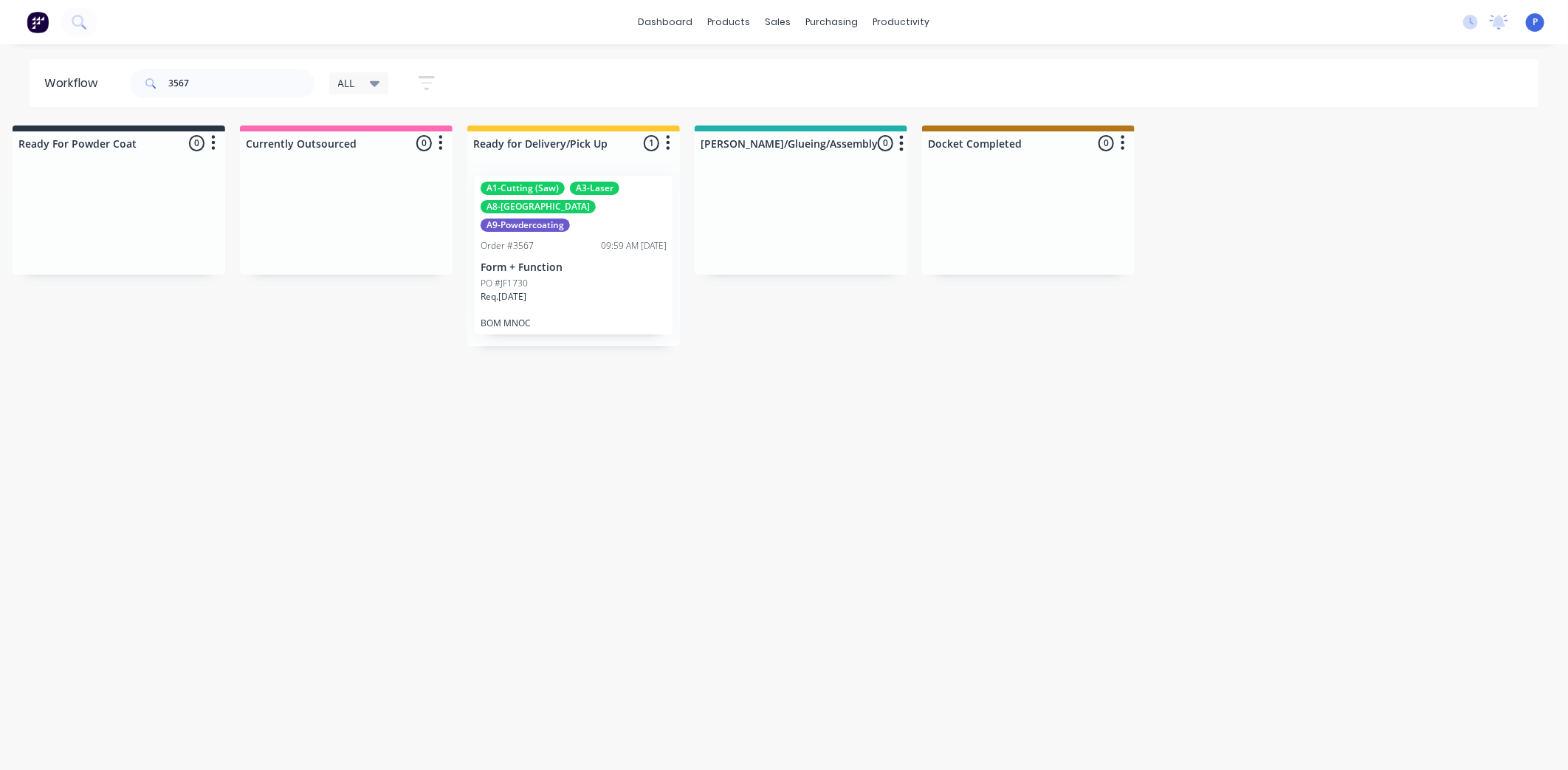
drag, startPoint x: 453, startPoint y: 318, endPoint x: 592, endPoint y: 344, distance: 141.4
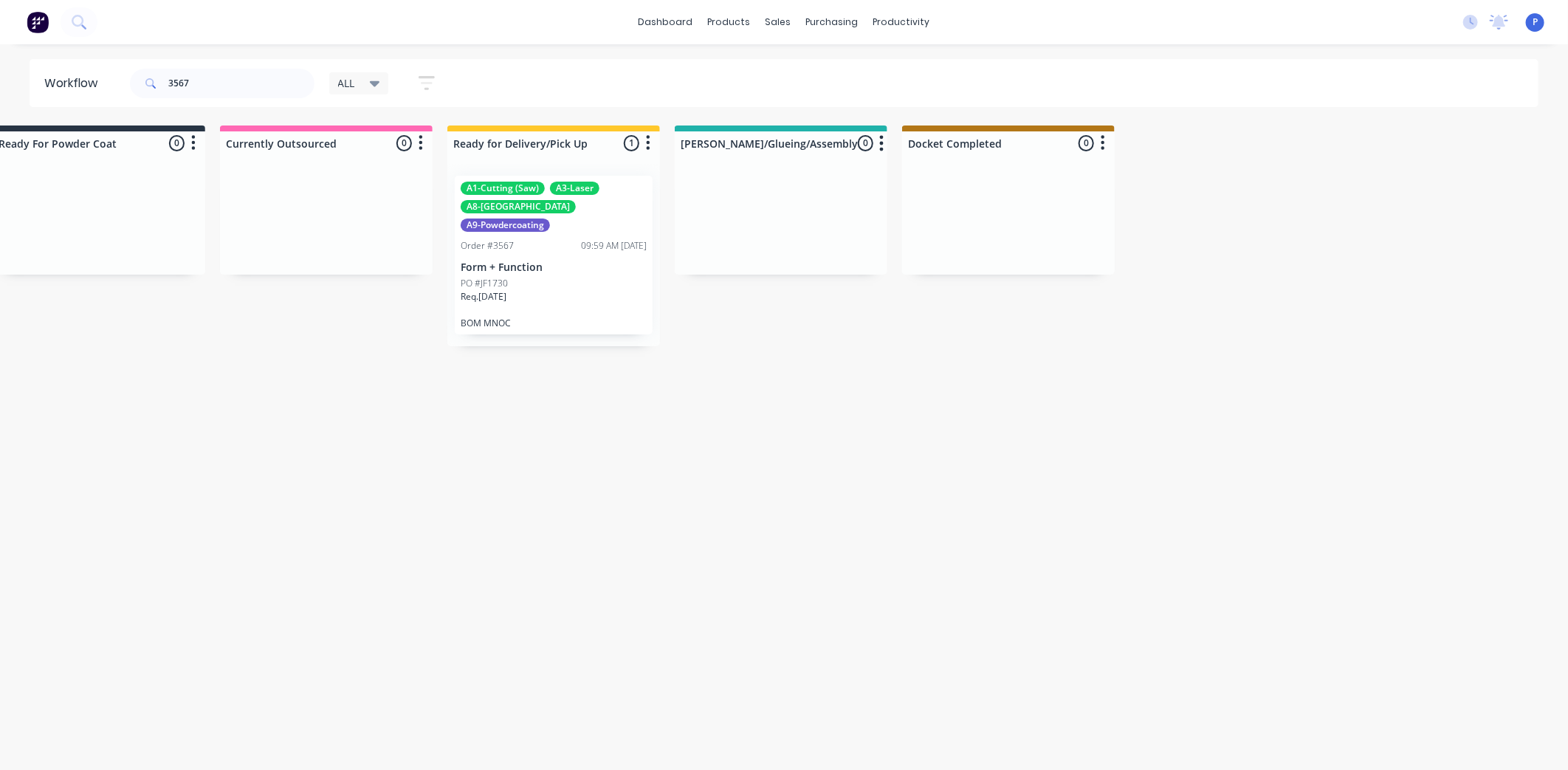
click at [536, 213] on div "A1-Cutting (Saw) A3-Laser A8-Welding A9-Powdercoating Order #3567 09:59 AM [DAT…" at bounding box center [553, 254] width 198 height 158
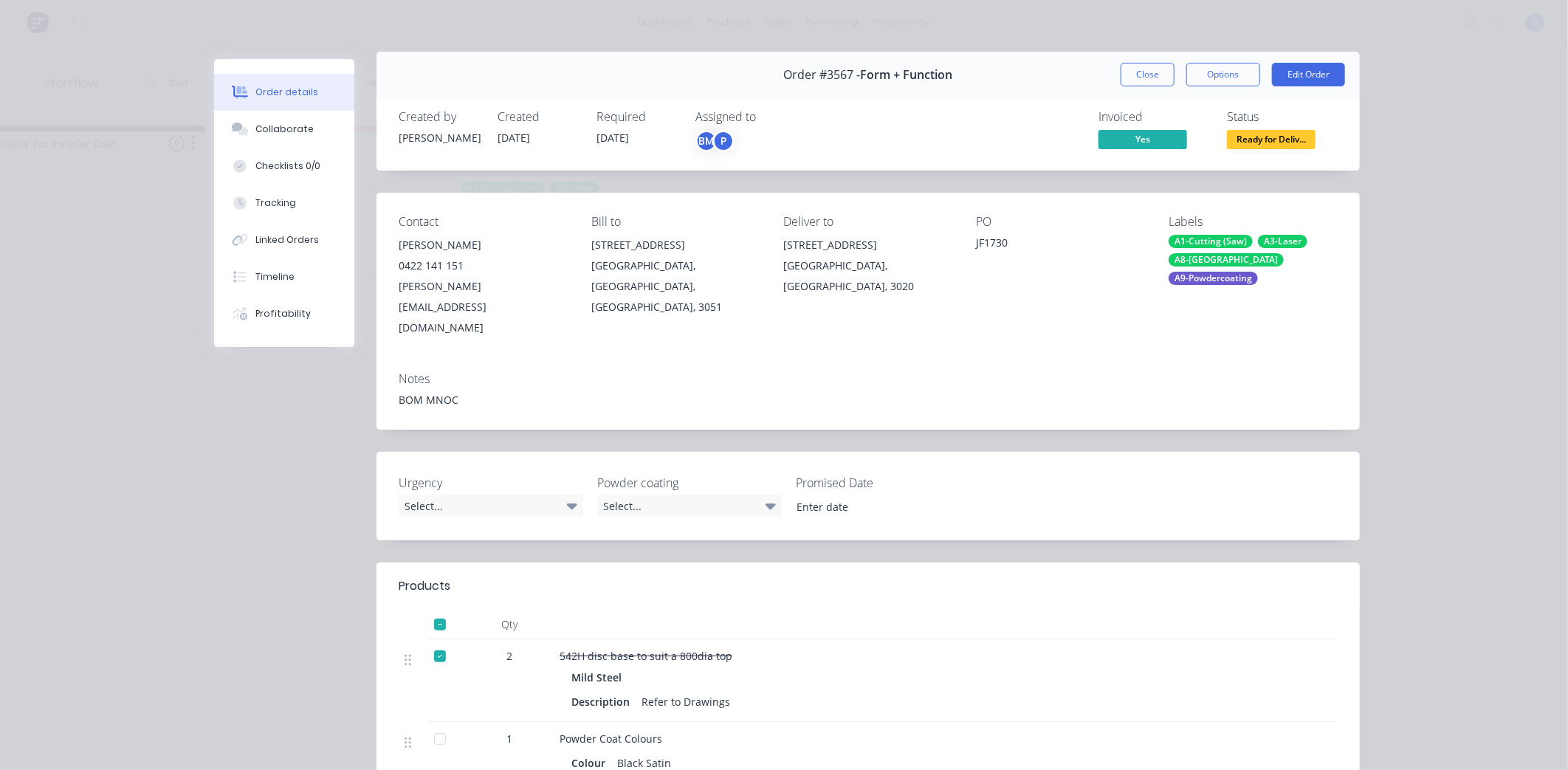
scroll to position [0, 0]
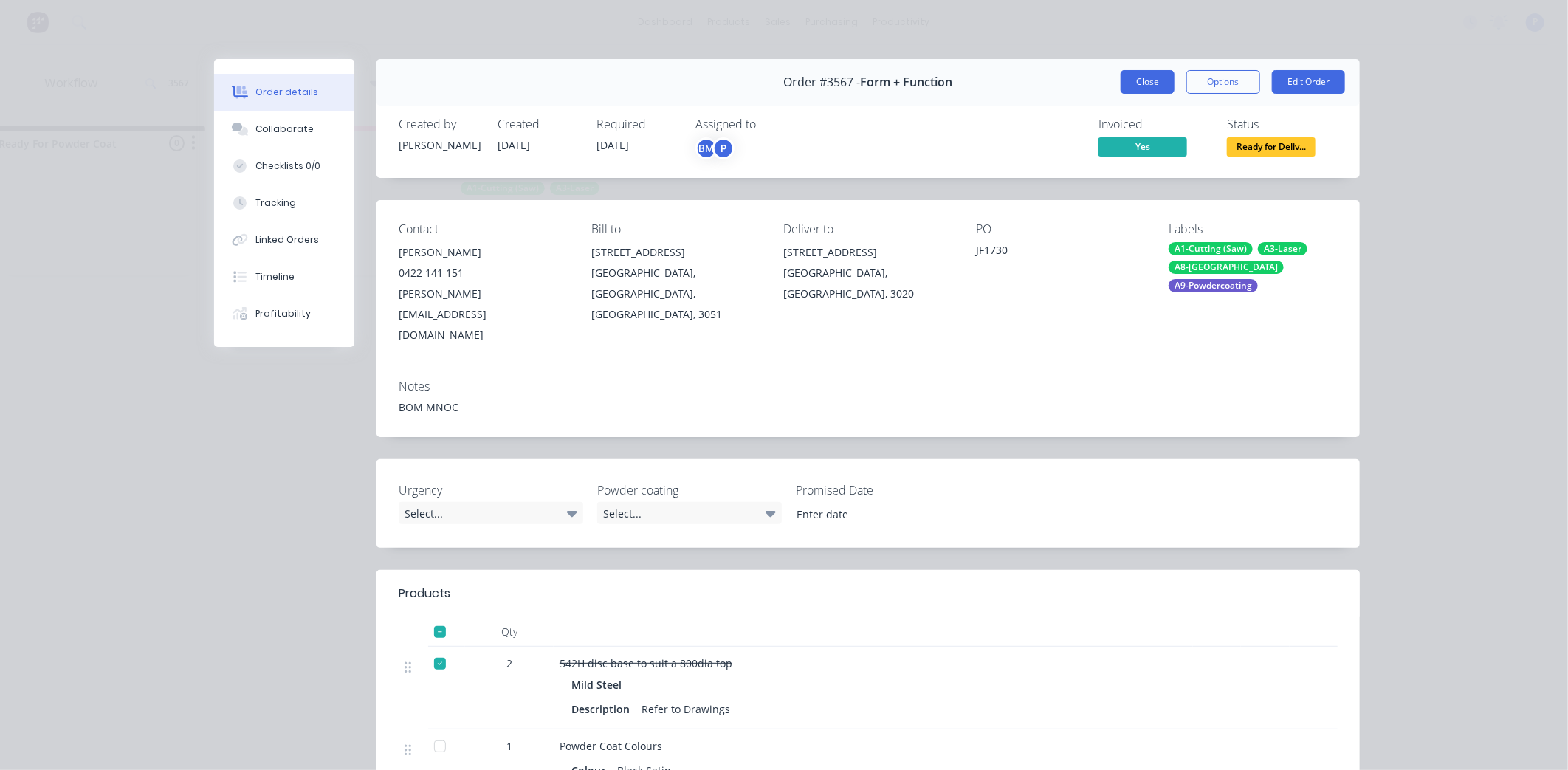
click at [1137, 82] on button "Close" at bounding box center [1147, 82] width 53 height 24
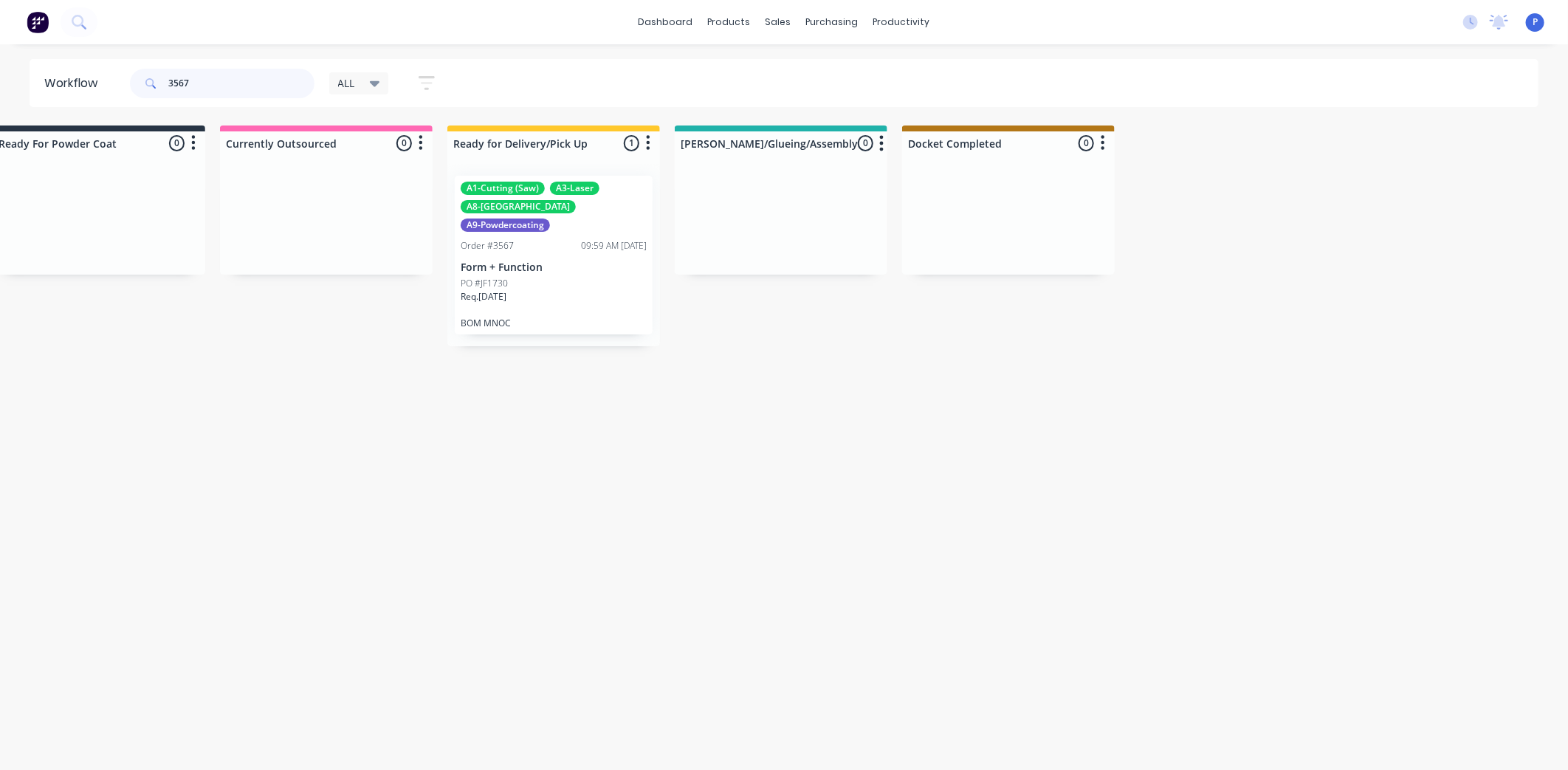
click at [198, 76] on input "3567" at bounding box center [242, 83] width 147 height 30
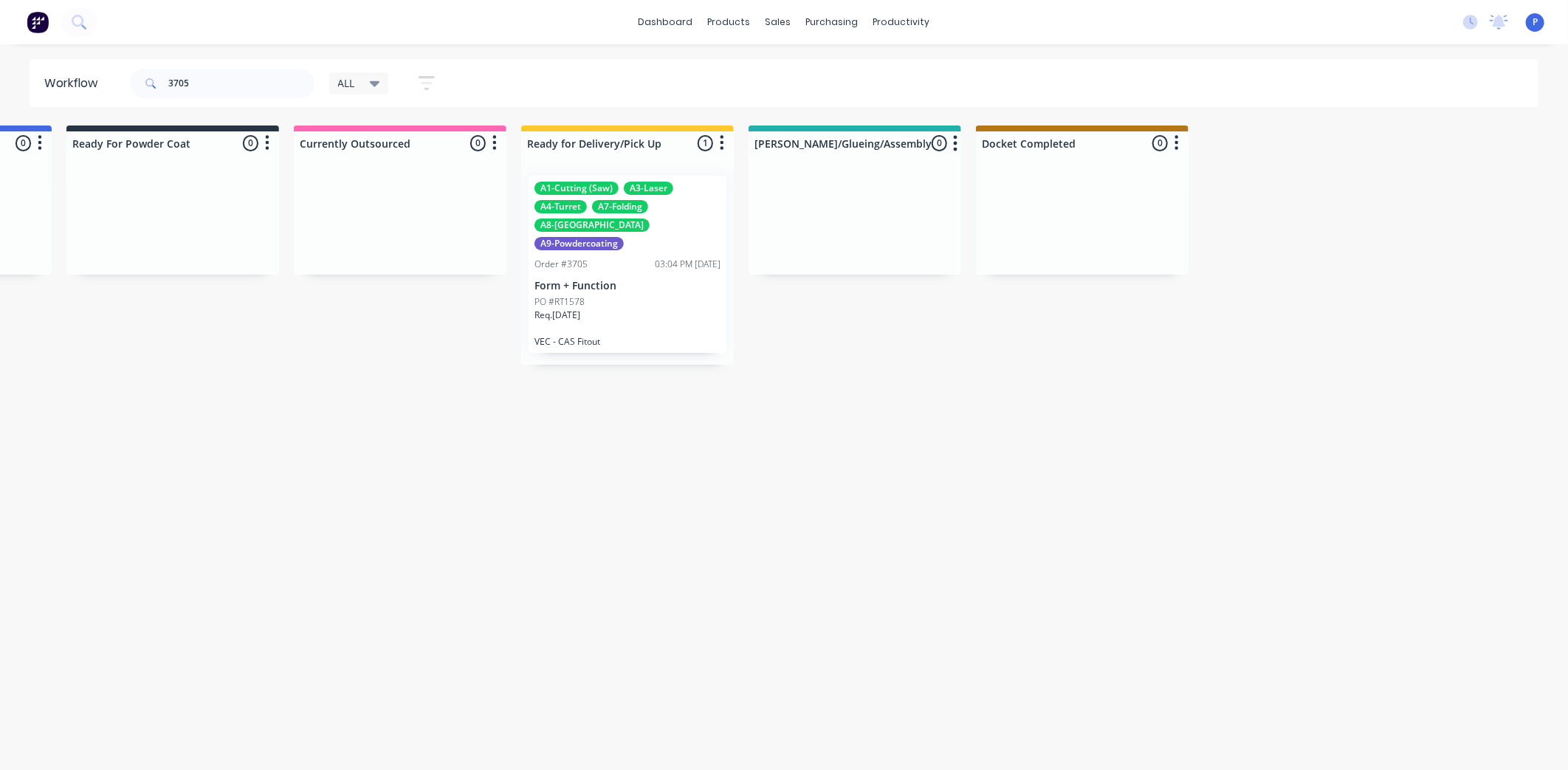
drag, startPoint x: 648, startPoint y: 445, endPoint x: 799, endPoint y: 456, distance: 151.4
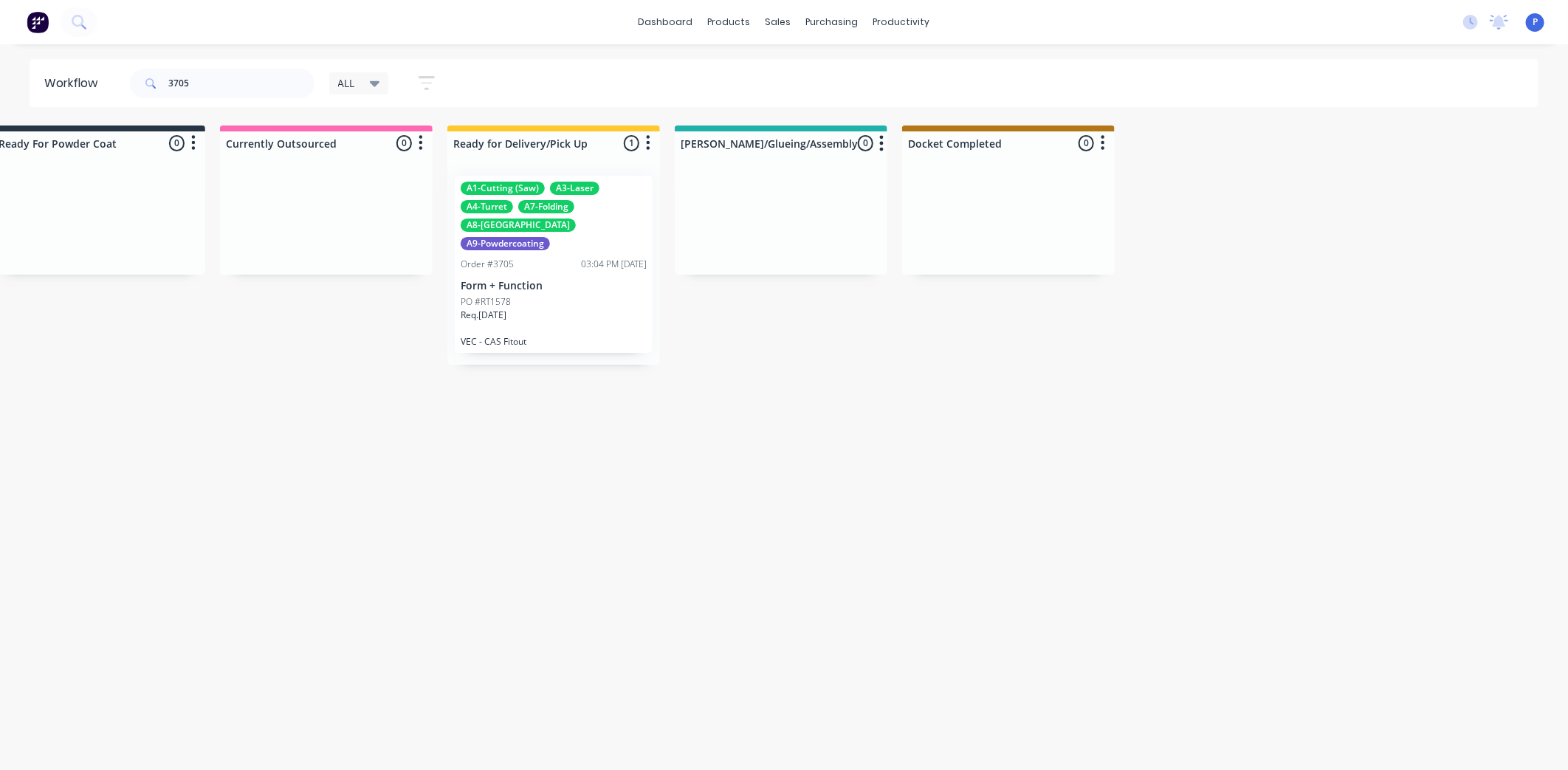
click at [573, 274] on div "A1-Cutting (Saw) A3-Laser A4-Turret A7-Folding A8-Welding A9-Powdercoating Orde…" at bounding box center [553, 263] width 198 height 177
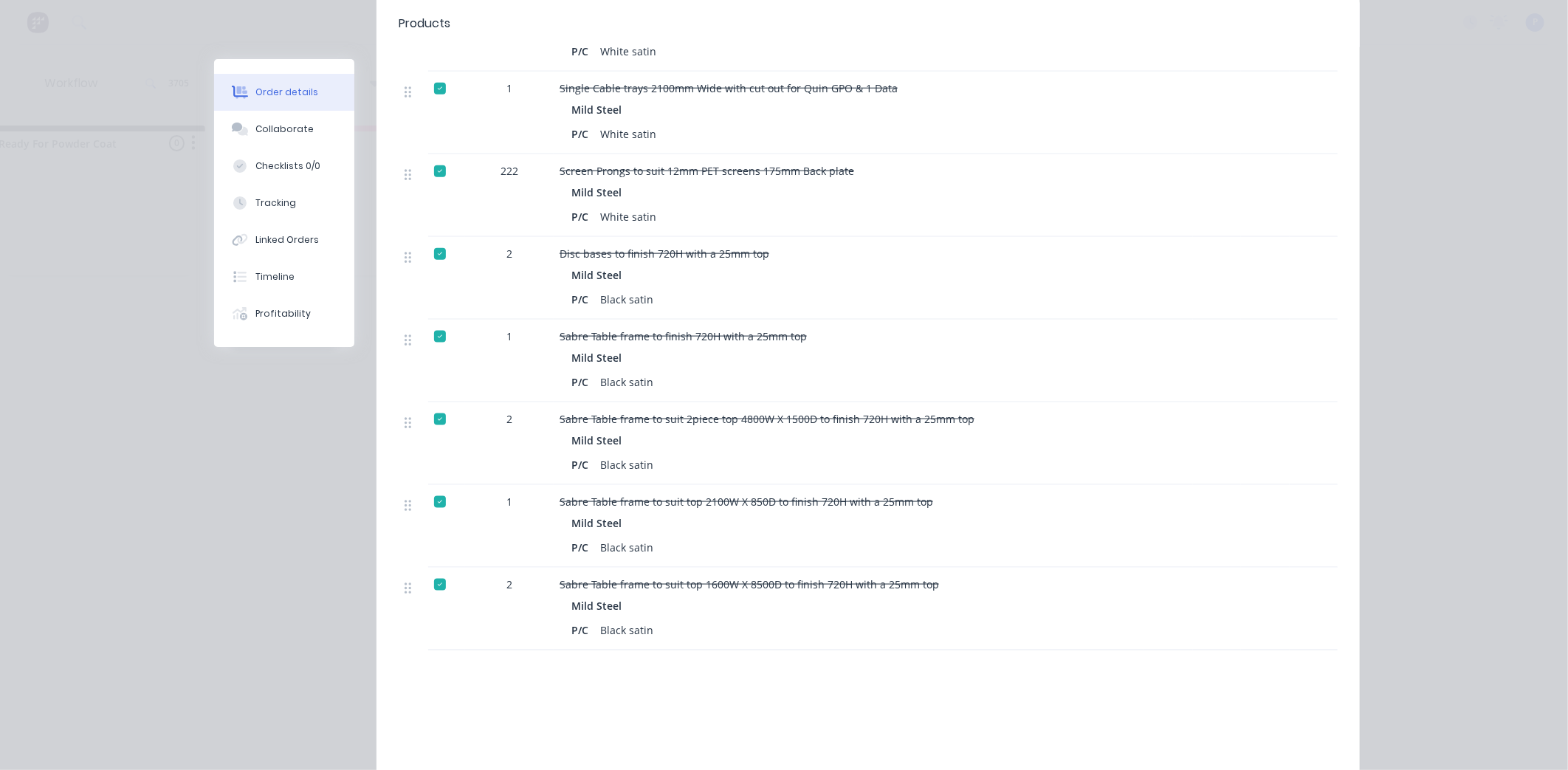
scroll to position [1066, 0]
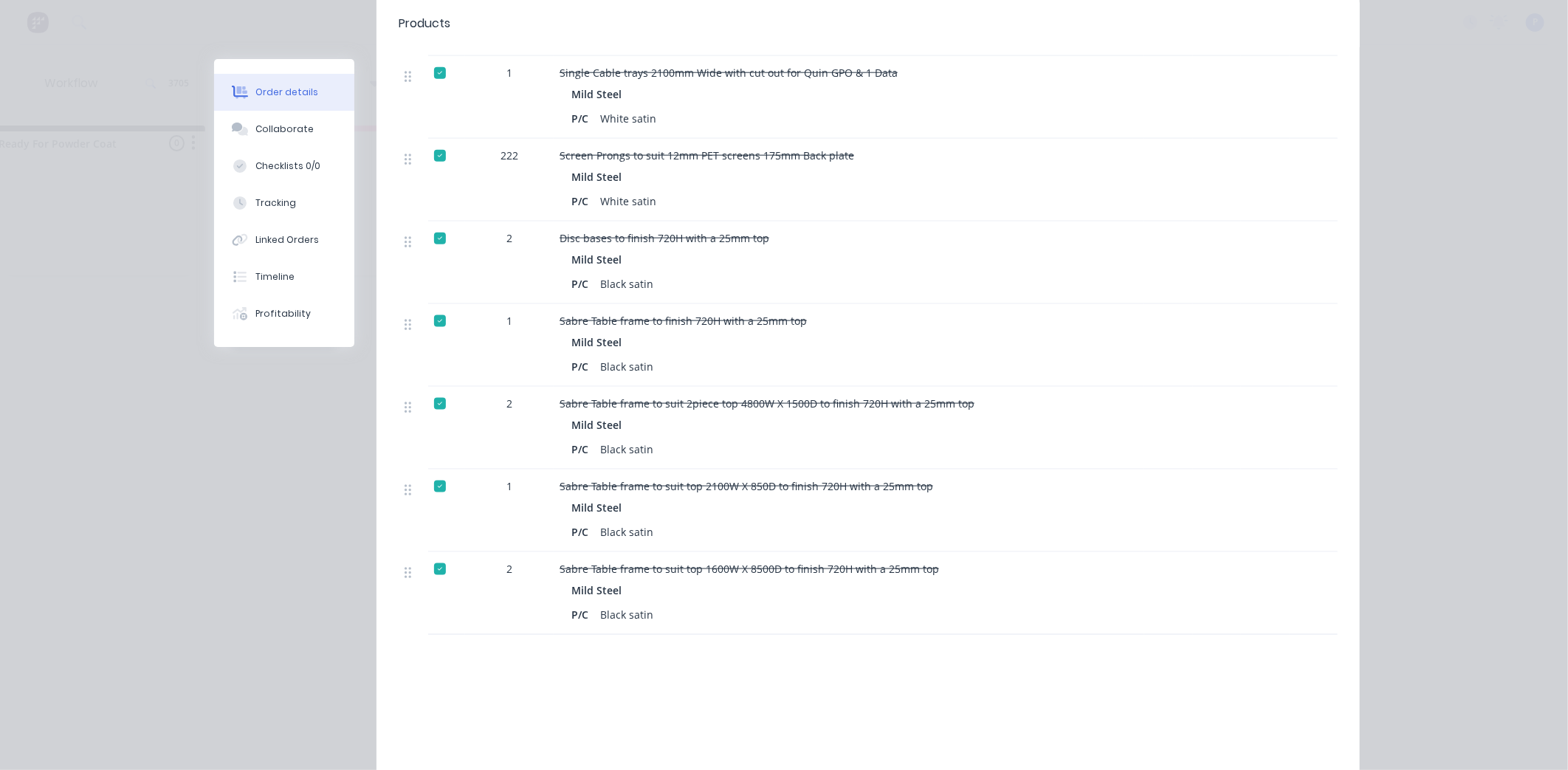
drag, startPoint x: 1418, startPoint y: 568, endPoint x: 1414, endPoint y: 112, distance: 456.0
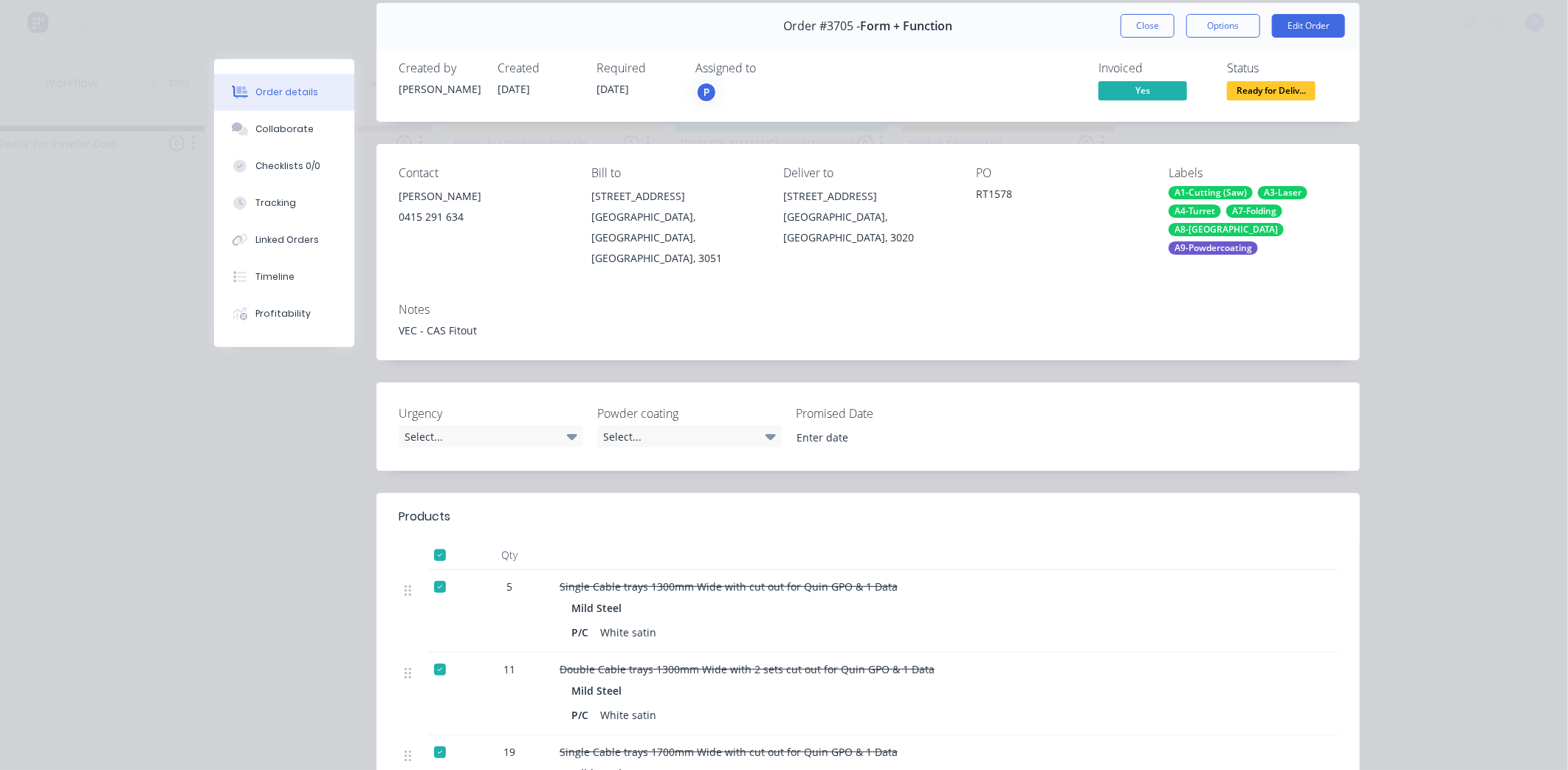
scroll to position [0, 0]
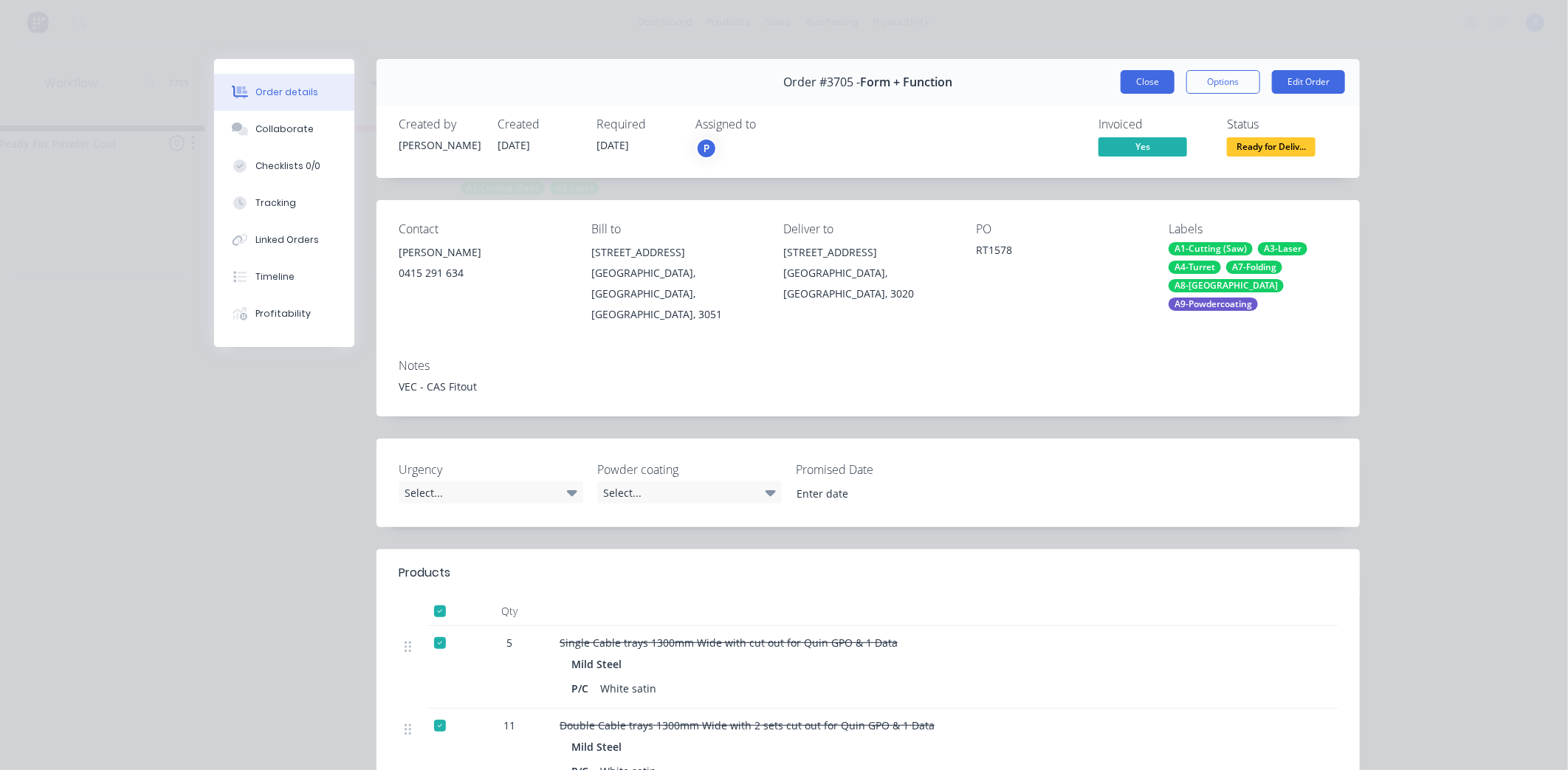
click at [1138, 76] on button "Close" at bounding box center [1147, 82] width 53 height 24
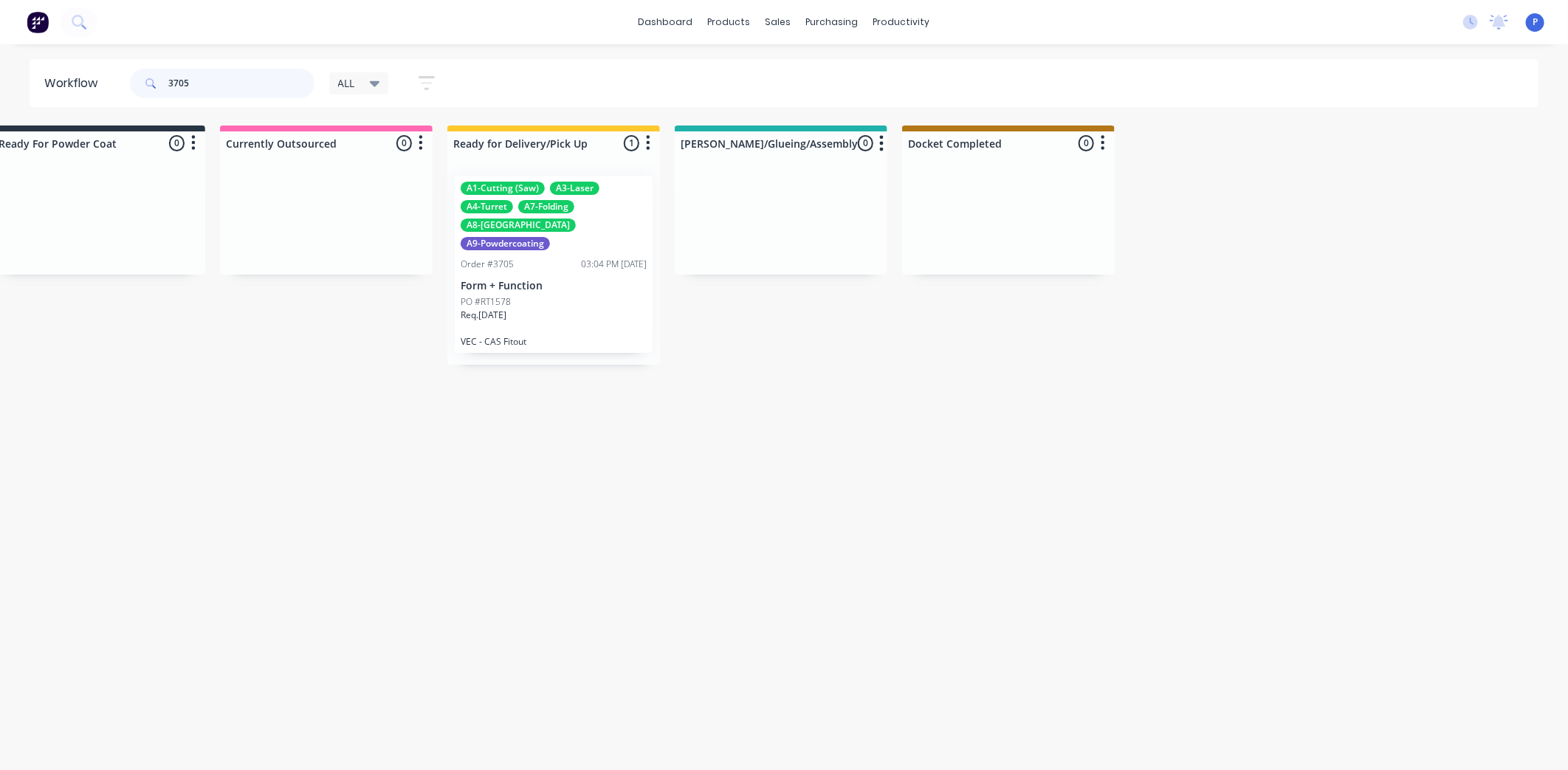
click at [196, 80] on input "3705" at bounding box center [242, 83] width 147 height 30
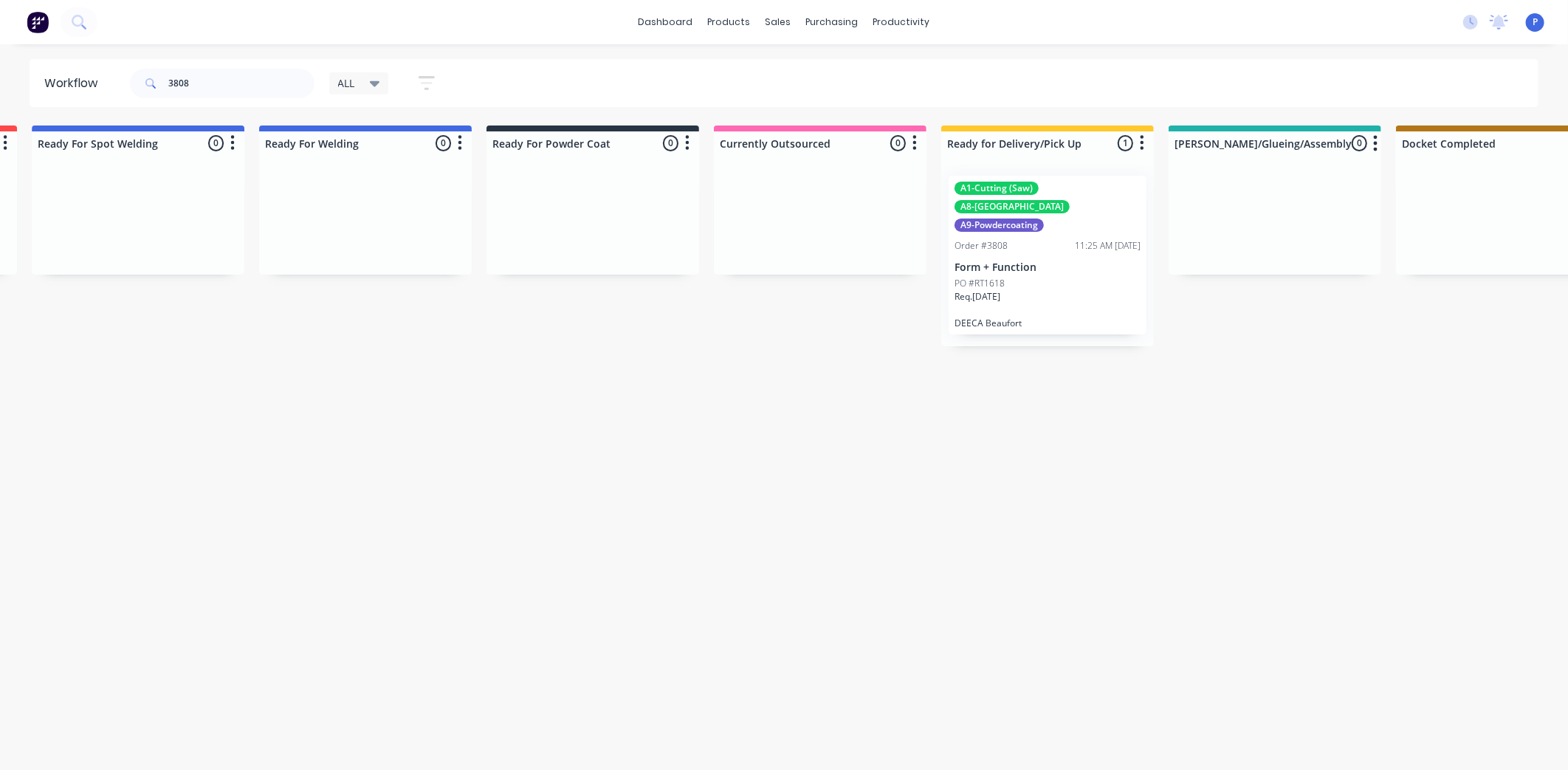
drag, startPoint x: 540, startPoint y: 384, endPoint x: 664, endPoint y: 400, distance: 125.0
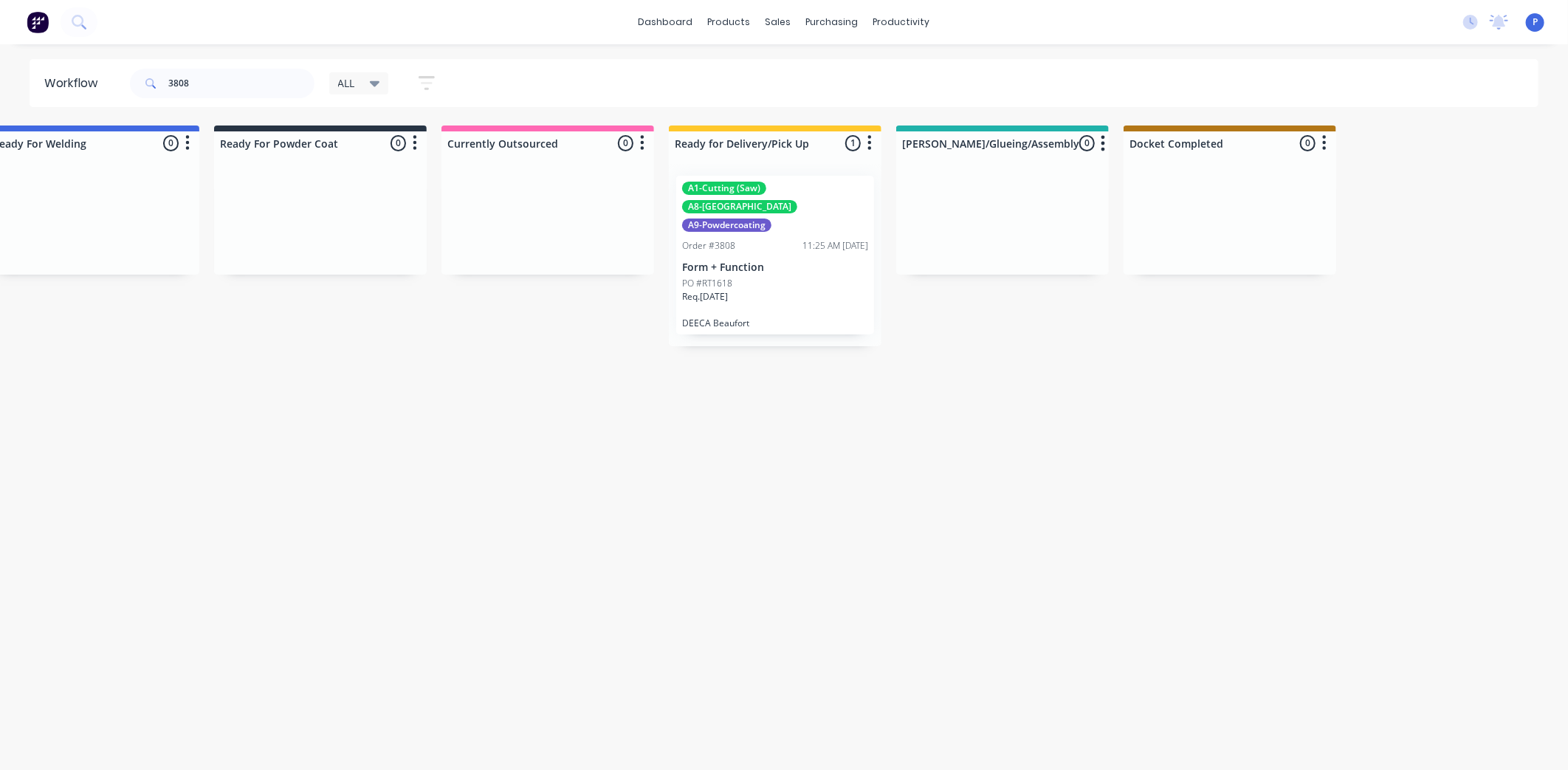
click at [746, 261] on p "Form + Function" at bounding box center [775, 267] width 186 height 13
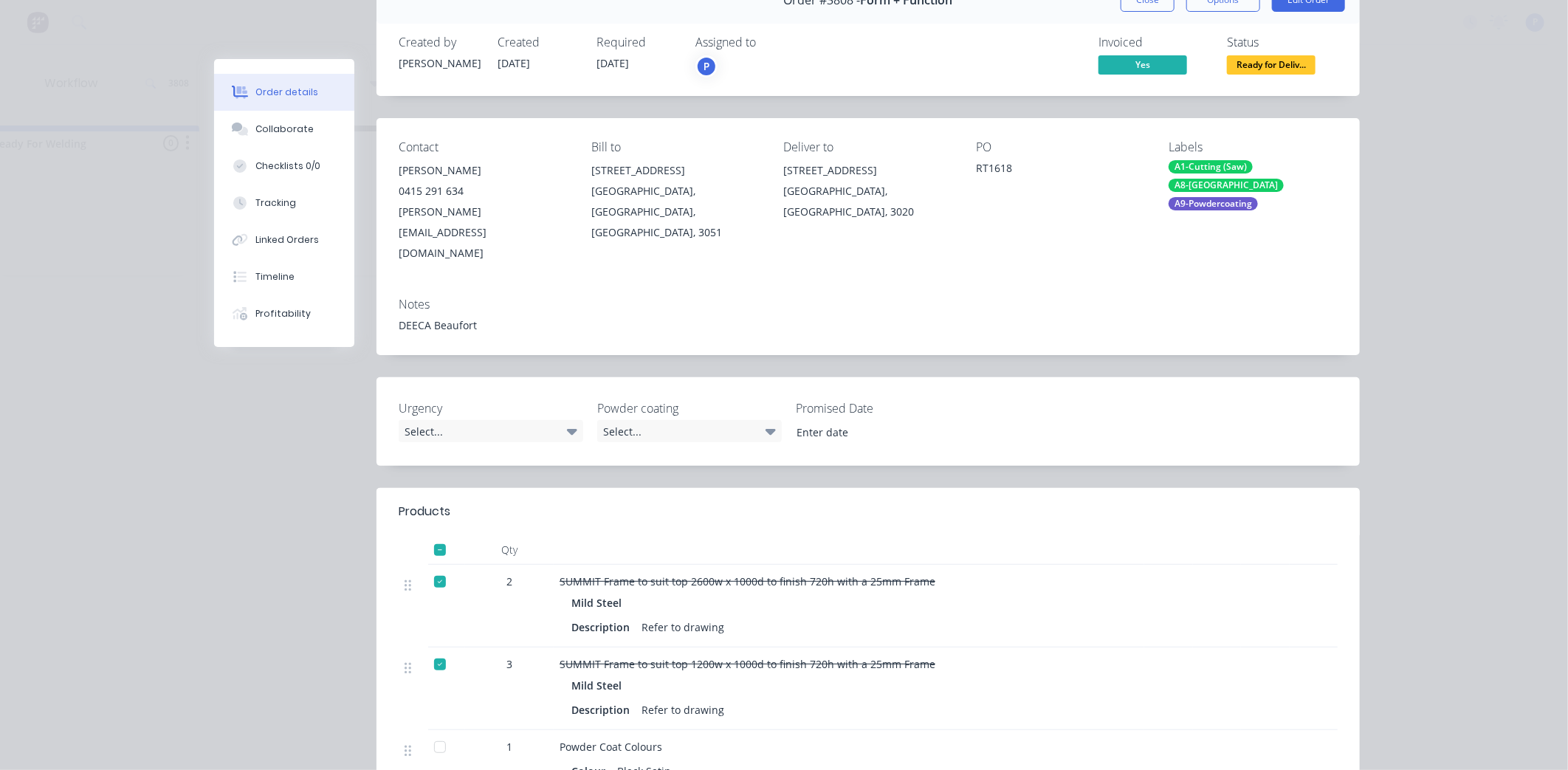
scroll to position [0, 0]
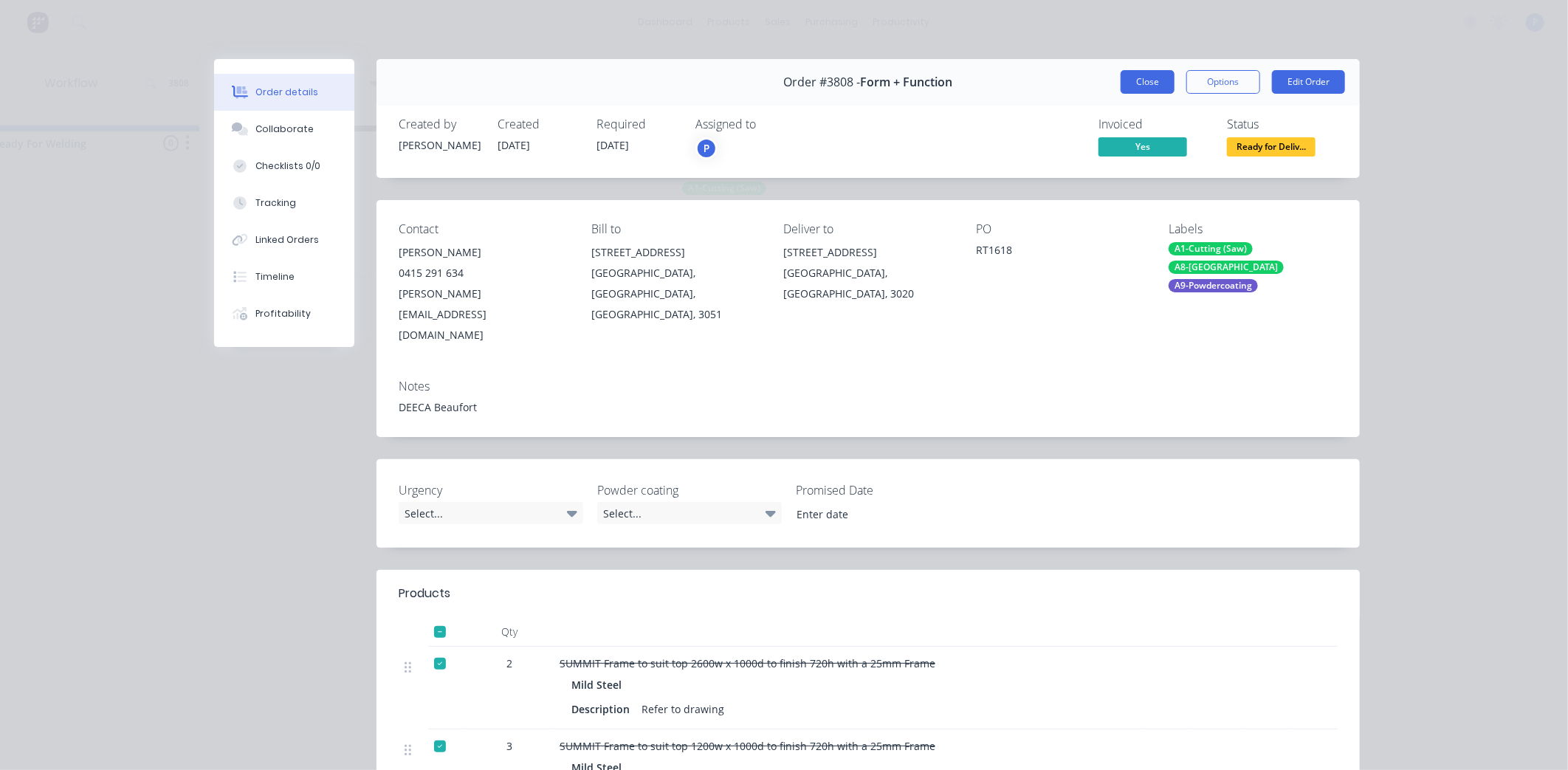
click at [1147, 78] on button "Close" at bounding box center [1147, 82] width 53 height 24
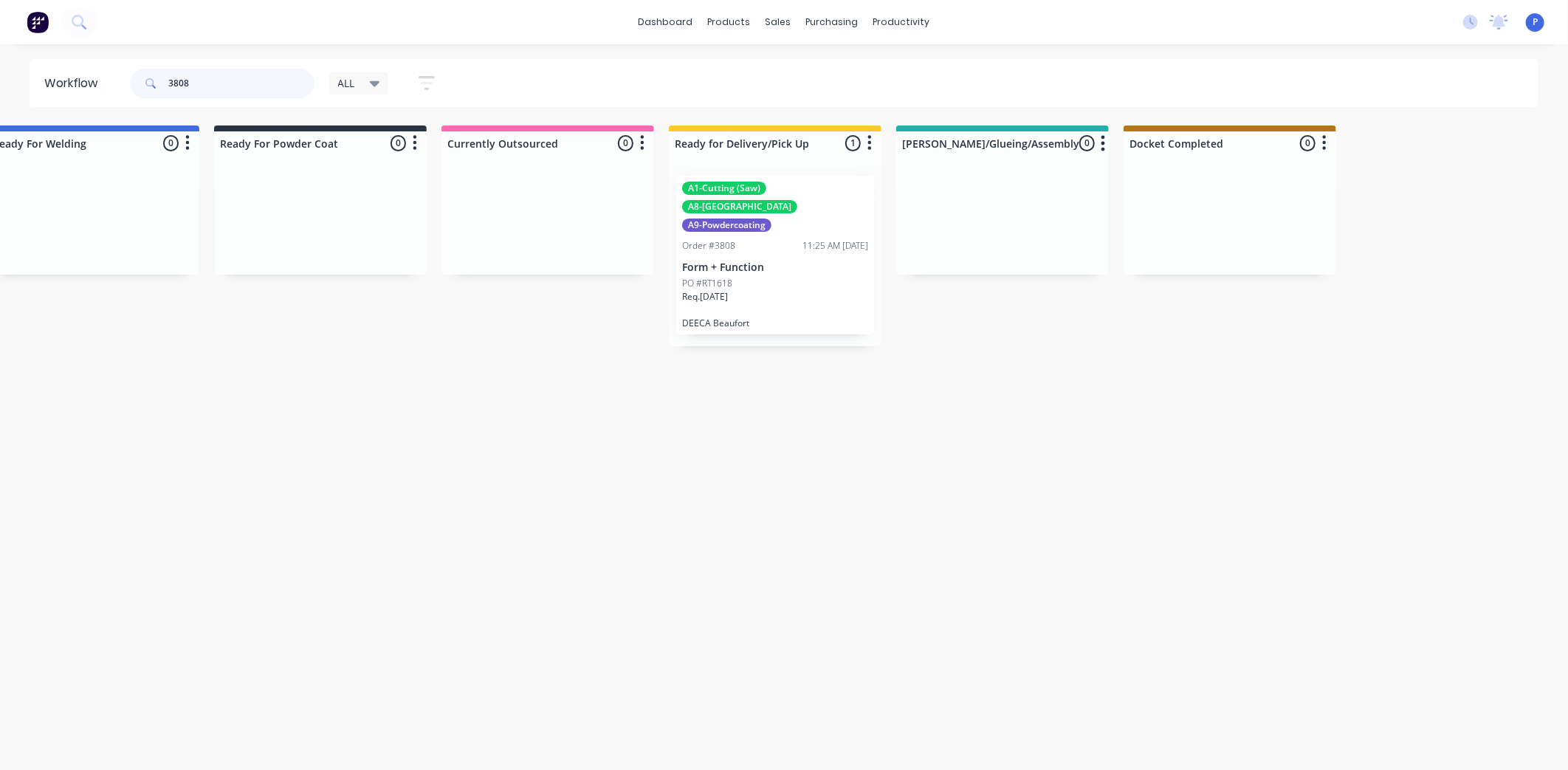
click at [199, 80] on input "3808" at bounding box center [242, 83] width 147 height 30
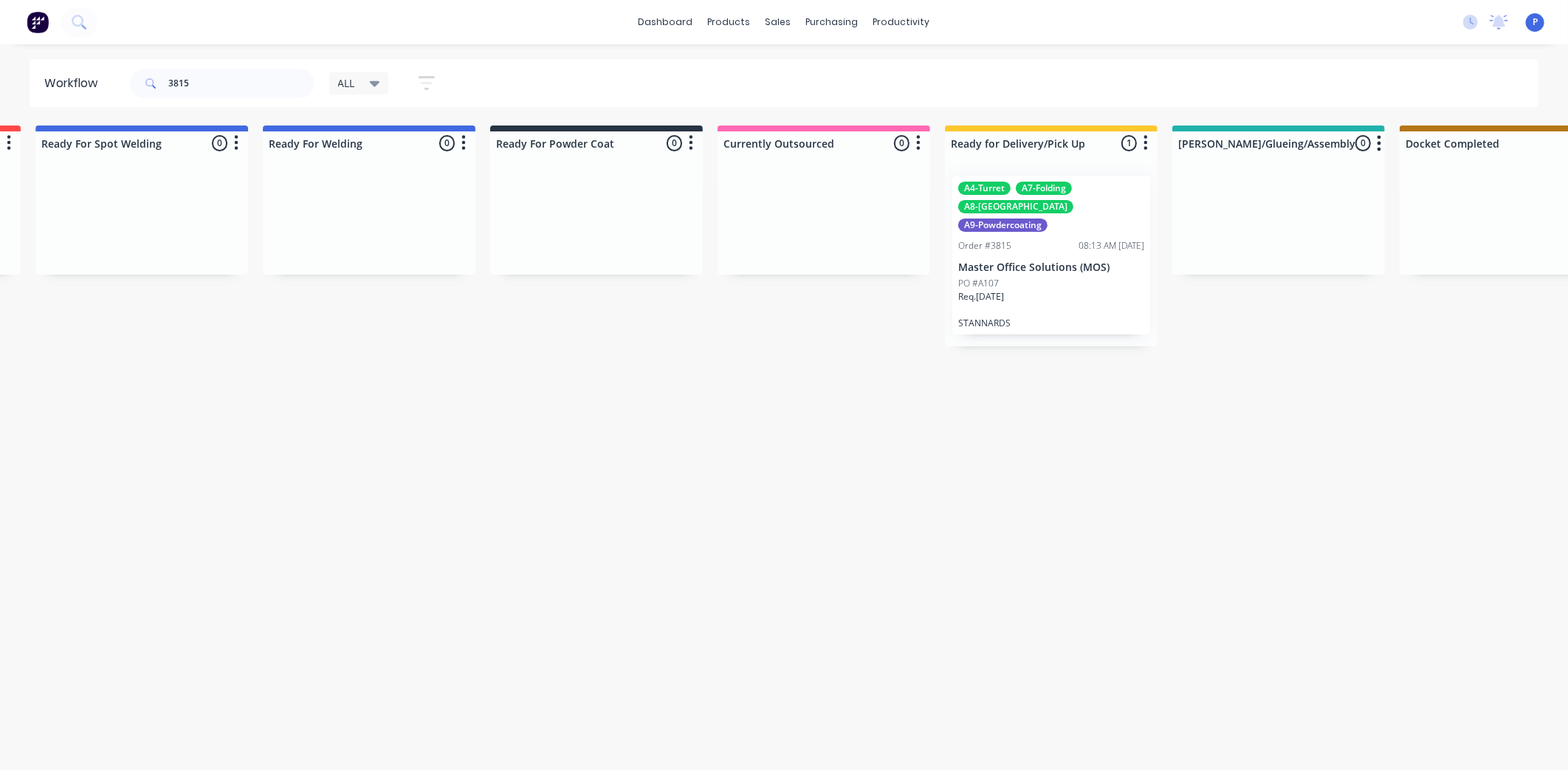
drag, startPoint x: 515, startPoint y: 382, endPoint x: 637, endPoint y: 394, distance: 122.6
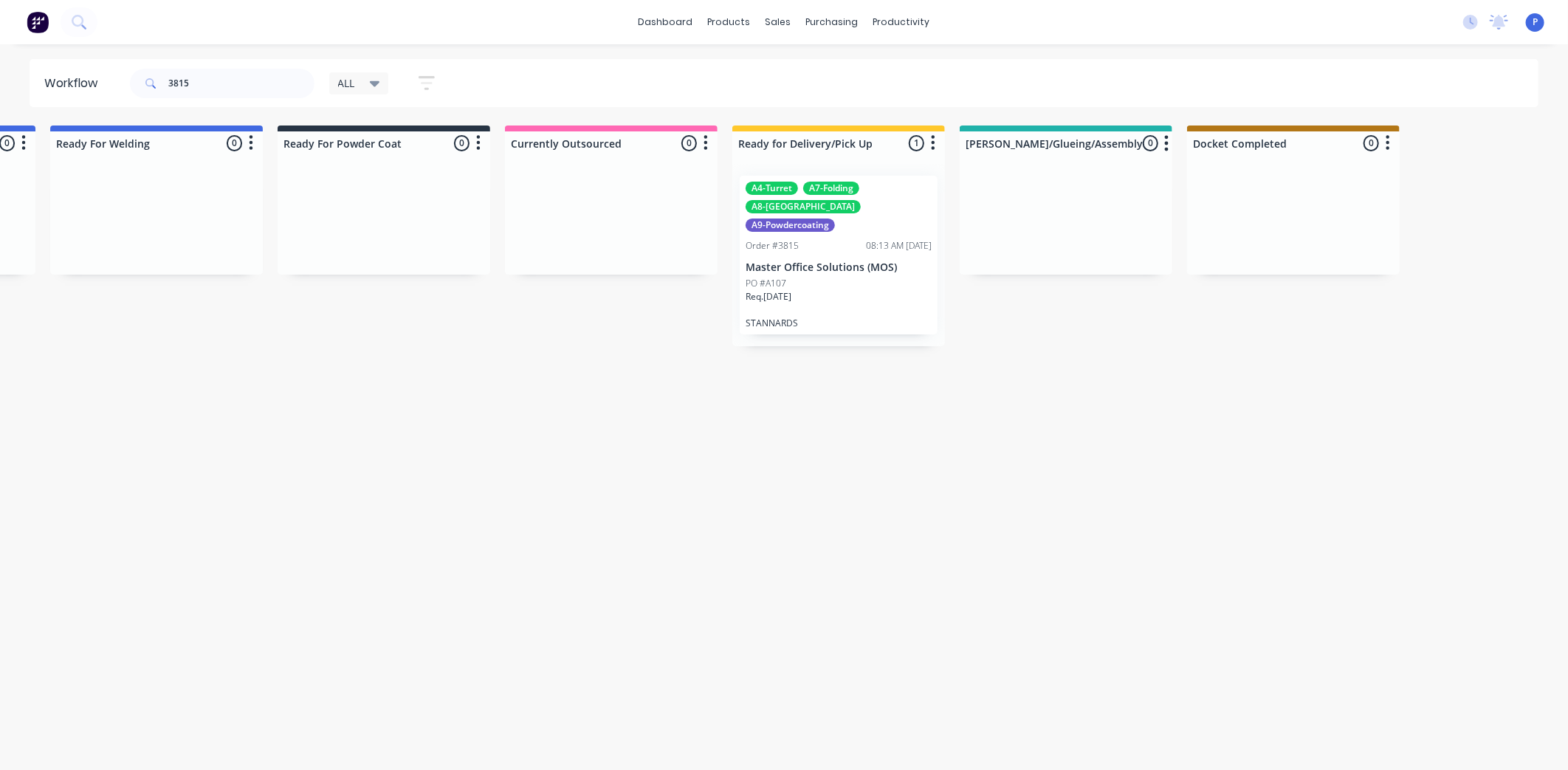
click at [829, 240] on div "Order #3815 08:13 AM [DATE]" at bounding box center [838, 245] width 186 height 13
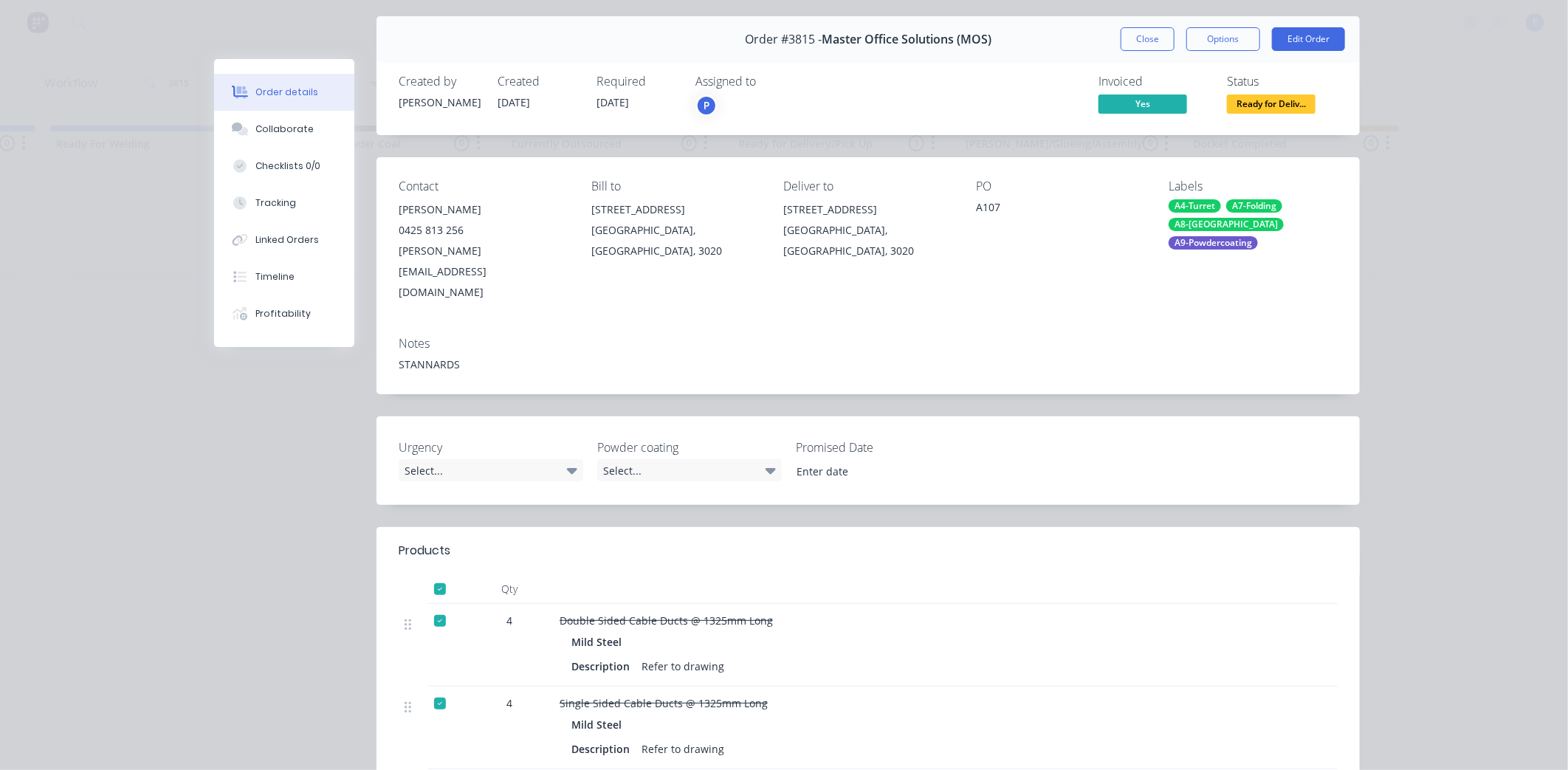
scroll to position [0, 0]
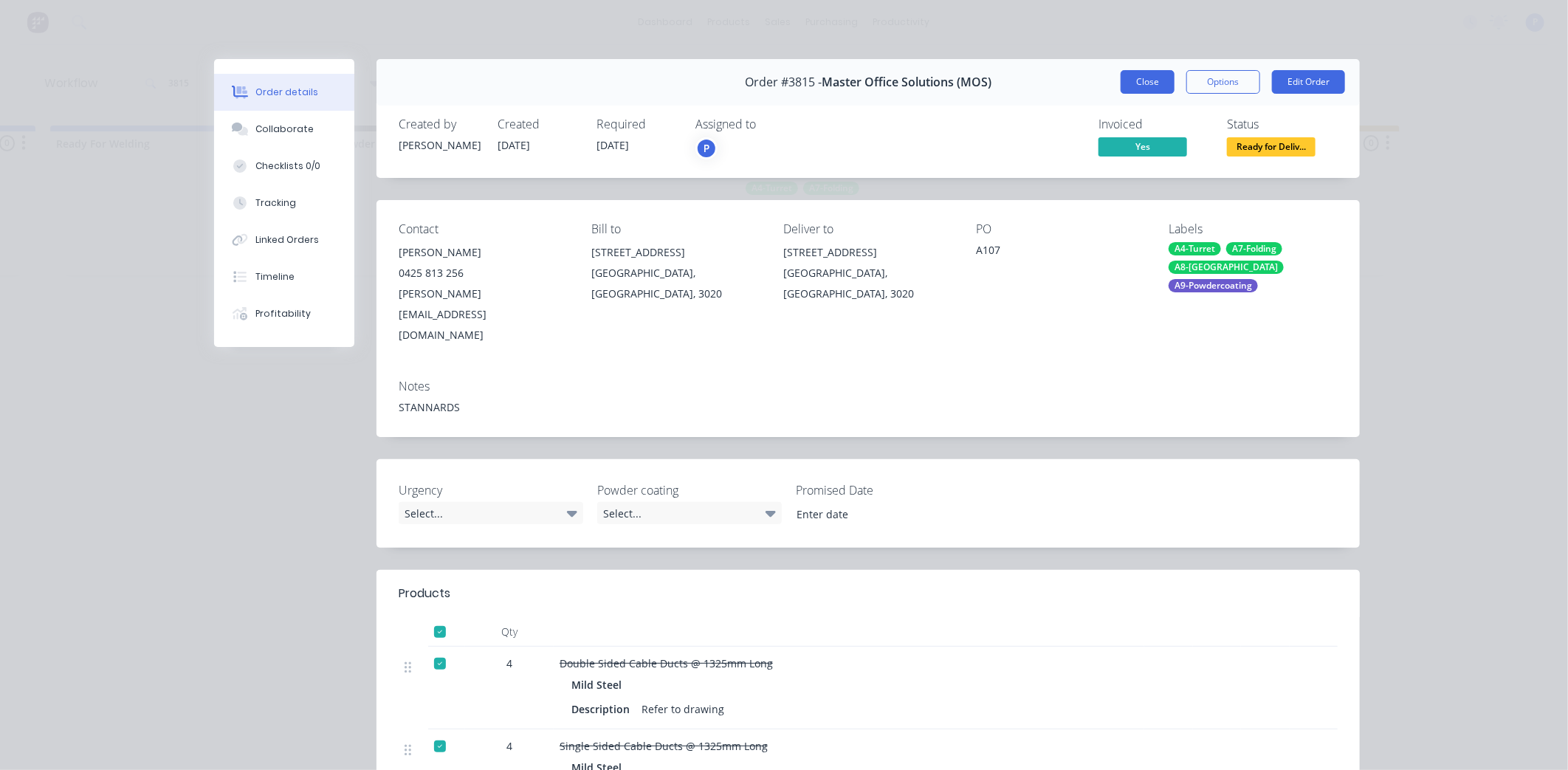
click at [1137, 84] on button "Close" at bounding box center [1147, 82] width 53 height 24
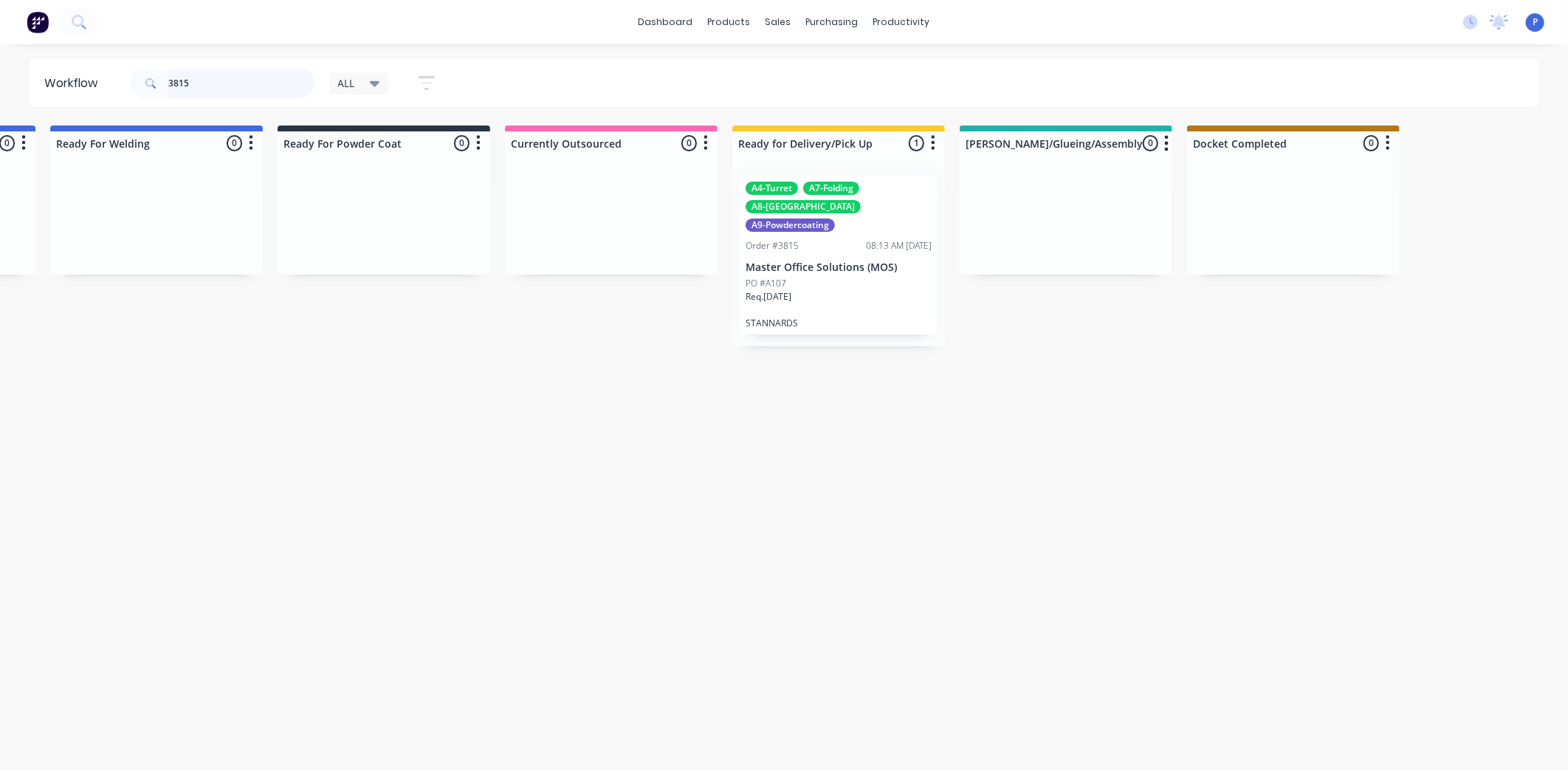
click at [210, 80] on input "3815" at bounding box center [242, 83] width 147 height 30
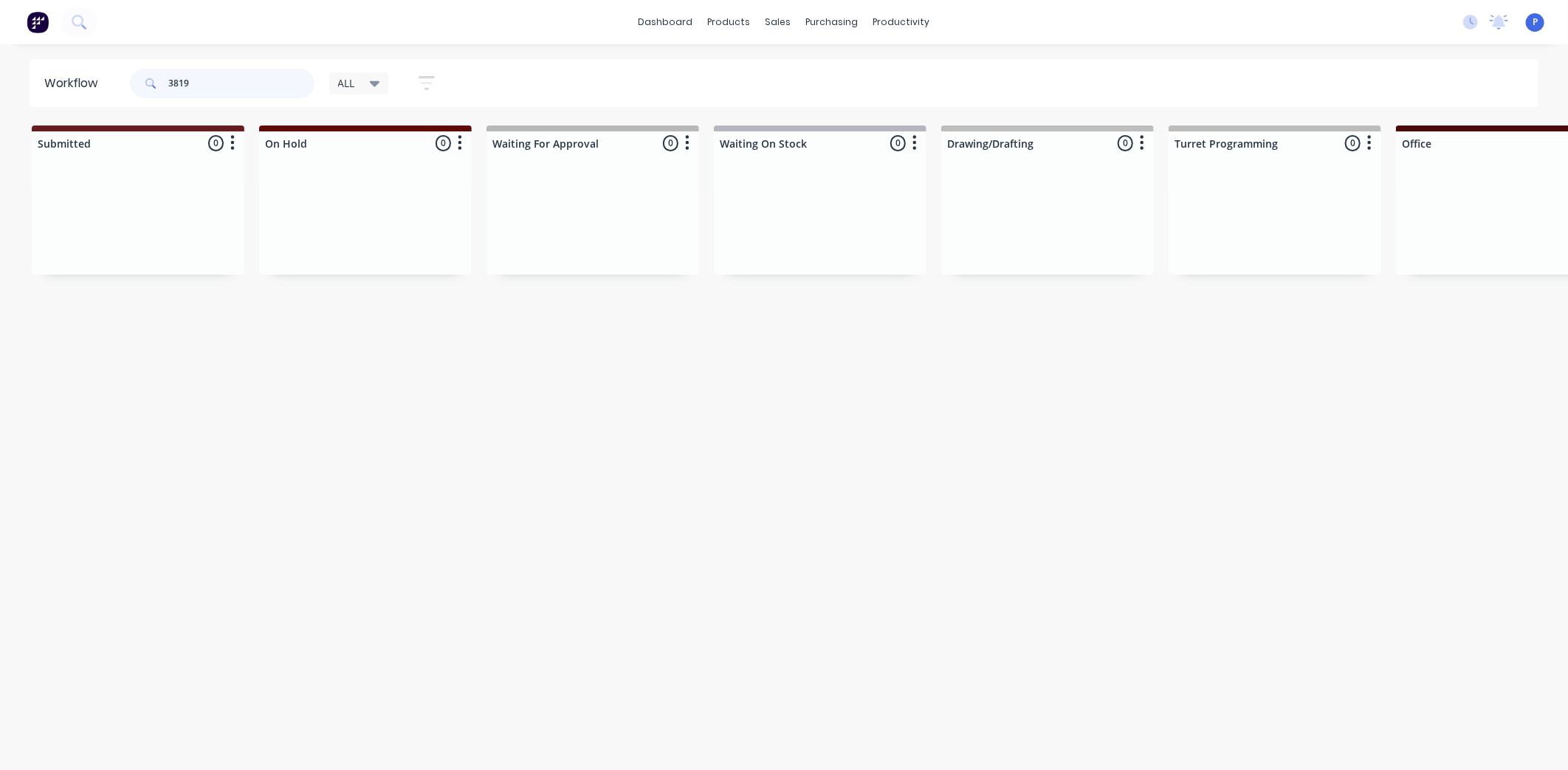
type input "3819"
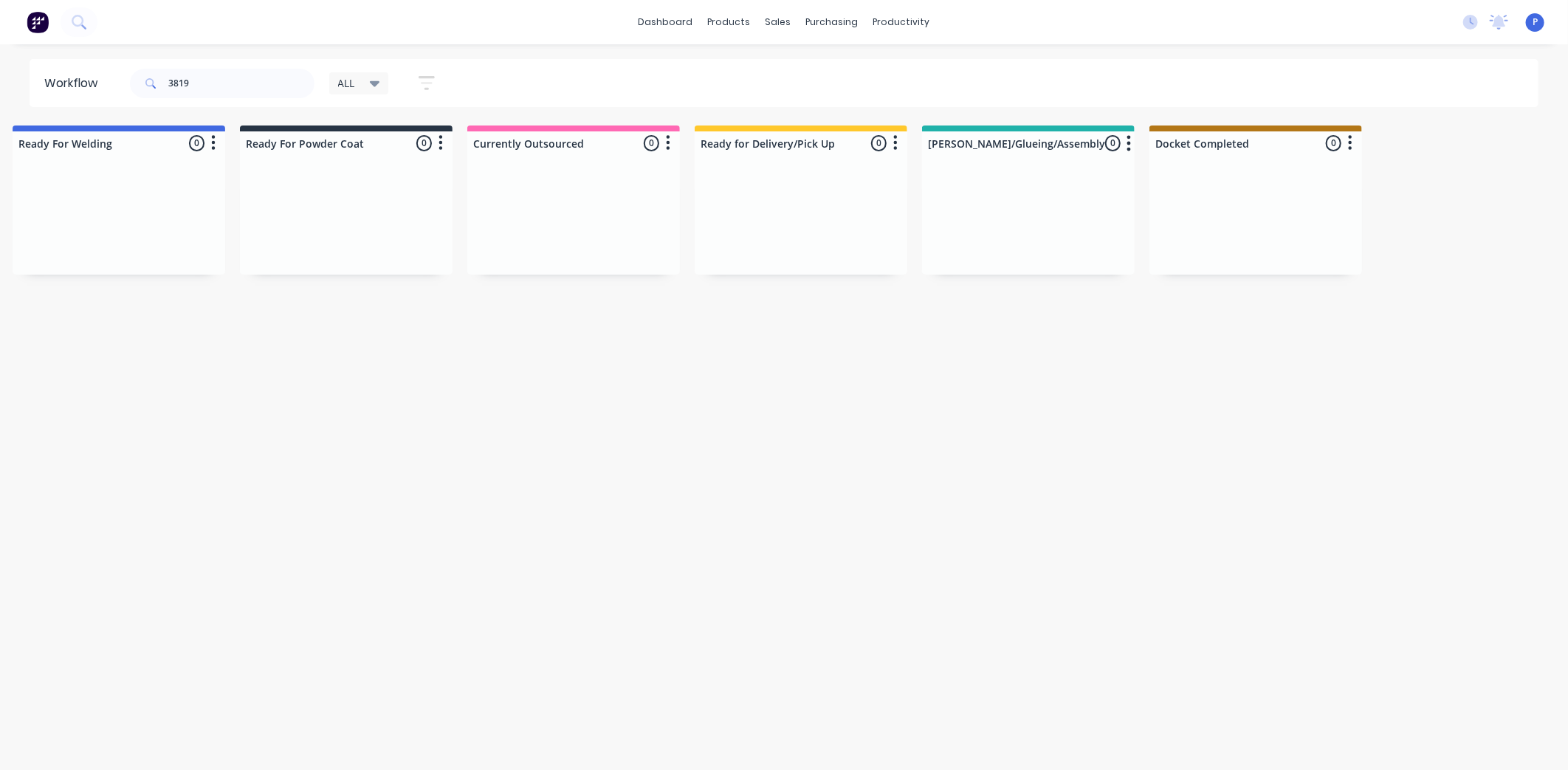
scroll to position [0, 3676]
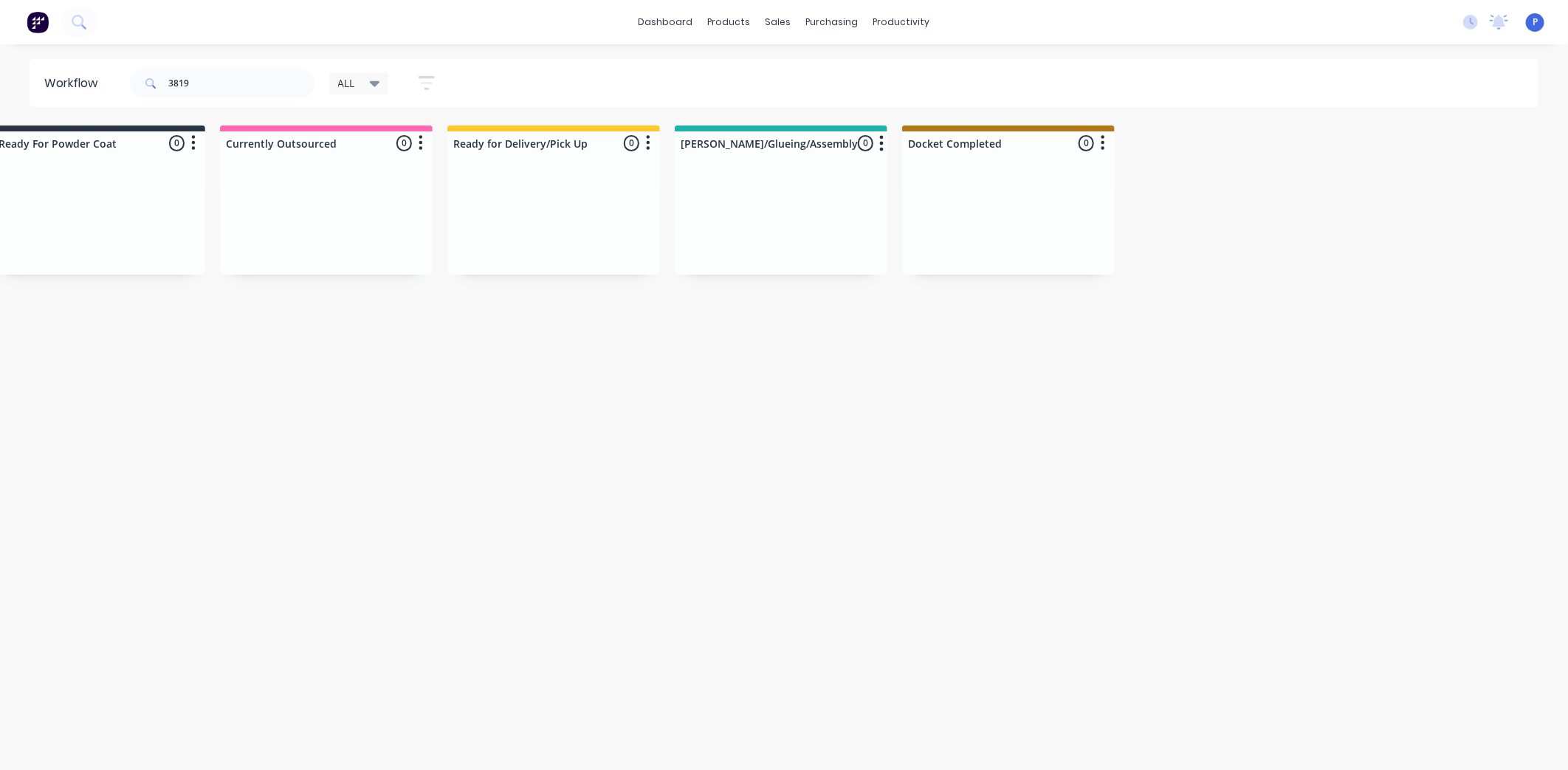
drag, startPoint x: 486, startPoint y: 339, endPoint x: 586, endPoint y: 337, distance: 100.0
drag, startPoint x: 629, startPoint y: 402, endPoint x: 766, endPoint y: 408, distance: 137.1
click at [825, 67] on div "Sales Orders" at bounding box center [833, 70] width 60 height 13
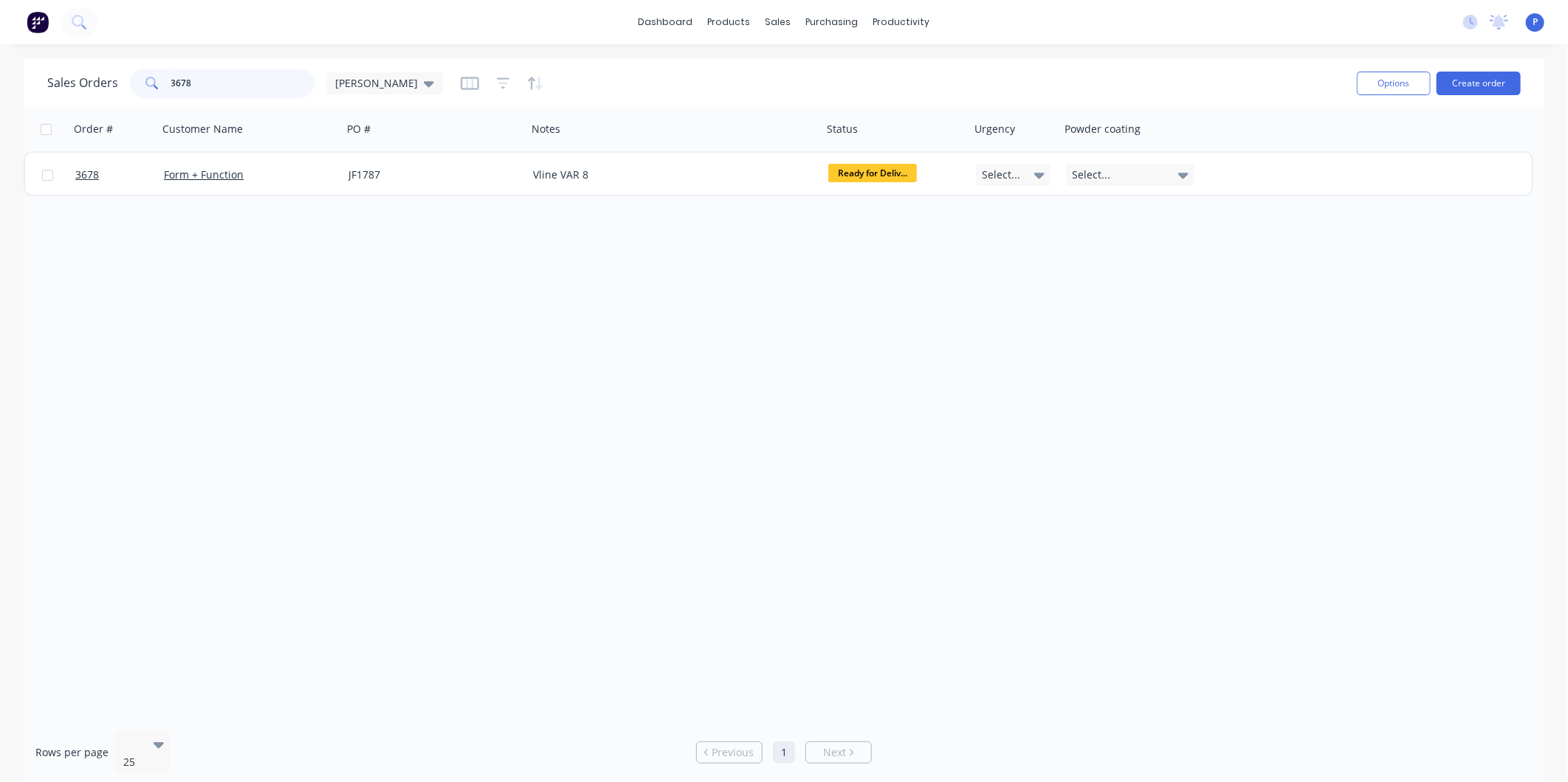
click at [204, 82] on input "3678" at bounding box center [243, 83] width 144 height 30
type input "3"
type input "3819"
click at [460, 85] on icon "button" at bounding box center [469, 83] width 19 height 15
click at [474, 271] on div "Order # Customer Name PO # Notes Status Urgency Powder coating 3819 Form + Func…" at bounding box center [784, 413] width 1520 height 613
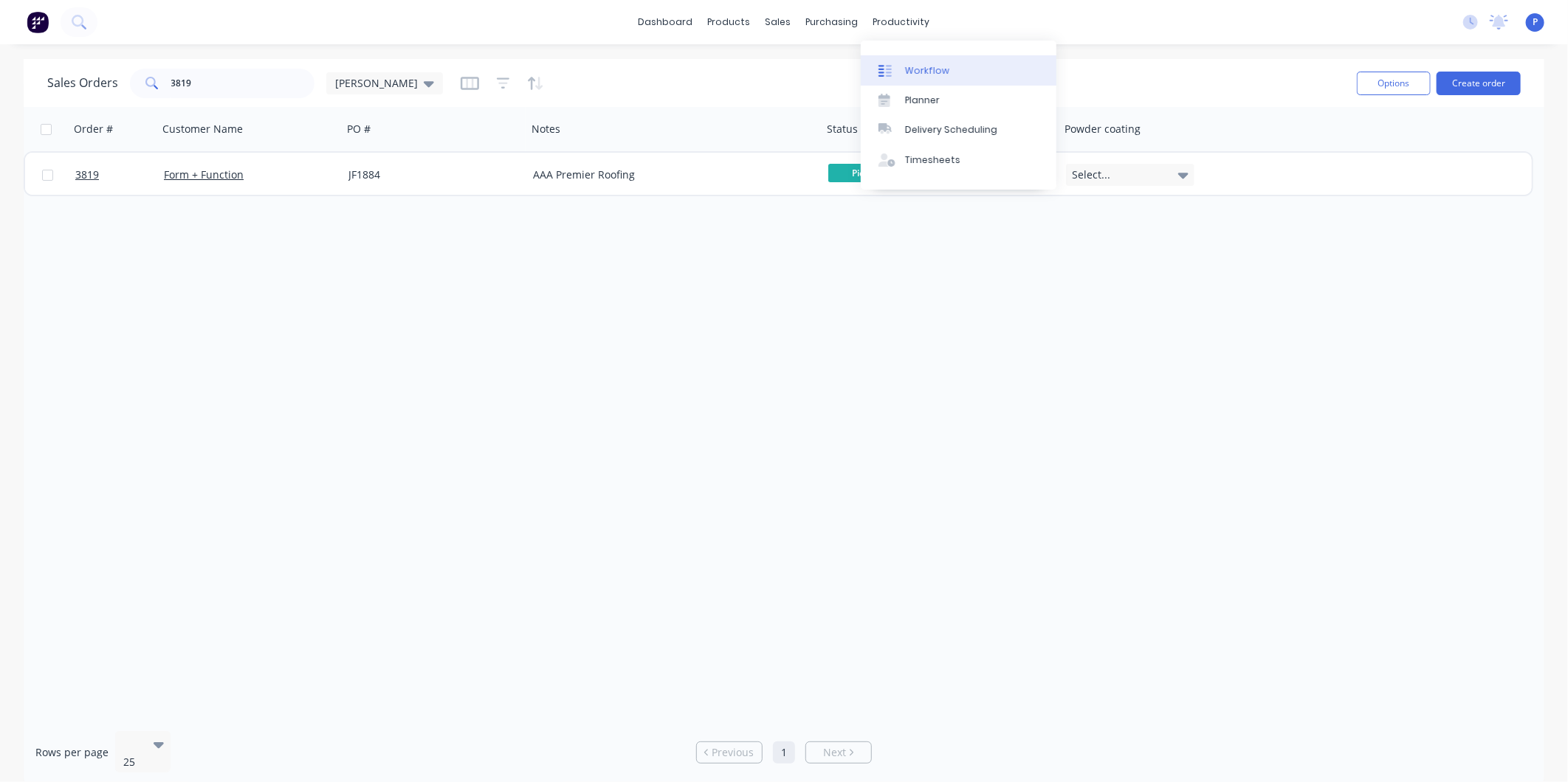
click at [913, 76] on div "Workflow" at bounding box center [927, 70] width 45 height 13
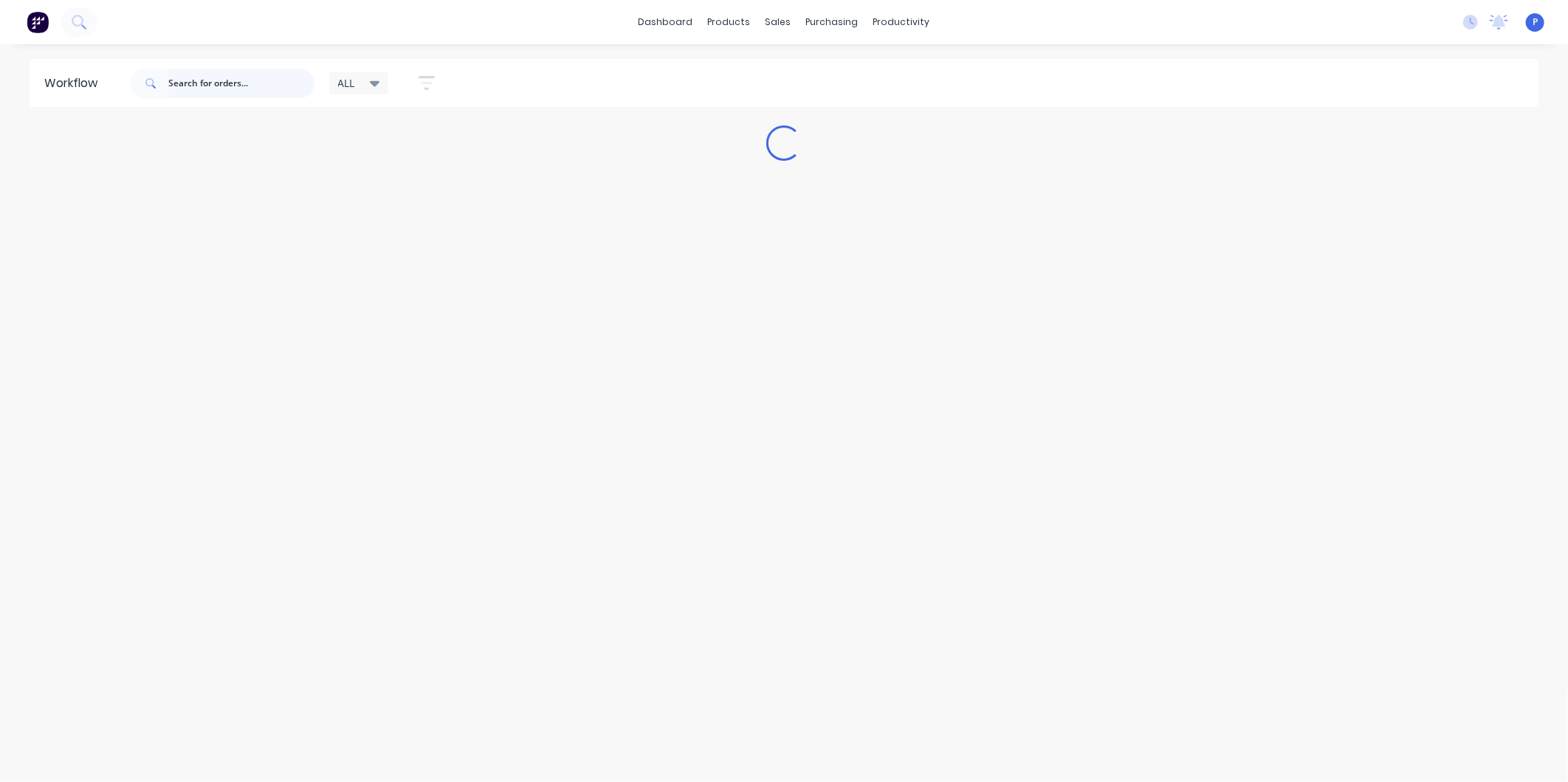
click at [252, 82] on input "text" at bounding box center [242, 83] width 147 height 30
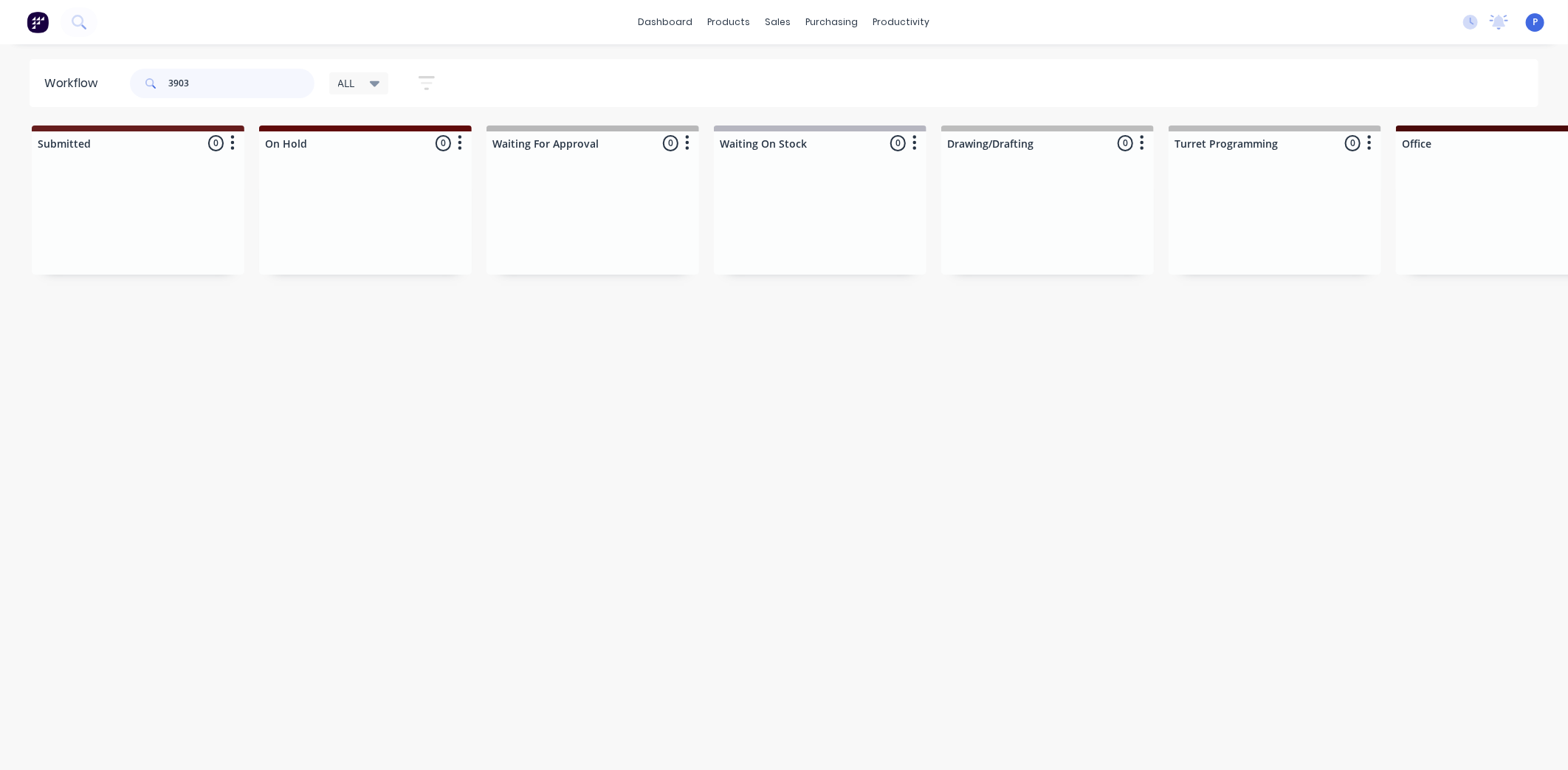
type input "3903"
click at [376, 83] on icon at bounding box center [375, 84] width 10 height 6
click at [432, 77] on icon "button" at bounding box center [427, 83] width 16 height 14
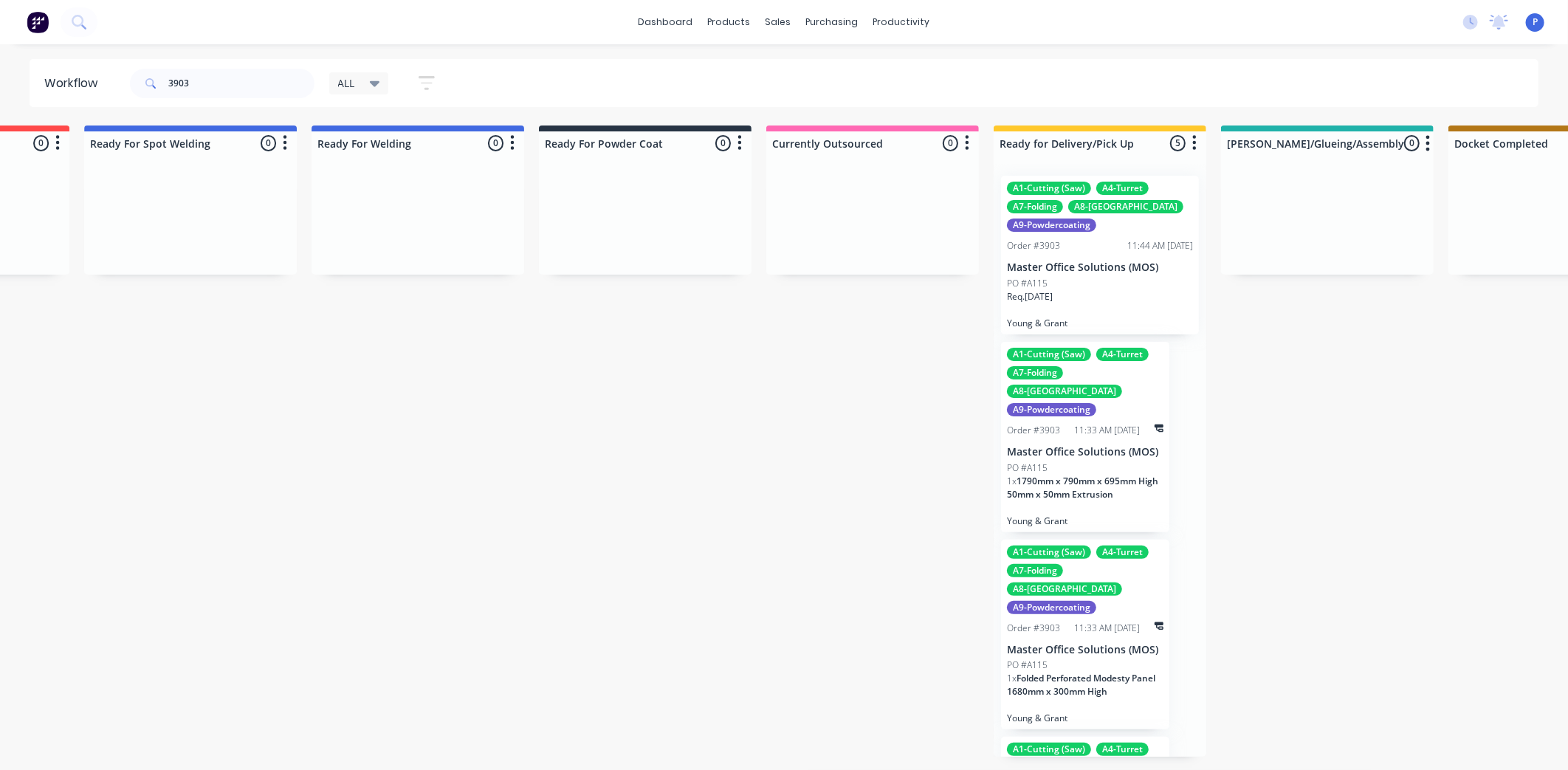
drag, startPoint x: 773, startPoint y: 477, endPoint x: 883, endPoint y: 477, distance: 110.0
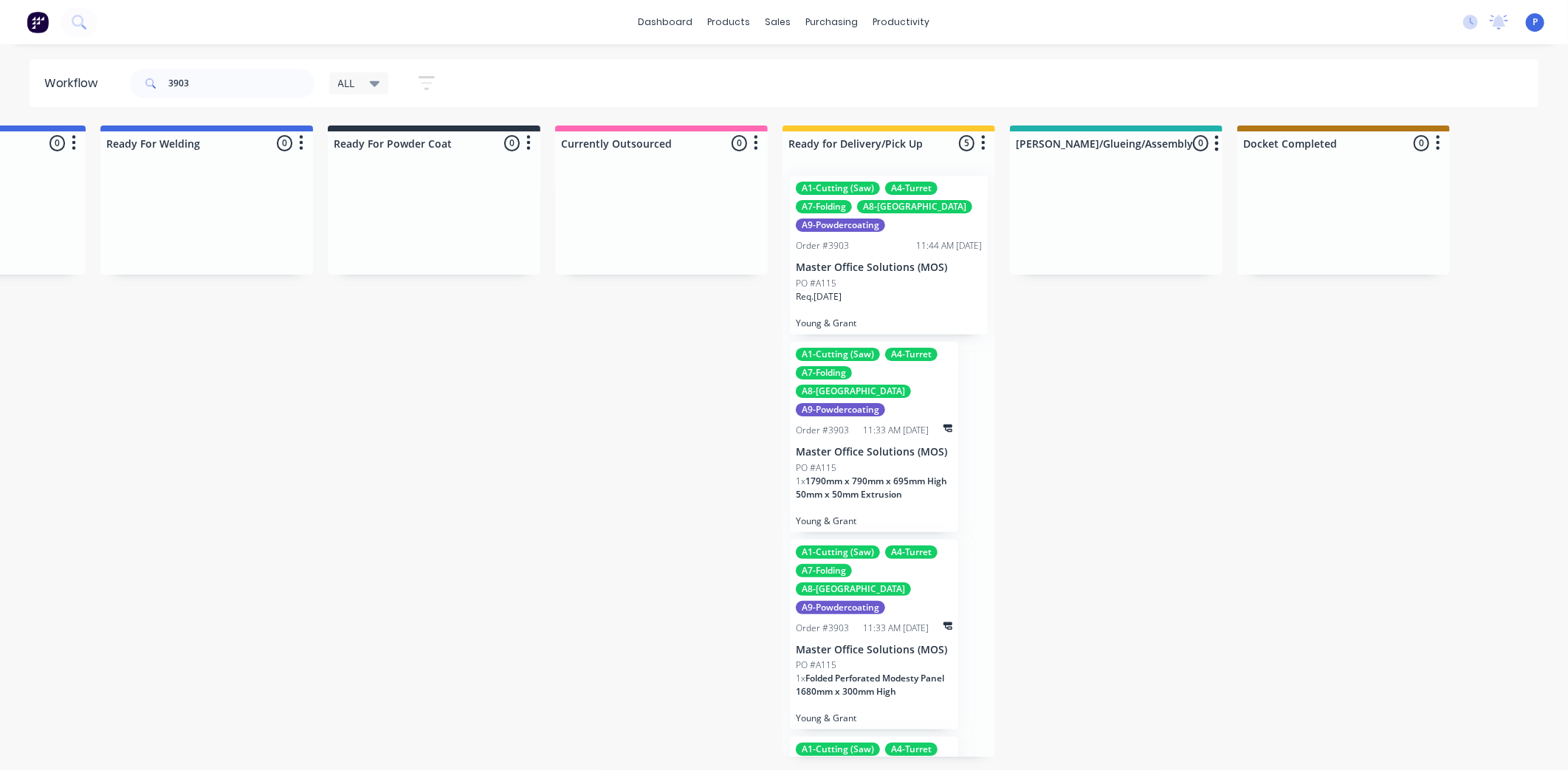
click at [429, 77] on icon "button" at bounding box center [427, 83] width 16 height 14
click at [419, 177] on icon at bounding box center [416, 176] width 10 height 6
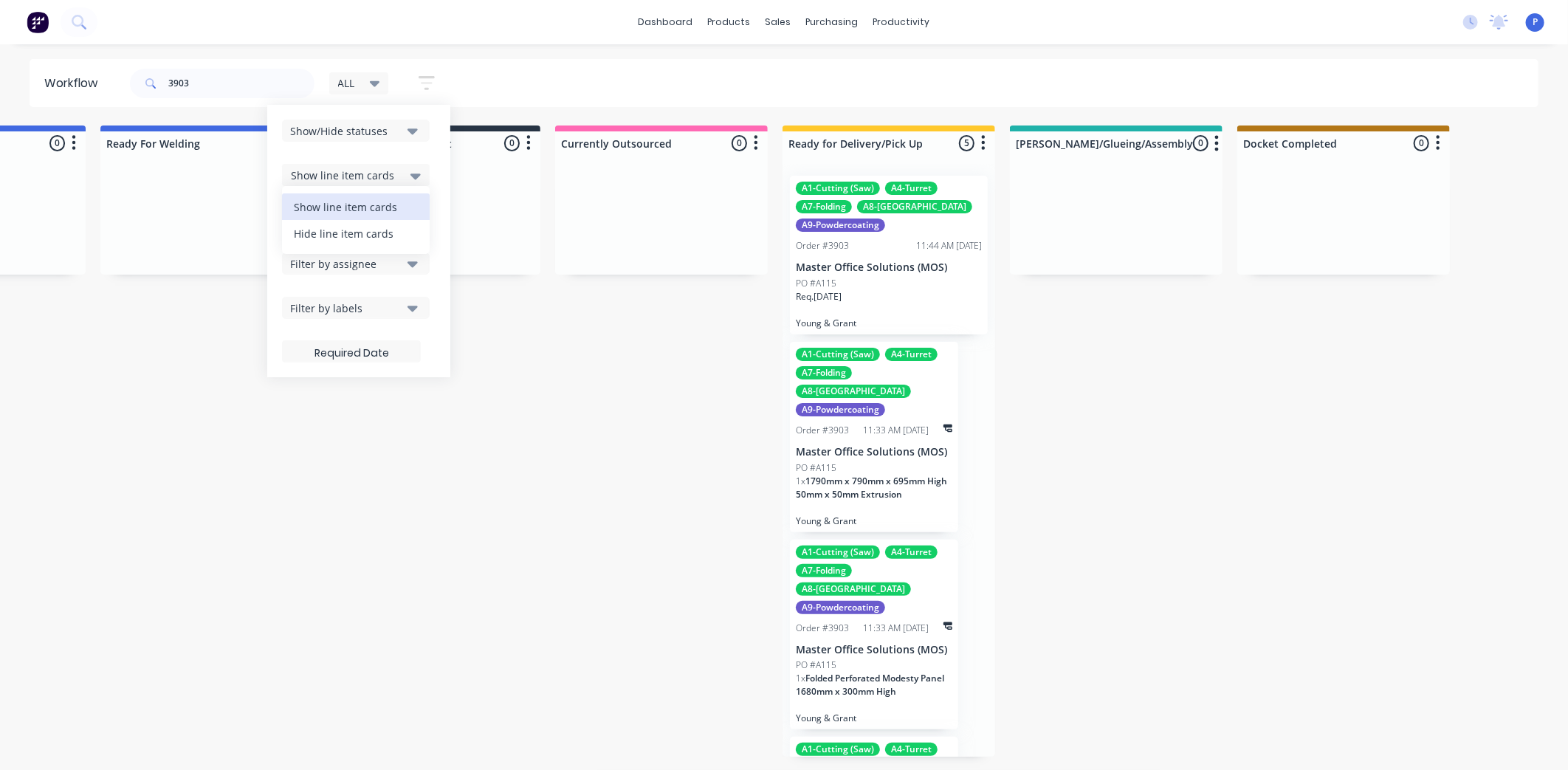
click at [351, 230] on div "Hide line item cards" at bounding box center [355, 233] width 147 height 27
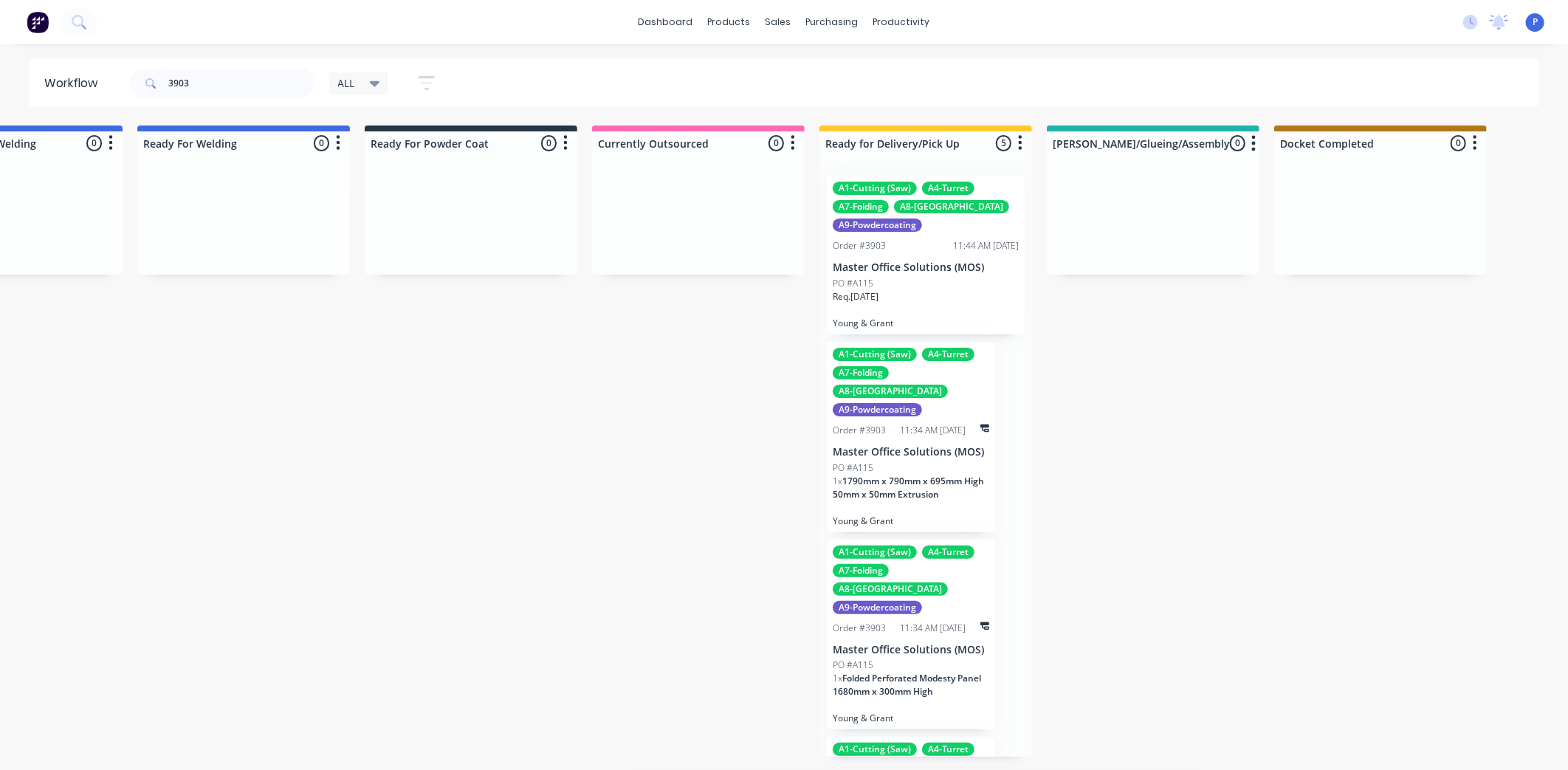
scroll to position [0, 3609]
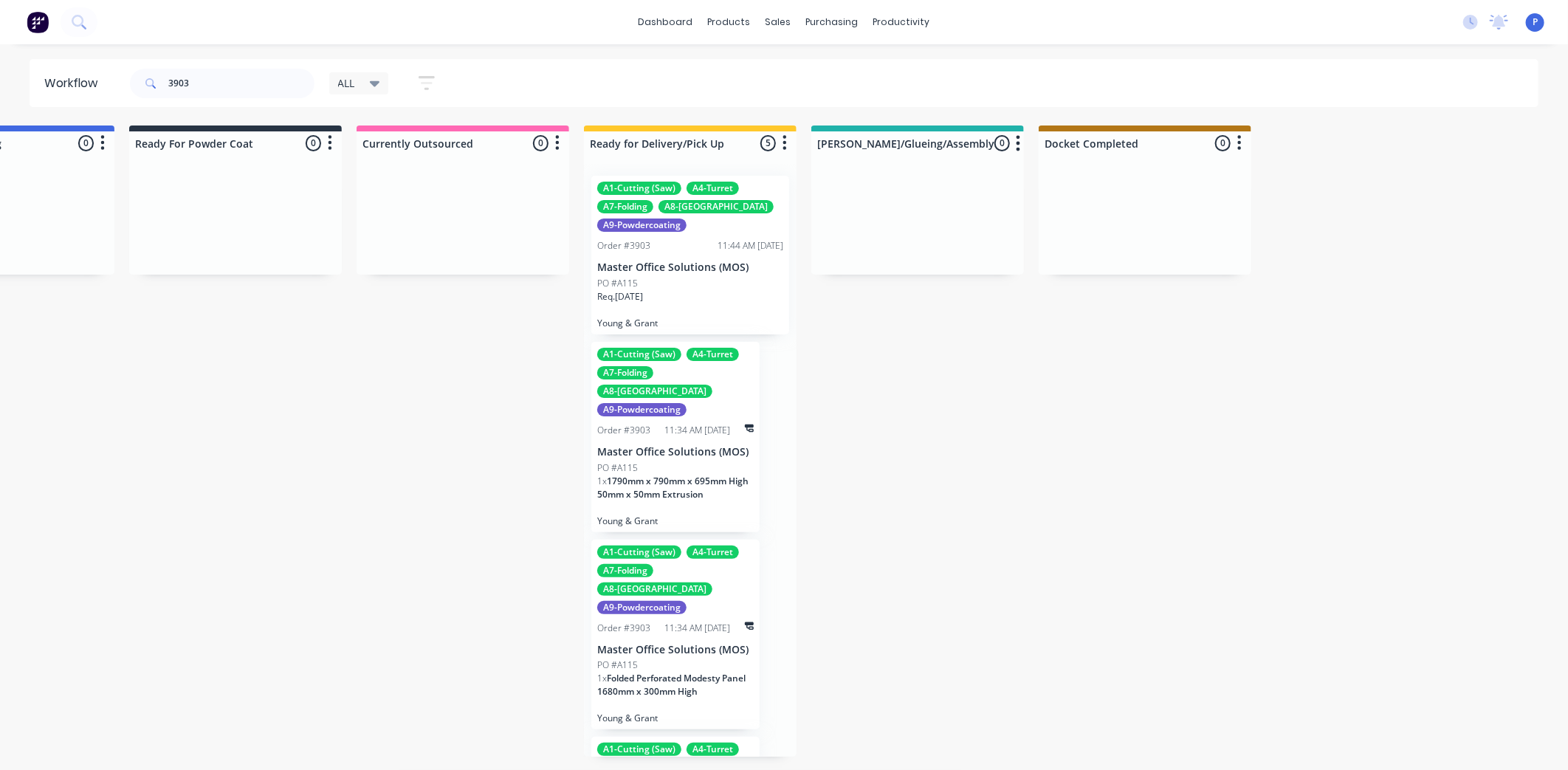
drag, startPoint x: 606, startPoint y: 394, endPoint x: 766, endPoint y: 412, distance: 161.0
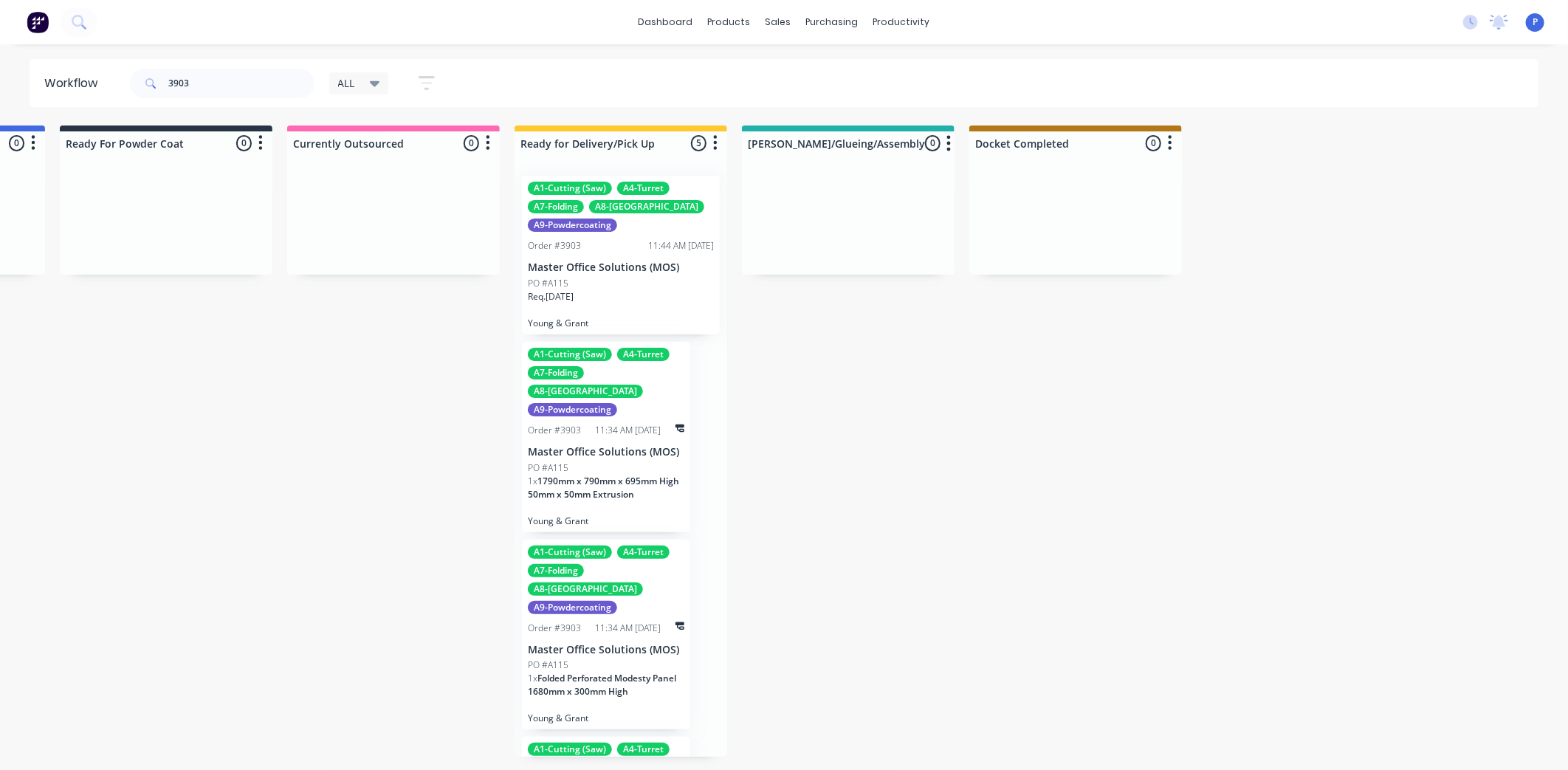
click at [429, 78] on icon "button" at bounding box center [427, 83] width 16 height 19
click at [372, 173] on span "Hide line item cards" at bounding box center [341, 175] width 100 height 16
click at [375, 234] on div "Hide line item cards" at bounding box center [355, 233] width 147 height 27
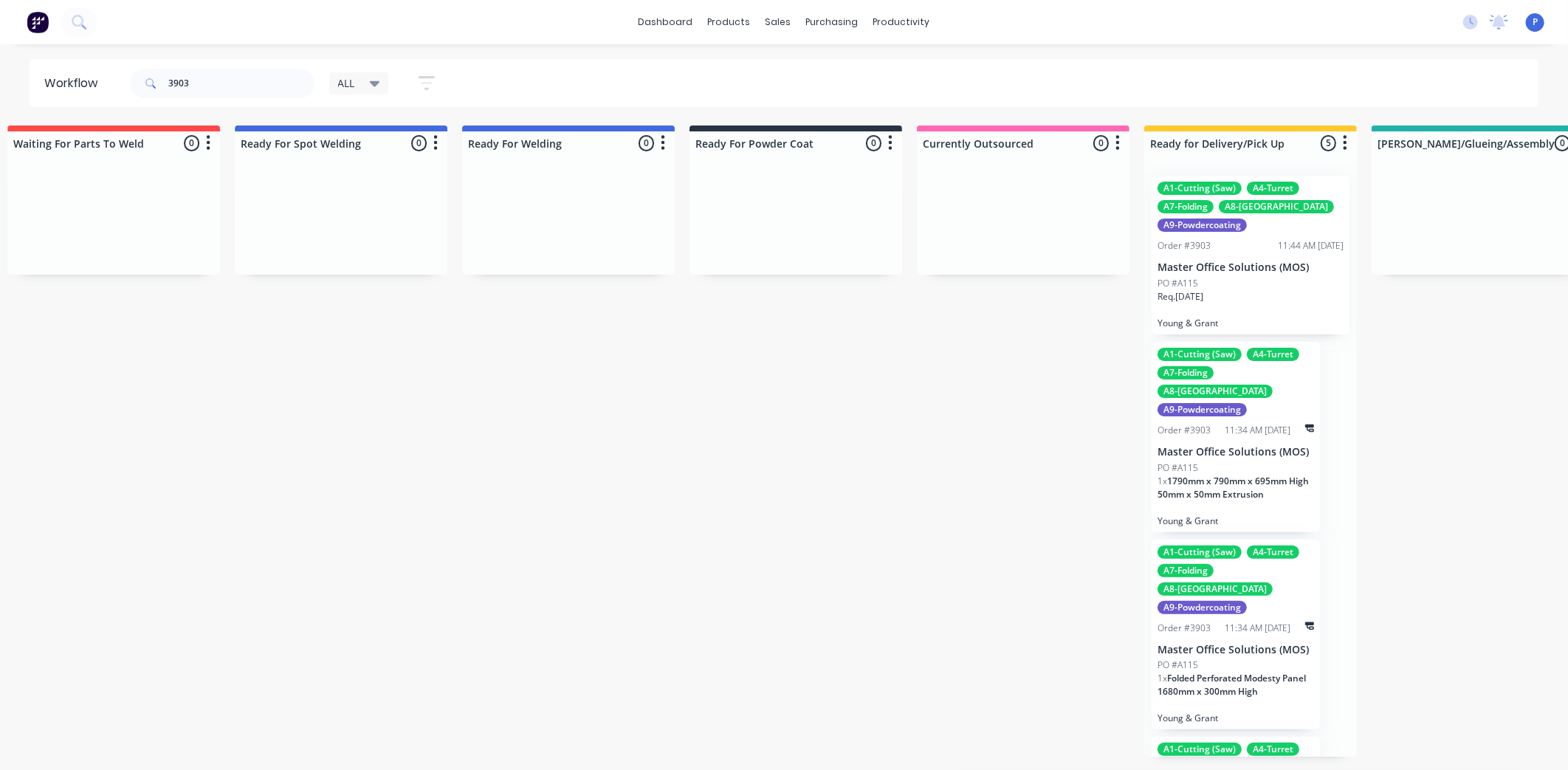
scroll to position [0, 3676]
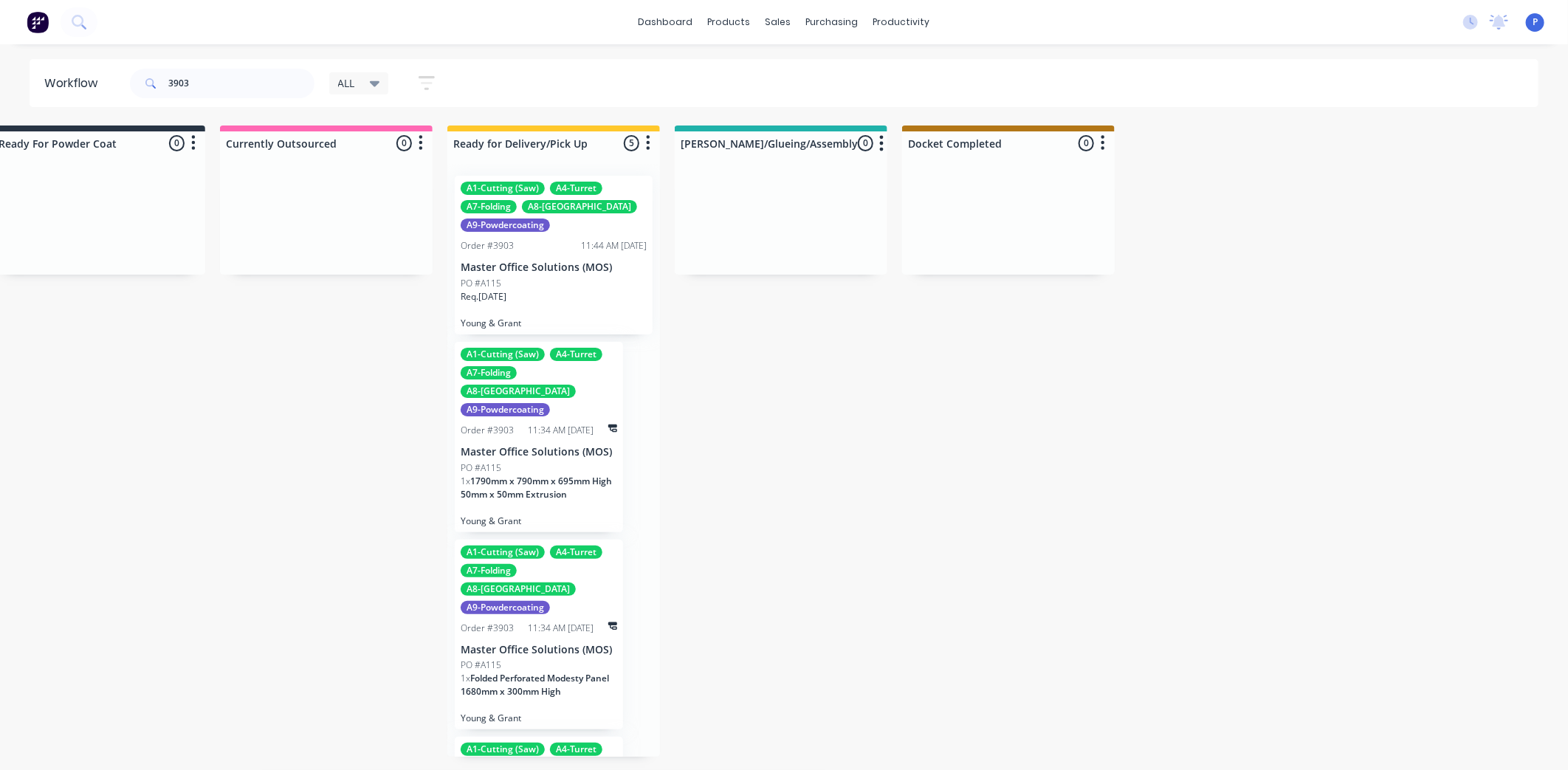
drag, startPoint x: 537, startPoint y: 462, endPoint x: 689, endPoint y: 490, distance: 154.6
click at [534, 244] on div "Order #3903 11:44 AM [DATE]" at bounding box center [553, 245] width 186 height 13
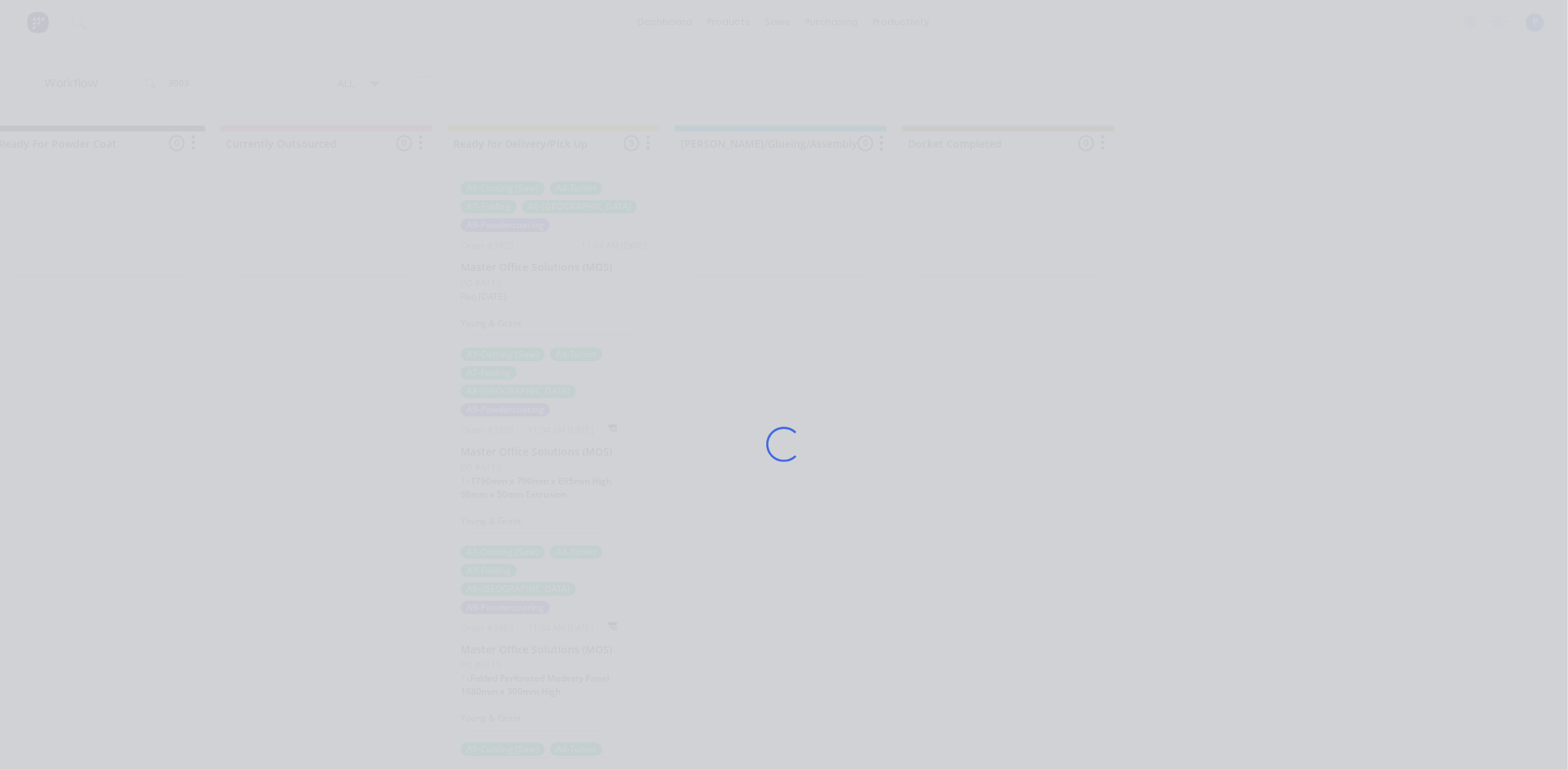
click at [1174, 131] on div "Loading..." at bounding box center [783, 444] width 1181 height 770
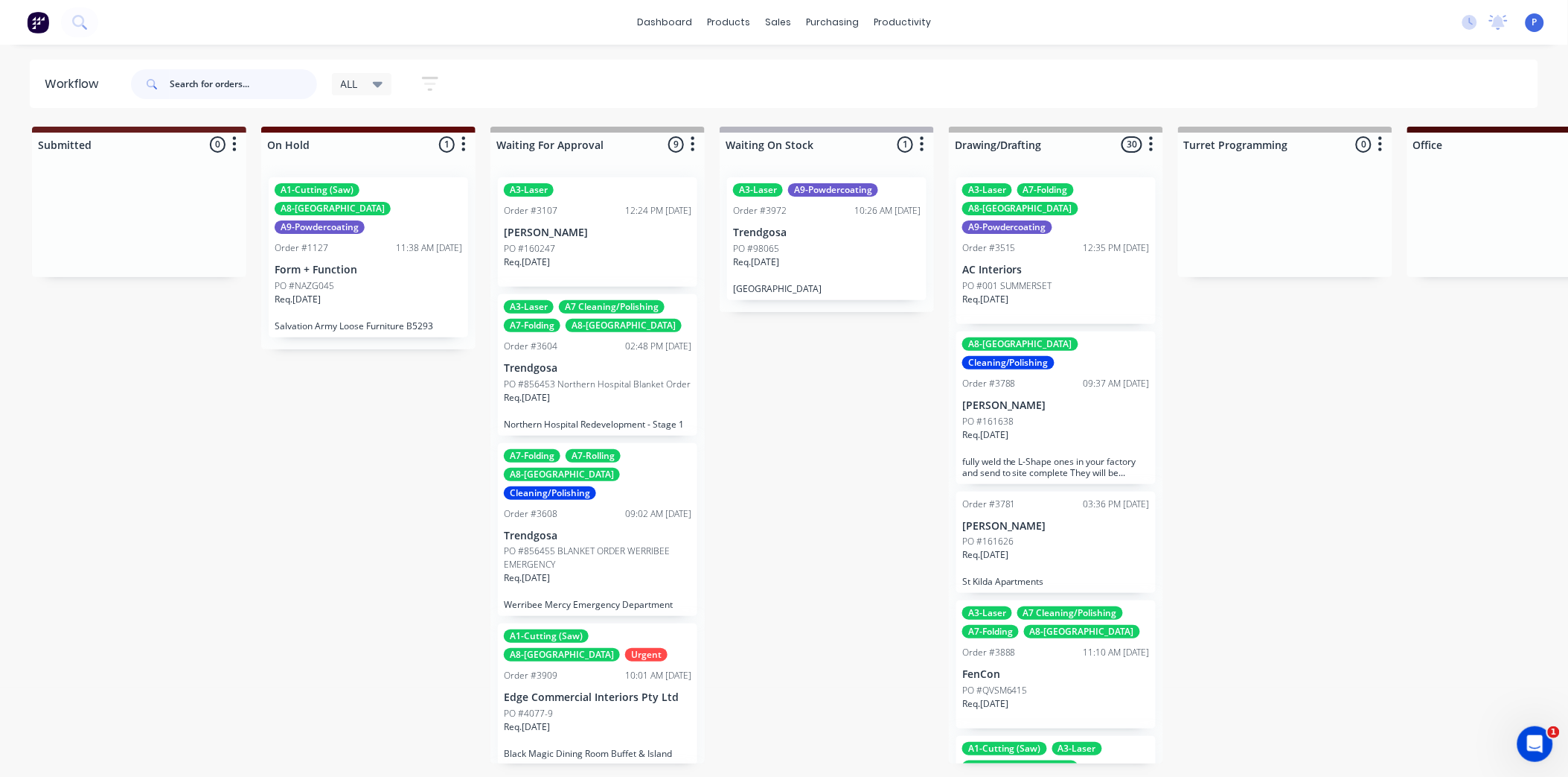
click at [293, 80] on input "text" at bounding box center [244, 84] width 148 height 30
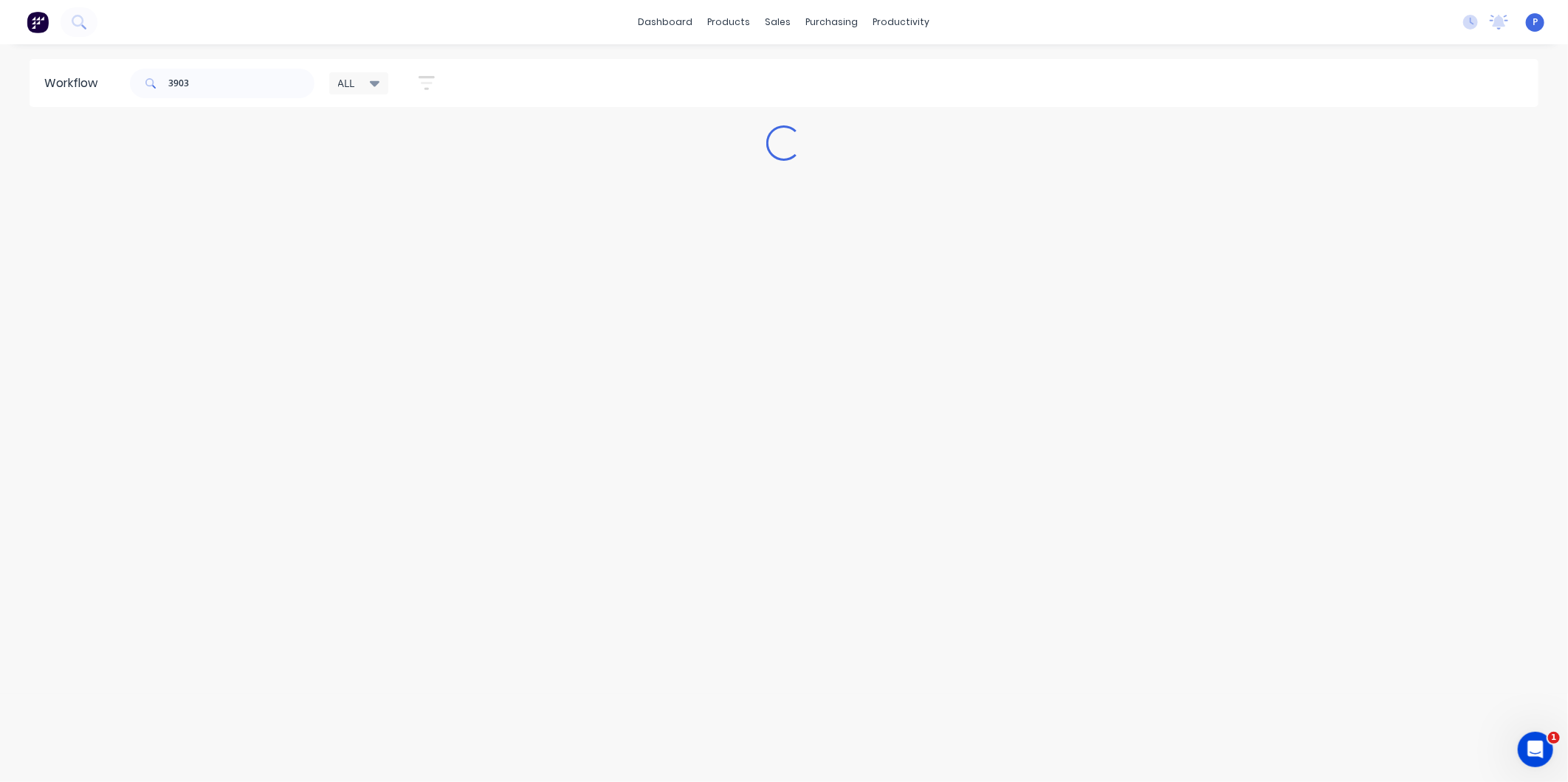
drag, startPoint x: 296, startPoint y: 375, endPoint x: 517, endPoint y: 387, distance: 221.3
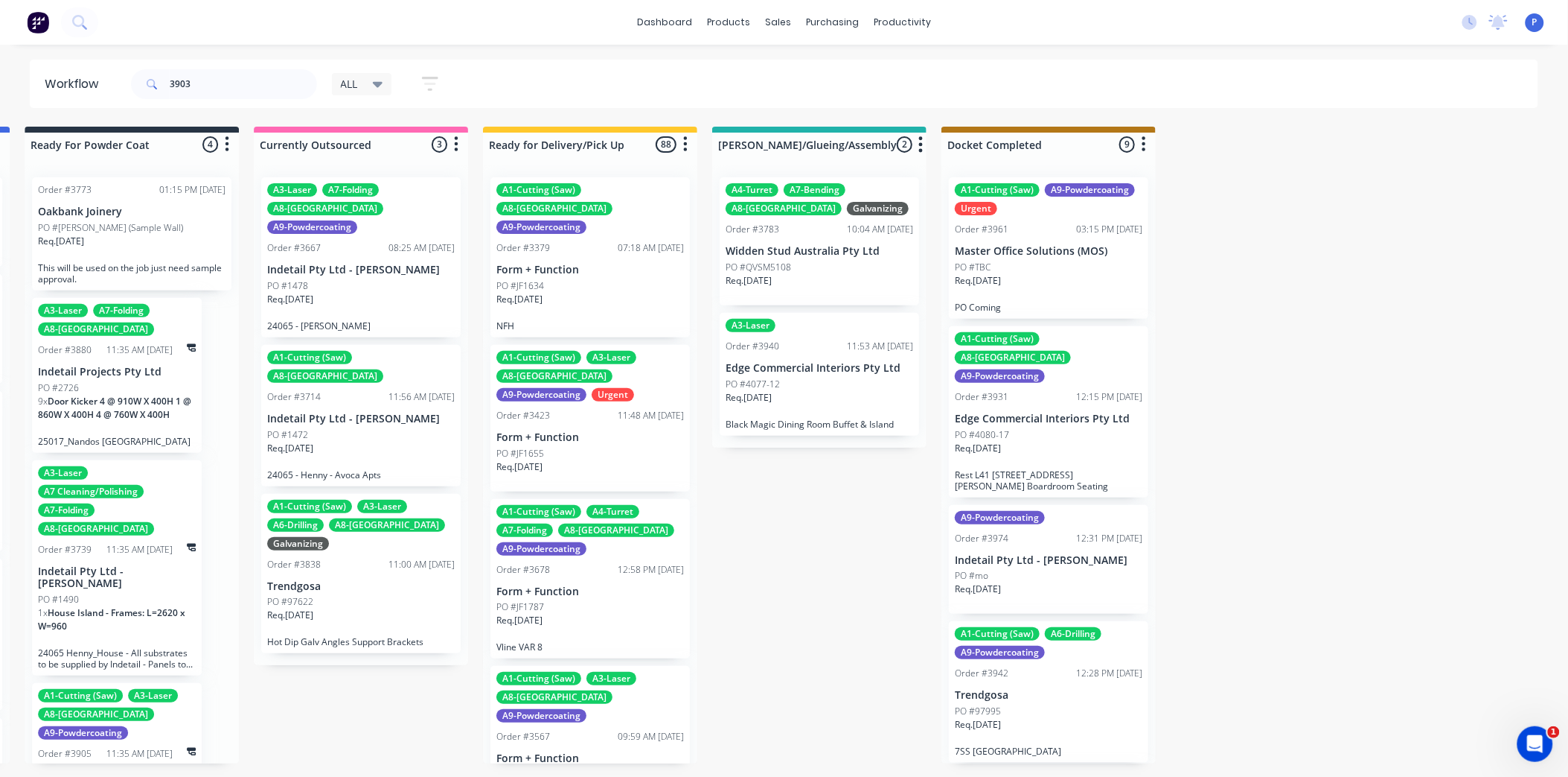
scroll to position [0, 3719]
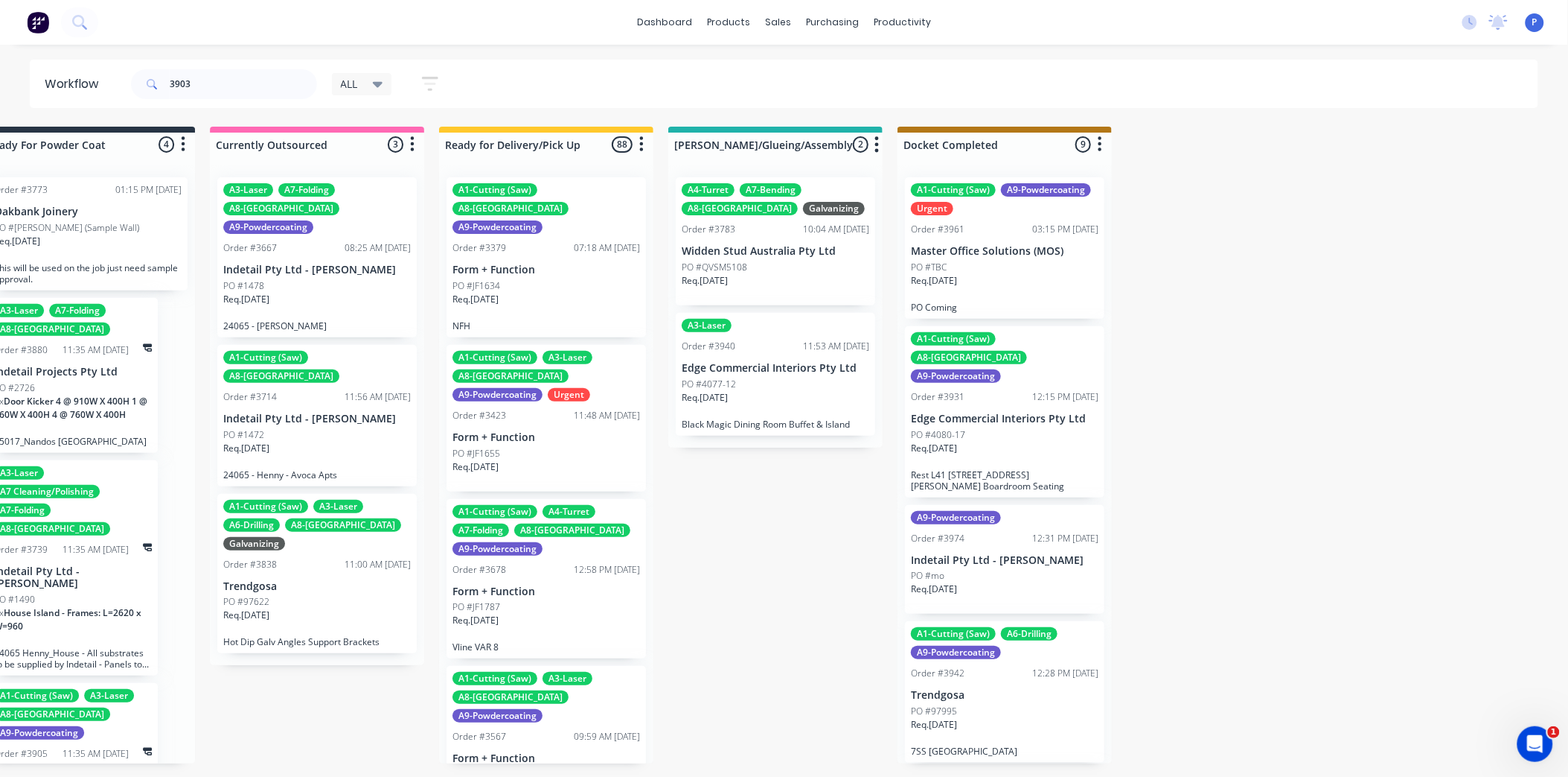
drag, startPoint x: 432, startPoint y: 411, endPoint x: 571, endPoint y: 405, distance: 139.1
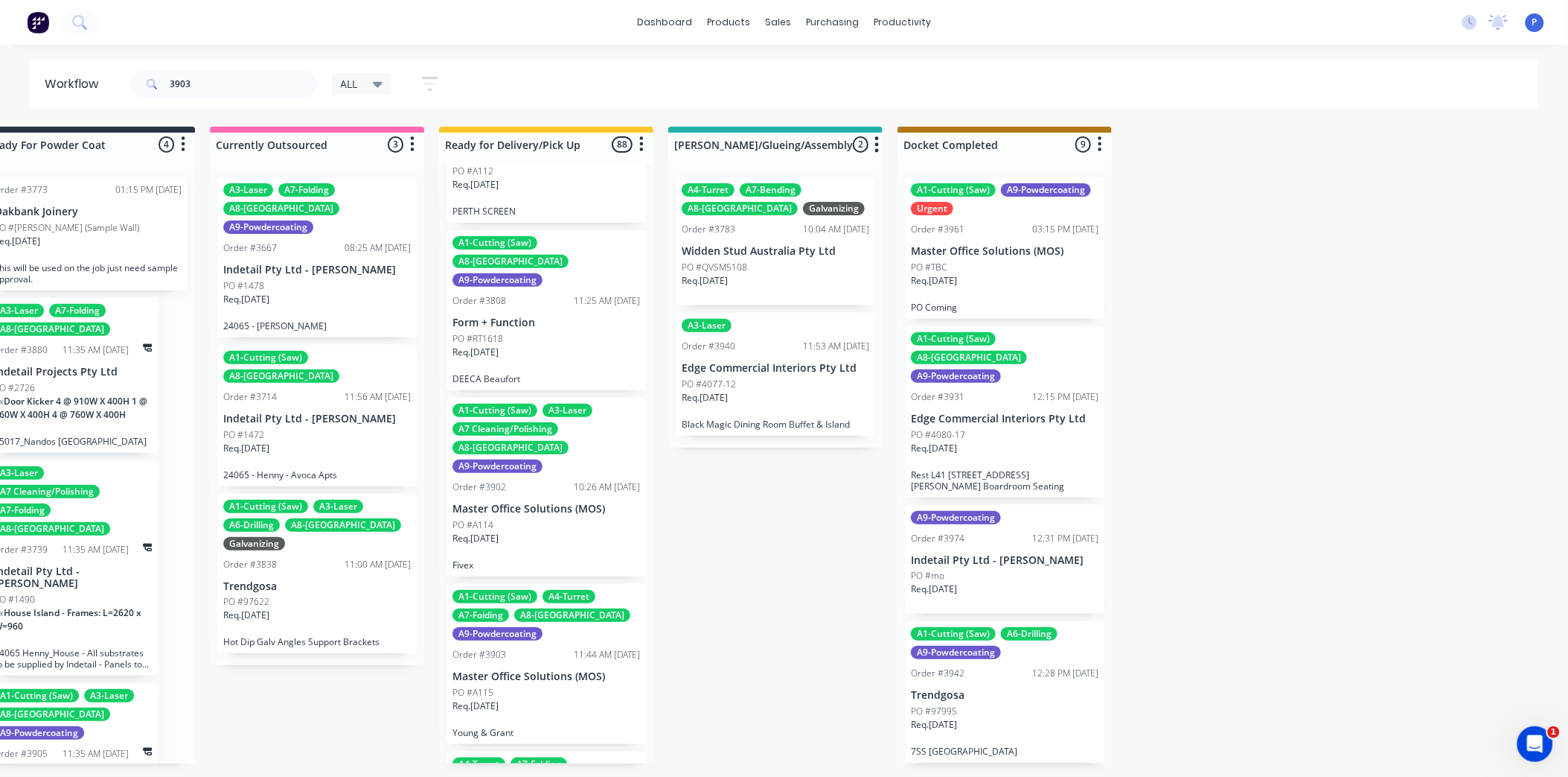
scroll to position [2755, 0]
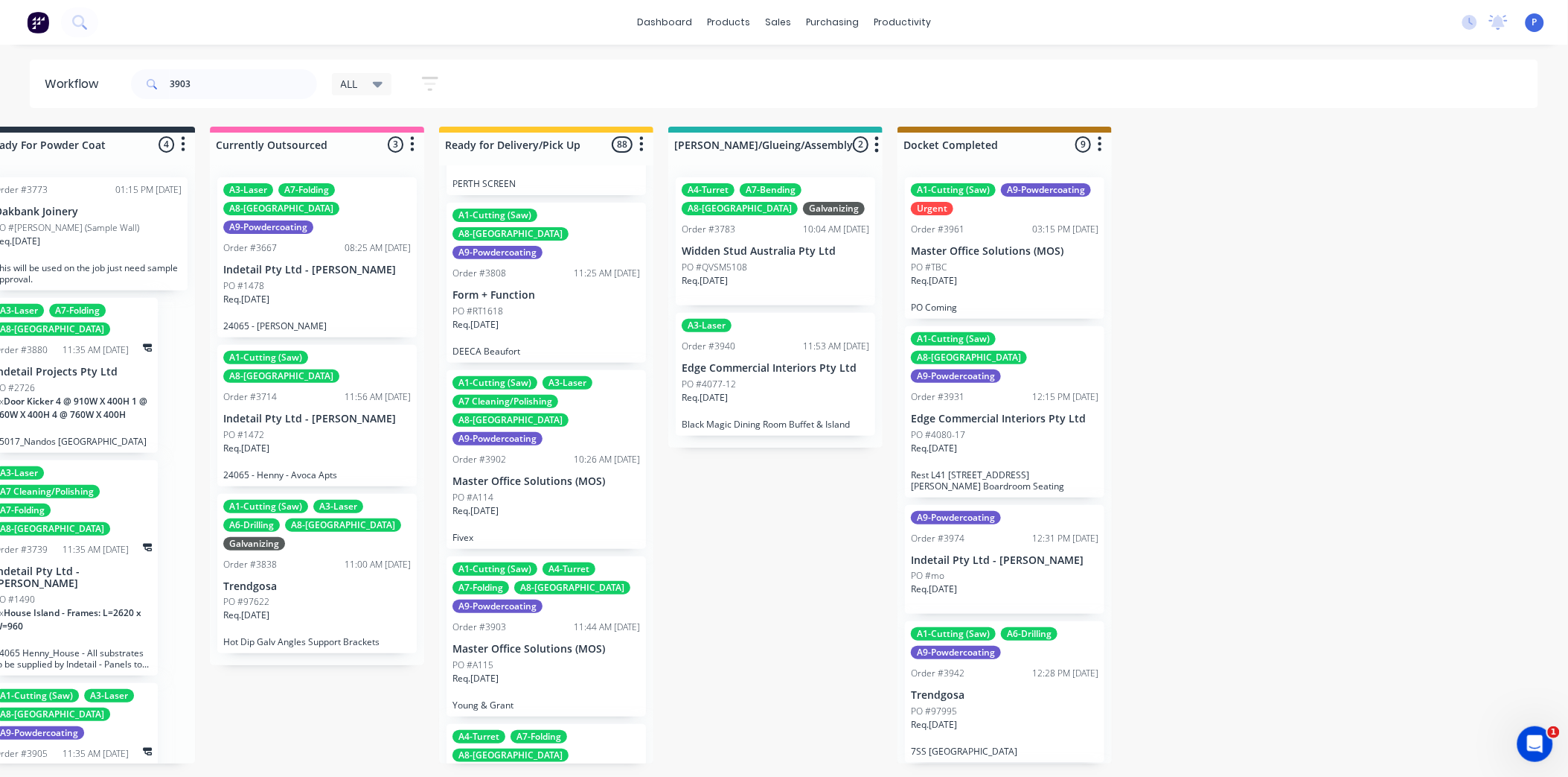
click at [503, 658] on div "PO #A115" at bounding box center [546, 664] width 188 height 13
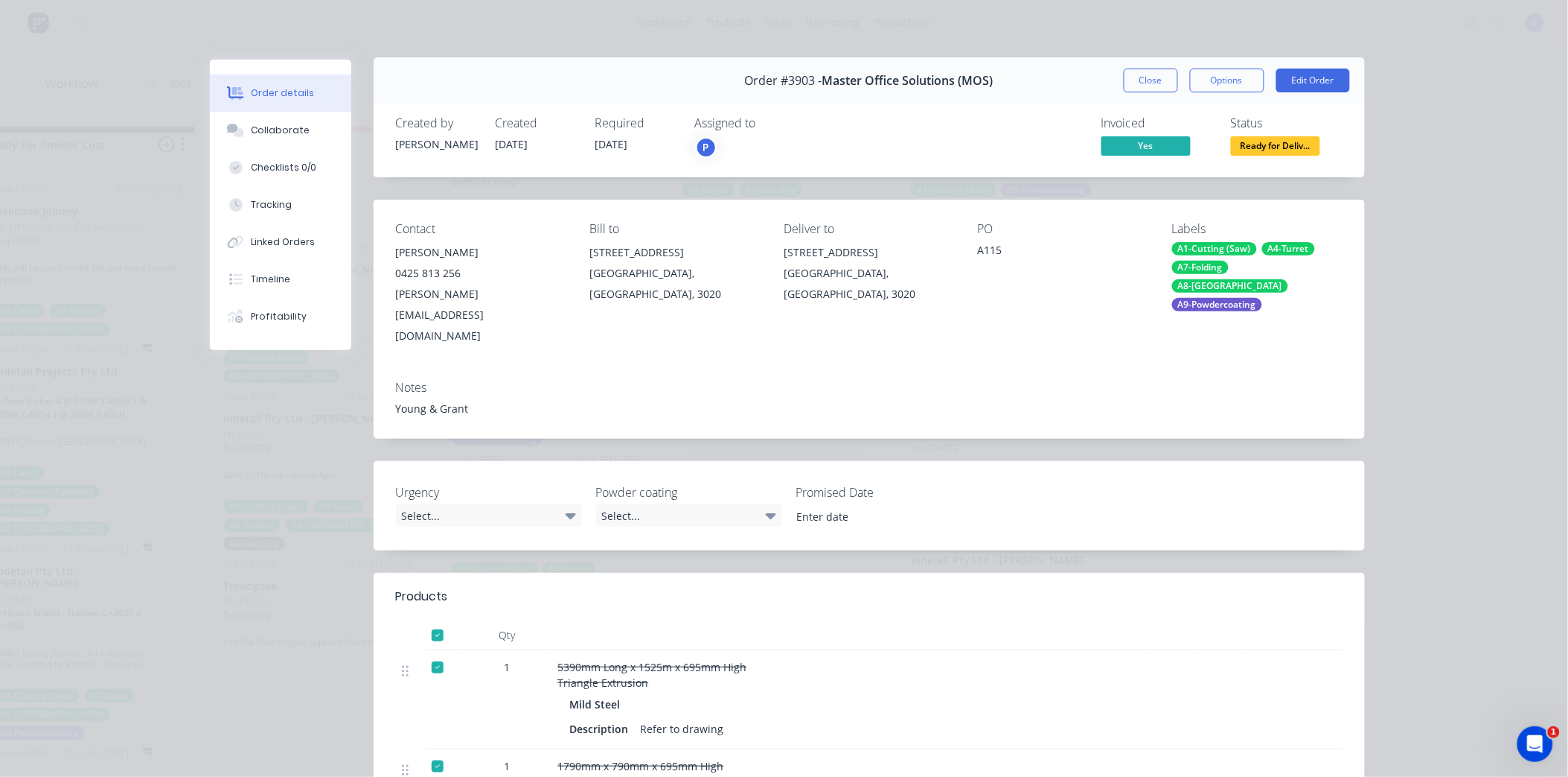
scroll to position [0, 0]
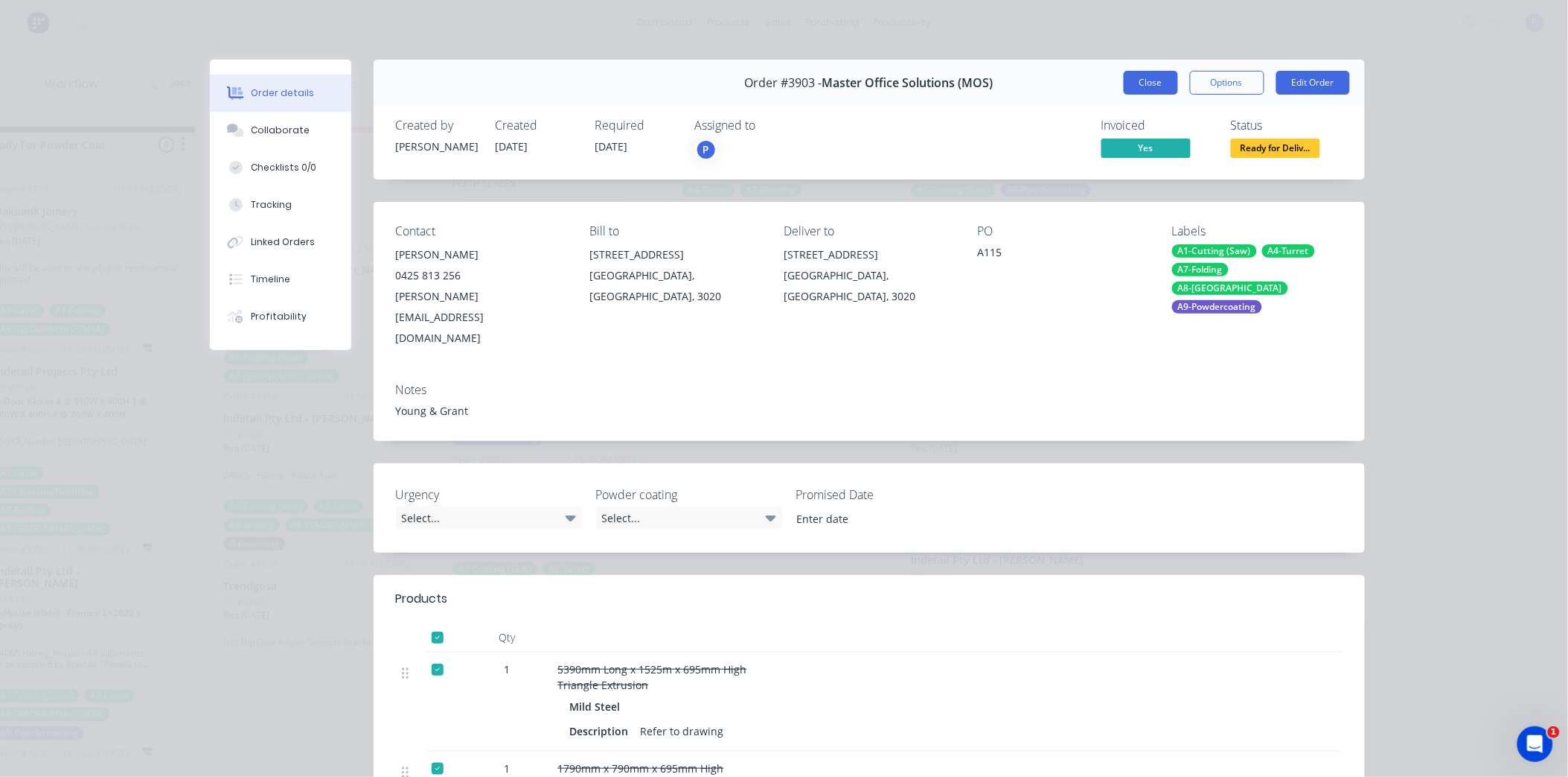
click at [1151, 80] on button "Close" at bounding box center [1151, 83] width 54 height 24
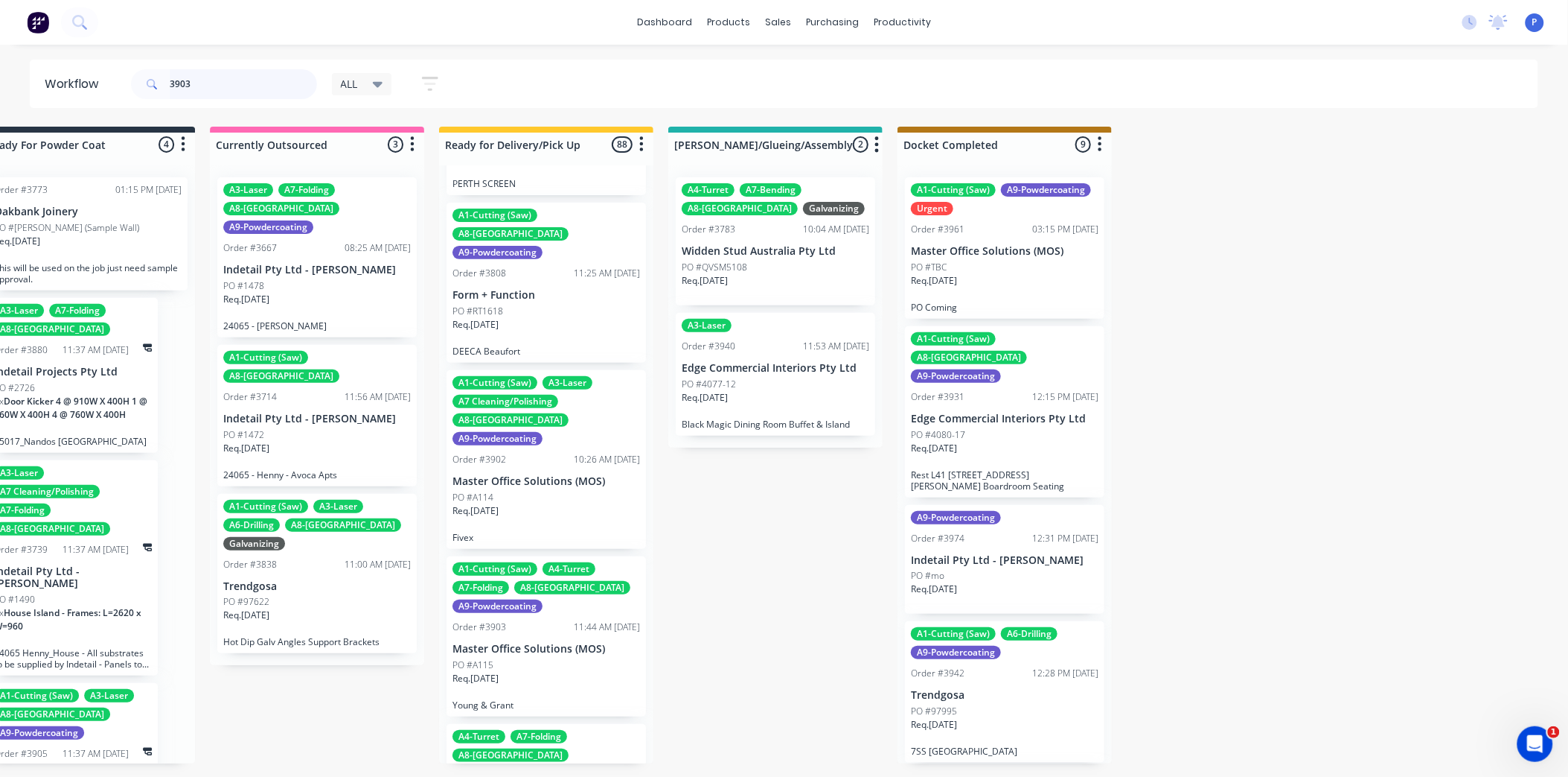
click at [225, 86] on input "3903" at bounding box center [244, 84] width 148 height 30
type input "3"
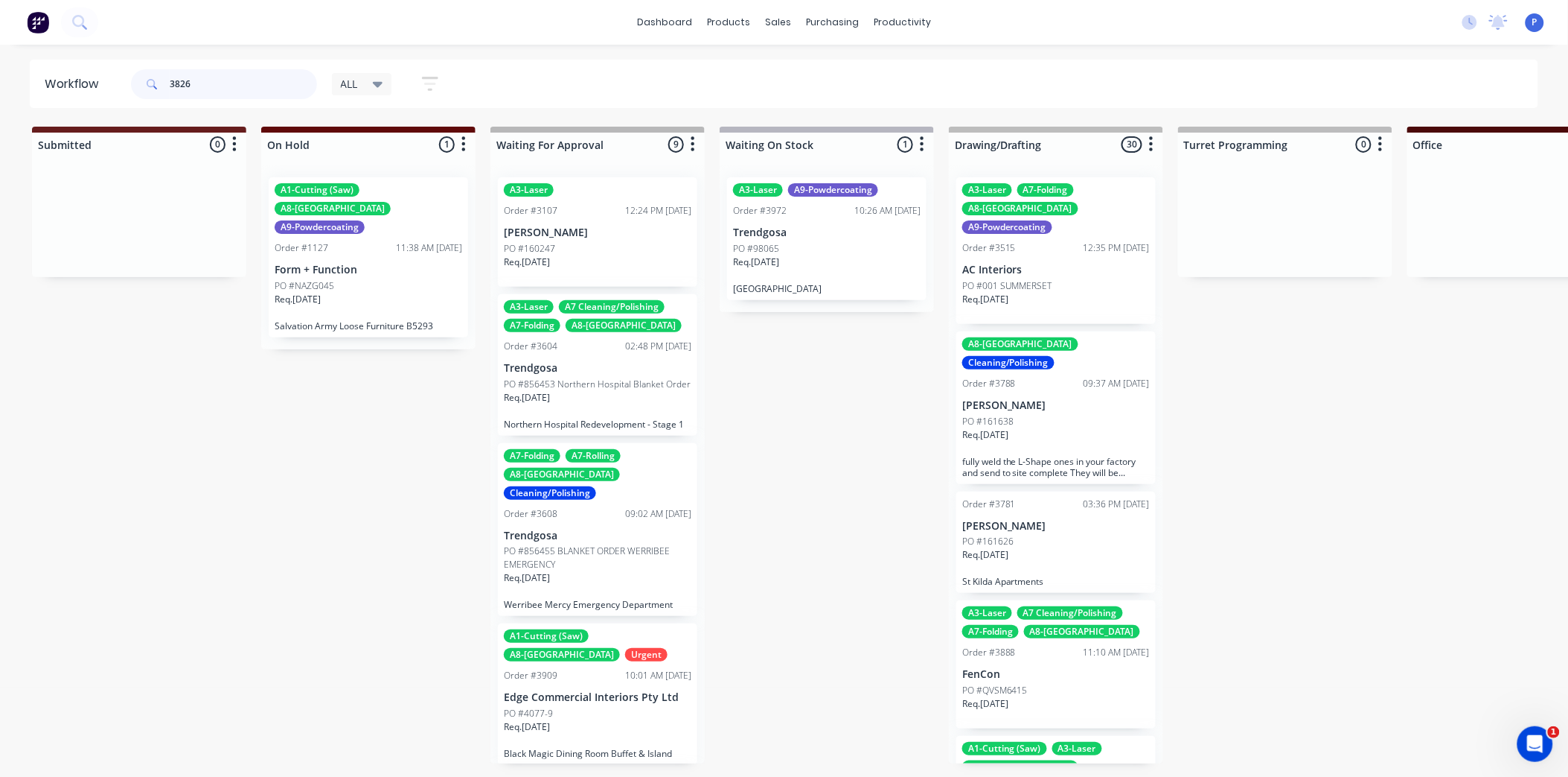
type input "3826"
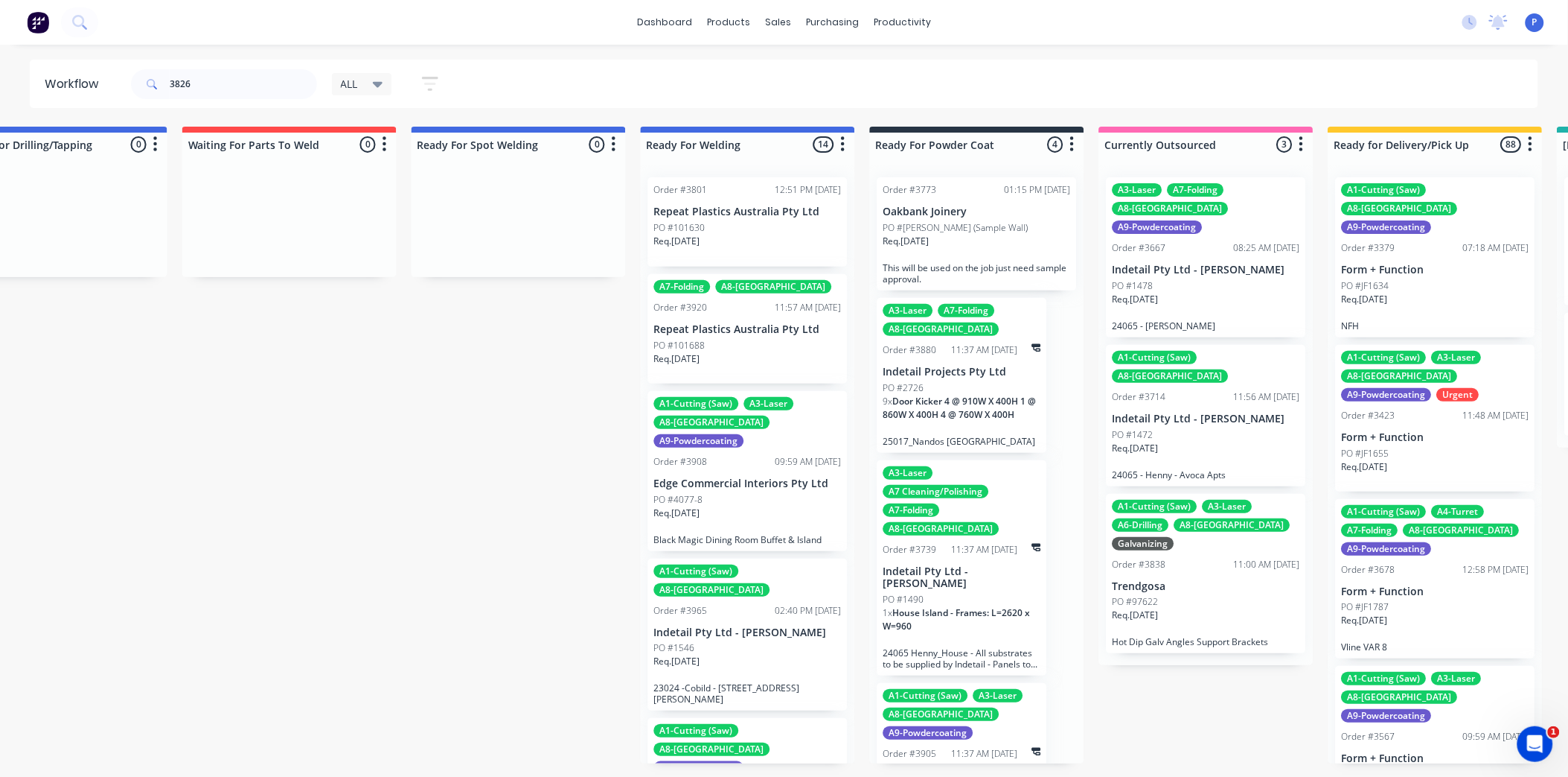
scroll to position [0, 3719]
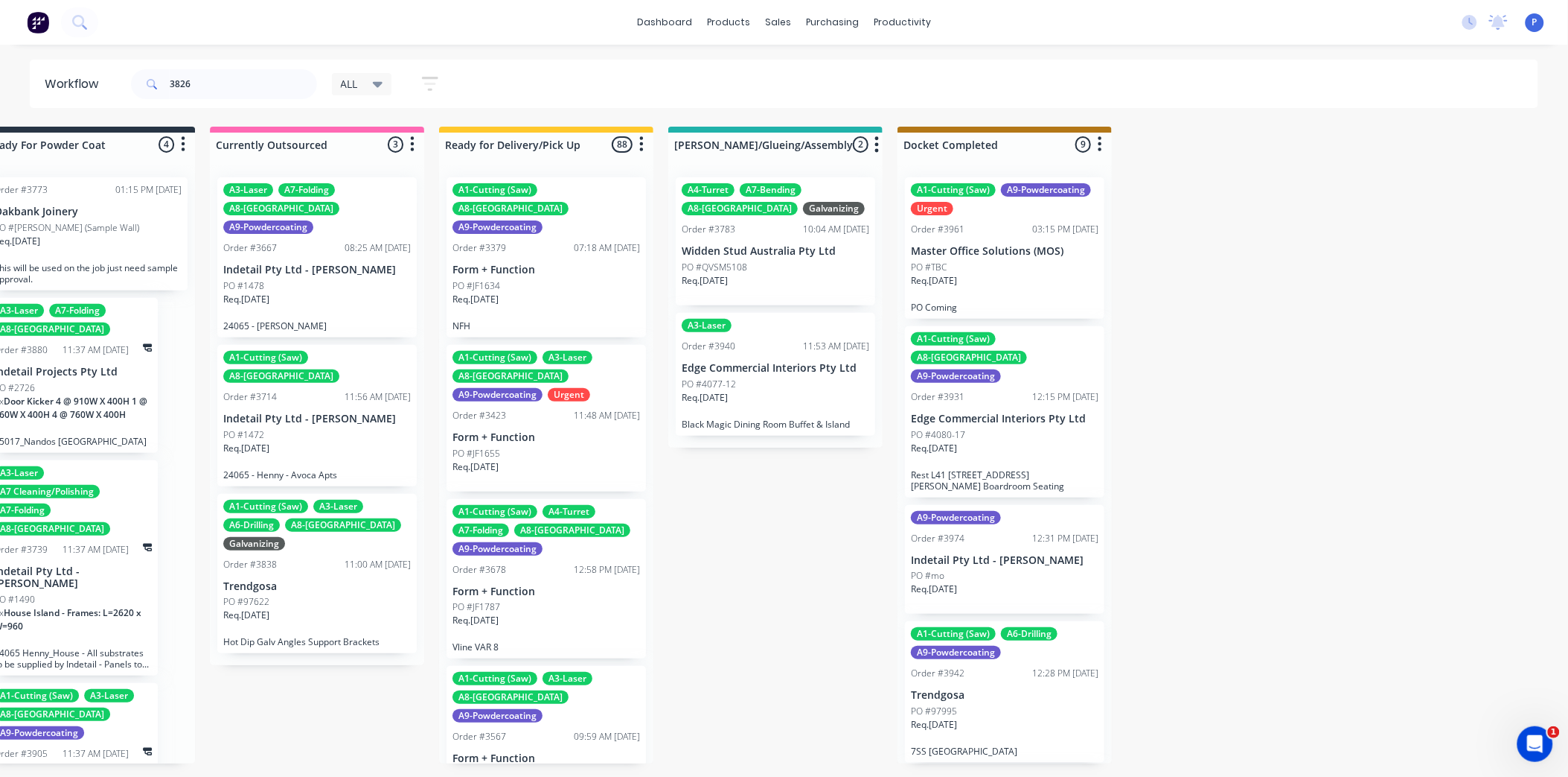
drag, startPoint x: 803, startPoint y: 439, endPoint x: 1020, endPoint y: 434, distance: 217.1
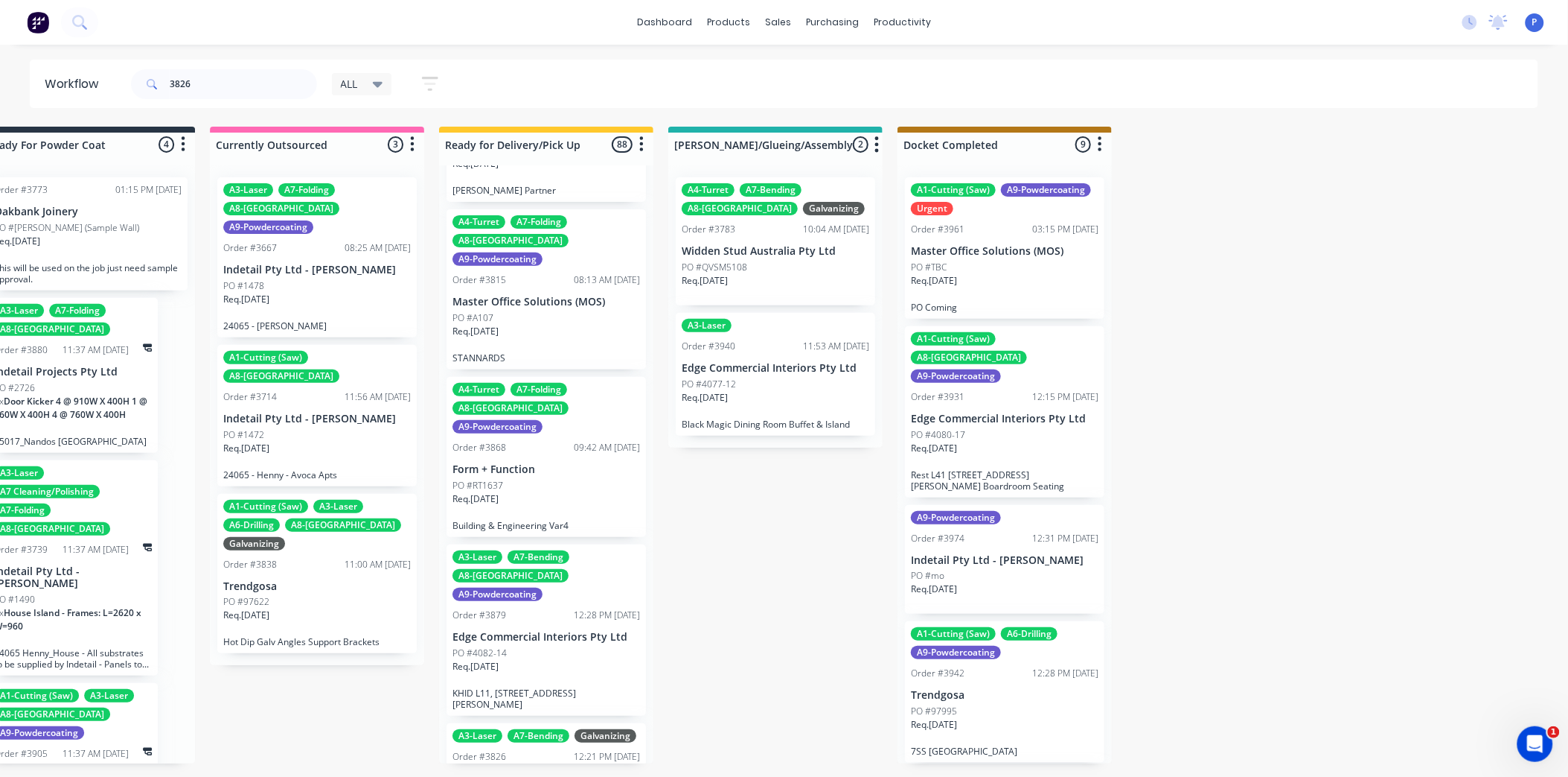
scroll to position [1406, 0]
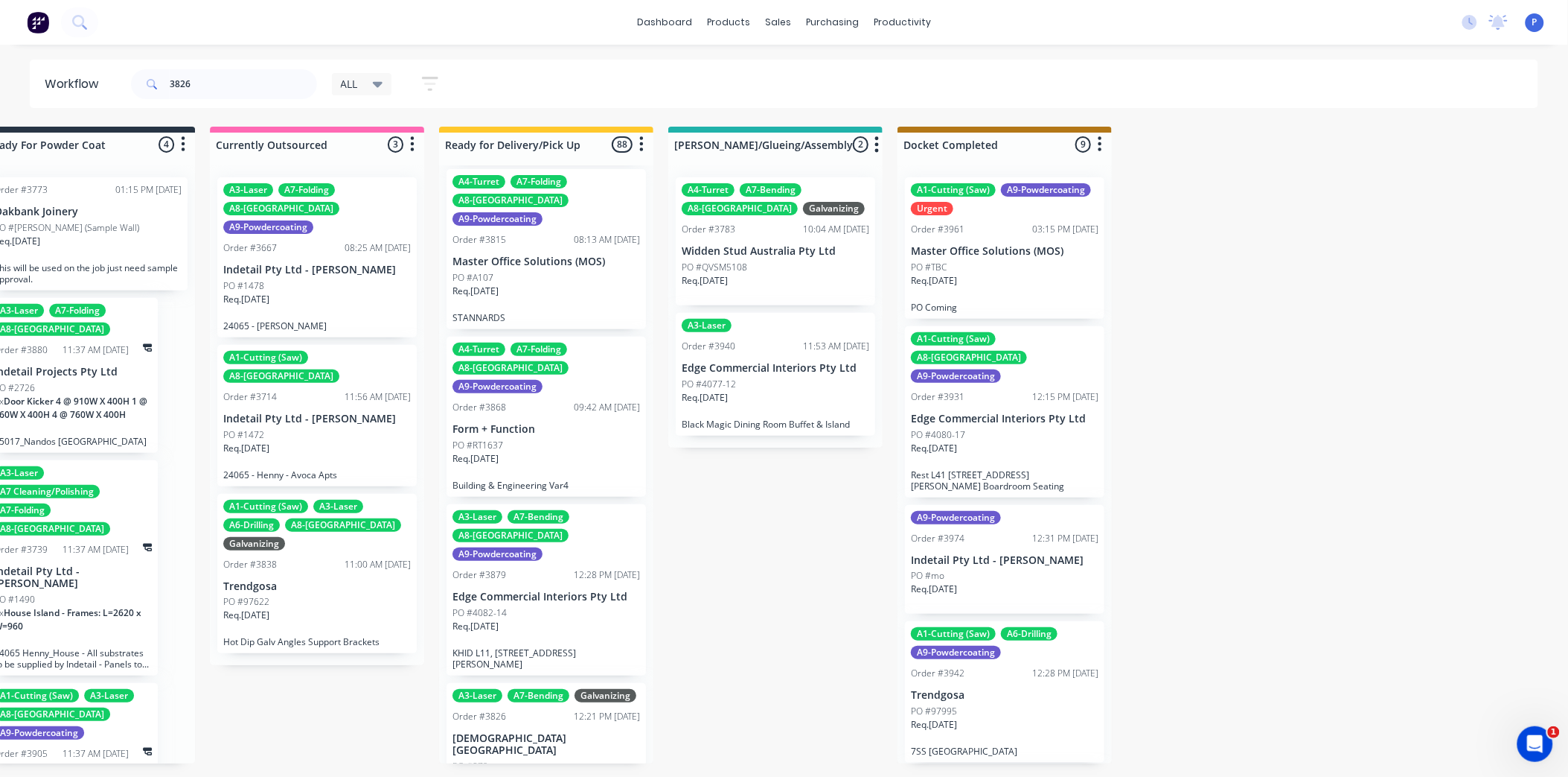
click at [499, 683] on div "A3-Laser A7-Bending Galvanizing Order #3826 12:21 PM 20/08/25 TOLSMA AUSTRALIA …" at bounding box center [546, 744] width 200 height 122
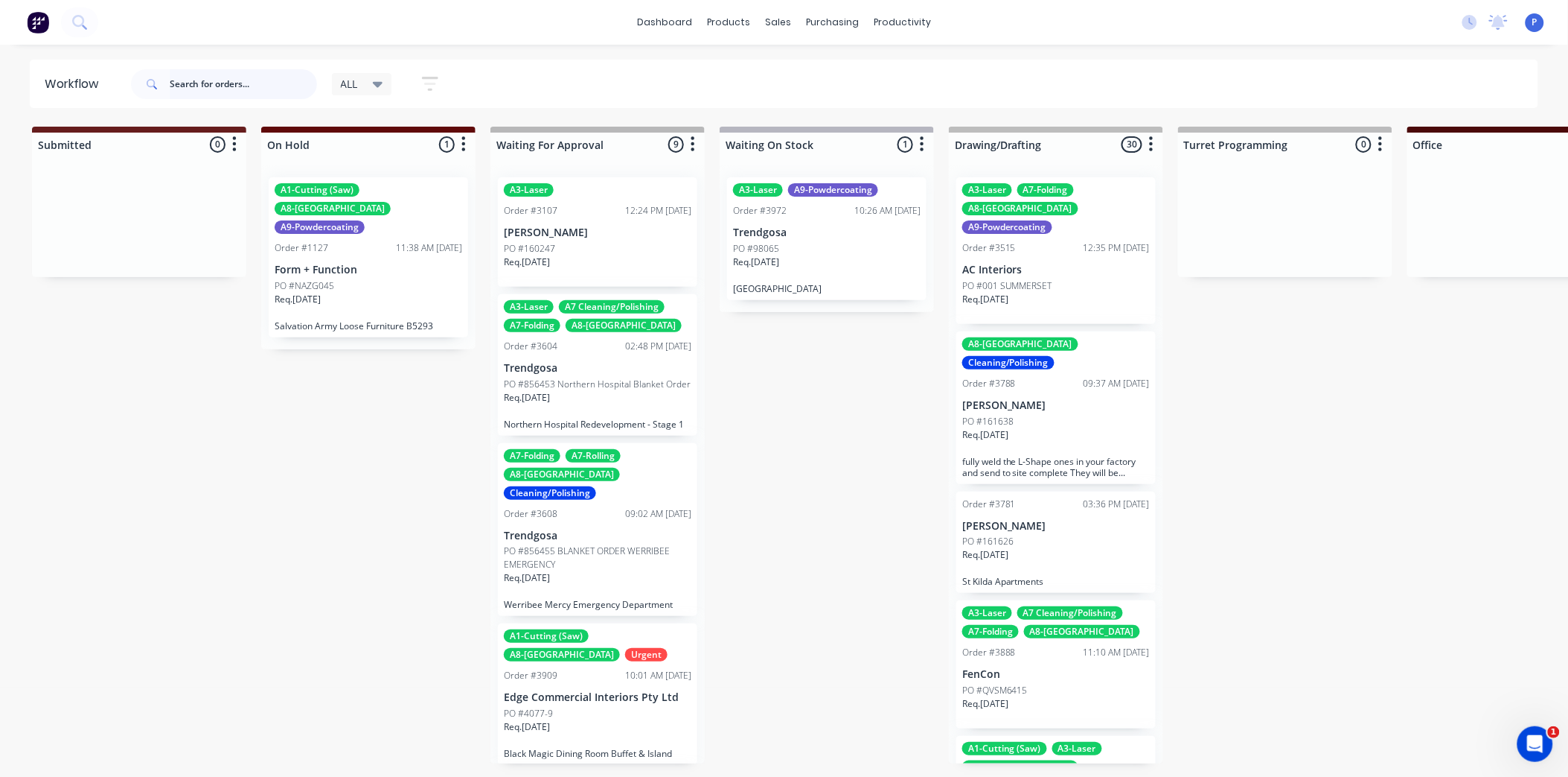
click at [264, 85] on input "text" at bounding box center [244, 84] width 148 height 30
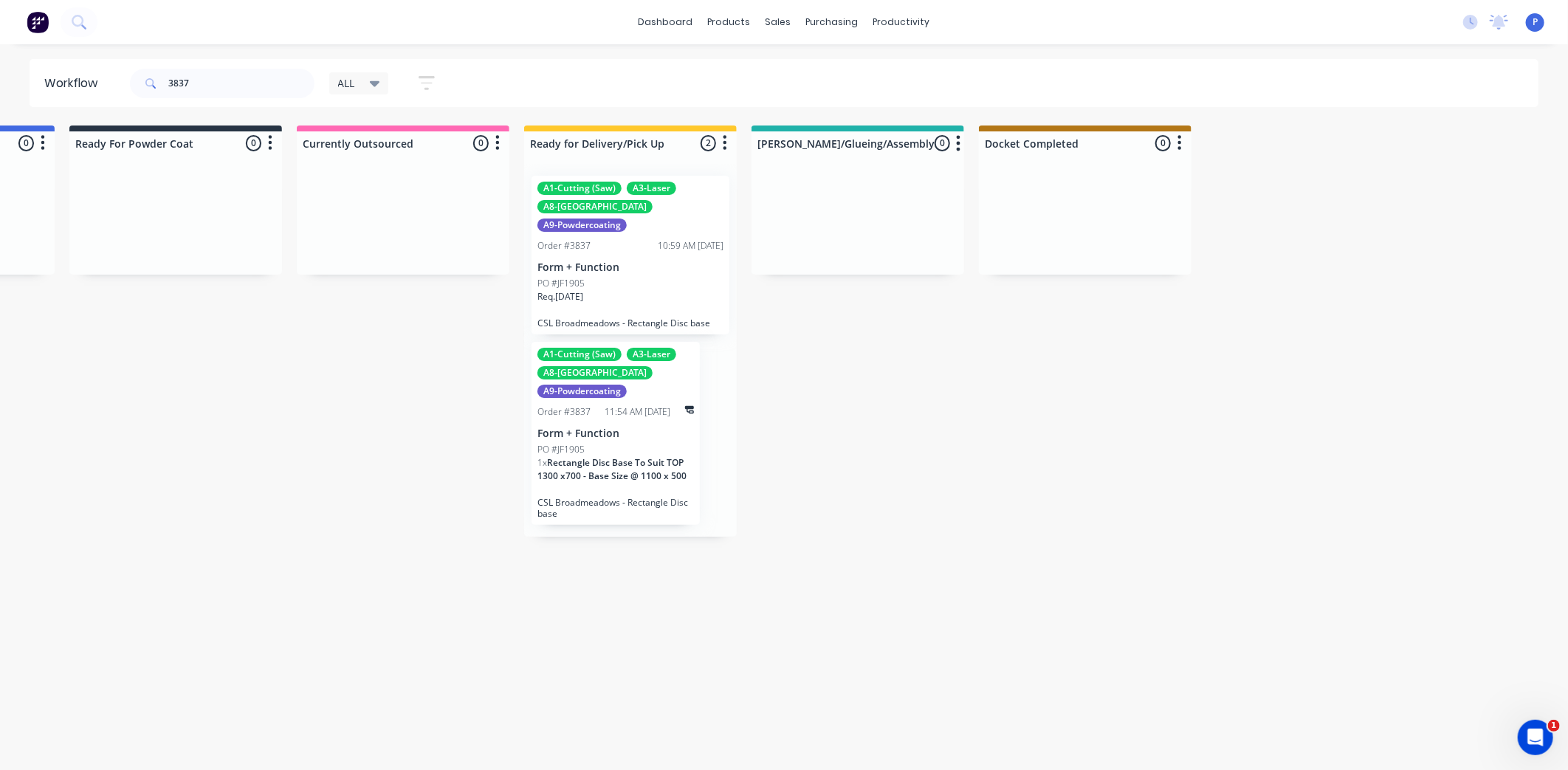
drag, startPoint x: 387, startPoint y: 422, endPoint x: 489, endPoint y: 421, distance: 102.0
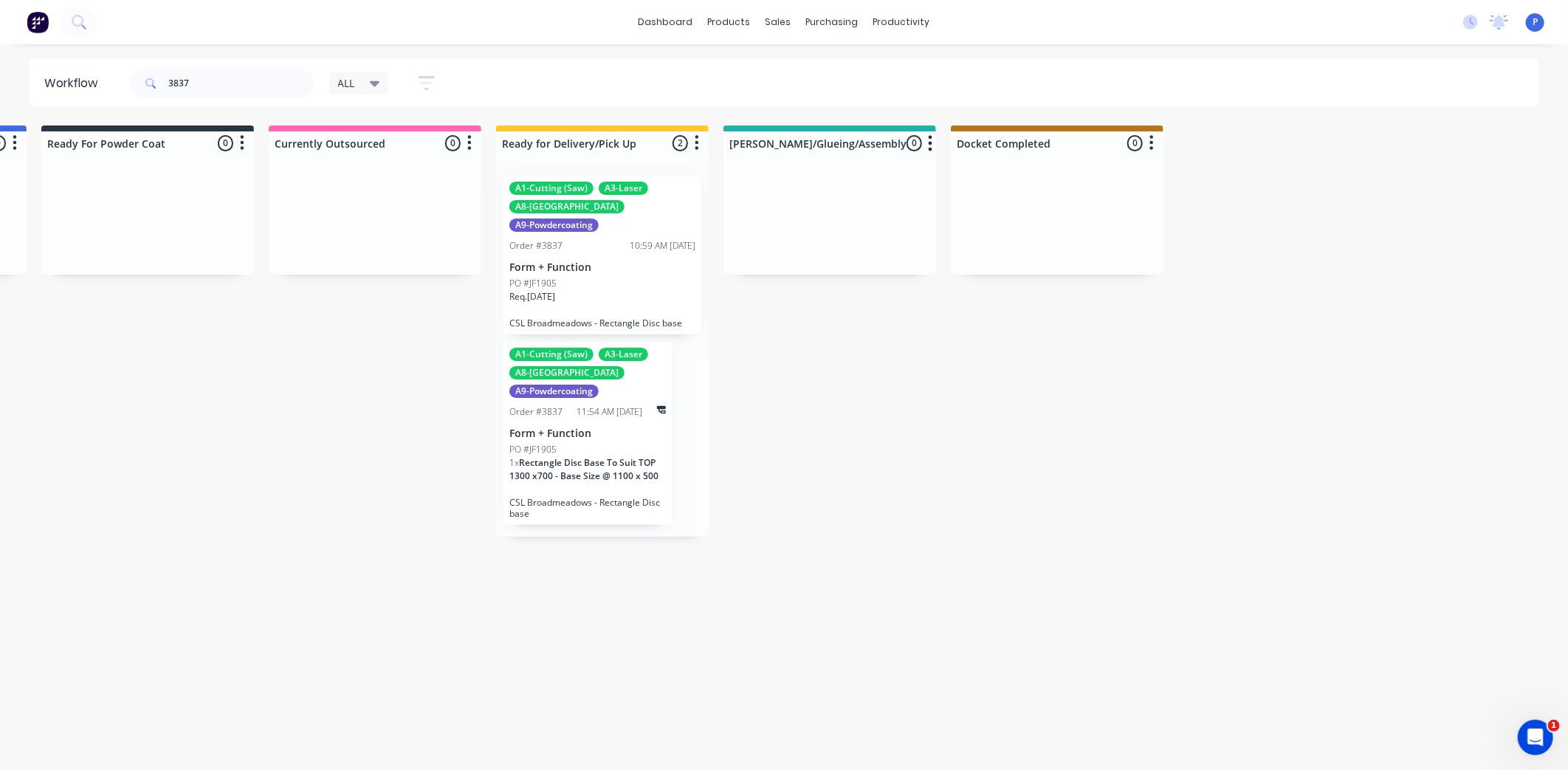
click at [429, 82] on icon "button" at bounding box center [427, 83] width 12 height 2
click at [419, 172] on icon at bounding box center [416, 175] width 10 height 16
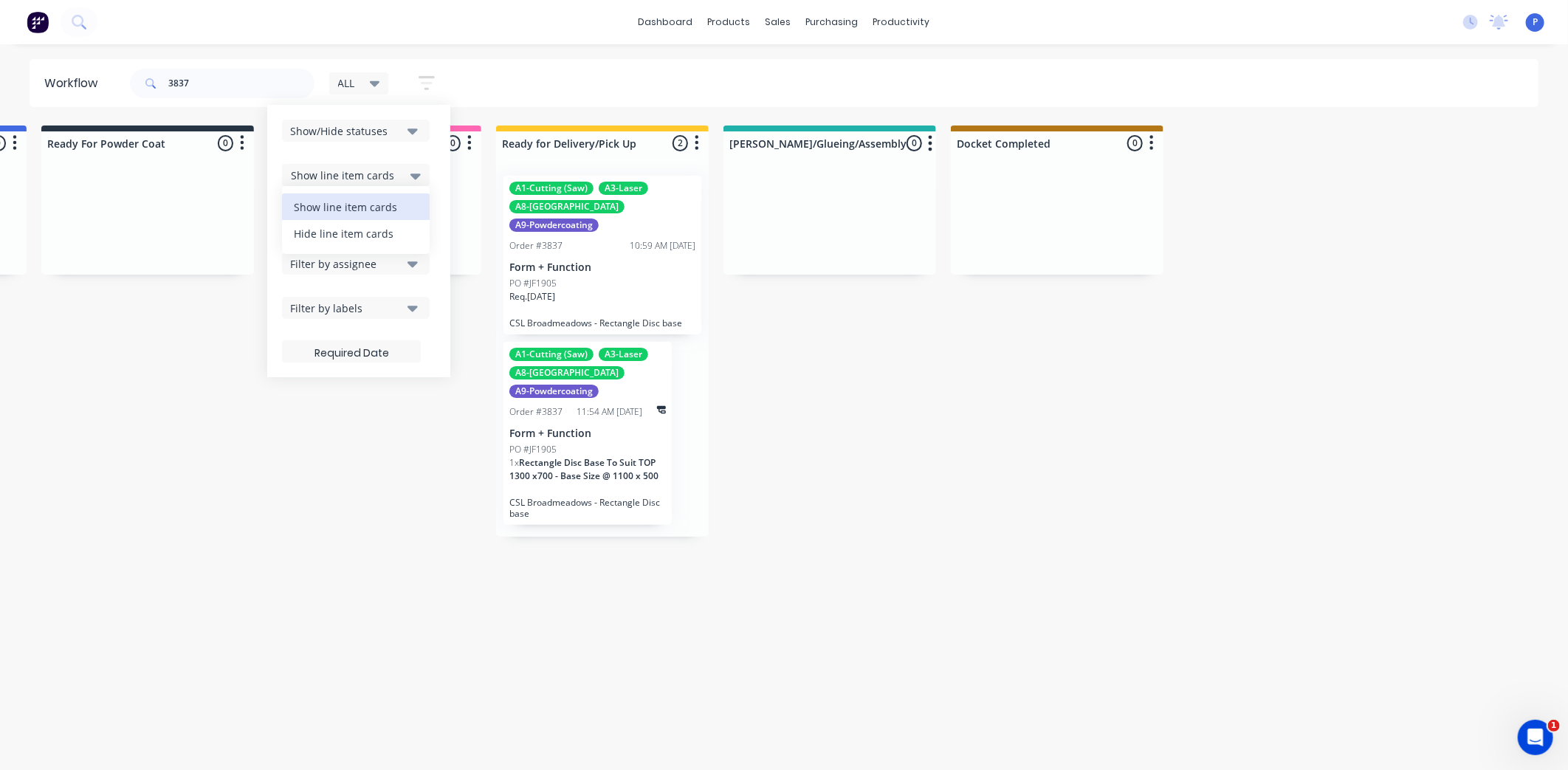
click at [390, 225] on div "Hide line item cards" at bounding box center [355, 233] width 147 height 27
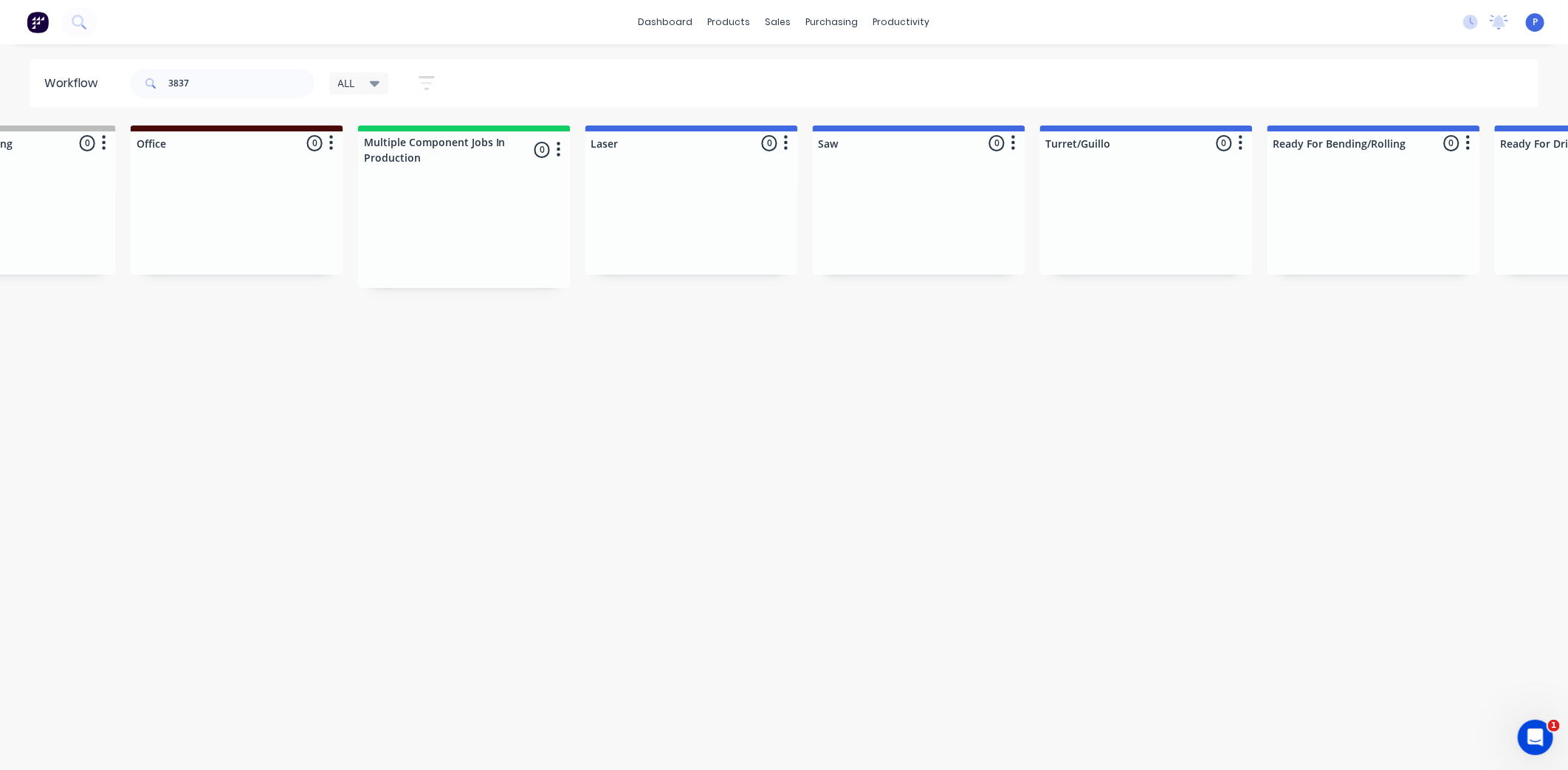
drag, startPoint x: 682, startPoint y: 445, endPoint x: 842, endPoint y: 418, distance: 162.3
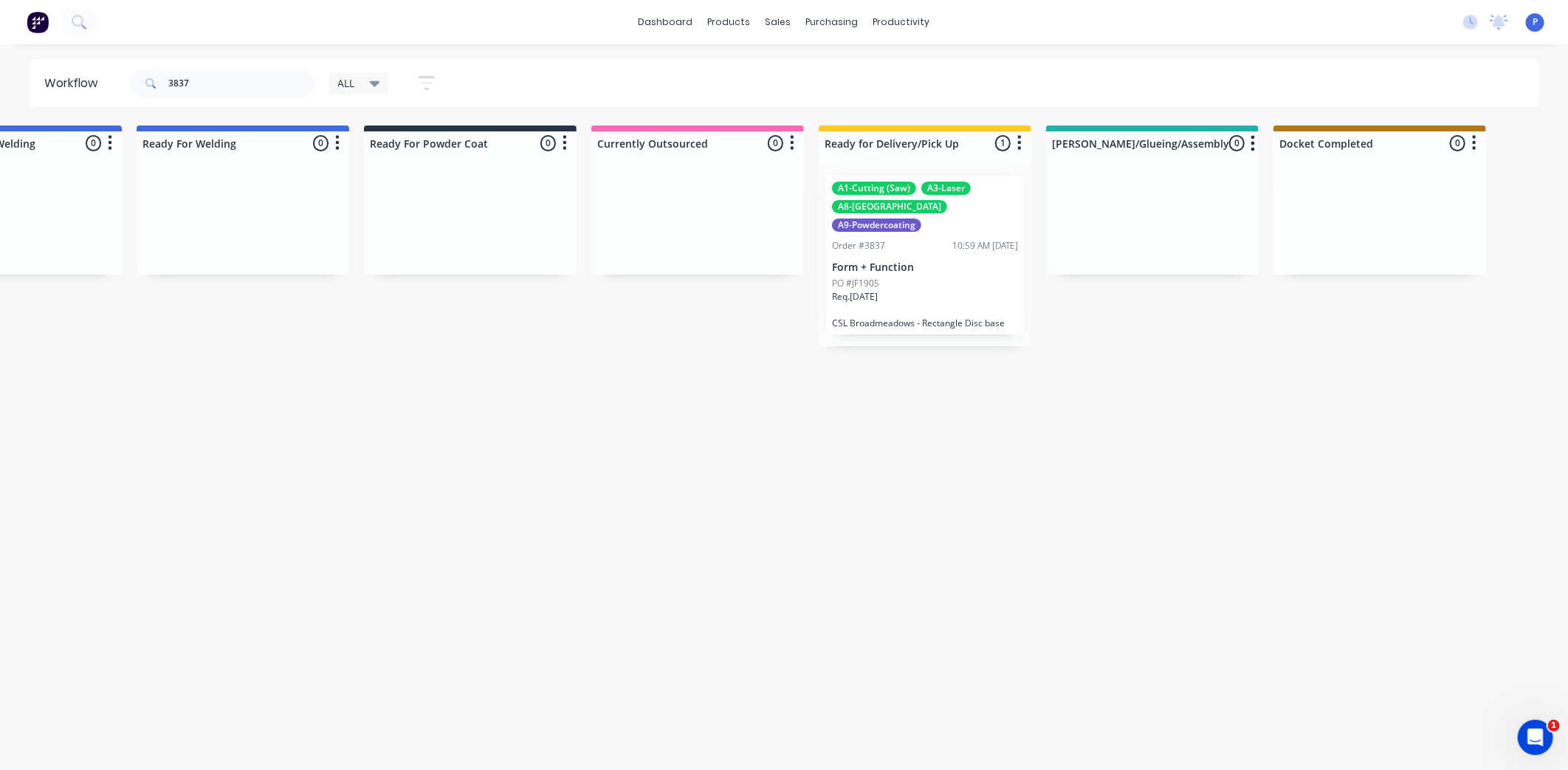
drag, startPoint x: 817, startPoint y: 427, endPoint x: 914, endPoint y: 431, distance: 97.1
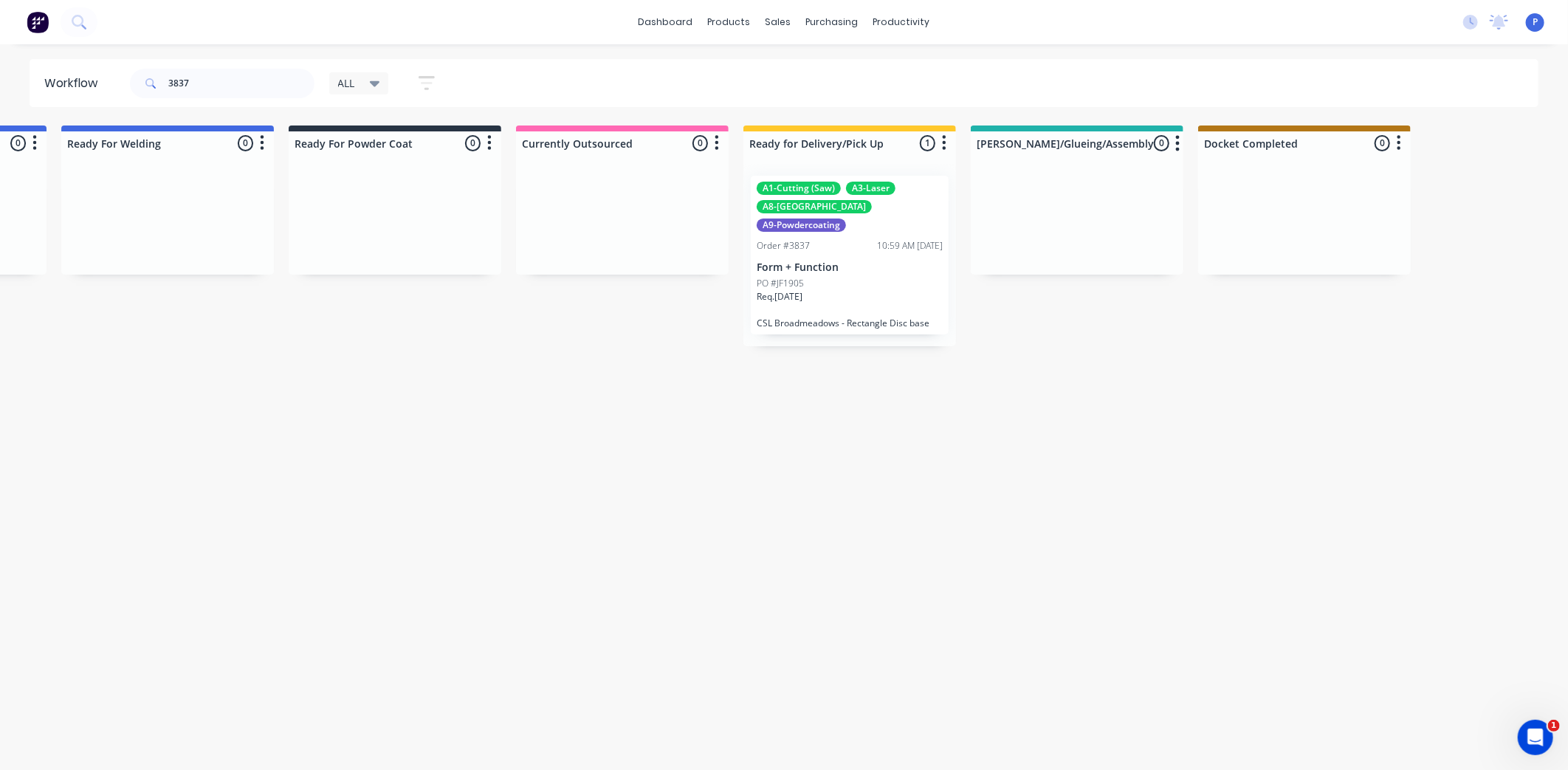
click at [860, 261] on p "Form + Function" at bounding box center [849, 267] width 186 height 13
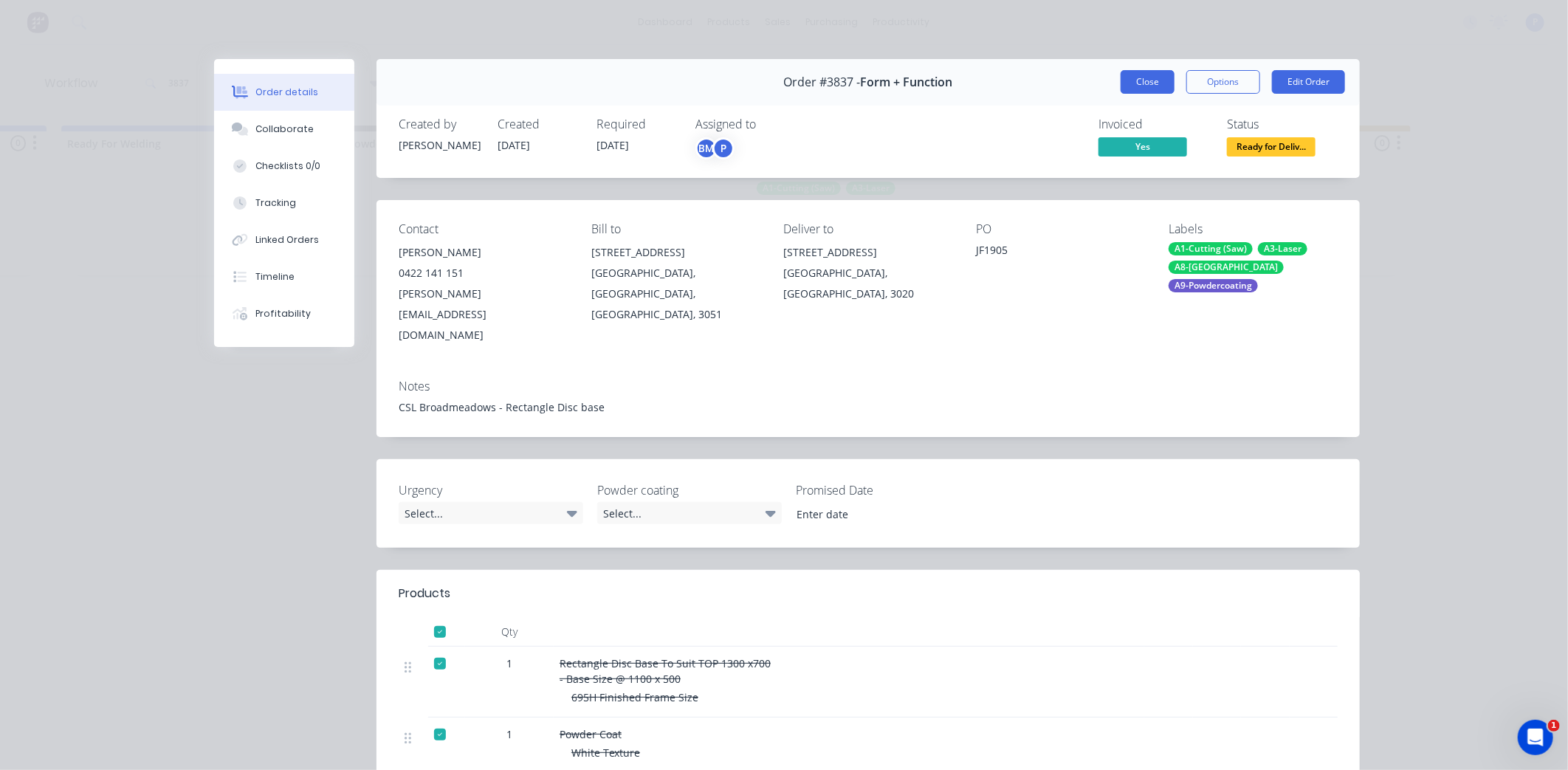
click at [1122, 88] on button "Close" at bounding box center [1147, 82] width 53 height 24
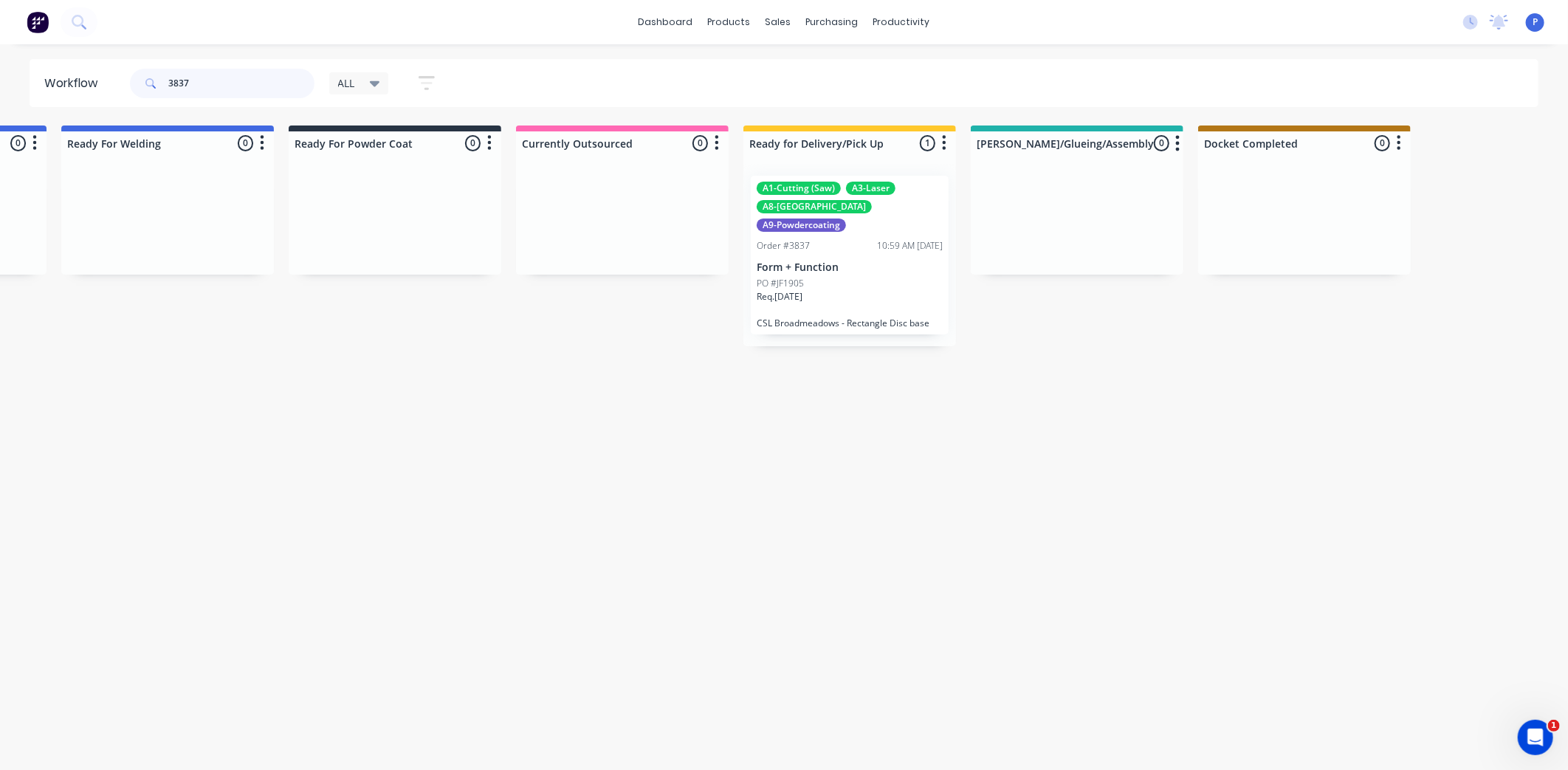
click at [279, 76] on input "3837" at bounding box center [242, 83] width 147 height 30
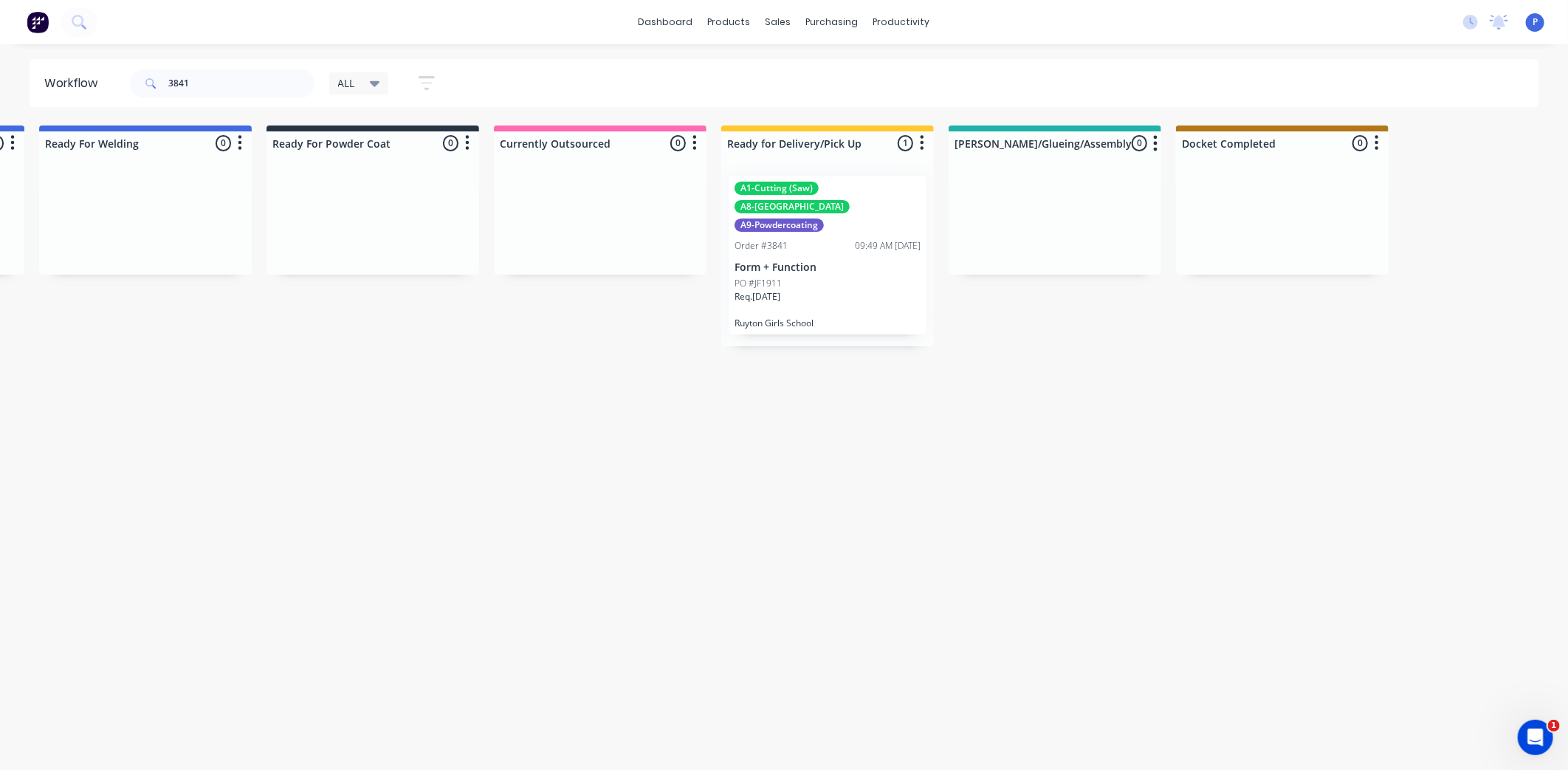
drag, startPoint x: 489, startPoint y: 378, endPoint x: 587, endPoint y: 389, distance: 98.6
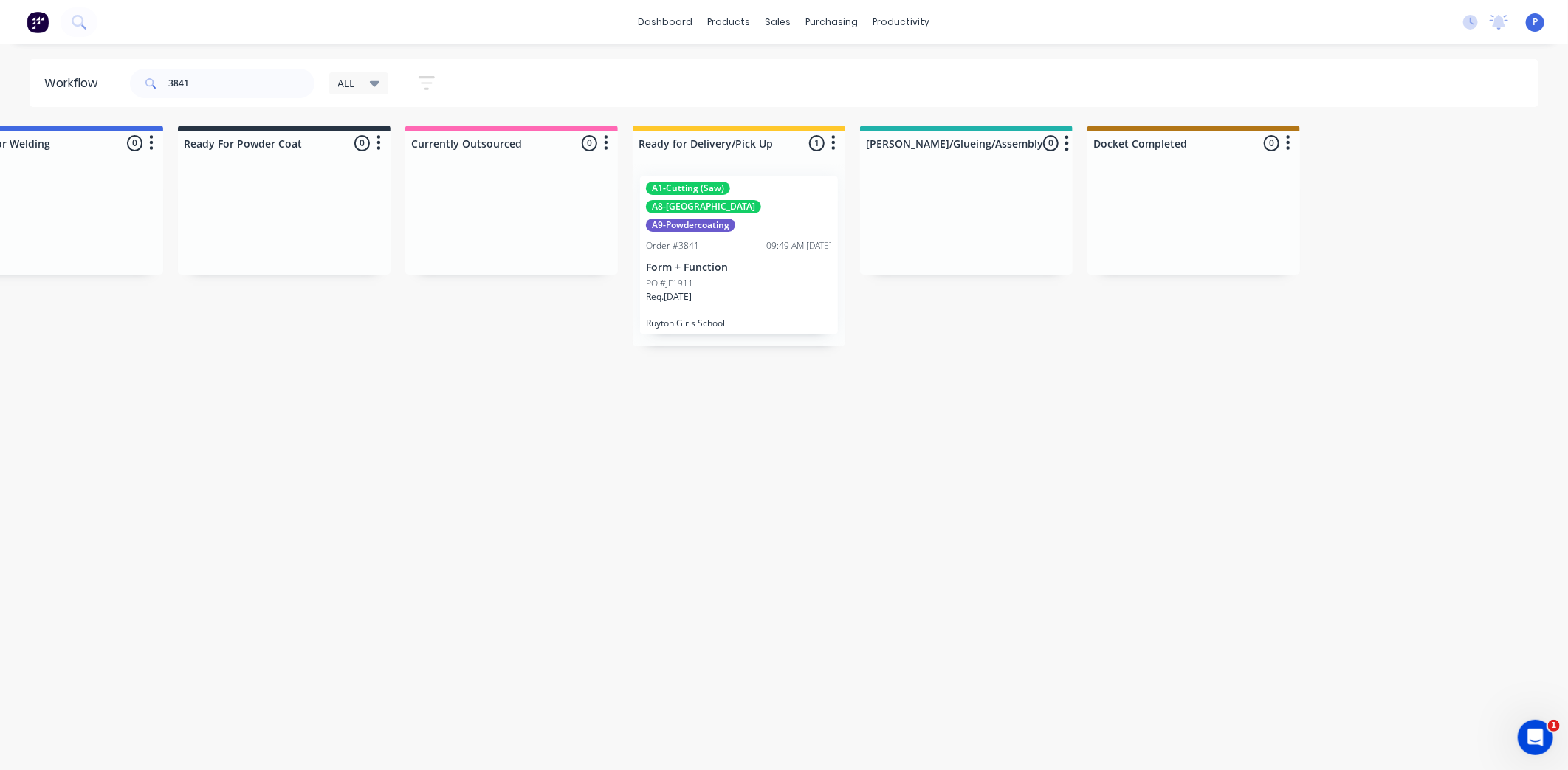
click at [720, 277] on div "PO #JF1911" at bounding box center [738, 283] width 186 height 13
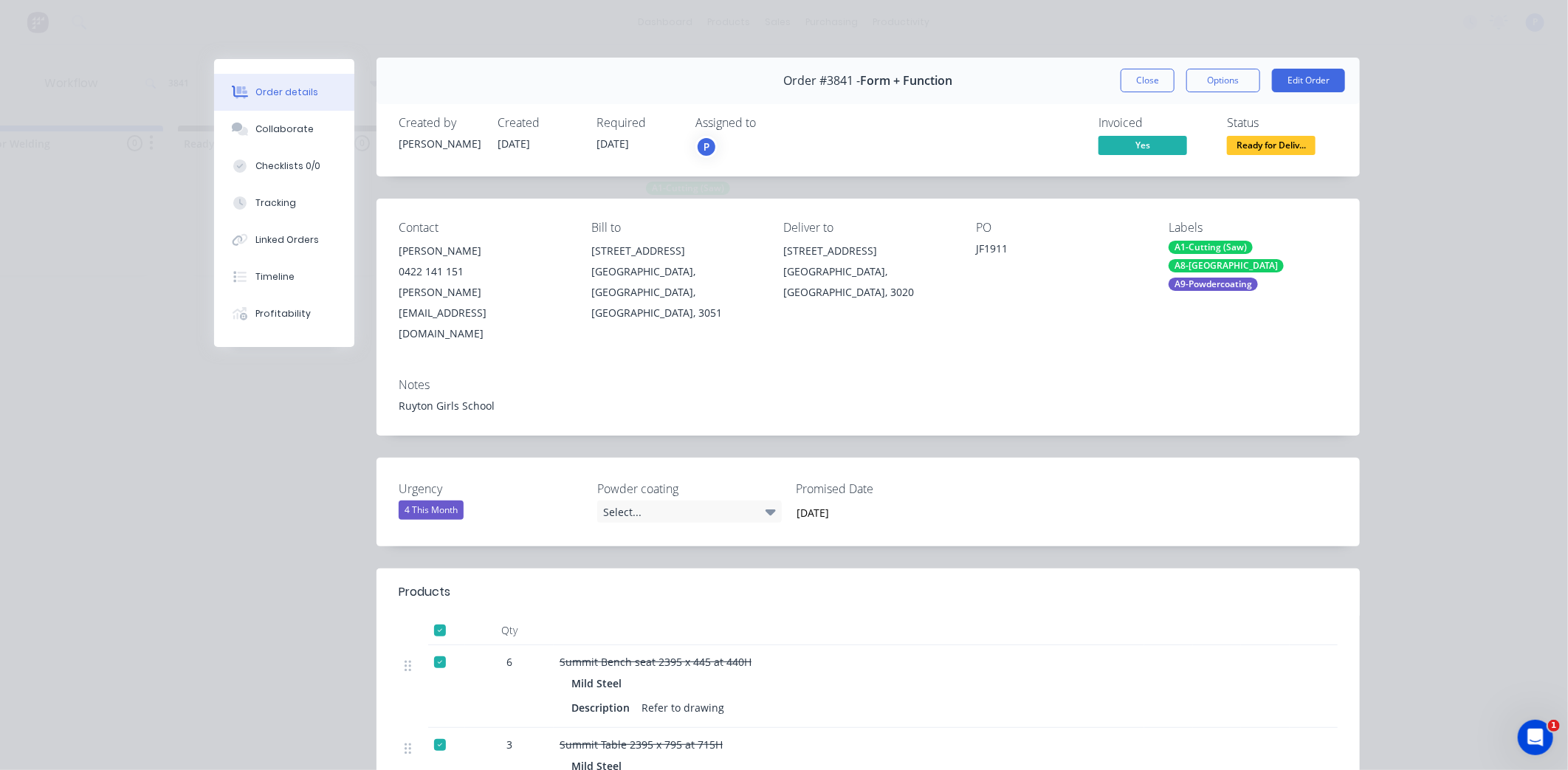
scroll to position [0, 0]
click at [1152, 79] on button "Close" at bounding box center [1147, 82] width 53 height 24
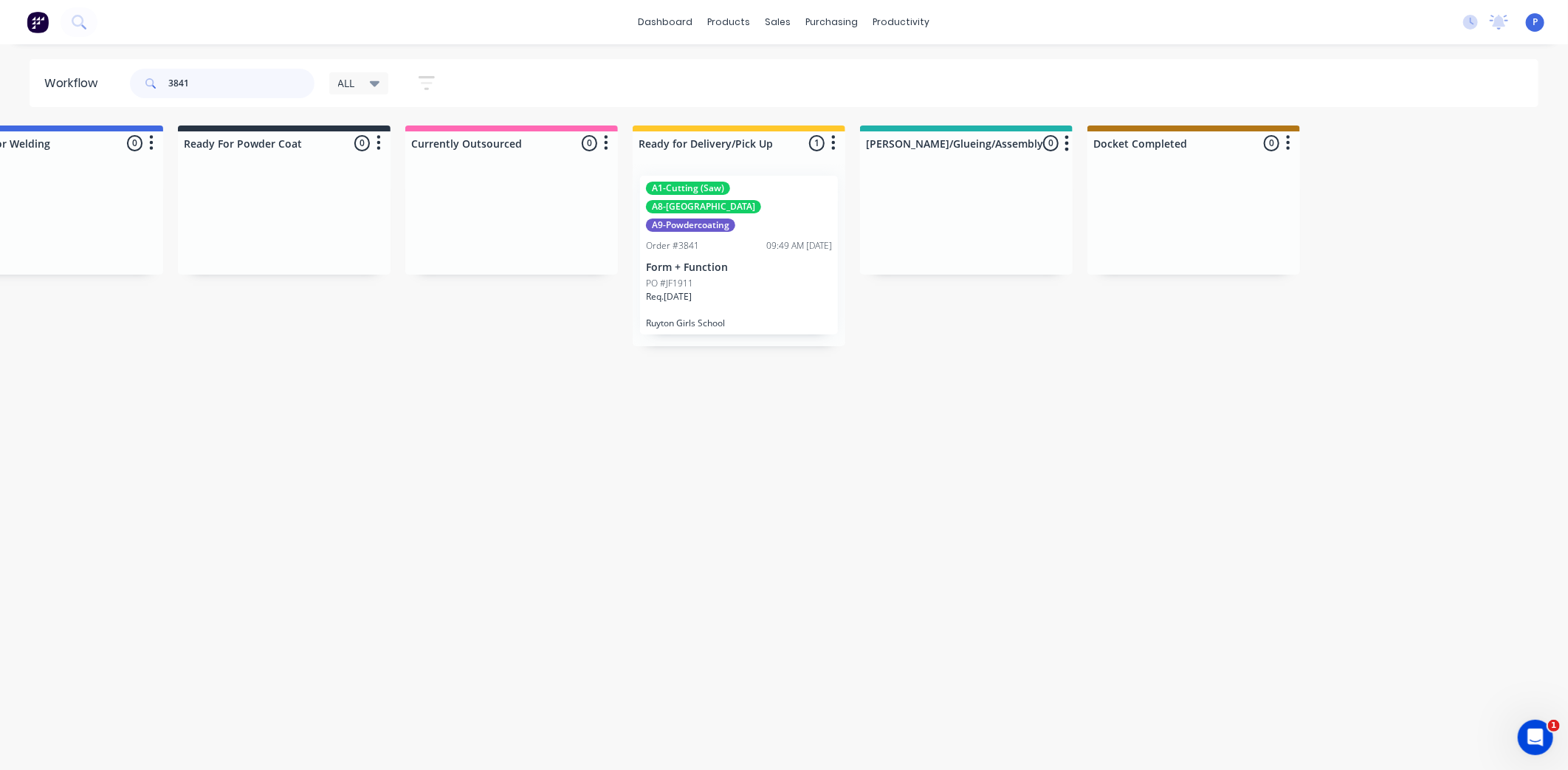
click at [195, 82] on input "3841" at bounding box center [242, 83] width 147 height 30
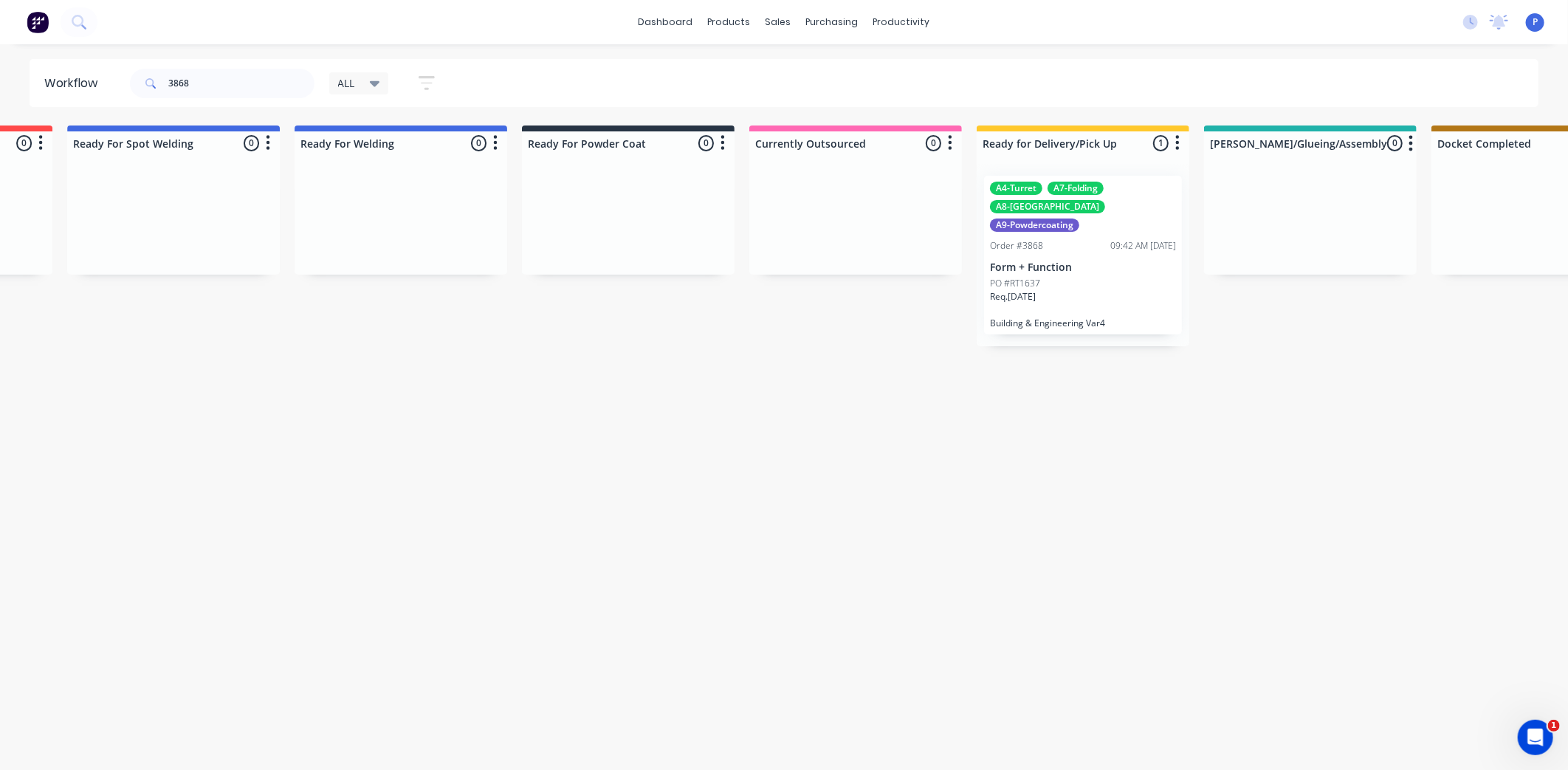
drag, startPoint x: 231, startPoint y: 334, endPoint x: 387, endPoint y: 334, distance: 156.0
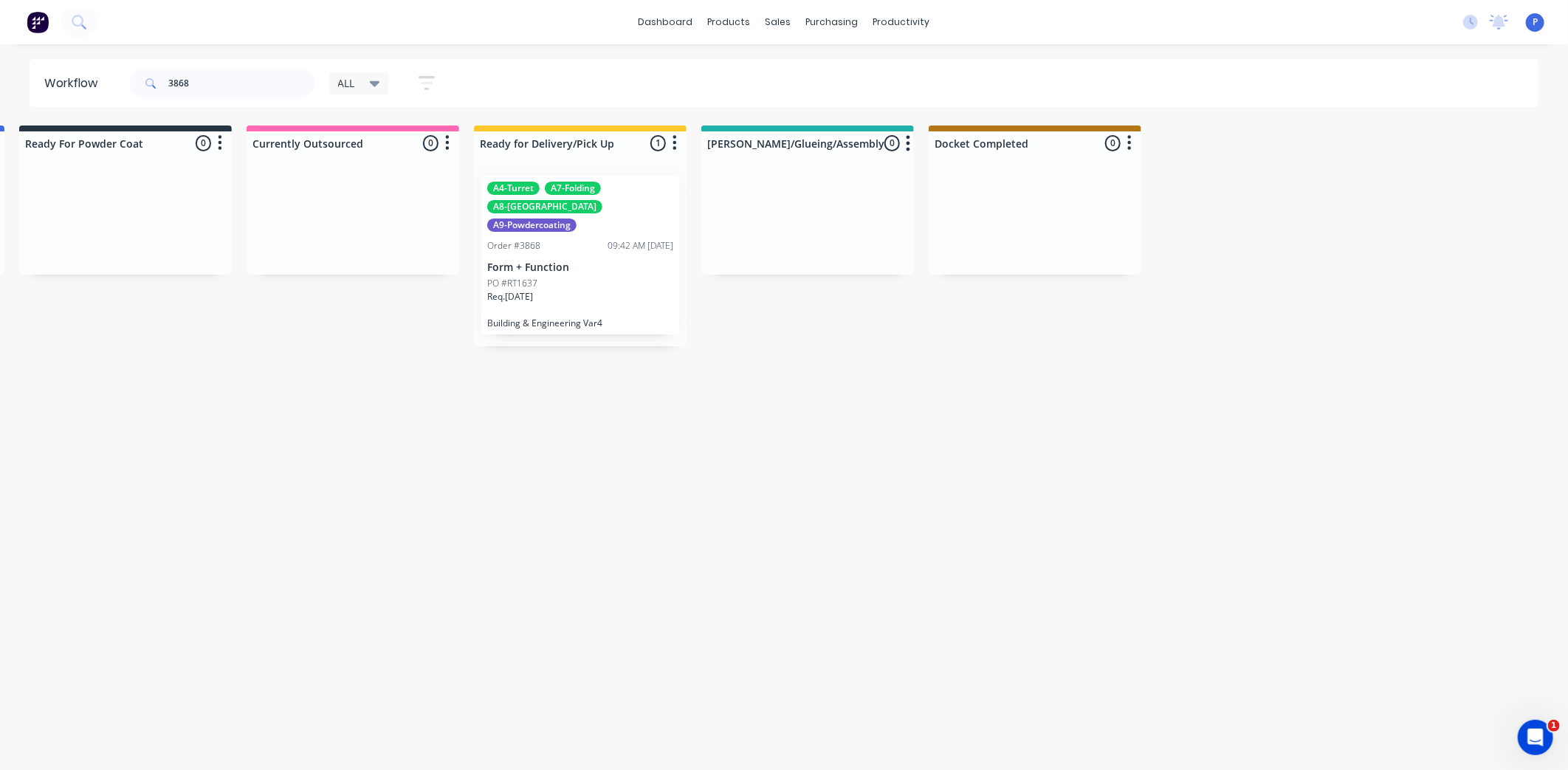
click at [554, 261] on p "Form + Function" at bounding box center [580, 267] width 186 height 13
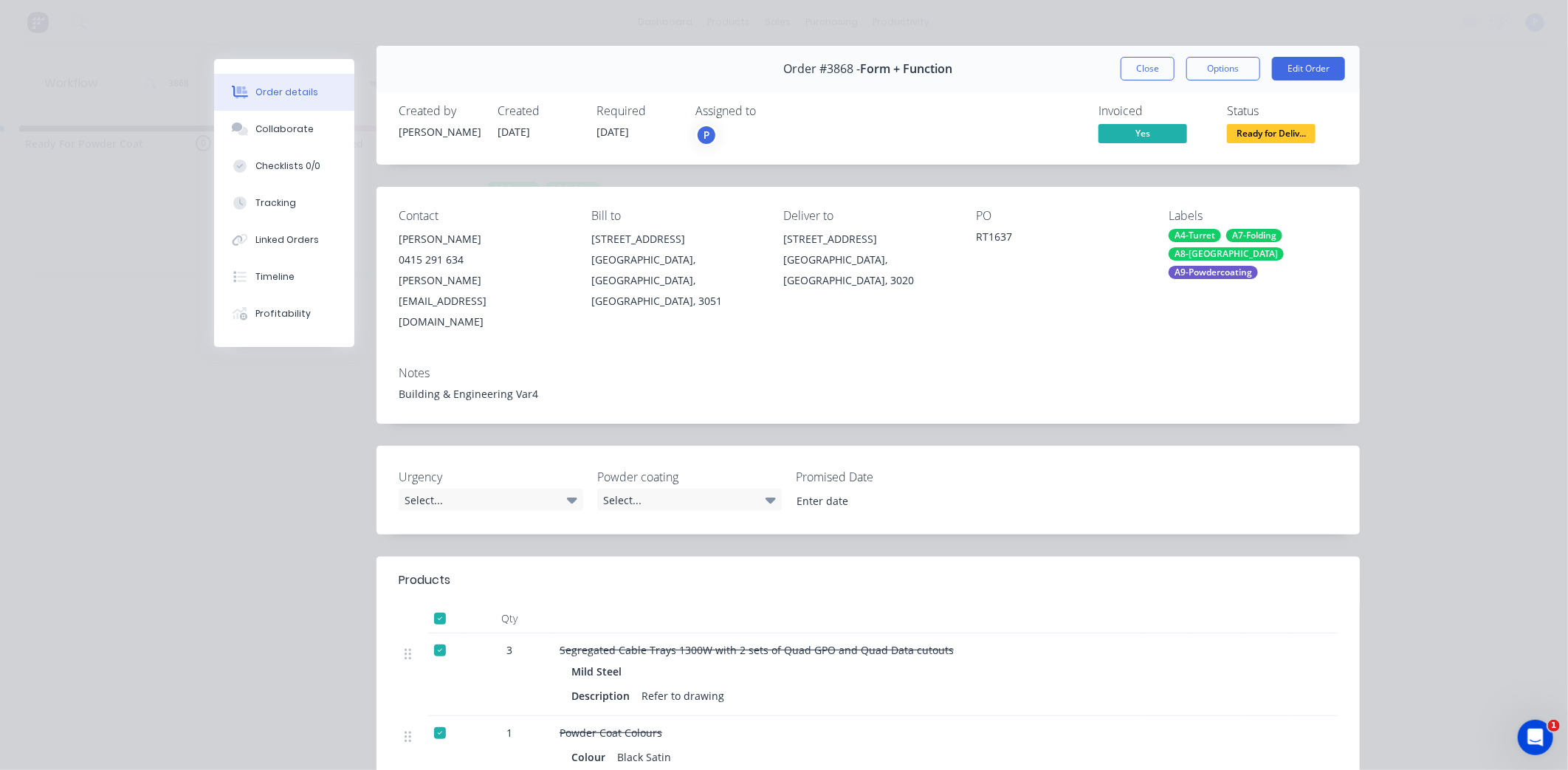
scroll to position [0, 0]
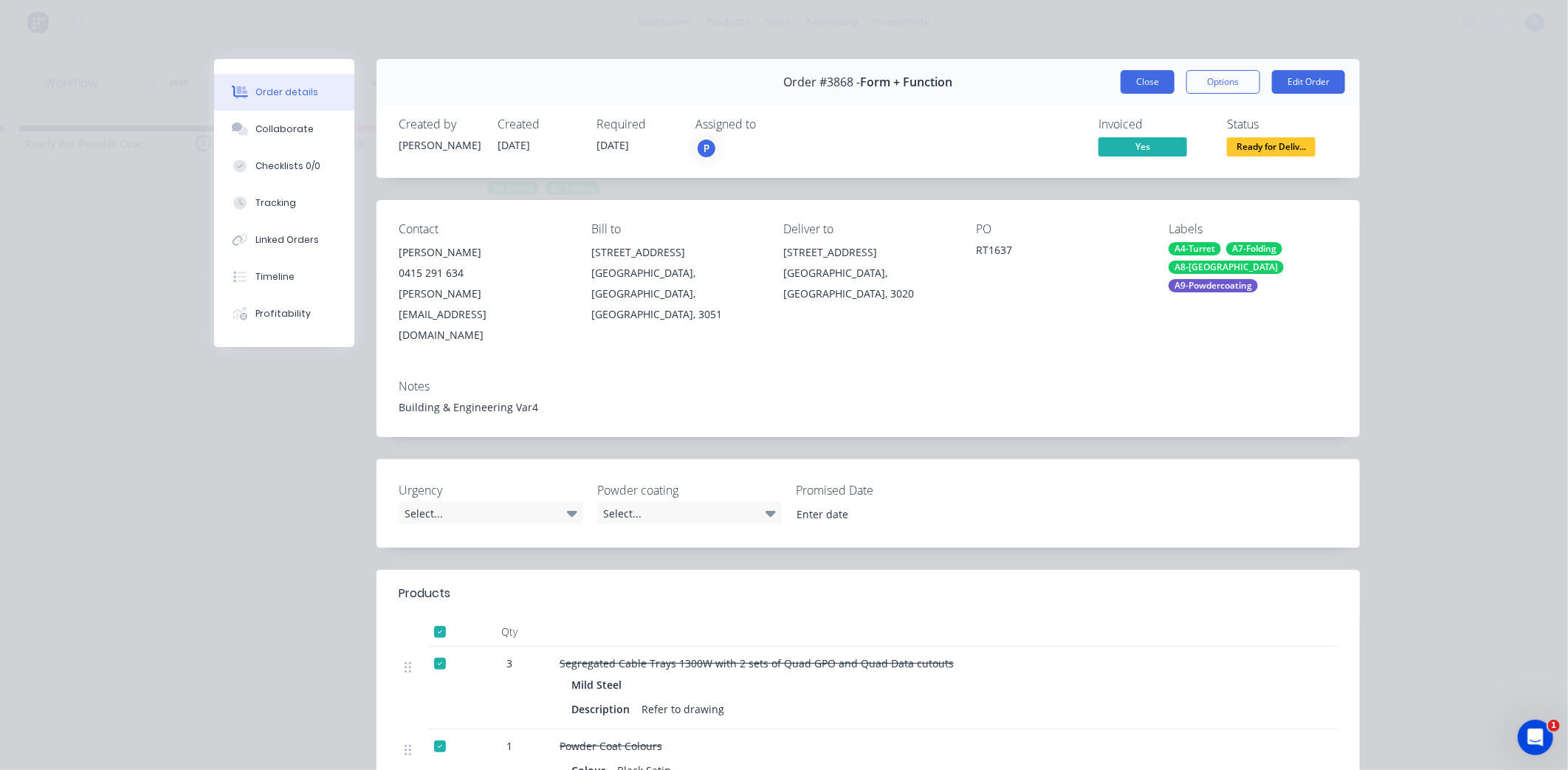
click at [1138, 83] on button "Close" at bounding box center [1147, 82] width 53 height 24
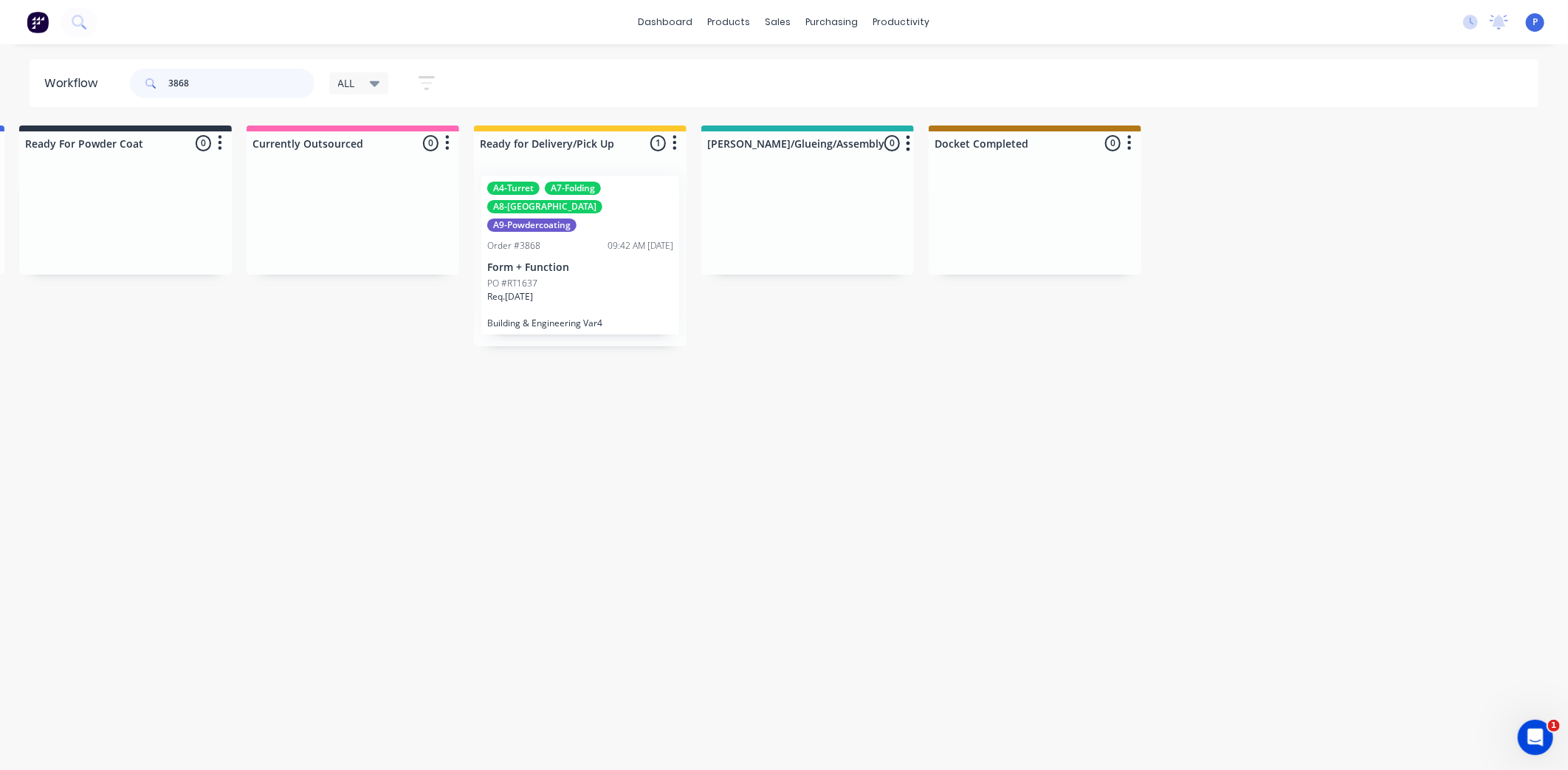
click at [196, 83] on input "3868" at bounding box center [242, 83] width 147 height 30
type input "3"
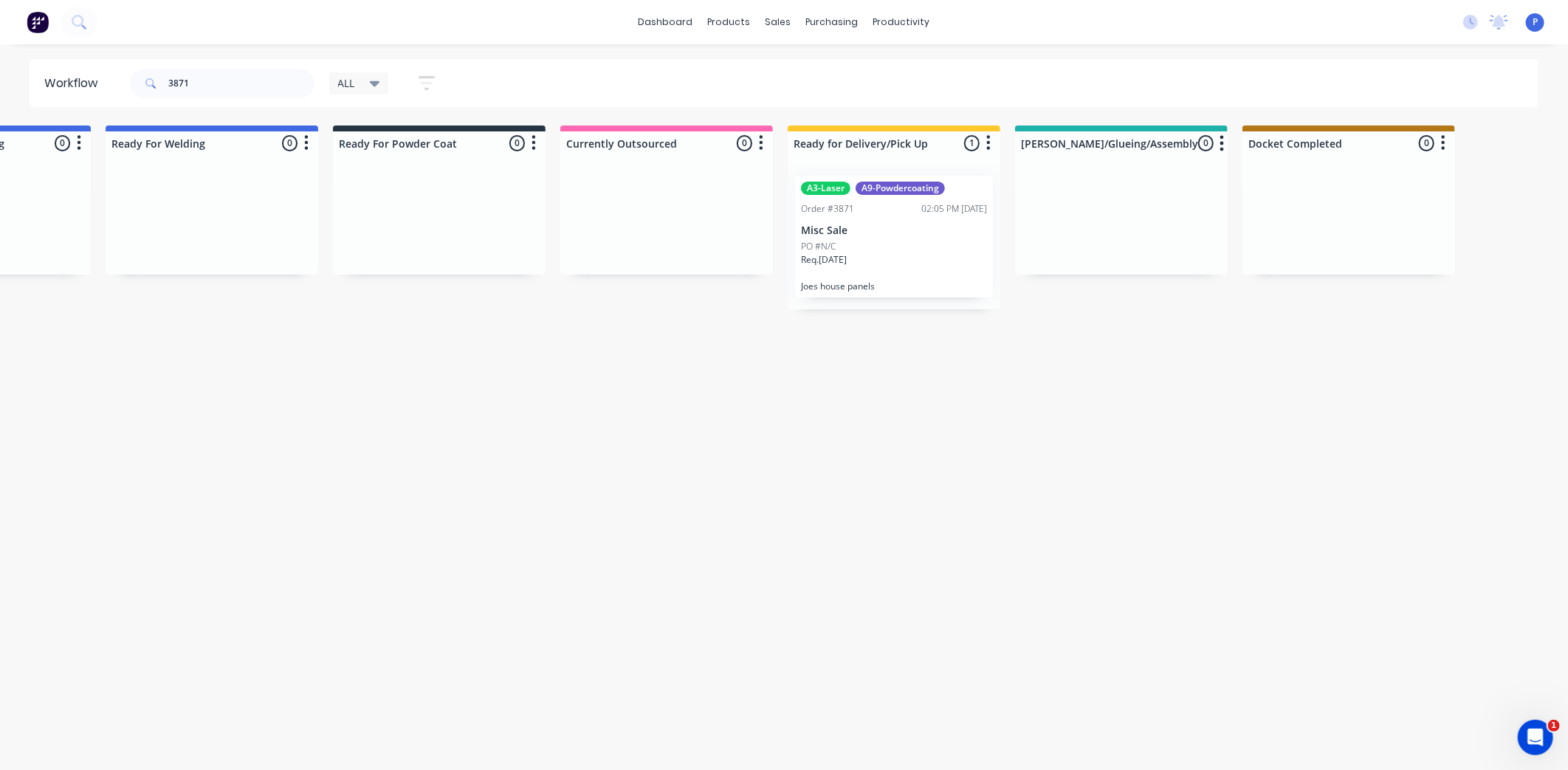
drag, startPoint x: 707, startPoint y: 396, endPoint x: 755, endPoint y: 396, distance: 48.0
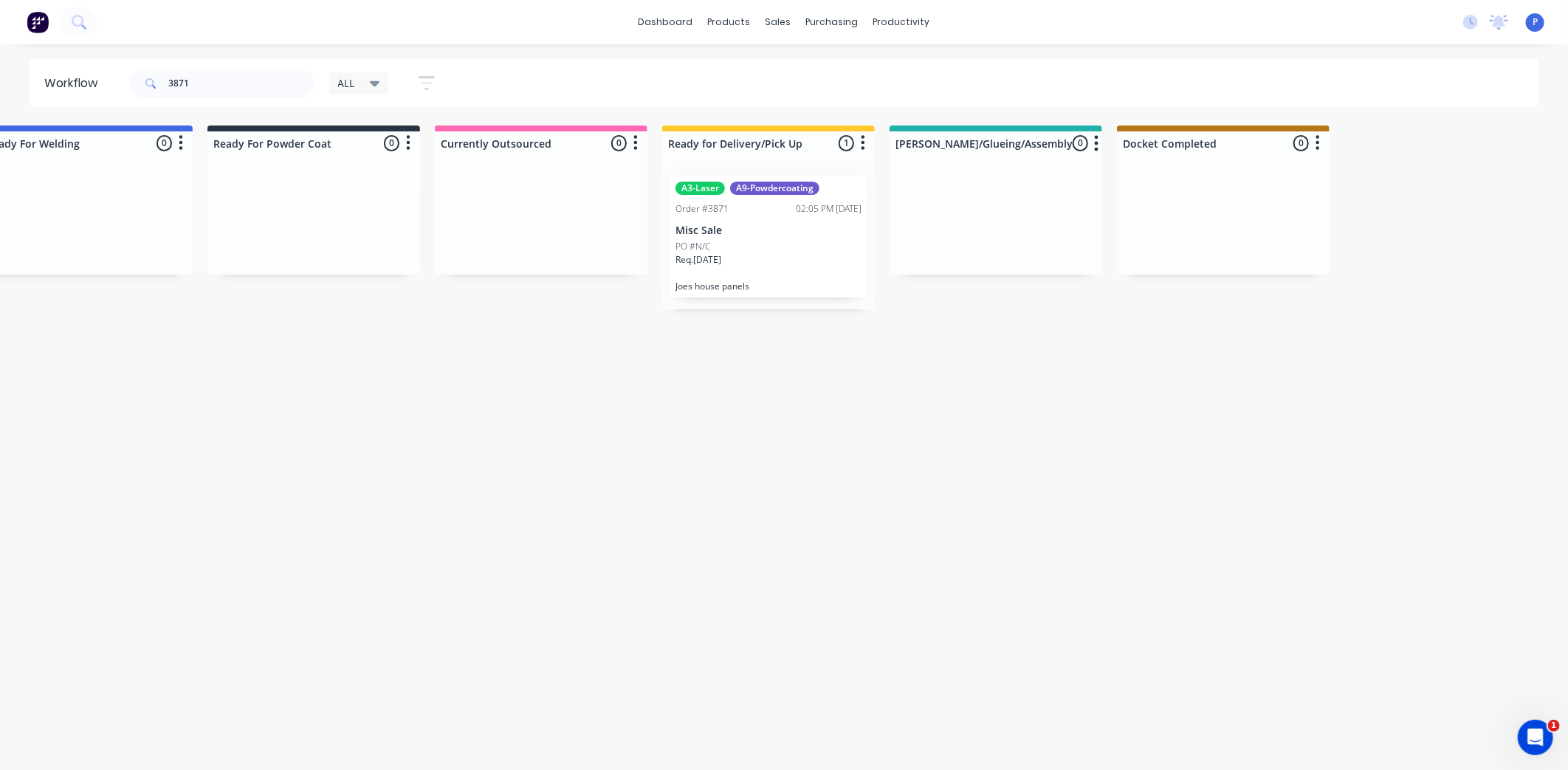
click at [767, 260] on div "Req. 05/09/25" at bounding box center [768, 265] width 186 height 25
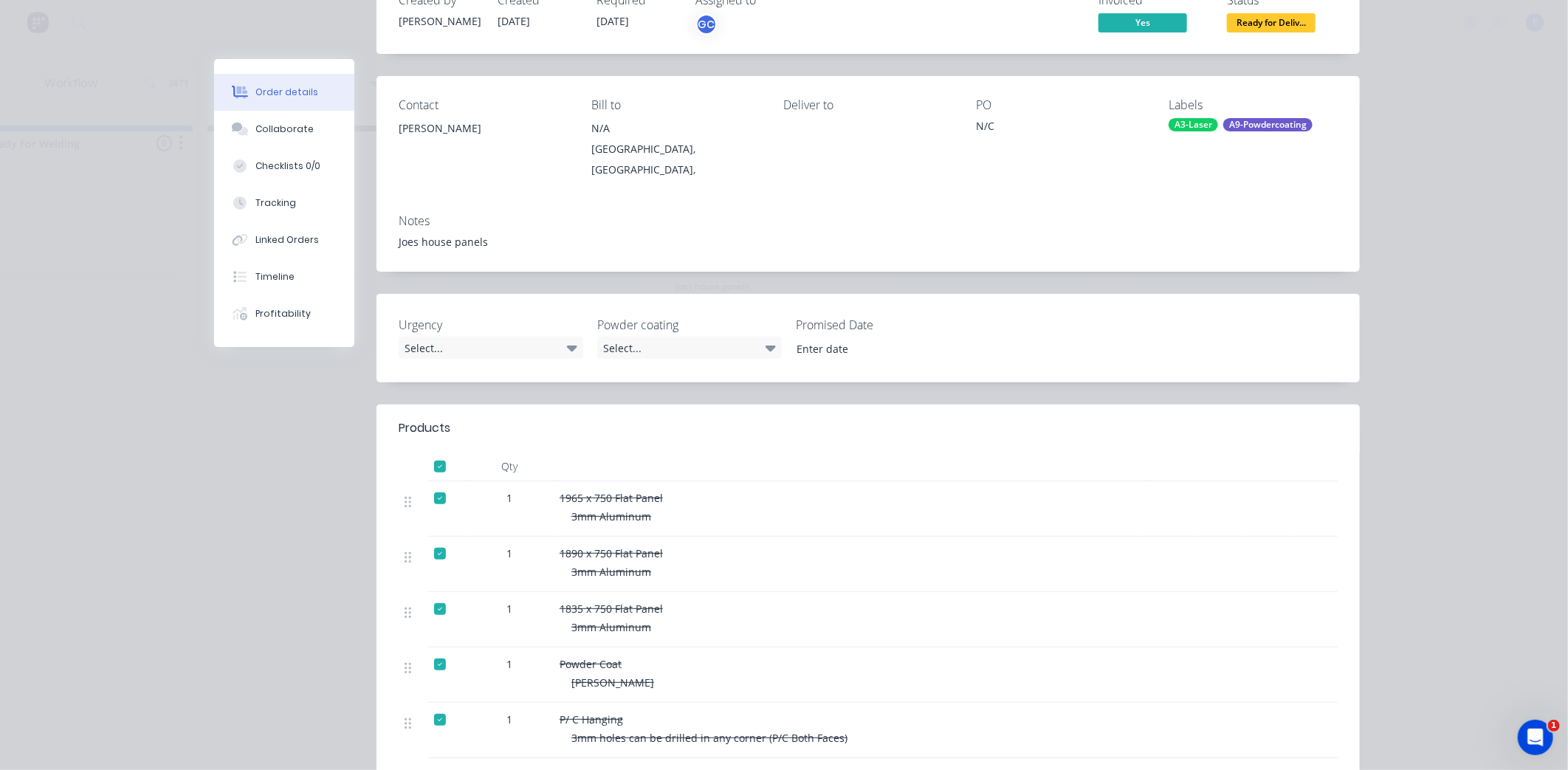
scroll to position [0, 0]
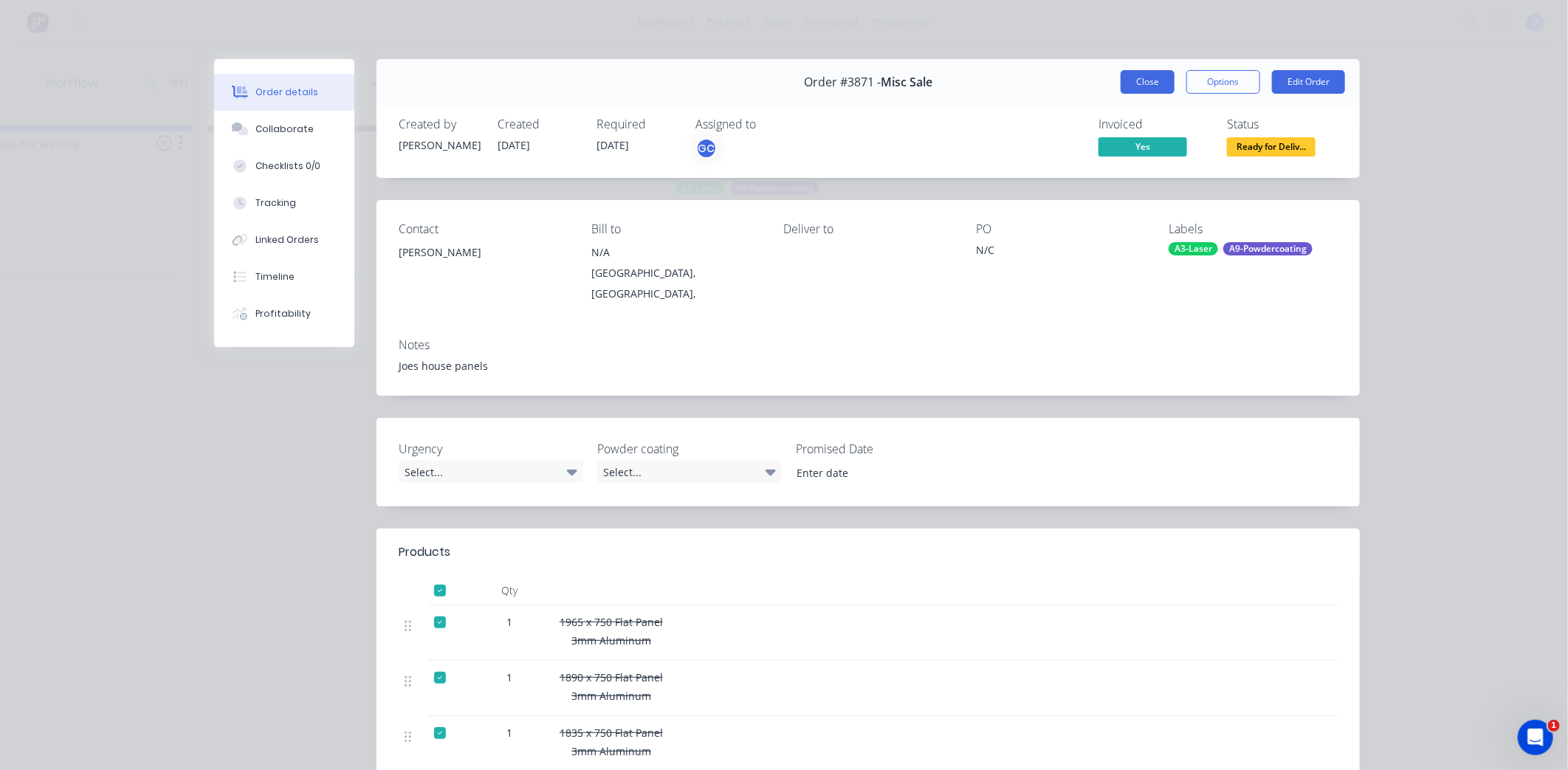
click at [1121, 76] on button "Close" at bounding box center [1147, 82] width 53 height 24
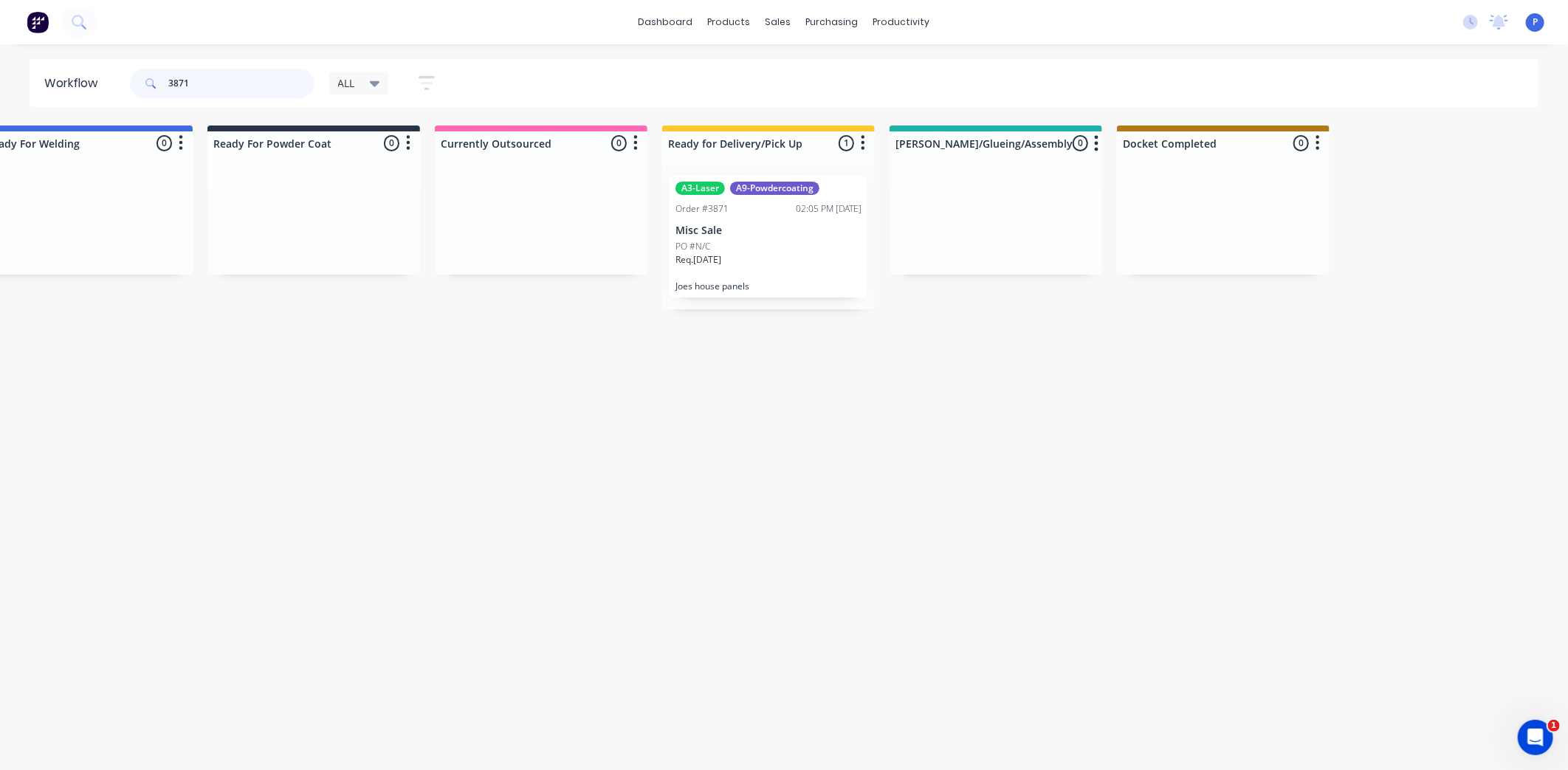
click at [202, 83] on input "3871" at bounding box center [242, 83] width 147 height 30
type input "3"
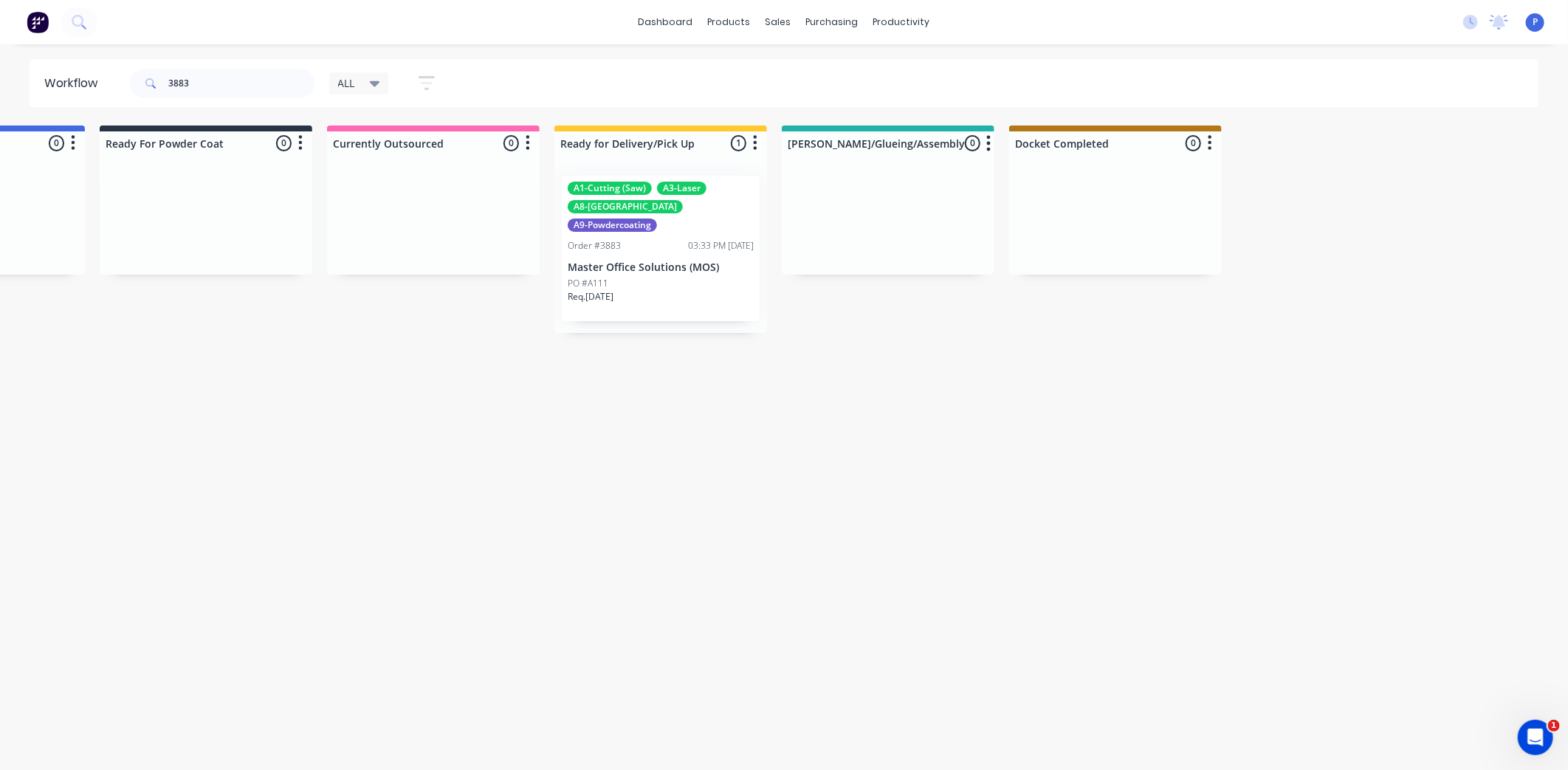
drag, startPoint x: 484, startPoint y: 352, endPoint x: 631, endPoint y: 378, distance: 149.3
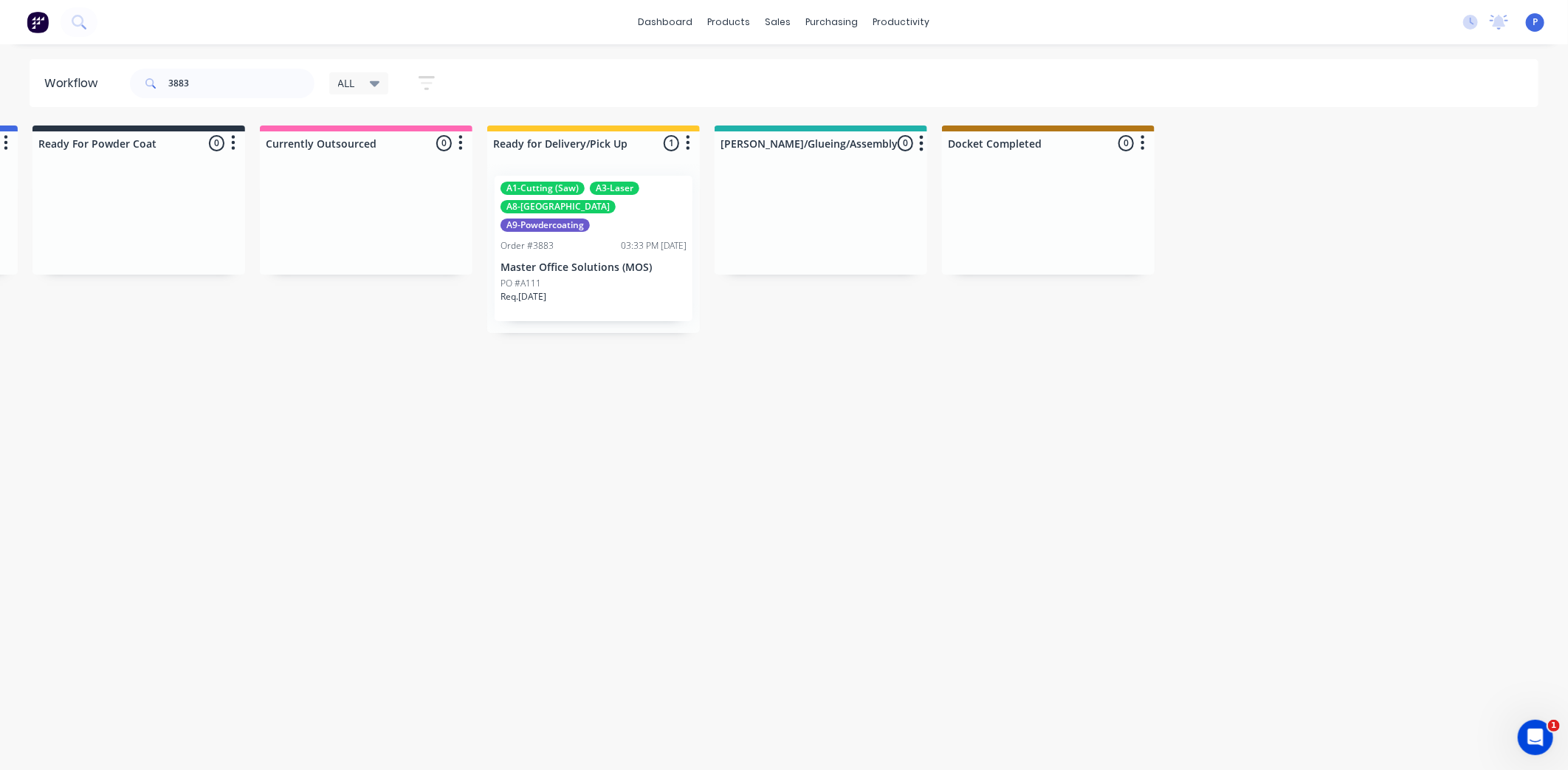
click at [595, 239] on div "A1-Cutting (Saw) A3-Laser A8-Welding A9-Powdercoating Order #3883 03:33 PM 02/0…" at bounding box center [594, 247] width 198 height 145
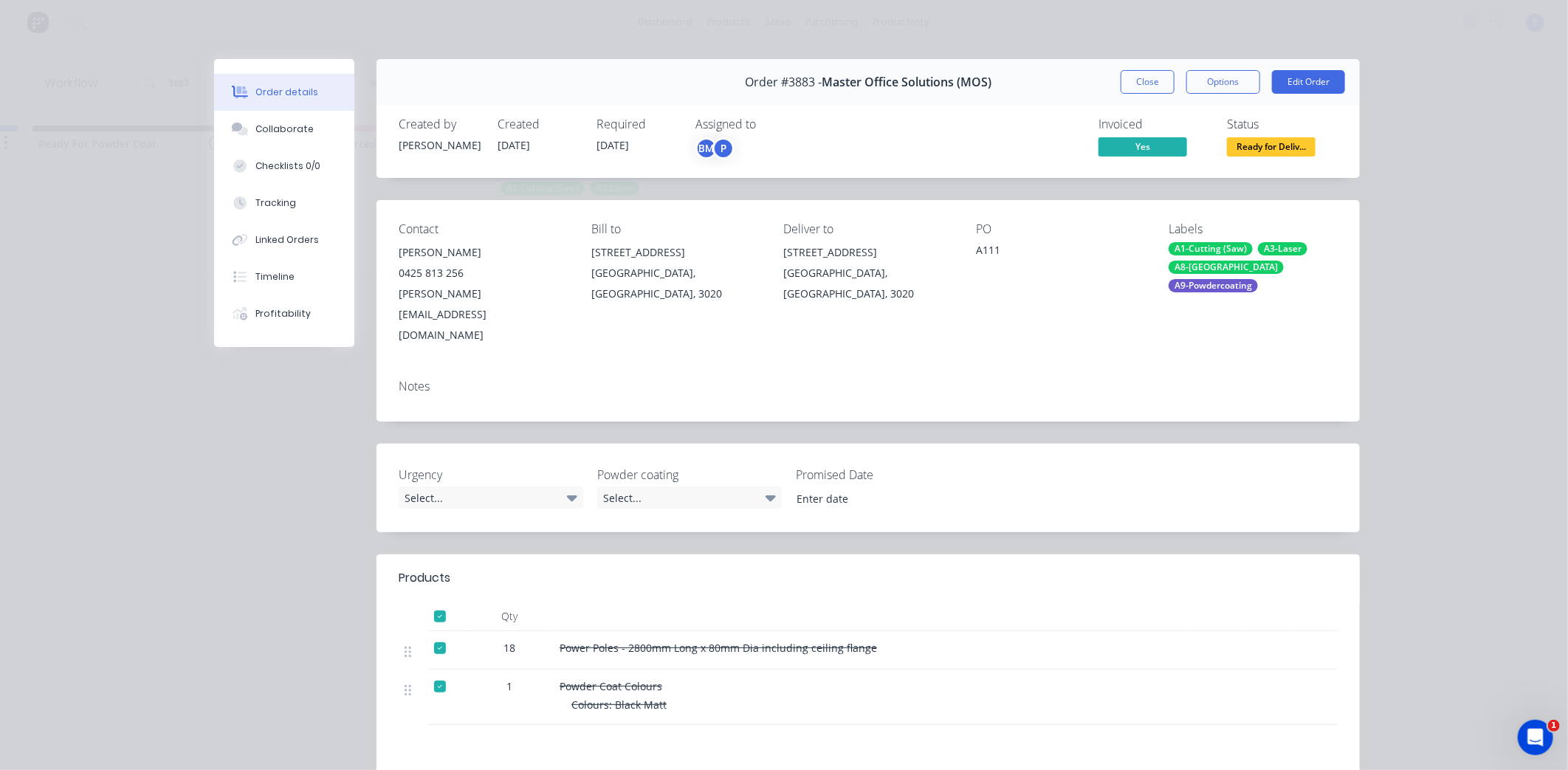
click at [1130, 83] on button "Close" at bounding box center [1147, 82] width 53 height 24
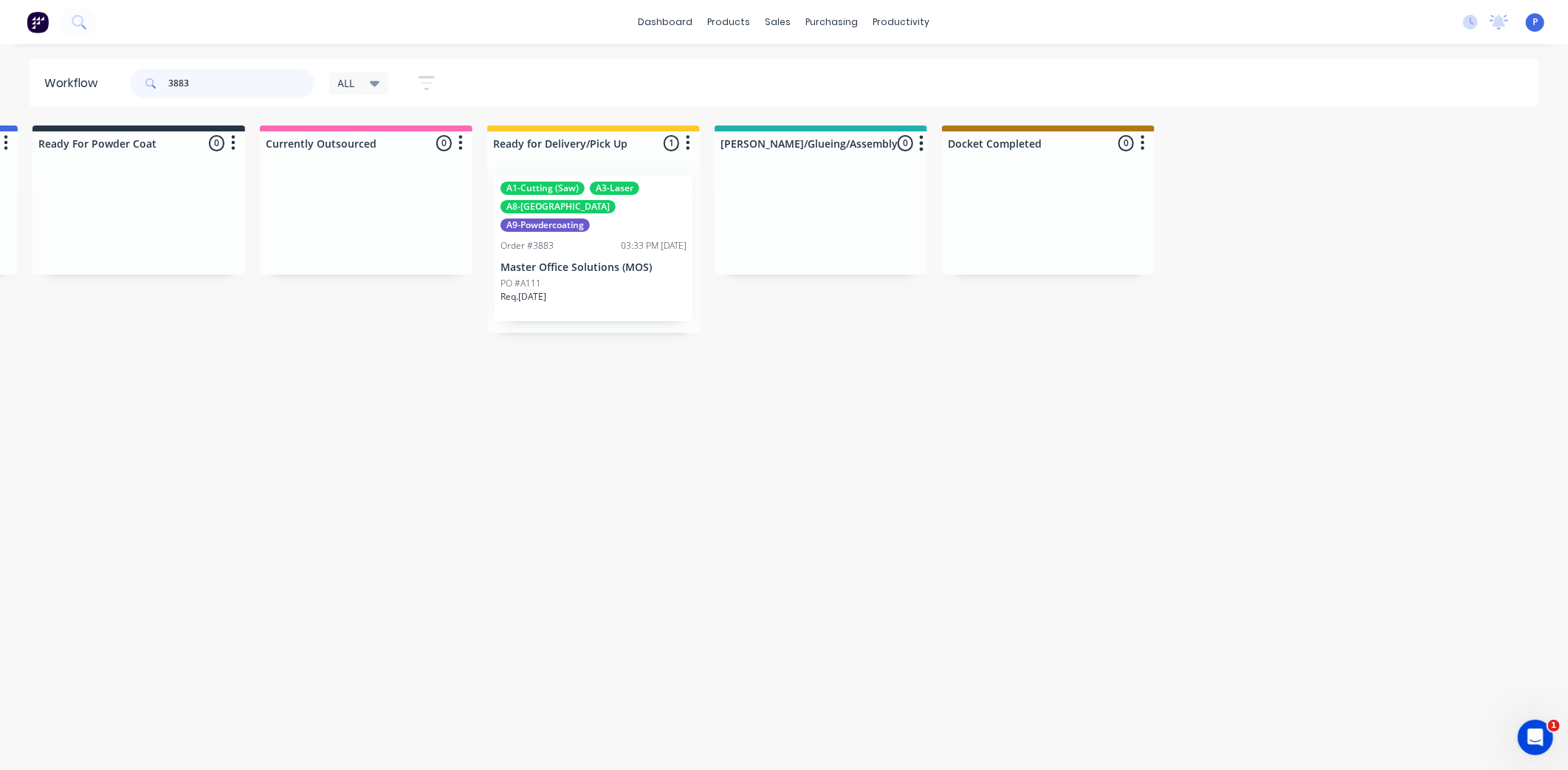
click at [209, 82] on input "3883" at bounding box center [242, 83] width 147 height 30
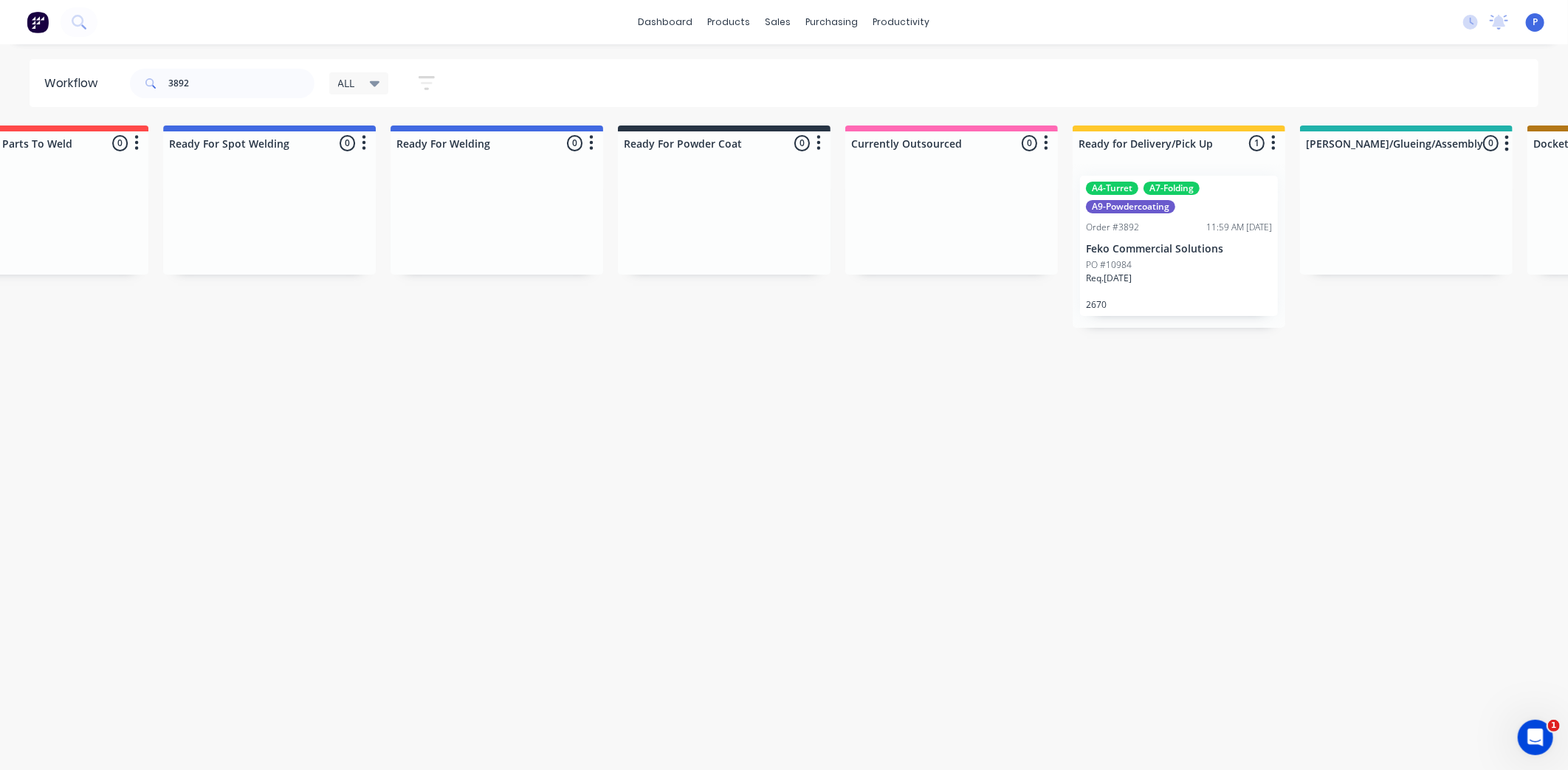
drag, startPoint x: 559, startPoint y: 343, endPoint x: 721, endPoint y: 355, distance: 162.4
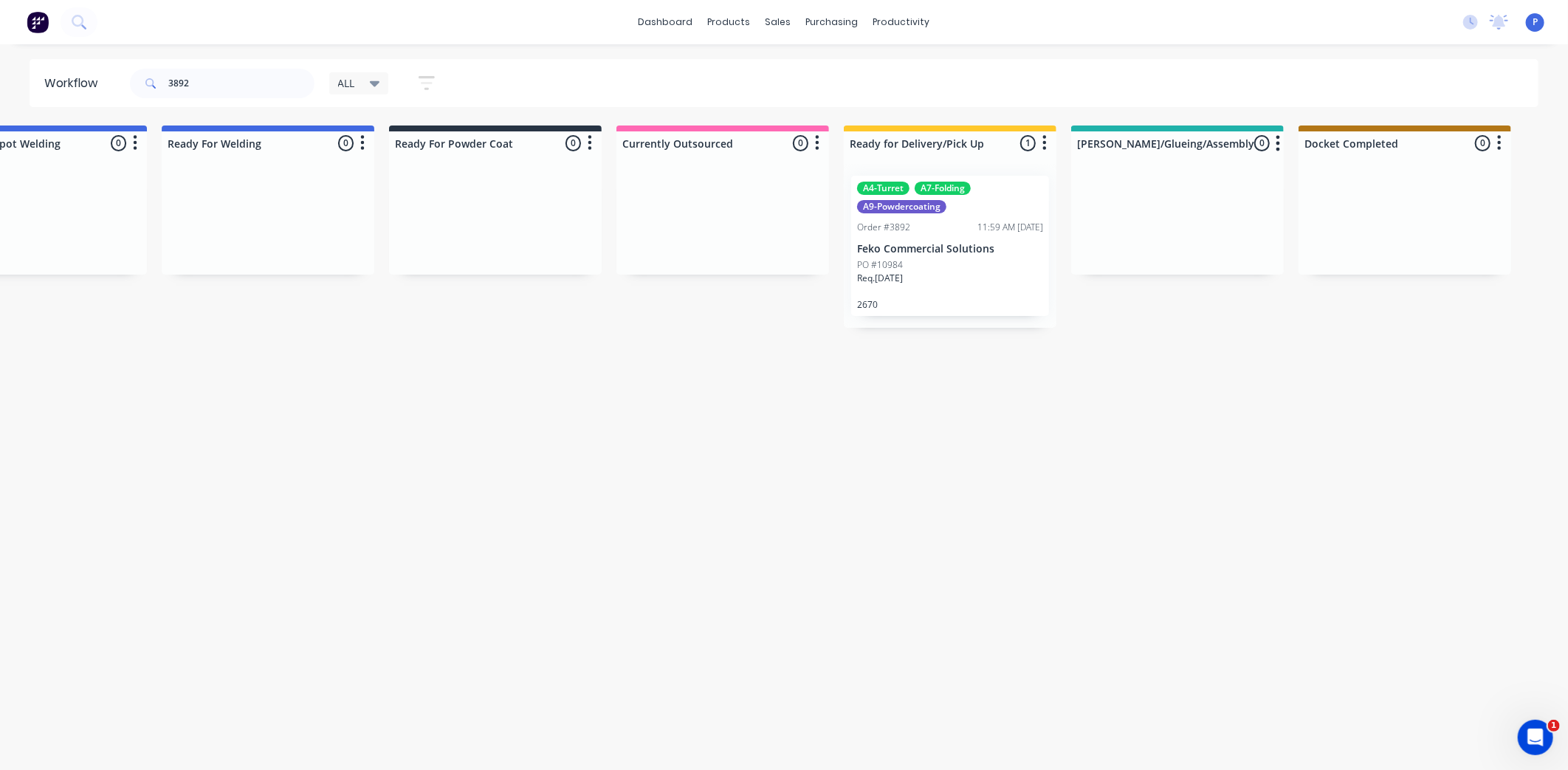
click at [961, 194] on div "A7-Folding" at bounding box center [942, 187] width 56 height 13
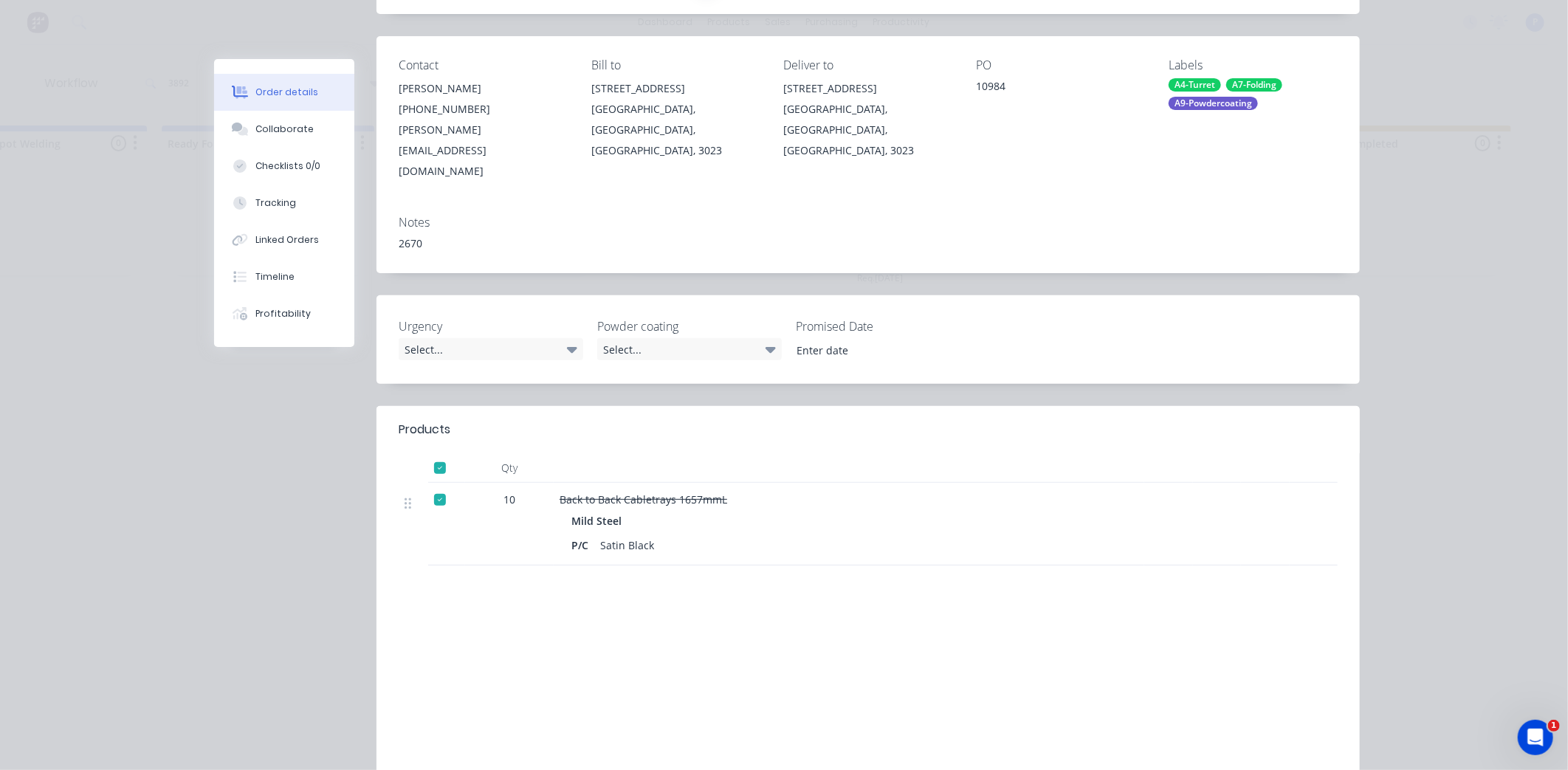
scroll to position [0, 0]
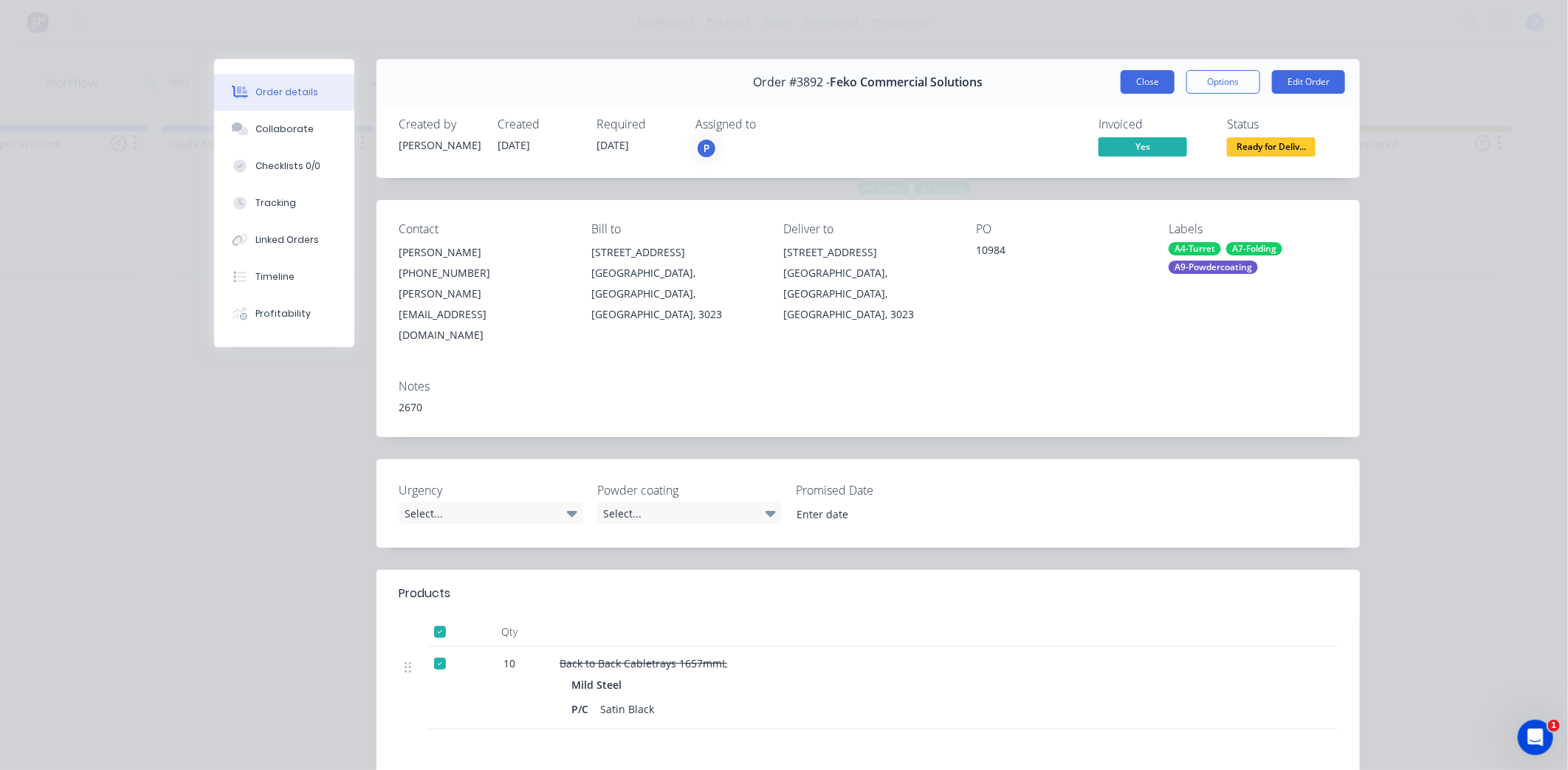
click at [1147, 85] on button "Close" at bounding box center [1147, 82] width 53 height 24
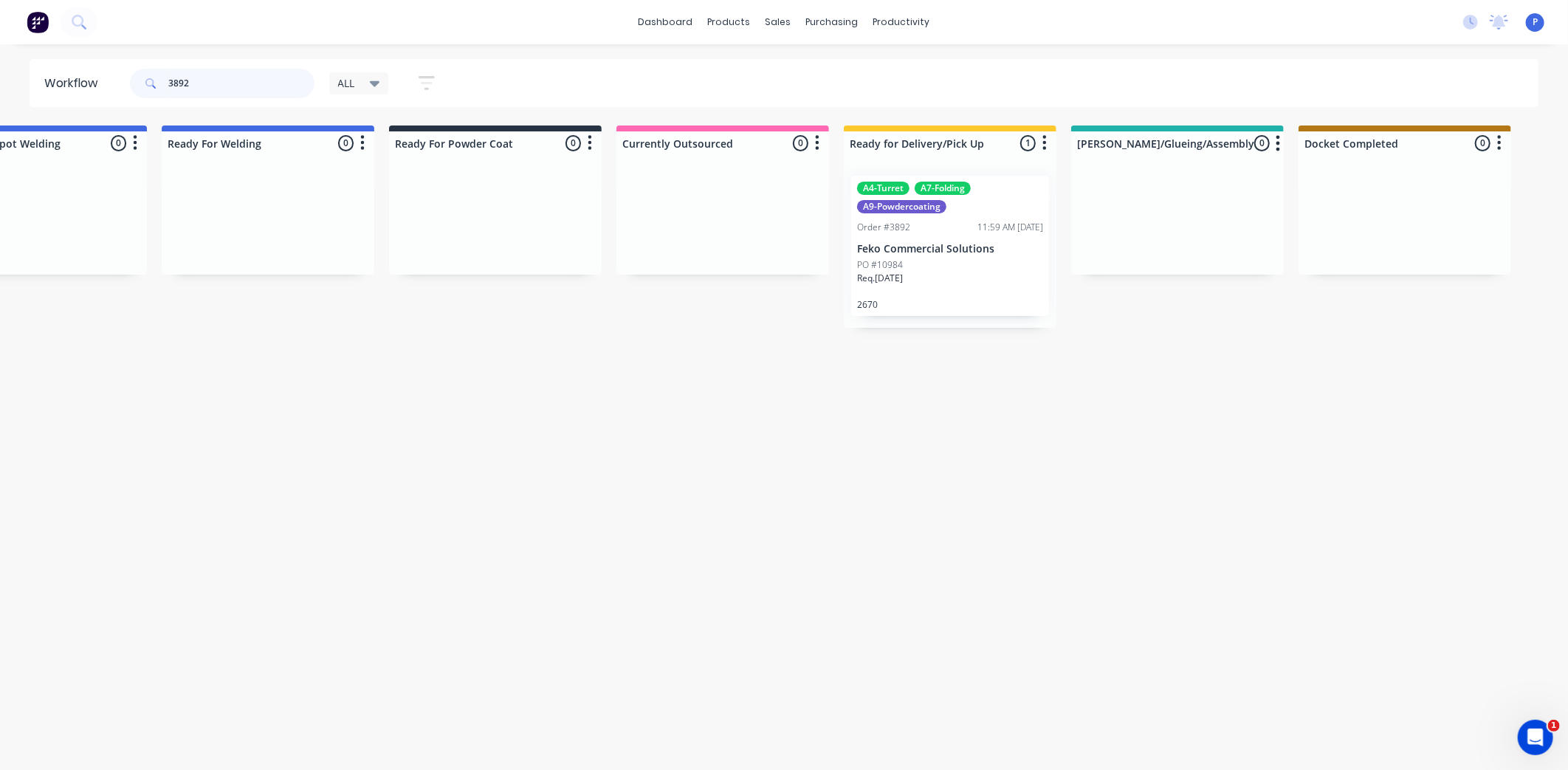
click at [225, 83] on input "3892" at bounding box center [242, 83] width 147 height 30
click at [238, 86] on input "3892" at bounding box center [242, 83] width 147 height 30
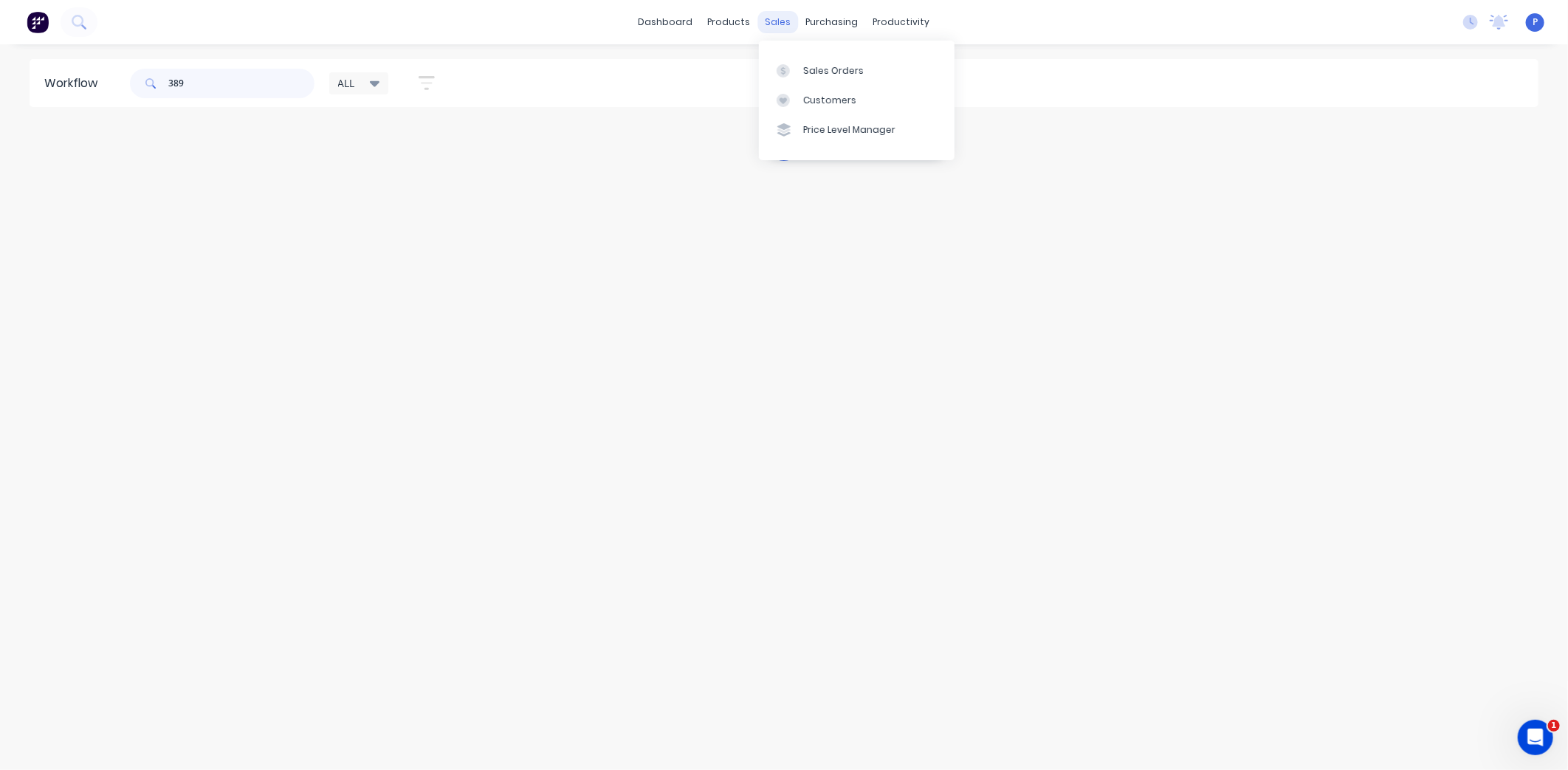
type input "389"
click at [767, 12] on div "sales" at bounding box center [778, 22] width 41 height 22
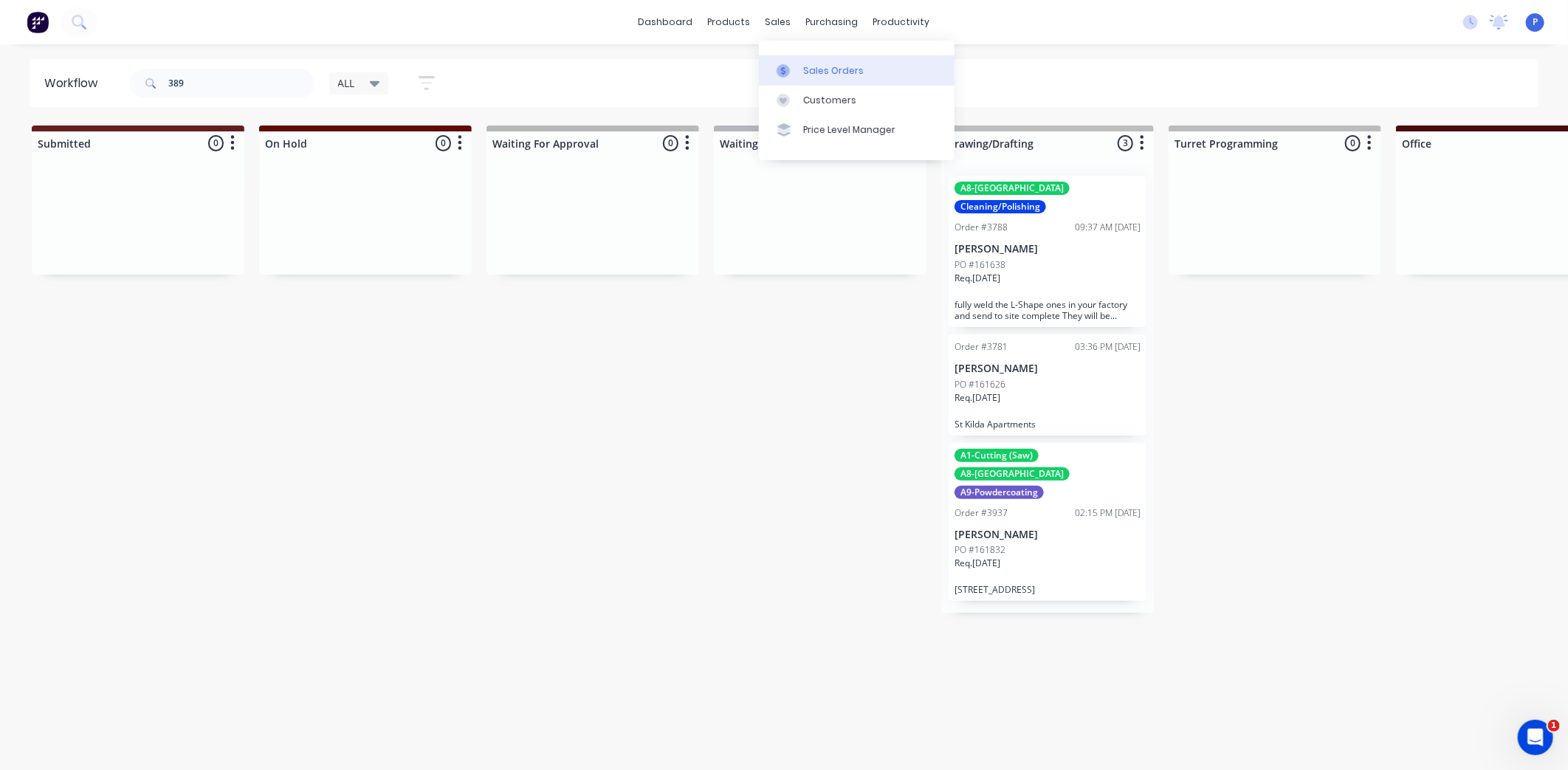
click at [815, 70] on div "Sales Orders" at bounding box center [833, 70] width 60 height 13
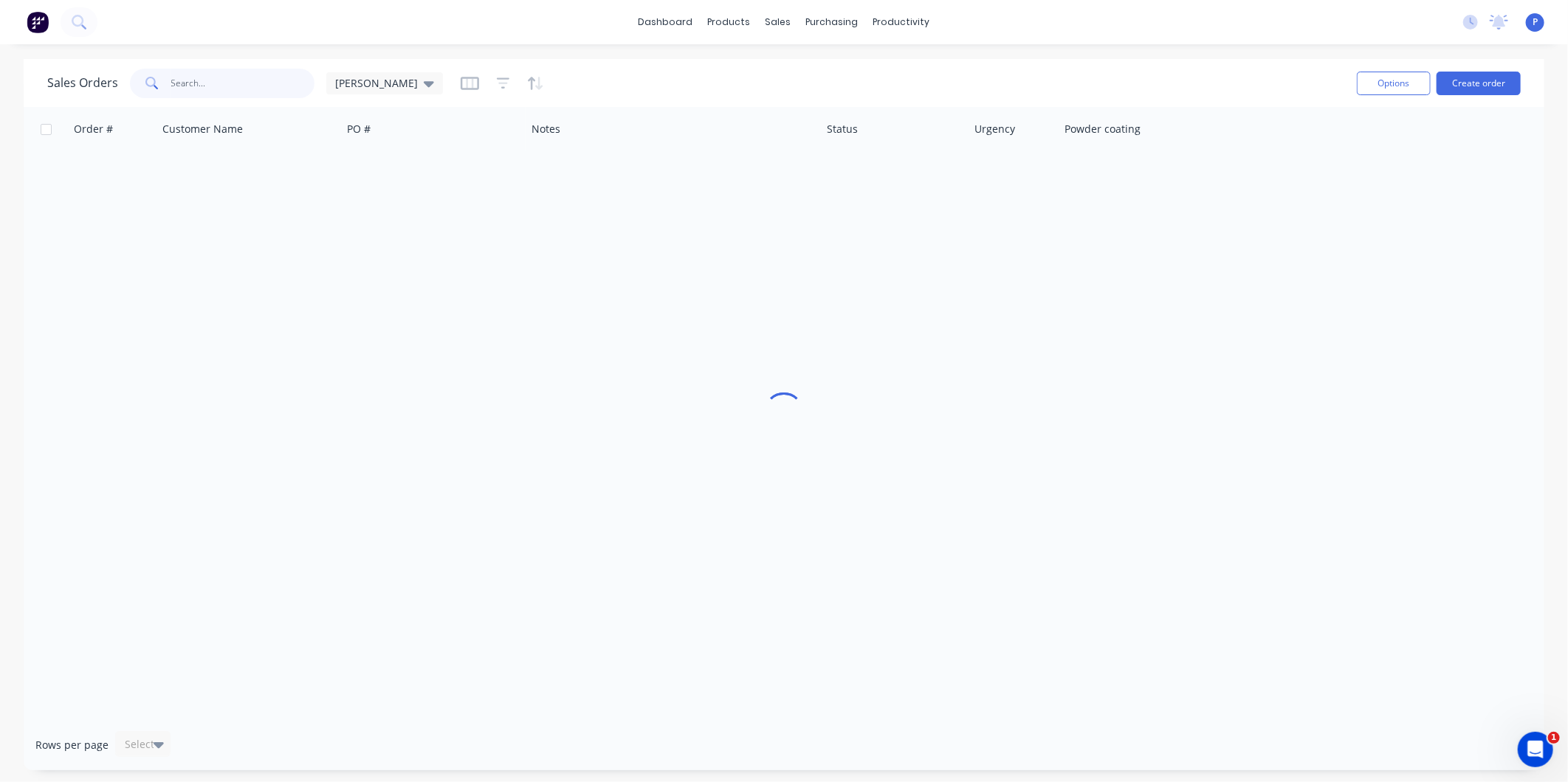
click at [250, 85] on input "text" at bounding box center [243, 83] width 144 height 30
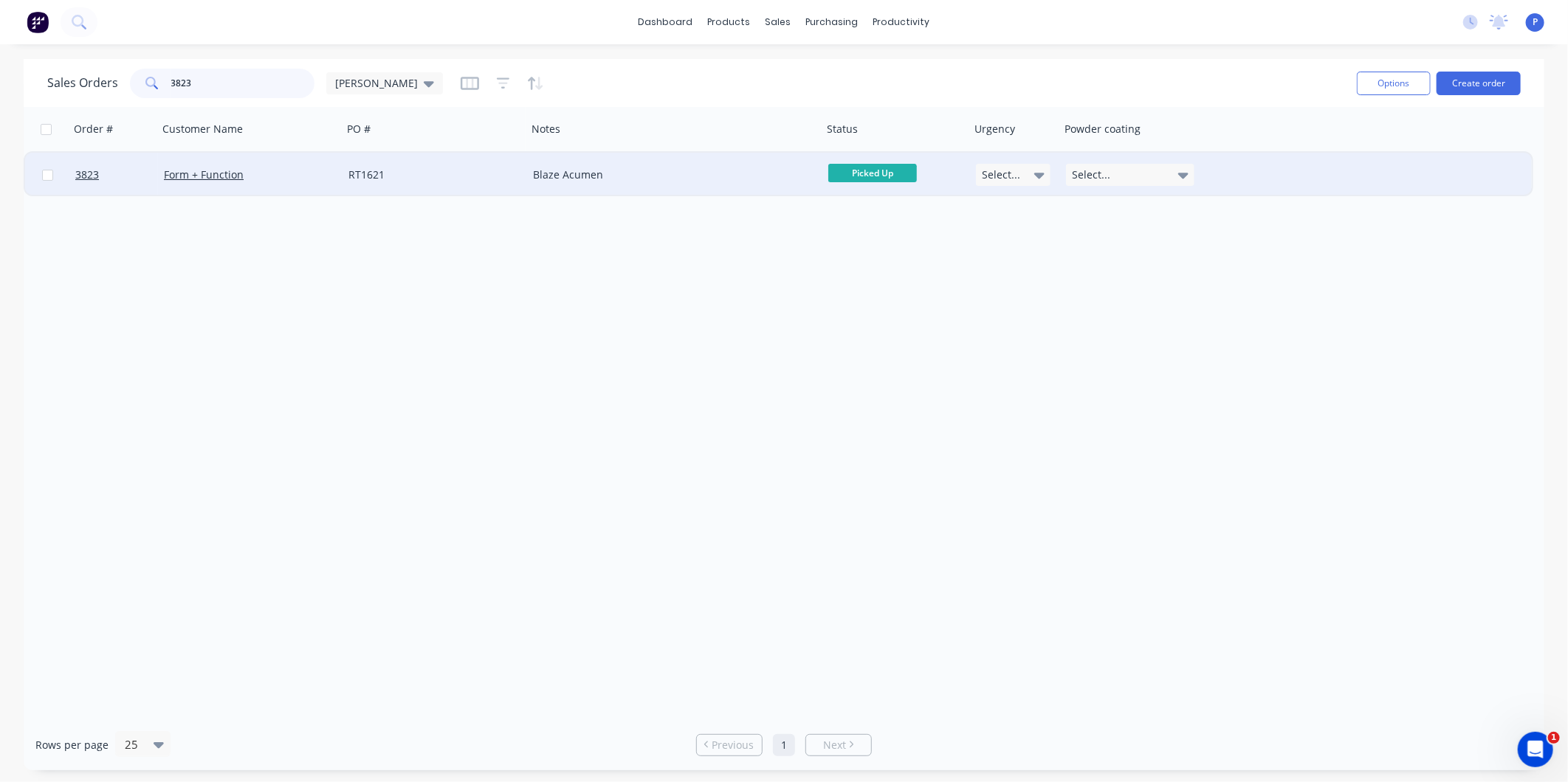
type input "3823"
click at [847, 164] on span "Picked Up" at bounding box center [872, 173] width 88 height 19
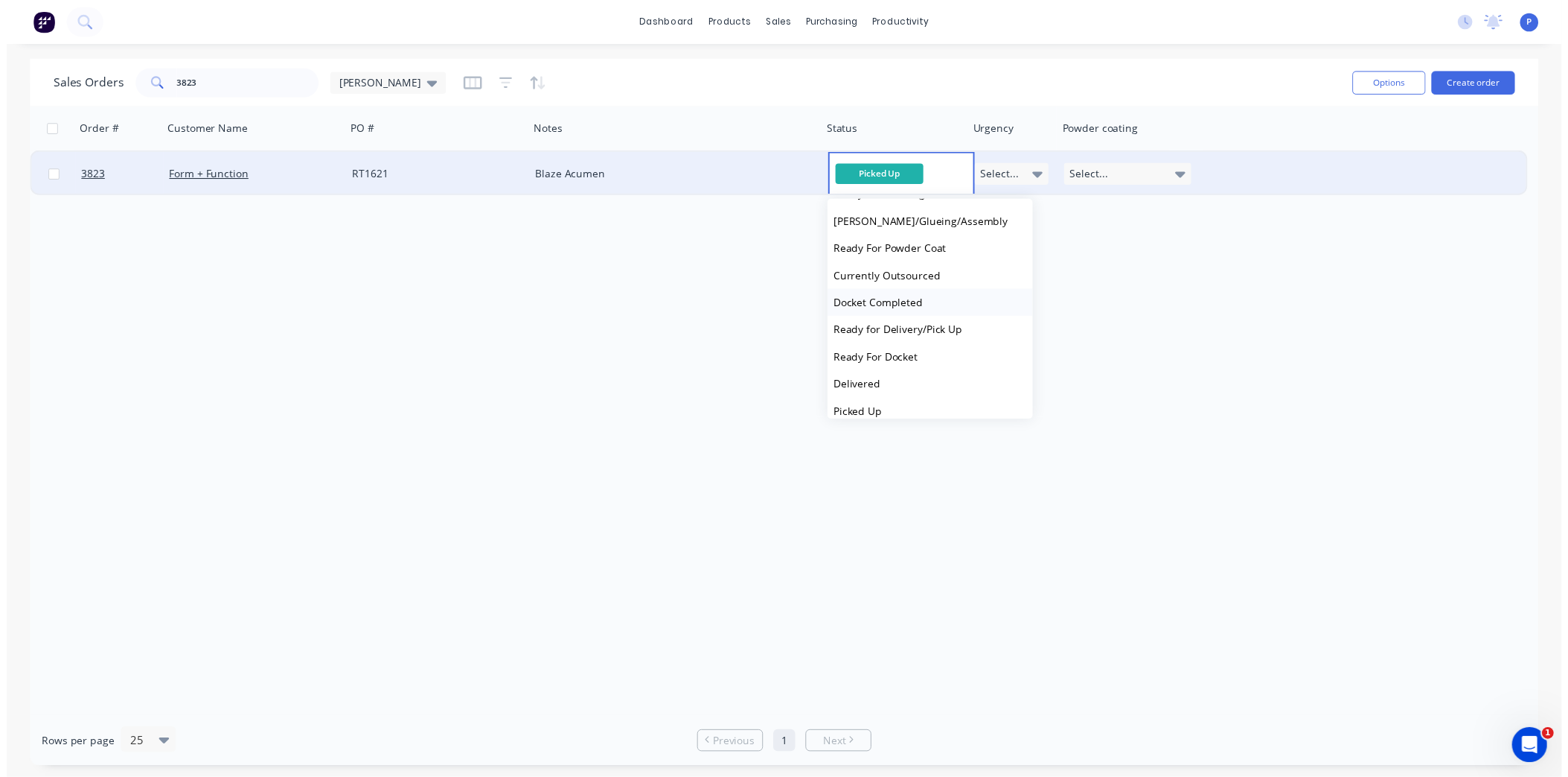
scroll to position [449, 0]
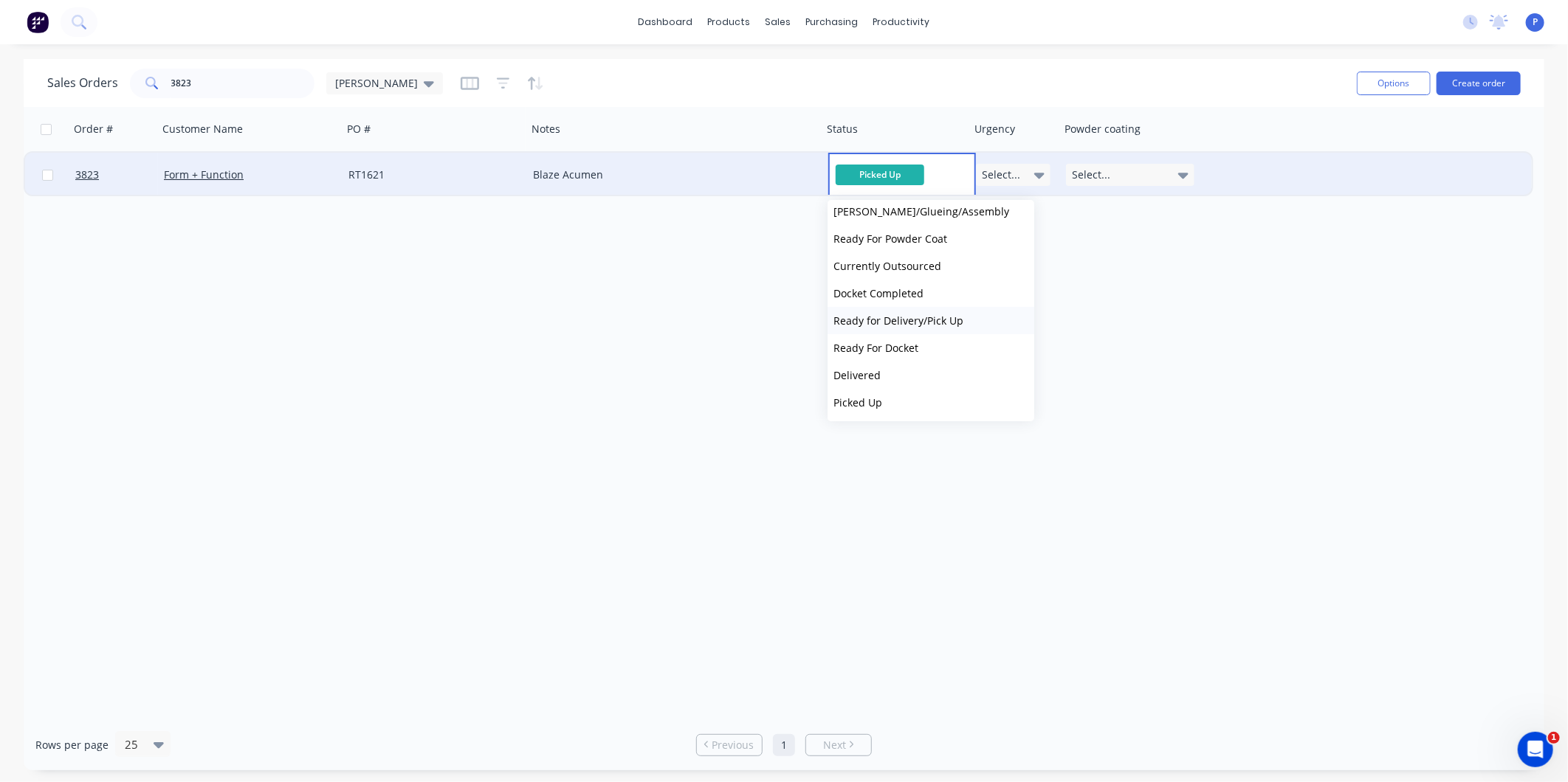
click at [908, 325] on span "Ready for Delivery/Pick Up" at bounding box center [898, 321] width 130 height 14
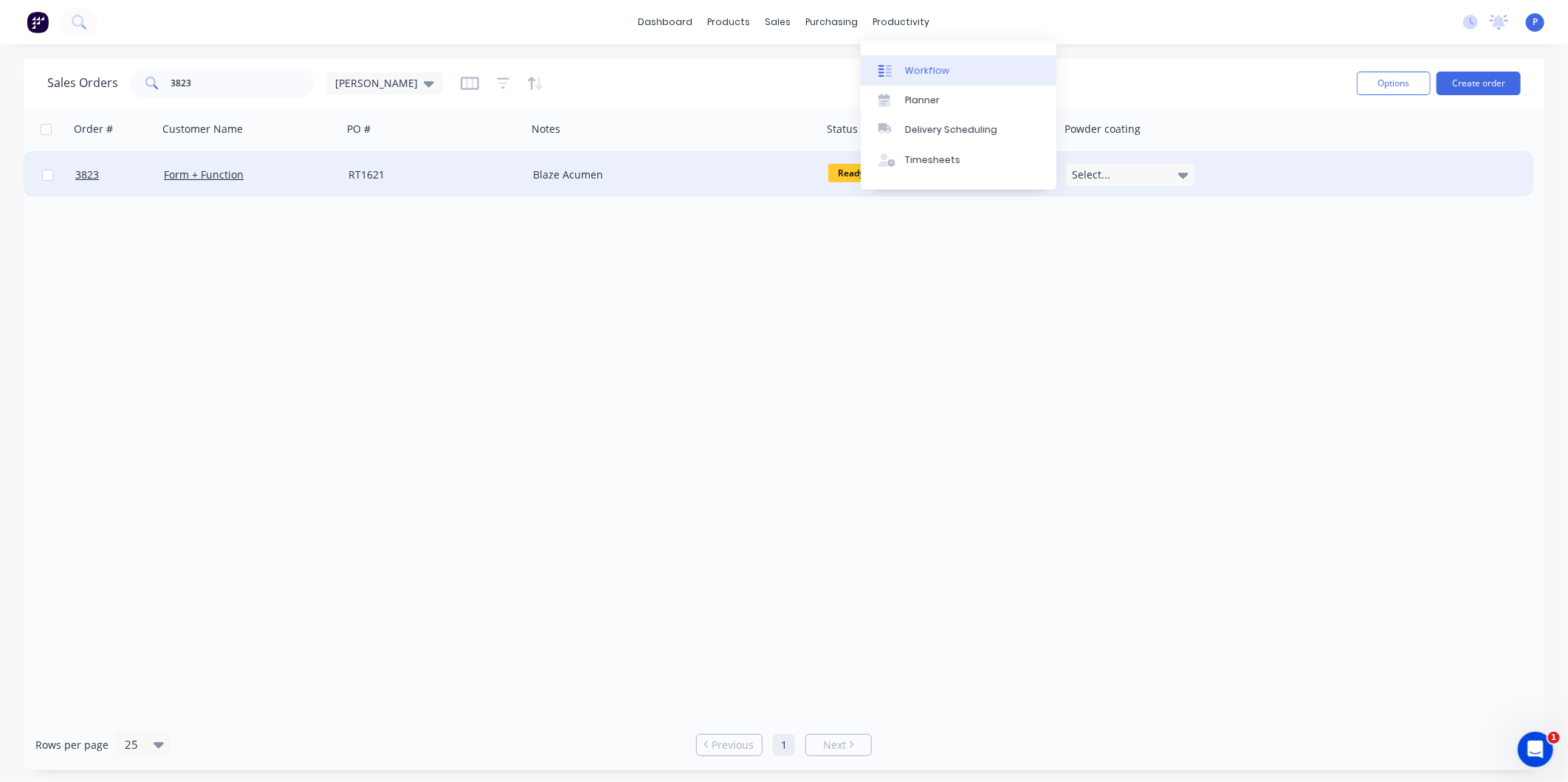
click at [905, 56] on link "Workflow" at bounding box center [958, 70] width 196 height 30
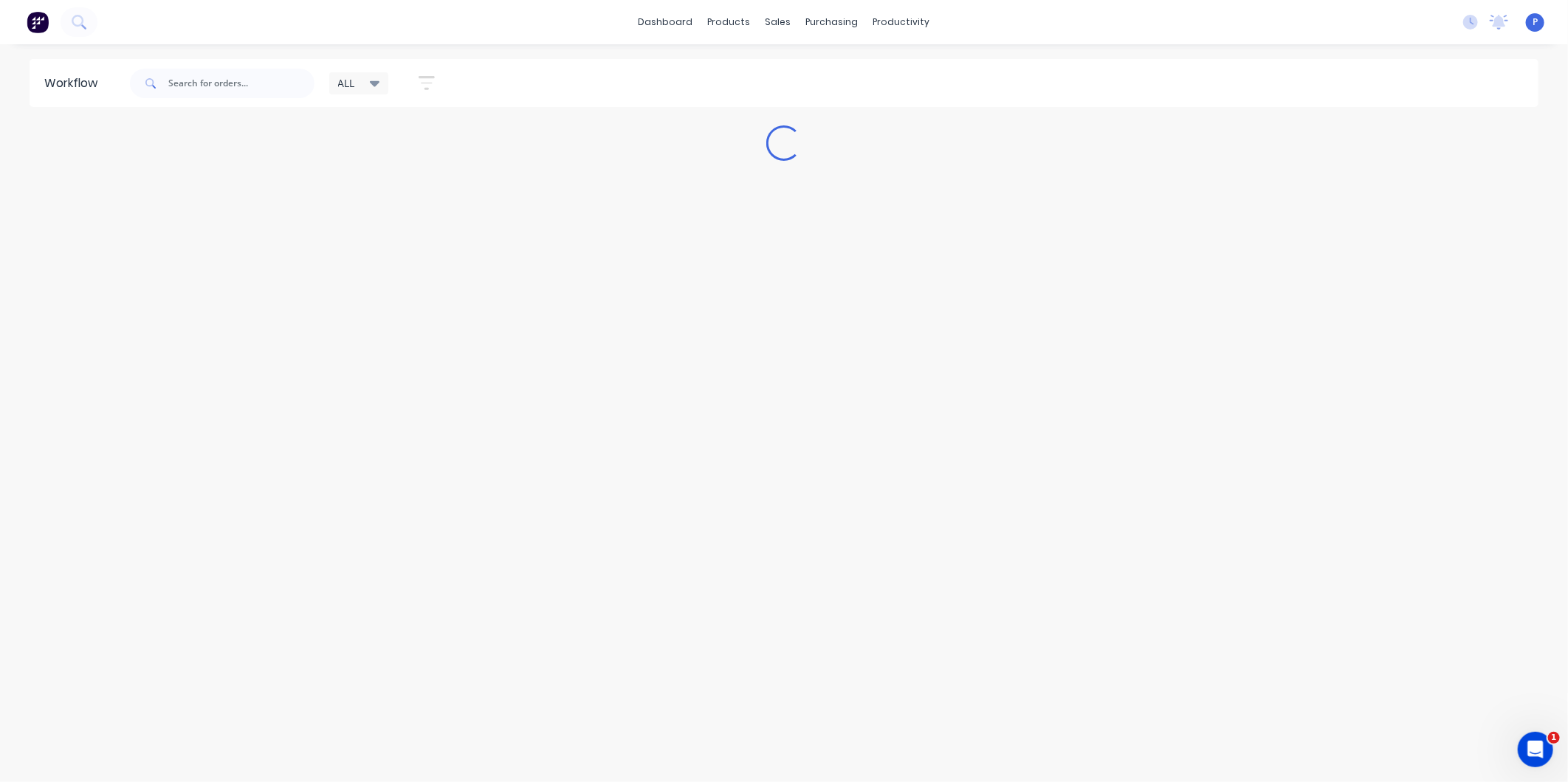
click at [422, 93] on button "button" at bounding box center [427, 82] width 48 height 29
click at [419, 167] on icon at bounding box center [416, 175] width 10 height 16
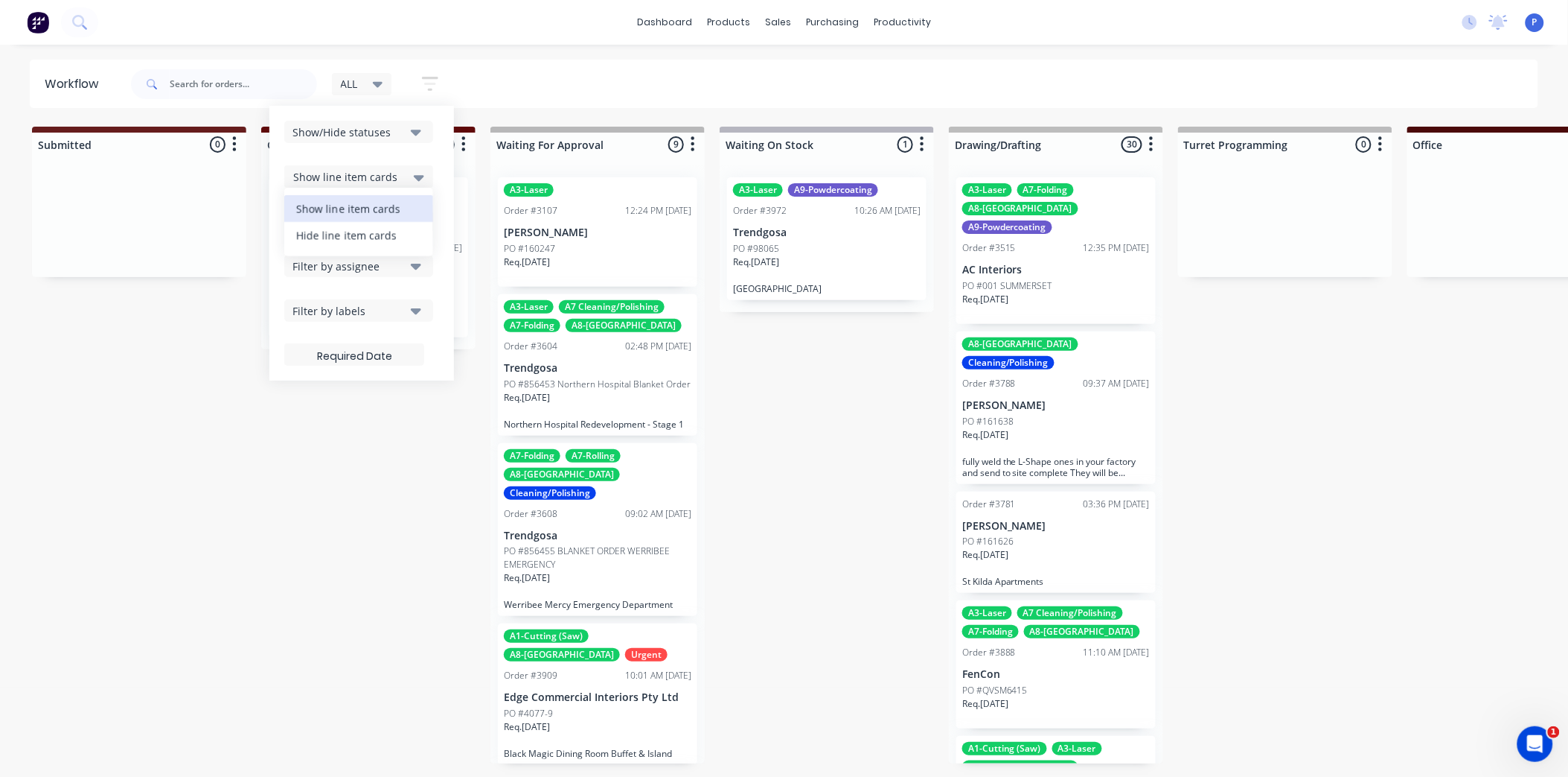
click at [367, 242] on div "Hide line item cards" at bounding box center [358, 235] width 149 height 27
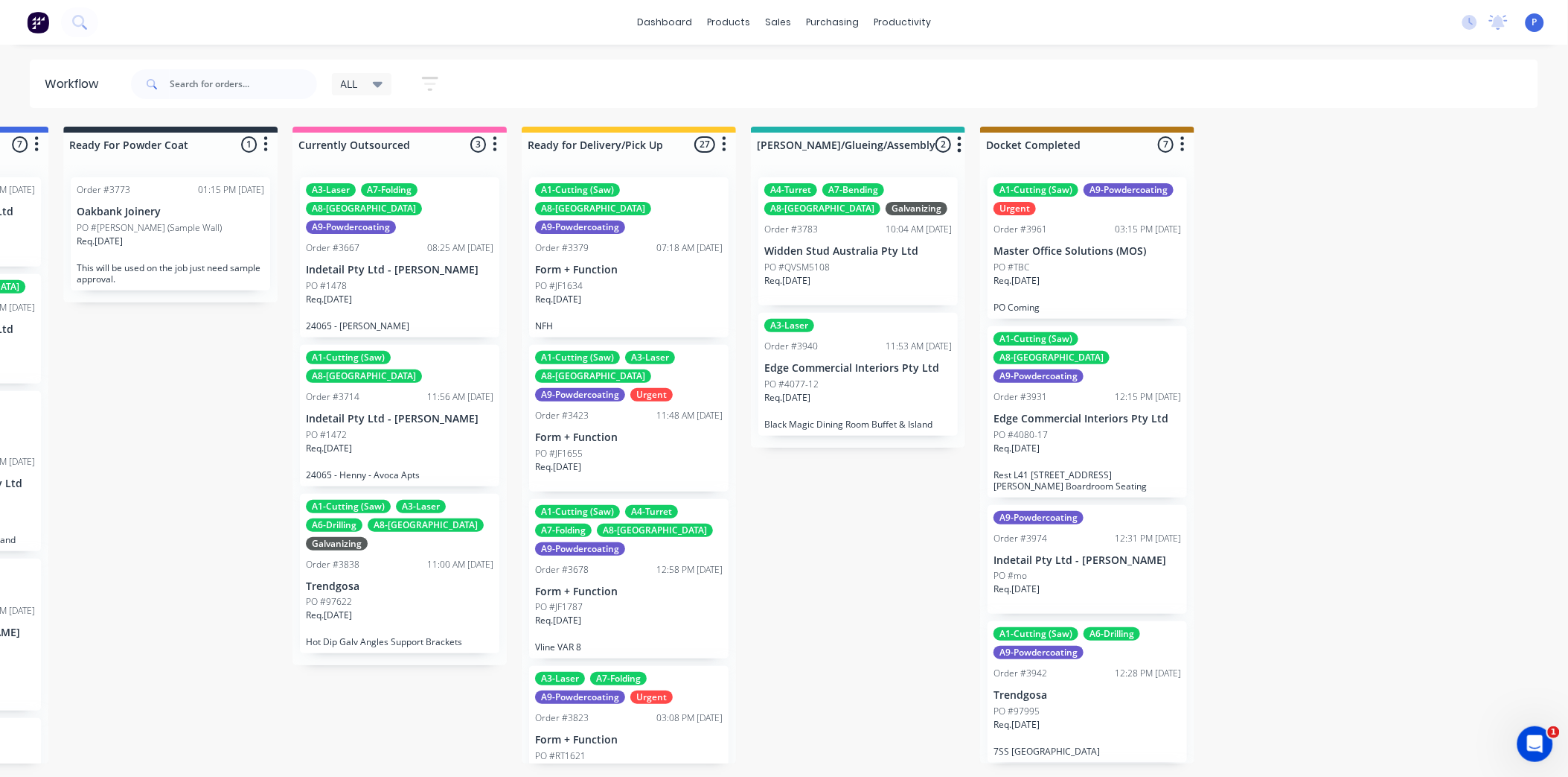
scroll to position [0, 3719]
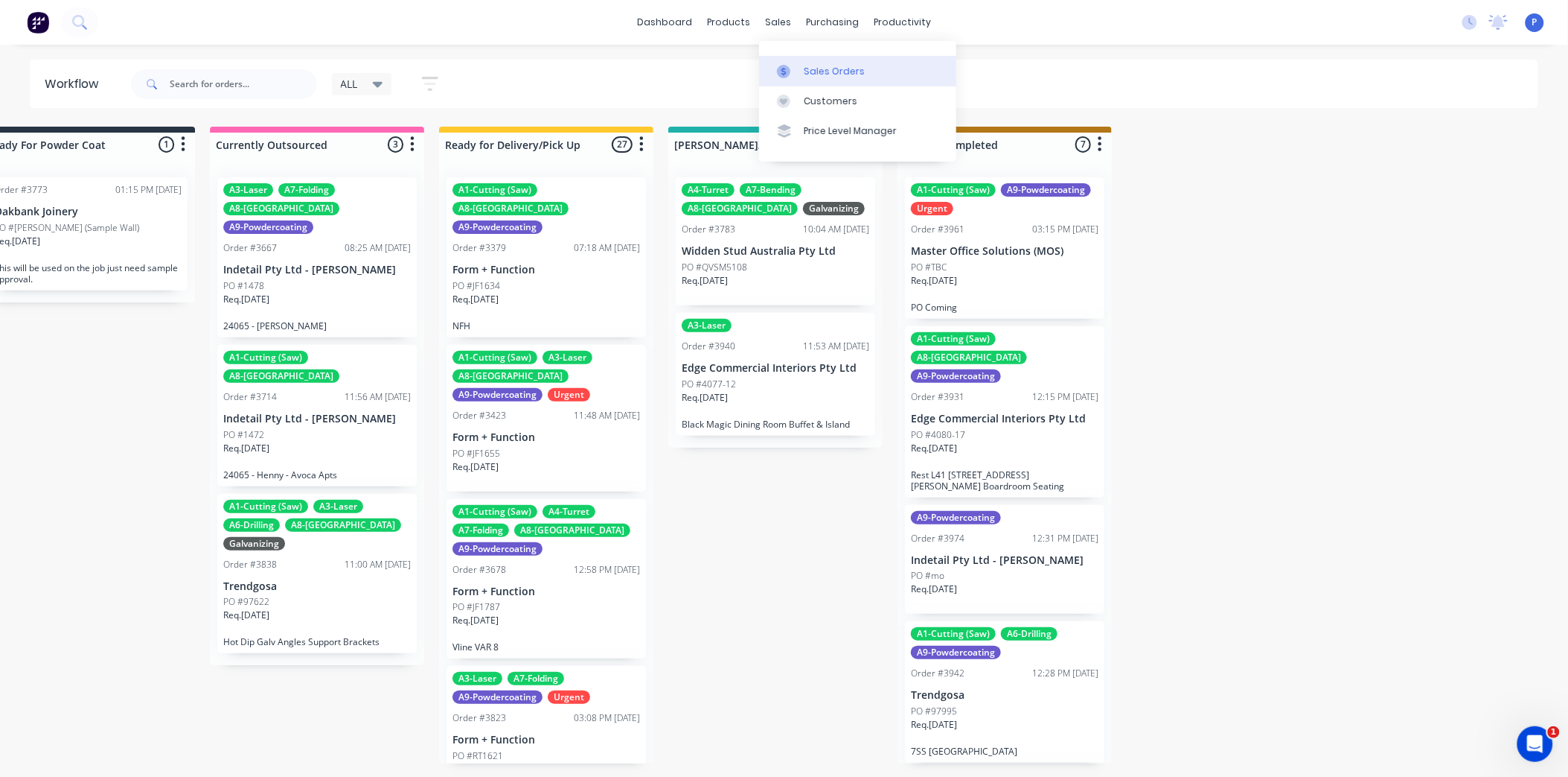
click at [808, 73] on div "Sales Orders" at bounding box center [833, 71] width 61 height 13
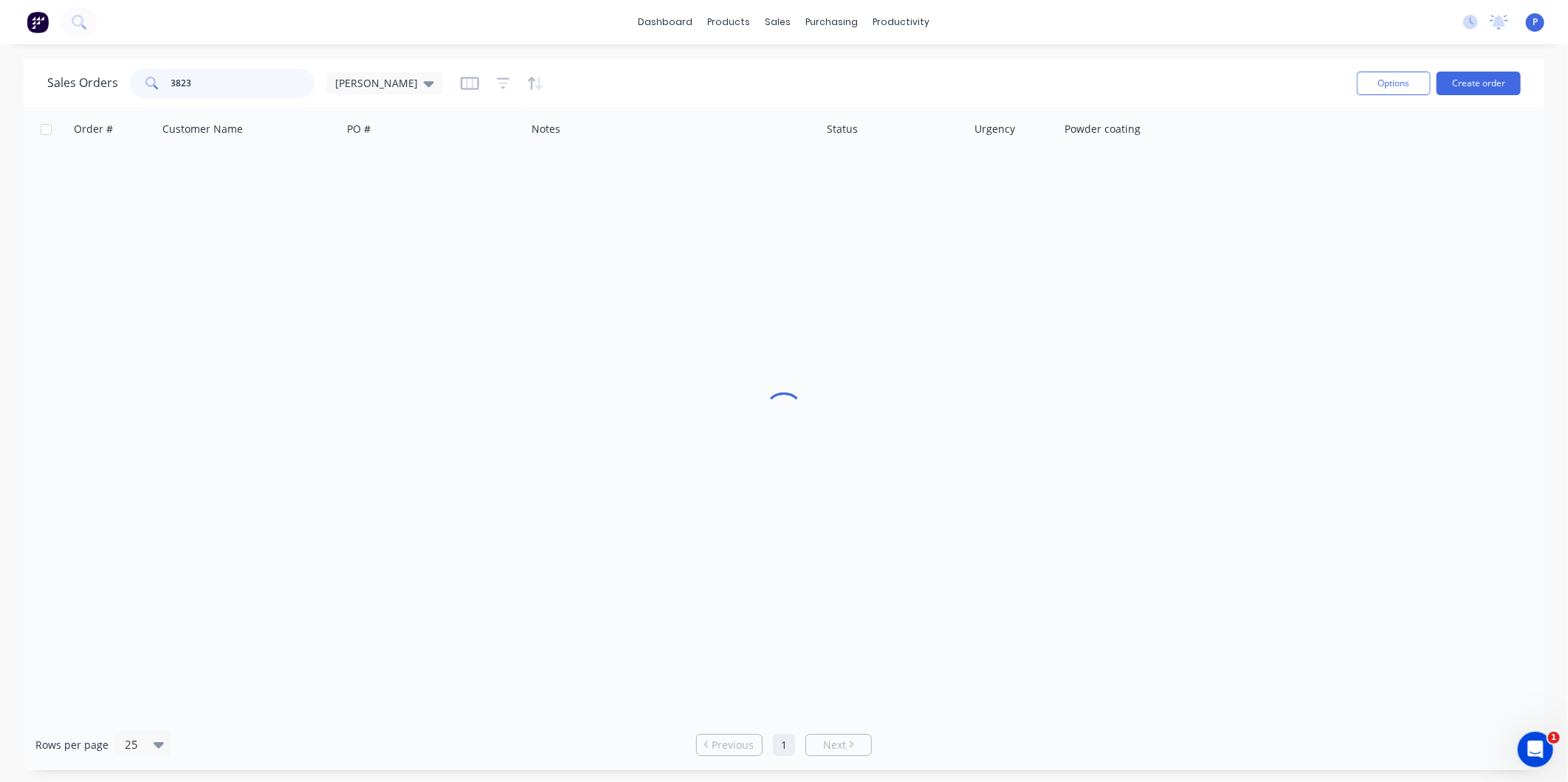
click at [224, 88] on input "3823" at bounding box center [243, 83] width 144 height 30
type input "3"
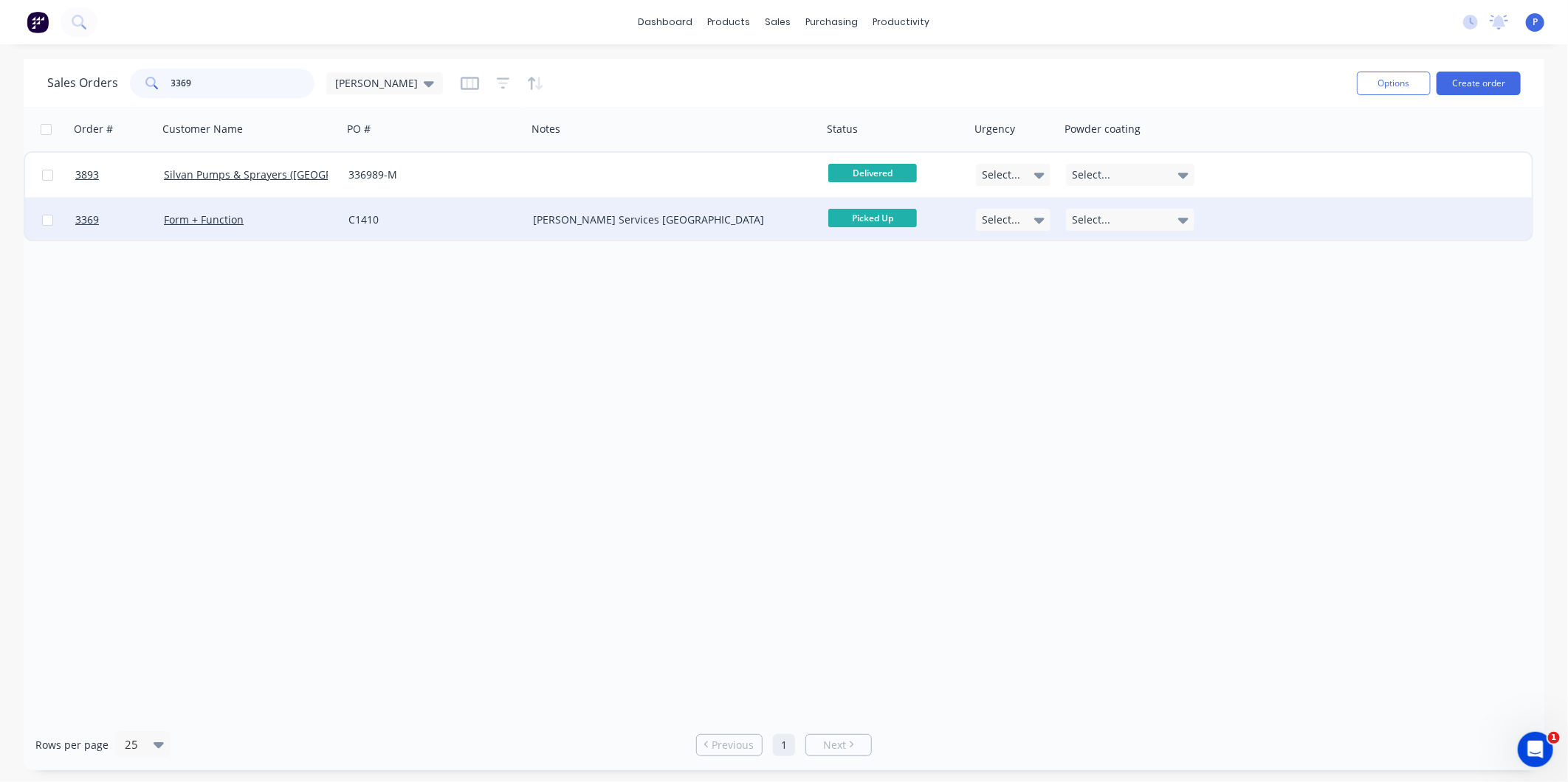
type input "3369"
click at [777, 222] on div "Belgrave Vic Services Australia" at bounding box center [667, 220] width 269 height 15
click at [522, 226] on div "C1410" at bounding box center [435, 220] width 184 height 45
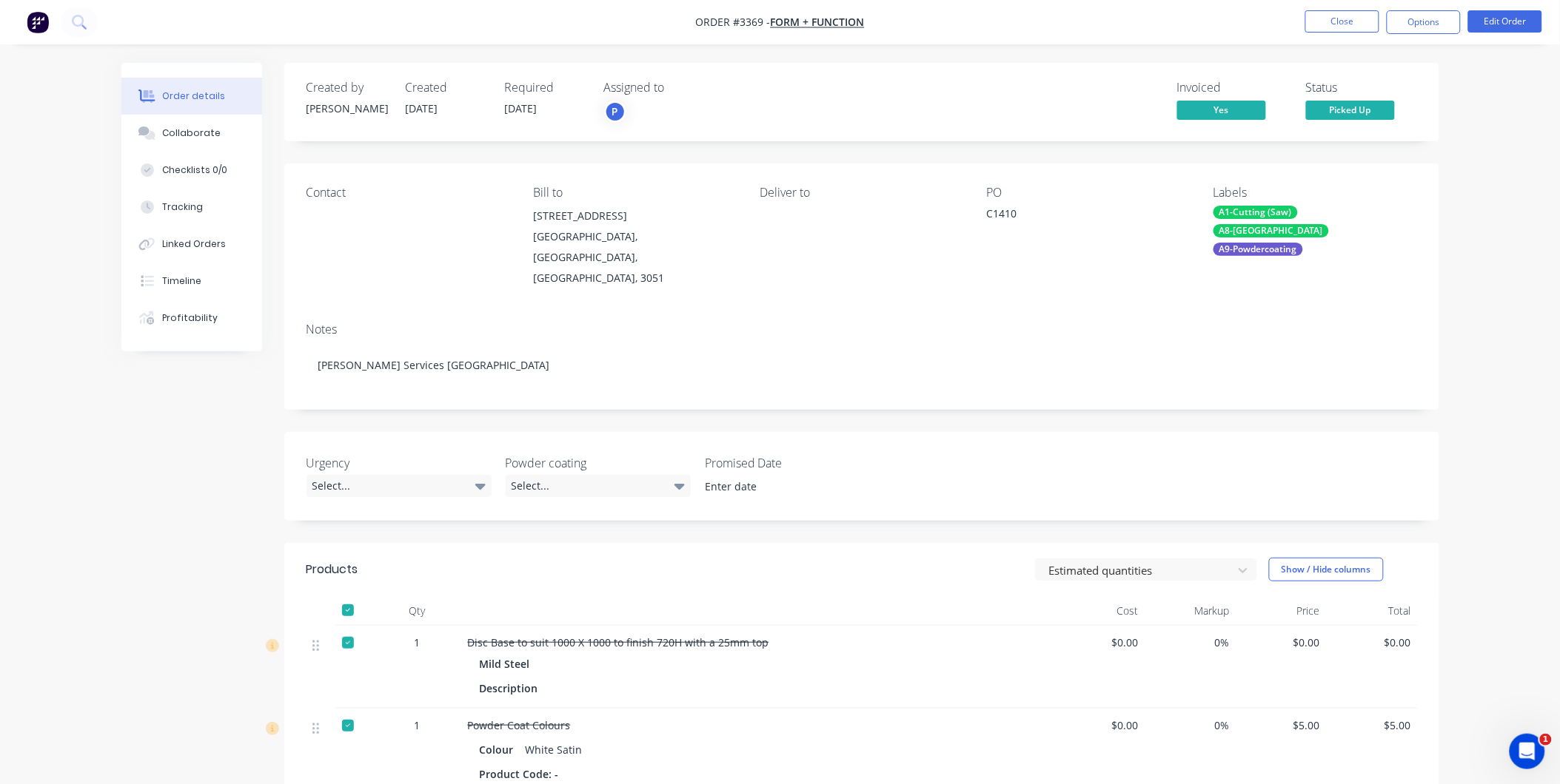
click at [1378, 109] on span "Picked Up" at bounding box center [1349, 109] width 88 height 19
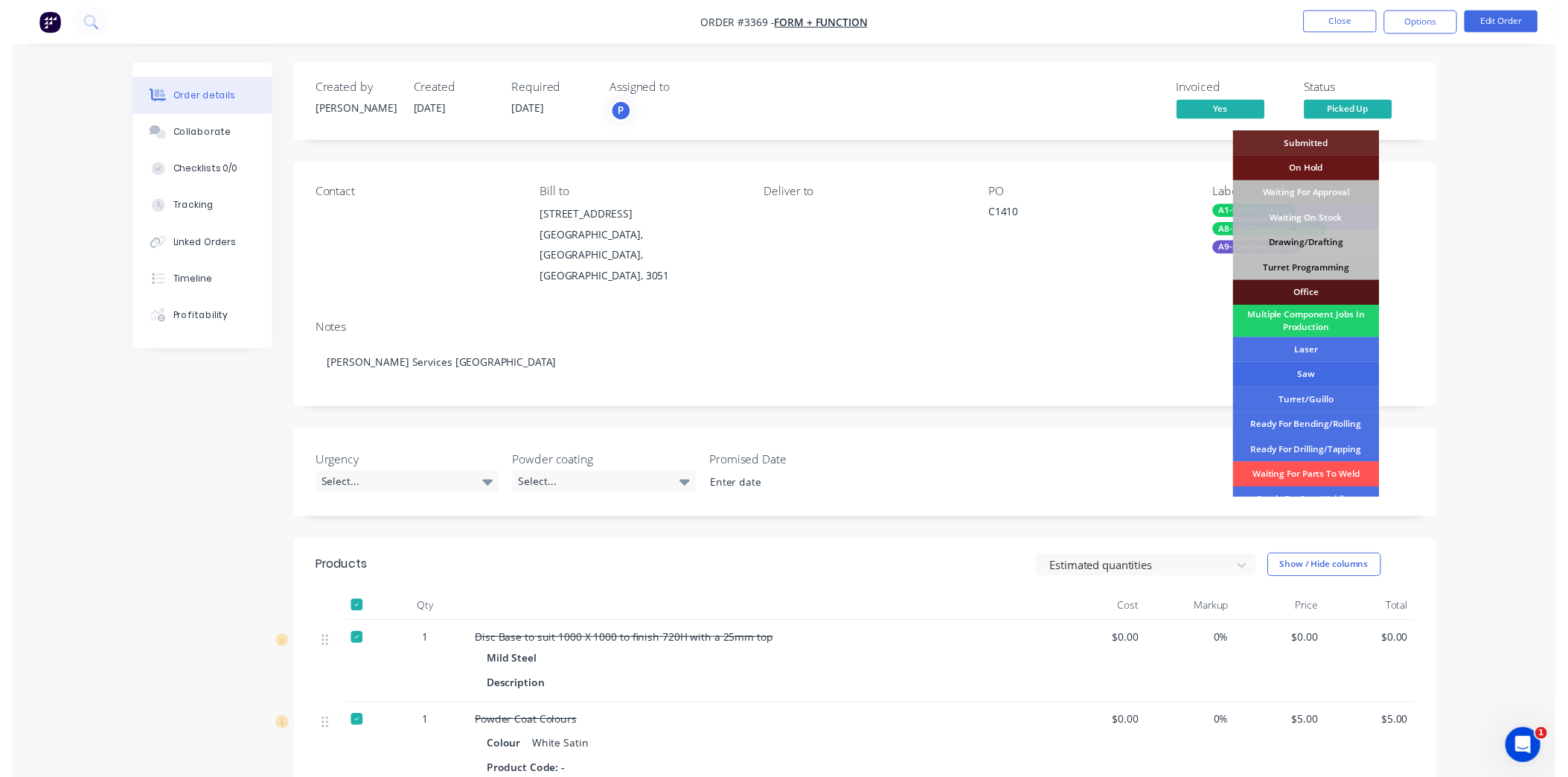
scroll to position [218, 0]
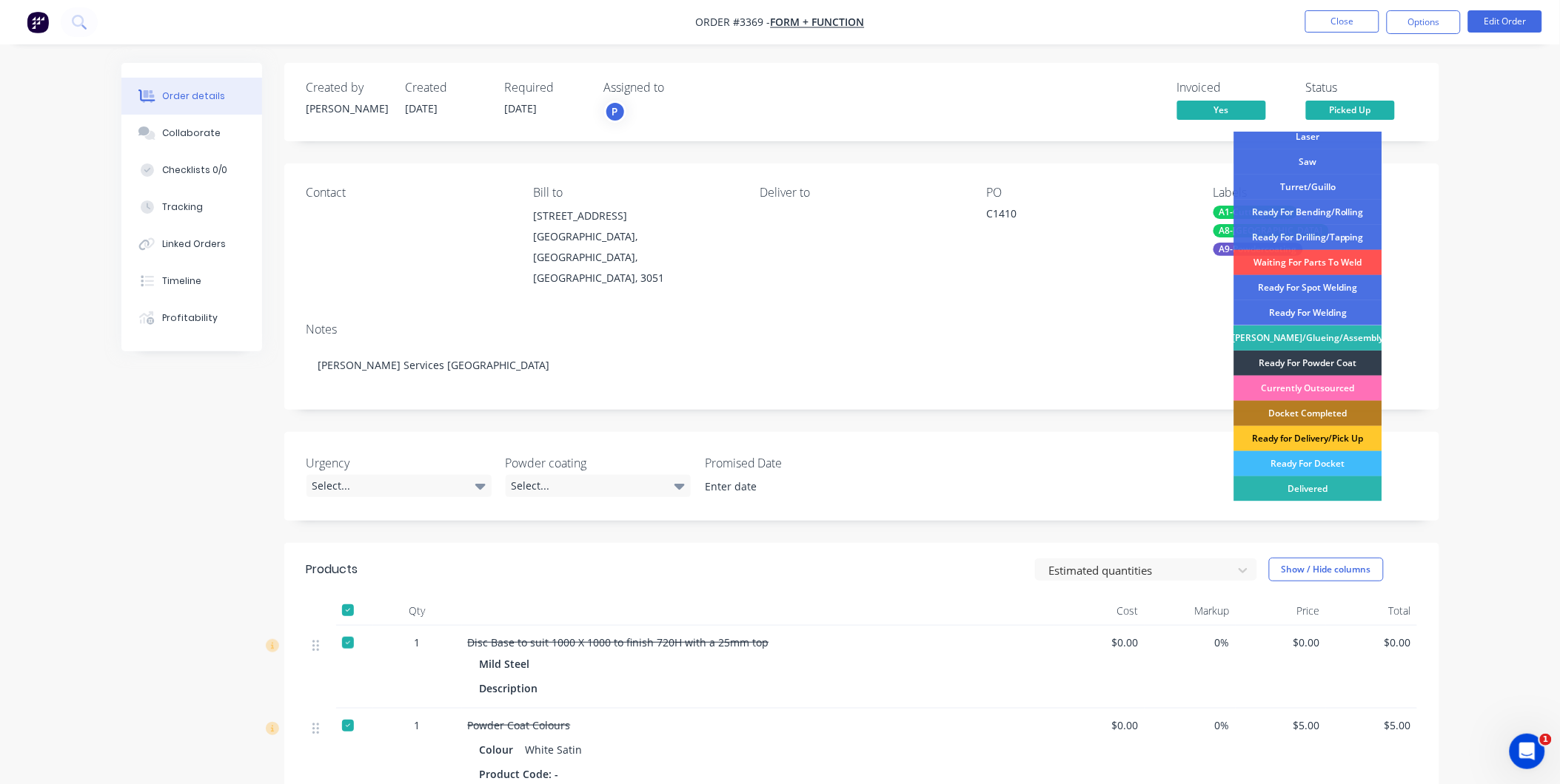
click at [1305, 435] on div "Ready for Delivery/Pick Up" at bounding box center [1308, 438] width 148 height 25
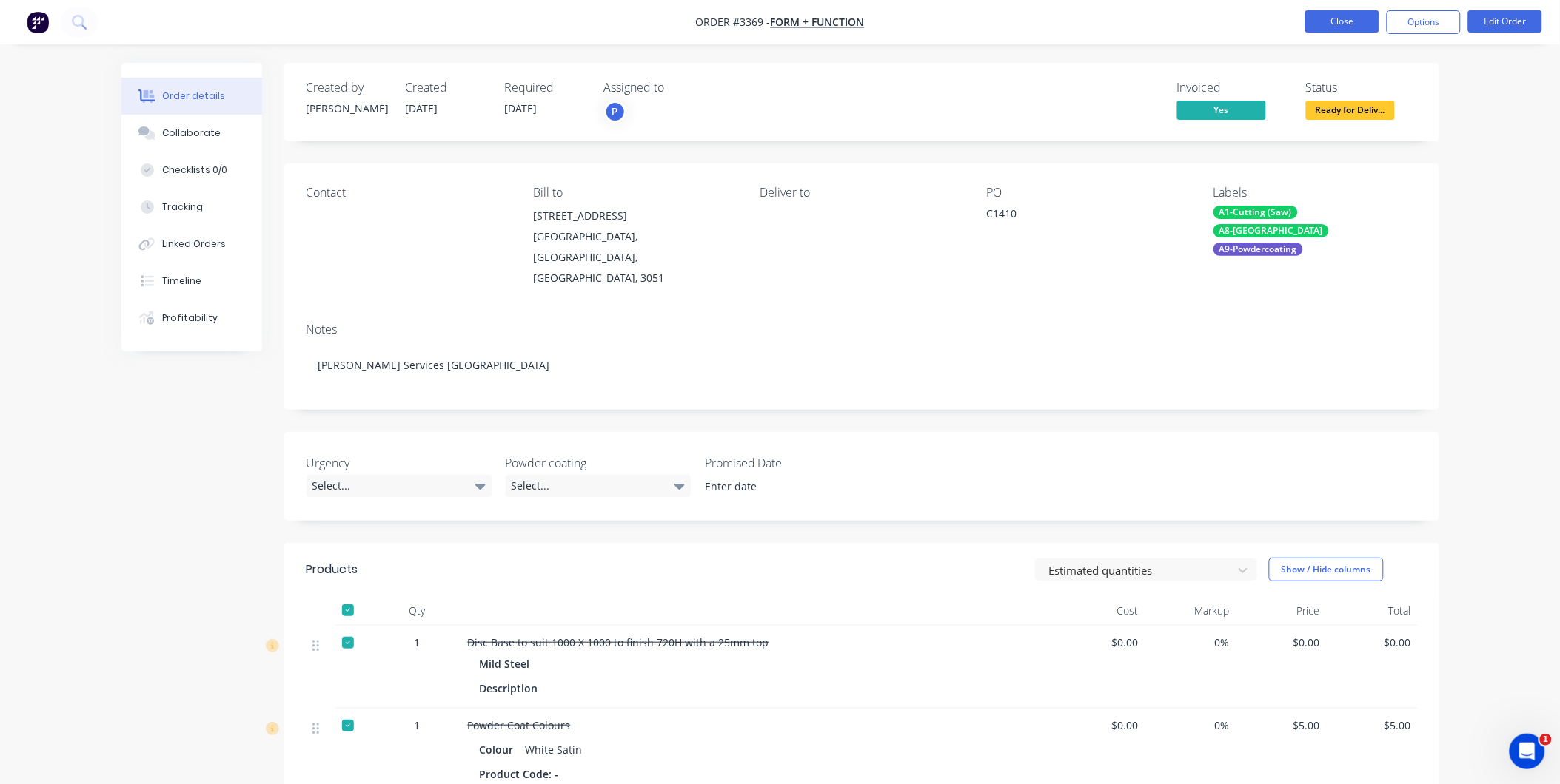
click at [1341, 32] on button "Close" at bounding box center [1342, 21] width 74 height 22
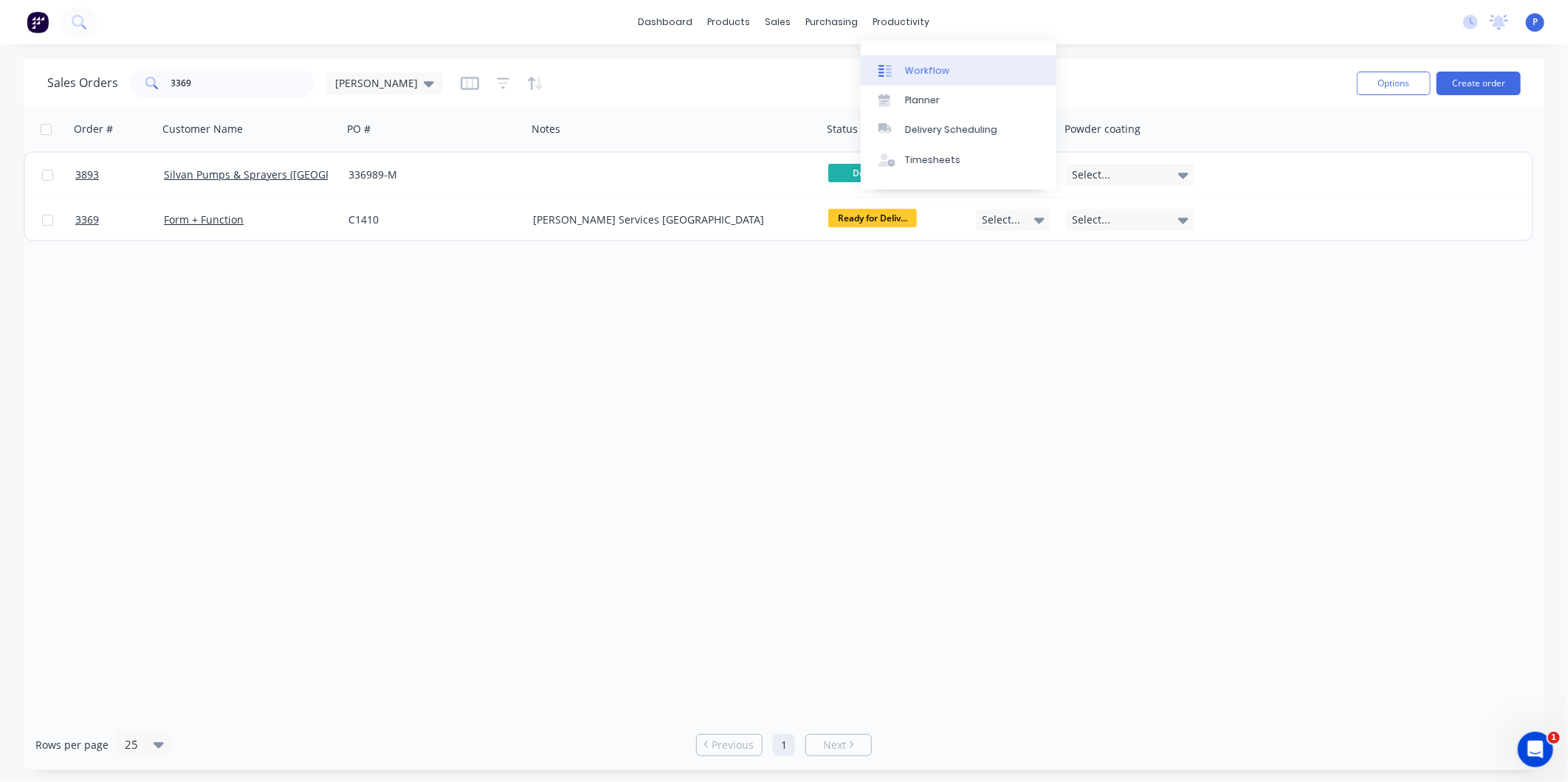
click at [909, 55] on link "Workflow" at bounding box center [958, 70] width 196 height 30
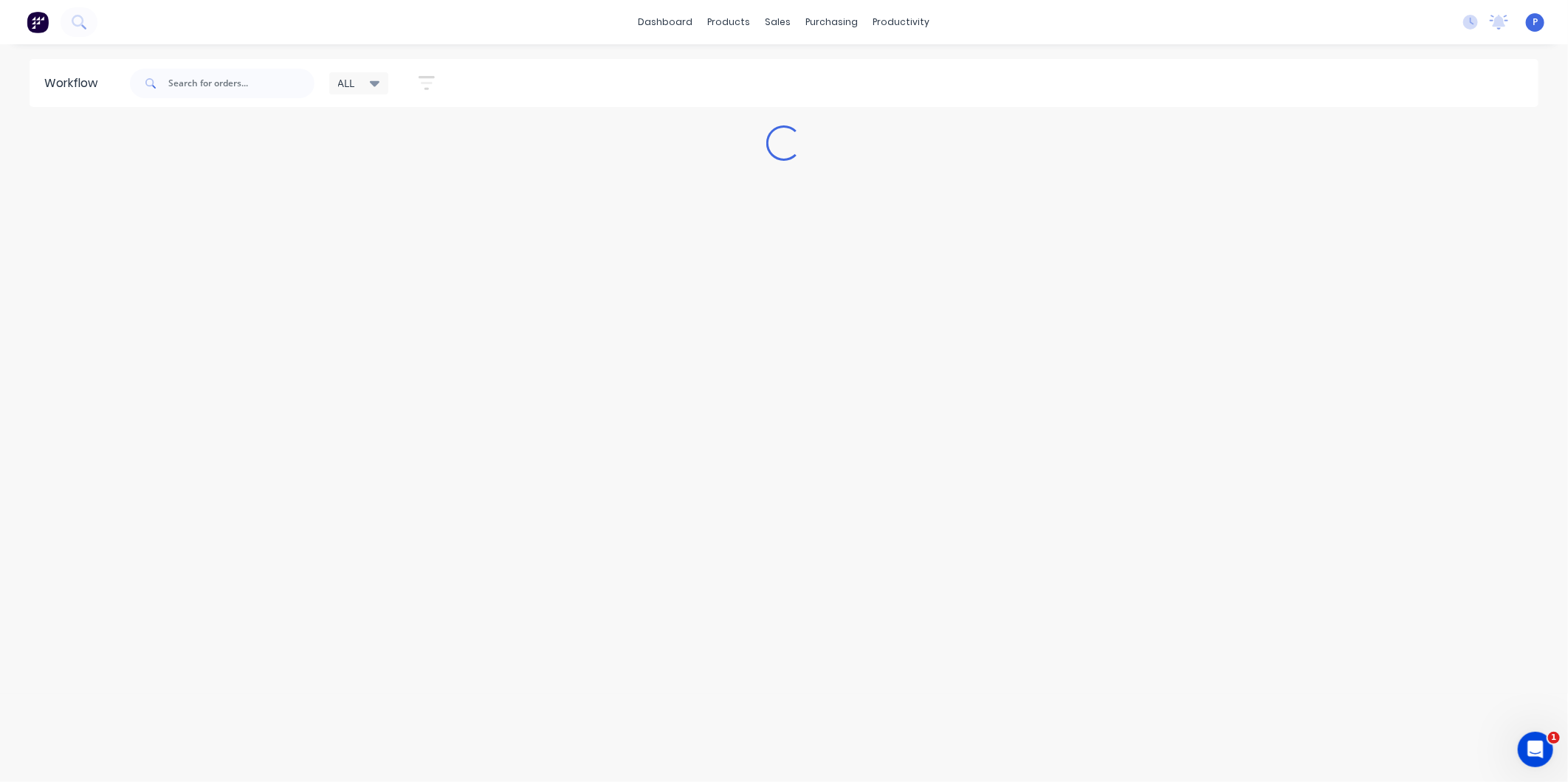
drag, startPoint x: 909, startPoint y: 54, endPoint x: 914, endPoint y: 72, distance: 18.7
click at [914, 72] on div "ALL Save new view None edit ALL (Default) edit ALLx edit Dispatch edit Gino edi…" at bounding box center [833, 83] width 1412 height 45
click at [424, 85] on icon "button" at bounding box center [427, 83] width 16 height 19
click at [396, 162] on div "Show/Hide statuses Show line item cards Show line item cards Hide line item car…" at bounding box center [358, 241] width 153 height 243
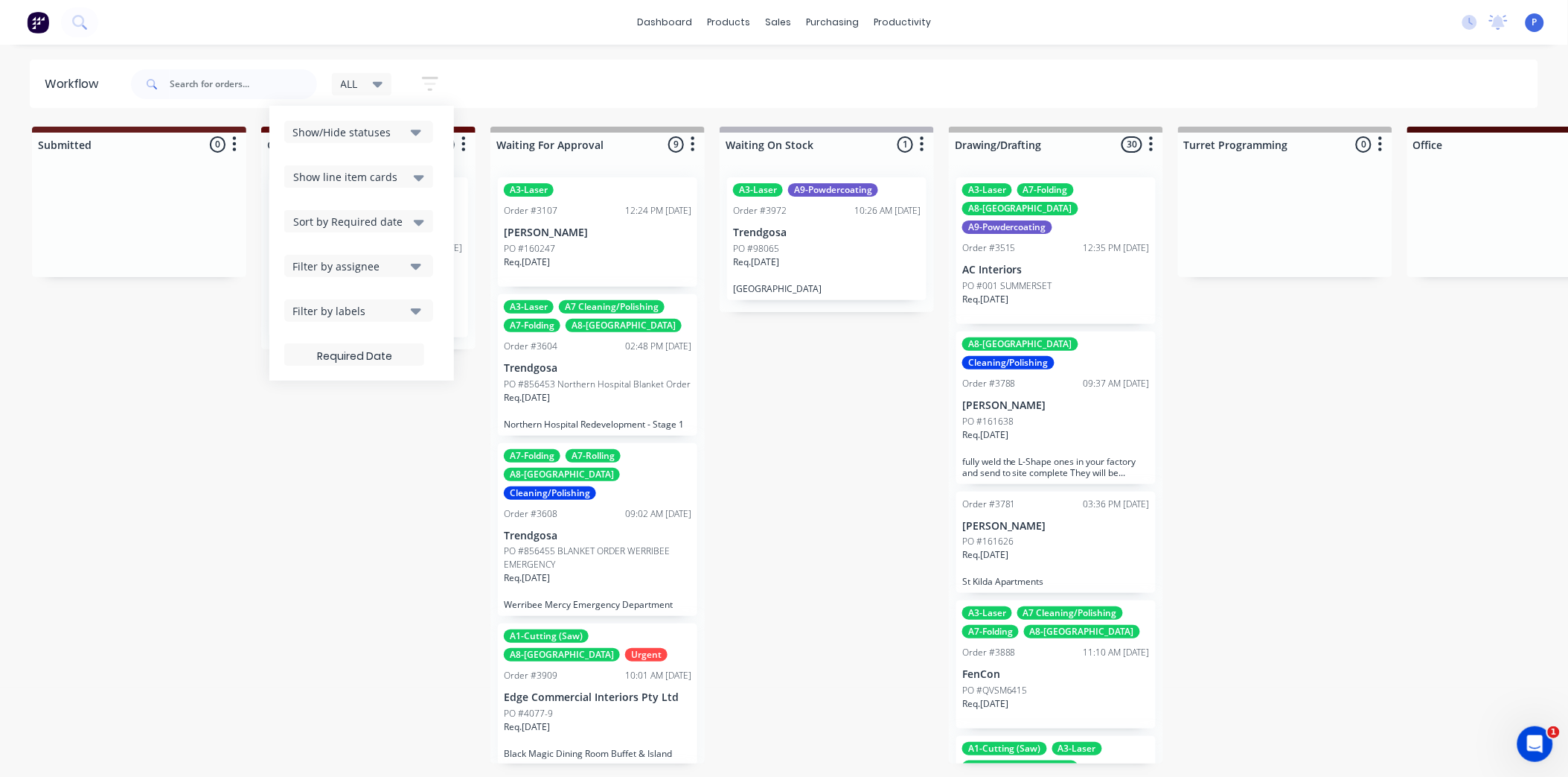
click at [400, 171] on div "Show line item cards" at bounding box center [358, 177] width 131 height 18
click at [360, 239] on div "Hide line item cards" at bounding box center [358, 235] width 149 height 27
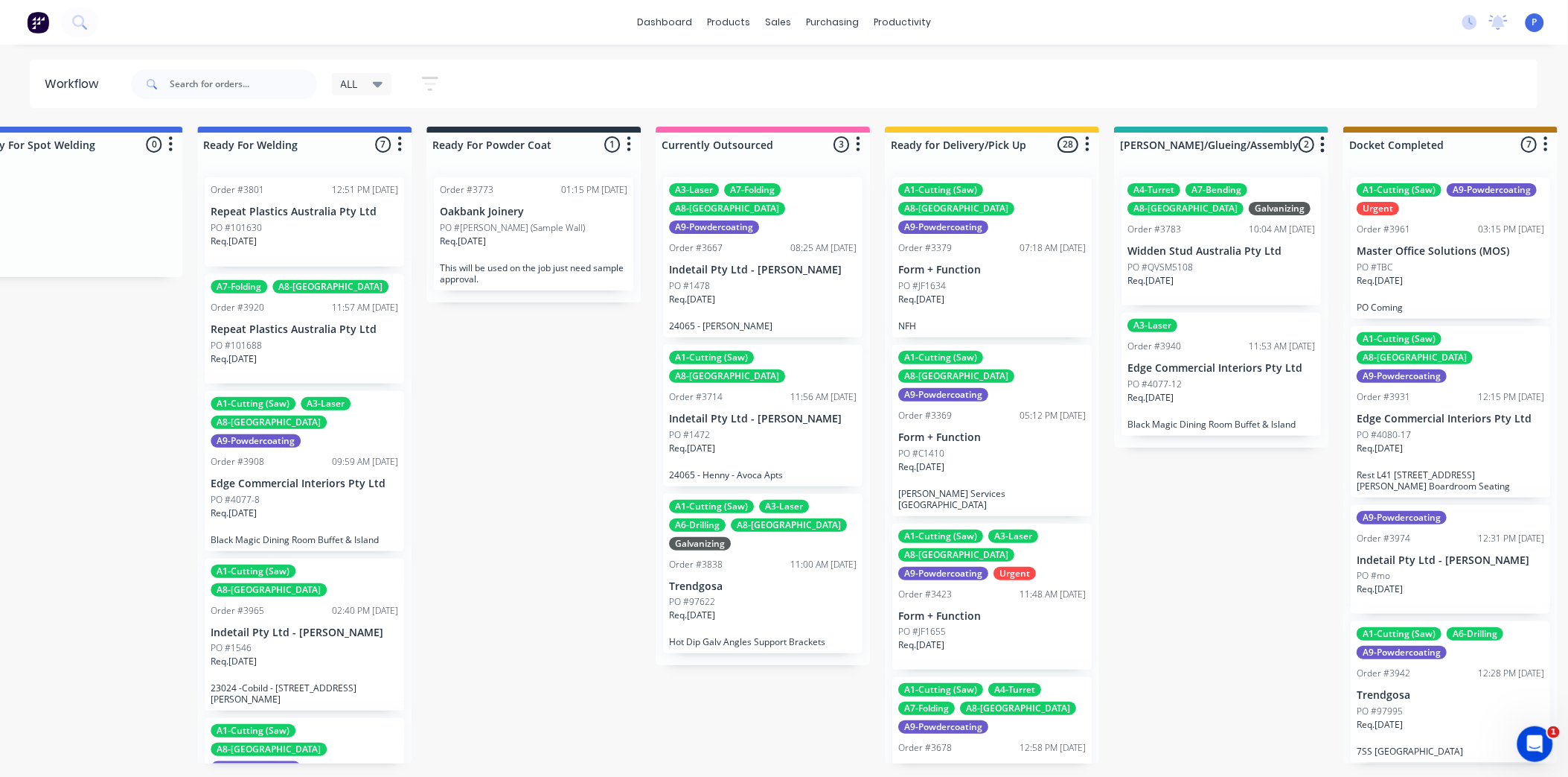
scroll to position [0, 3719]
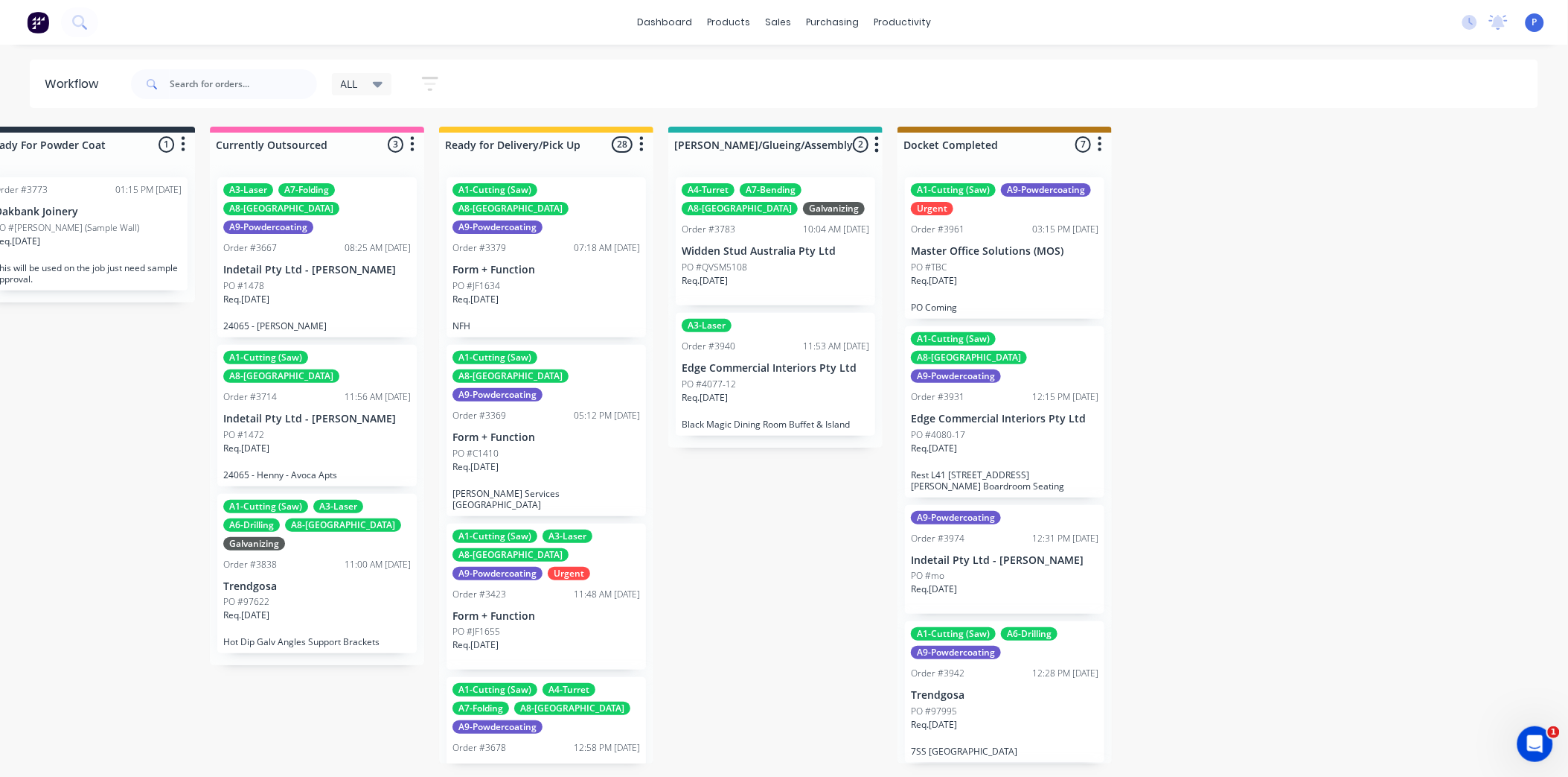
drag, startPoint x: 400, startPoint y: 783, endPoint x: 2, endPoint y: 19, distance: 861.5
click at [430, 89] on icon "button" at bounding box center [430, 84] width 16 height 14
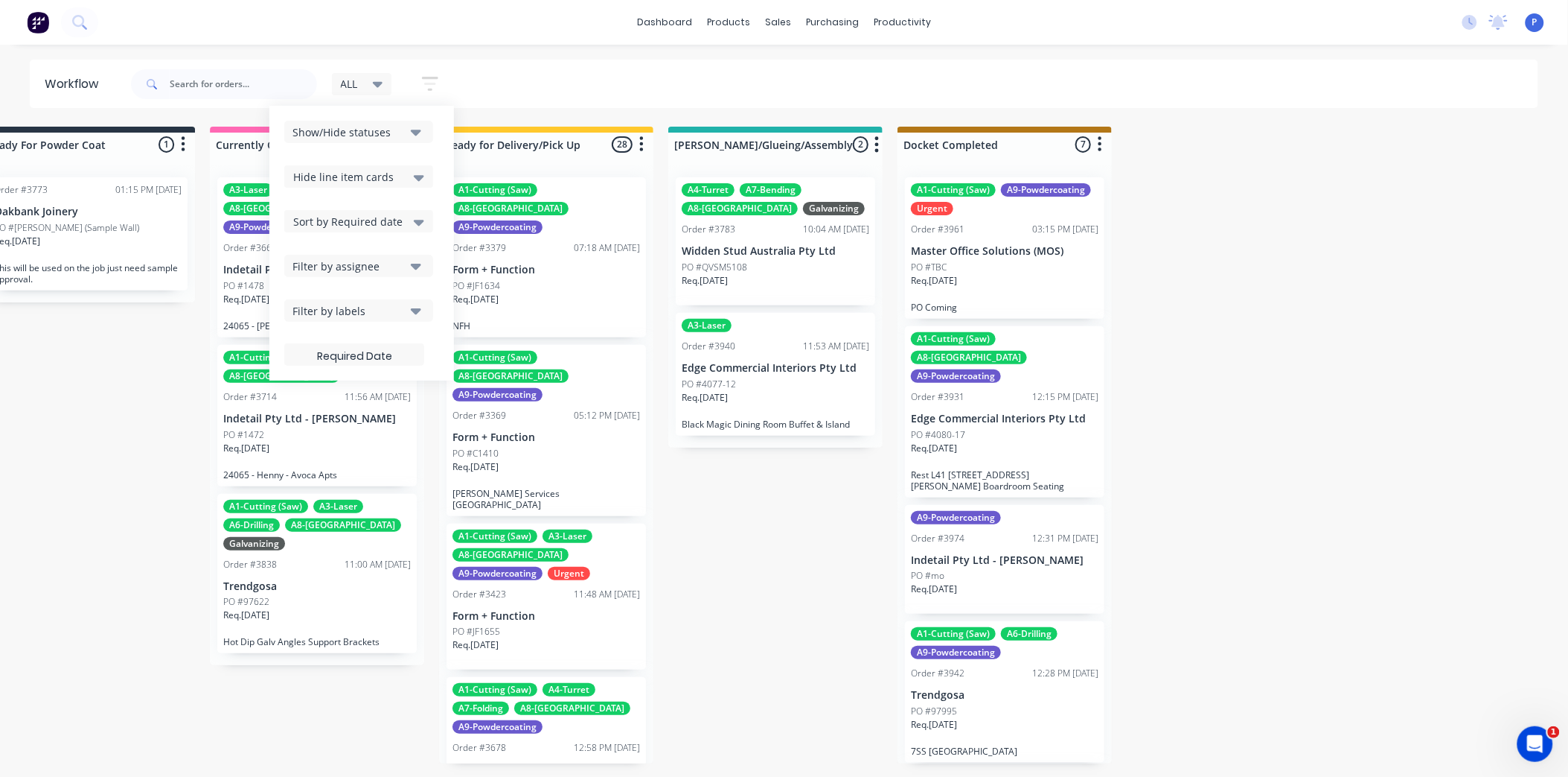
click at [557, 40] on div "dashboard products sales purchasing productivity dashboard products Product Cat…" at bounding box center [784, 22] width 1568 height 45
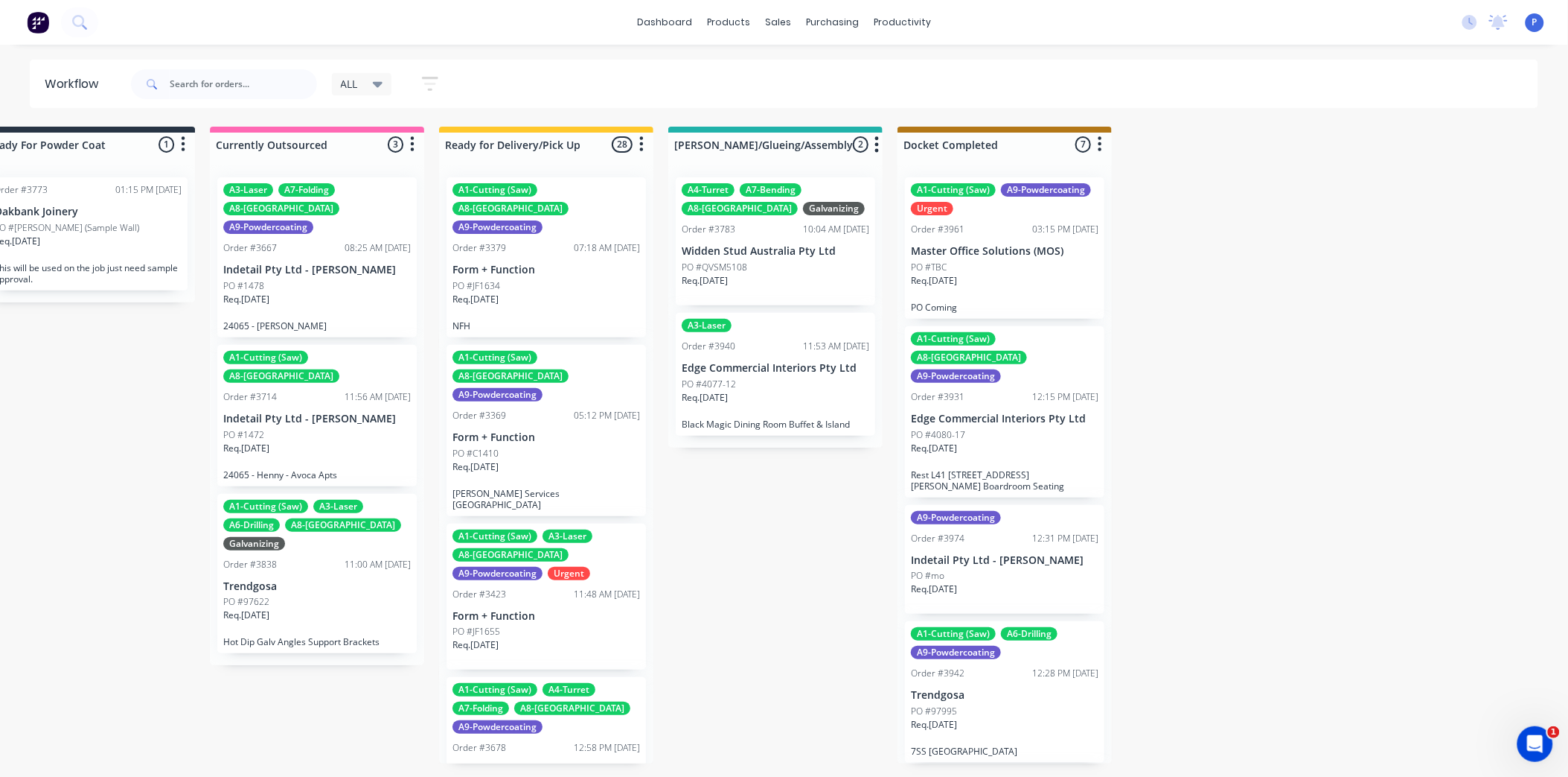
click at [381, 91] on div "ALL" at bounding box center [362, 84] width 60 height 22
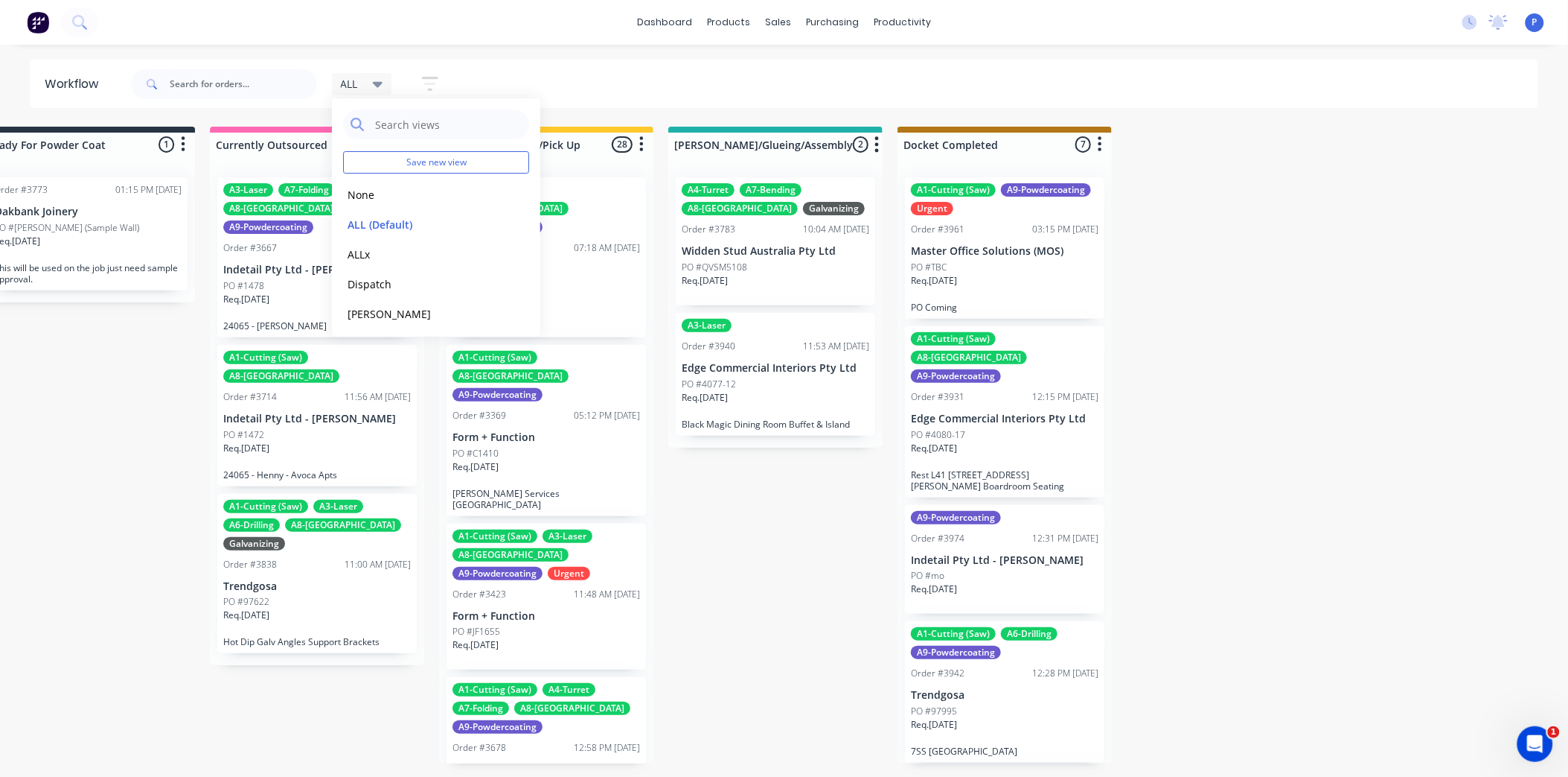
click at [598, 70] on div "ALL Save new view None edit ALL (Default) edit ALLx edit Dispatch edit Gino edi…" at bounding box center [833, 84] width 1411 height 45
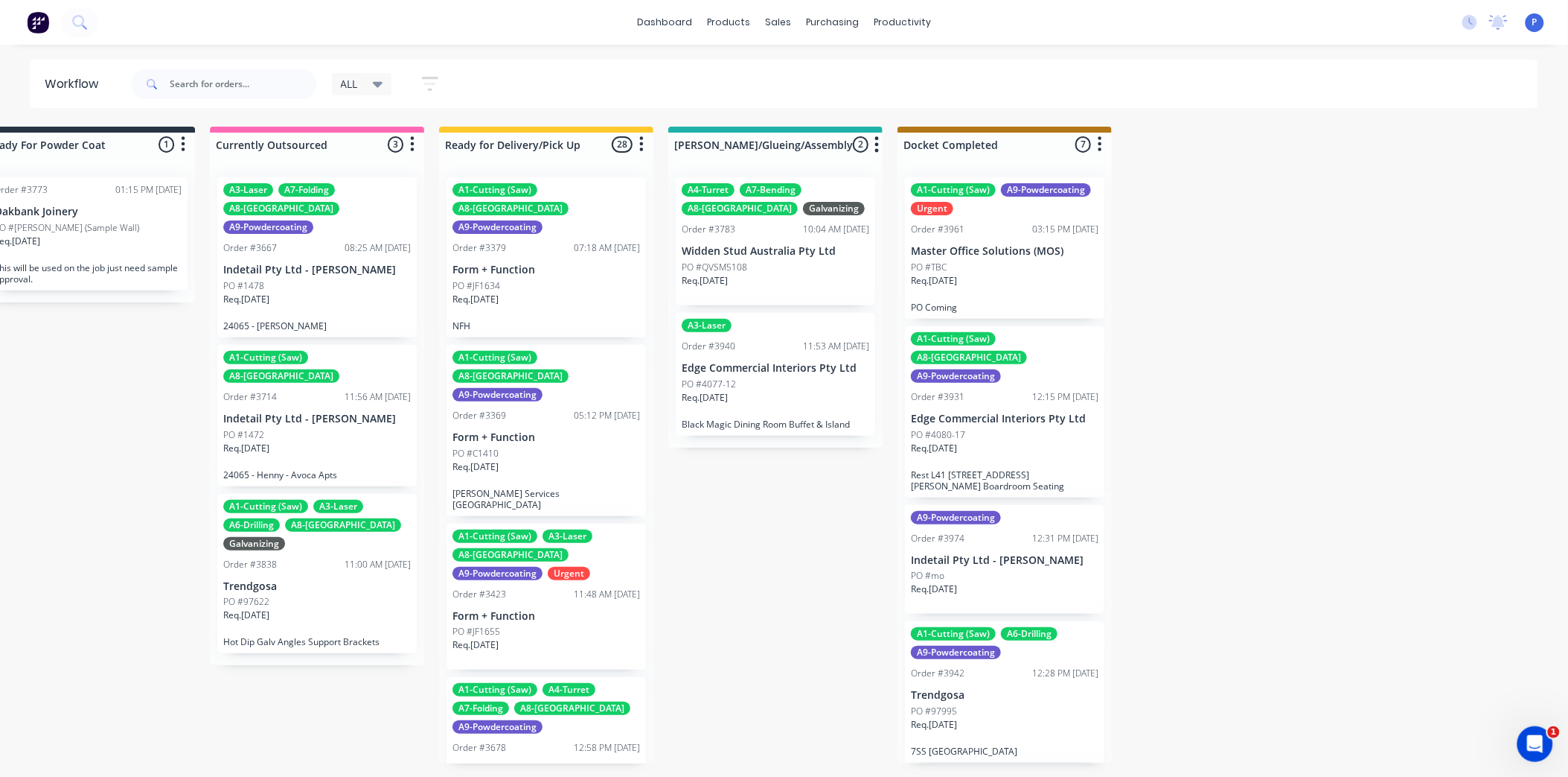
click at [644, 147] on button "button" at bounding box center [642, 145] width 18 height 18
click at [613, 180] on button "Sort By" at bounding box center [576, 177] width 149 height 25
click at [716, 184] on date "Created date" at bounding box center [728, 184] width 149 height 25
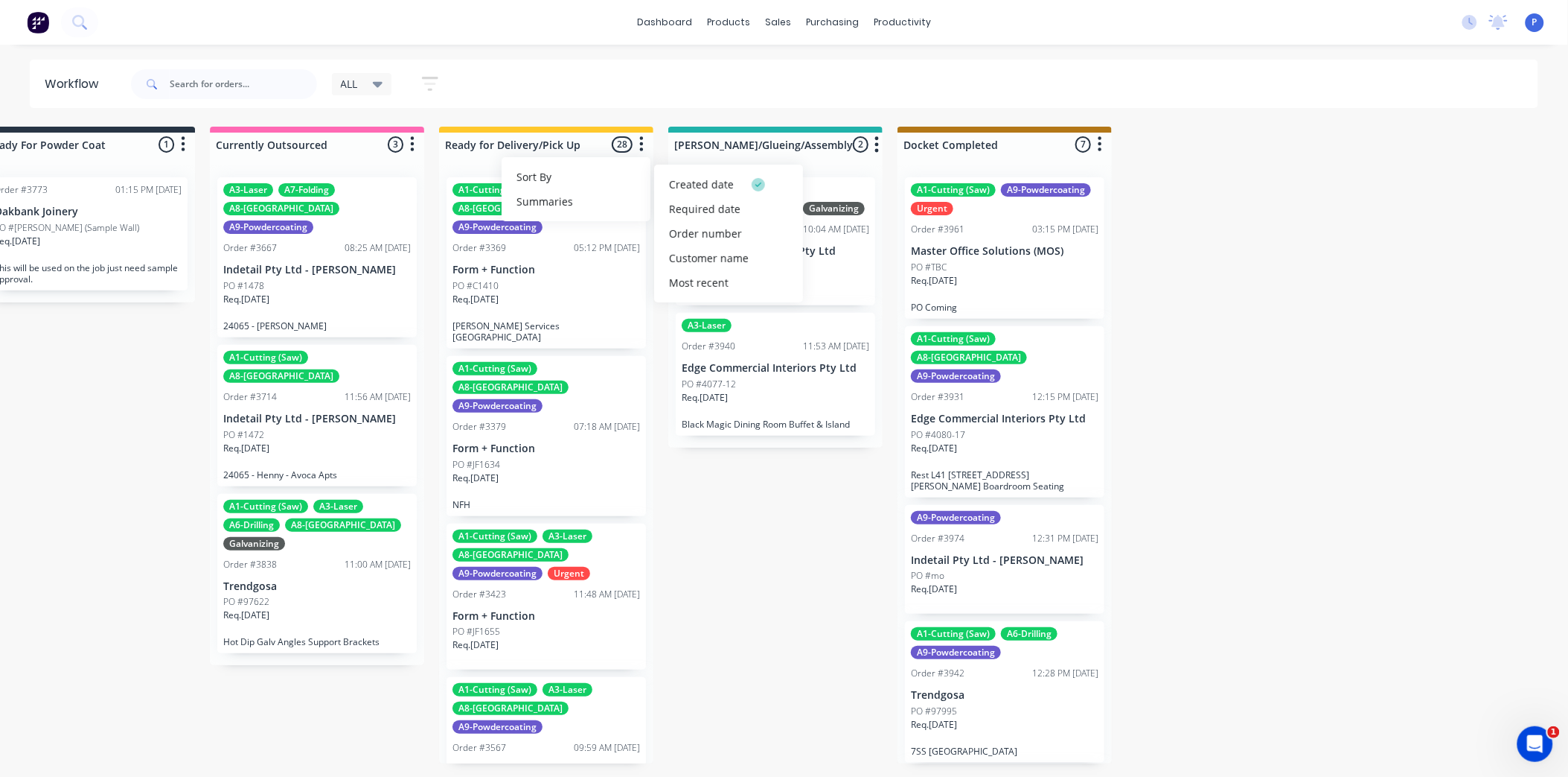
click at [345, 78] on span "ALL" at bounding box center [348, 84] width 17 height 16
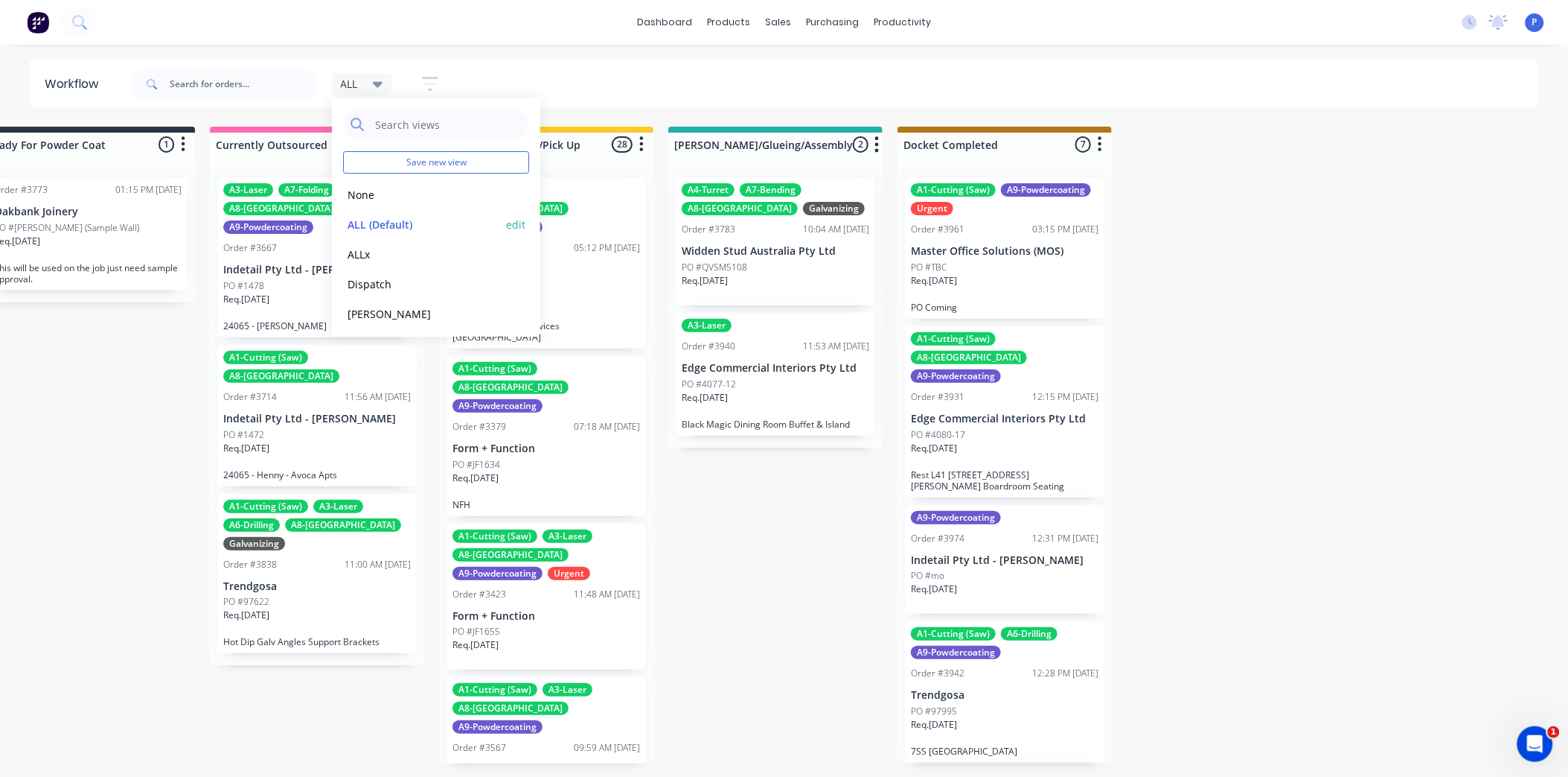
click at [512, 221] on button "edit" at bounding box center [515, 225] width 19 height 16
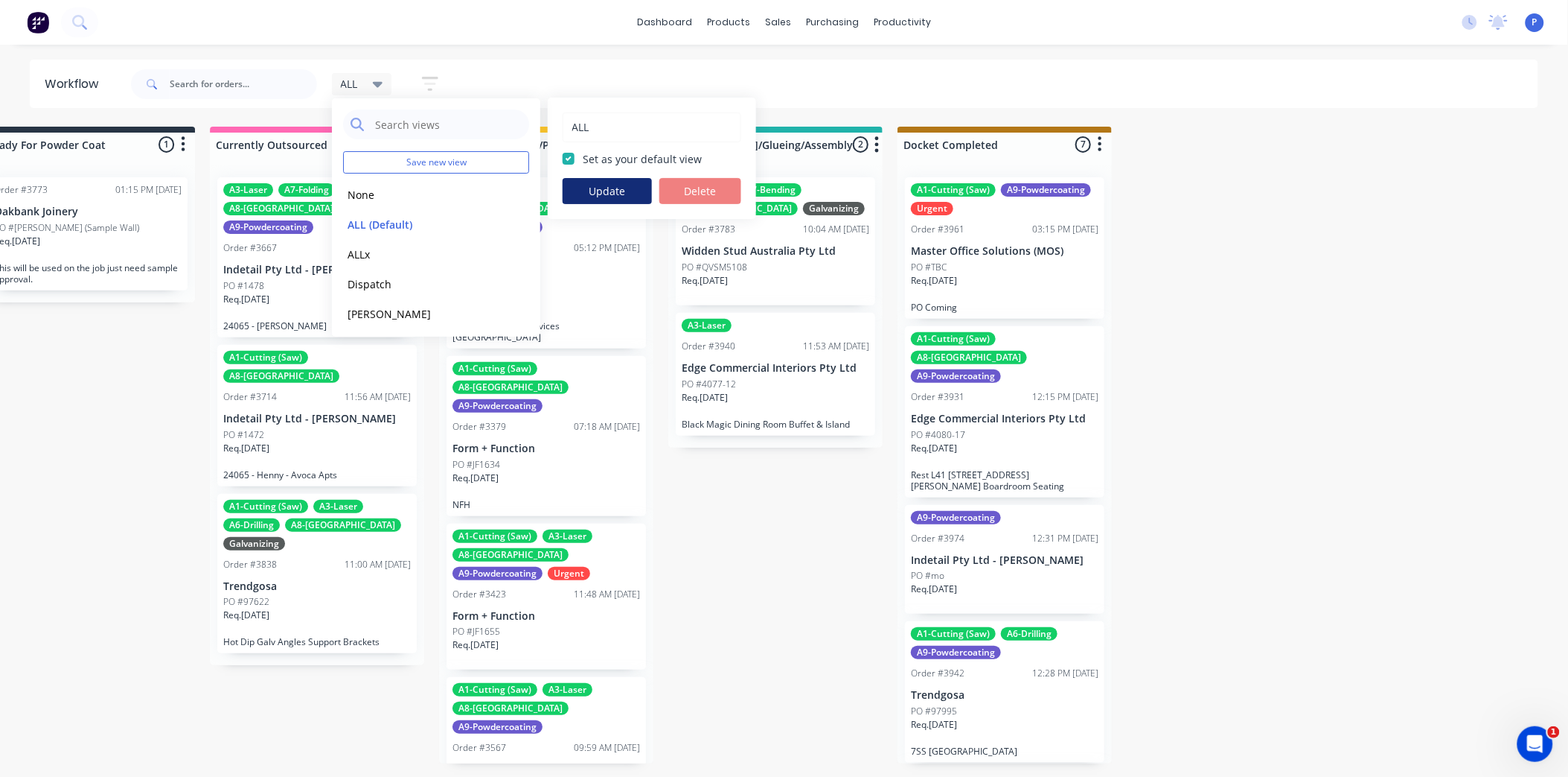
click at [578, 195] on button "Update" at bounding box center [607, 191] width 89 height 26
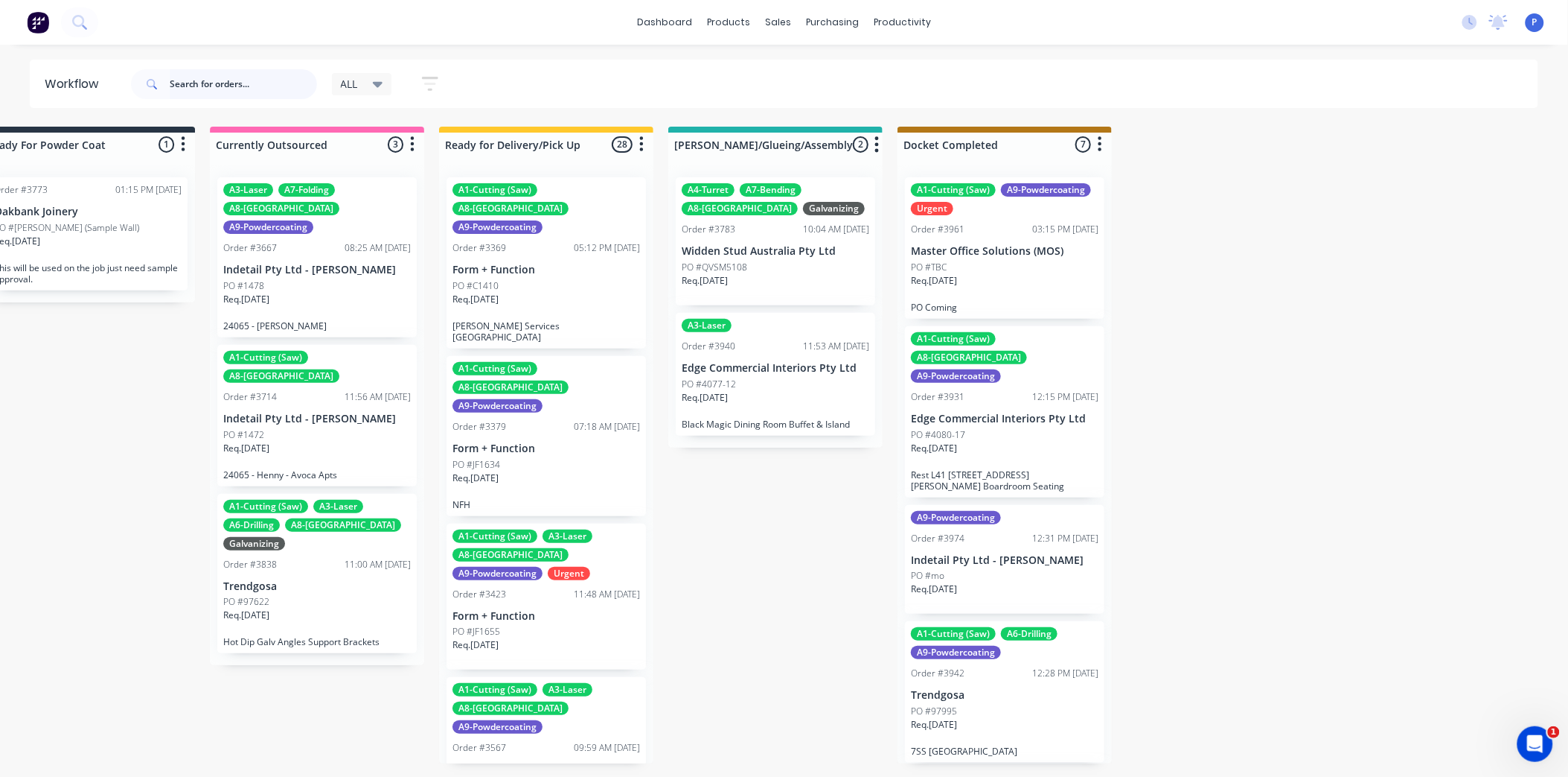
click at [262, 85] on input "text" at bounding box center [244, 84] width 148 height 30
